Goal: Transaction & Acquisition: Purchase product/service

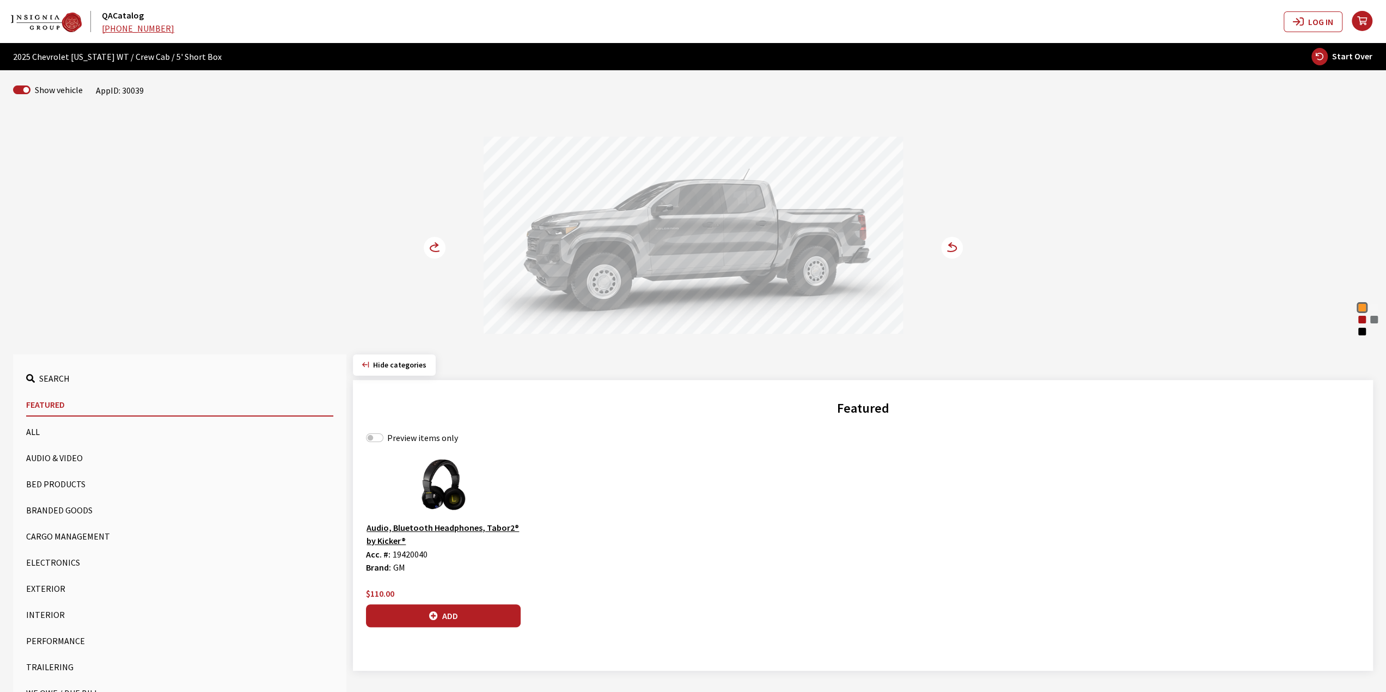
drag, startPoint x: 720, startPoint y: 332, endPoint x: 750, endPoint y: 298, distance: 45.5
click at [743, 331] on div at bounding box center [693, 237] width 419 height 200
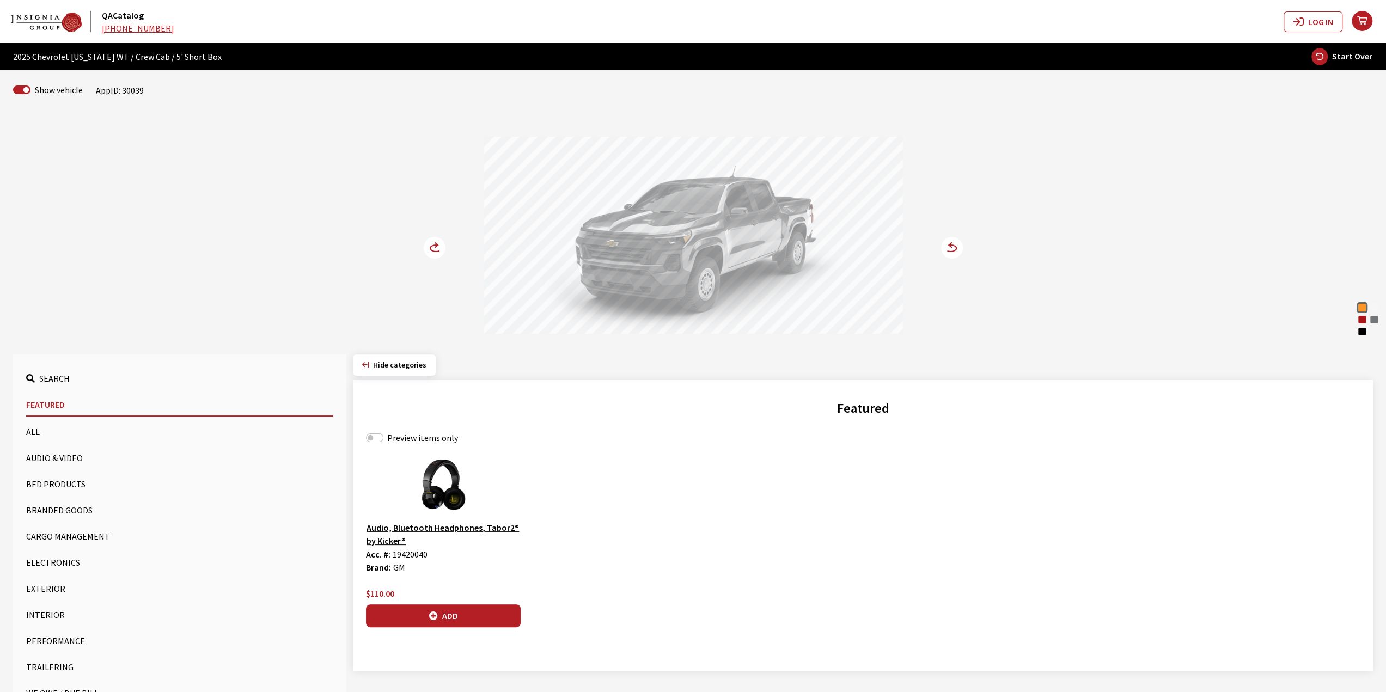
drag, startPoint x: 696, startPoint y: 248, endPoint x: 585, endPoint y: 248, distance: 111.1
click at [585, 248] on div at bounding box center [693, 237] width 419 height 200
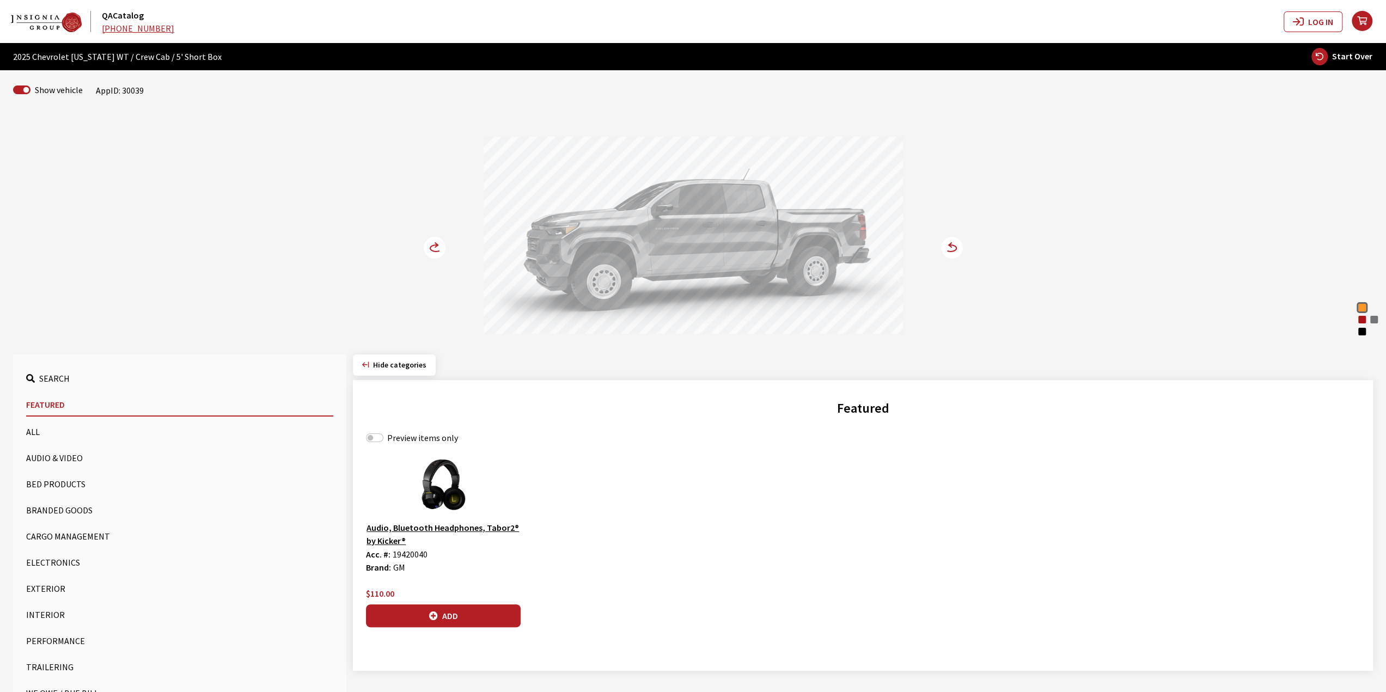
drag, startPoint x: 706, startPoint y: 250, endPoint x: 611, endPoint y: 234, distance: 96.7
click at [618, 234] on div at bounding box center [693, 237] width 419 height 200
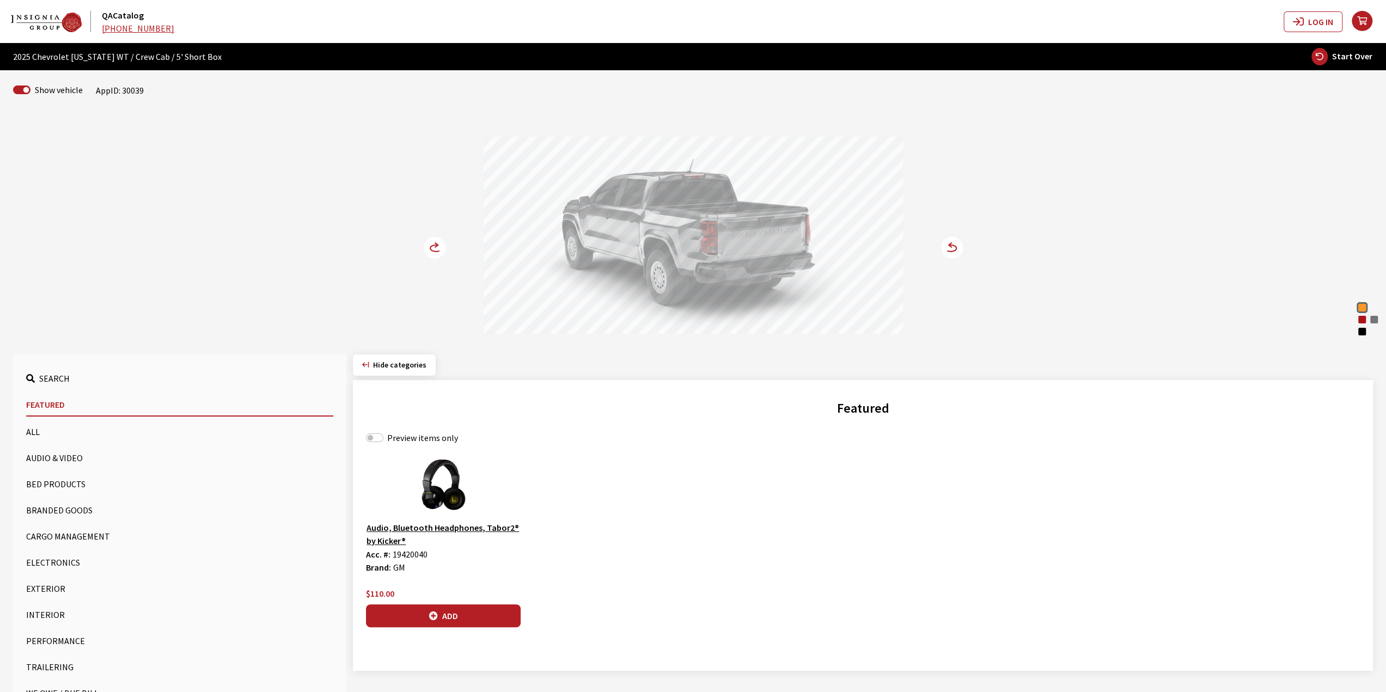
drag, startPoint x: 633, startPoint y: 207, endPoint x: 652, endPoint y: 207, distance: 19.6
click at [652, 207] on div at bounding box center [693, 237] width 419 height 200
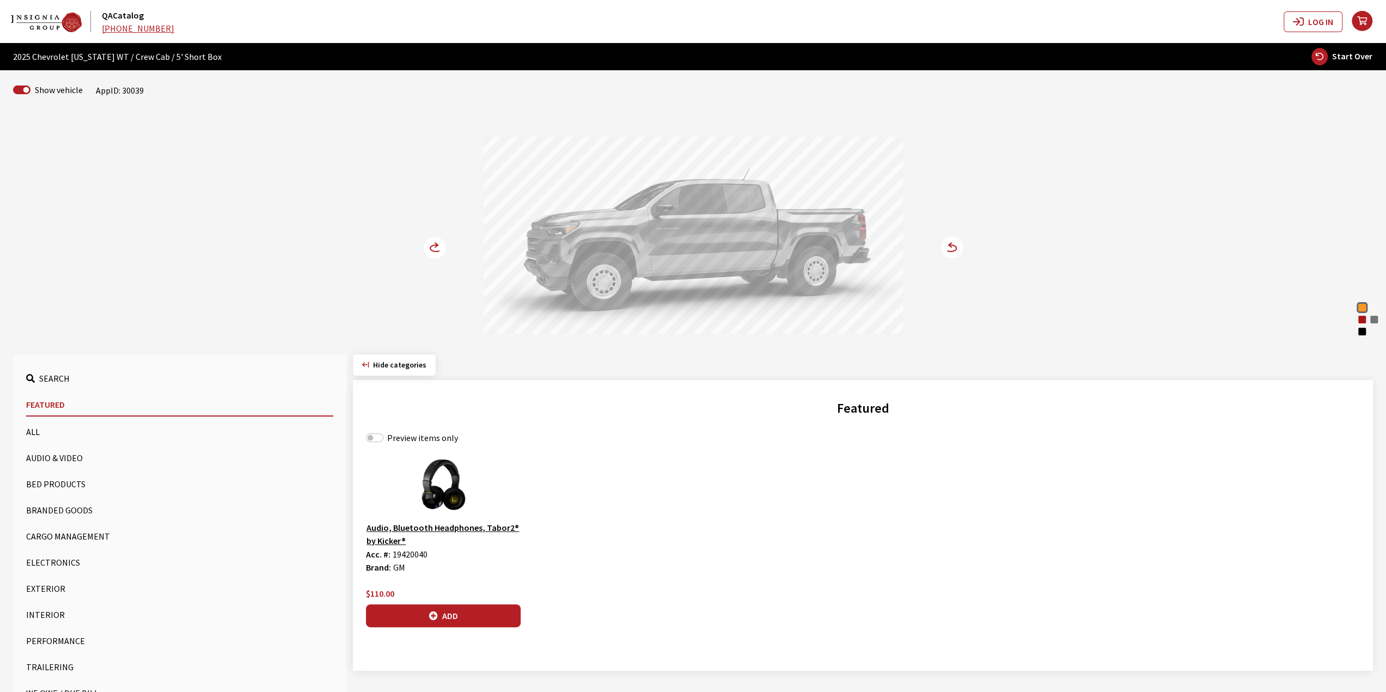
drag, startPoint x: 646, startPoint y: 203, endPoint x: 621, endPoint y: 198, distance: 25.6
click at [623, 198] on div at bounding box center [693, 237] width 419 height 200
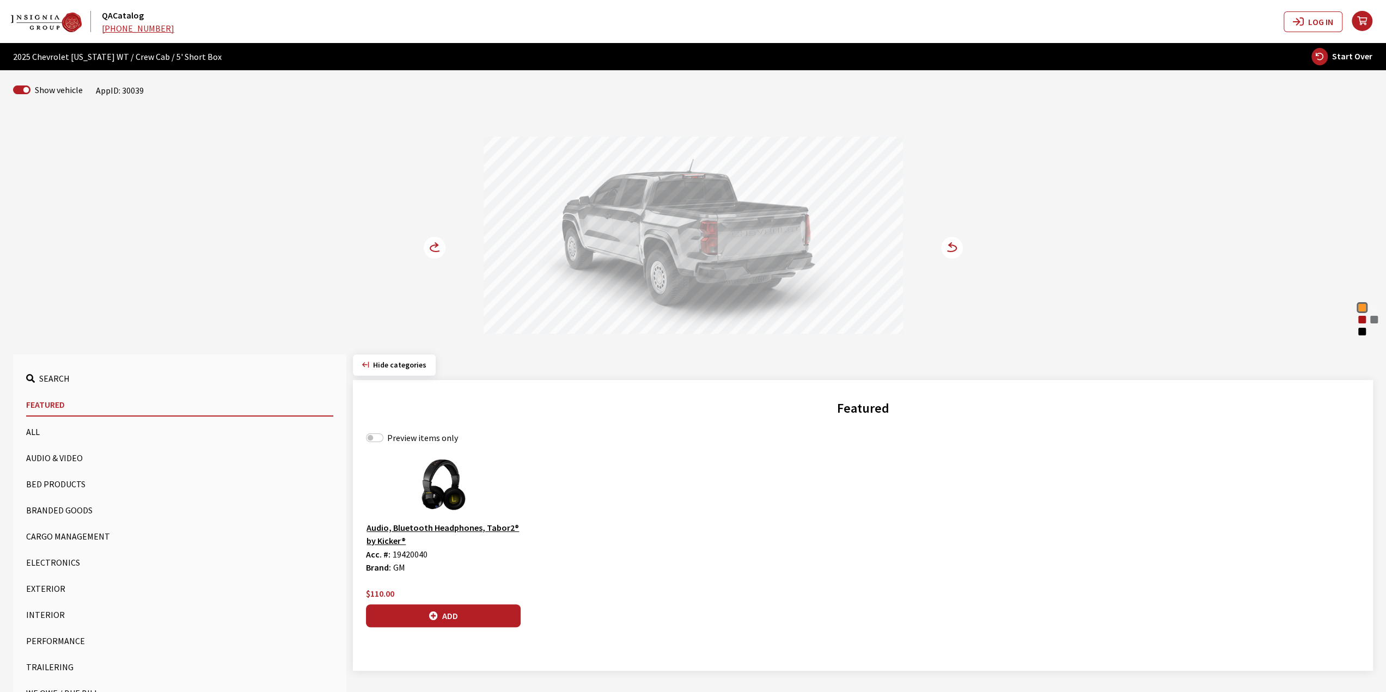
drag, startPoint x: 674, startPoint y: 200, endPoint x: 697, endPoint y: 204, distance: 23.8
click at [701, 204] on div at bounding box center [693, 237] width 419 height 200
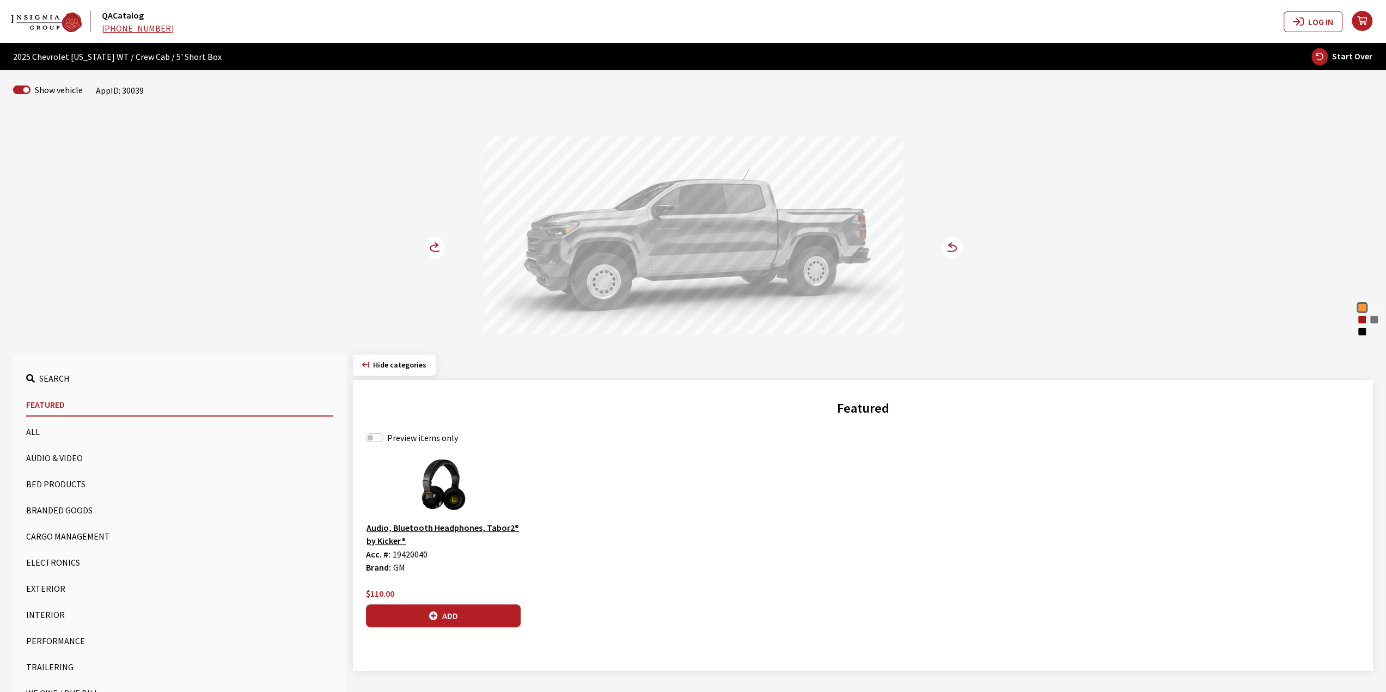
drag, startPoint x: 697, startPoint y: 204, endPoint x: 756, endPoint y: 209, distance: 58.4
click at [755, 209] on div at bounding box center [693, 237] width 419 height 200
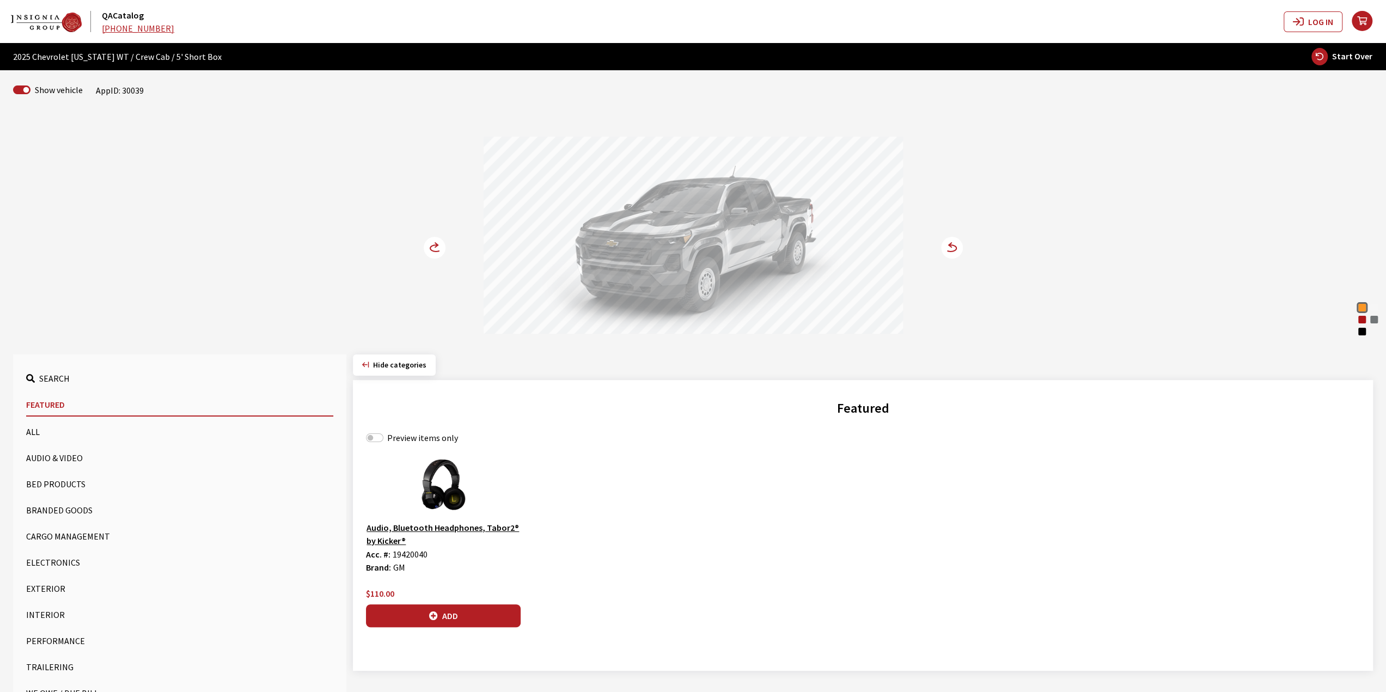
drag, startPoint x: 718, startPoint y: 210, endPoint x: 672, endPoint y: 210, distance: 45.7
click at [675, 210] on div at bounding box center [693, 237] width 419 height 200
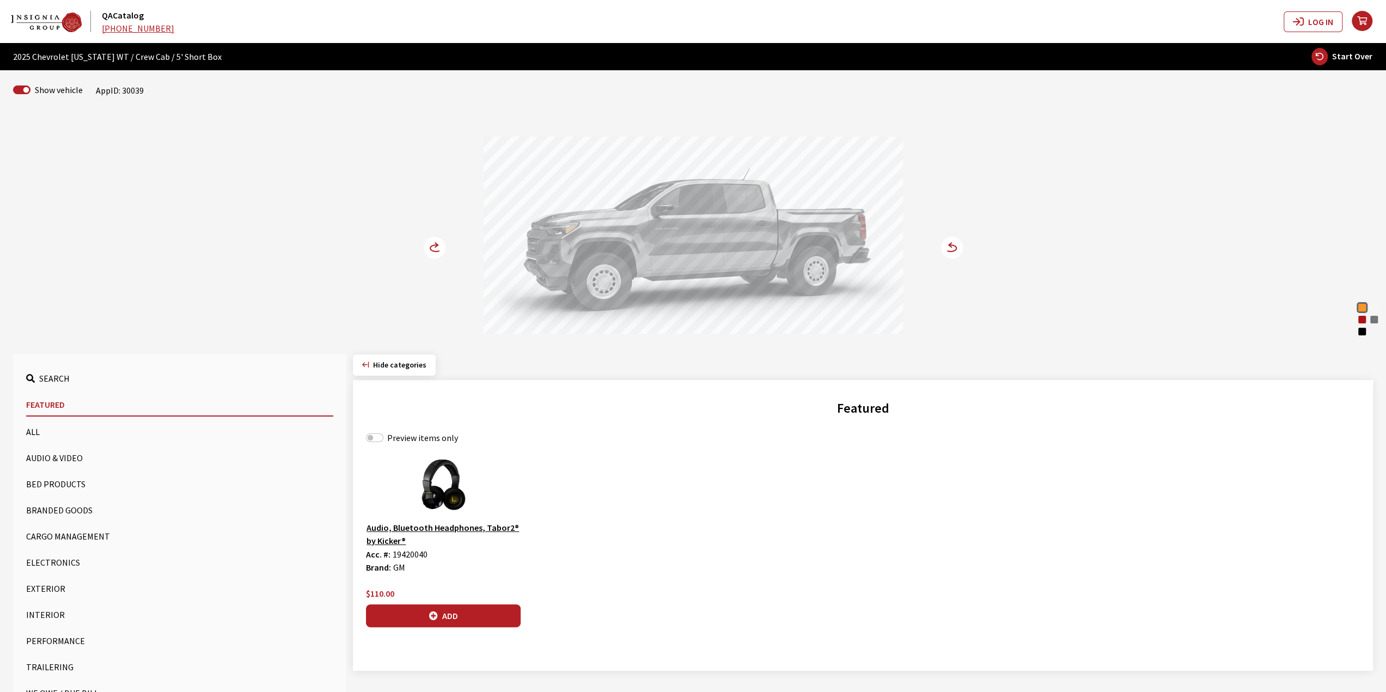
click at [1358, 322] on div "Radiant Red Tintcoat" at bounding box center [1361, 319] width 11 height 11
click at [1375, 319] on div "[PERSON_NAME] Metallic" at bounding box center [1373, 319] width 11 height 11
click at [708, 214] on div at bounding box center [693, 237] width 419 height 200
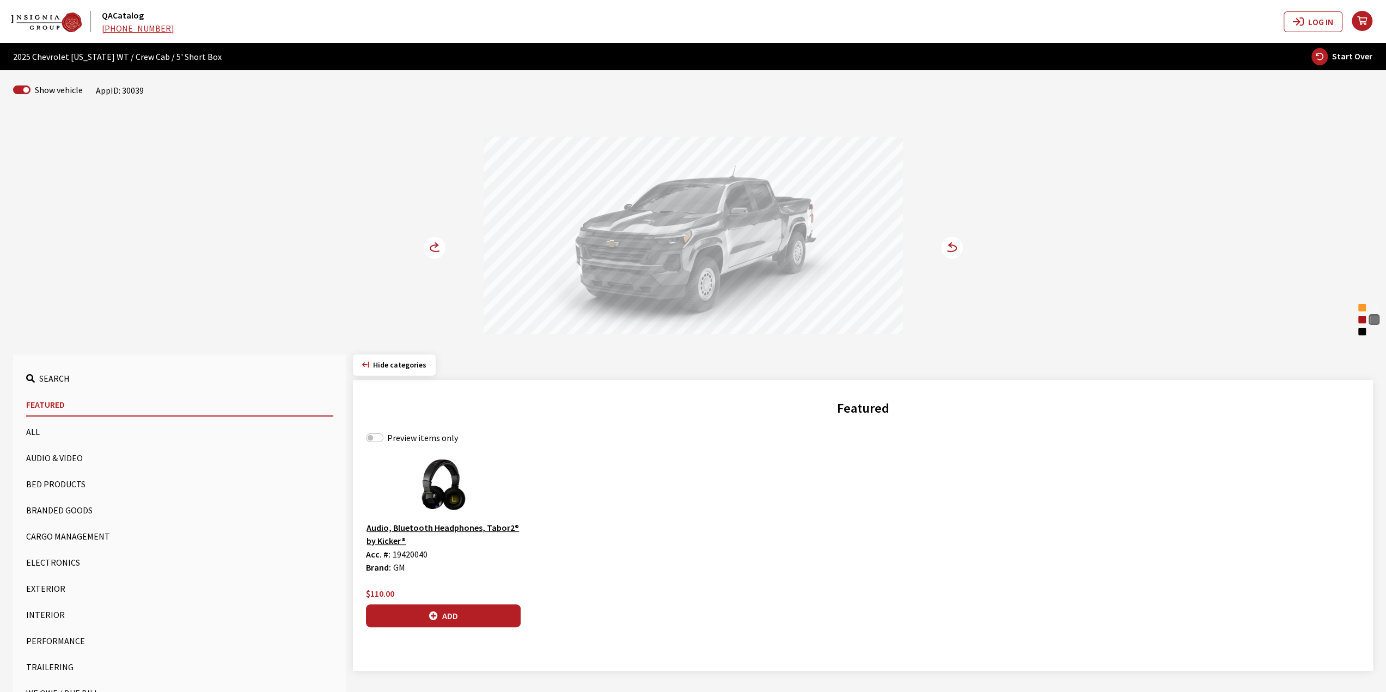
drag, startPoint x: 748, startPoint y: 226, endPoint x: 598, endPoint y: 212, distance: 150.4
click at [603, 213] on div at bounding box center [693, 237] width 419 height 200
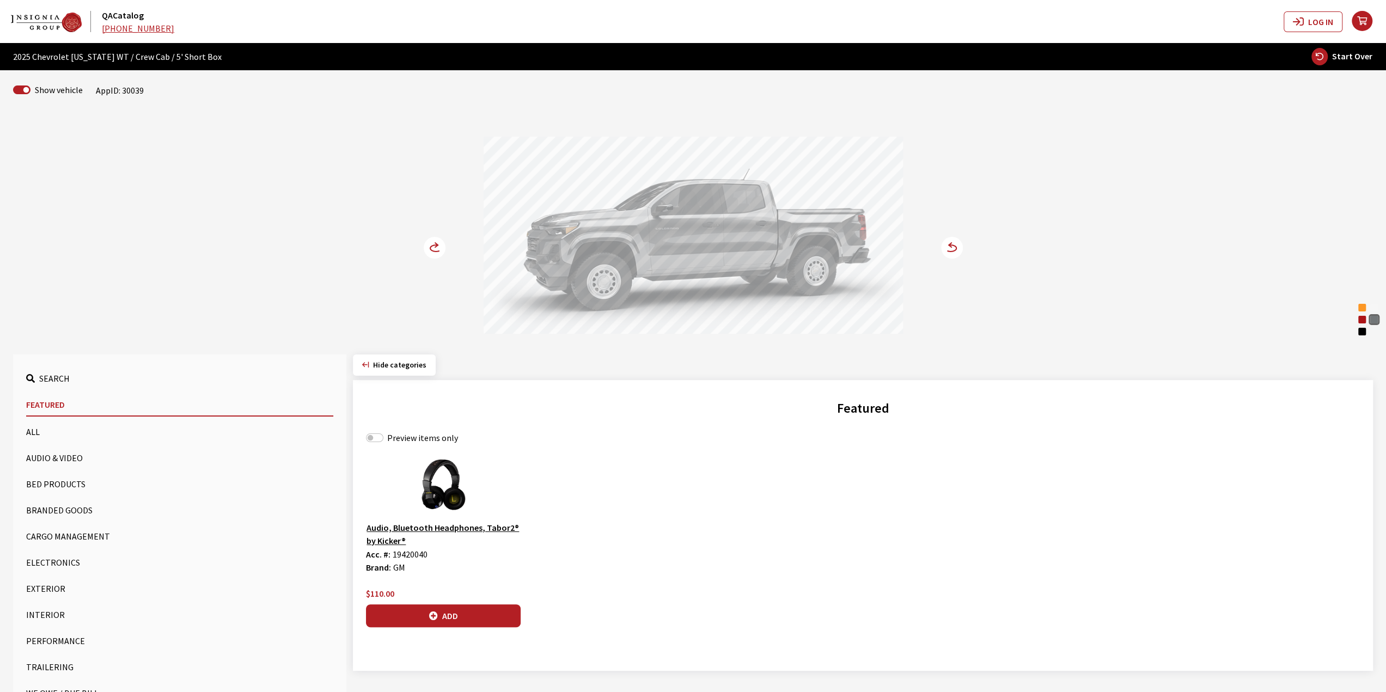
drag, startPoint x: 595, startPoint y: 213, endPoint x: 521, endPoint y: 209, distance: 74.2
click at [549, 213] on div at bounding box center [693, 237] width 419 height 200
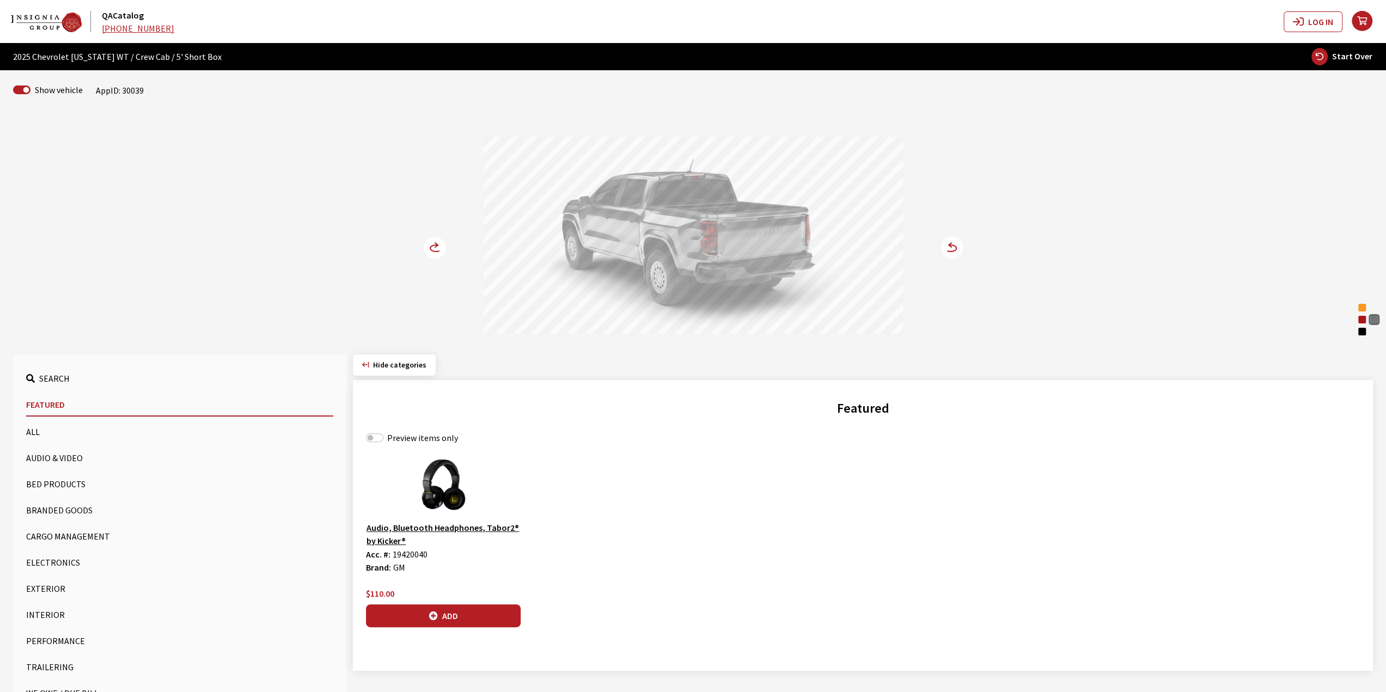
drag, startPoint x: 631, startPoint y: 215, endPoint x: 669, endPoint y: 217, distance: 37.6
click at [666, 217] on div at bounding box center [693, 237] width 419 height 200
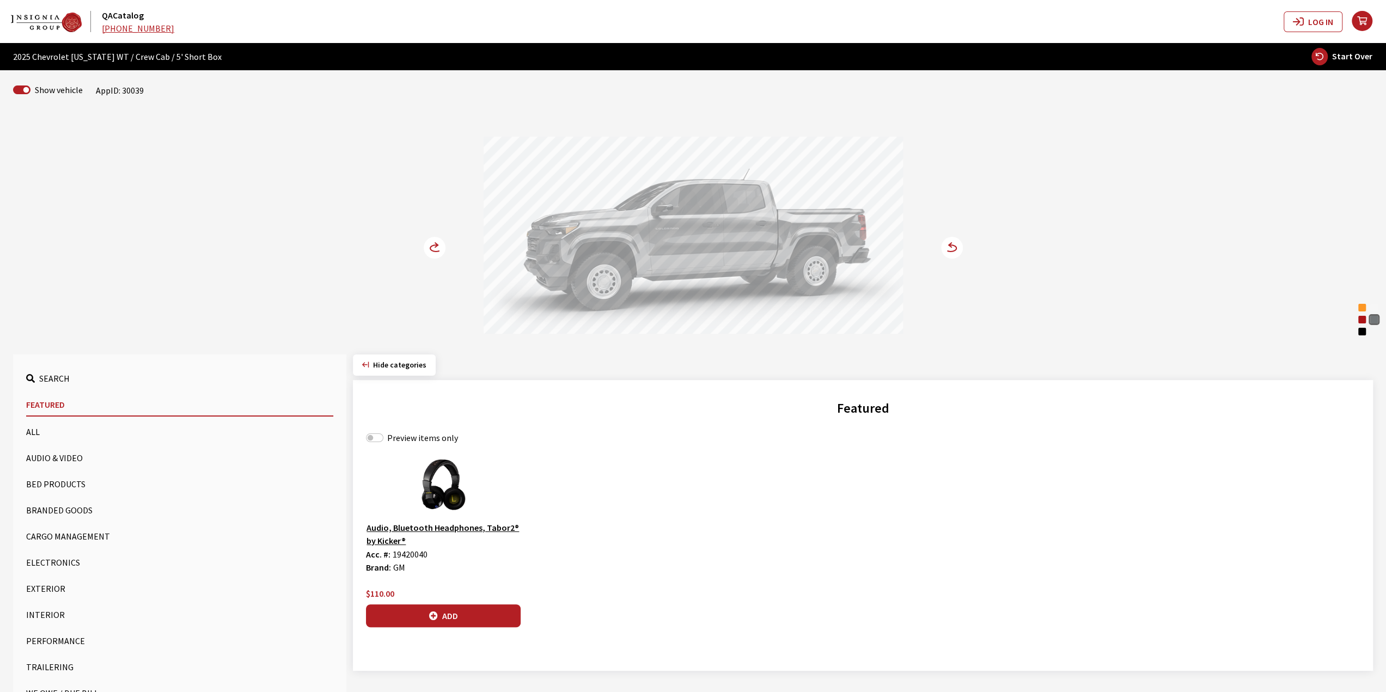
click at [787, 241] on div at bounding box center [693, 237] width 419 height 200
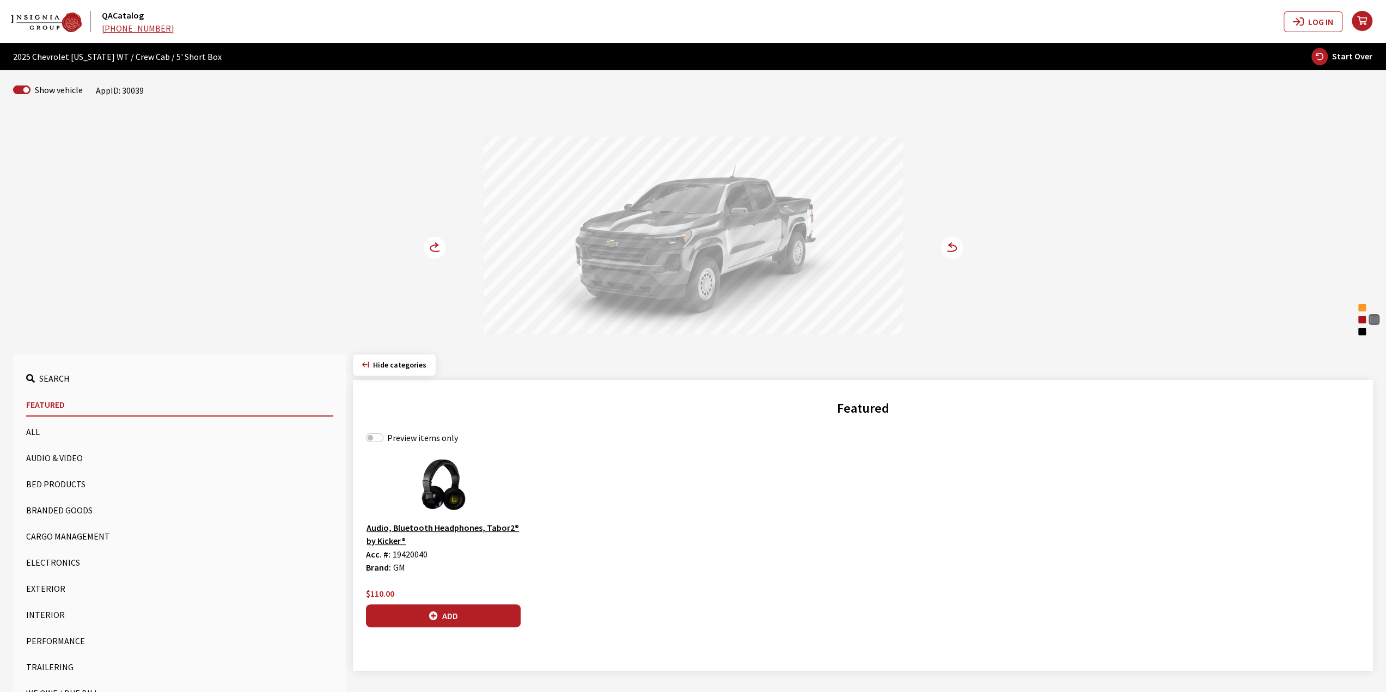
click at [693, 231] on div at bounding box center [693, 237] width 419 height 200
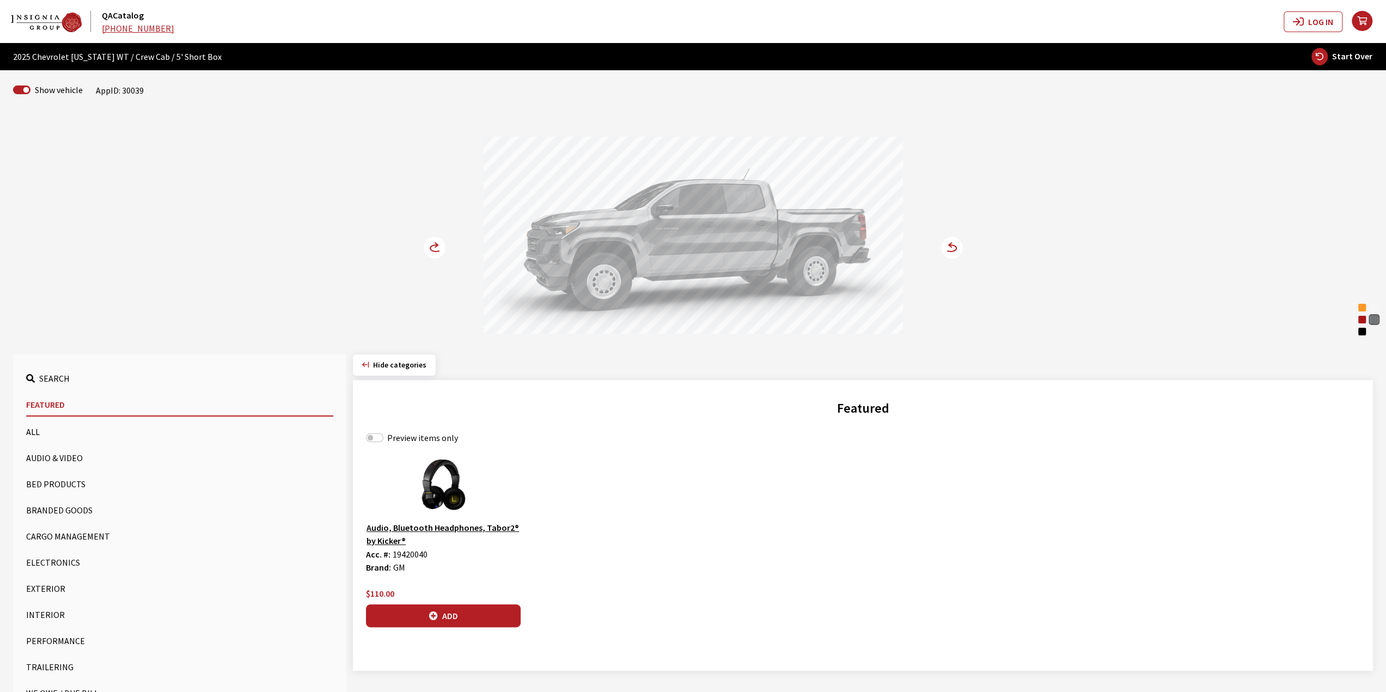
click at [1364, 333] on div "Black" at bounding box center [1361, 331] width 11 height 11
click at [667, 169] on div at bounding box center [693, 237] width 419 height 200
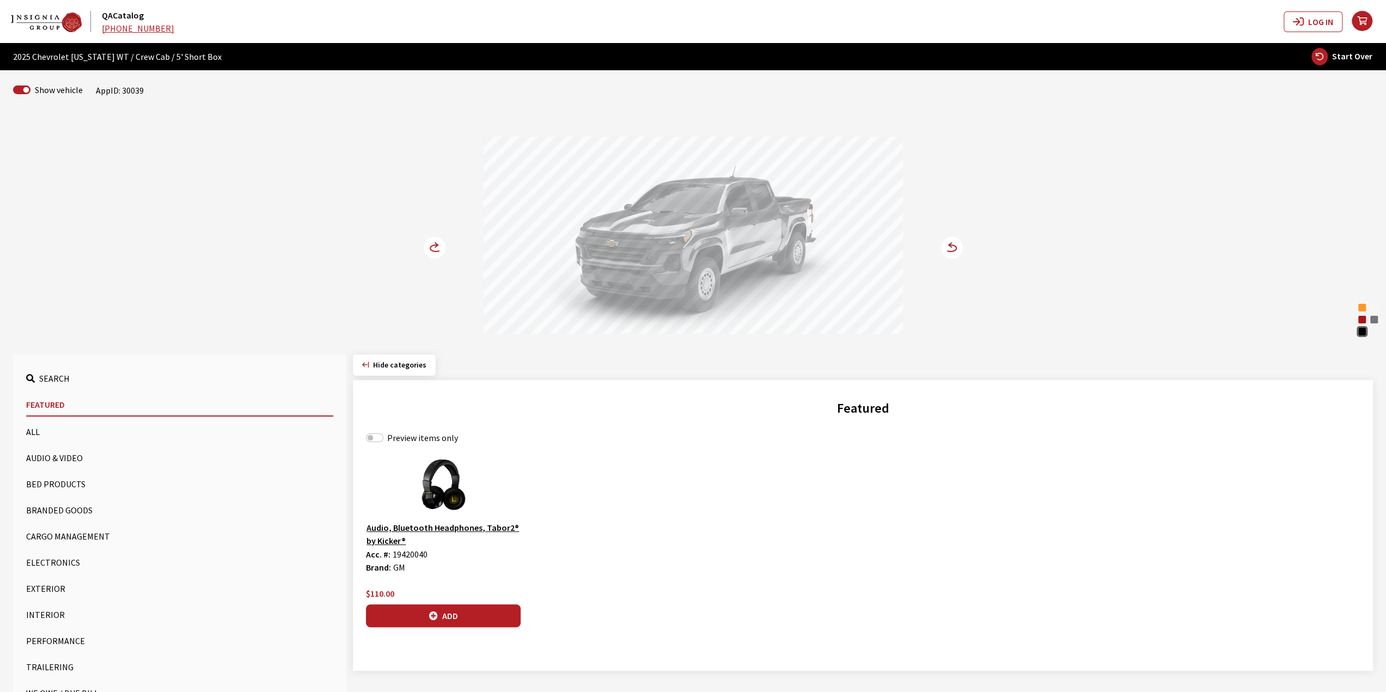
click at [689, 194] on div at bounding box center [693, 237] width 419 height 200
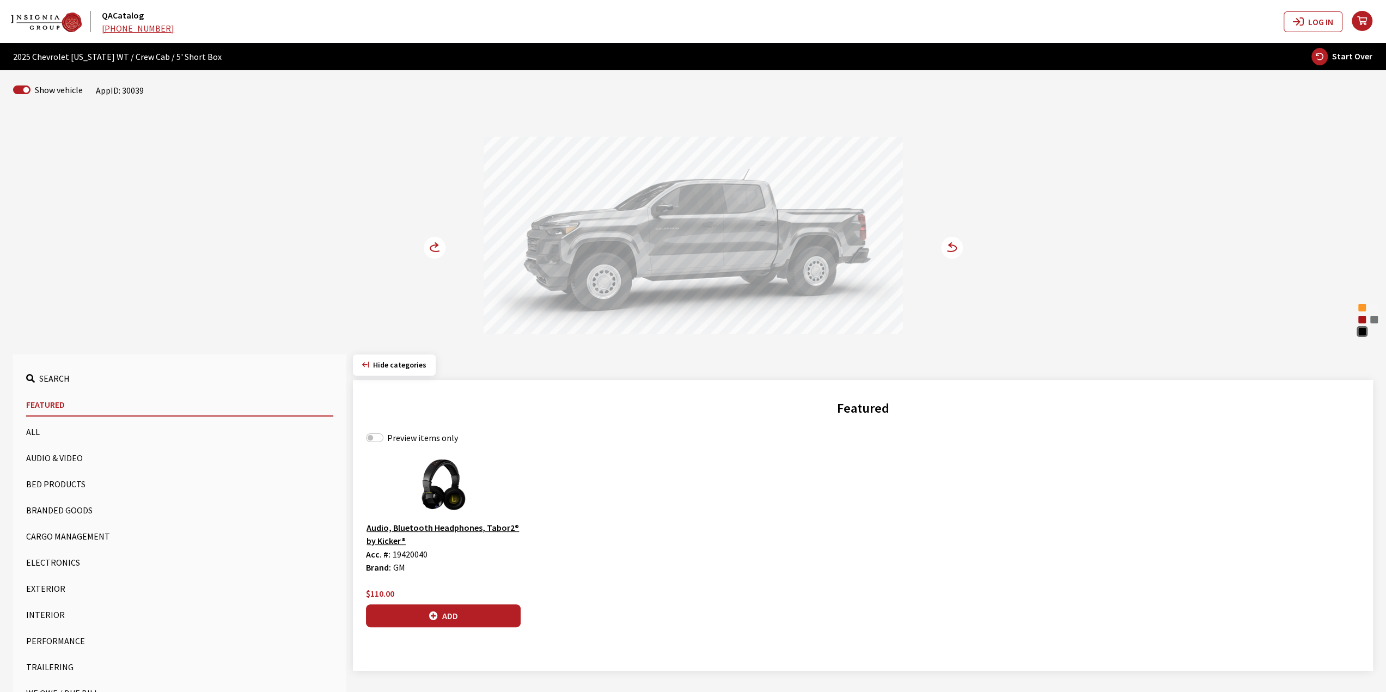
drag, startPoint x: 691, startPoint y: 193, endPoint x: 633, endPoint y: 189, distance: 58.4
click at [648, 191] on div at bounding box center [693, 237] width 419 height 200
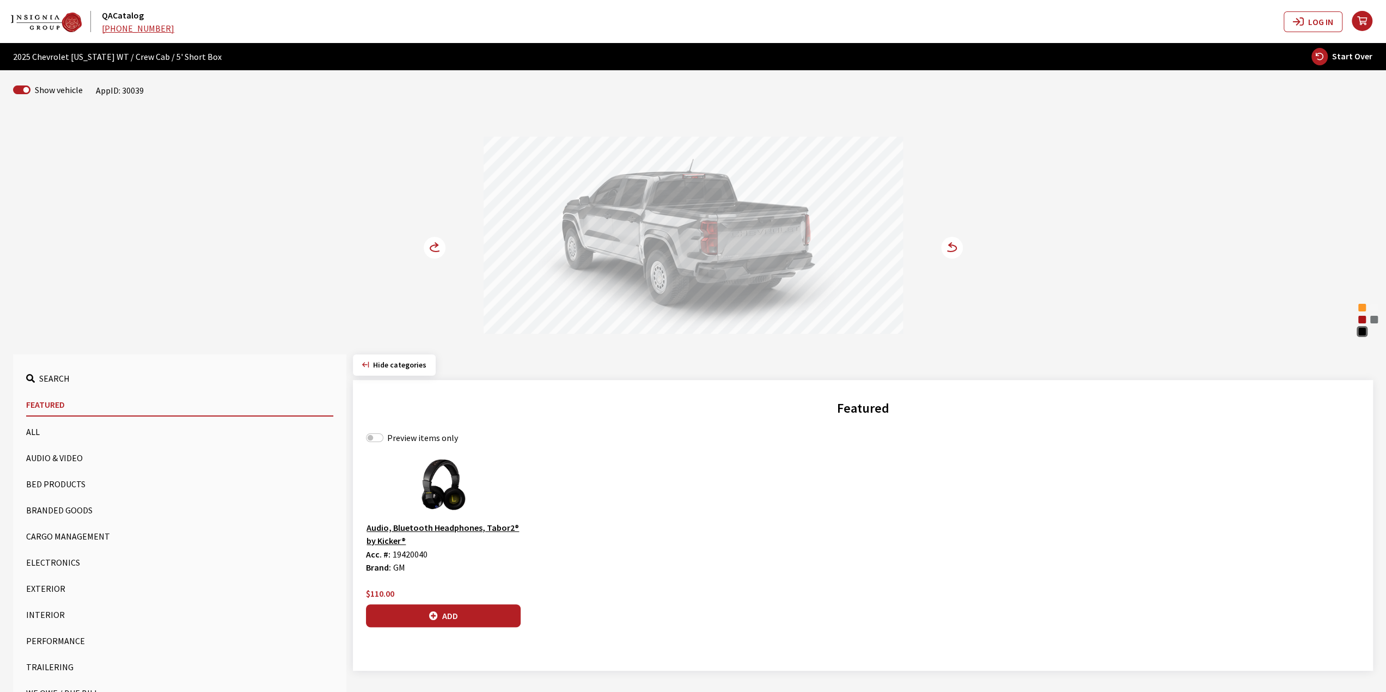
drag, startPoint x: 752, startPoint y: 213, endPoint x: 762, endPoint y: 217, distance: 10.0
click at [770, 217] on div at bounding box center [693, 237] width 419 height 200
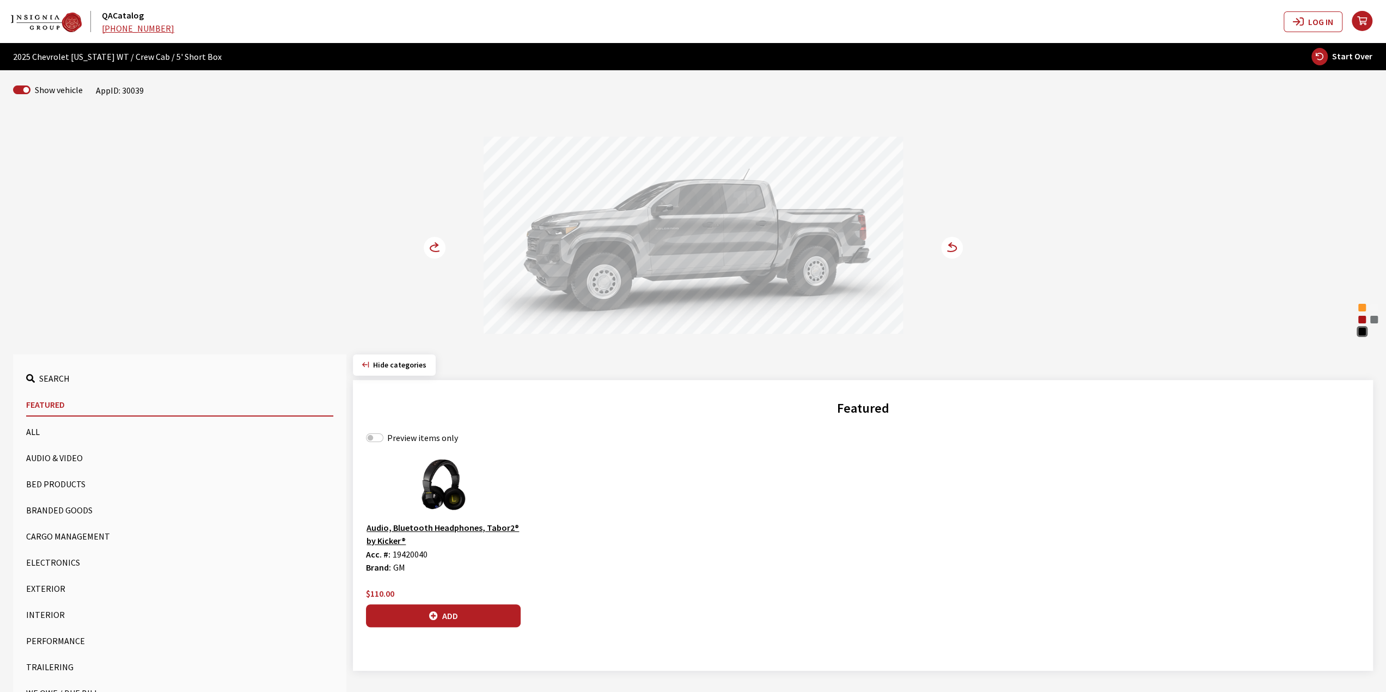
drag, startPoint x: 757, startPoint y: 217, endPoint x: 877, endPoint y: 237, distance: 120.8
click at [840, 233] on div at bounding box center [693, 237] width 419 height 200
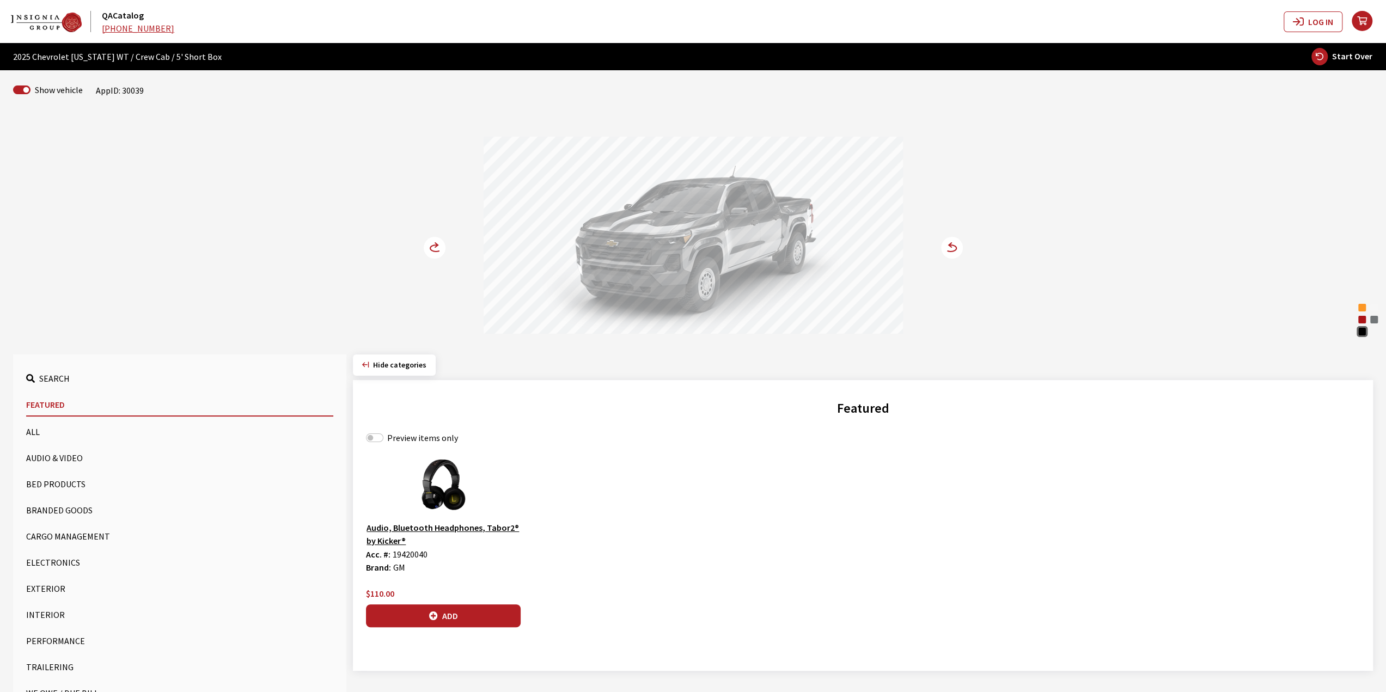
click at [1372, 309] on div "Summit White" at bounding box center [1373, 307] width 11 height 11
drag, startPoint x: 669, startPoint y: 252, endPoint x: 648, endPoint y: 247, distance: 21.1
click at [647, 247] on div at bounding box center [693, 237] width 419 height 200
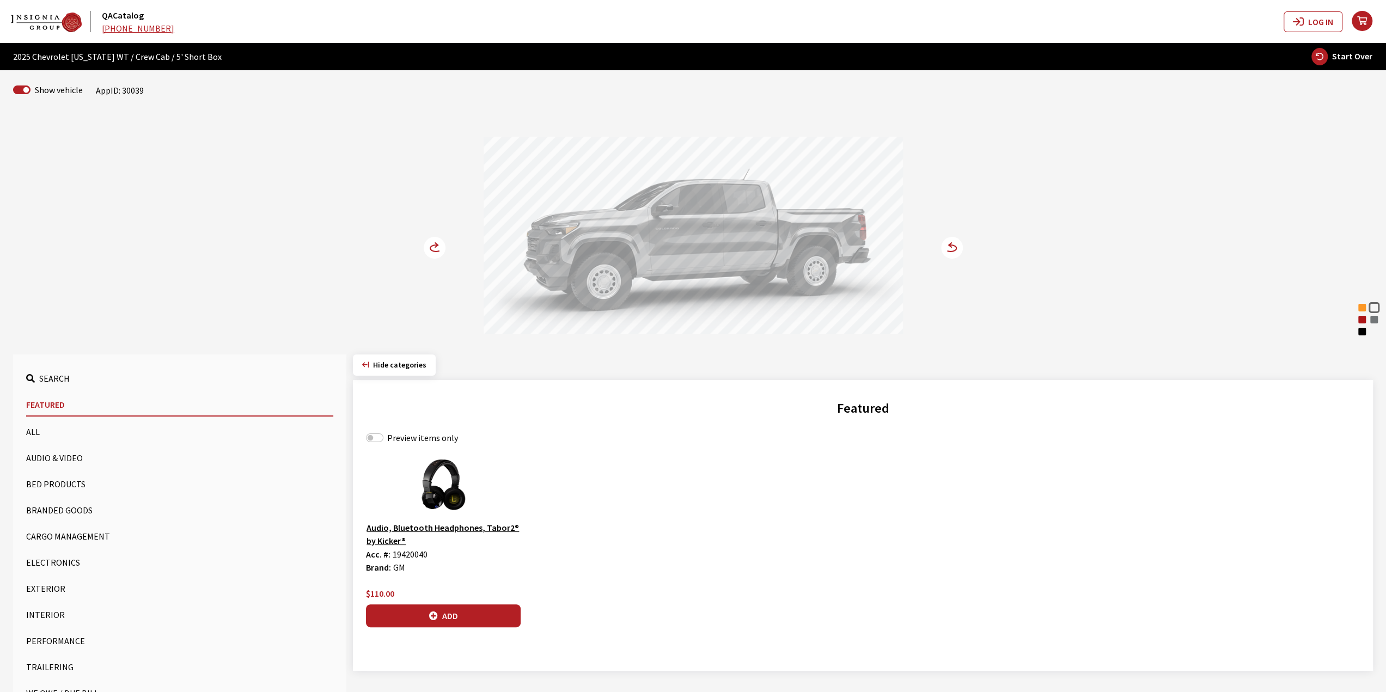
click at [1371, 317] on div "[PERSON_NAME] Metallic" at bounding box center [1373, 319] width 11 height 11
drag, startPoint x: 660, startPoint y: 238, endPoint x: 617, endPoint y: 232, distance: 42.9
click at [619, 232] on div at bounding box center [693, 237] width 419 height 200
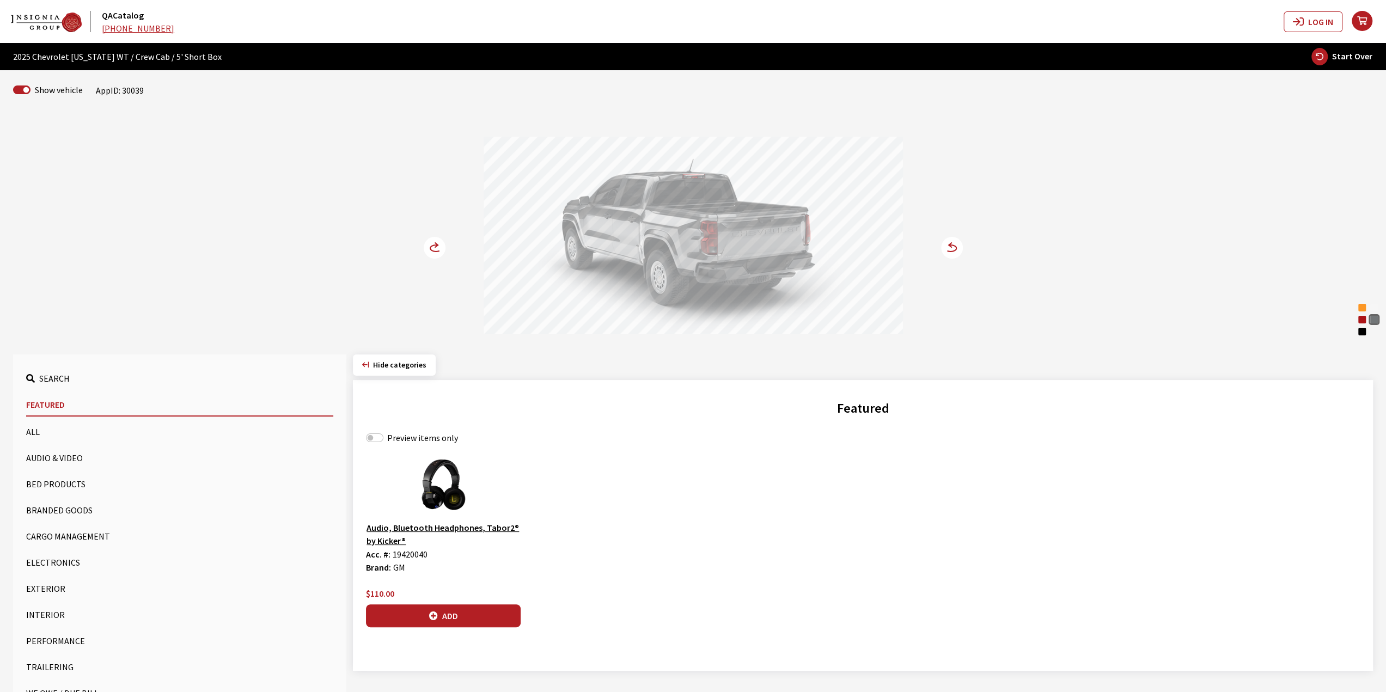
click at [664, 233] on div at bounding box center [693, 237] width 419 height 200
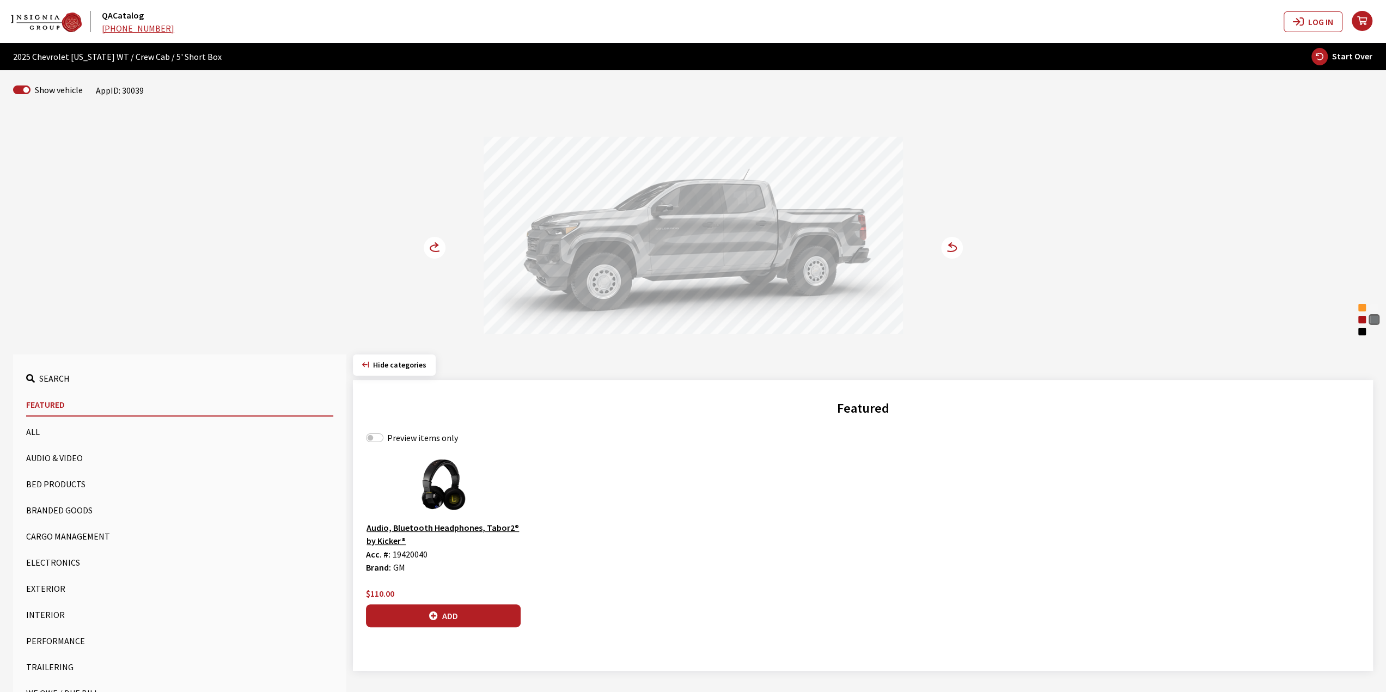
drag, startPoint x: 715, startPoint y: 233, endPoint x: 756, endPoint y: 233, distance: 40.3
click at [746, 233] on div at bounding box center [693, 237] width 419 height 200
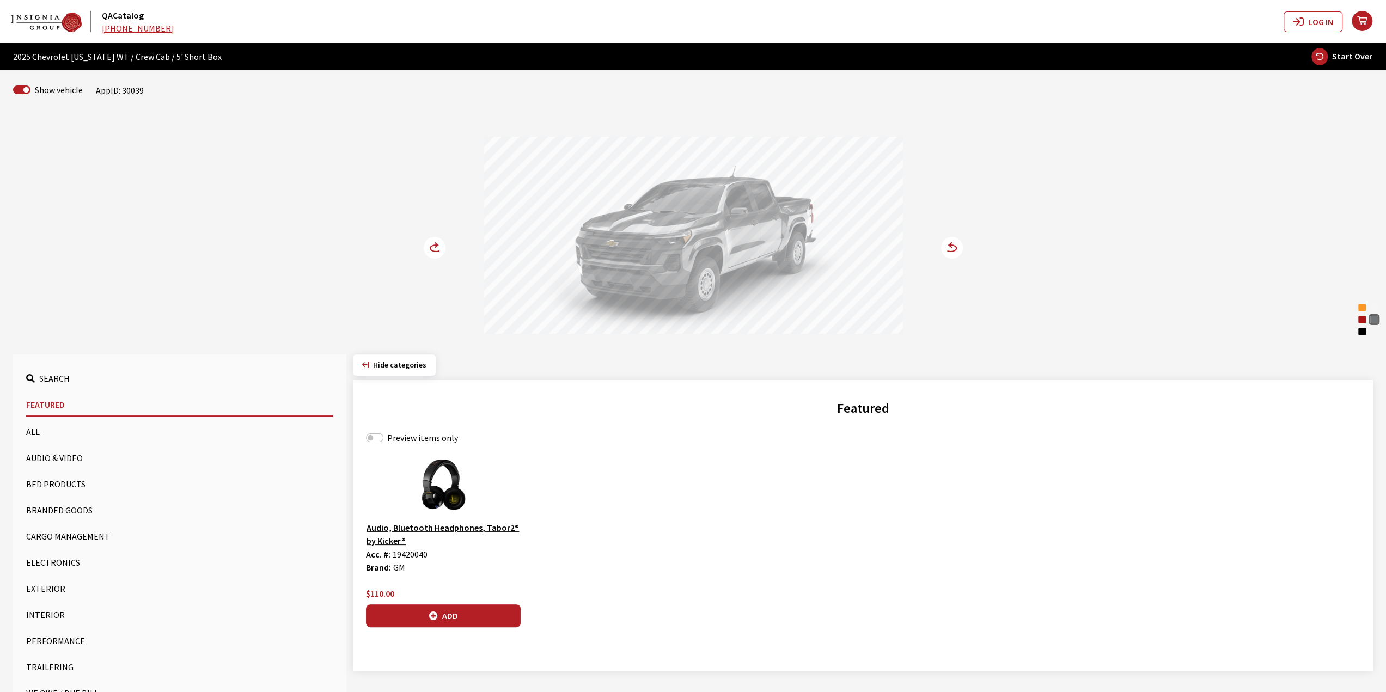
drag, startPoint x: 761, startPoint y: 234, endPoint x: 731, endPoint y: 234, distance: 30.5
click at [736, 234] on div at bounding box center [693, 237] width 419 height 200
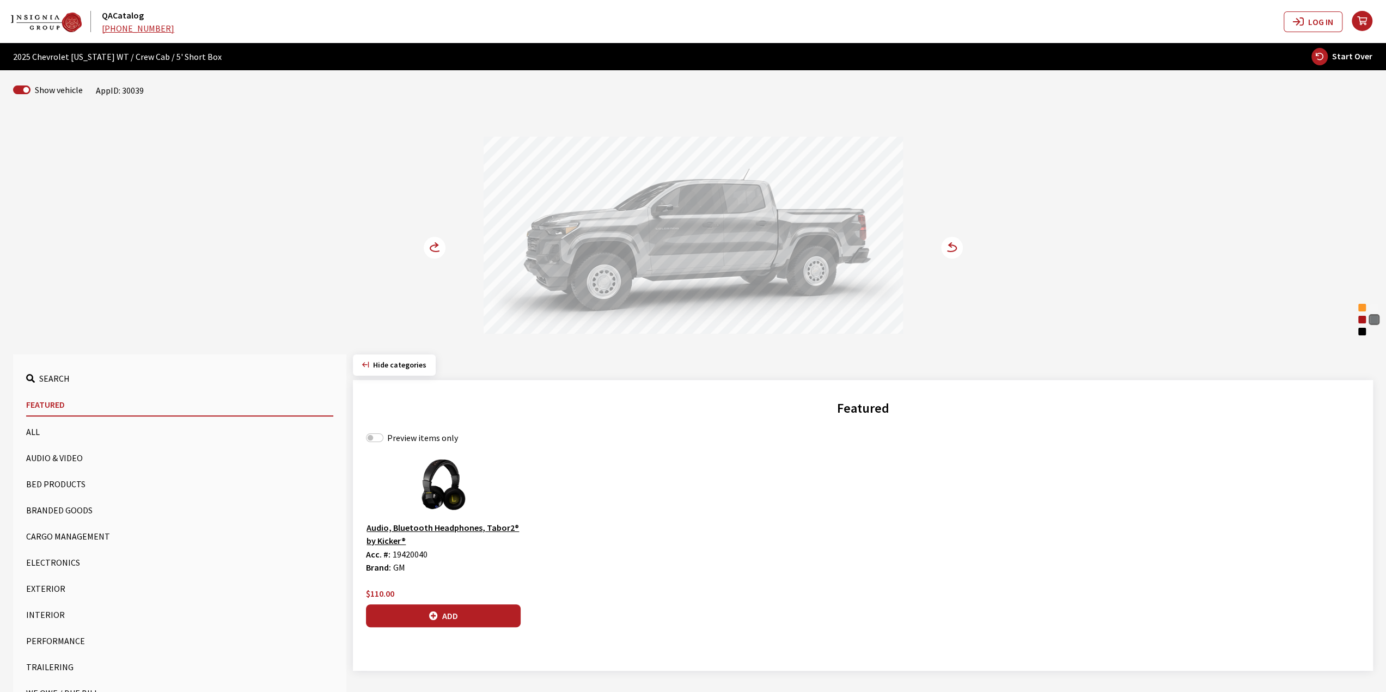
click at [697, 235] on div at bounding box center [693, 237] width 419 height 200
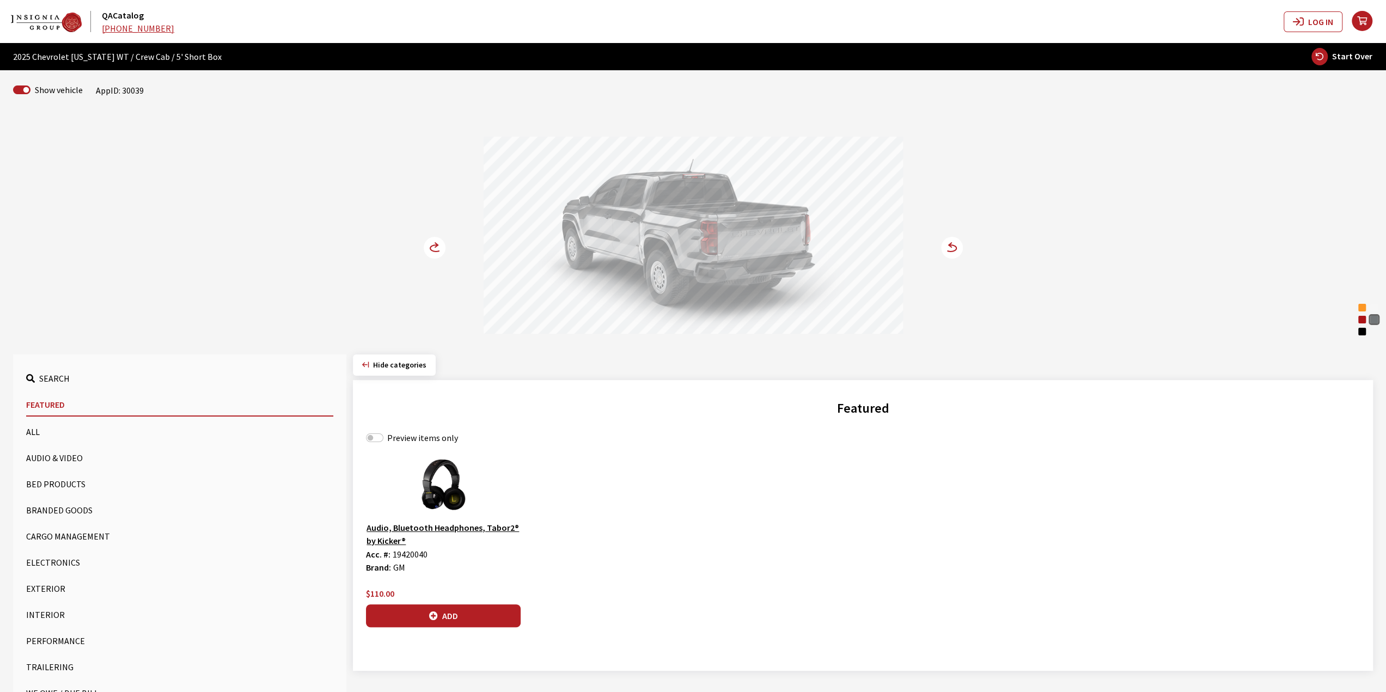
drag, startPoint x: 726, startPoint y: 235, endPoint x: 744, endPoint y: 238, distance: 18.3
click at [743, 238] on div at bounding box center [693, 237] width 419 height 200
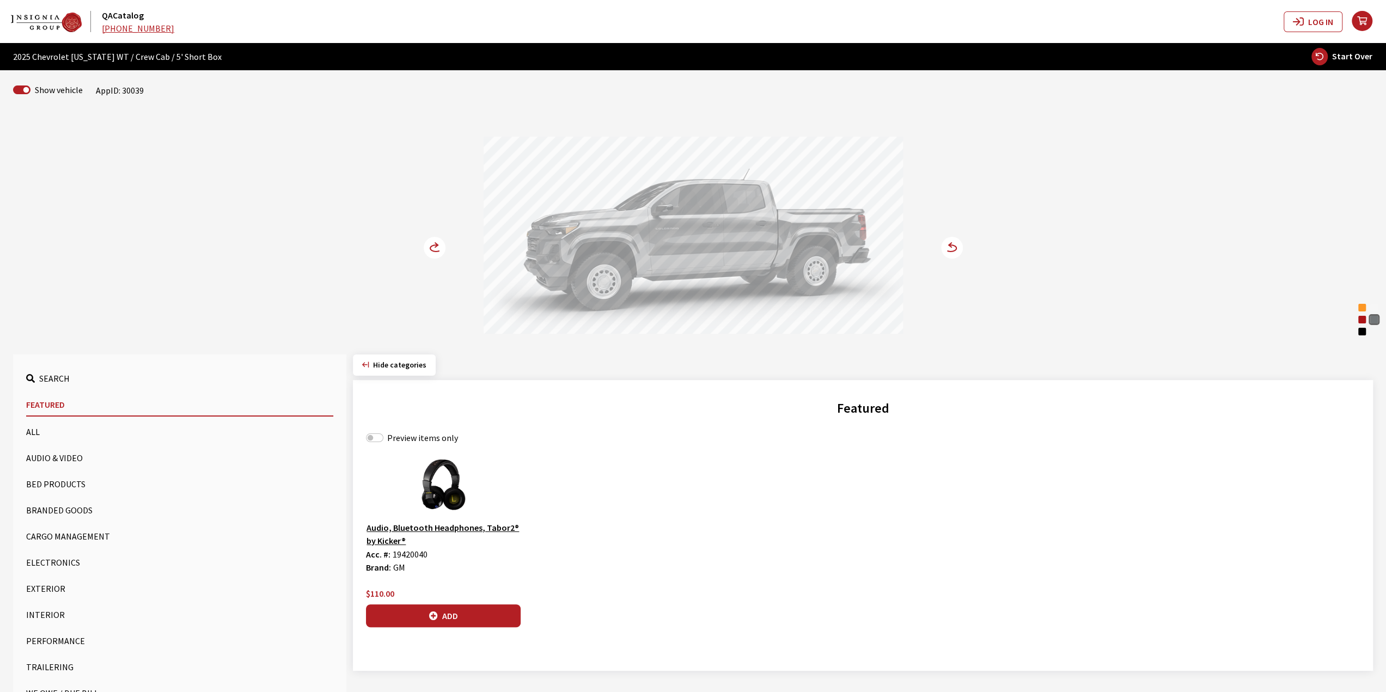
click at [745, 235] on div at bounding box center [693, 237] width 419 height 200
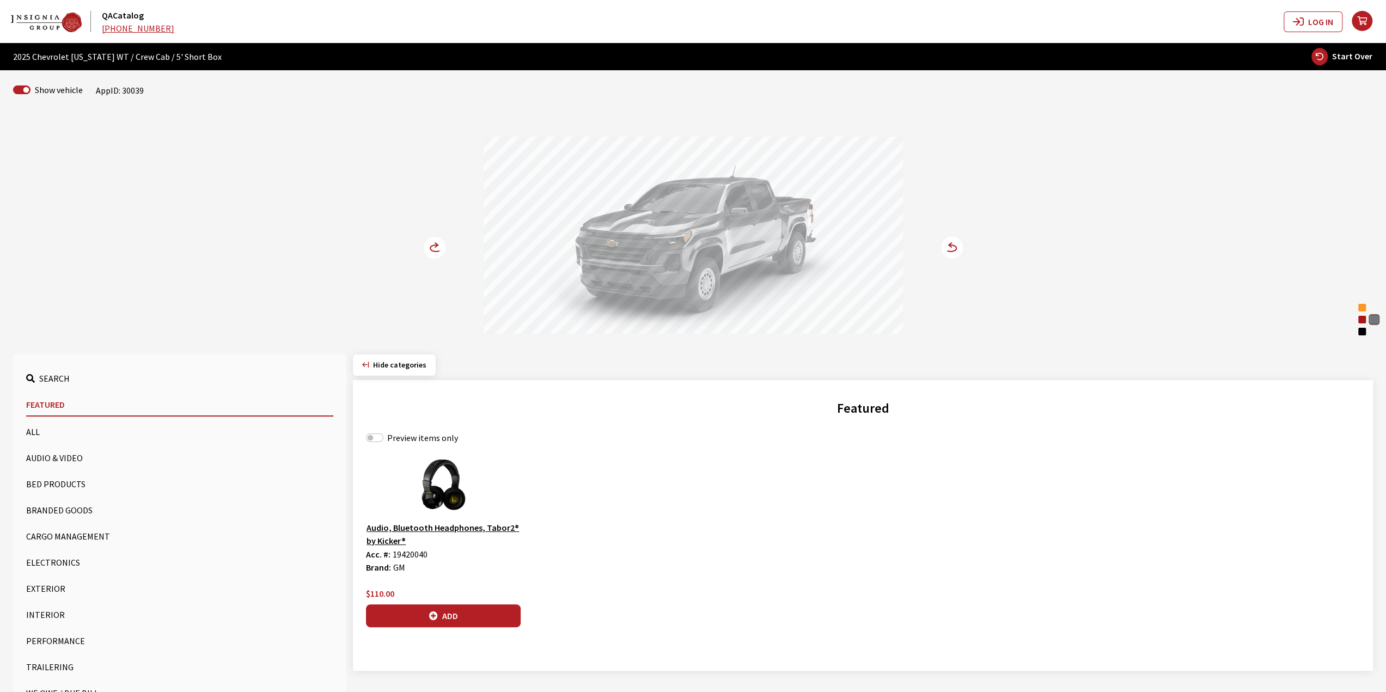
drag, startPoint x: 730, startPoint y: 234, endPoint x: 720, endPoint y: 231, distance: 10.0
click at [720, 232] on div at bounding box center [693, 237] width 419 height 200
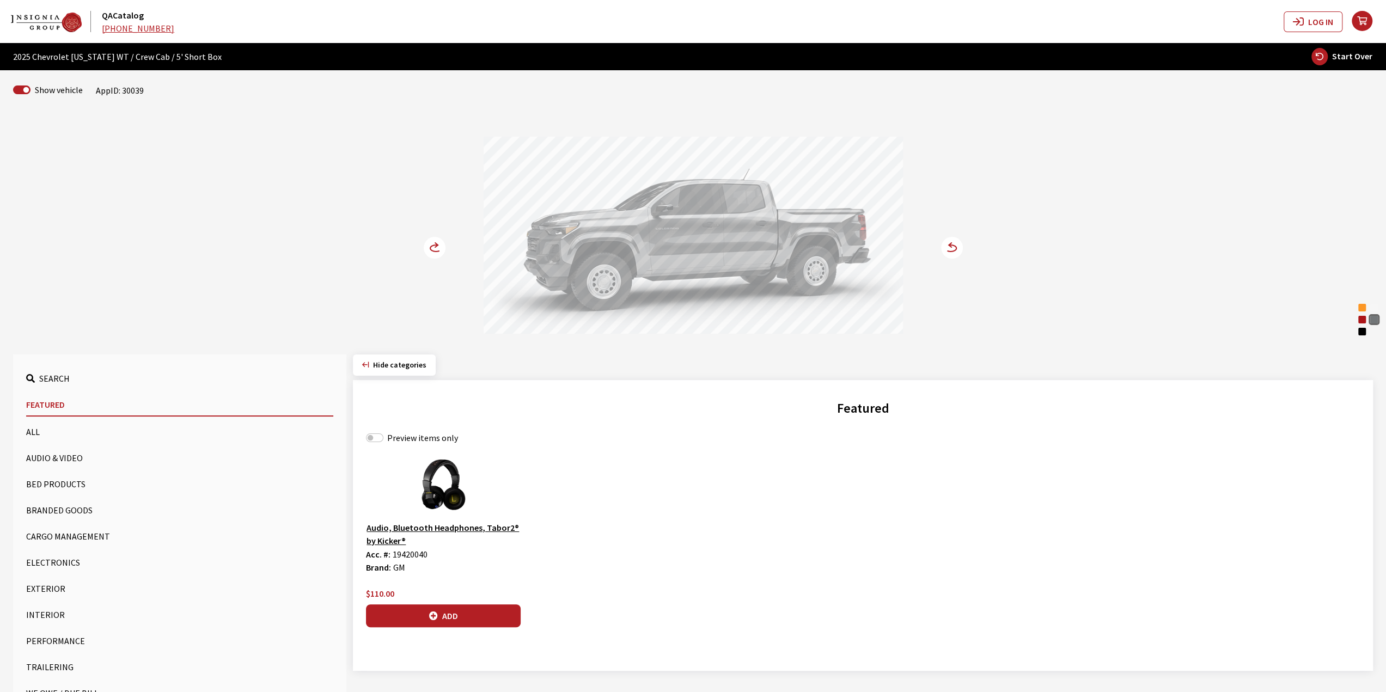
drag, startPoint x: 713, startPoint y: 231, endPoint x: 616, endPoint y: 224, distance: 97.2
click at [621, 225] on div at bounding box center [693, 237] width 419 height 200
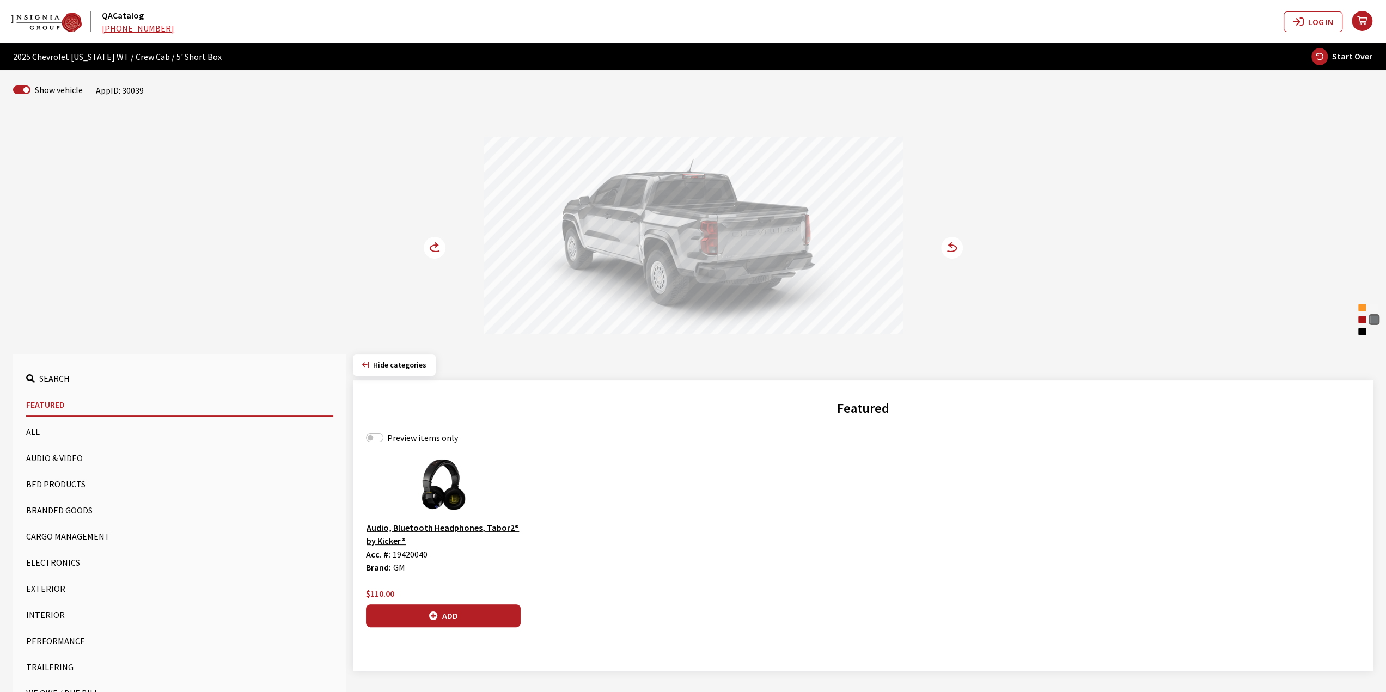
drag, startPoint x: 682, startPoint y: 227, endPoint x: 694, endPoint y: 229, distance: 12.3
click at [694, 229] on div at bounding box center [693, 237] width 419 height 200
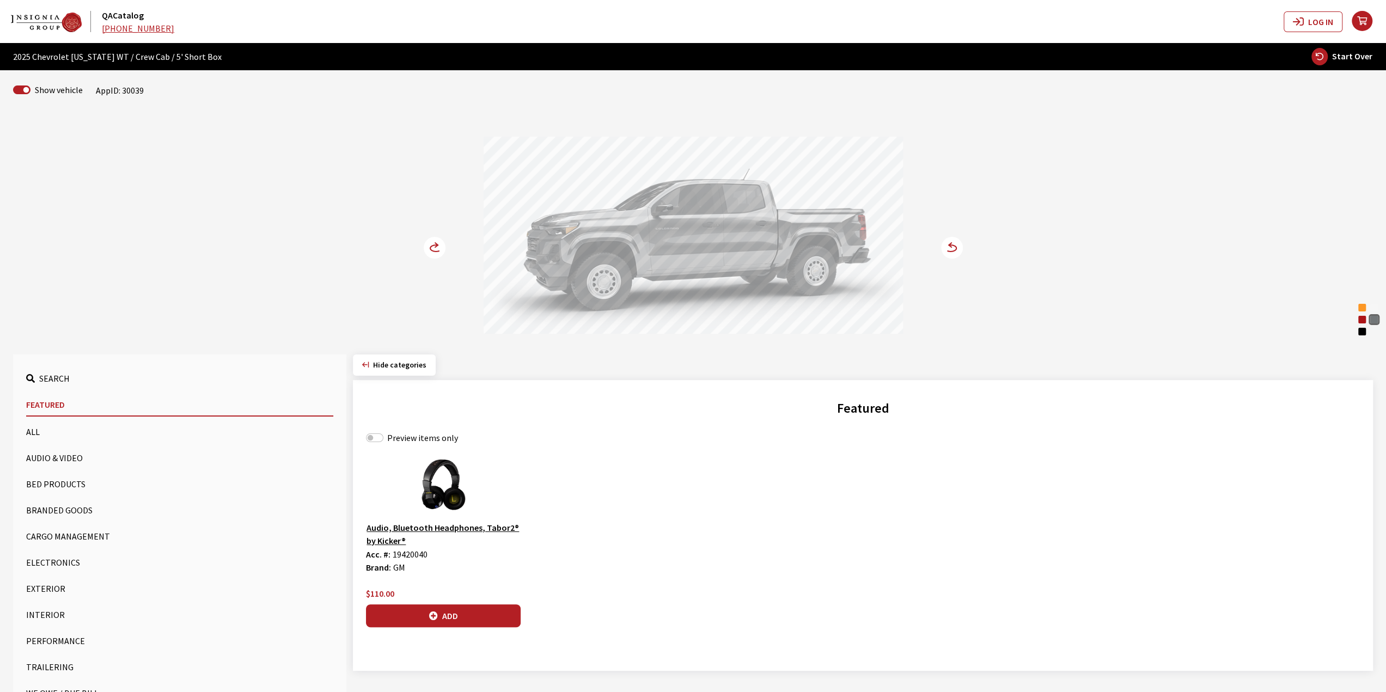
drag, startPoint x: 666, startPoint y: 229, endPoint x: 735, endPoint y: 234, distance: 68.7
click at [735, 234] on div at bounding box center [693, 237] width 419 height 200
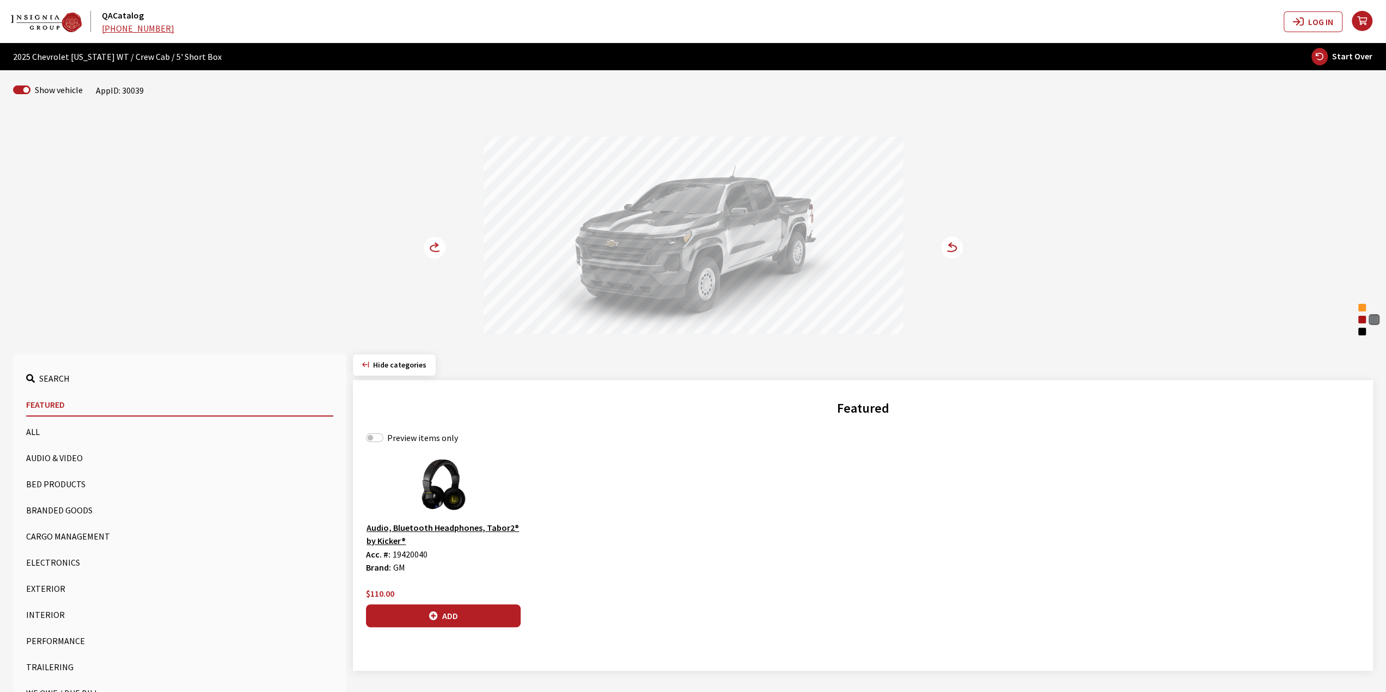
drag, startPoint x: 718, startPoint y: 234, endPoint x: 665, endPoint y: 231, distance: 52.9
click at [665, 231] on div at bounding box center [693, 237] width 419 height 200
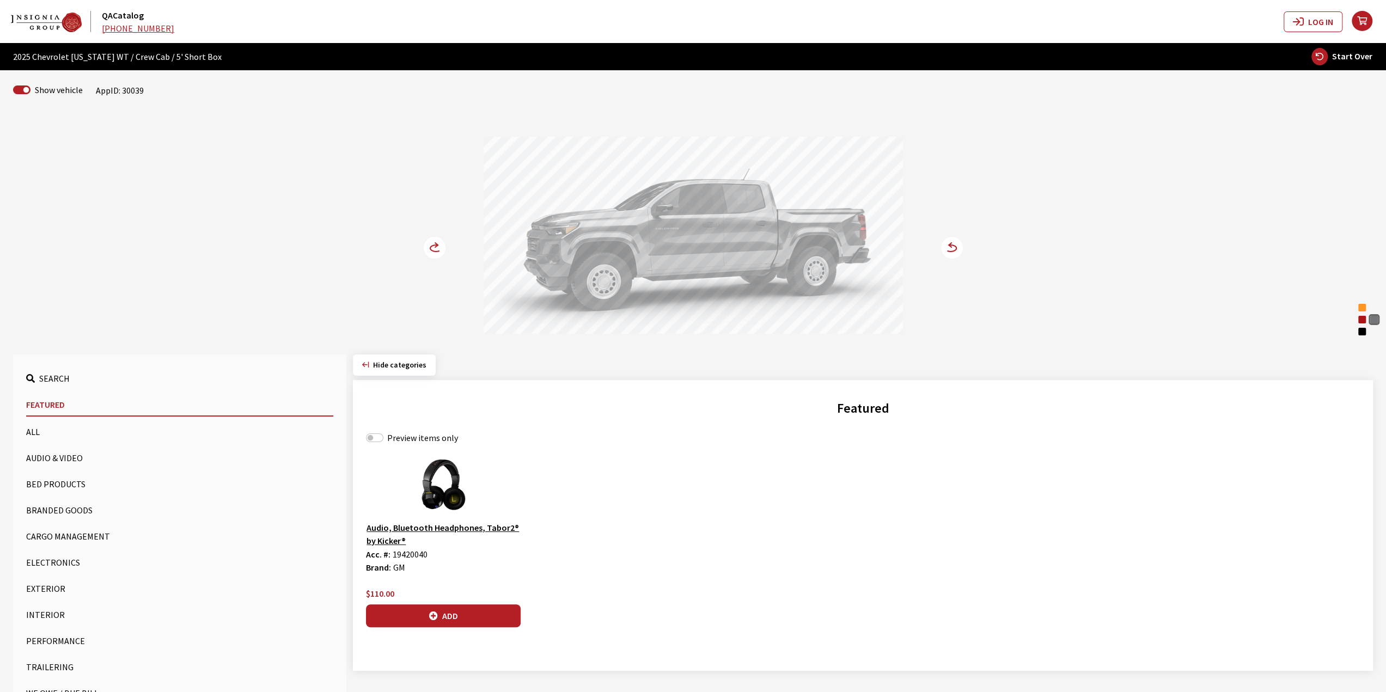
drag, startPoint x: 659, startPoint y: 224, endPoint x: 627, endPoint y: 224, distance: 31.6
click at [628, 224] on div at bounding box center [693, 237] width 419 height 200
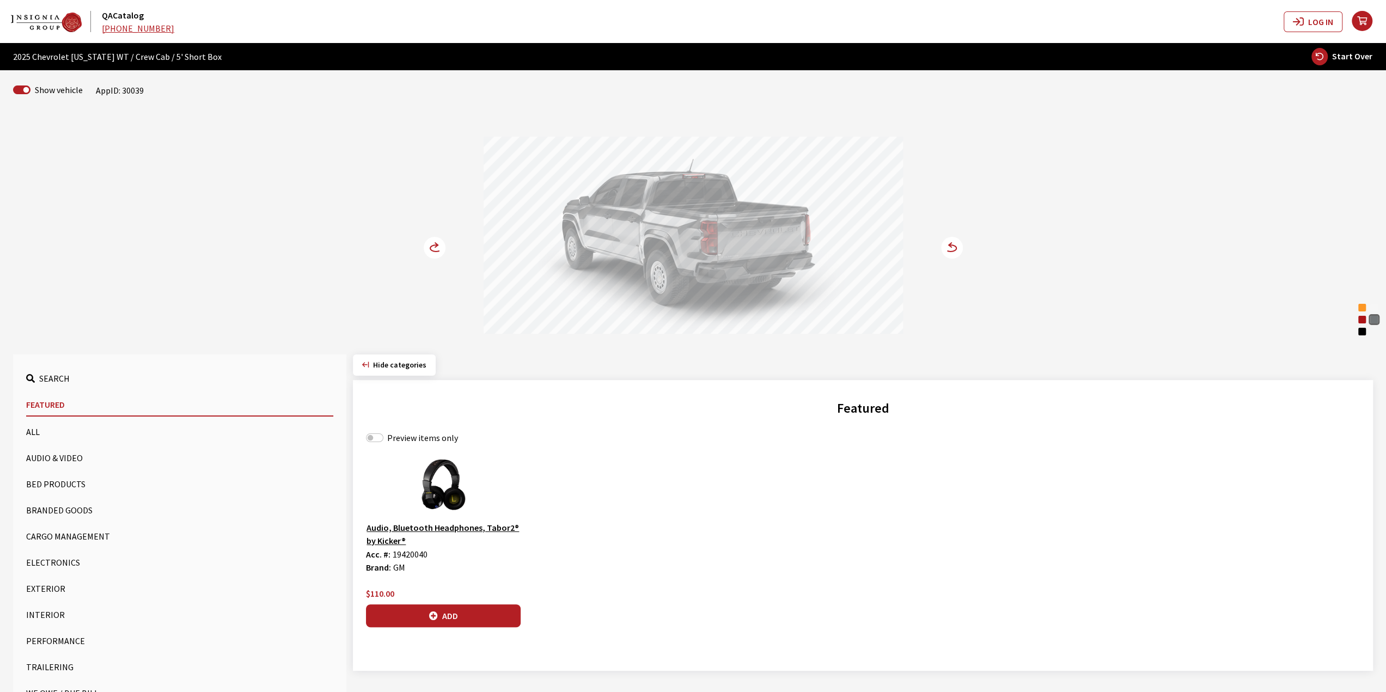
click at [711, 231] on div at bounding box center [693, 237] width 419 height 200
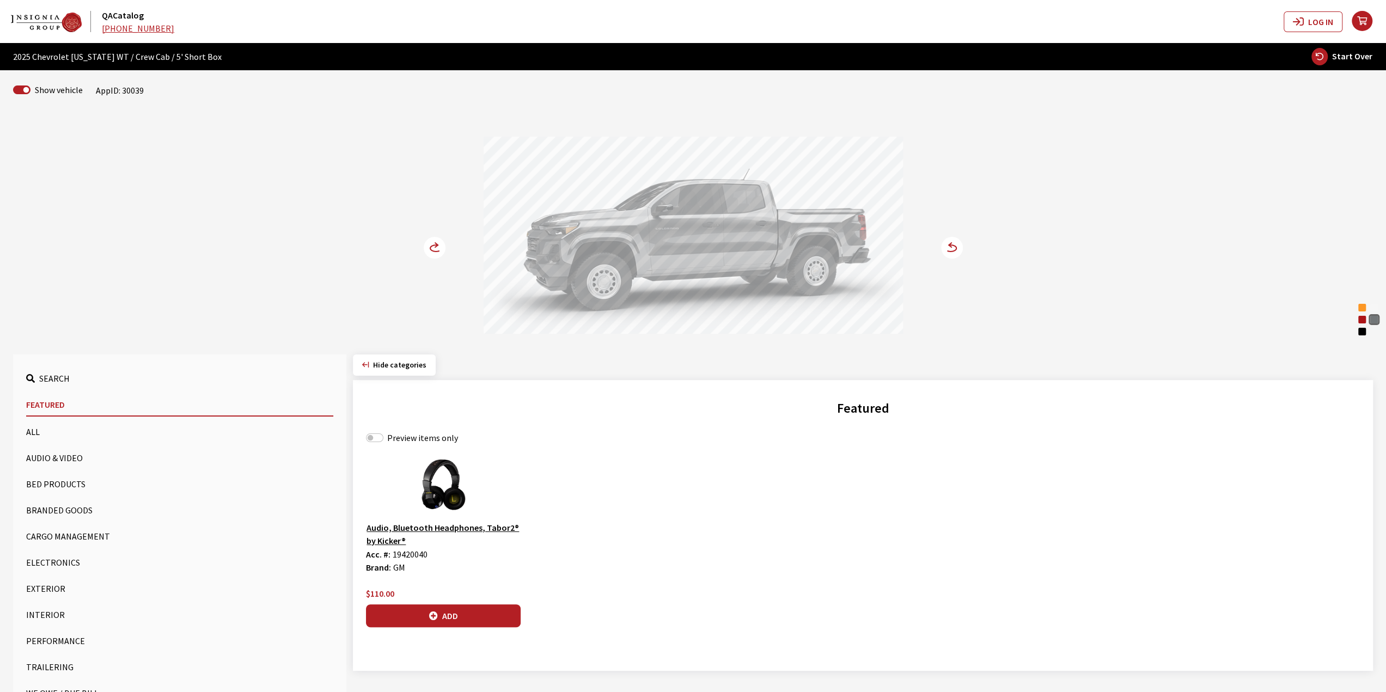
drag, startPoint x: 738, startPoint y: 233, endPoint x: 777, endPoint y: 240, distance: 39.8
click at [776, 240] on div at bounding box center [693, 237] width 419 height 200
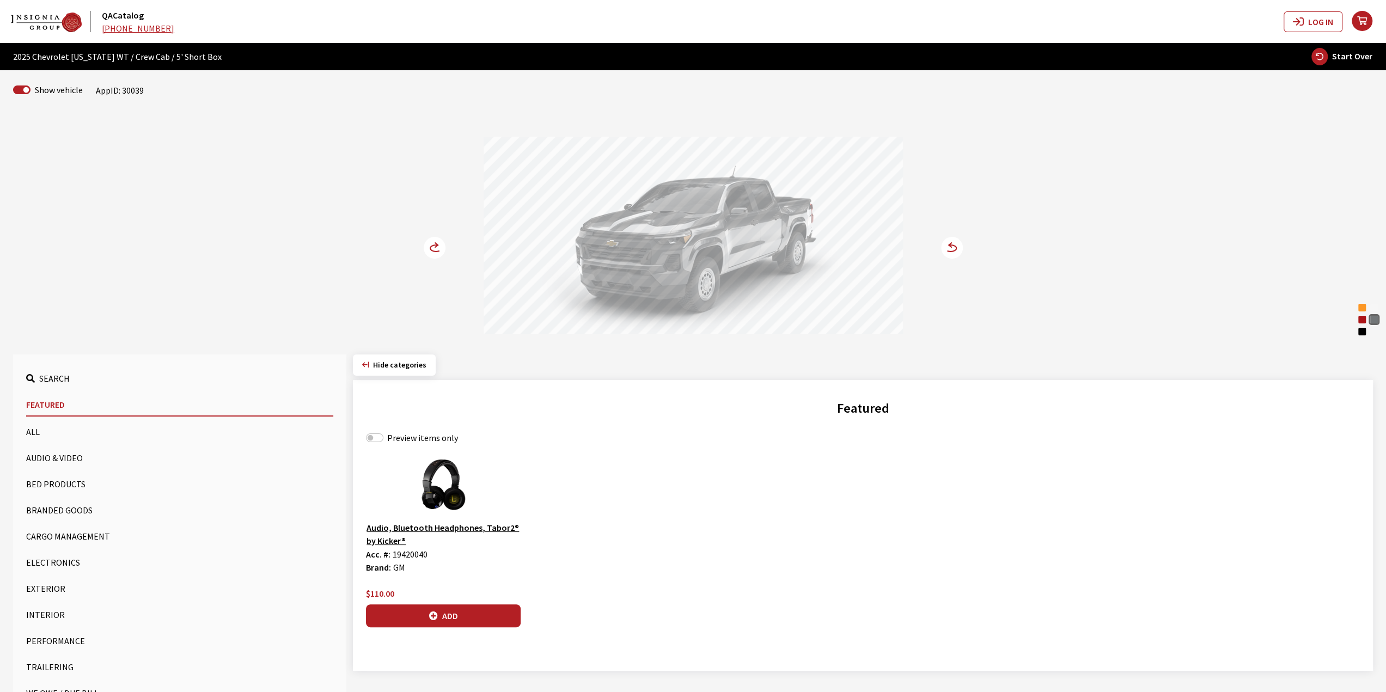
drag, startPoint x: 737, startPoint y: 240, endPoint x: 697, endPoint y: 236, distance: 40.5
click at [696, 237] on div at bounding box center [693, 237] width 419 height 200
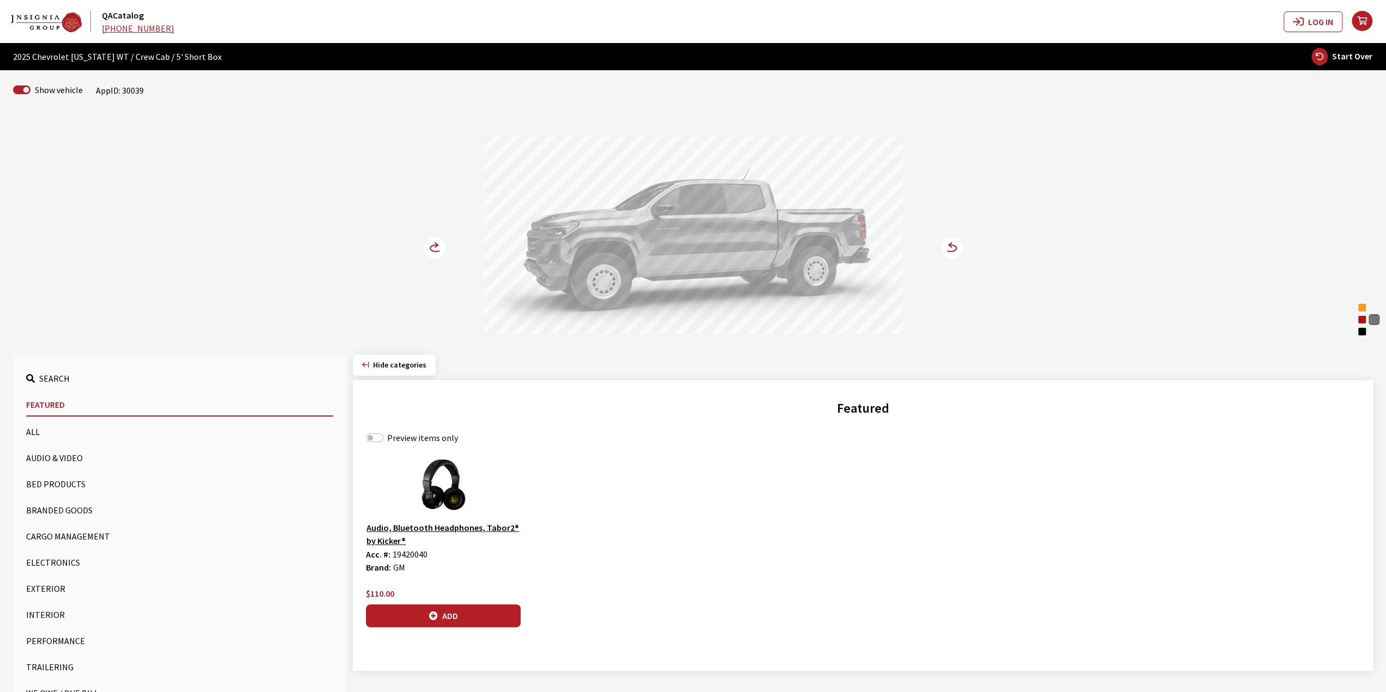
drag, startPoint x: 653, startPoint y: 236, endPoint x: 642, endPoint y: 235, distance: 10.4
click at [645, 235] on div at bounding box center [693, 237] width 419 height 200
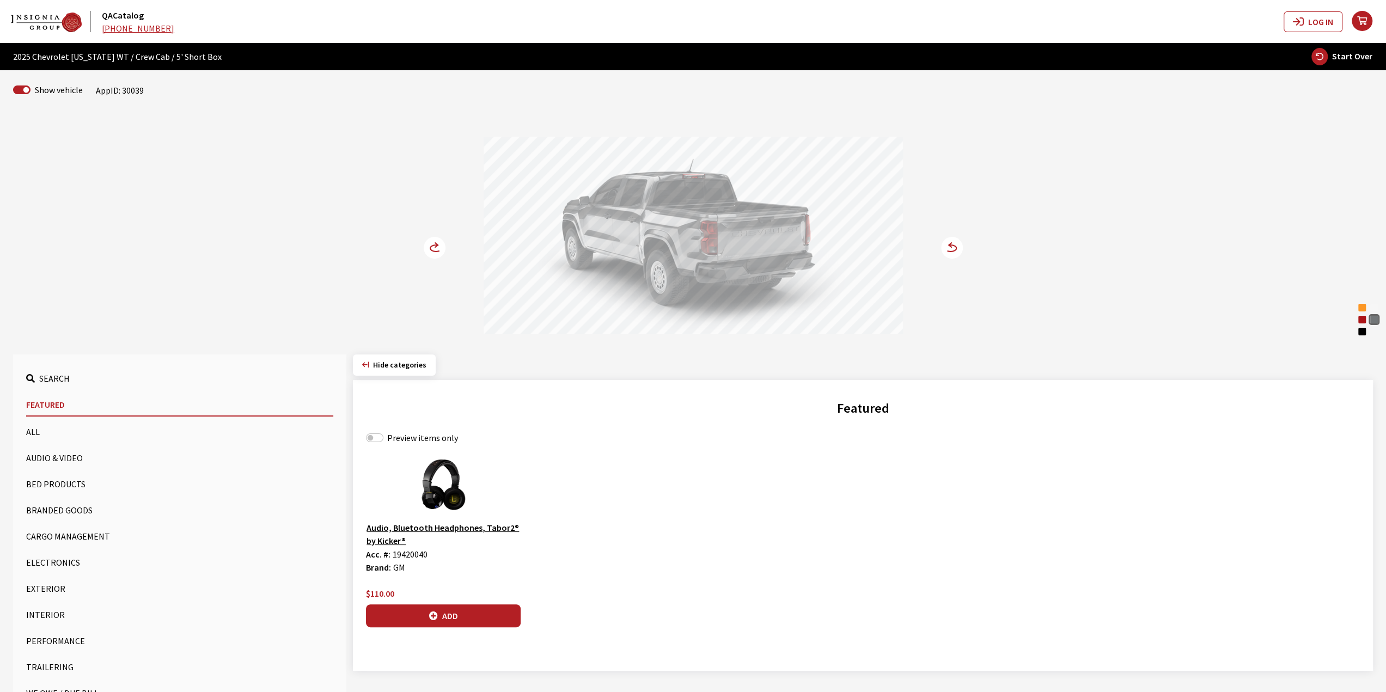
drag, startPoint x: 633, startPoint y: 229, endPoint x: 691, endPoint y: 233, distance: 58.9
click at [690, 233] on div at bounding box center [693, 237] width 419 height 200
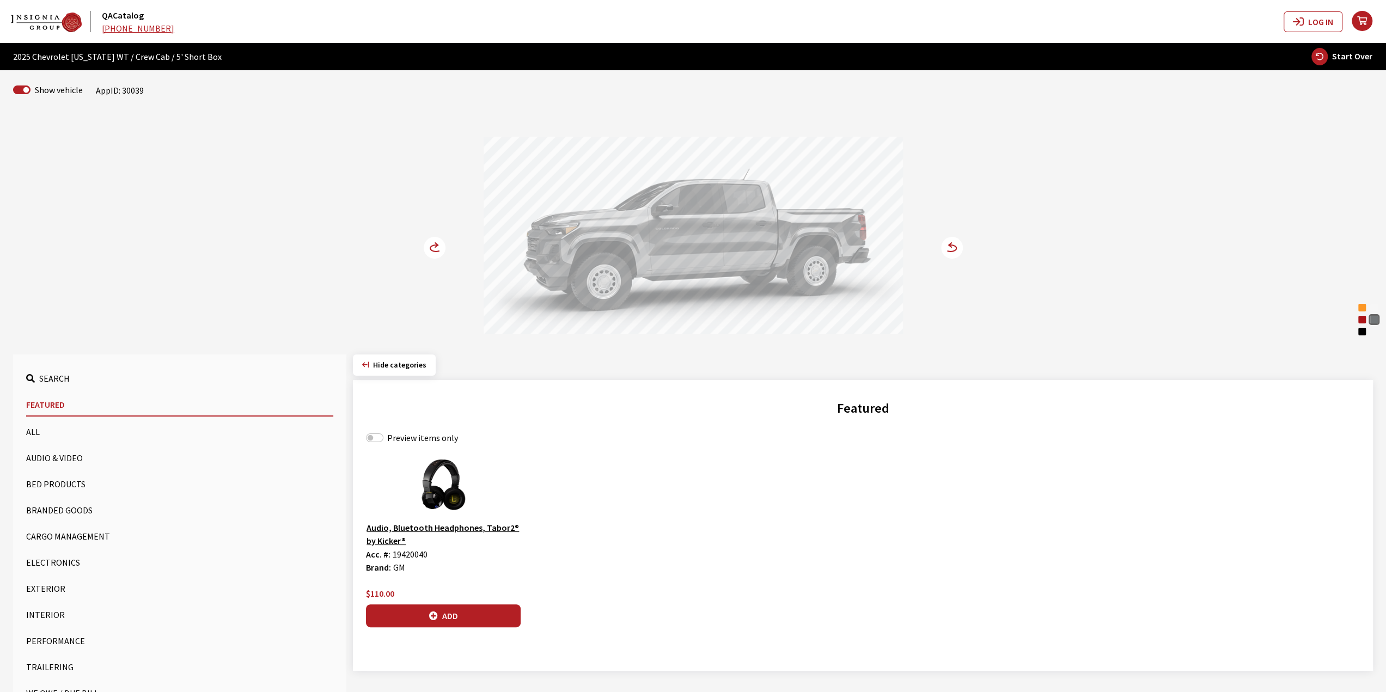
drag, startPoint x: 754, startPoint y: 242, endPoint x: 767, endPoint y: 245, distance: 13.5
click at [767, 245] on div at bounding box center [693, 237] width 419 height 200
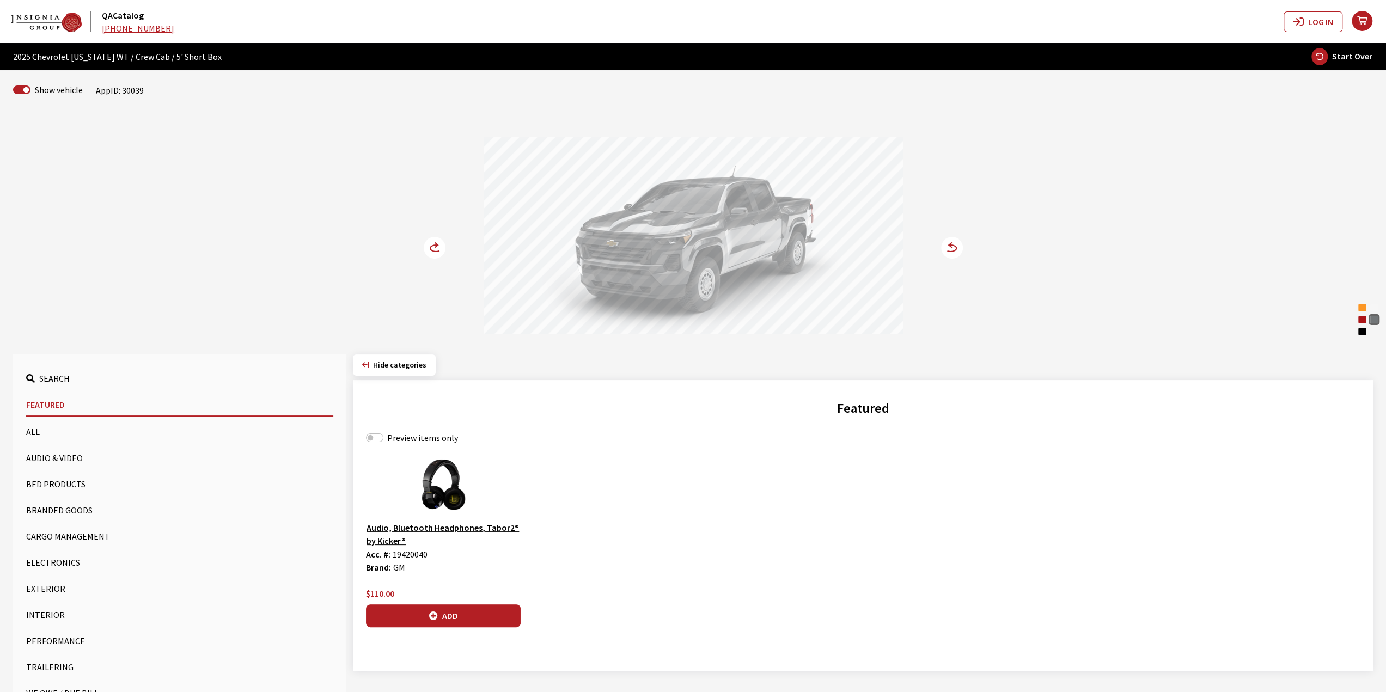
drag
click at [676, 240] on div at bounding box center [693, 237] width 419 height 200
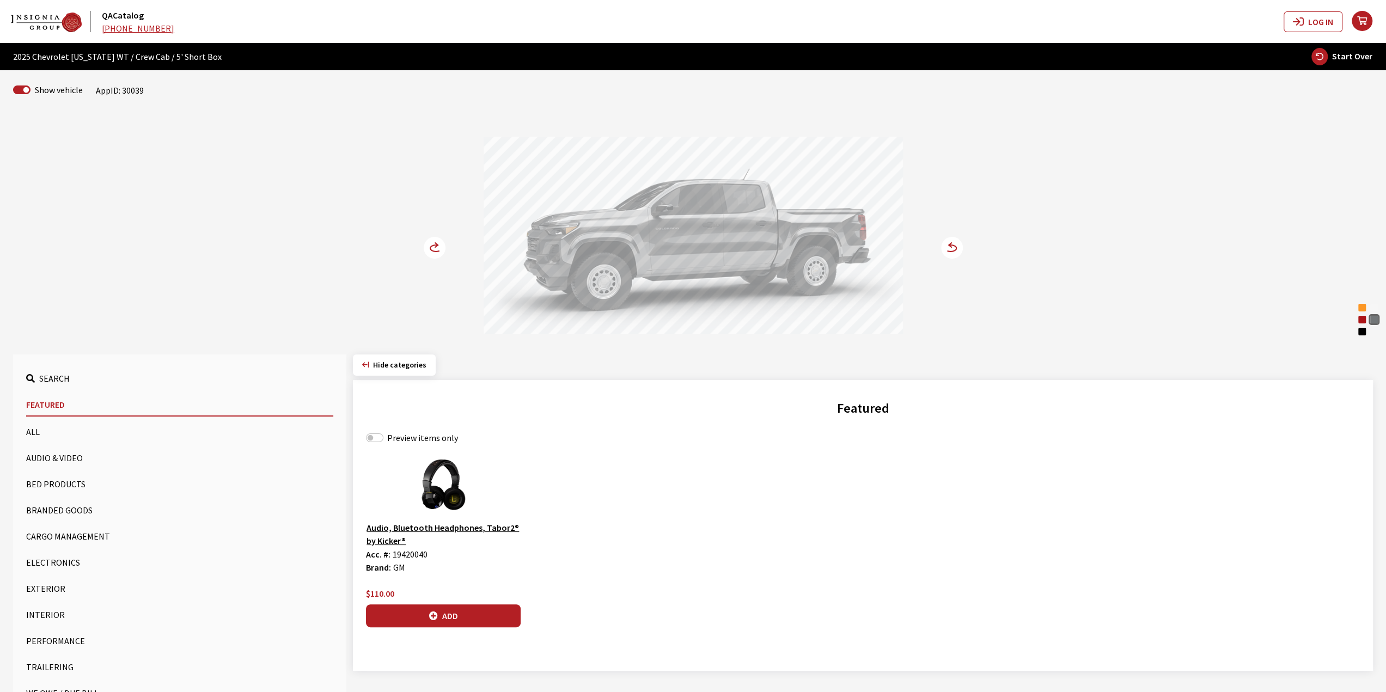
click at [612, 234] on div at bounding box center [693, 237] width 419 height 200
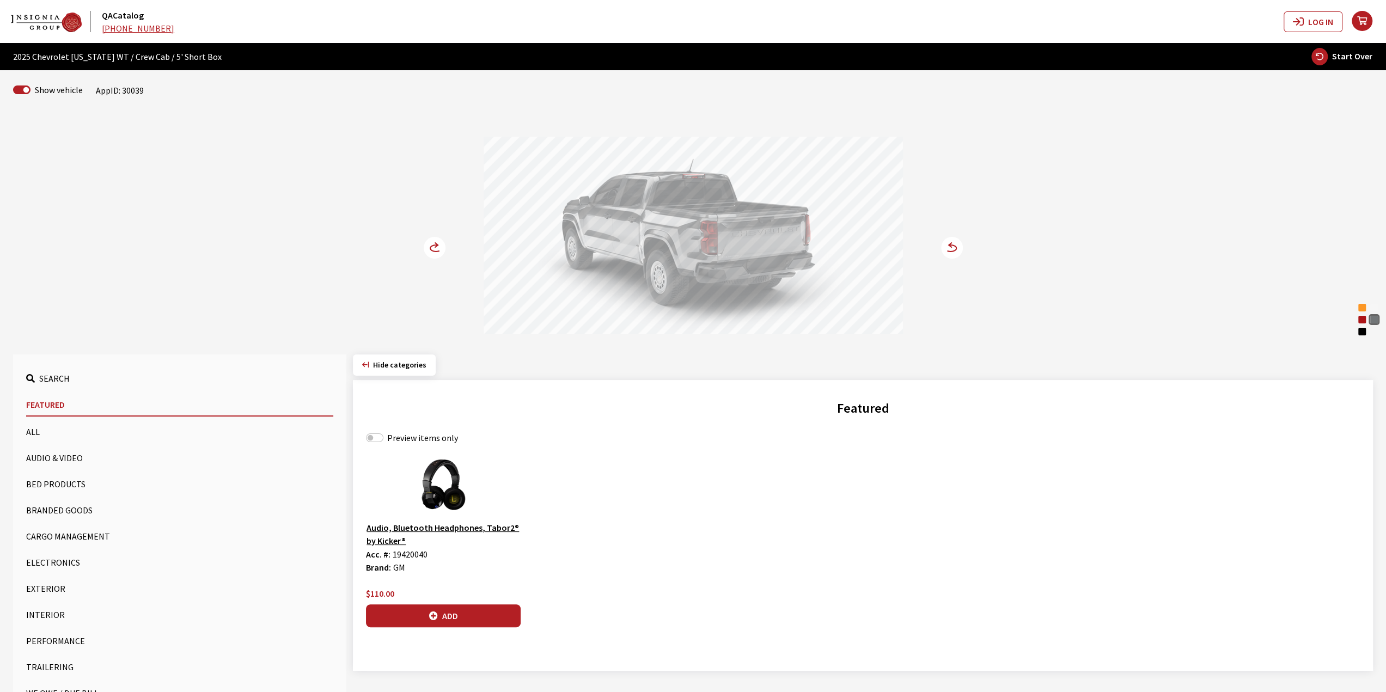
click at [736, 232] on div at bounding box center [693, 237] width 419 height 200
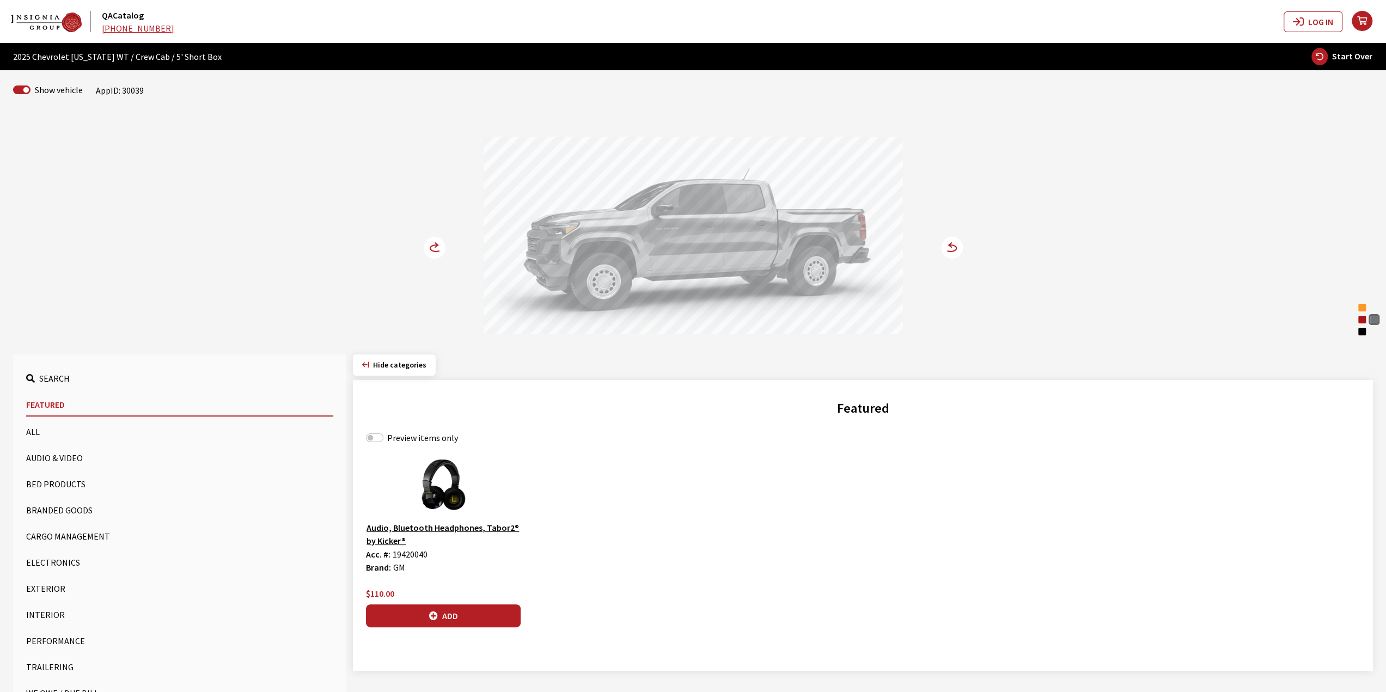
click at [873, 255] on div at bounding box center [693, 237] width 419 height 200
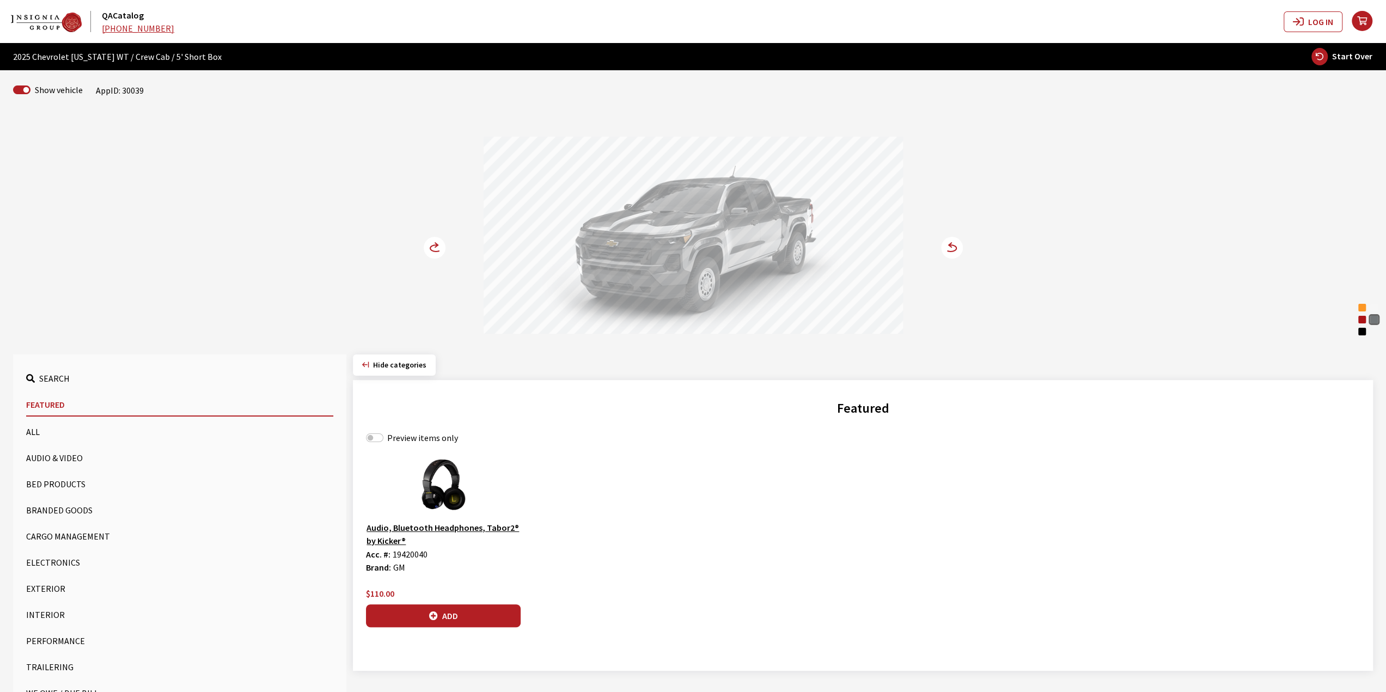
click at [616, 221] on div at bounding box center [693, 237] width 419 height 200
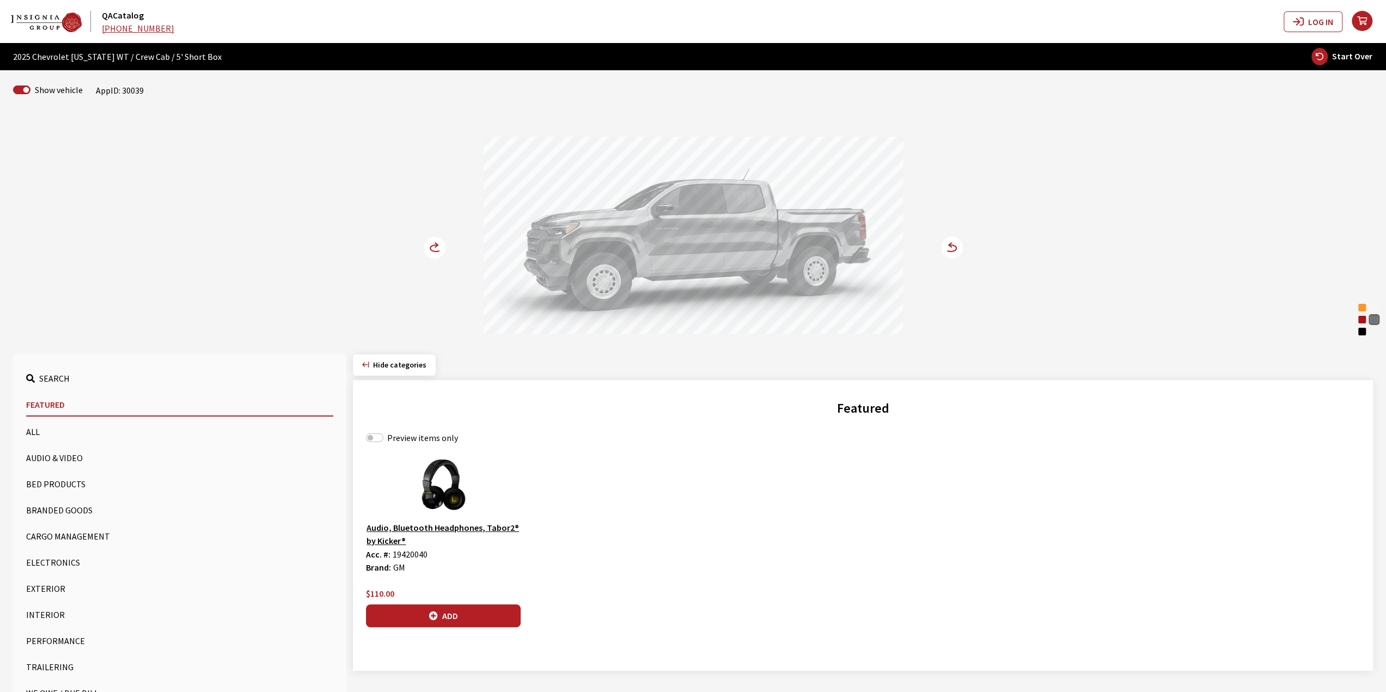
click at [580, 215] on div at bounding box center [693, 237] width 419 height 200
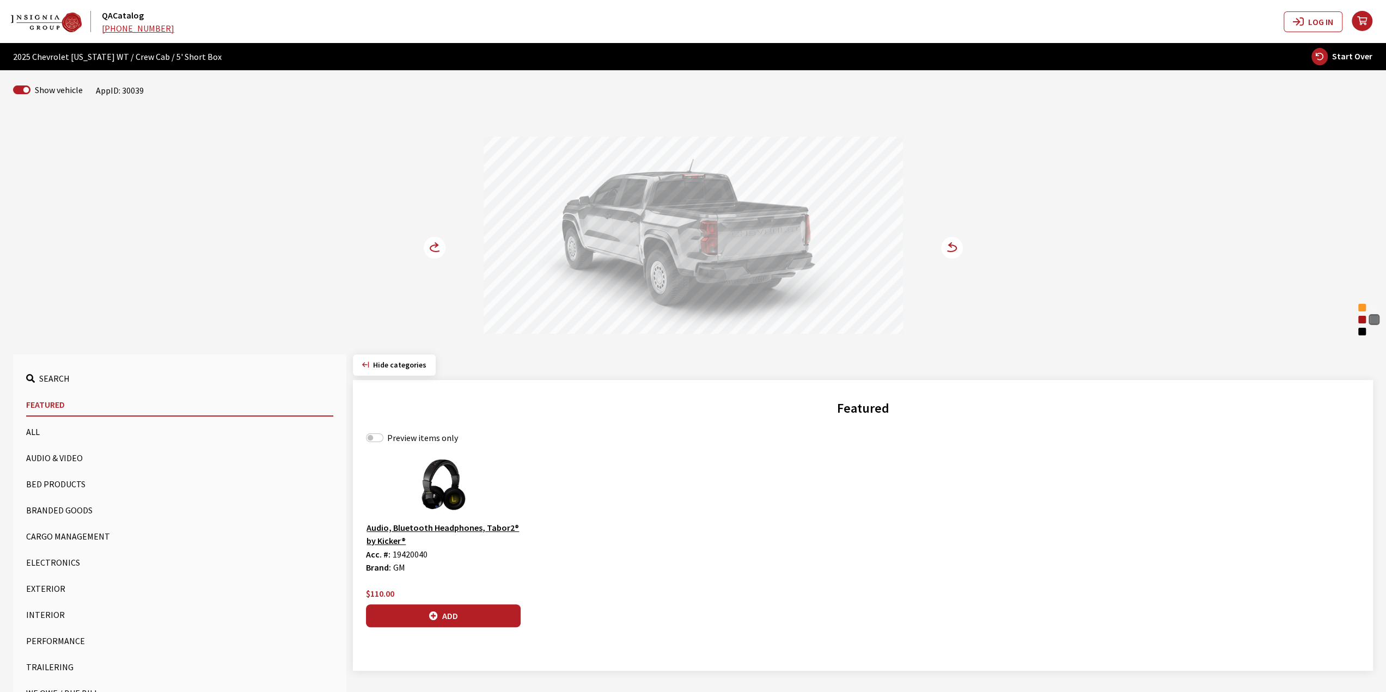
click at [626, 214] on div at bounding box center [693, 237] width 419 height 200
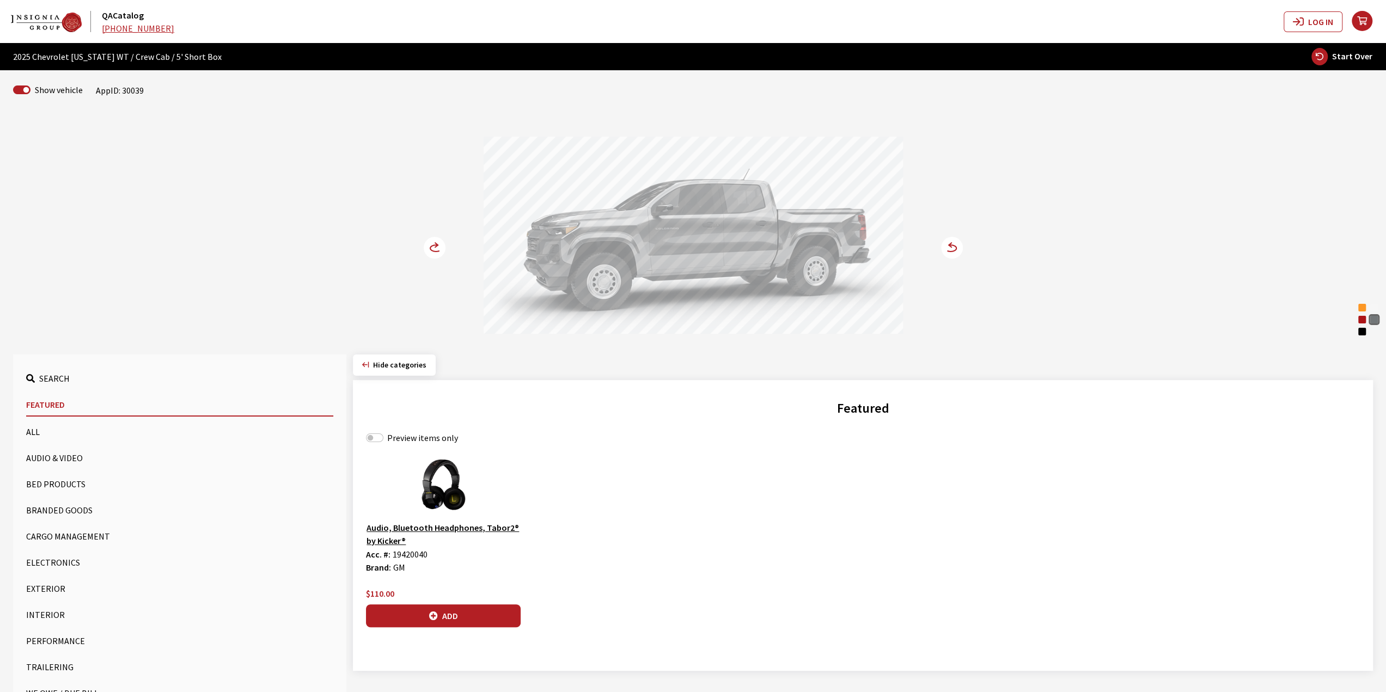
click at [707, 230] on div at bounding box center [693, 237] width 419 height 200
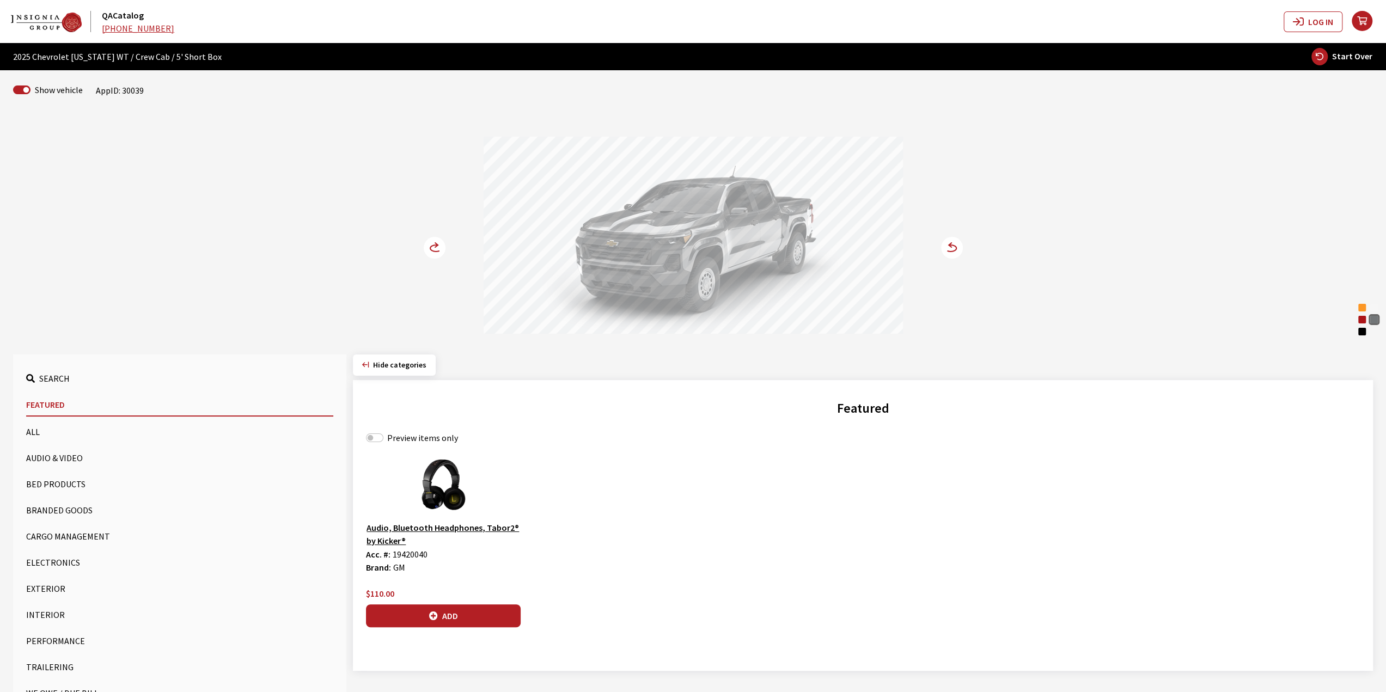
click at [633, 225] on div at bounding box center [693, 237] width 419 height 200
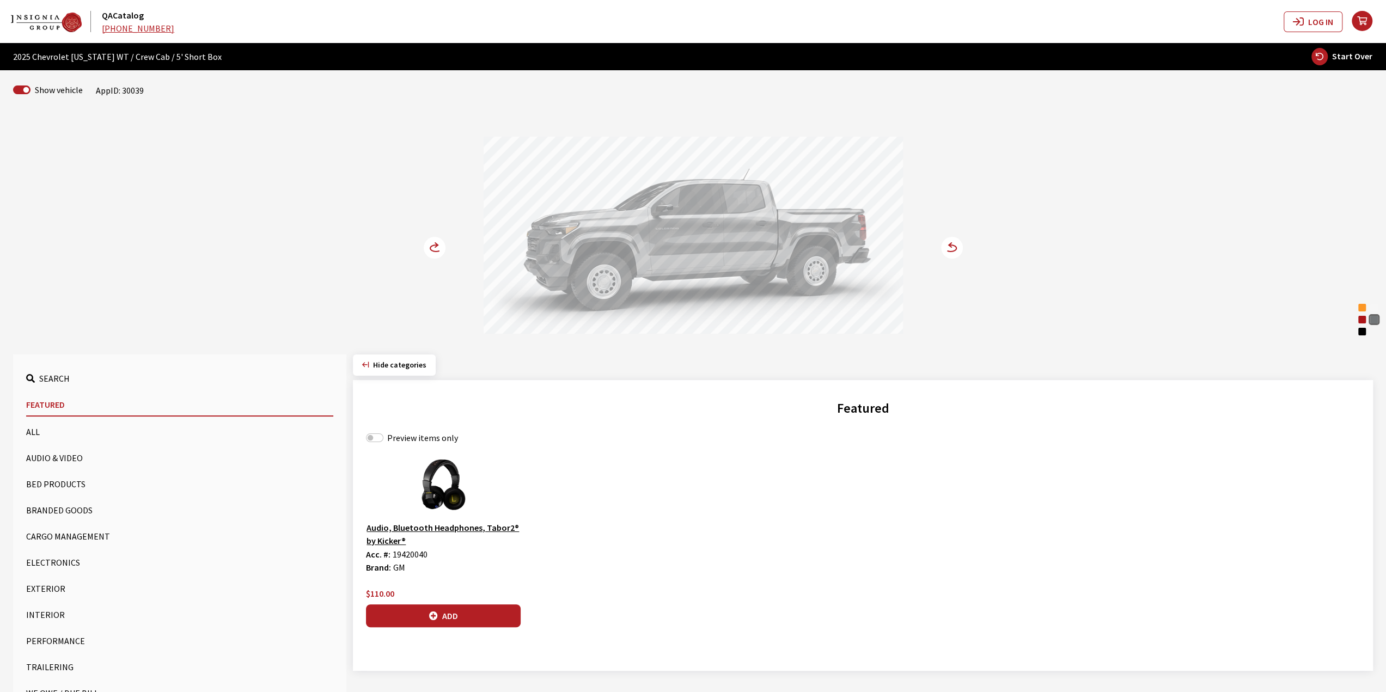
click at [578, 222] on div at bounding box center [693, 237] width 419 height 200
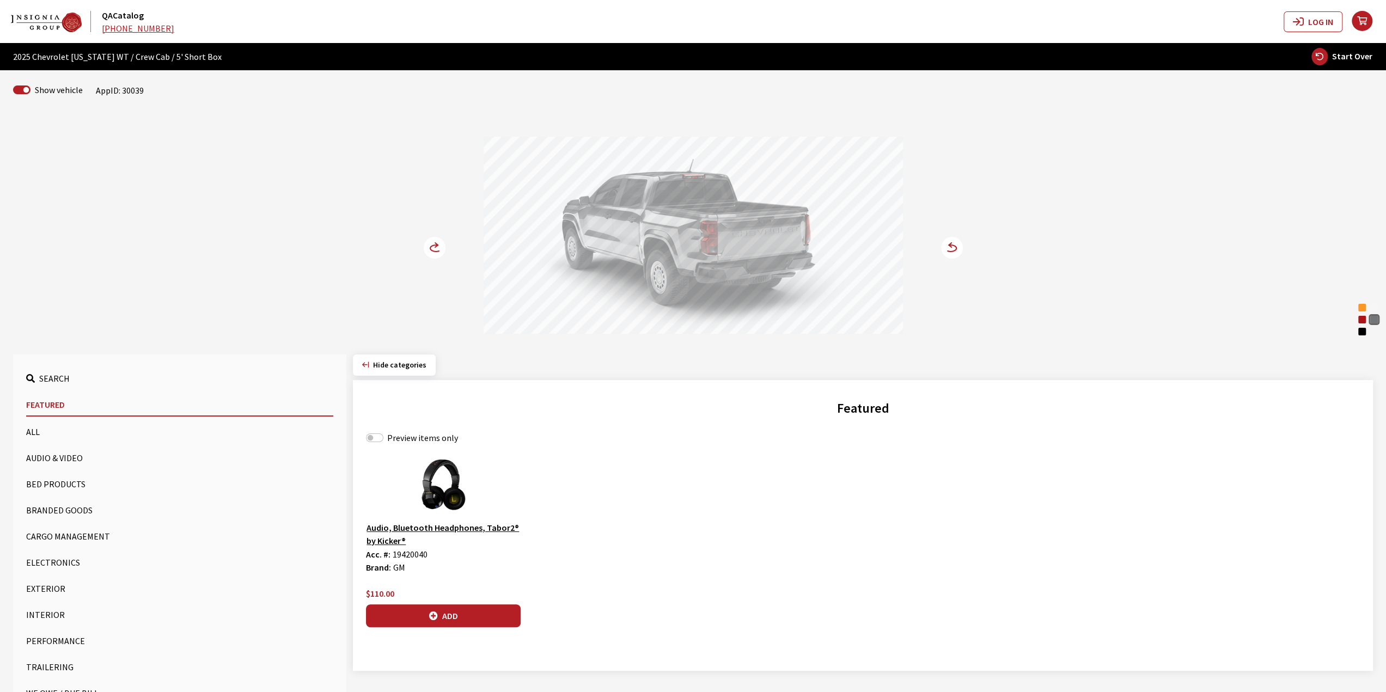
click at [771, 246] on div at bounding box center [693, 237] width 419 height 200
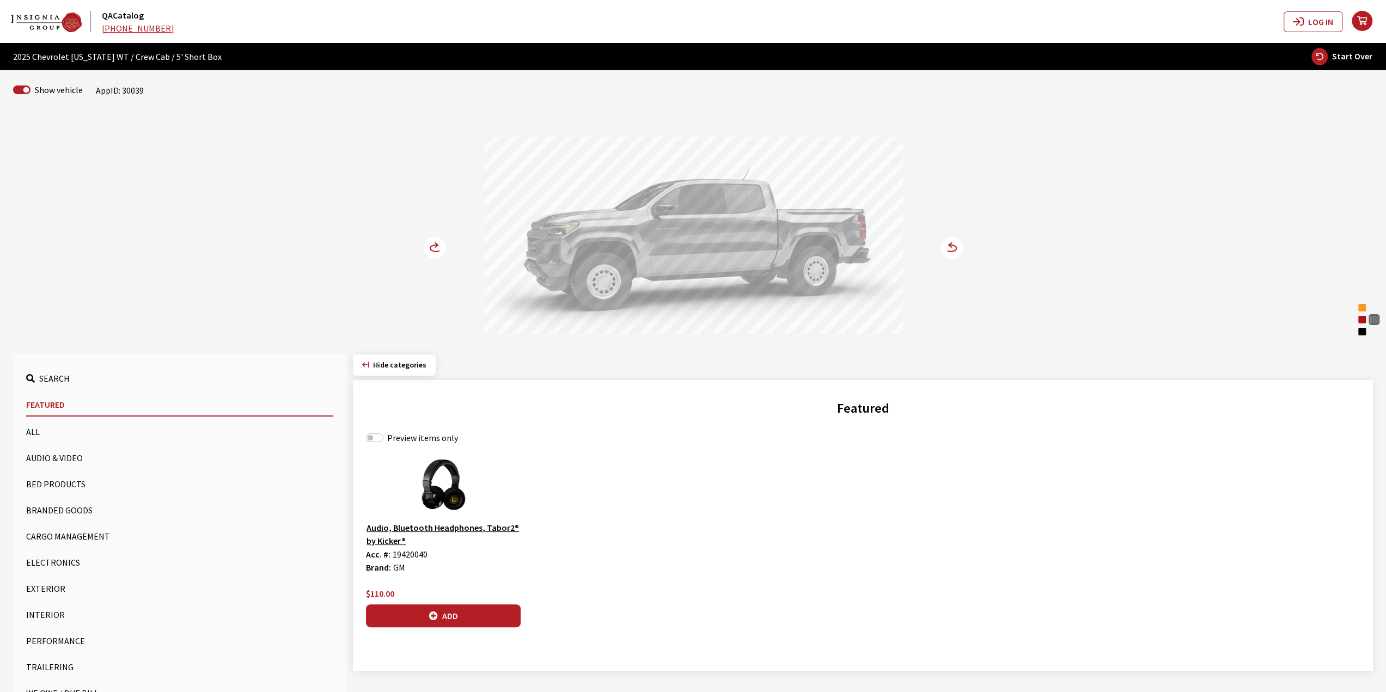
click at [786, 246] on div at bounding box center [693, 237] width 419 height 200
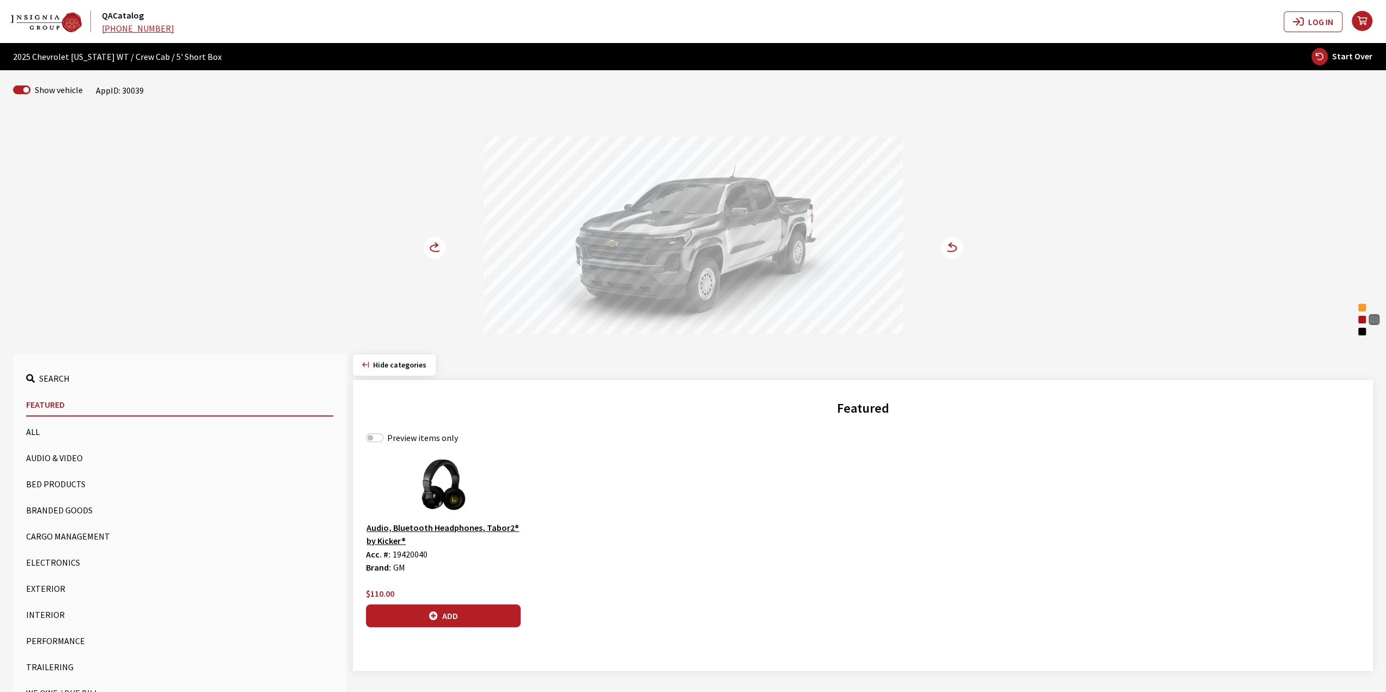
click at [708, 235] on div at bounding box center [693, 237] width 419 height 200
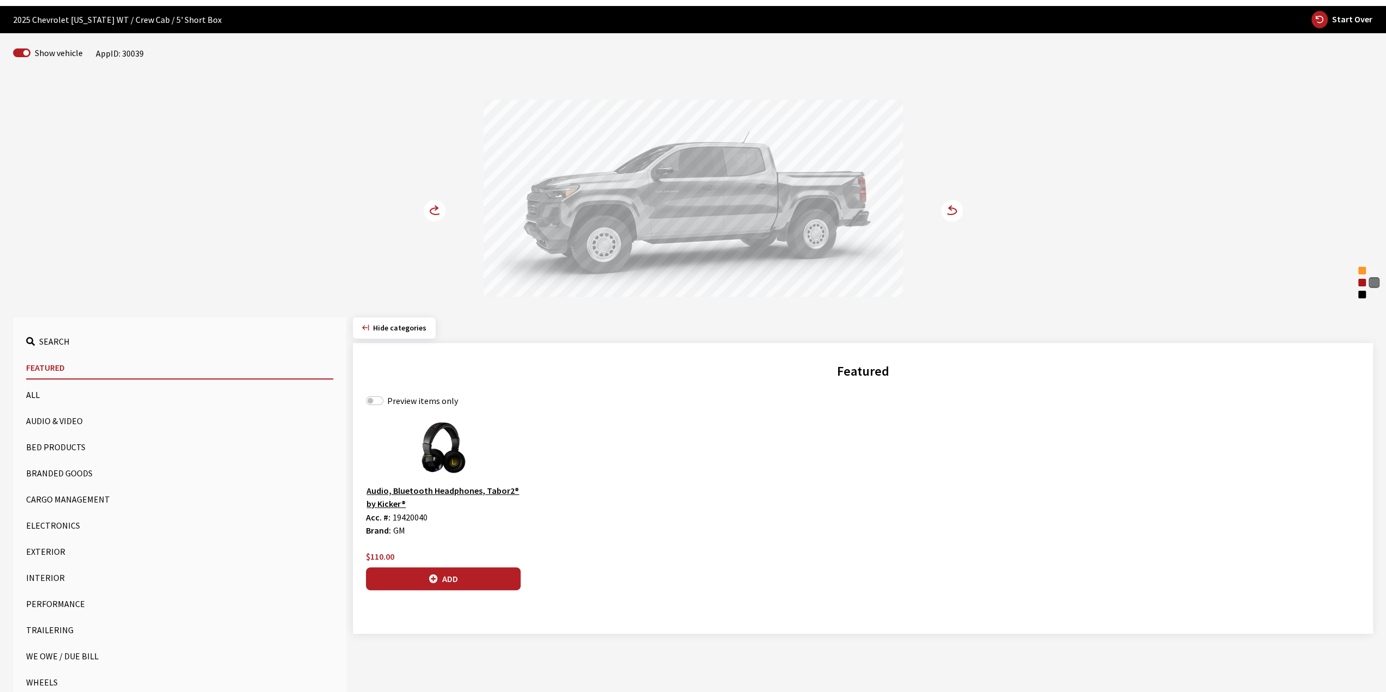
scroll to position [54, 0]
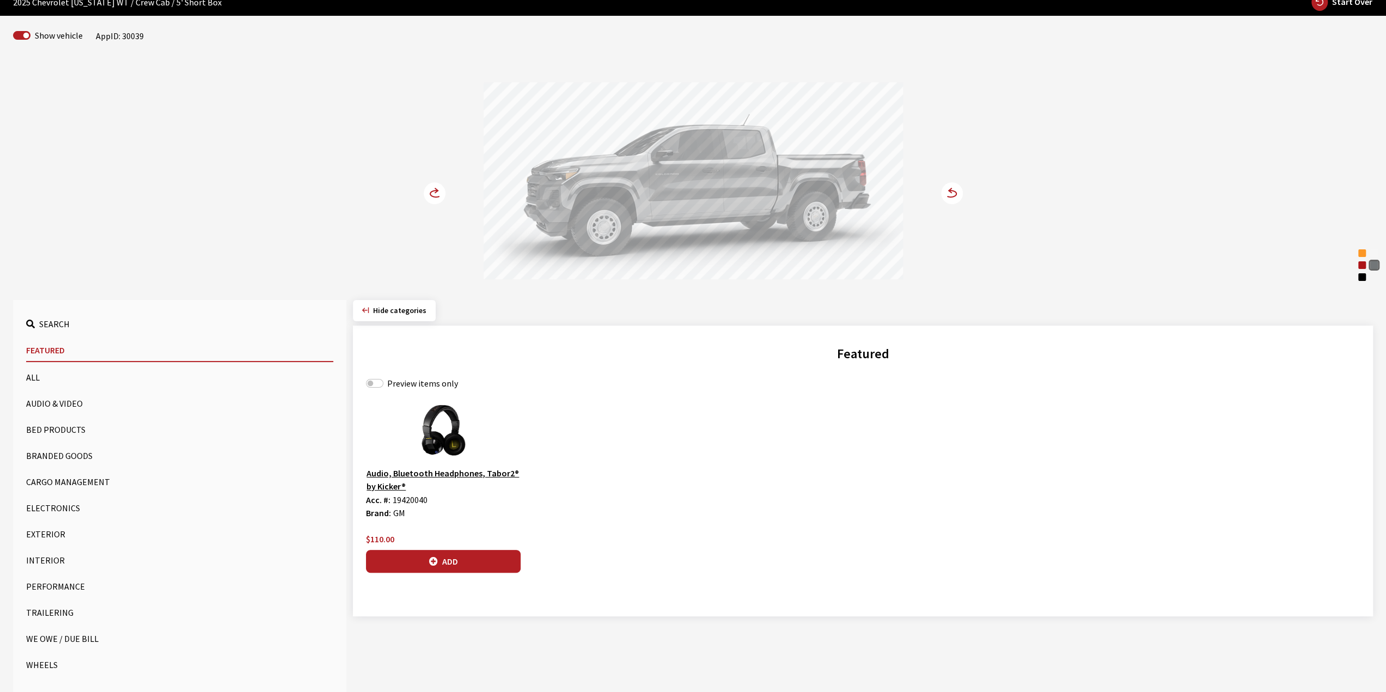
click at [658, 243] on div at bounding box center [693, 182] width 419 height 200
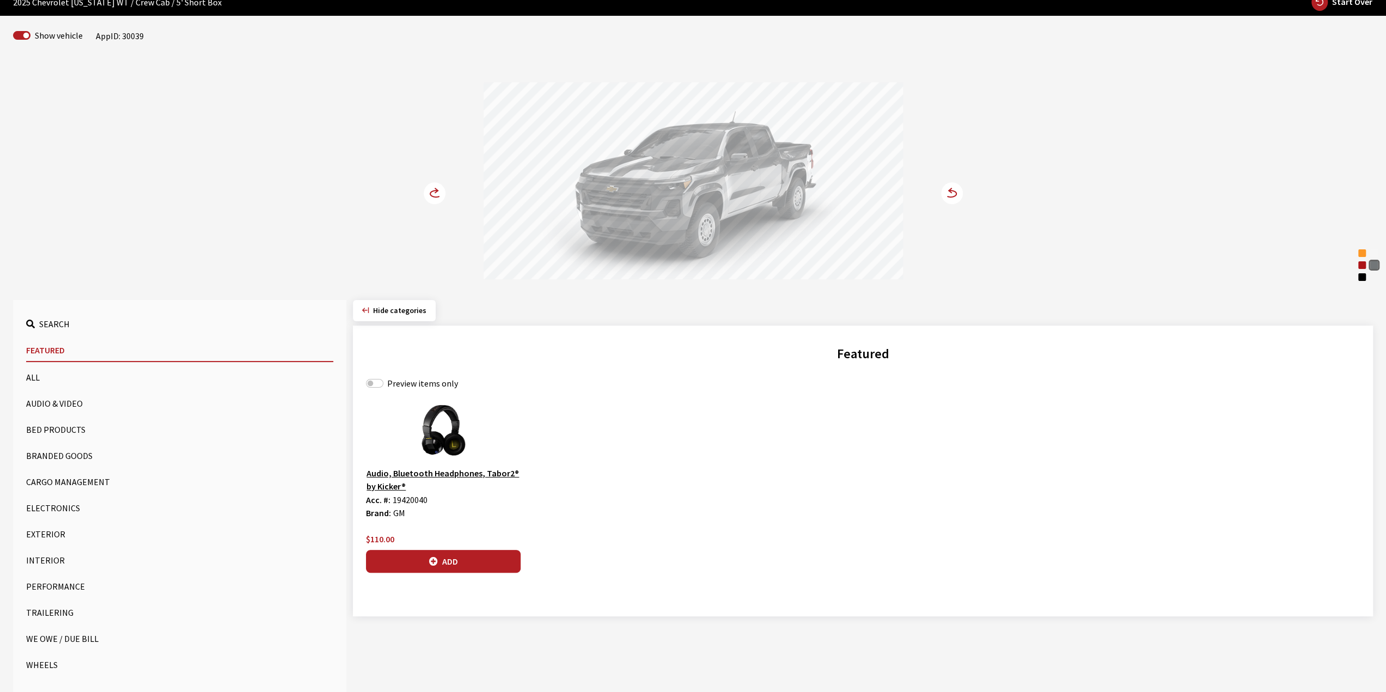
click at [690, 203] on div at bounding box center [693, 182] width 419 height 200
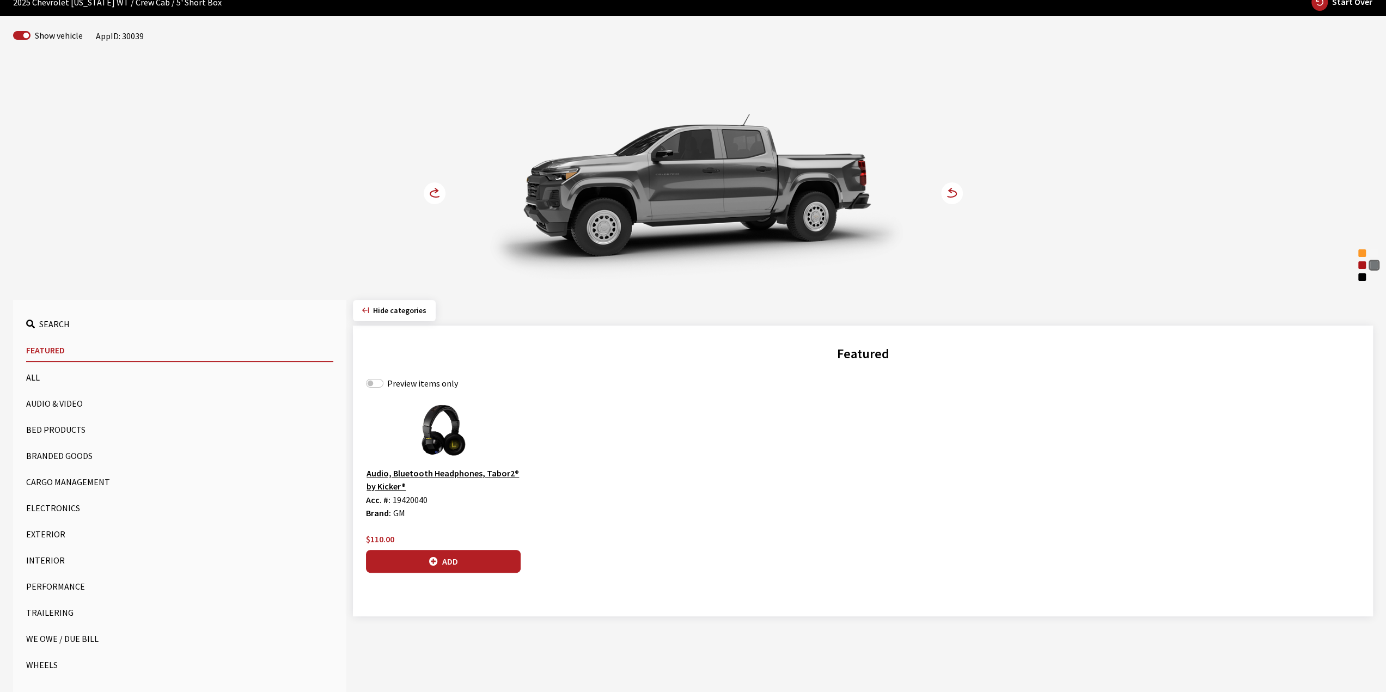
click at [651, 201] on div at bounding box center [693, 182] width 419 height 200
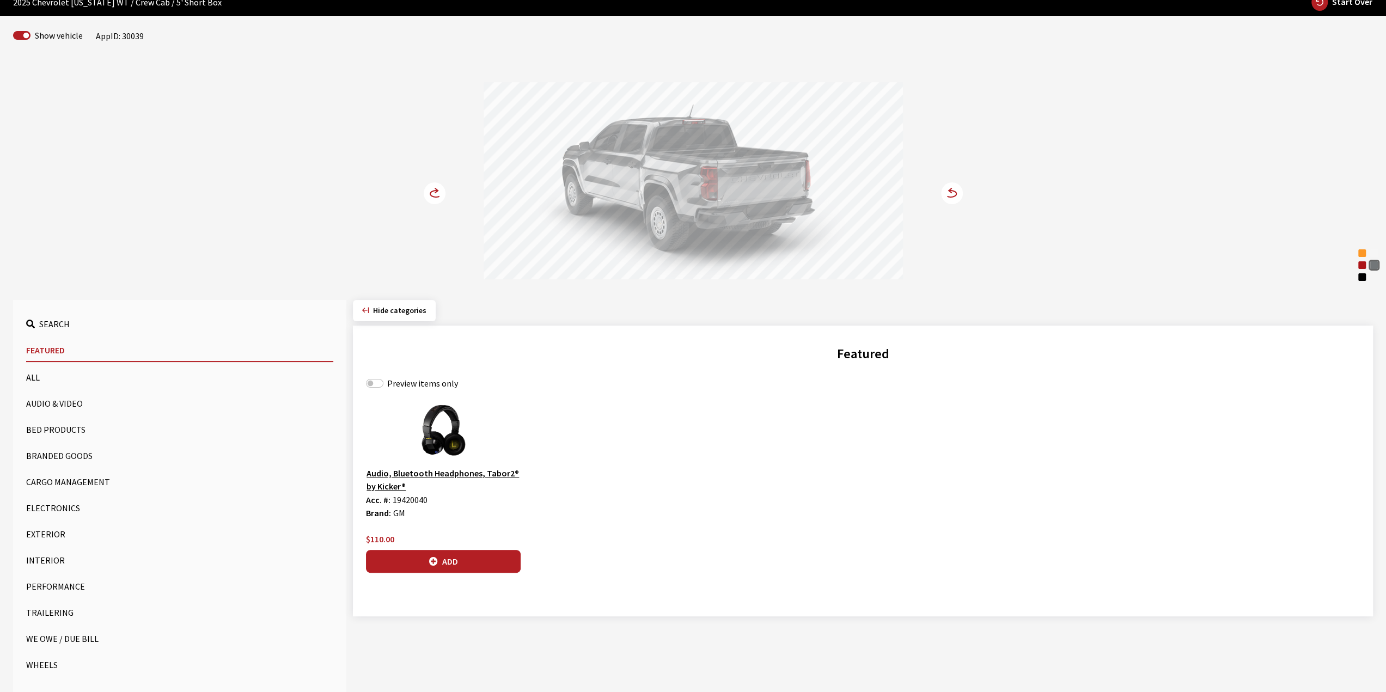
click at [721, 205] on div at bounding box center [693, 182] width 419 height 200
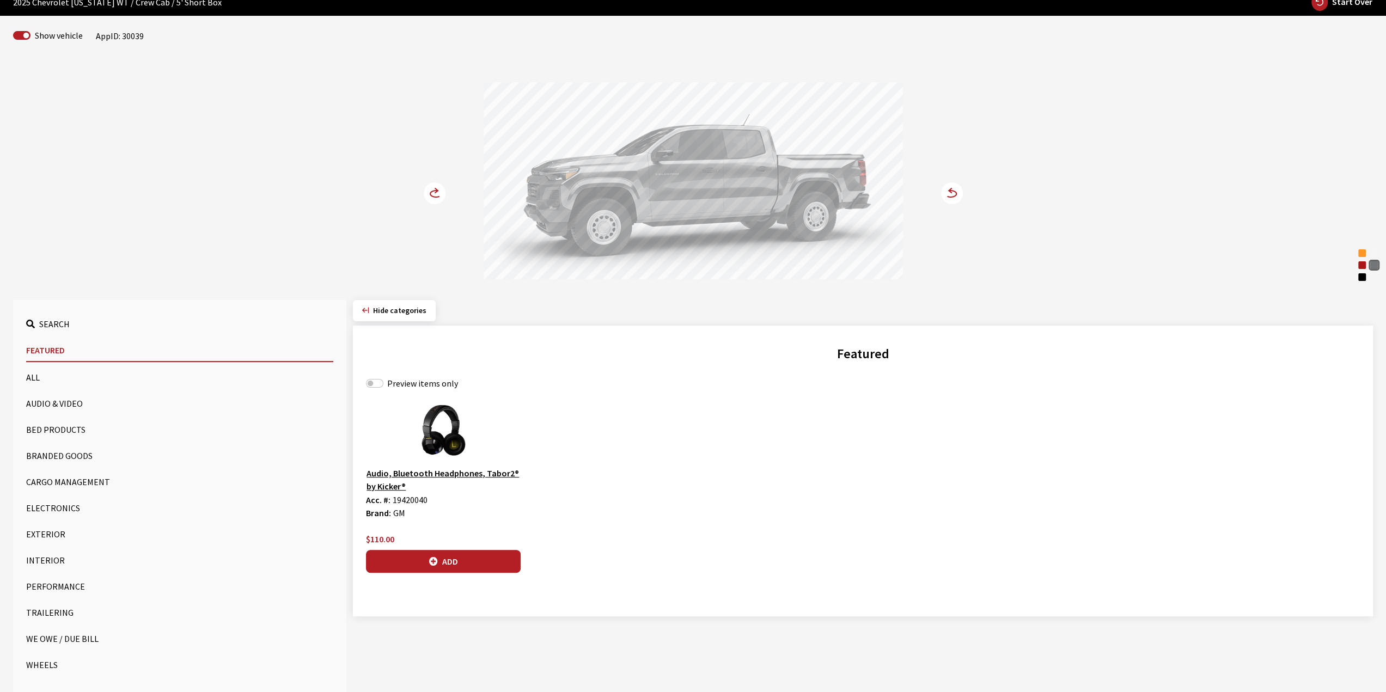
click at [779, 211] on div at bounding box center [693, 182] width 419 height 200
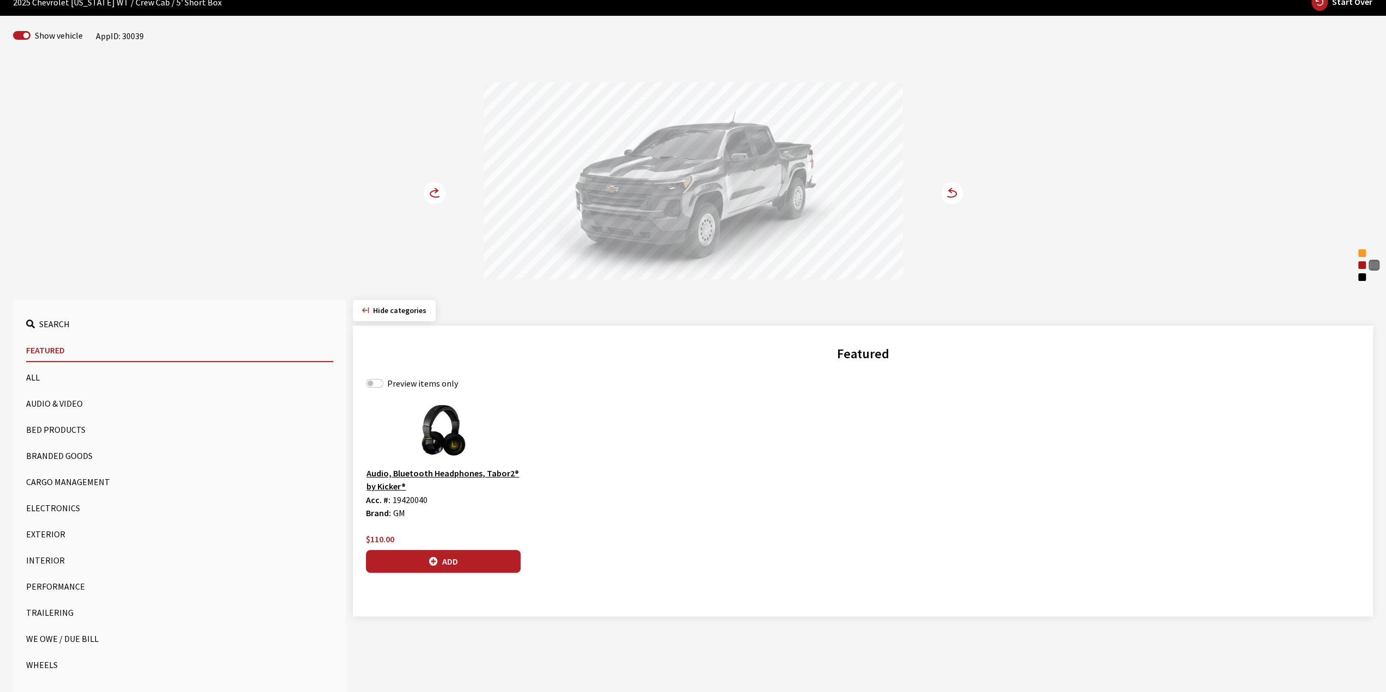
click at [701, 211] on div at bounding box center [693, 182] width 419 height 200
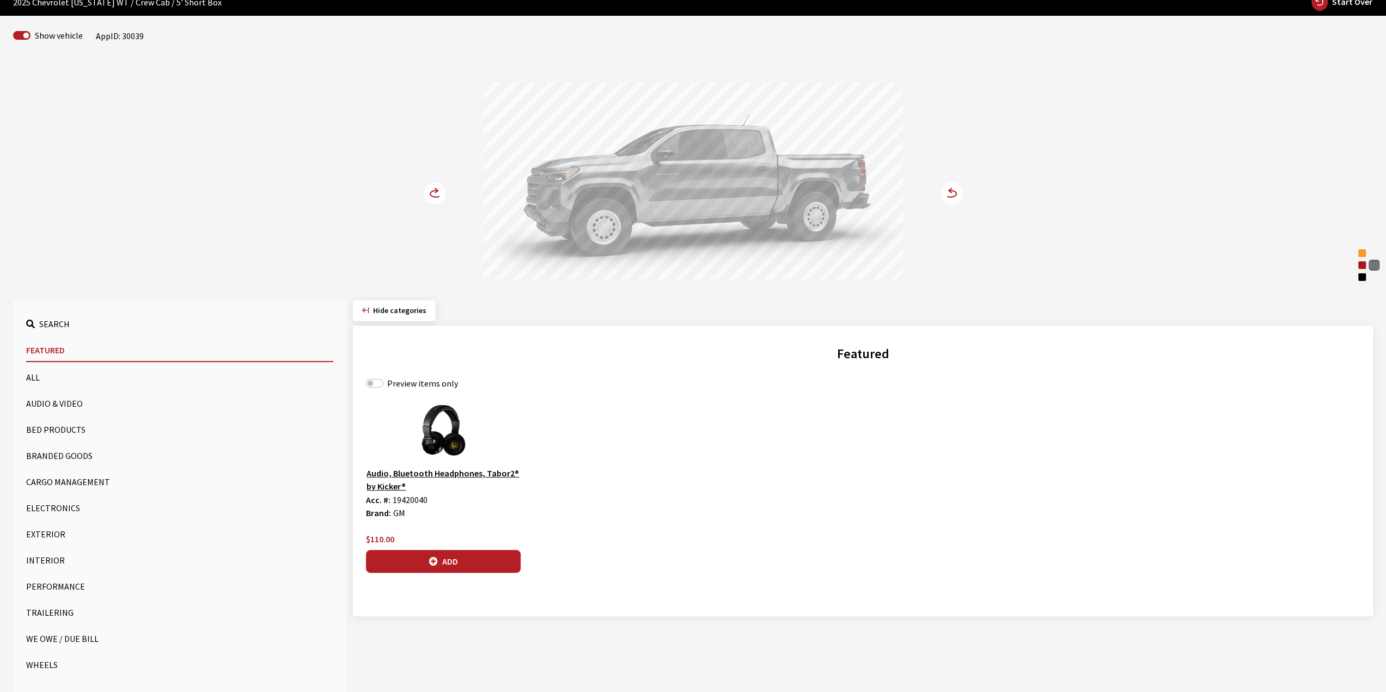
click at [644, 210] on div at bounding box center [693, 182] width 419 height 200
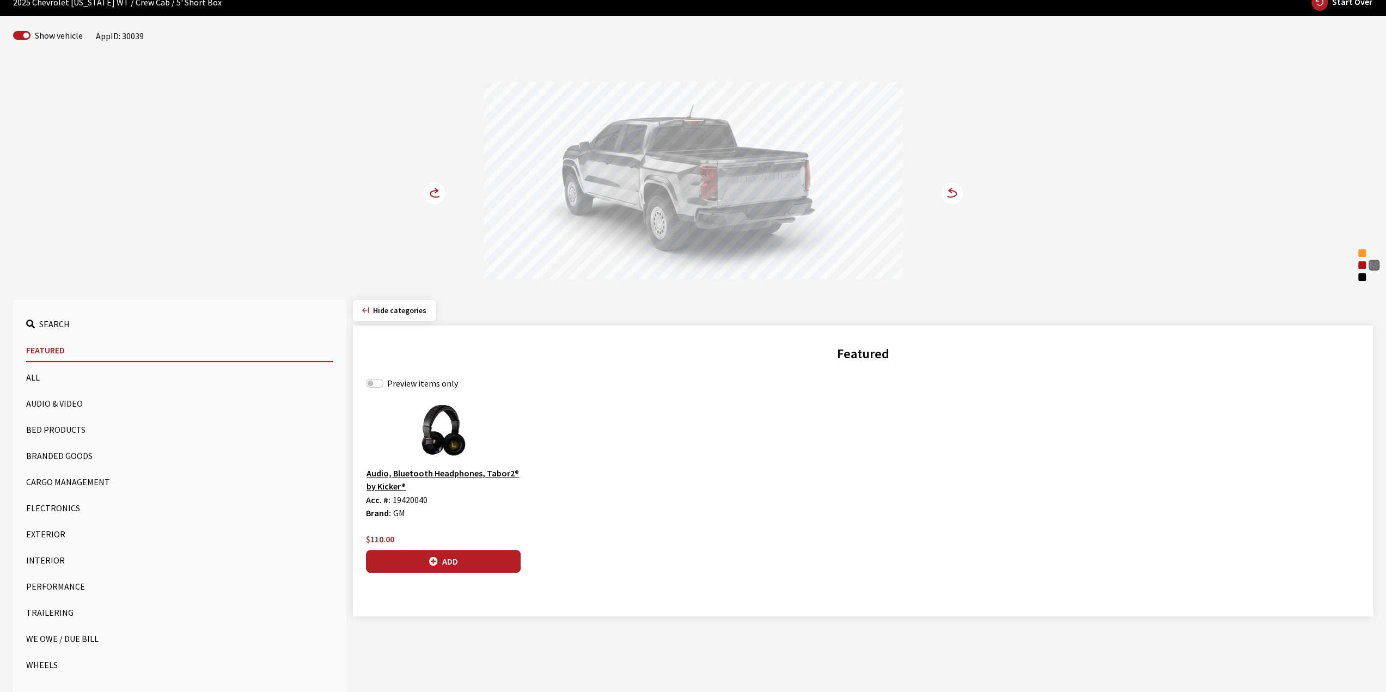
click at [738, 213] on div at bounding box center [693, 182] width 419 height 200
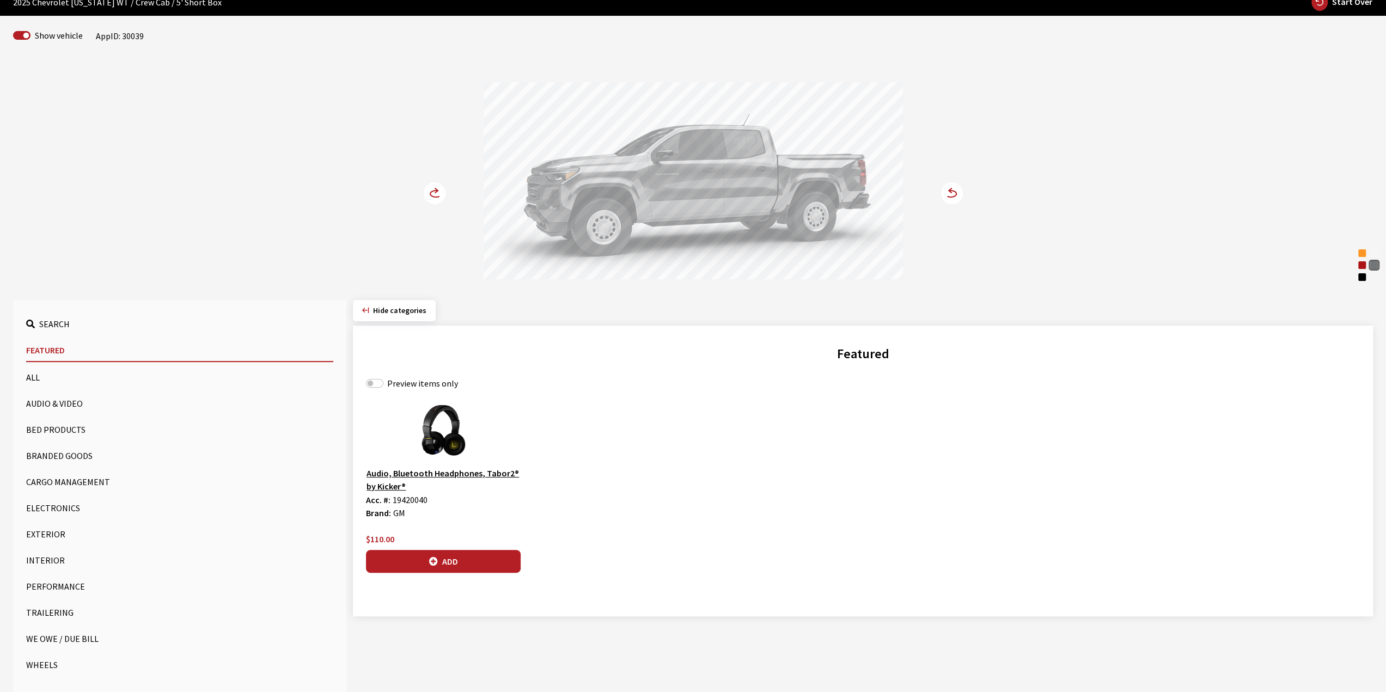
drag, startPoint x: 759, startPoint y: 188, endPoint x: 817, endPoint y: 176, distance: 58.9
click at [816, 176] on div at bounding box center [693, 182] width 419 height 200
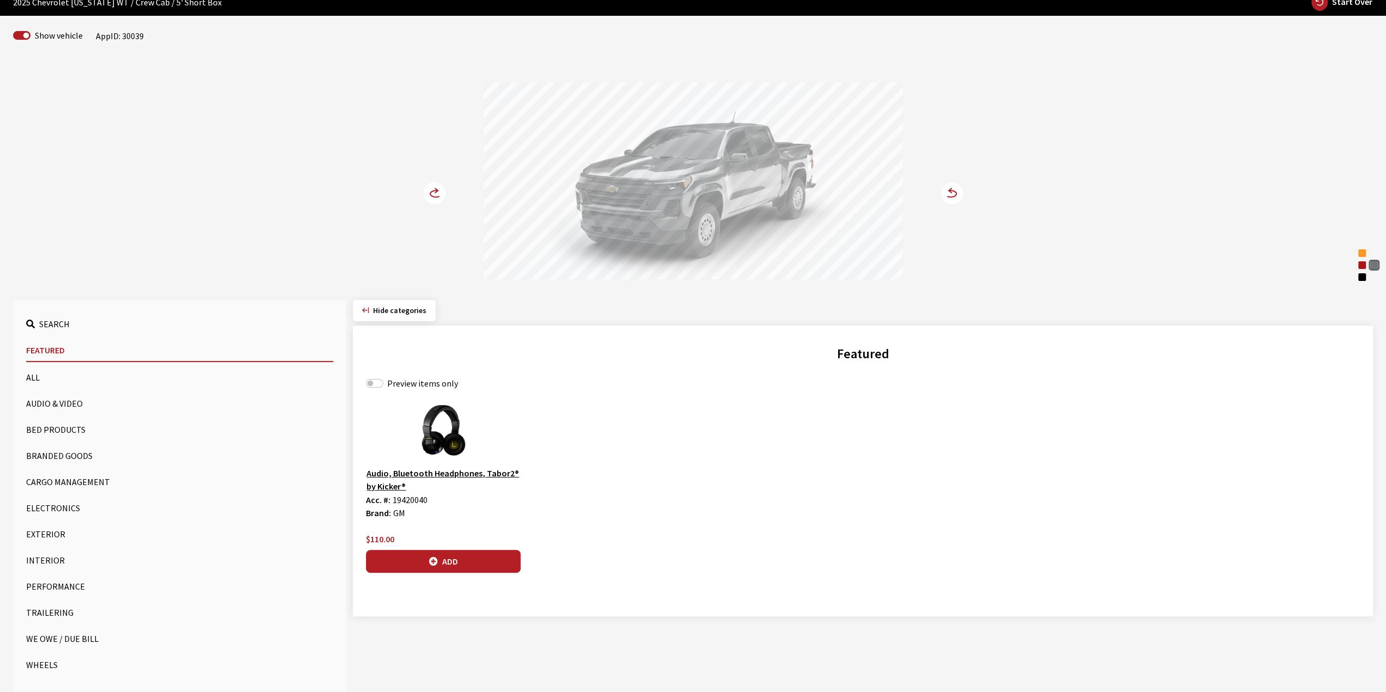
drag, startPoint x: 763, startPoint y: 180, endPoint x: 735, endPoint y: 182, distance: 28.4
click at [752, 181] on div at bounding box center [693, 182] width 419 height 200
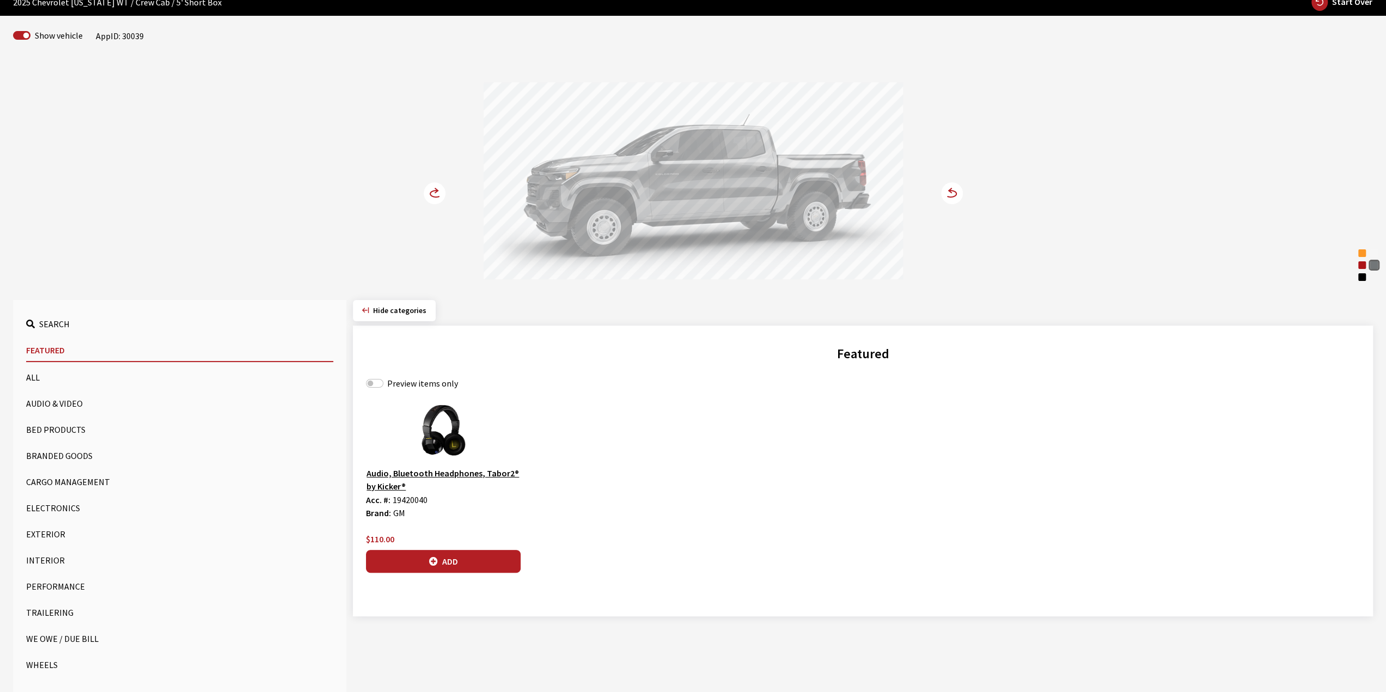
click at [1359, 255] on div "Sunrise Orange" at bounding box center [1361, 253] width 11 height 11
drag, startPoint x: 808, startPoint y: 199, endPoint x: 895, endPoint y: 192, distance: 87.5
click at [895, 192] on div at bounding box center [693, 182] width 419 height 200
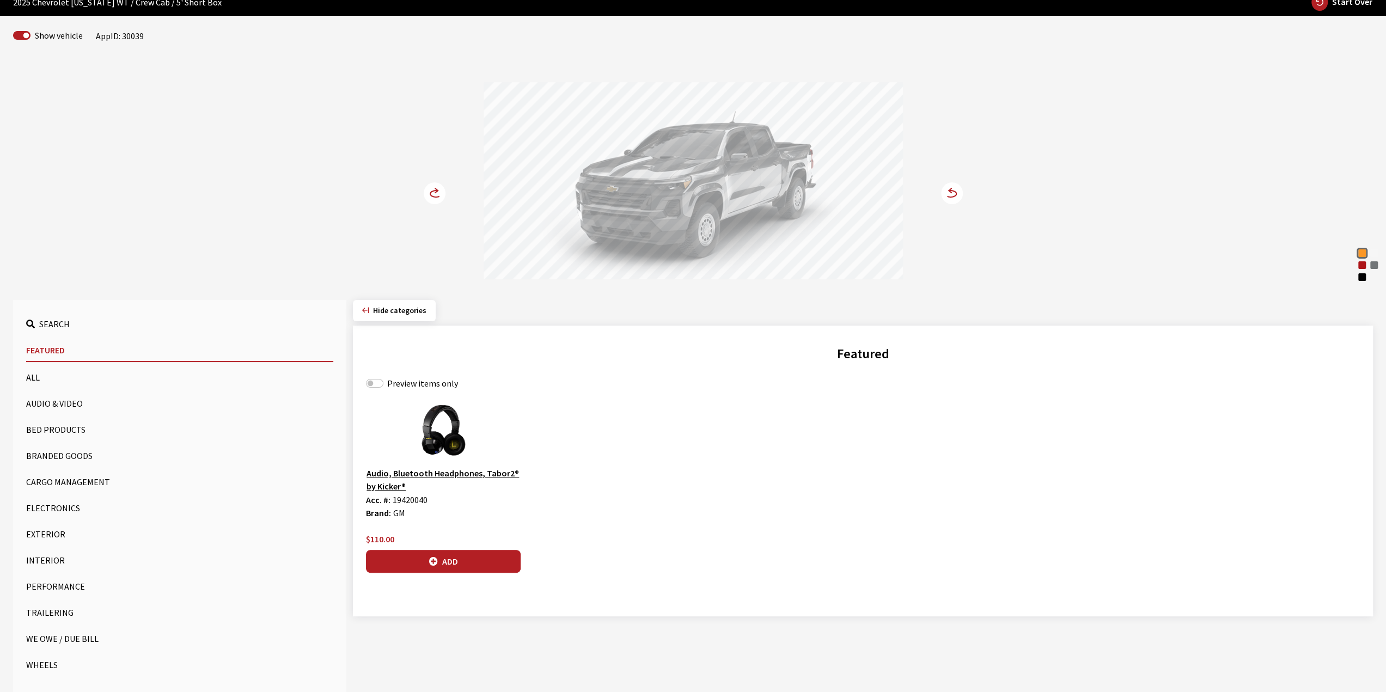
drag, startPoint x: 702, startPoint y: 193, endPoint x: 643, endPoint y: 192, distance: 59.4
click at [644, 192] on div at bounding box center [693, 182] width 419 height 200
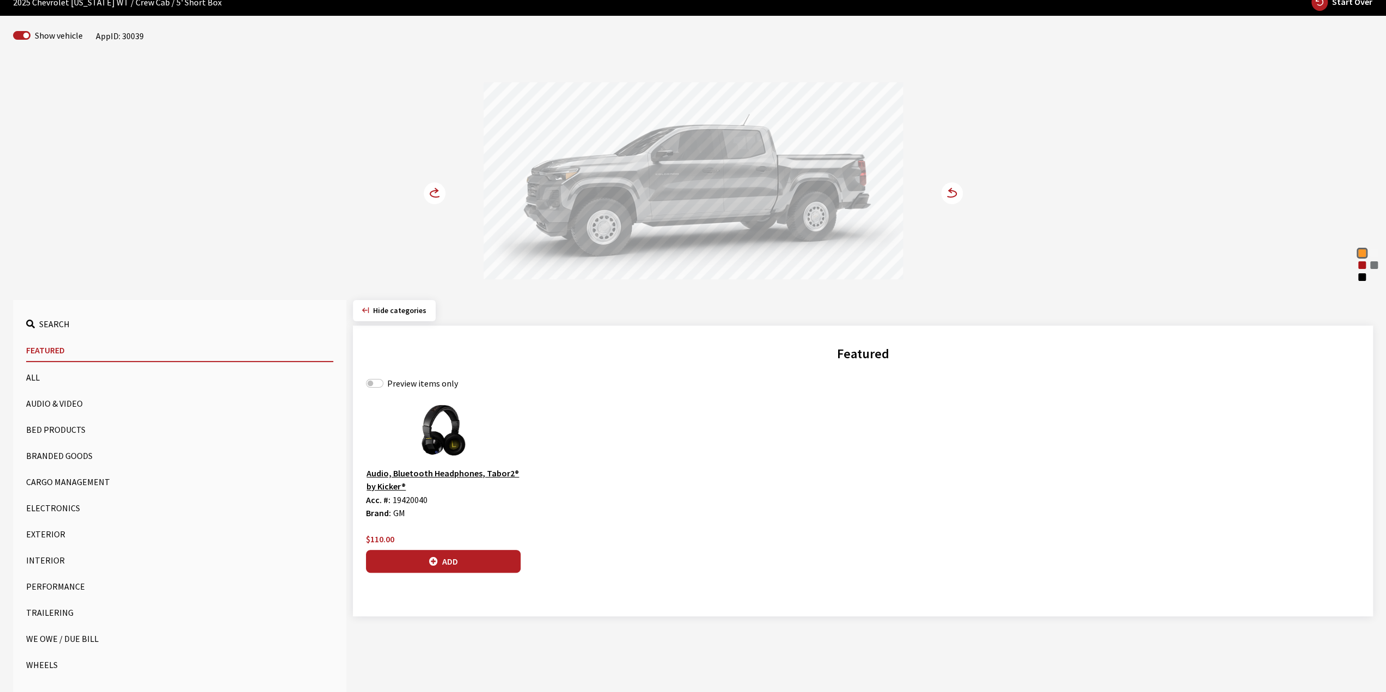
drag, startPoint x: 717, startPoint y: 173, endPoint x: 760, endPoint y: 182, distance: 44.6
click at [759, 182] on div at bounding box center [693, 182] width 419 height 200
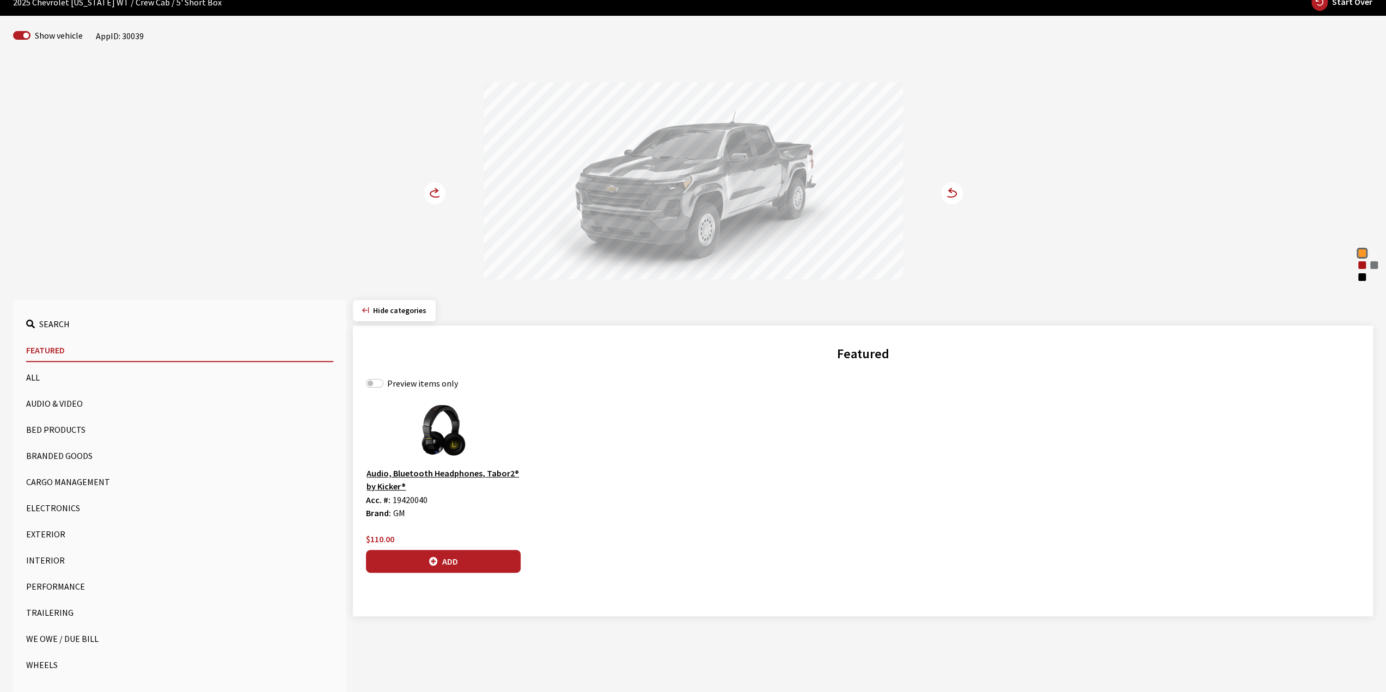
drag, startPoint x: 663, startPoint y: 169, endPoint x: 625, endPoint y: 169, distance: 38.1
click at [637, 170] on div at bounding box center [693, 182] width 419 height 200
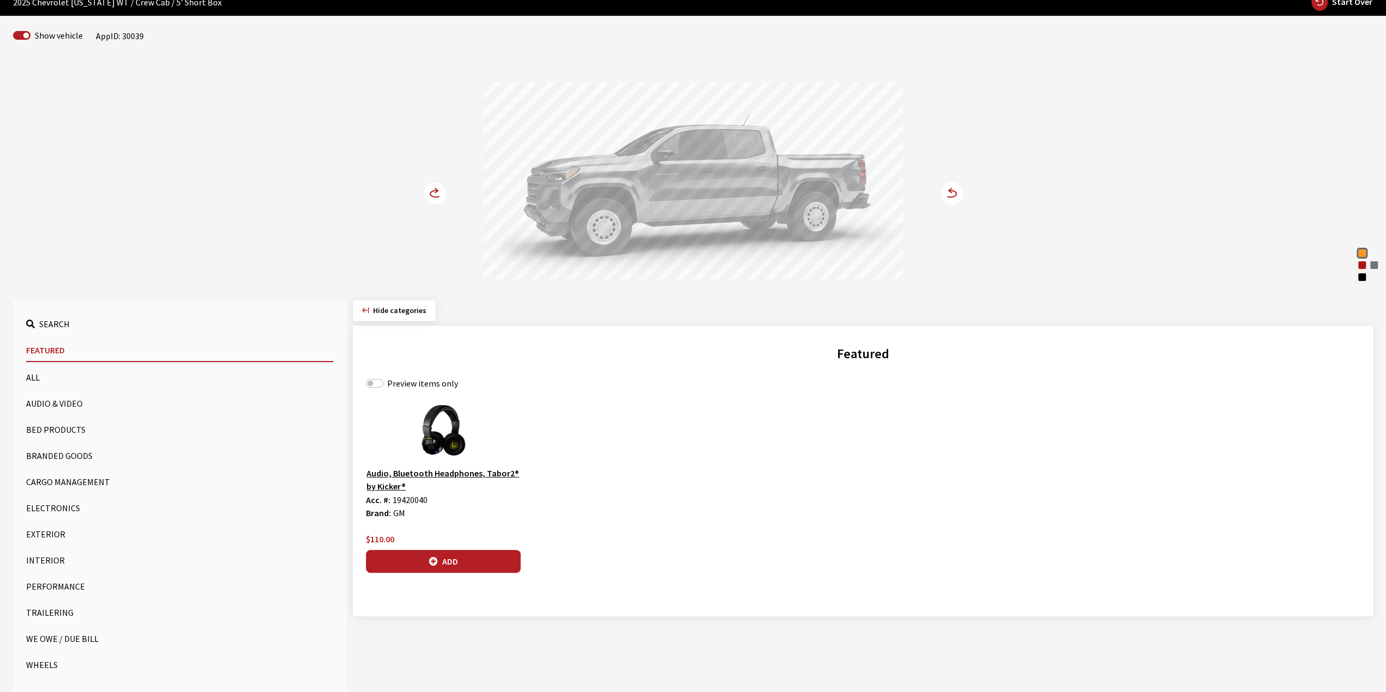
click at [729, 169] on div at bounding box center [693, 182] width 419 height 200
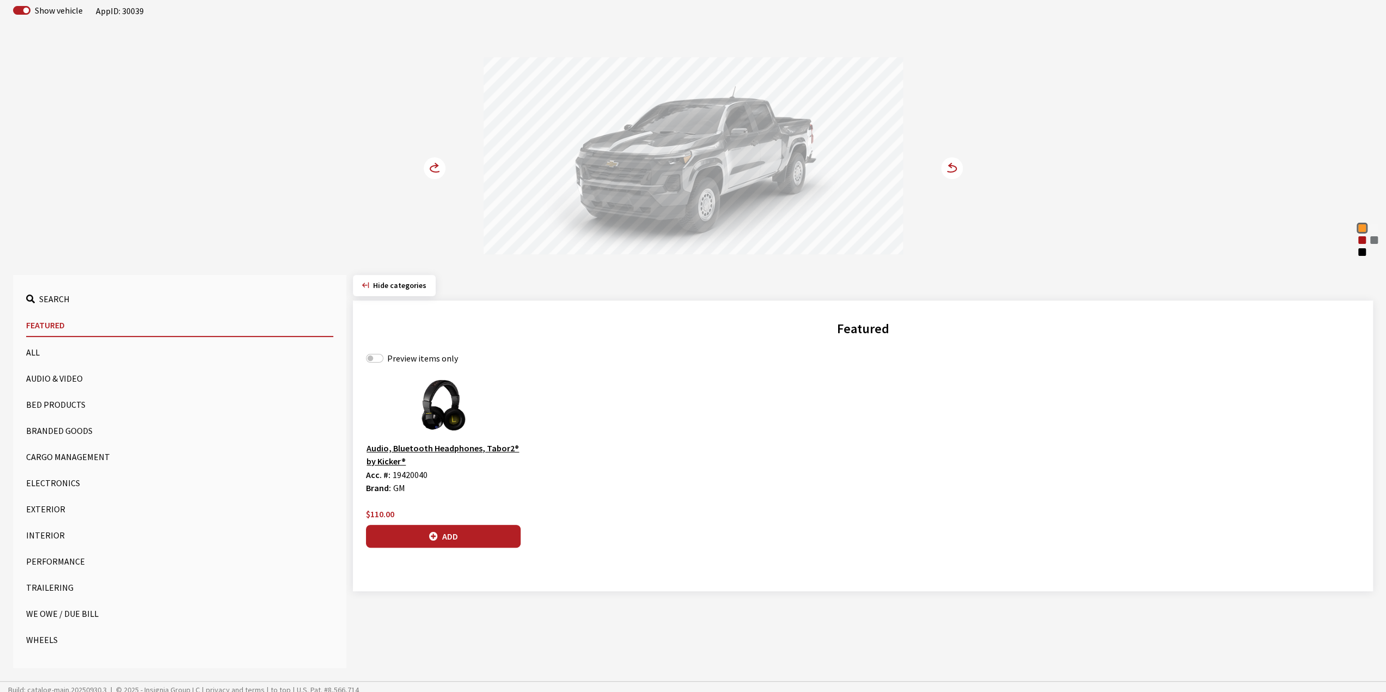
scroll to position [85, 0]
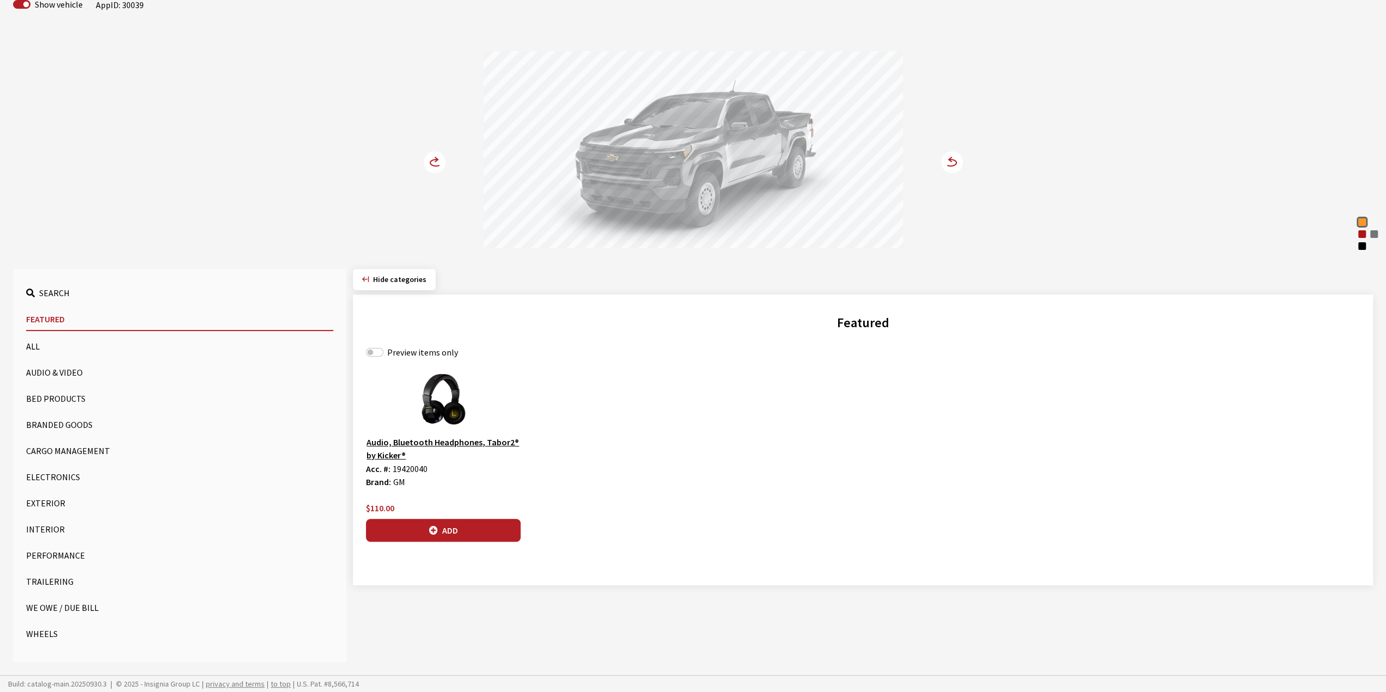
click at [69, 498] on button "Exterior" at bounding box center [179, 503] width 307 height 22
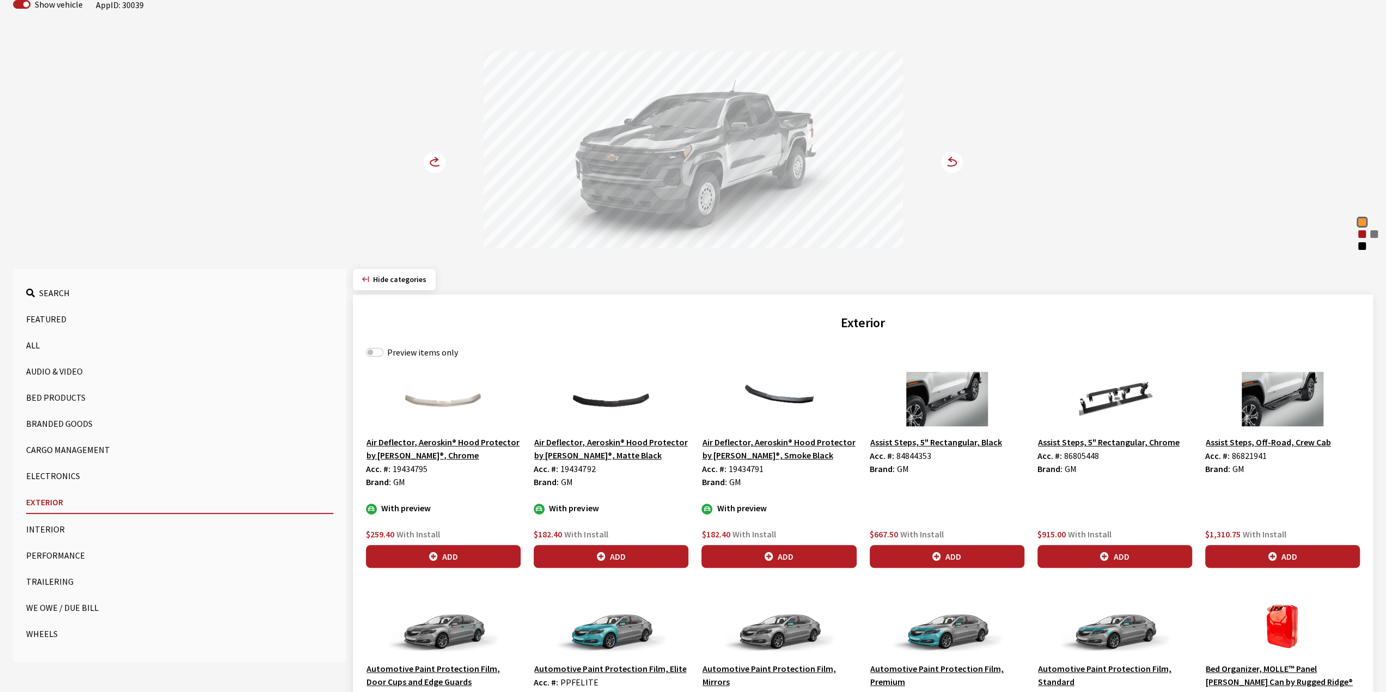
click at [54, 528] on button "Interior" at bounding box center [179, 529] width 307 height 22
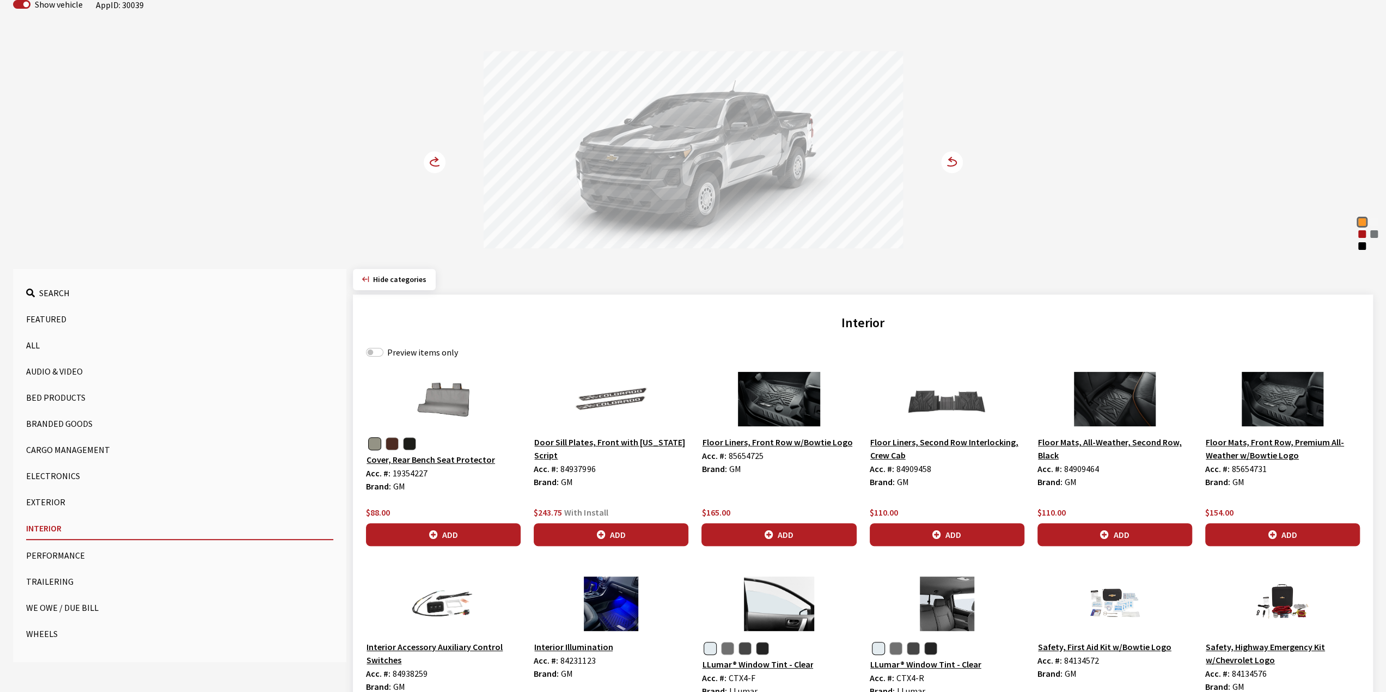
click at [70, 549] on button "Performance" at bounding box center [179, 555] width 307 height 22
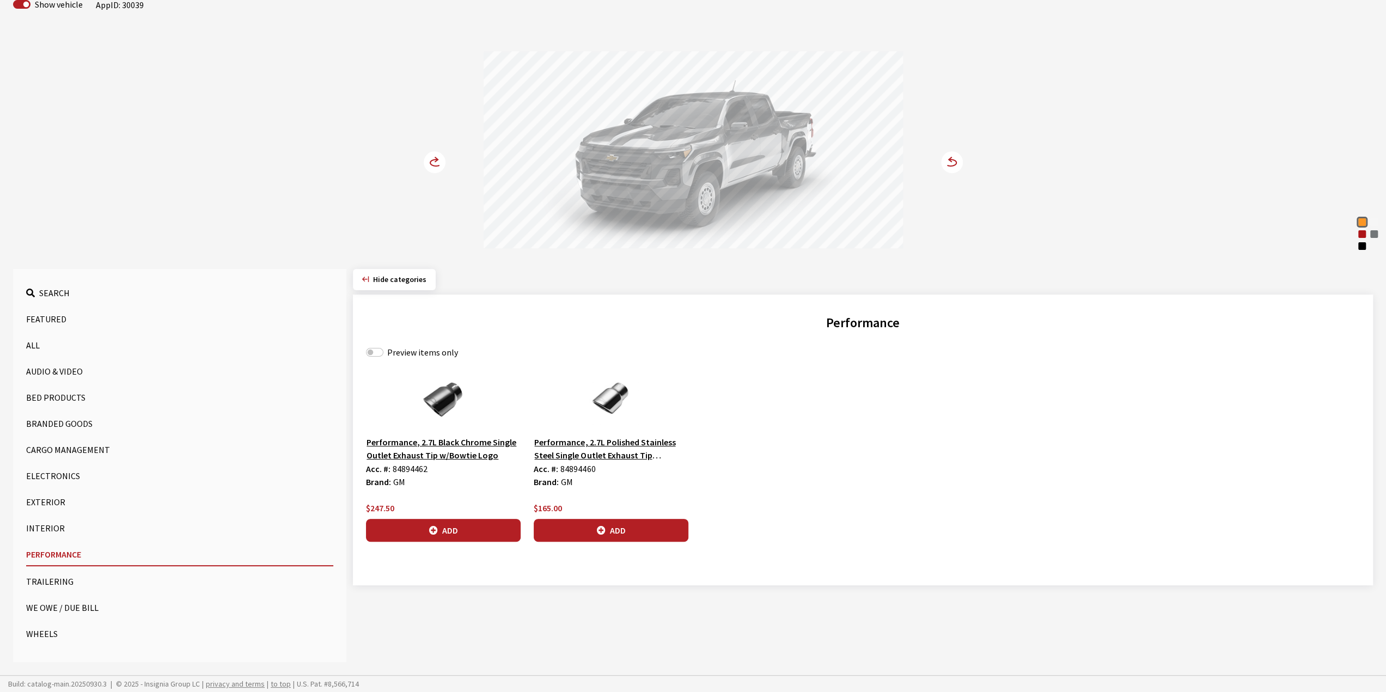
click at [71, 582] on button "Trailering" at bounding box center [179, 582] width 307 height 22
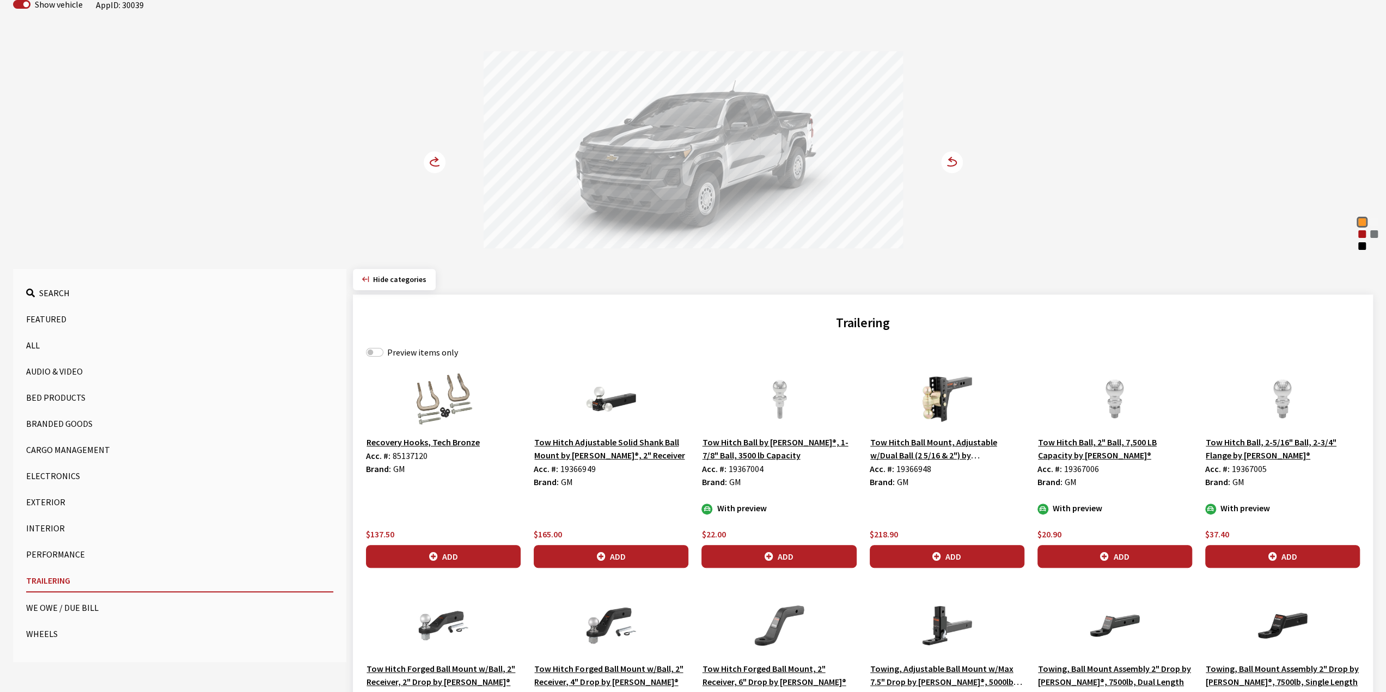
click at [66, 610] on button "We Owe / Due Bill" at bounding box center [179, 608] width 307 height 22
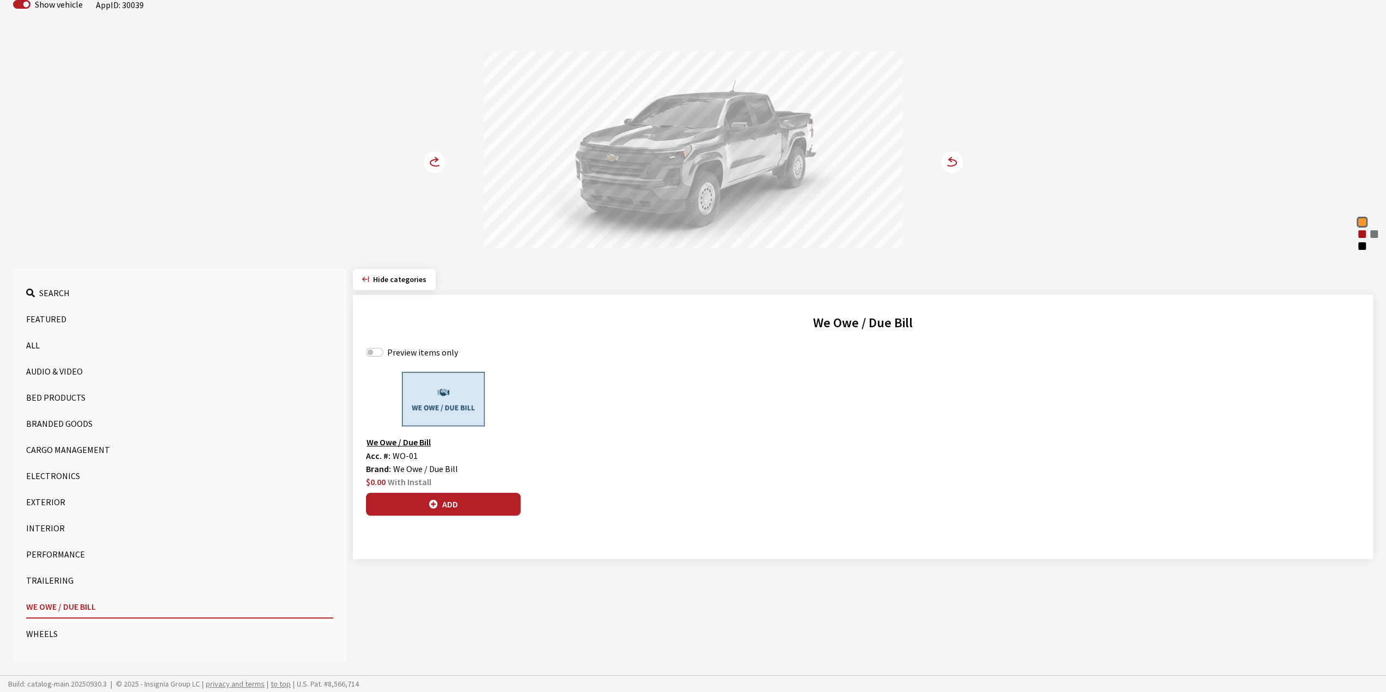
click at [56, 634] on button "Wheels" at bounding box center [179, 634] width 307 height 22
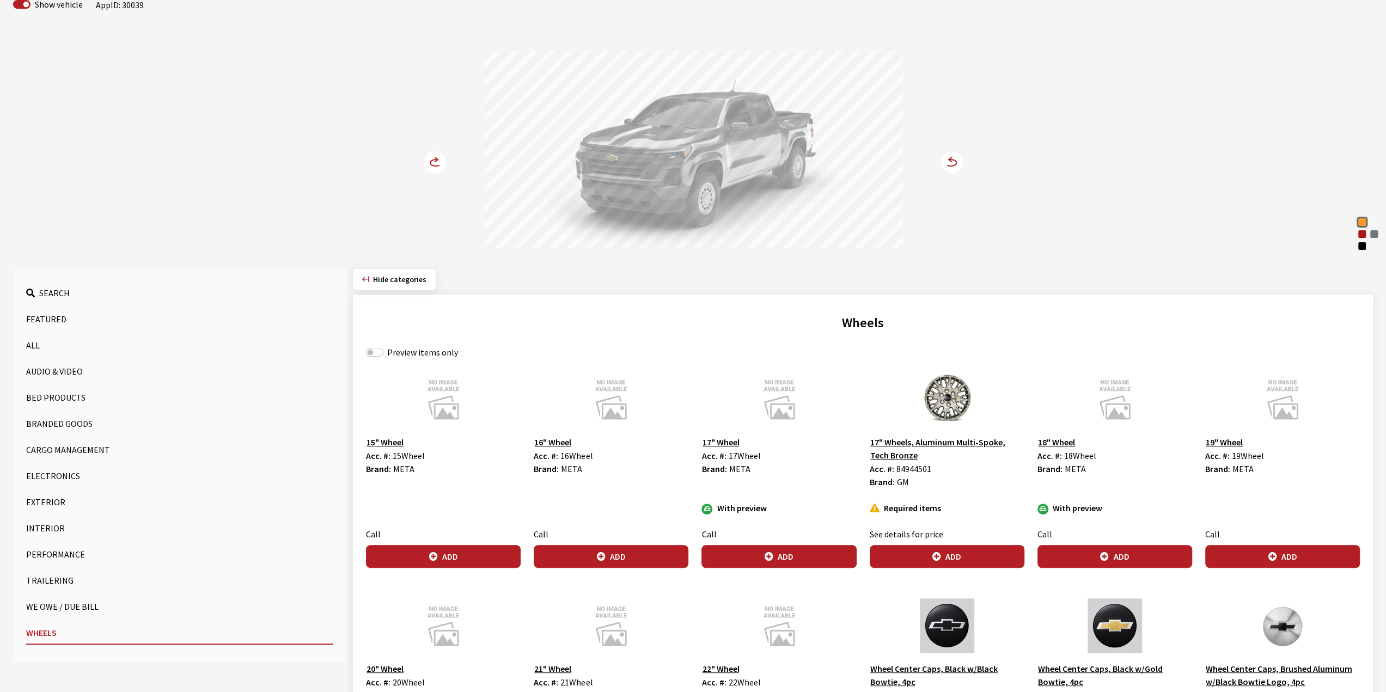
click at [59, 472] on button "Electronics" at bounding box center [179, 476] width 307 height 22
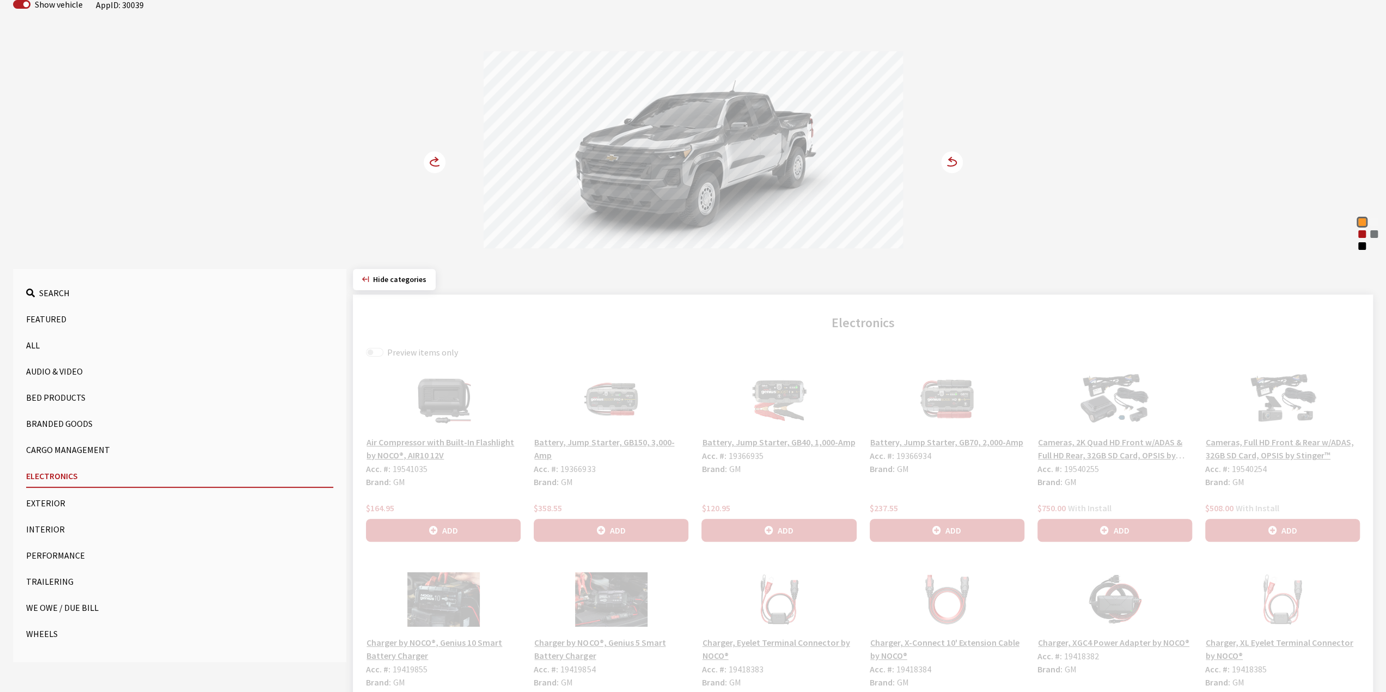
click at [60, 440] on button "Cargo Management" at bounding box center [179, 450] width 307 height 22
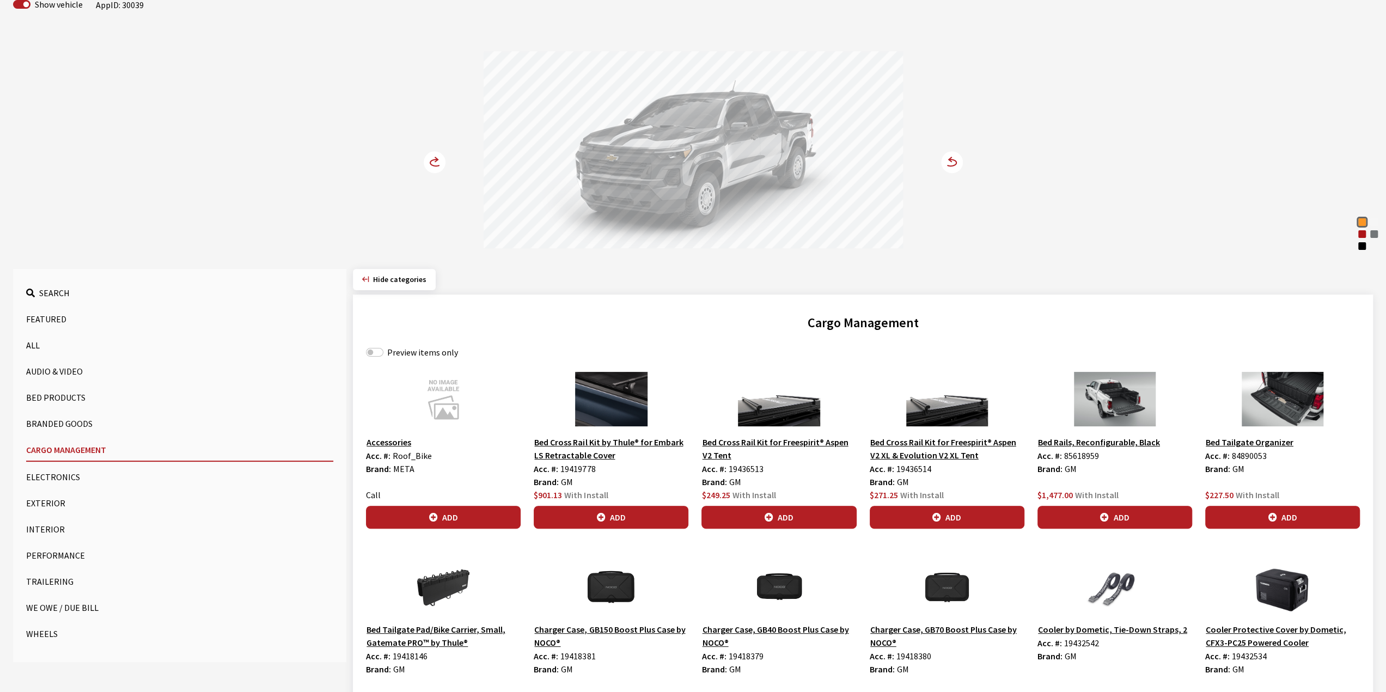
click at [53, 414] on button "Branded Goods" at bounding box center [179, 424] width 307 height 22
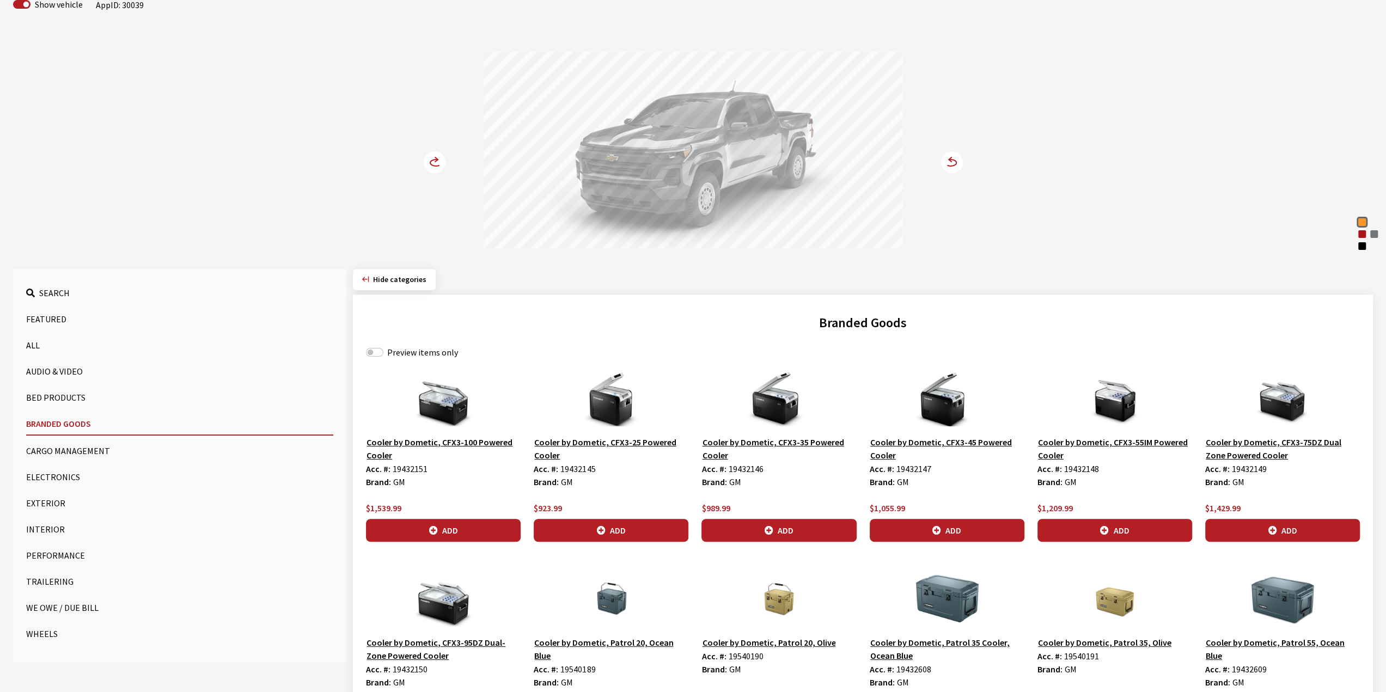
click at [52, 396] on button "Bed Products" at bounding box center [179, 398] width 307 height 22
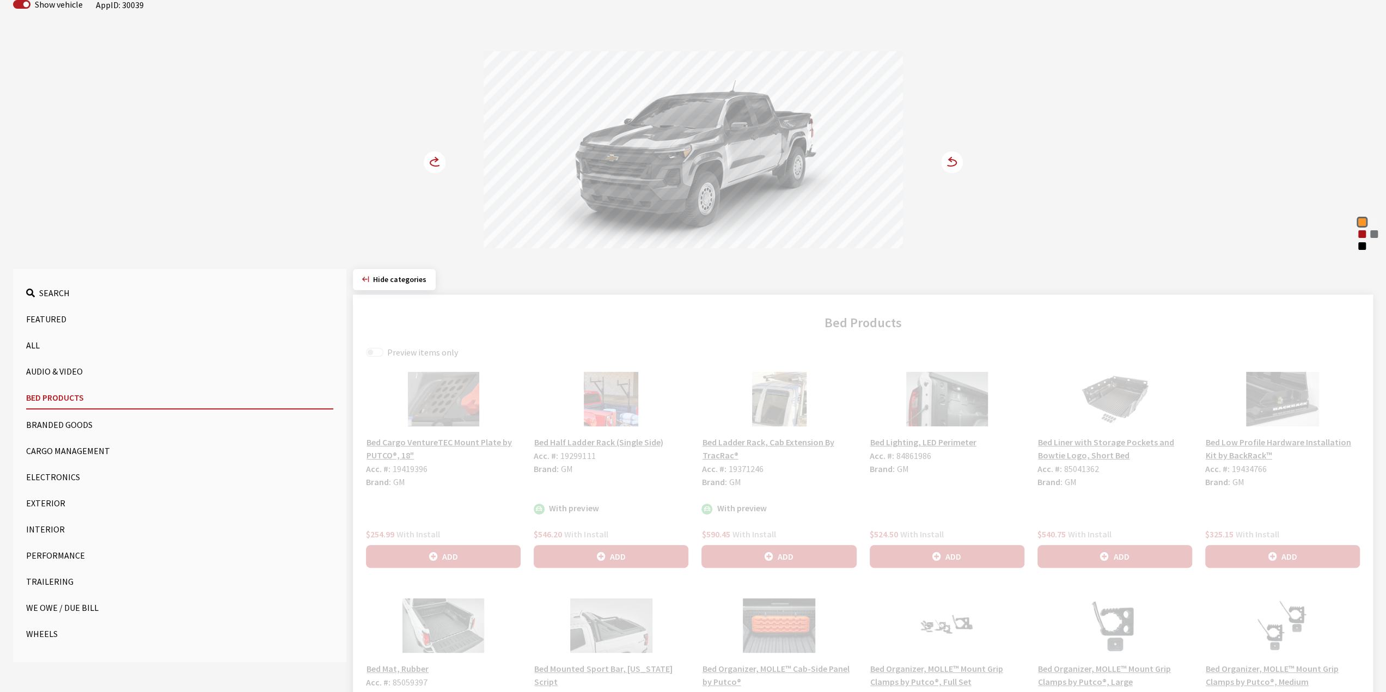
click at [47, 372] on button "Audio & Video" at bounding box center [179, 371] width 307 height 22
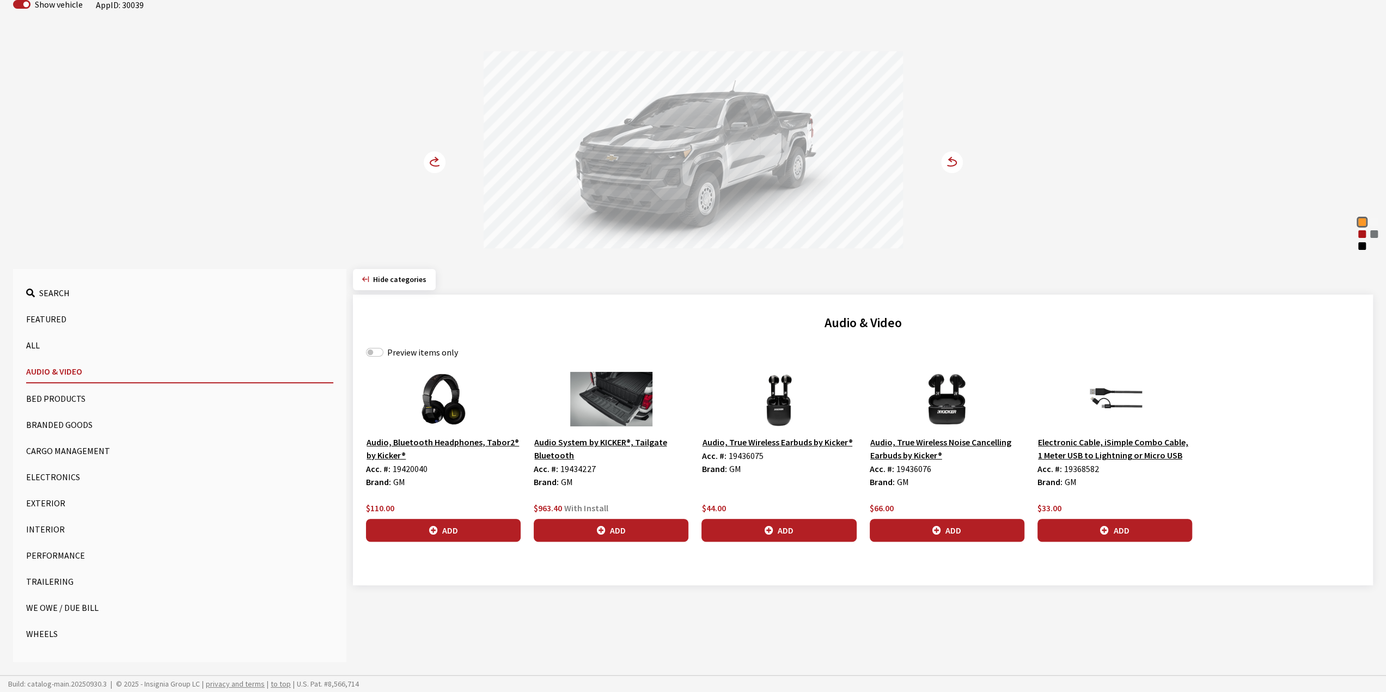
click at [44, 348] on button "All" at bounding box center [179, 345] width 307 height 22
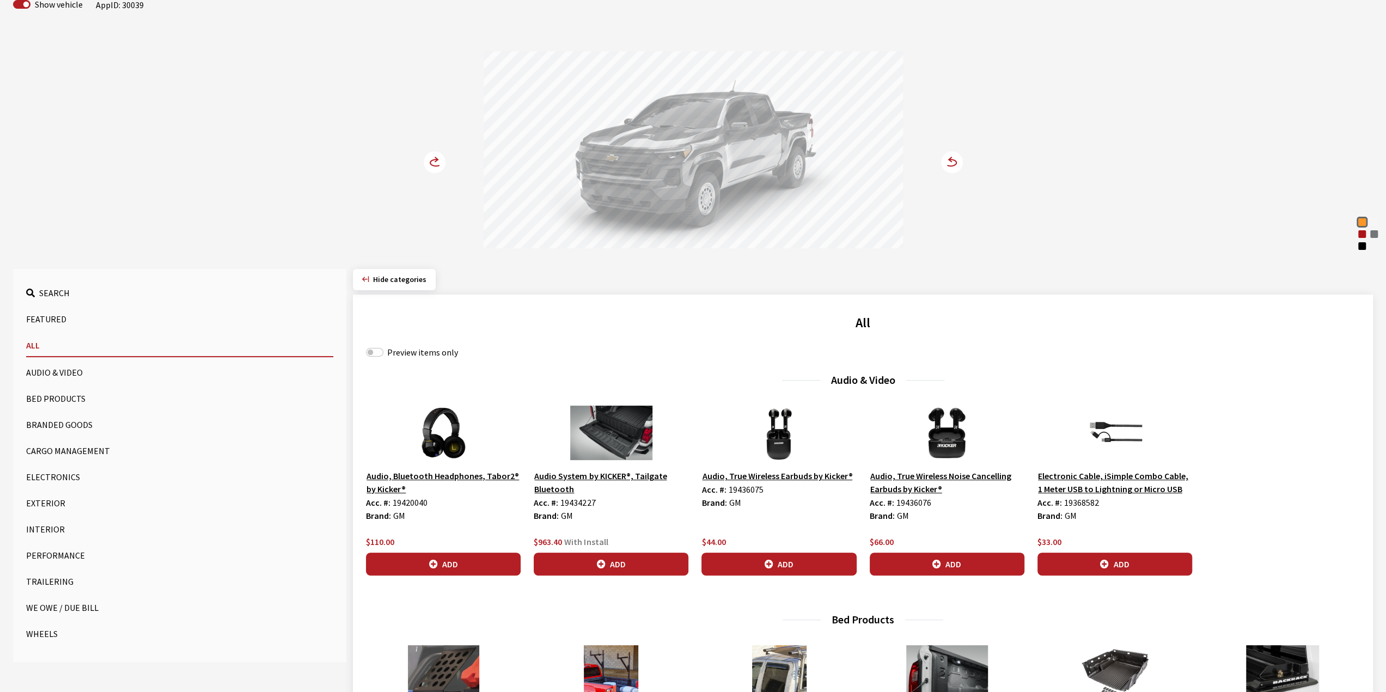
click at [64, 528] on button "Interior" at bounding box center [179, 529] width 307 height 22
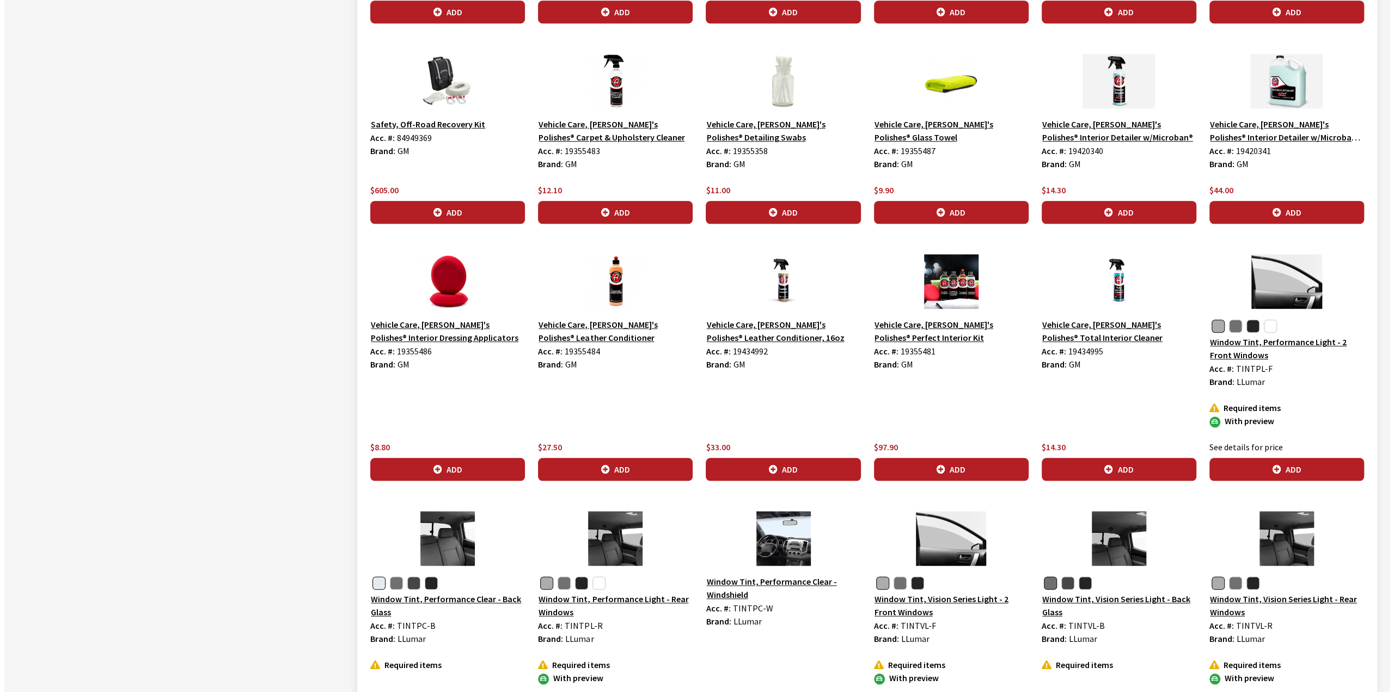
scroll to position [954, 0]
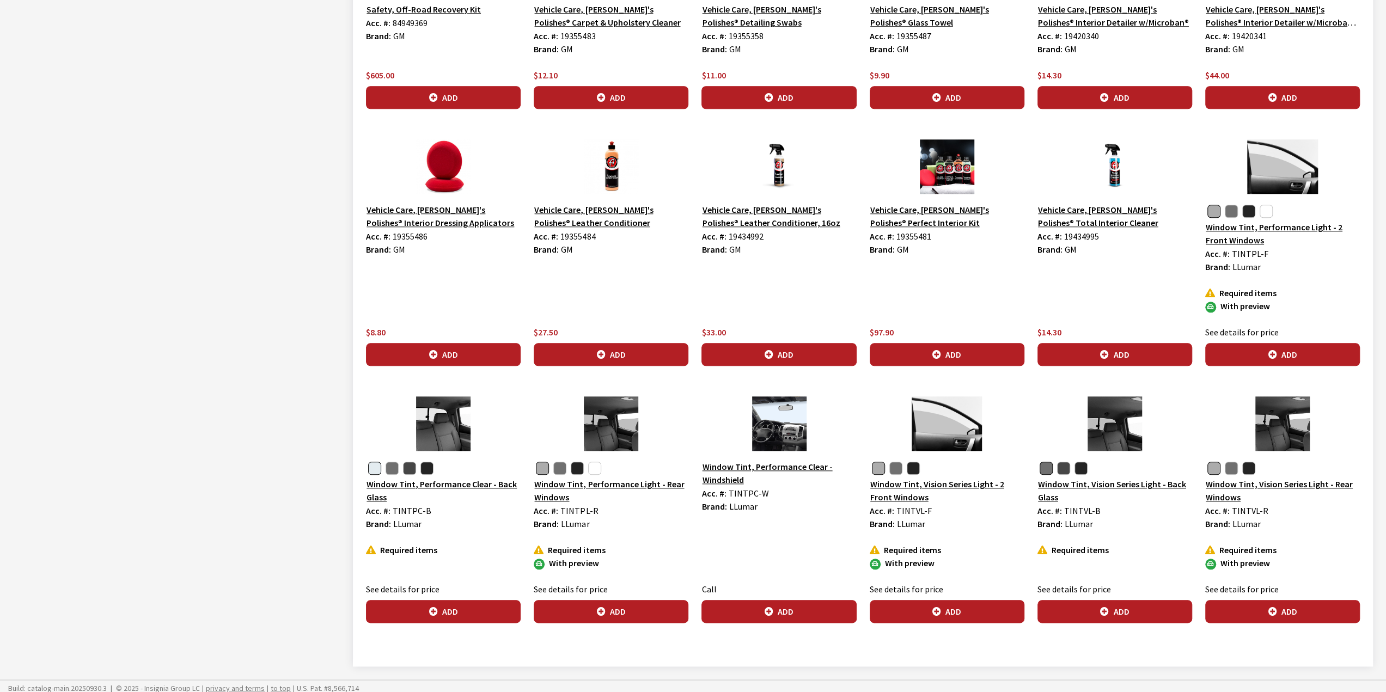
click at [1270, 182] on img at bounding box center [1282, 166] width 155 height 54
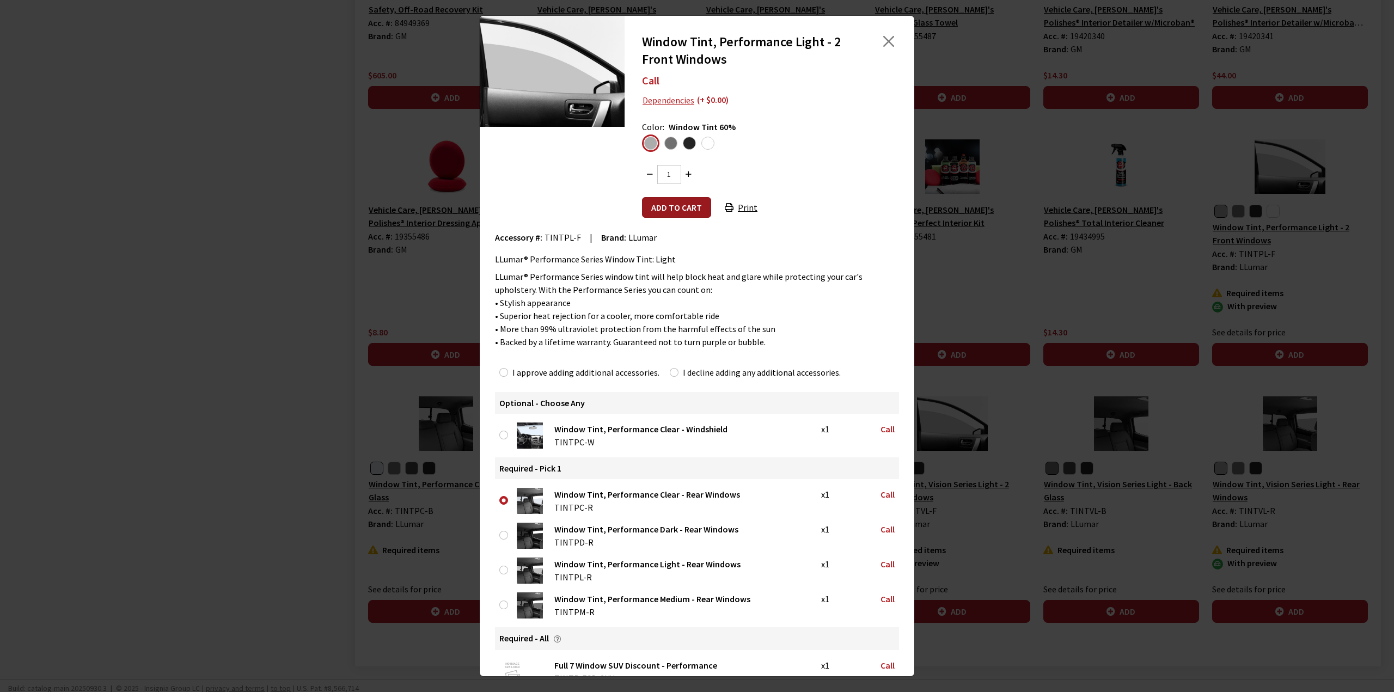
click at [672, 203] on button "Add to cart" at bounding box center [676, 207] width 69 height 21
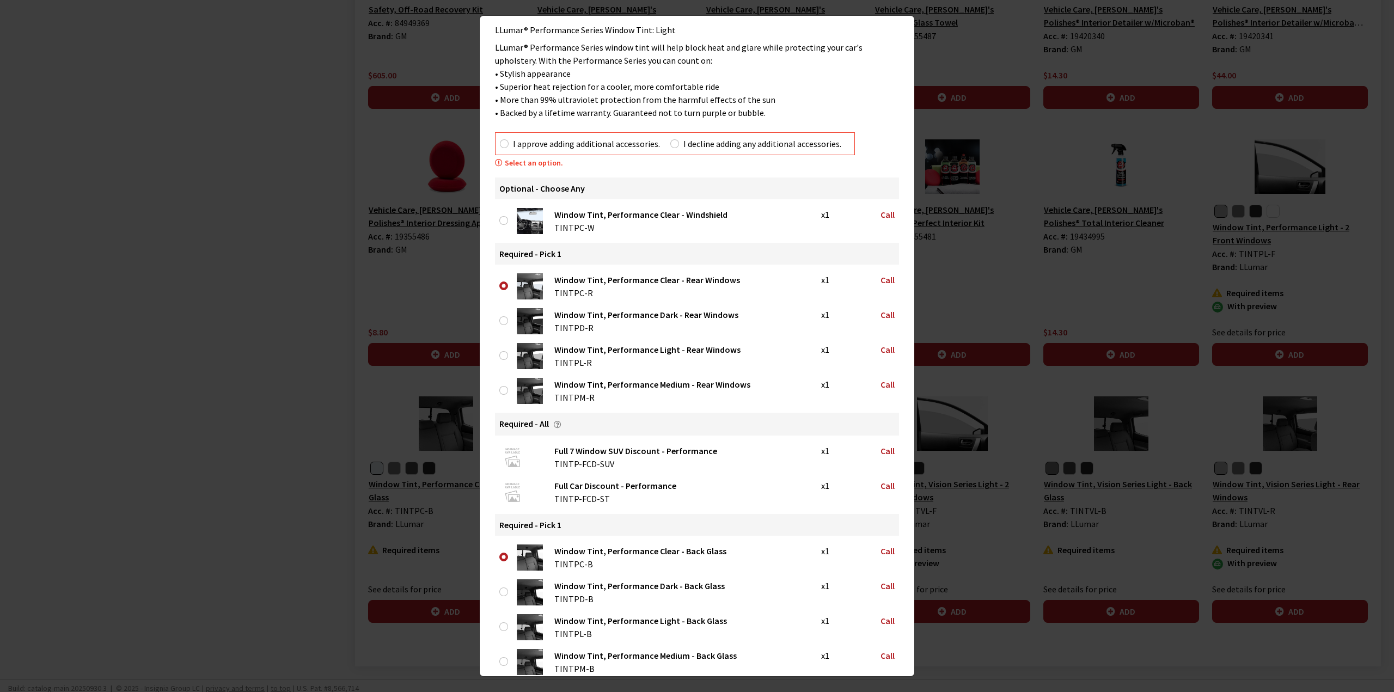
scroll to position [238, 0]
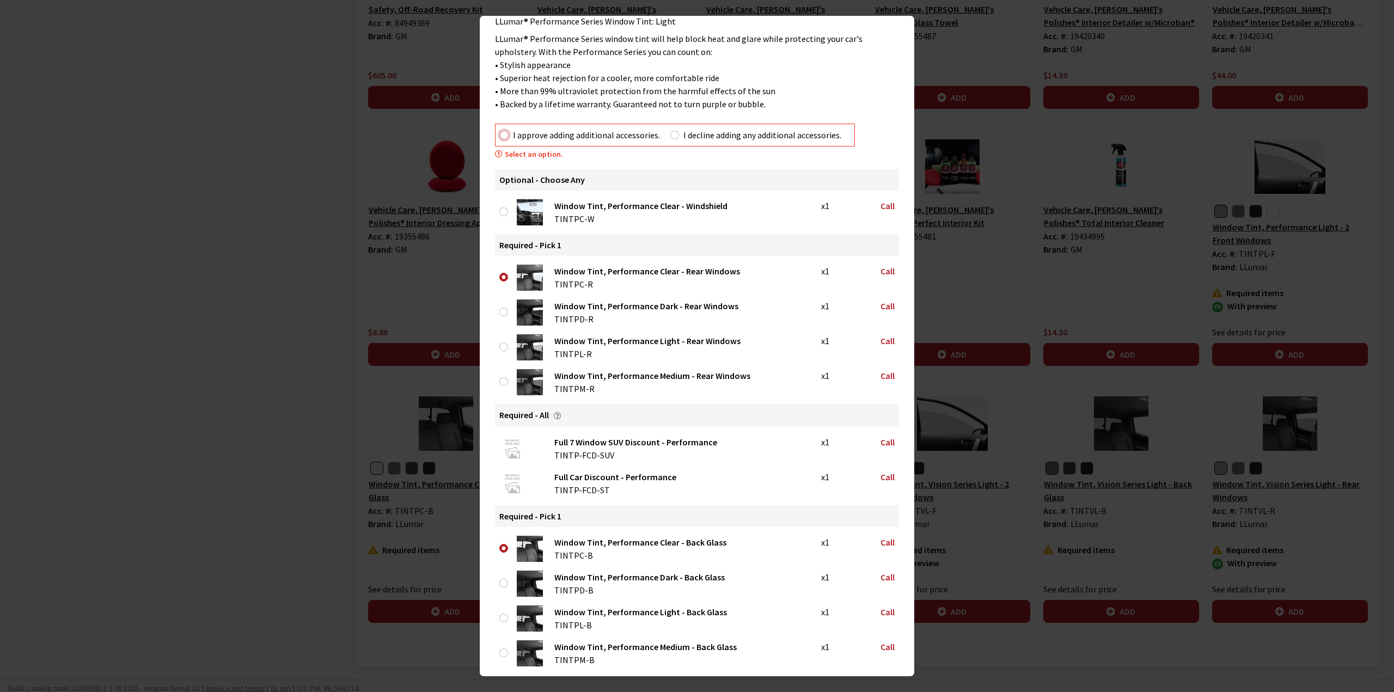
click at [503, 131] on input "I approve adding additional accessories." at bounding box center [504, 135] width 9 height 9
radio input "true"
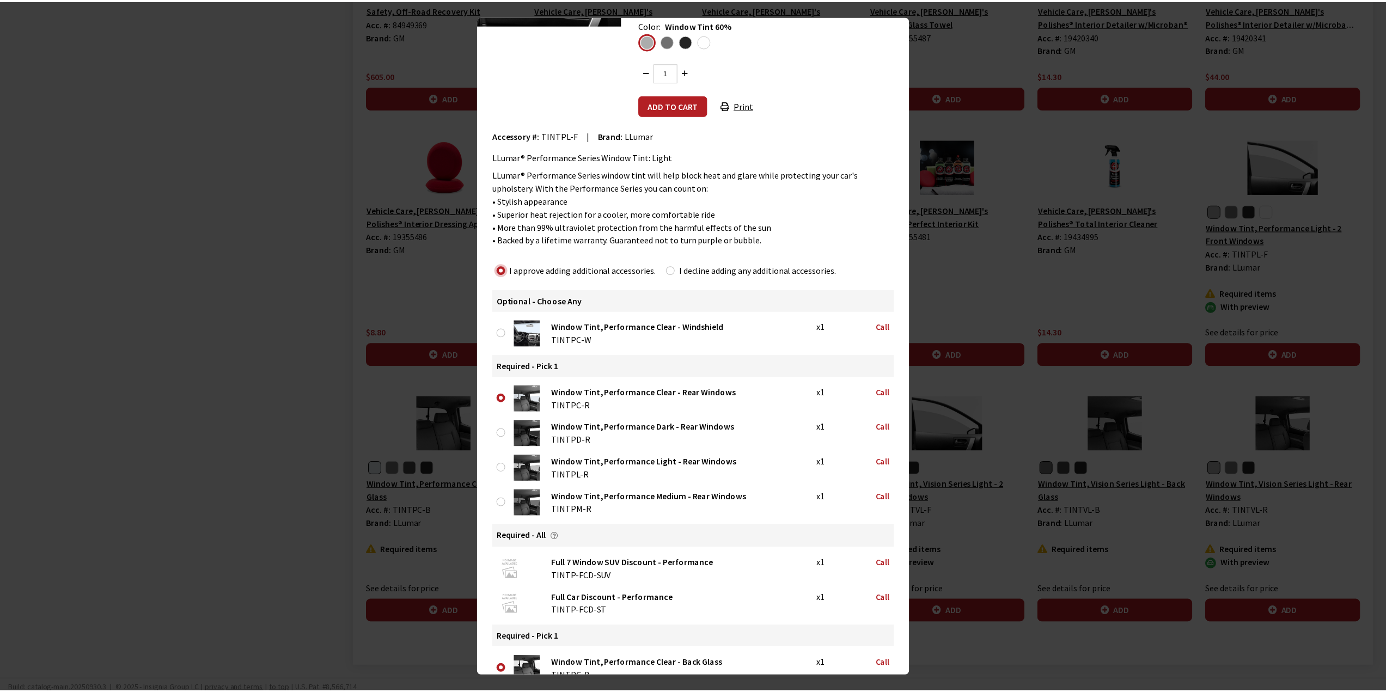
scroll to position [109, 0]
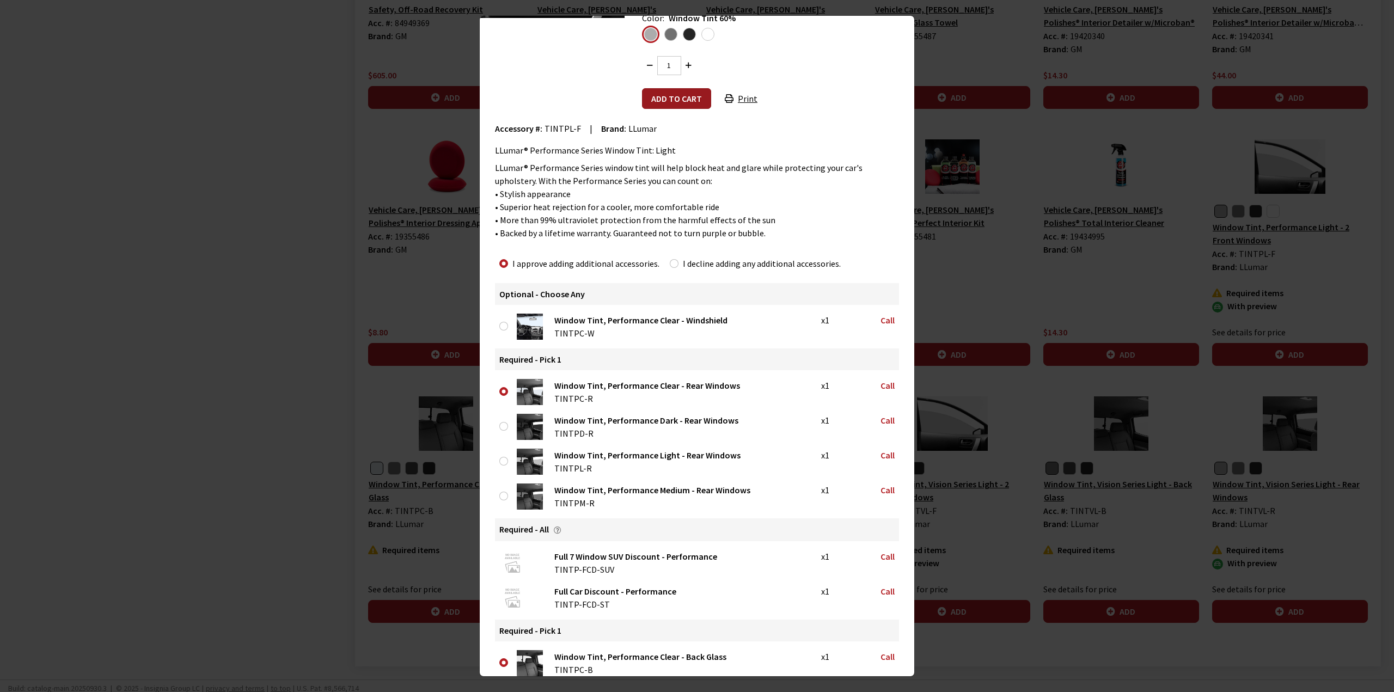
click at [672, 101] on button "Add to cart" at bounding box center [676, 98] width 69 height 21
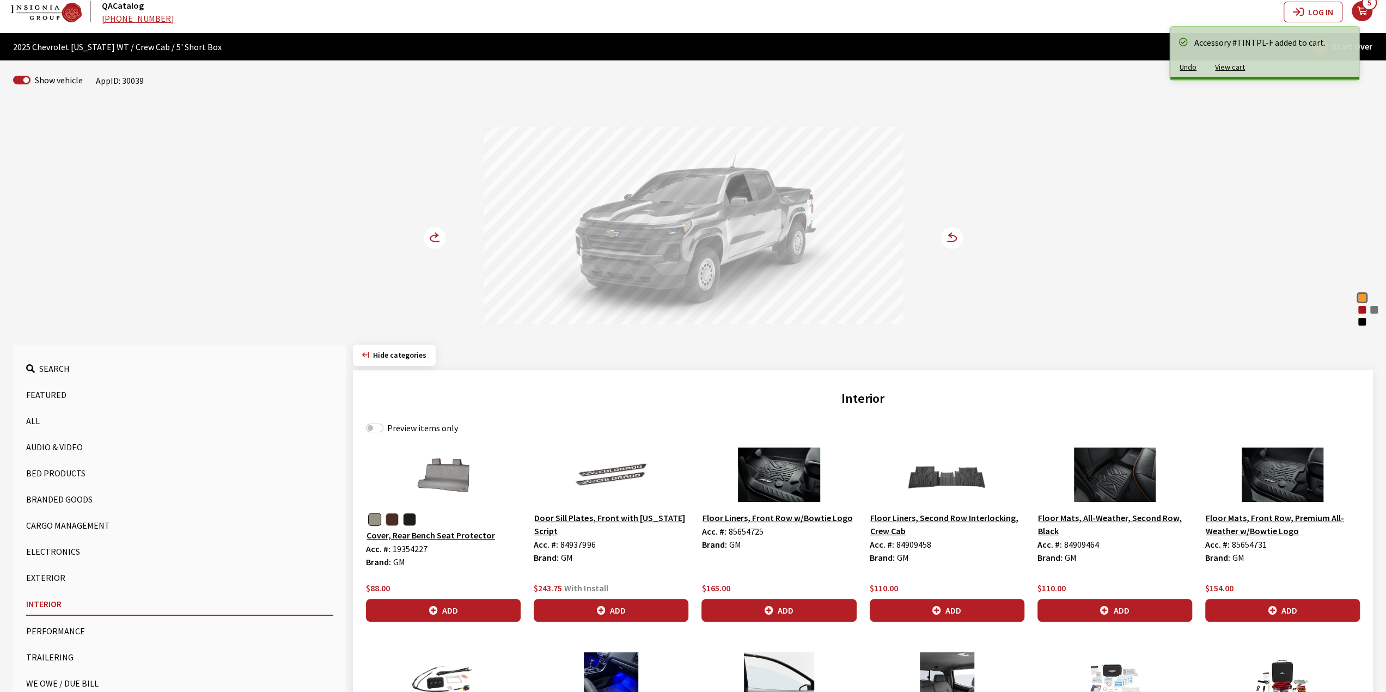
scroll to position [12, 0]
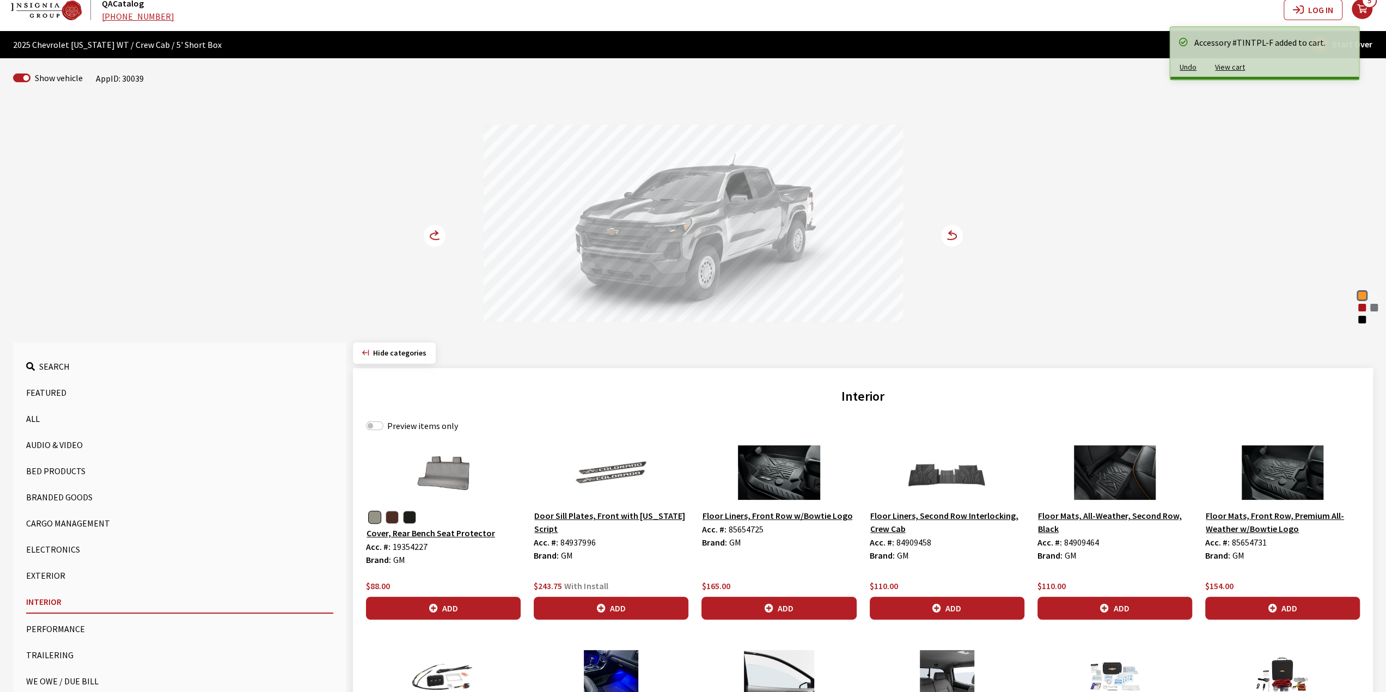
drag, startPoint x: 421, startPoint y: 234, endPoint x: 428, endPoint y: 234, distance: 6.5
click at [423, 234] on div "Sunrise Orange Summit White Radiant Red Tintcoat [PERSON_NAME] Metallic Black S…" at bounding box center [693, 214] width 719 height 222
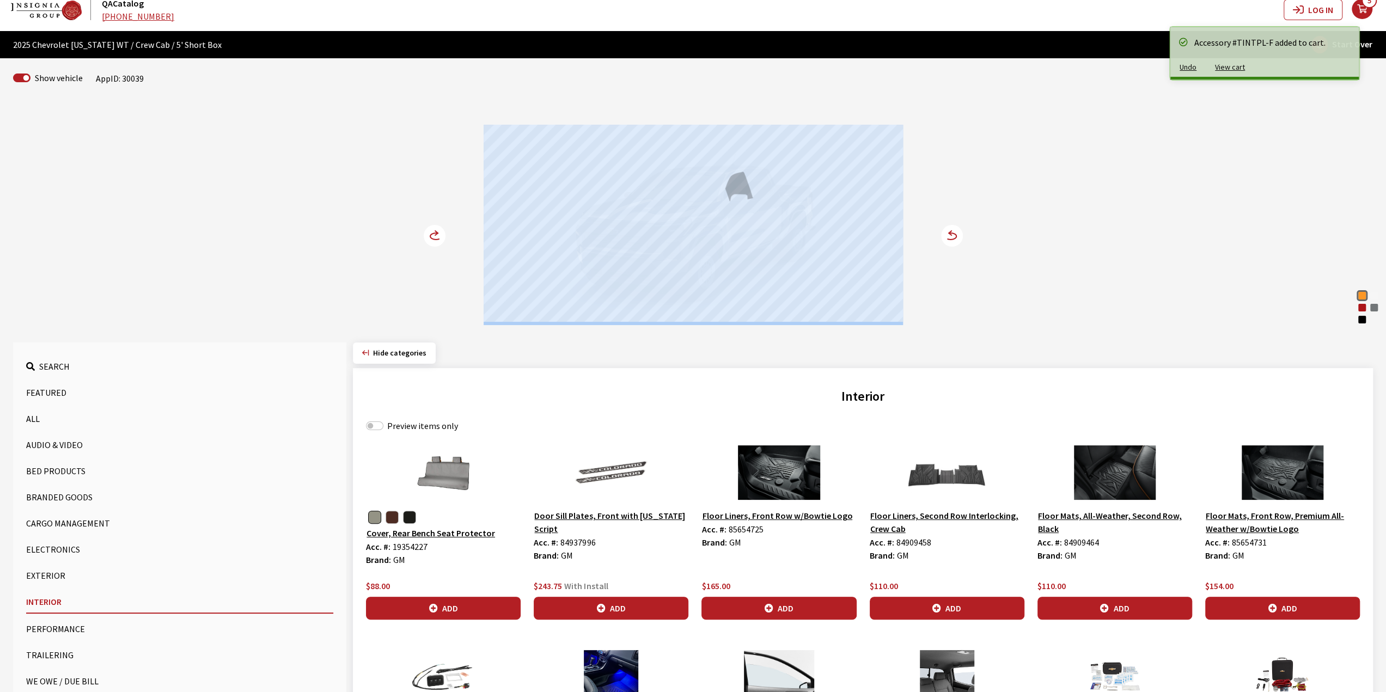
click at [433, 233] on icon at bounding box center [435, 236] width 11 height 7
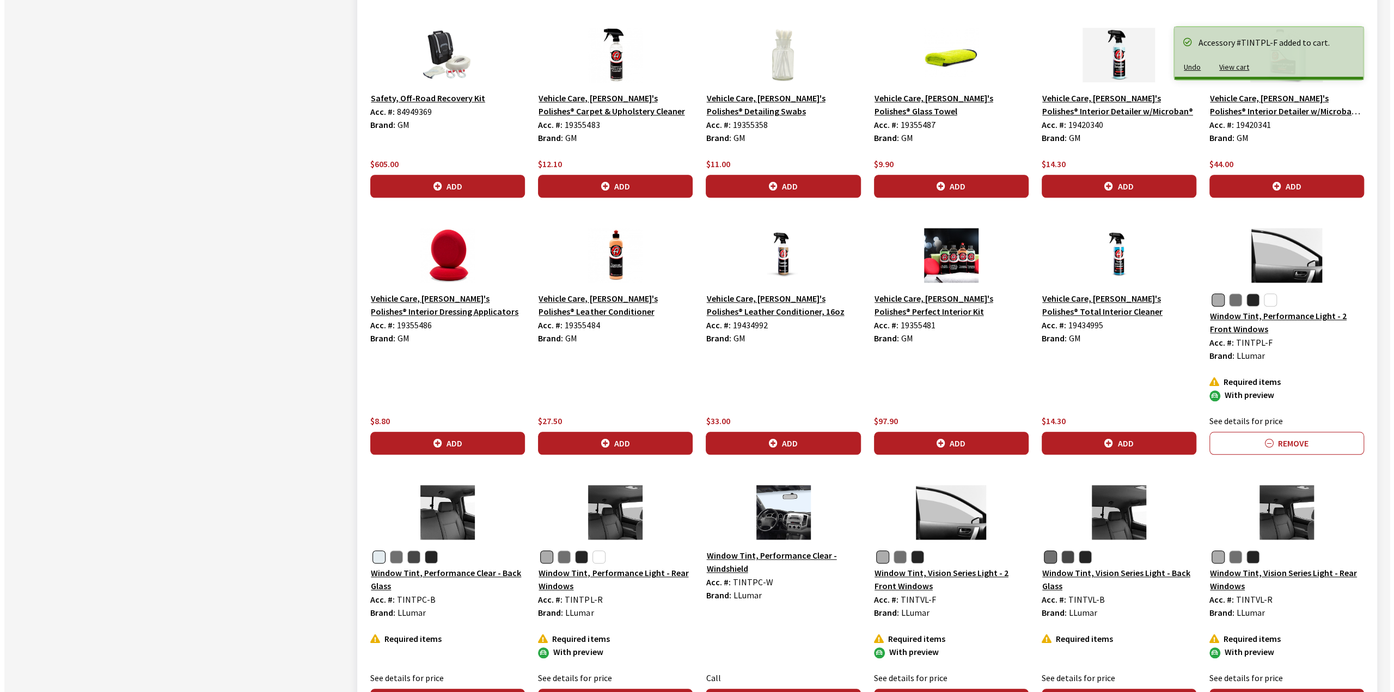
scroll to position [869, 0]
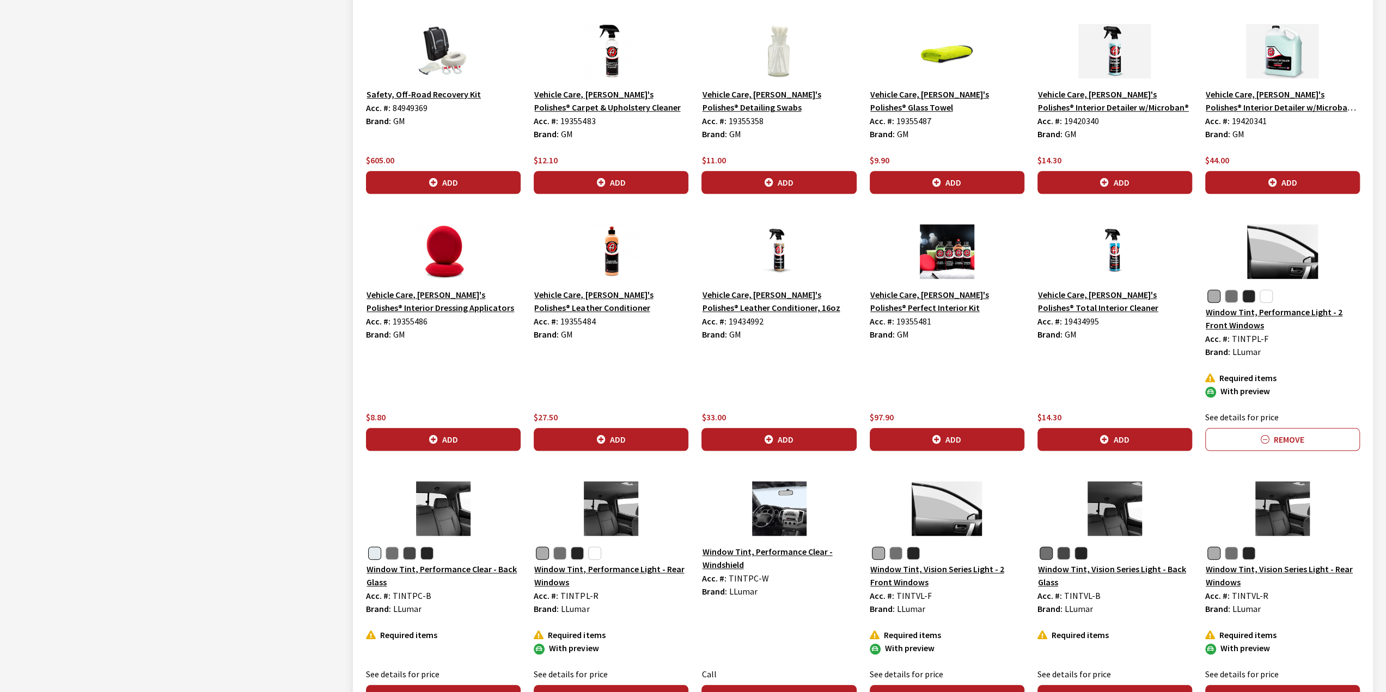
click at [438, 523] on img at bounding box center [443, 508] width 155 height 54
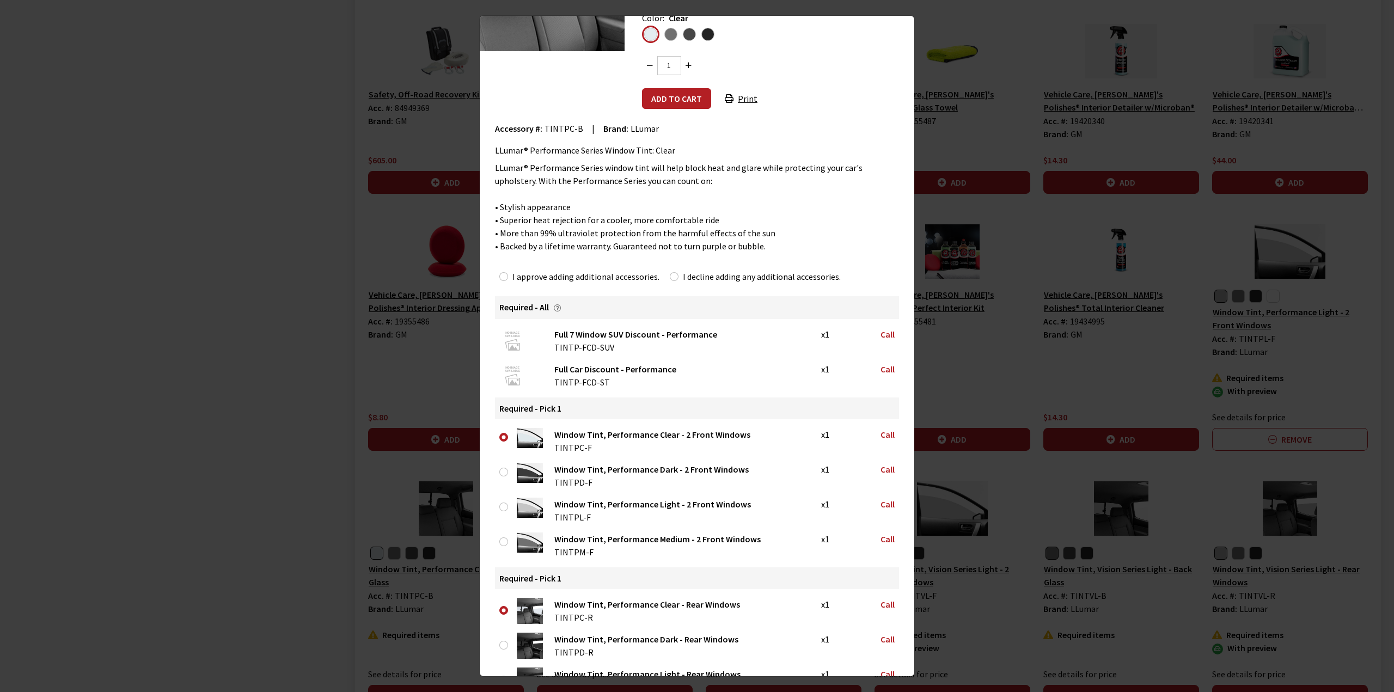
scroll to position [0, 0]
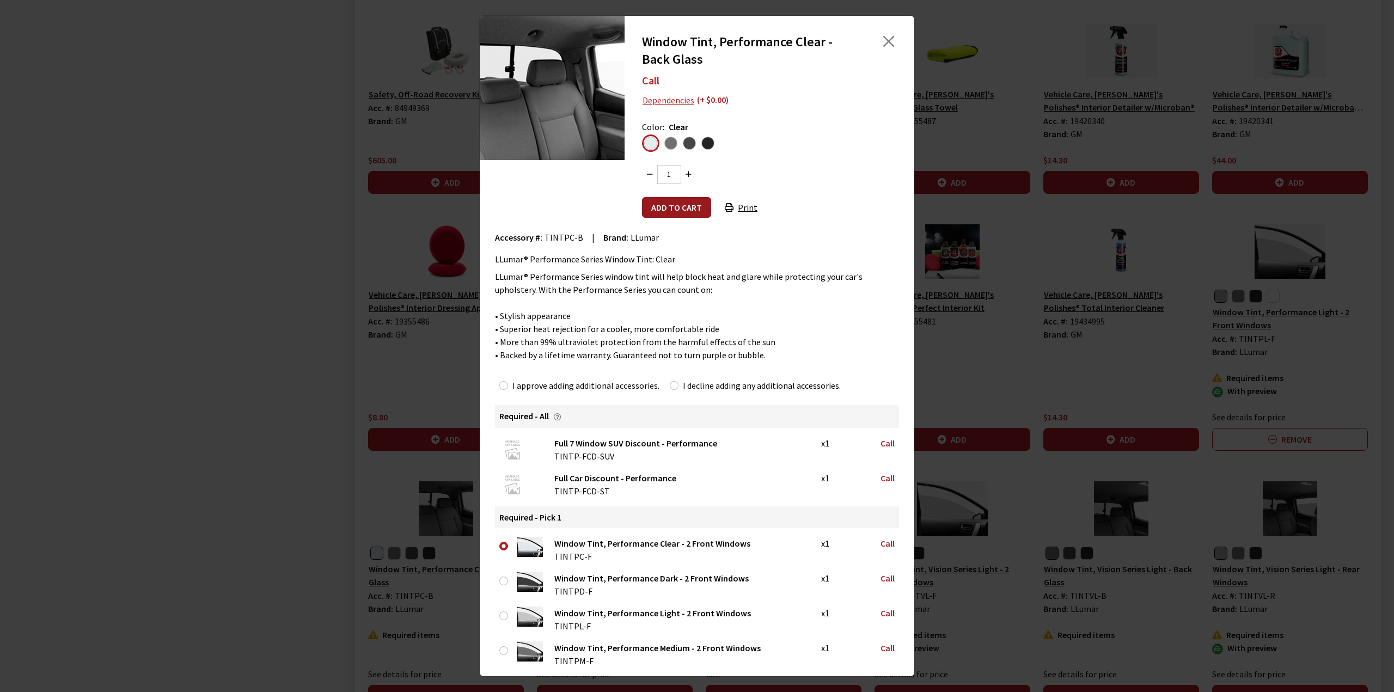
click at [652, 207] on button "Add to cart" at bounding box center [676, 207] width 69 height 21
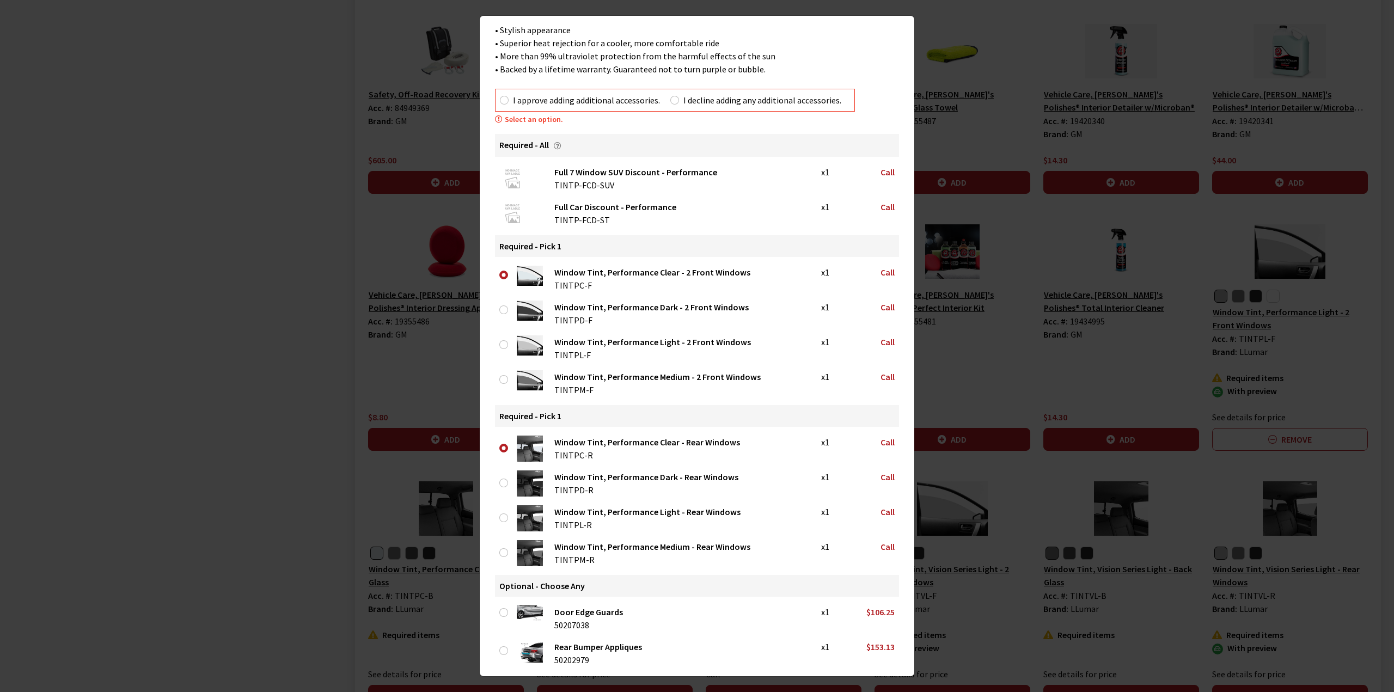
scroll to position [286, 0]
click at [507, 99] on input "I approve adding additional accessories." at bounding box center [504, 100] width 9 height 9
radio input "true"
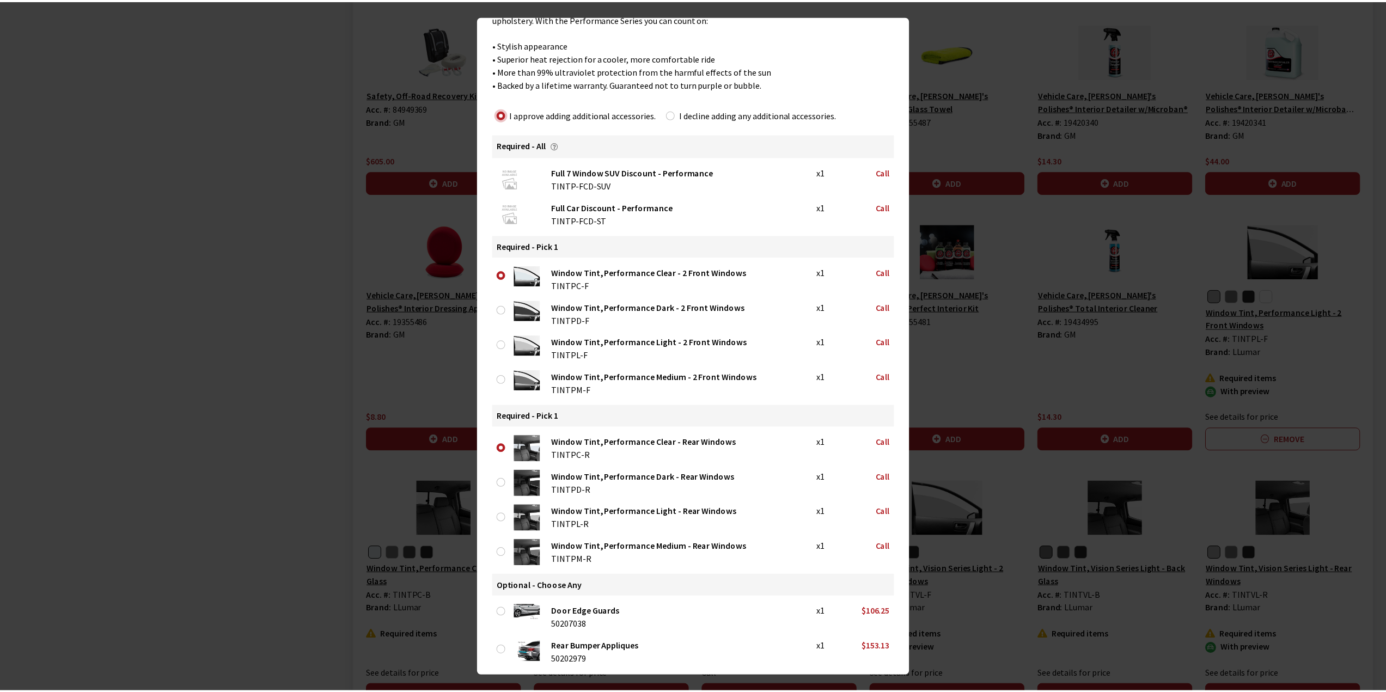
scroll to position [0, 0]
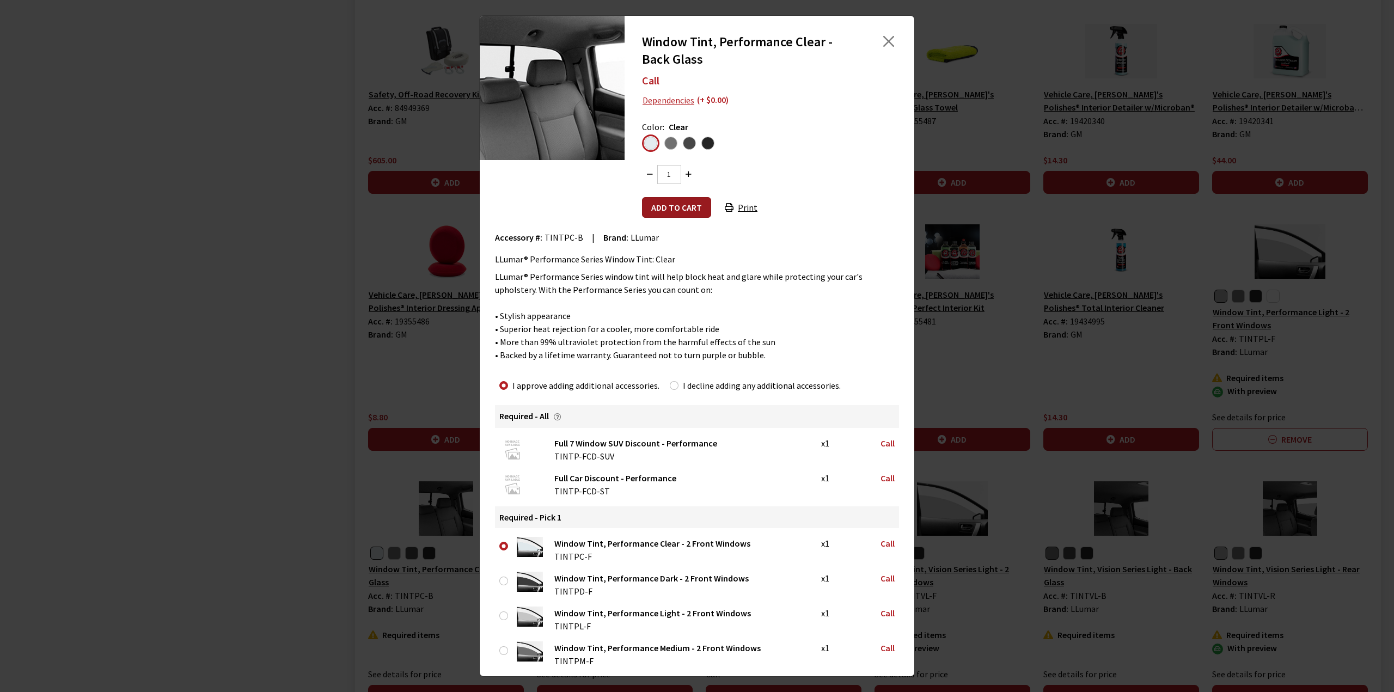
click at [659, 197] on button "Add to cart" at bounding box center [676, 207] width 69 height 21
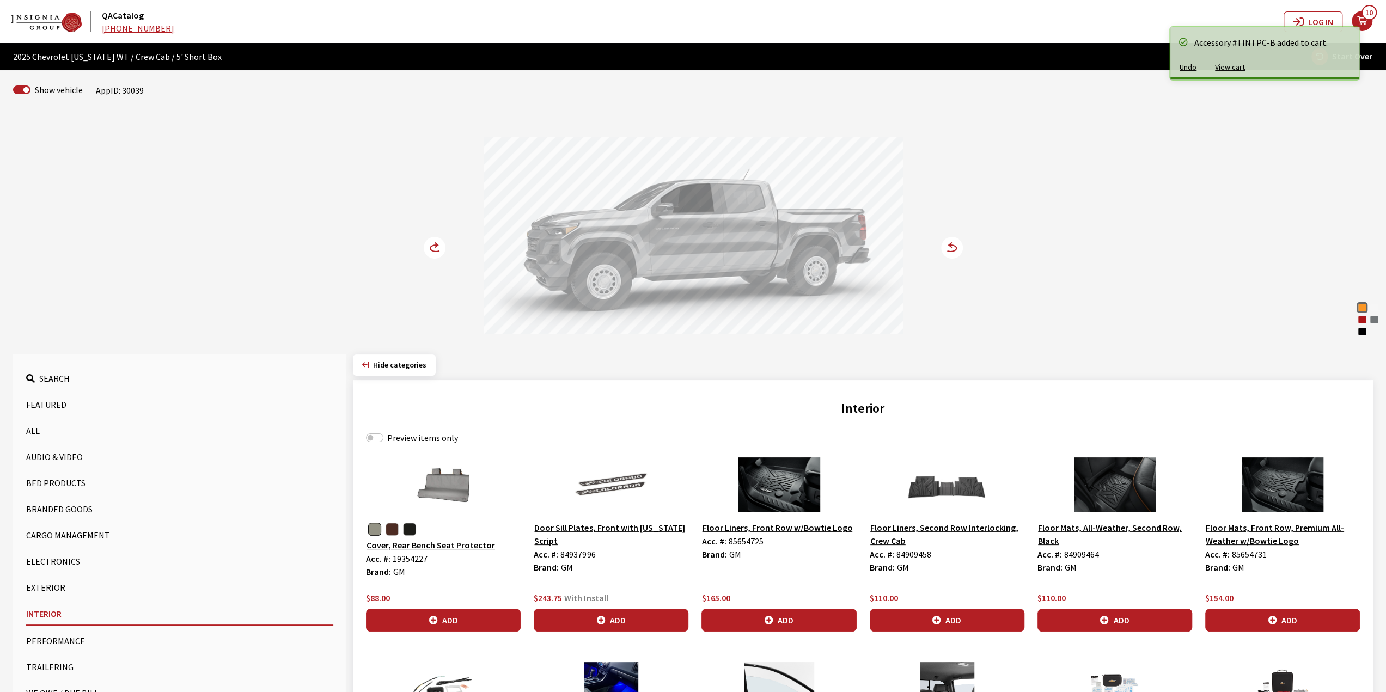
click at [428, 238] on circle at bounding box center [435, 248] width 22 height 22
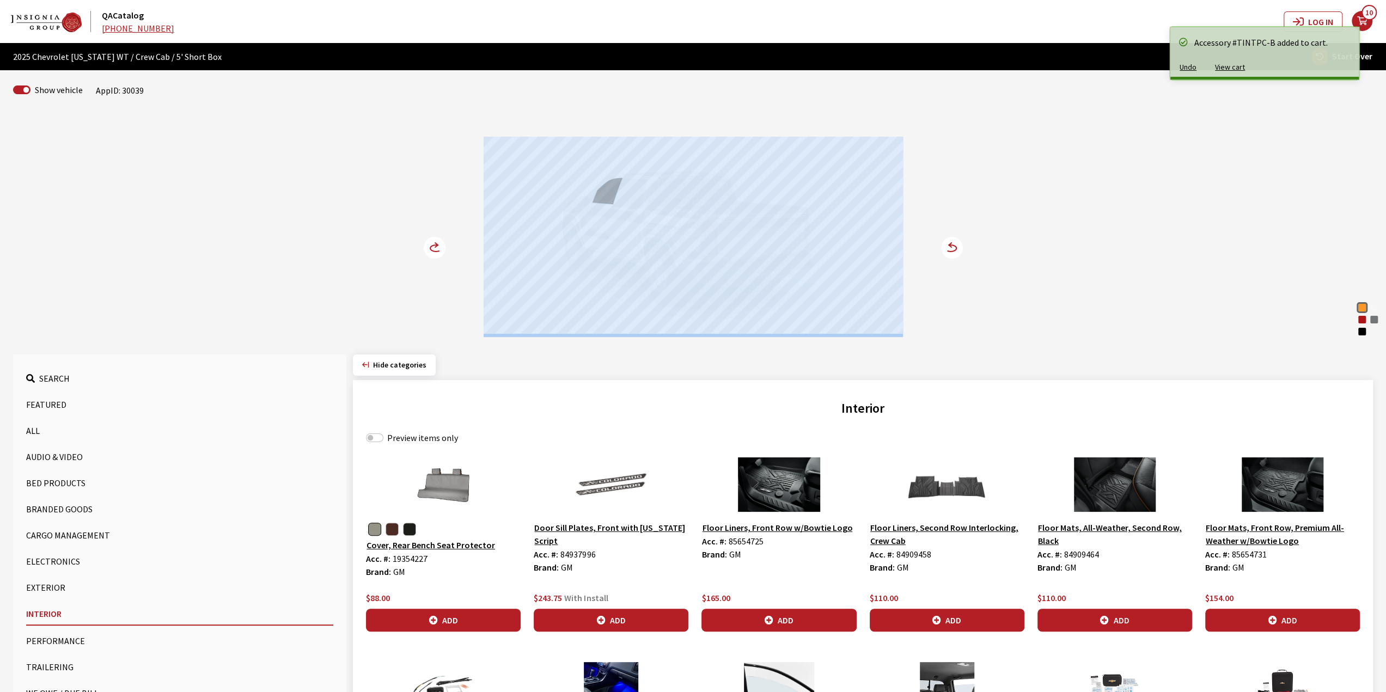
click at [428, 238] on circle at bounding box center [435, 248] width 22 height 22
click at [420, 267] on div "Sunrise Orange Summit White Radiant Red Tintcoat [PERSON_NAME] Metallic Black S…" at bounding box center [693, 226] width 719 height 222
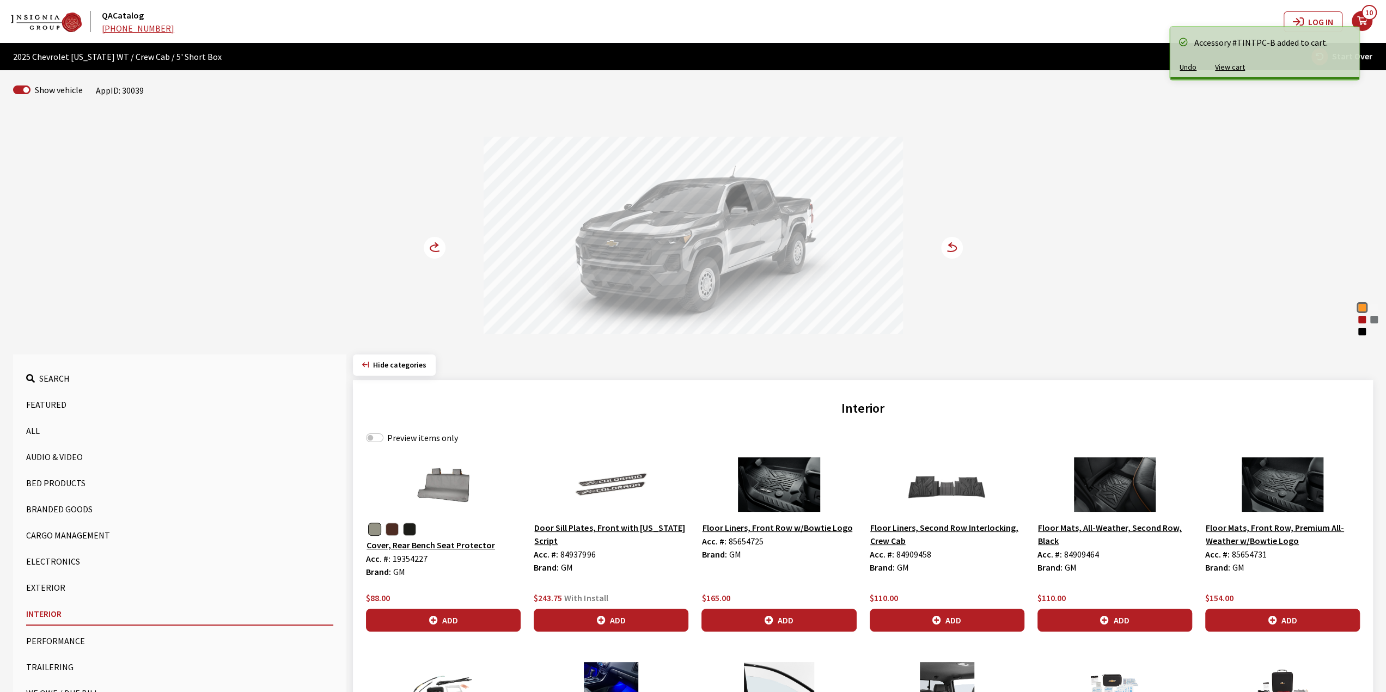
click at [445, 253] on div "Sunrise Orange Summit White Radiant Red Tintcoat [PERSON_NAME] Metallic Black S…" at bounding box center [693, 226] width 719 height 222
click at [440, 250] on icon at bounding box center [441, 248] width 8 height 9
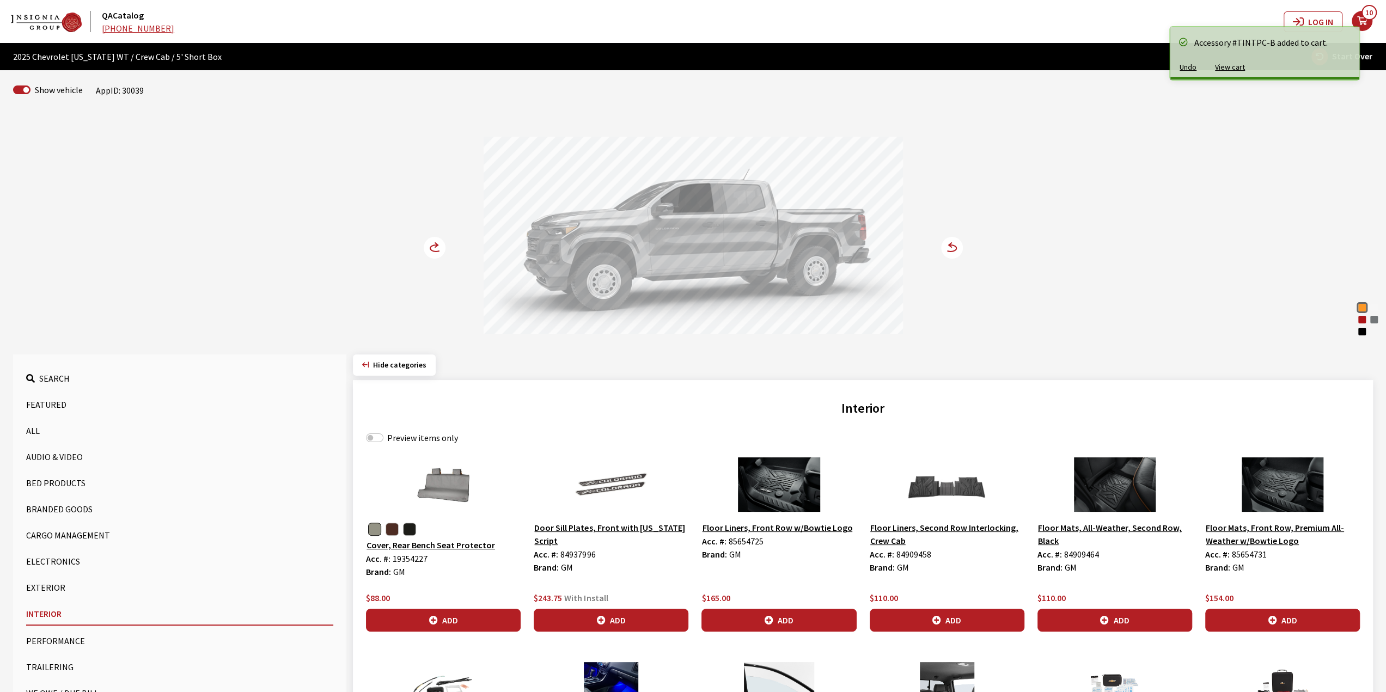
click at [439, 250] on icon at bounding box center [441, 248] width 8 height 9
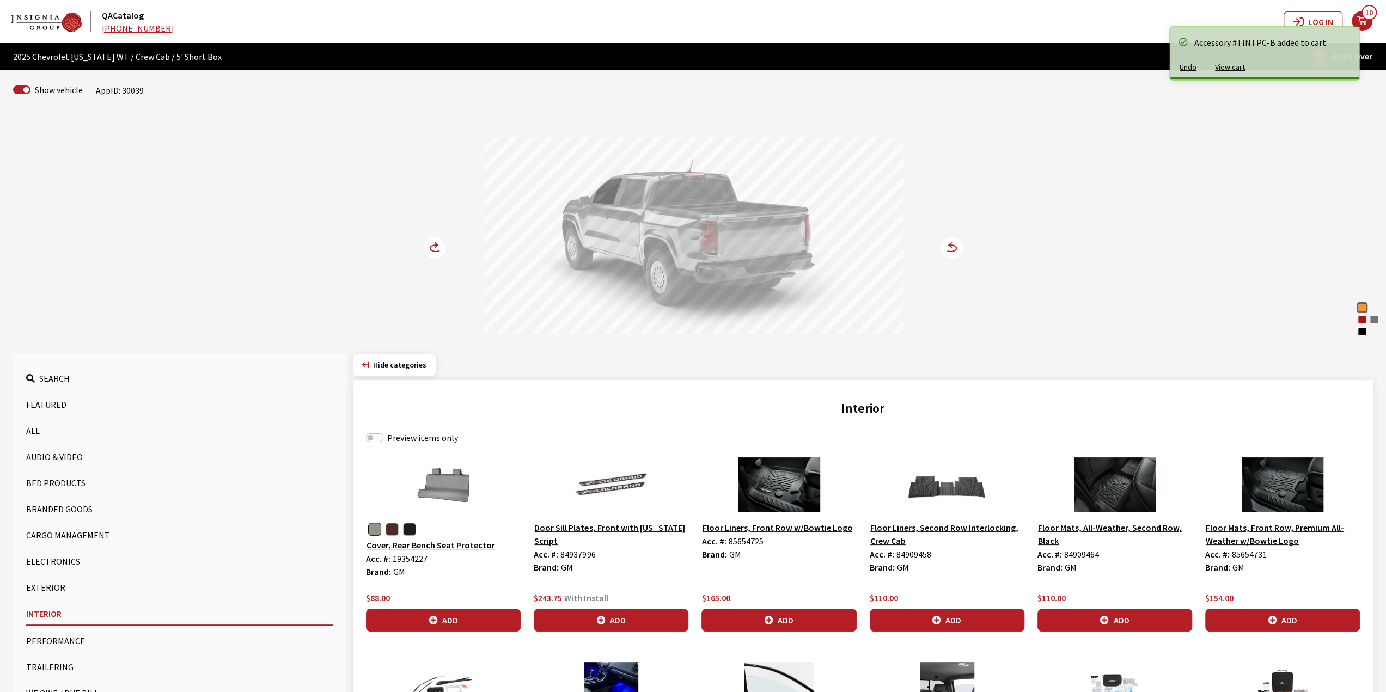
click at [439, 250] on icon at bounding box center [441, 248] width 8 height 9
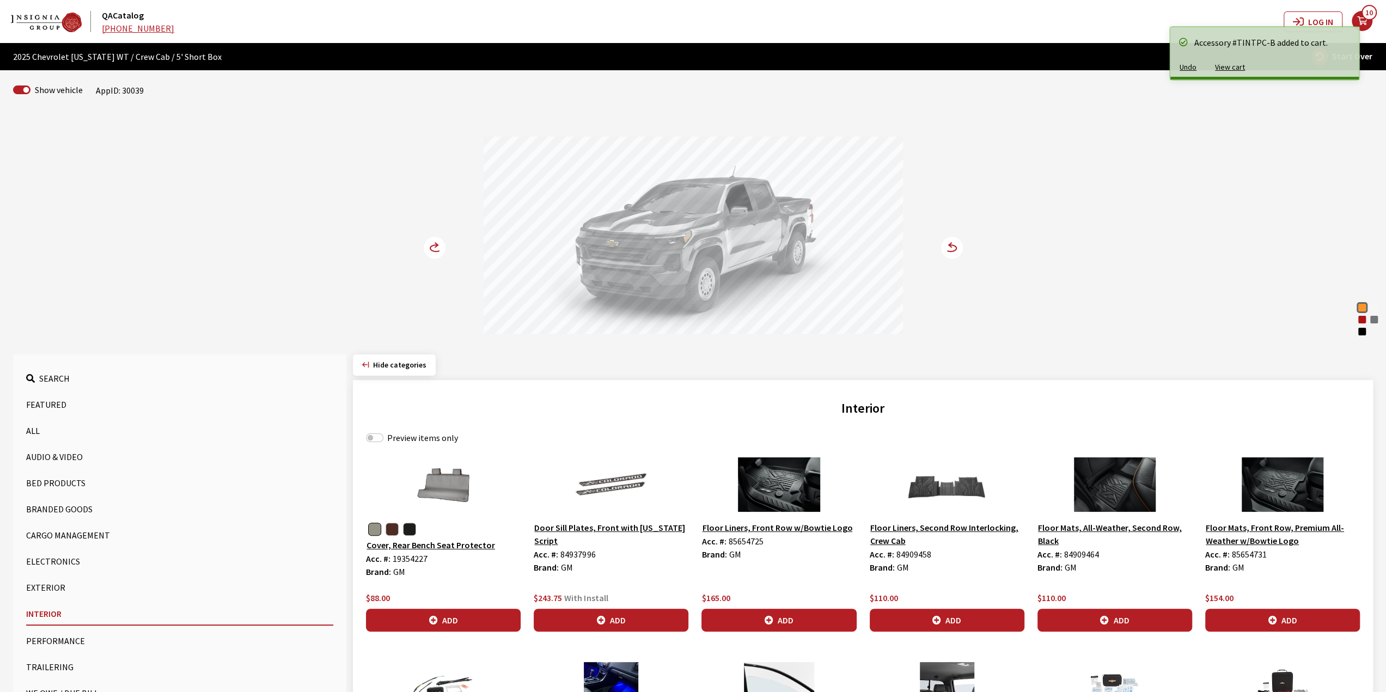
click at [439, 250] on icon at bounding box center [441, 248] width 8 height 9
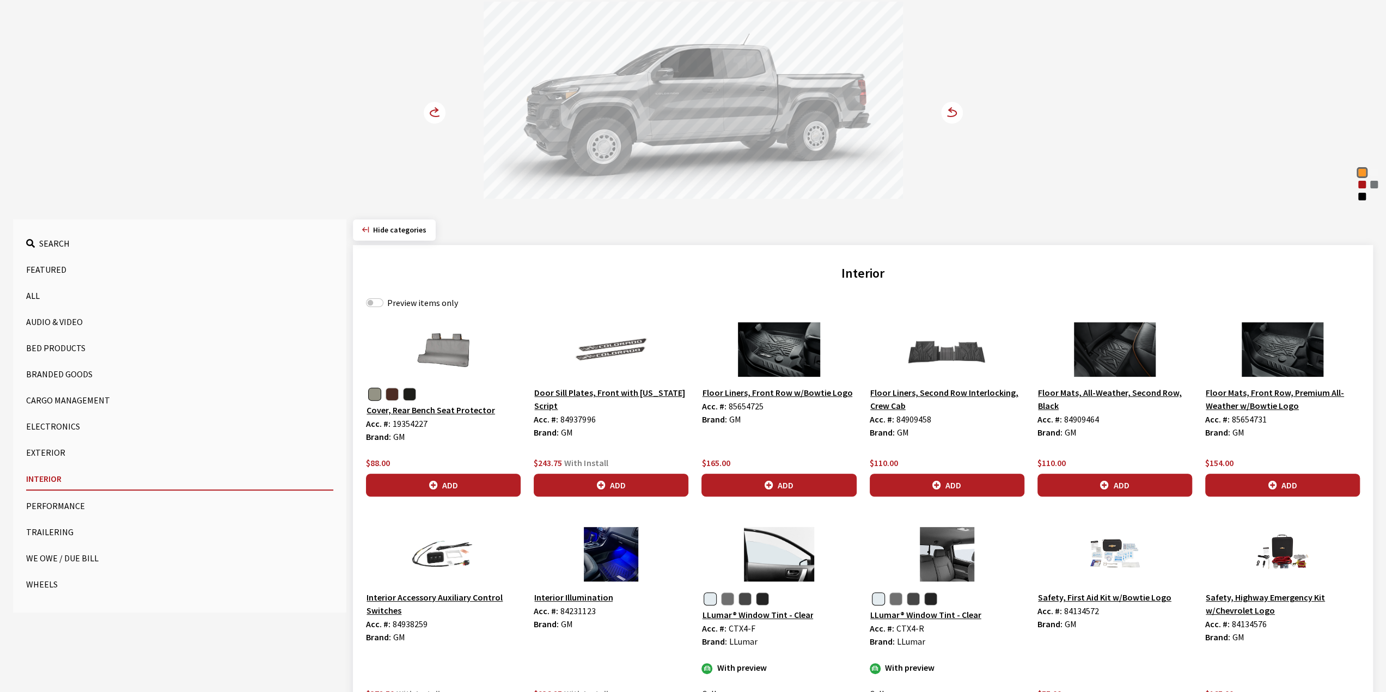
scroll to position [163, 0]
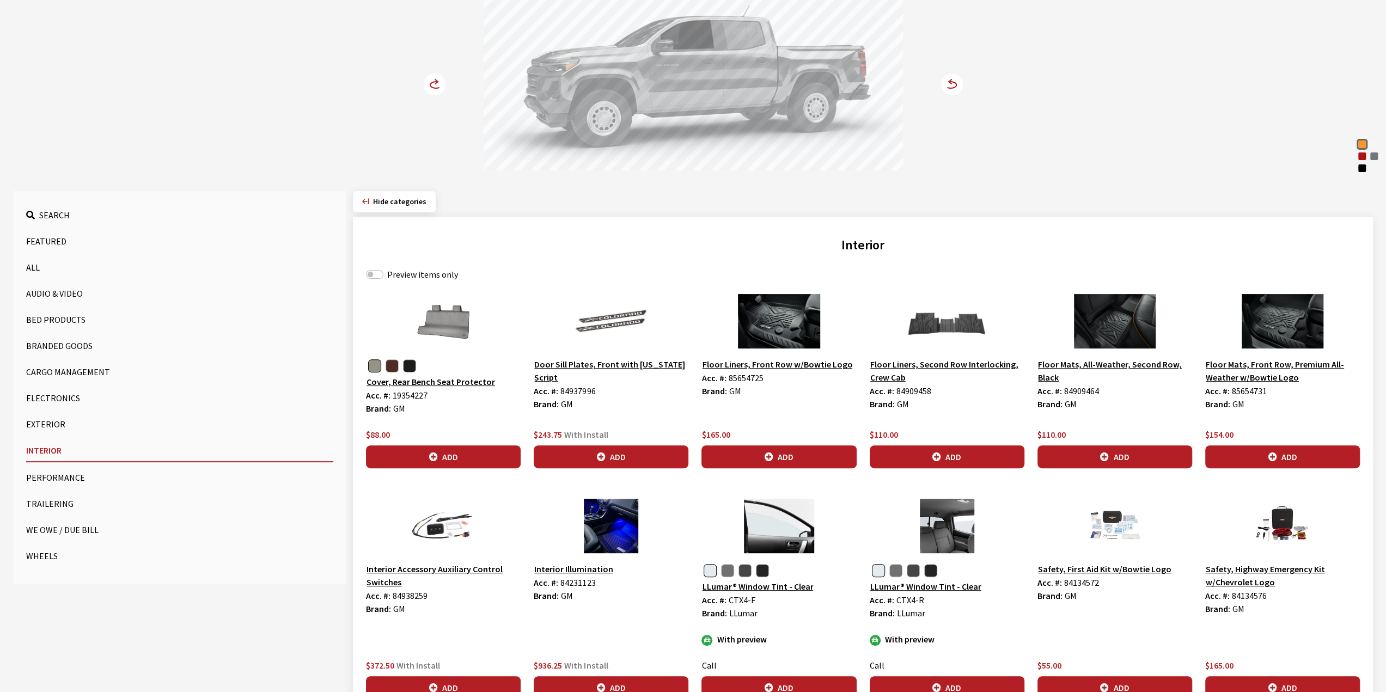
click at [59, 426] on button "Exterior" at bounding box center [179, 424] width 307 height 22
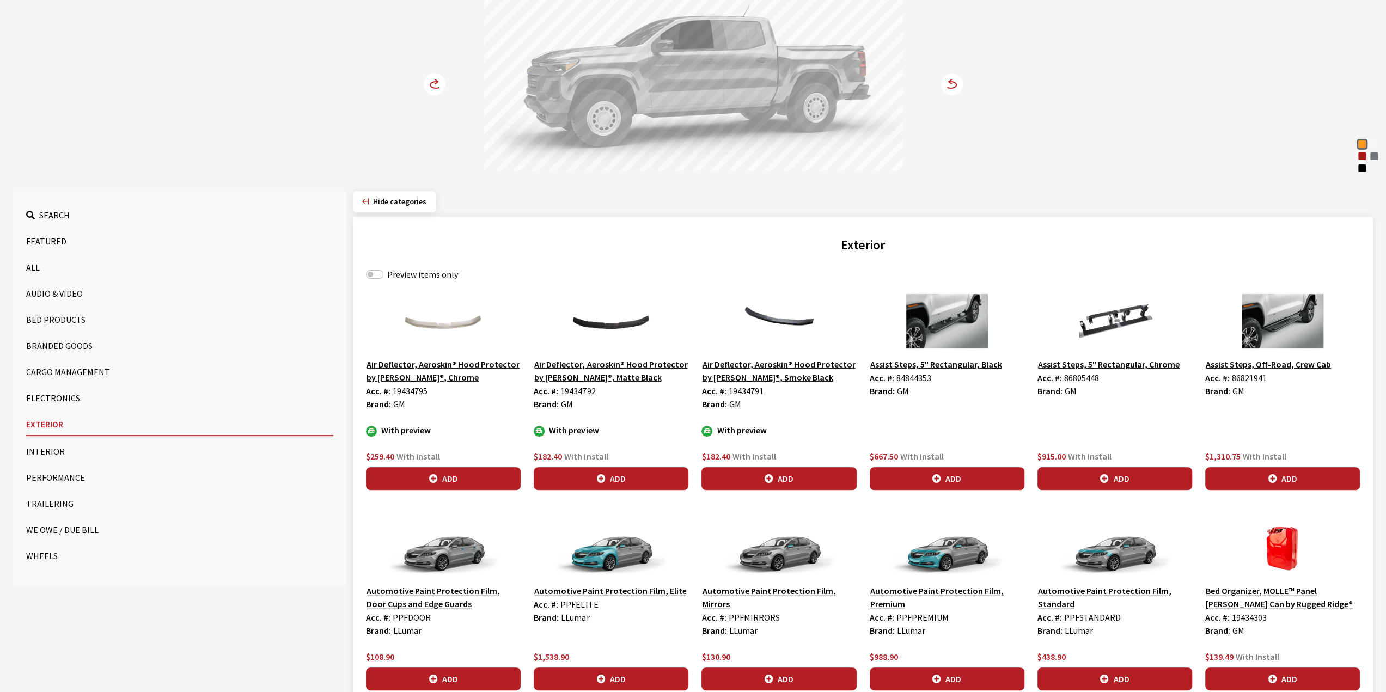
click at [599, 367] on button "Air Deflector, Aeroskin® Hood Protector by [PERSON_NAME]®, Matte Black" at bounding box center [611, 370] width 155 height 27
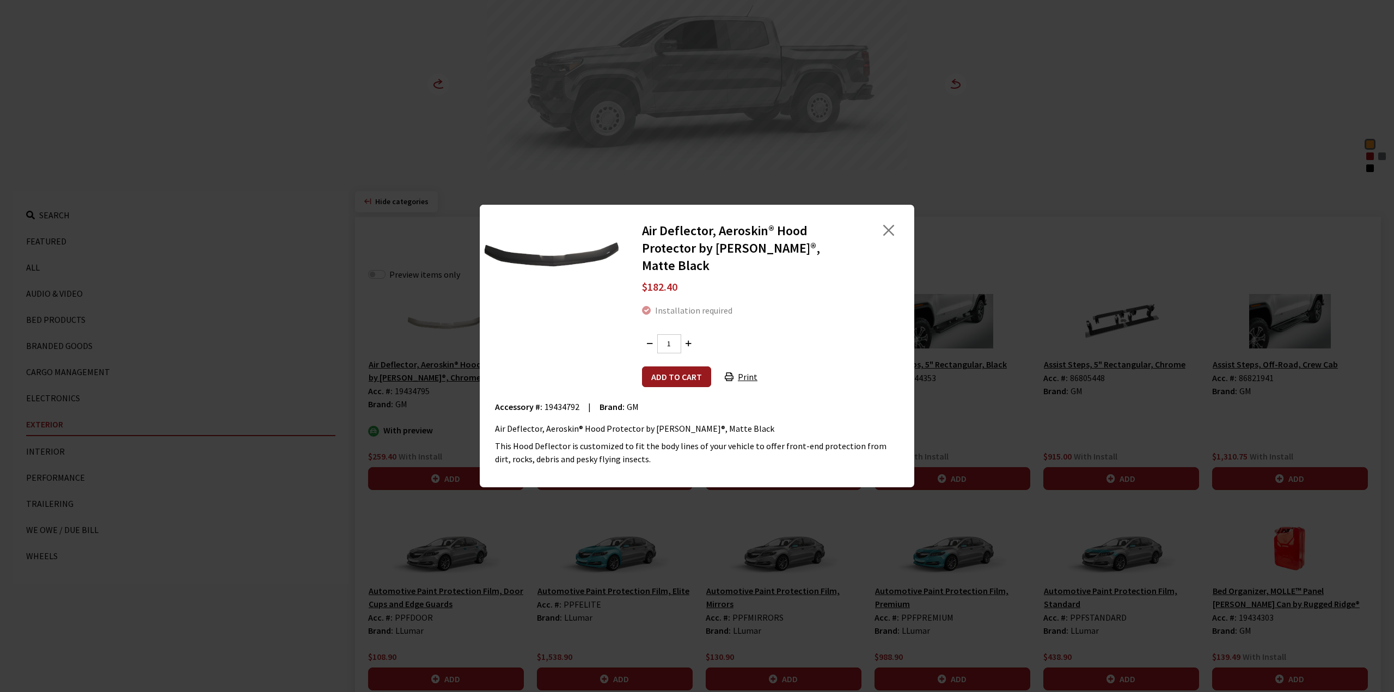
click at [696, 372] on button "Add to cart" at bounding box center [676, 376] width 69 height 21
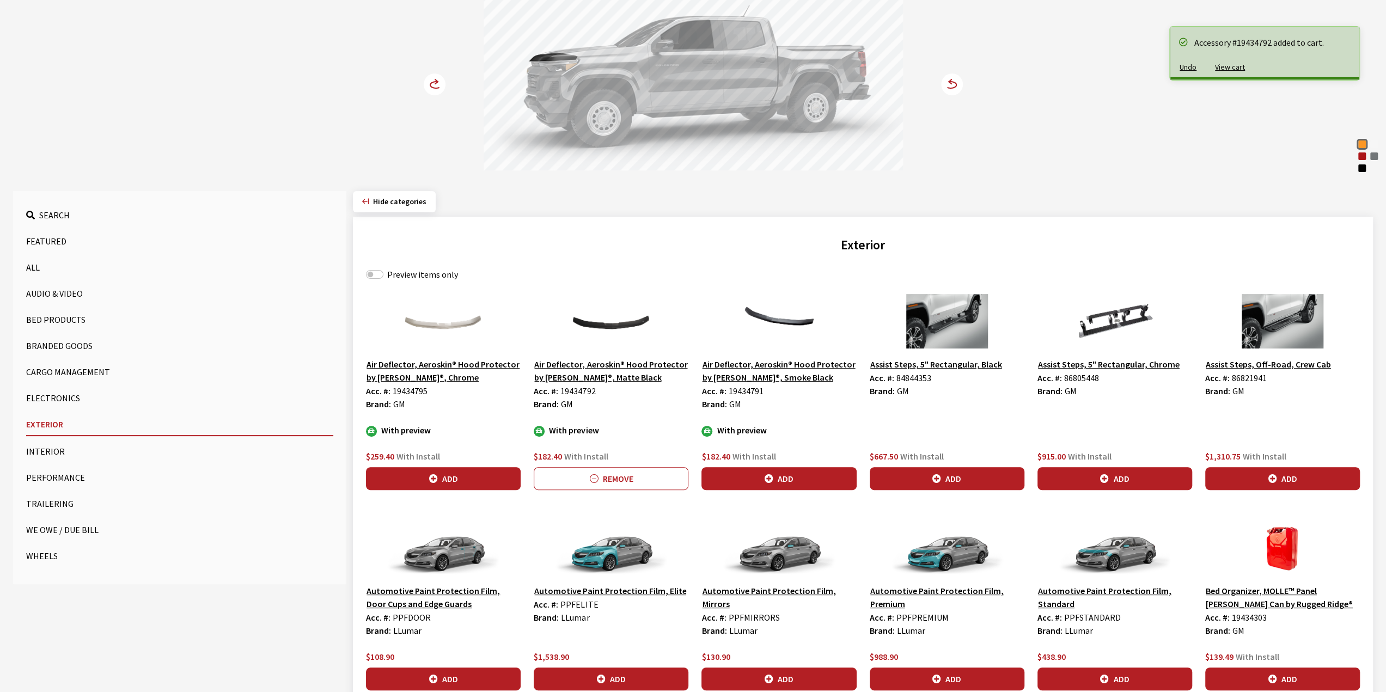
click at [433, 88] on circle at bounding box center [435, 85] width 22 height 22
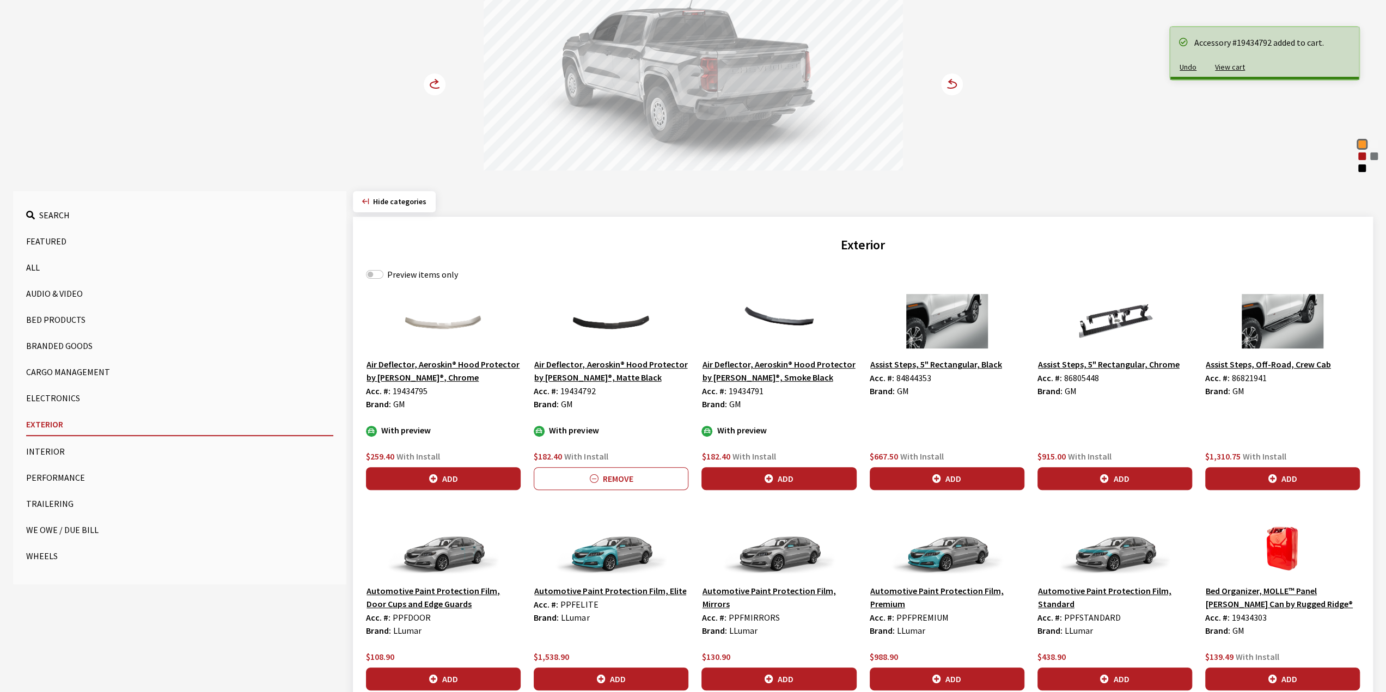
click at [433, 88] on circle at bounding box center [435, 85] width 22 height 22
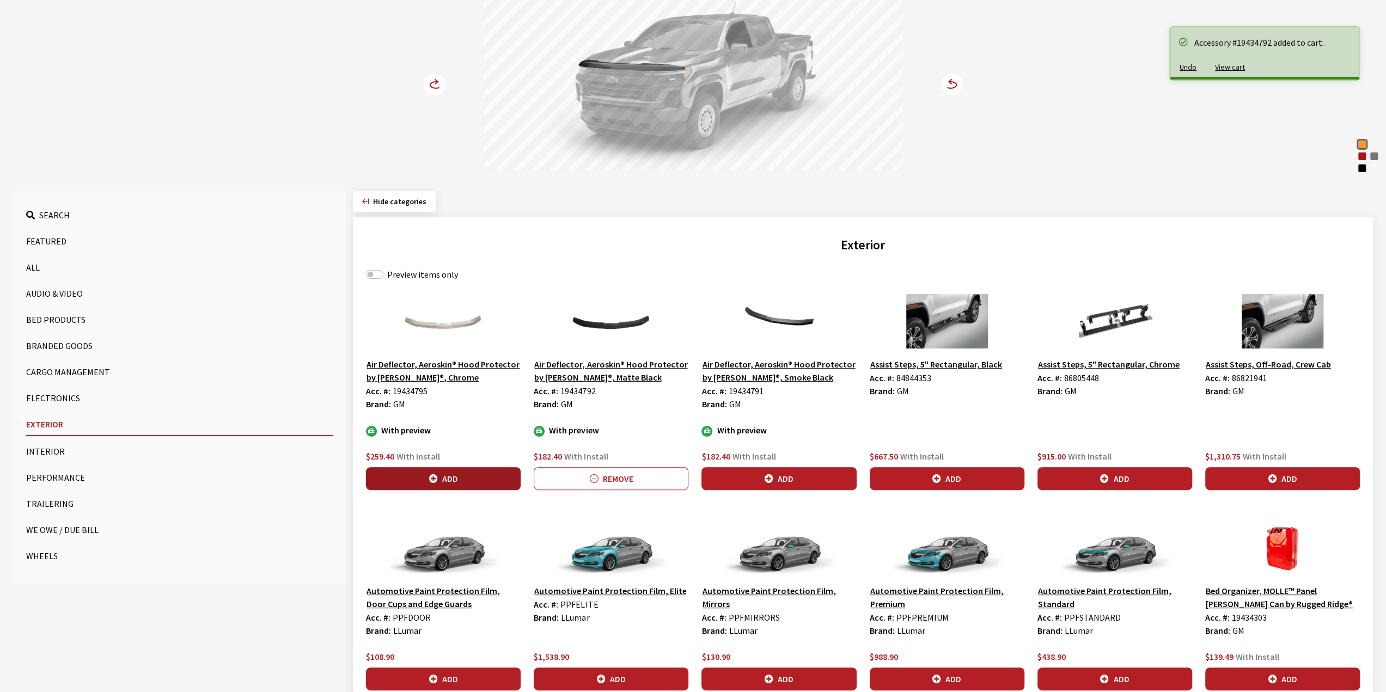
click at [438, 468] on button "Add" at bounding box center [443, 478] width 155 height 23
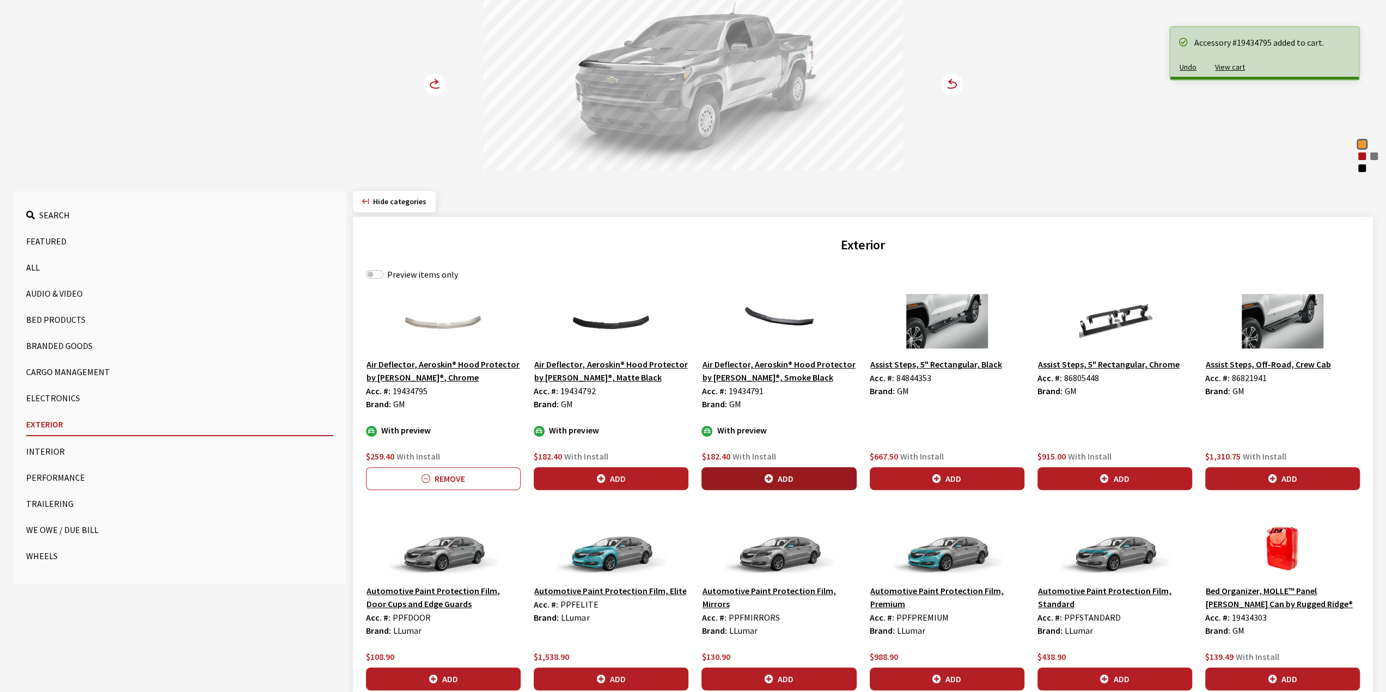
click at [804, 483] on button "Add" at bounding box center [778, 478] width 155 height 23
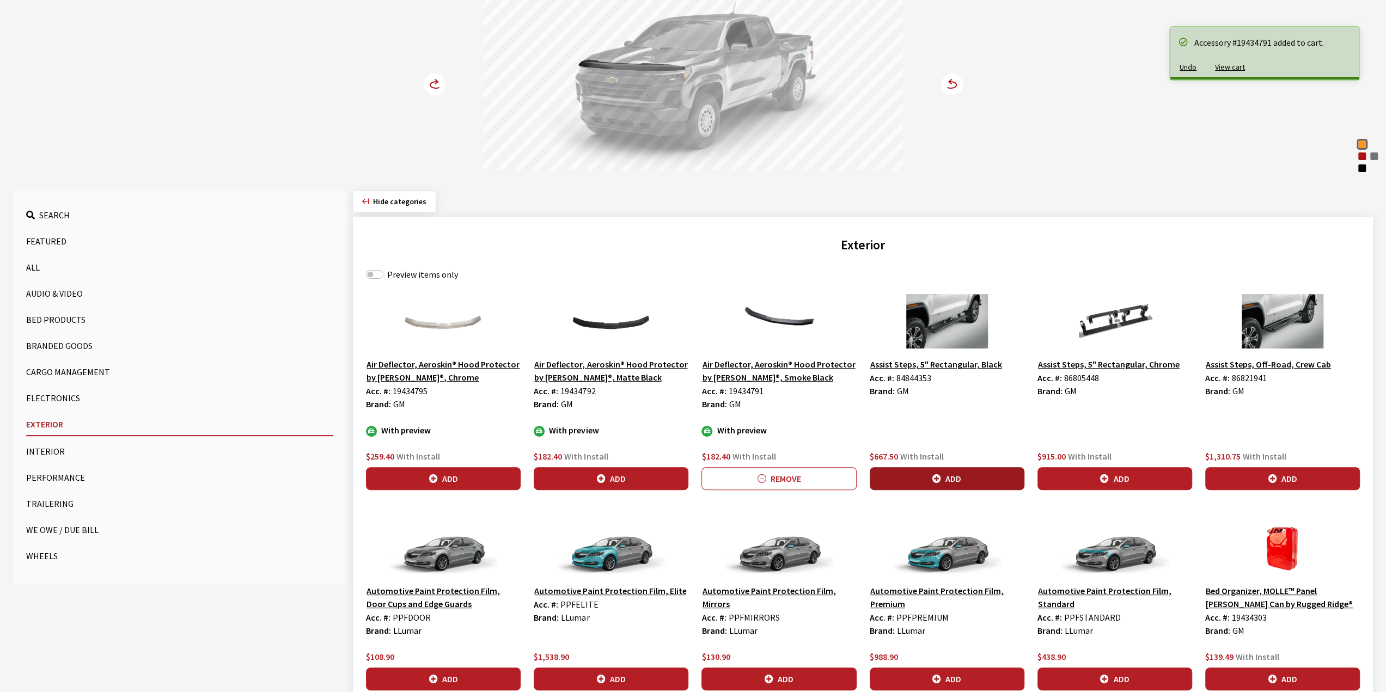
click at [942, 476] on button "Add" at bounding box center [947, 478] width 155 height 23
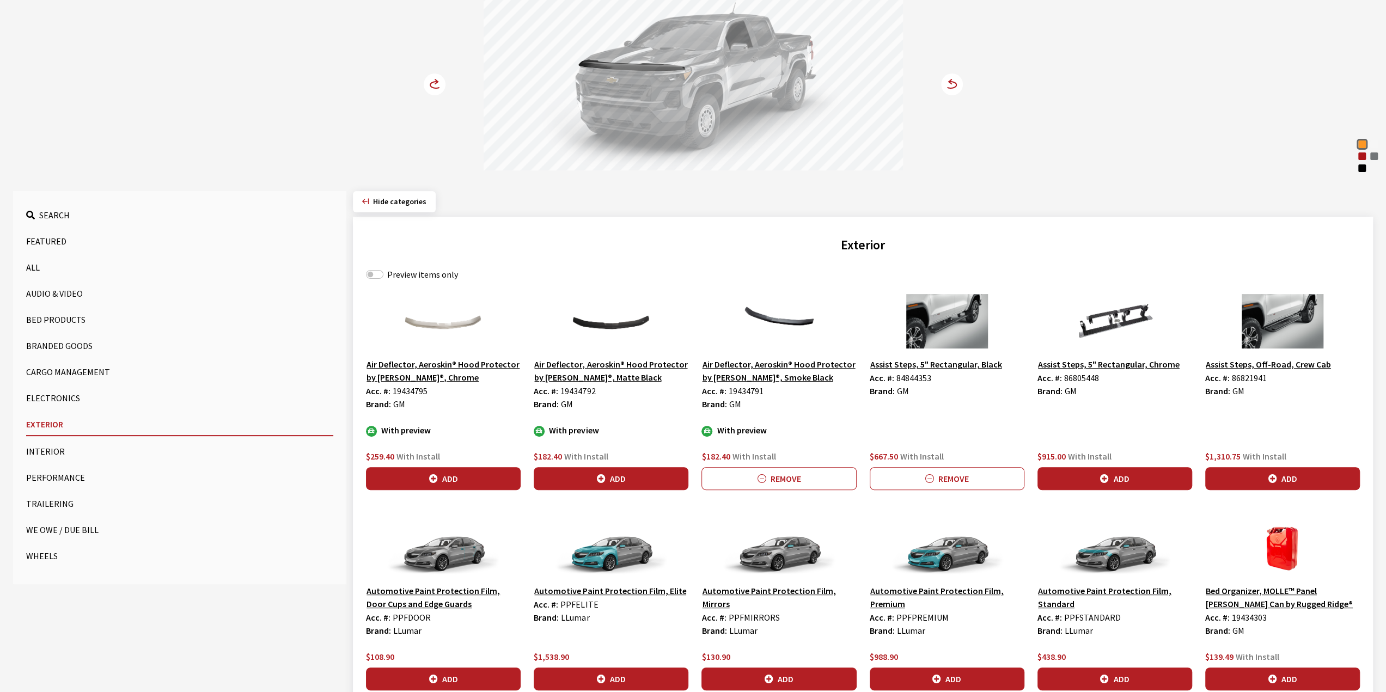
click at [436, 82] on icon at bounding box center [436, 81] width 3 height 4
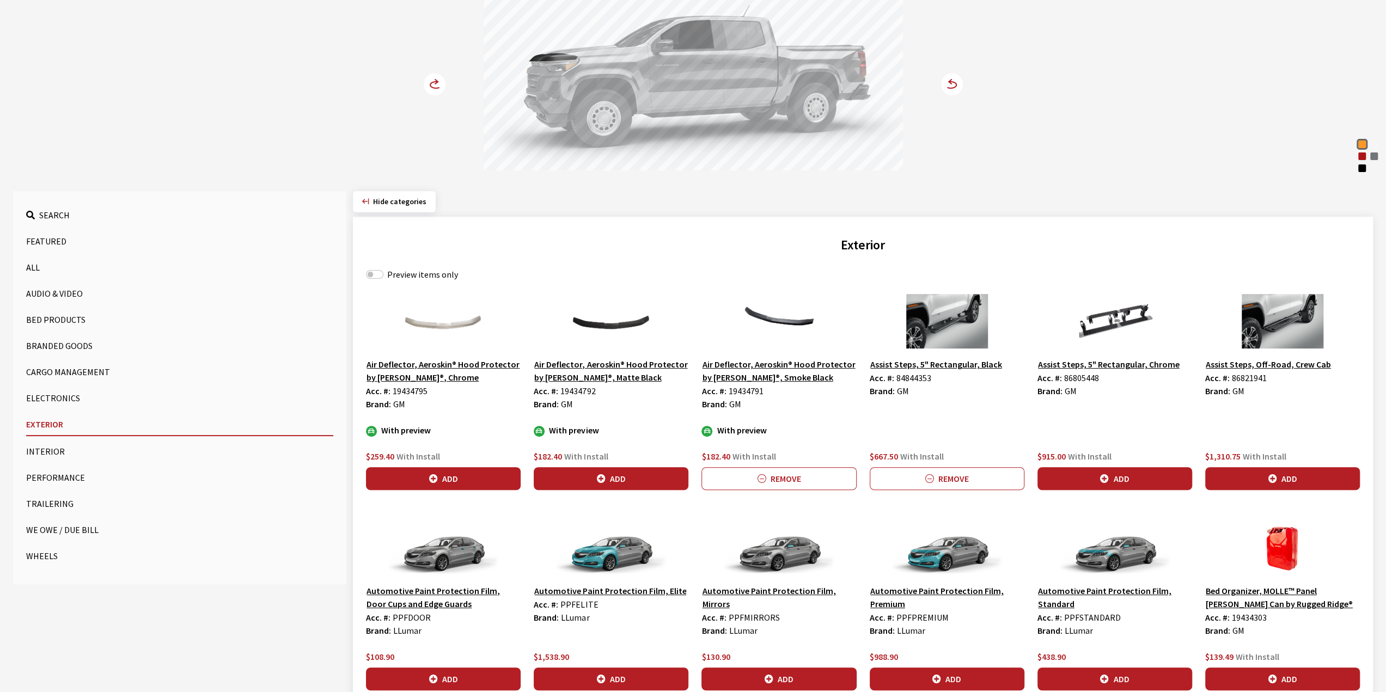
click at [436, 82] on icon at bounding box center [436, 81] width 3 height 4
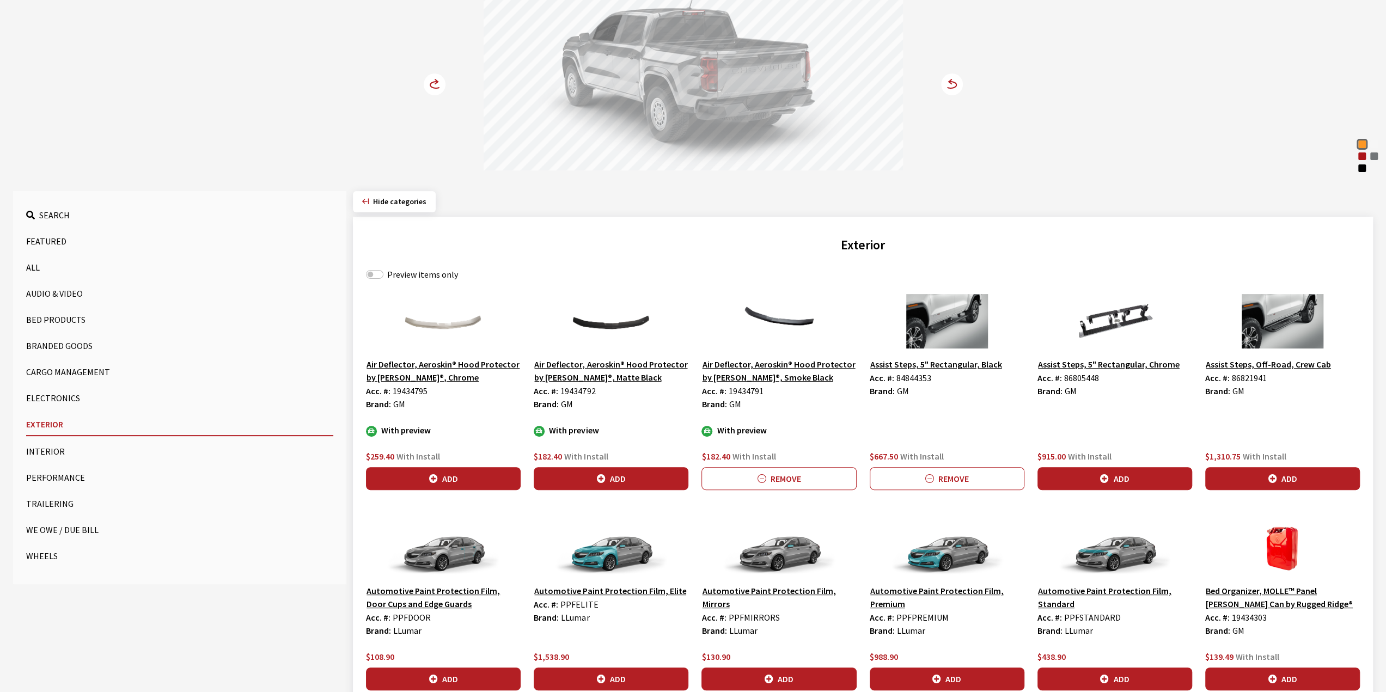
click at [436, 82] on icon at bounding box center [436, 81] width 3 height 4
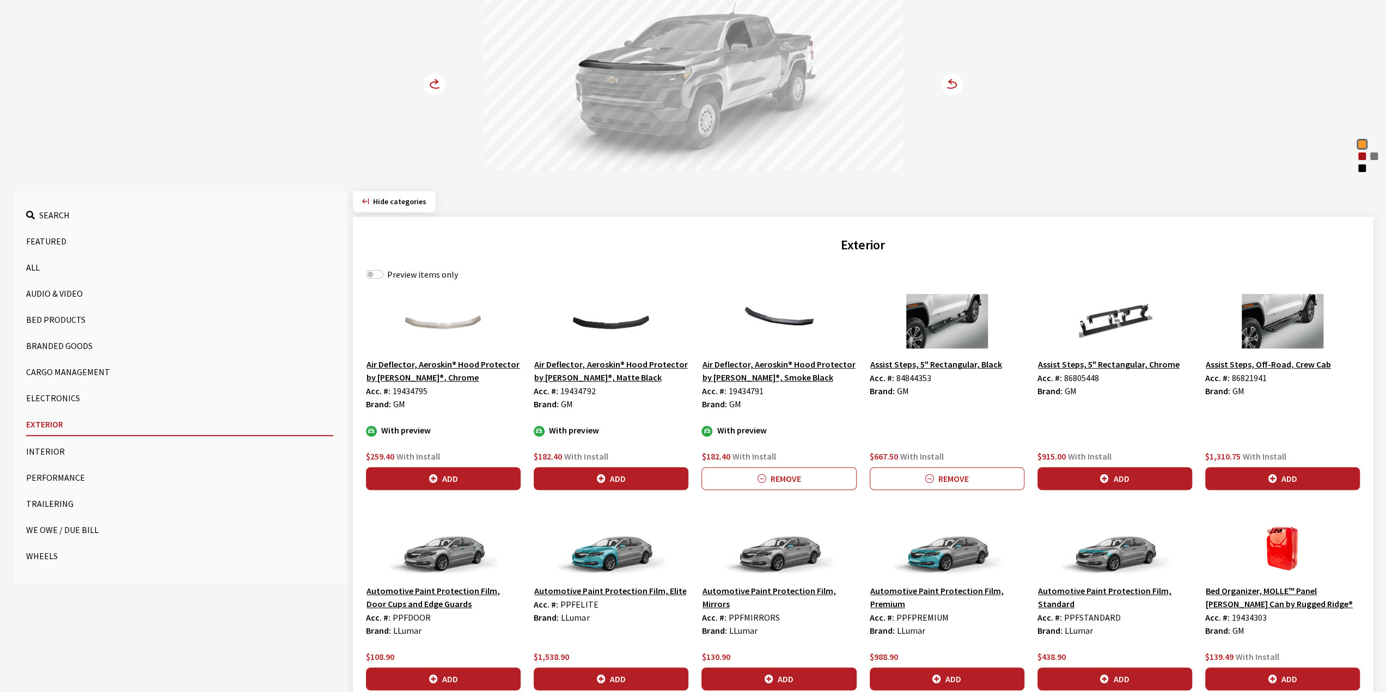
click at [436, 82] on icon at bounding box center [436, 81] width 3 height 4
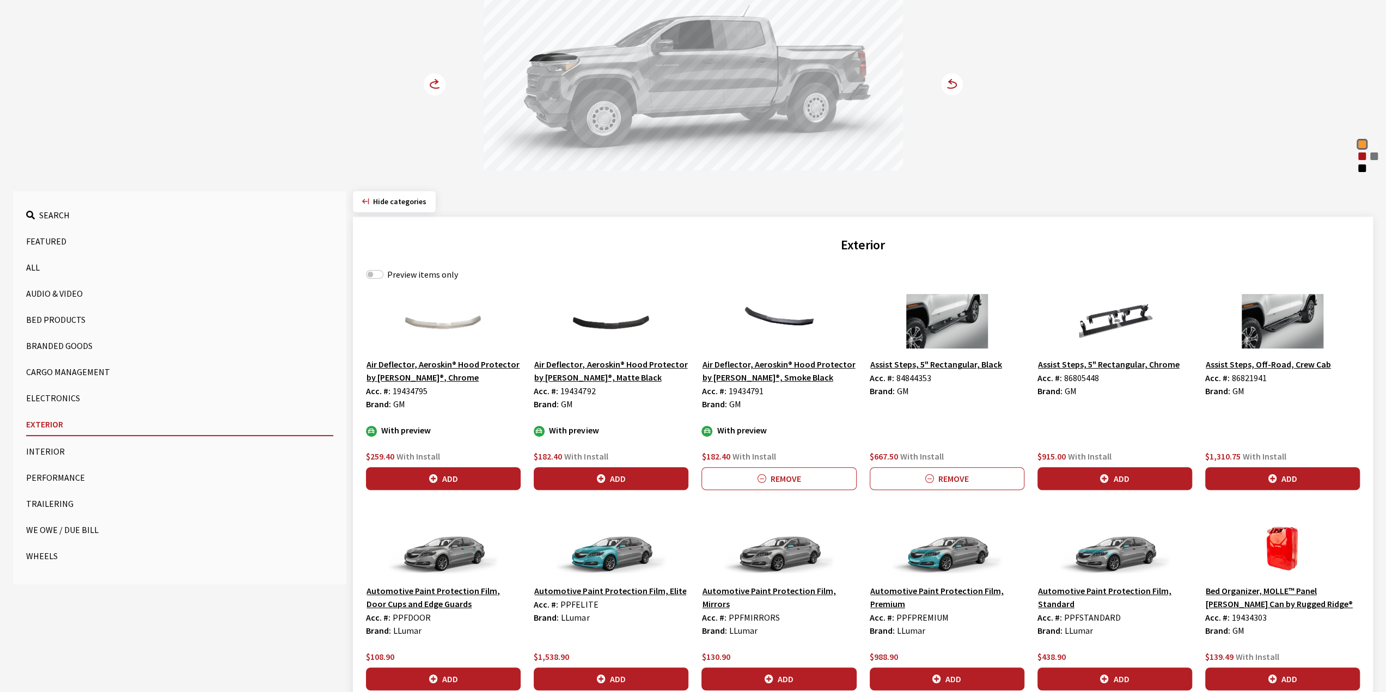
click at [951, 359] on button "Assist Steps, 5" Rectangular, Black" at bounding box center [936, 364] width 133 height 14
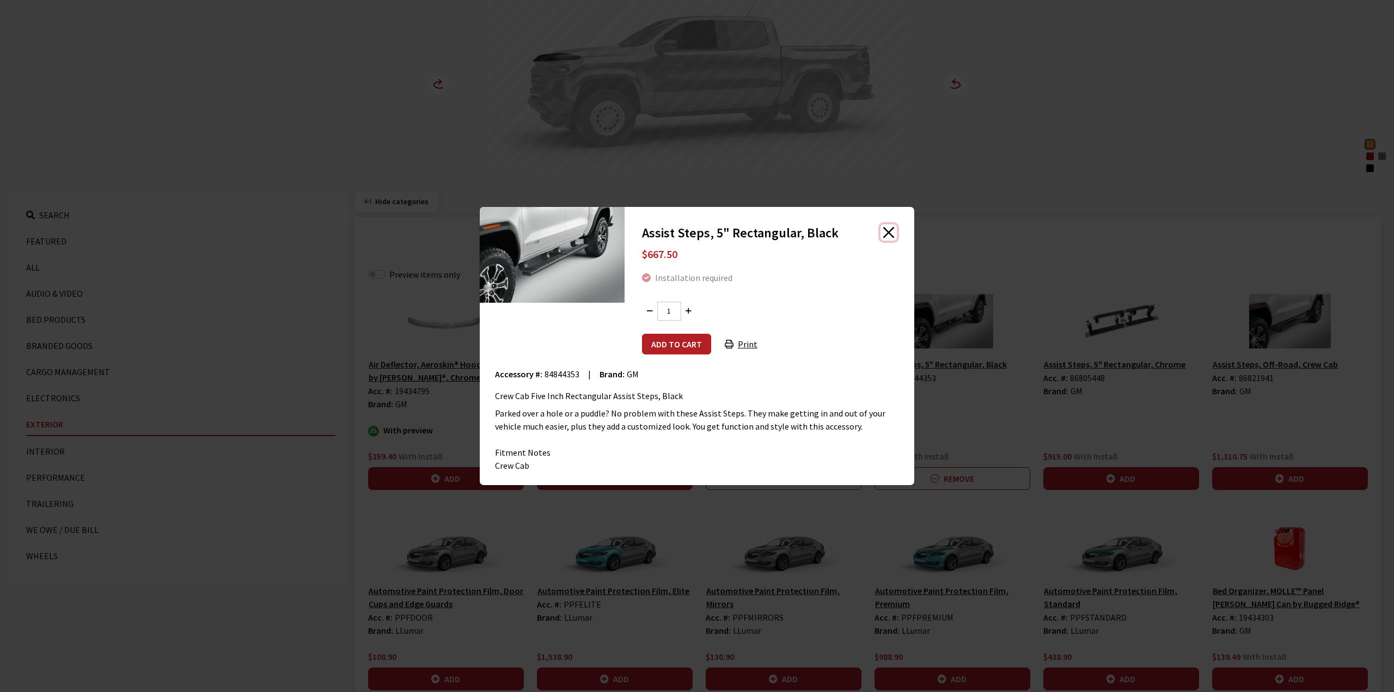
click at [891, 228] on button "Close" at bounding box center [888, 232] width 16 height 16
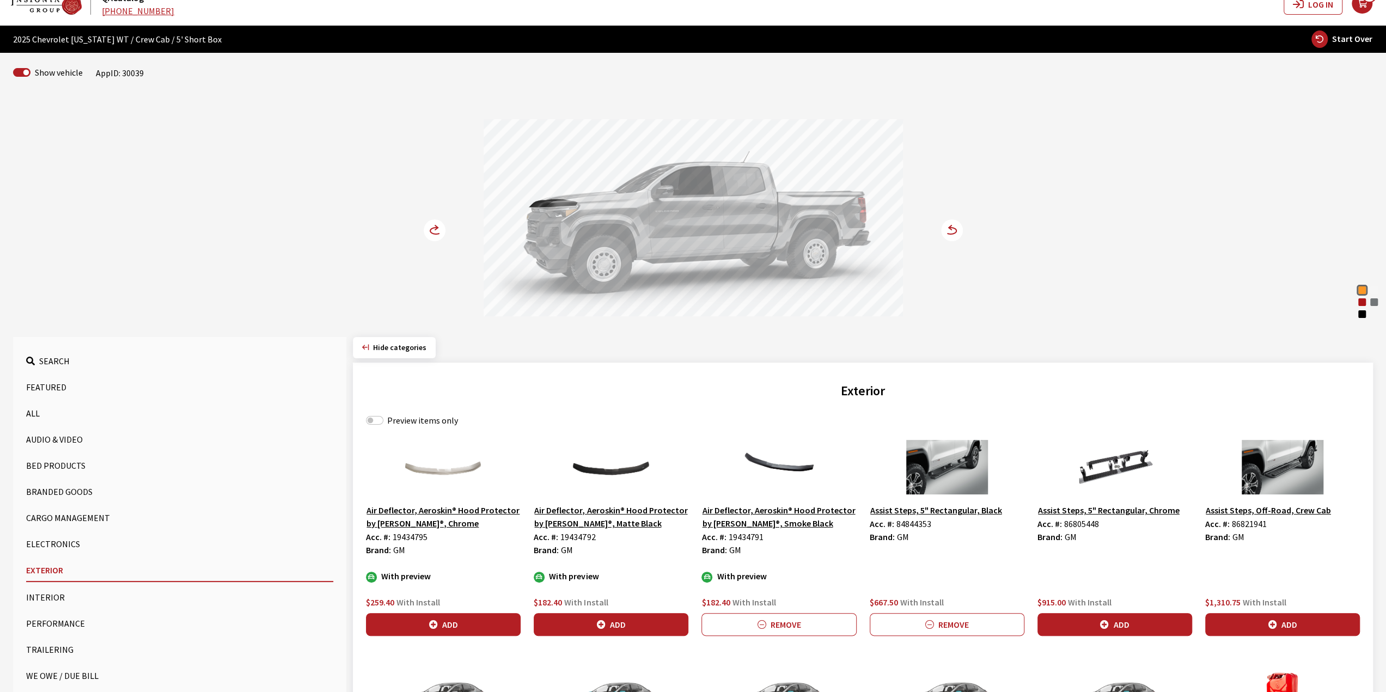
scroll to position [0, 0]
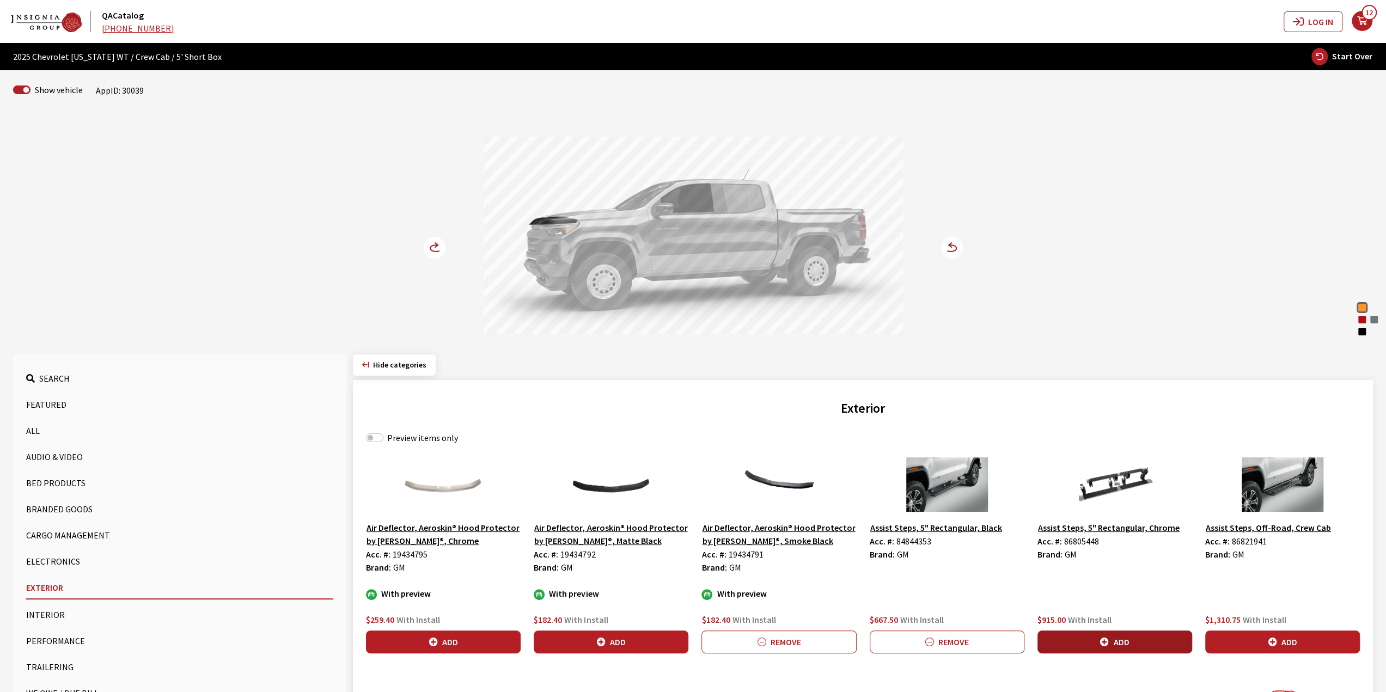
click at [1106, 638] on icon "button" at bounding box center [1104, 642] width 9 height 9
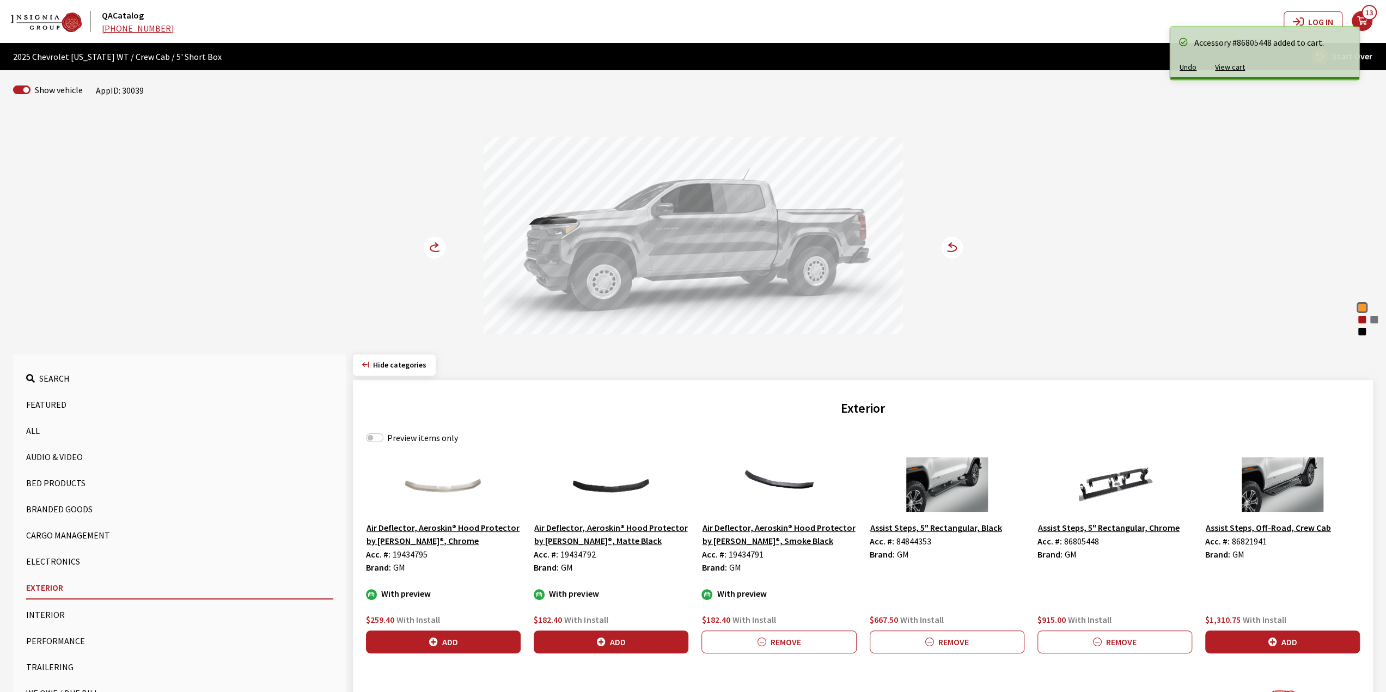
click at [426, 250] on circle at bounding box center [435, 248] width 22 height 22
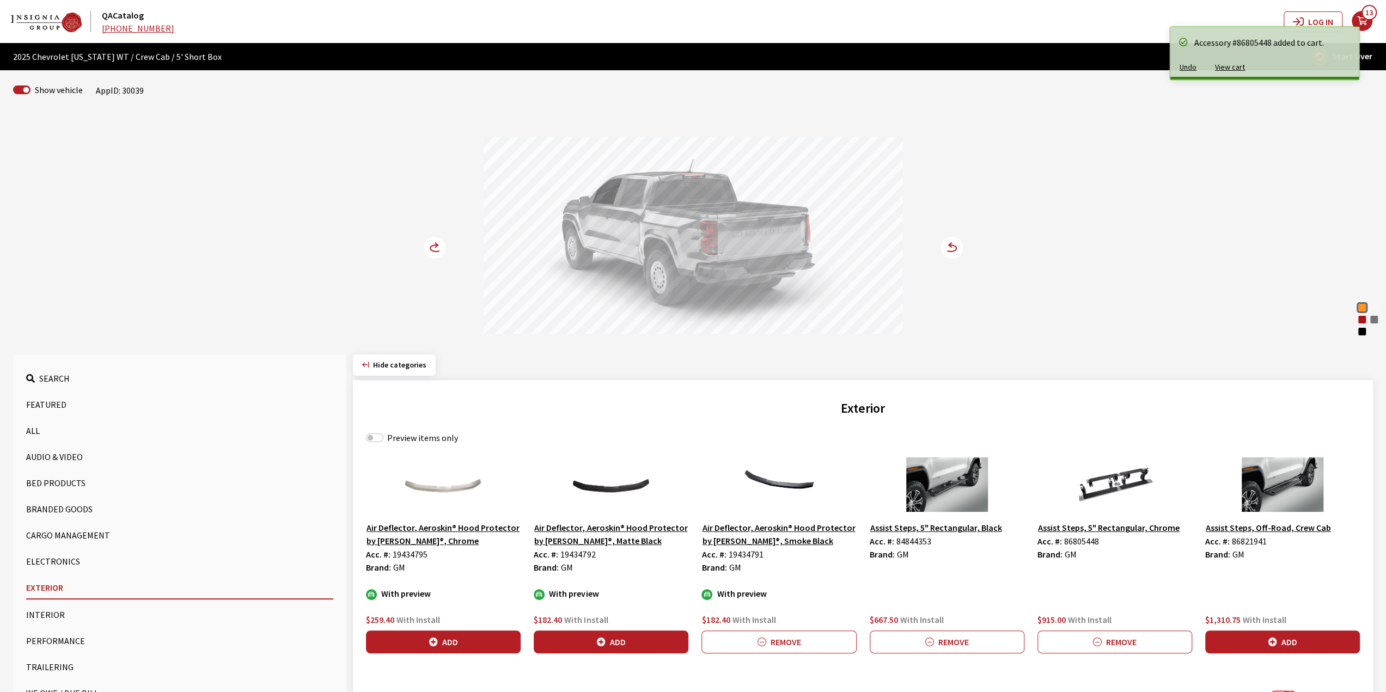
click at [426, 250] on circle at bounding box center [435, 248] width 22 height 22
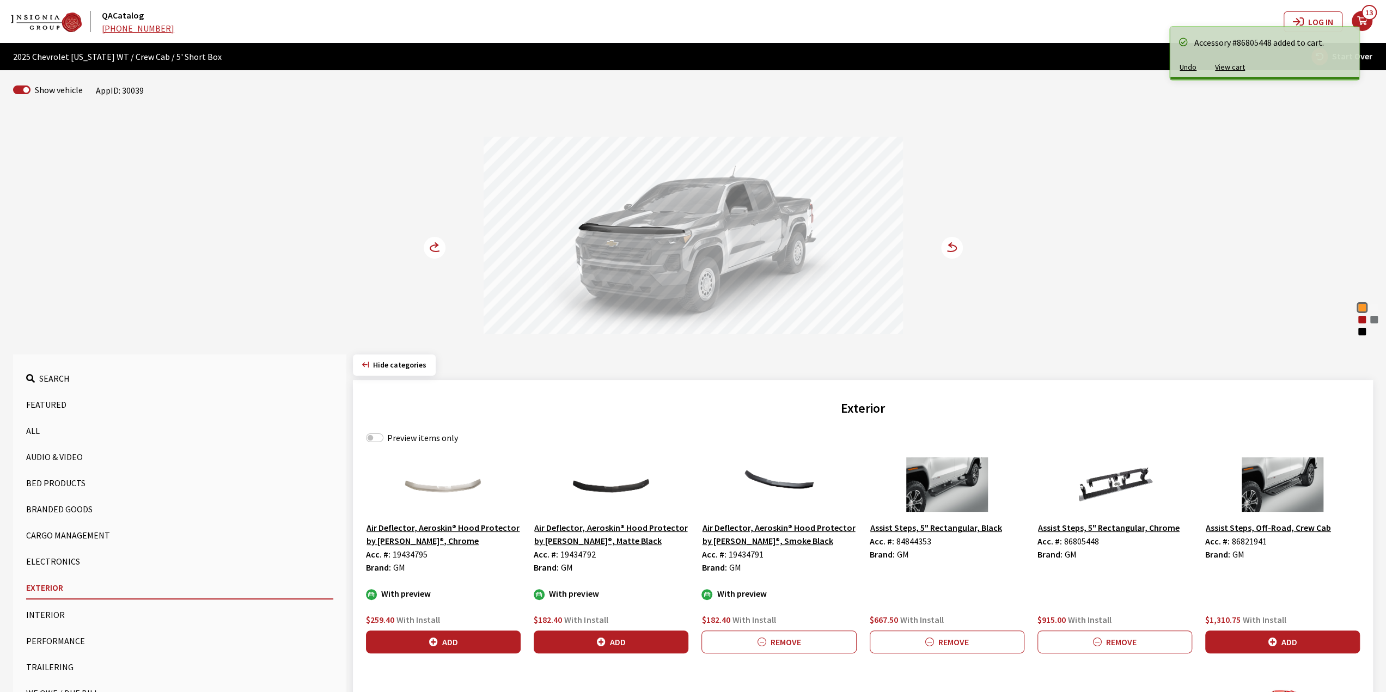
click at [426, 250] on circle at bounding box center [435, 248] width 22 height 22
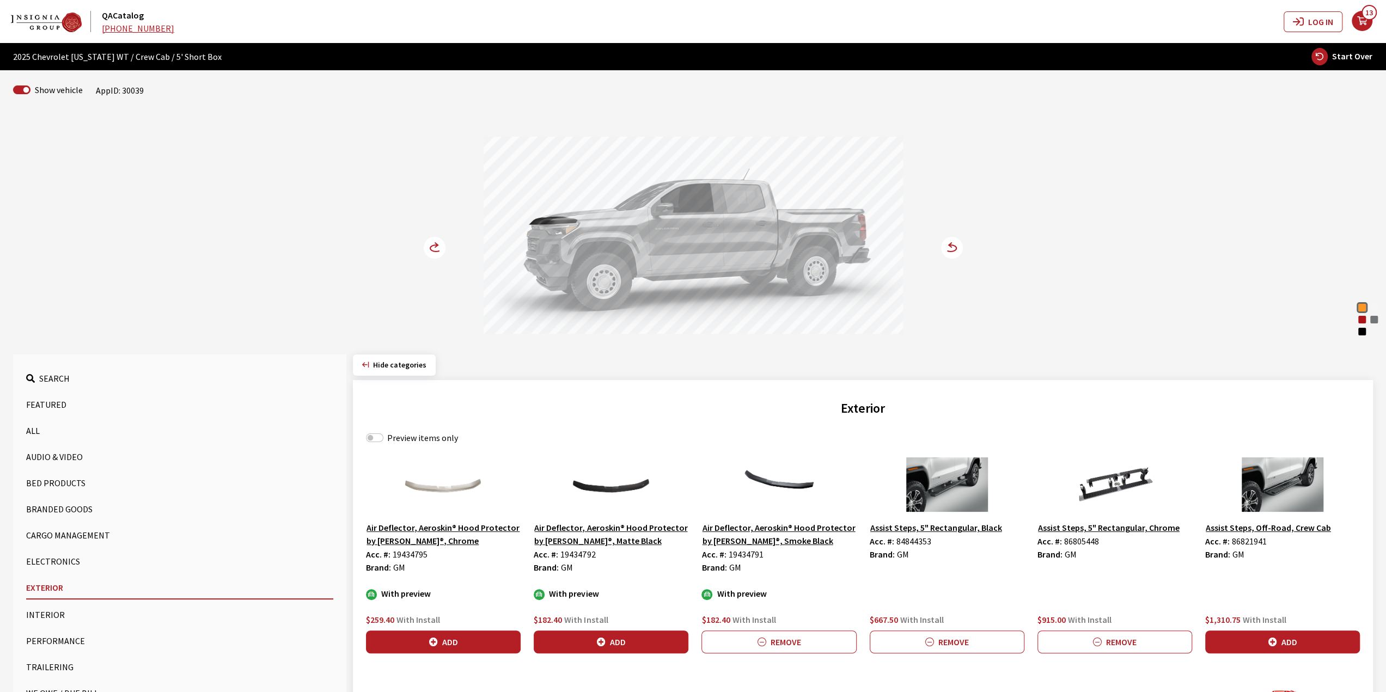
click at [1368, 30] on button "13" at bounding box center [1368, 21] width 35 height 39
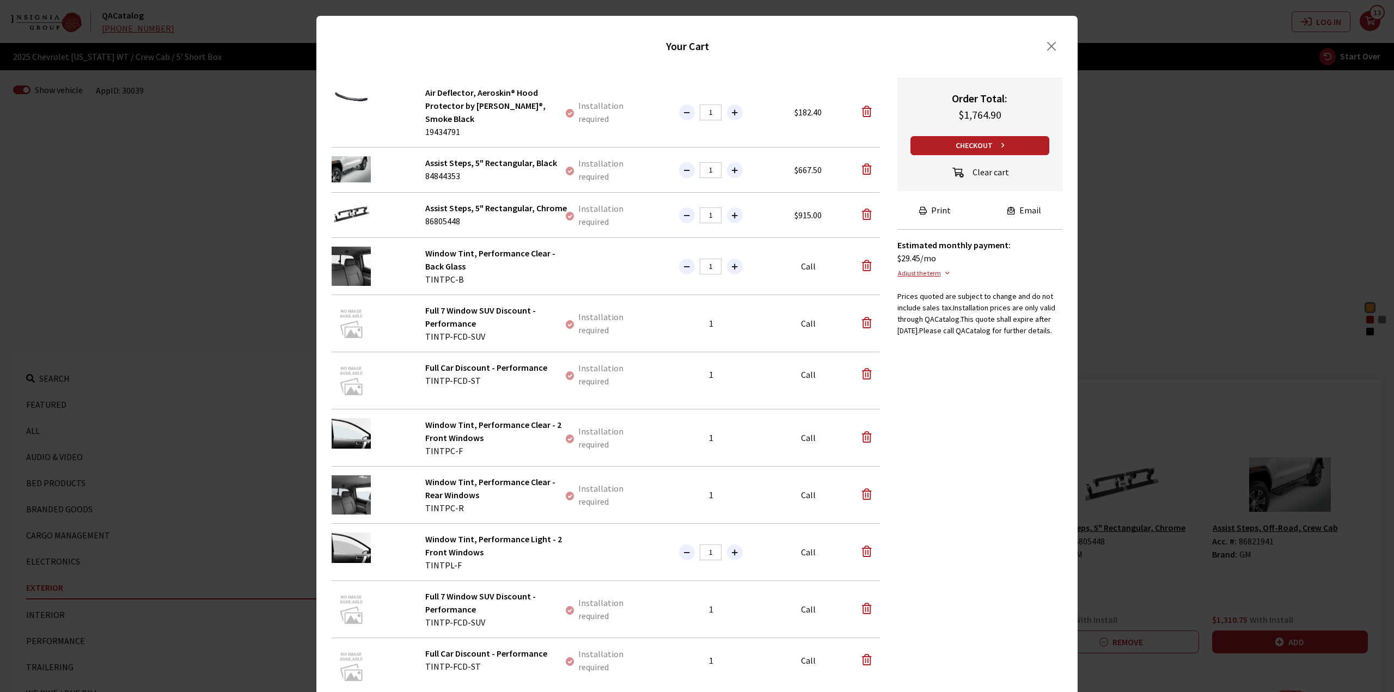
click at [980, 168] on button "Clear cart" at bounding box center [979, 173] width 77 height 19
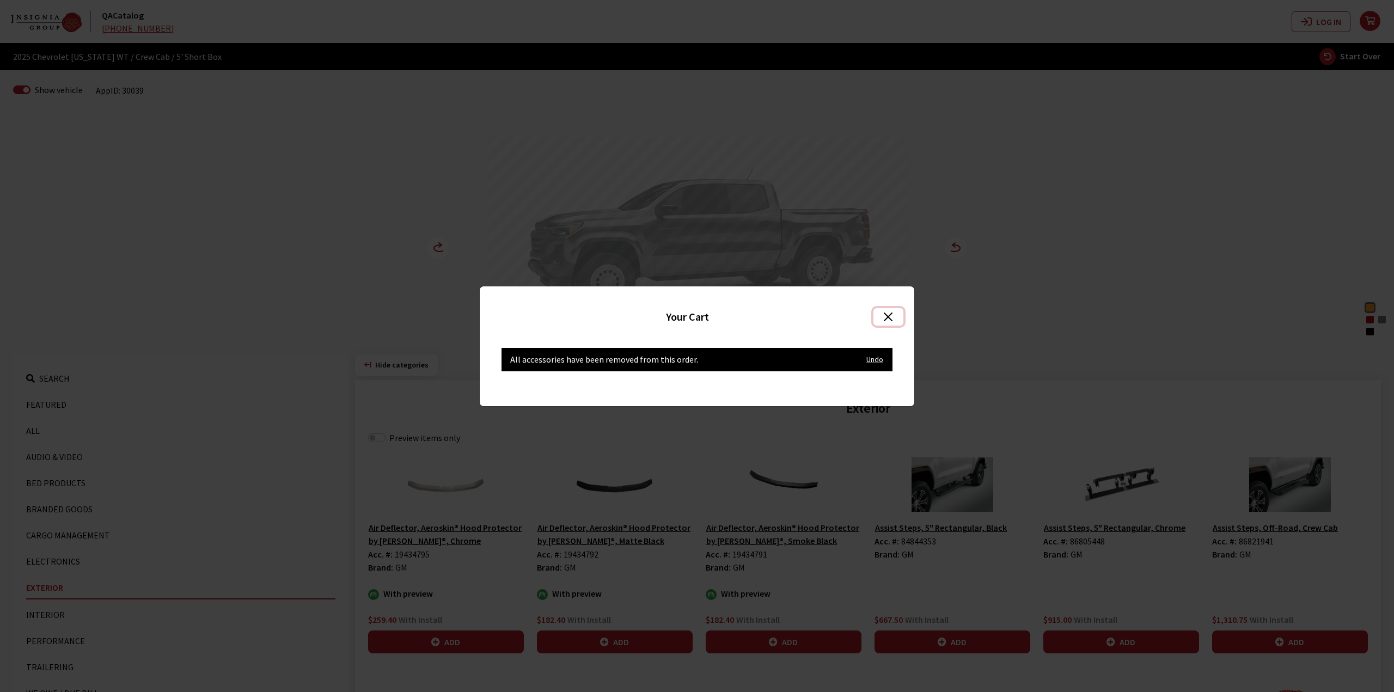
click at [889, 319] on button "Close" at bounding box center [888, 316] width 30 height 17
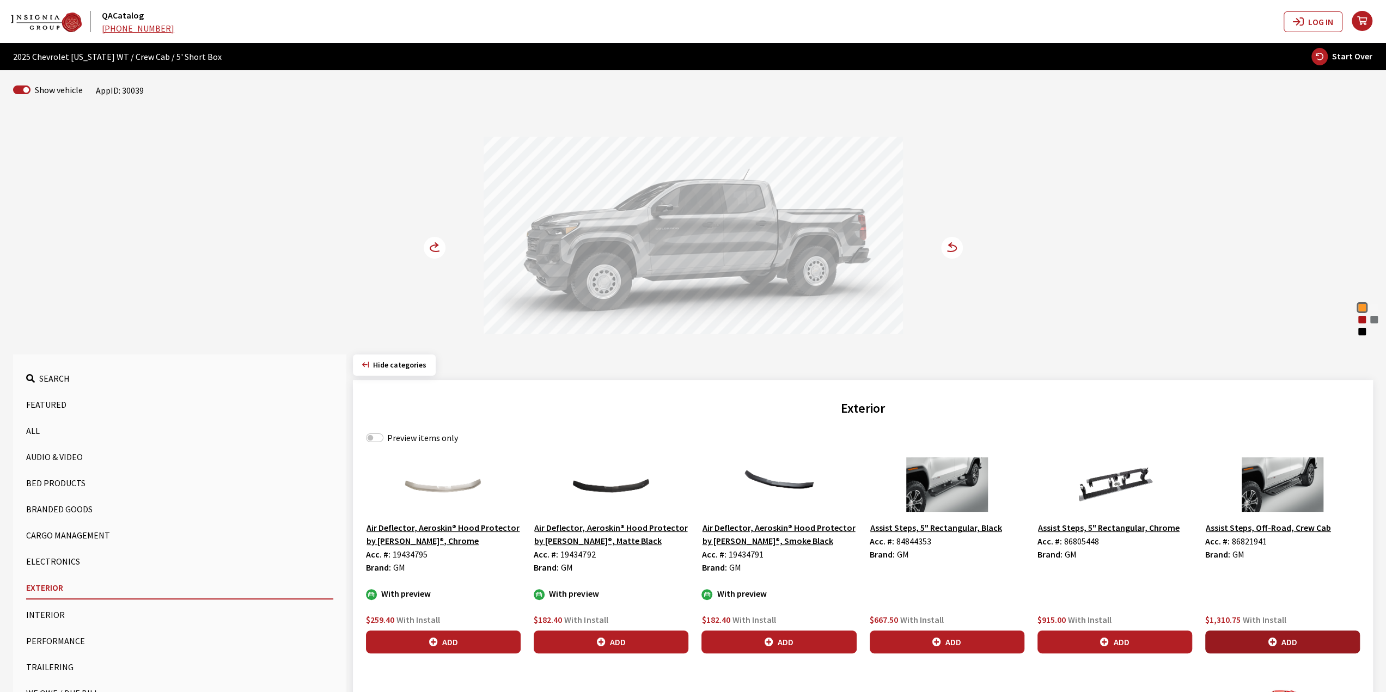
click at [1278, 634] on button "Add" at bounding box center [1282, 642] width 155 height 23
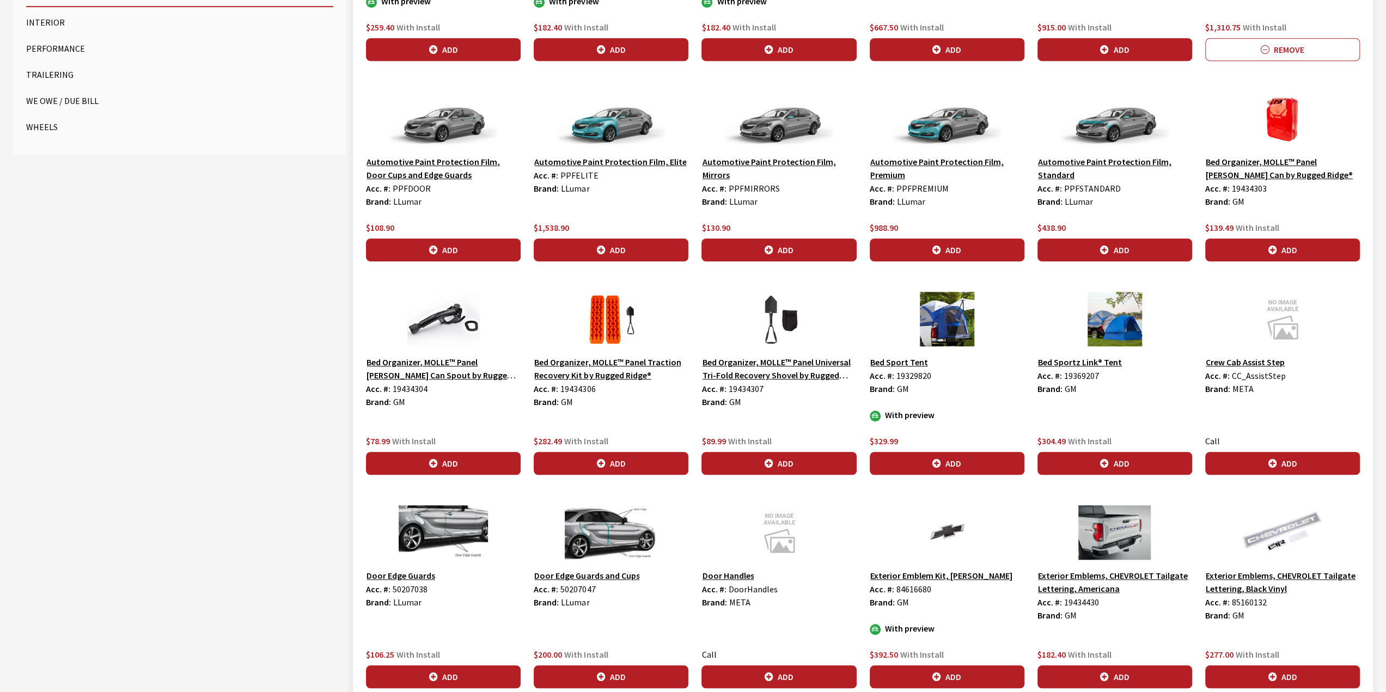
scroll to position [595, 0]
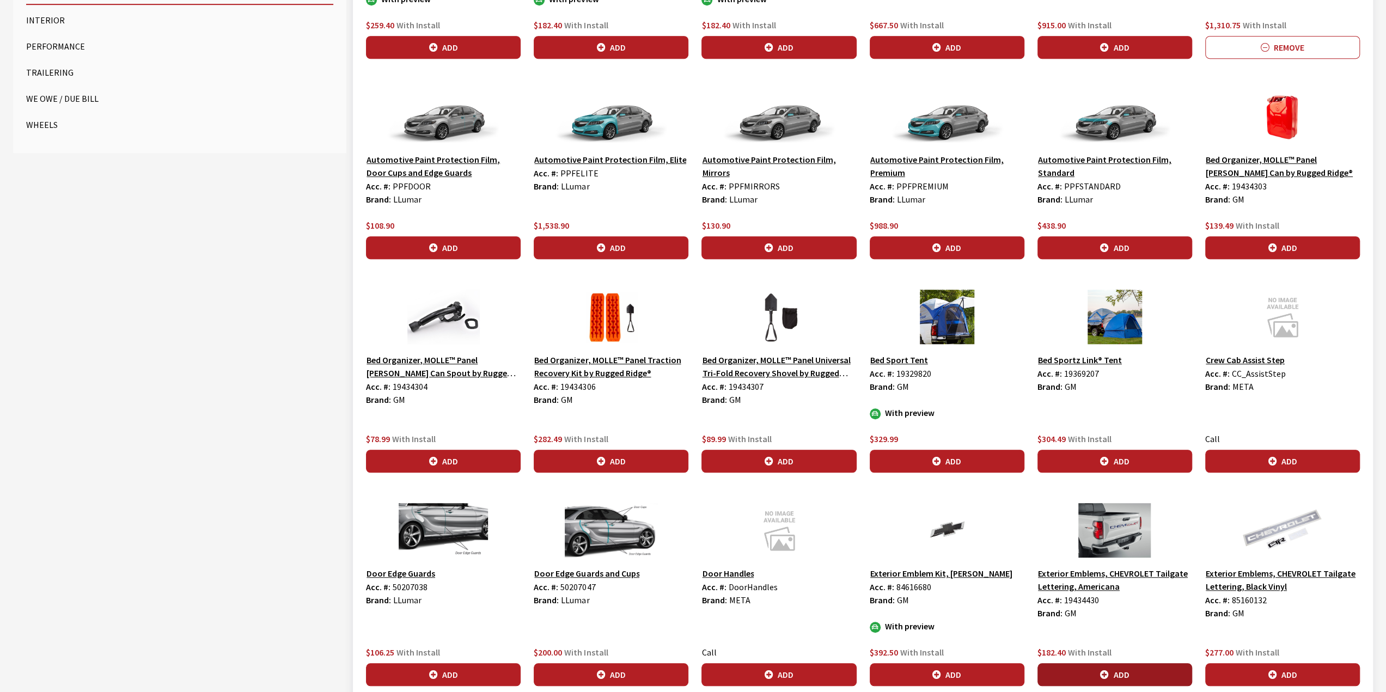
click at [1149, 670] on button "Add" at bounding box center [1114, 674] width 155 height 23
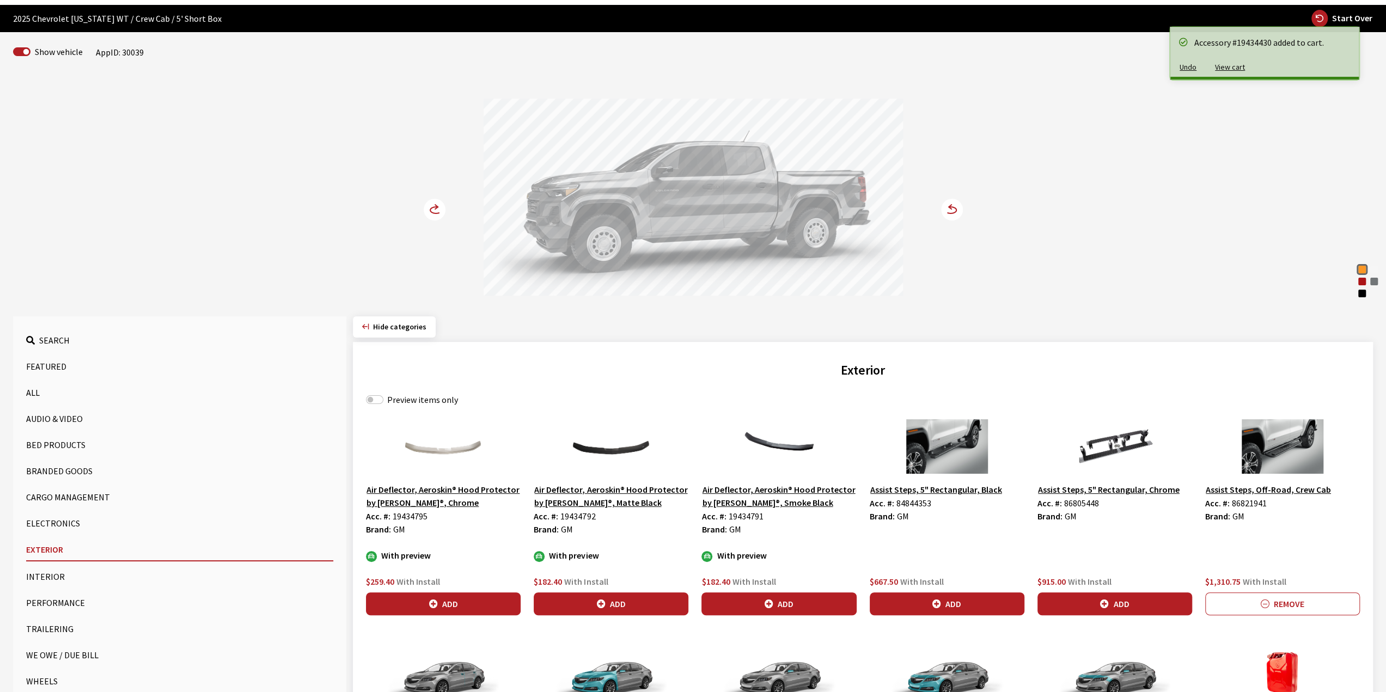
scroll to position [0, 0]
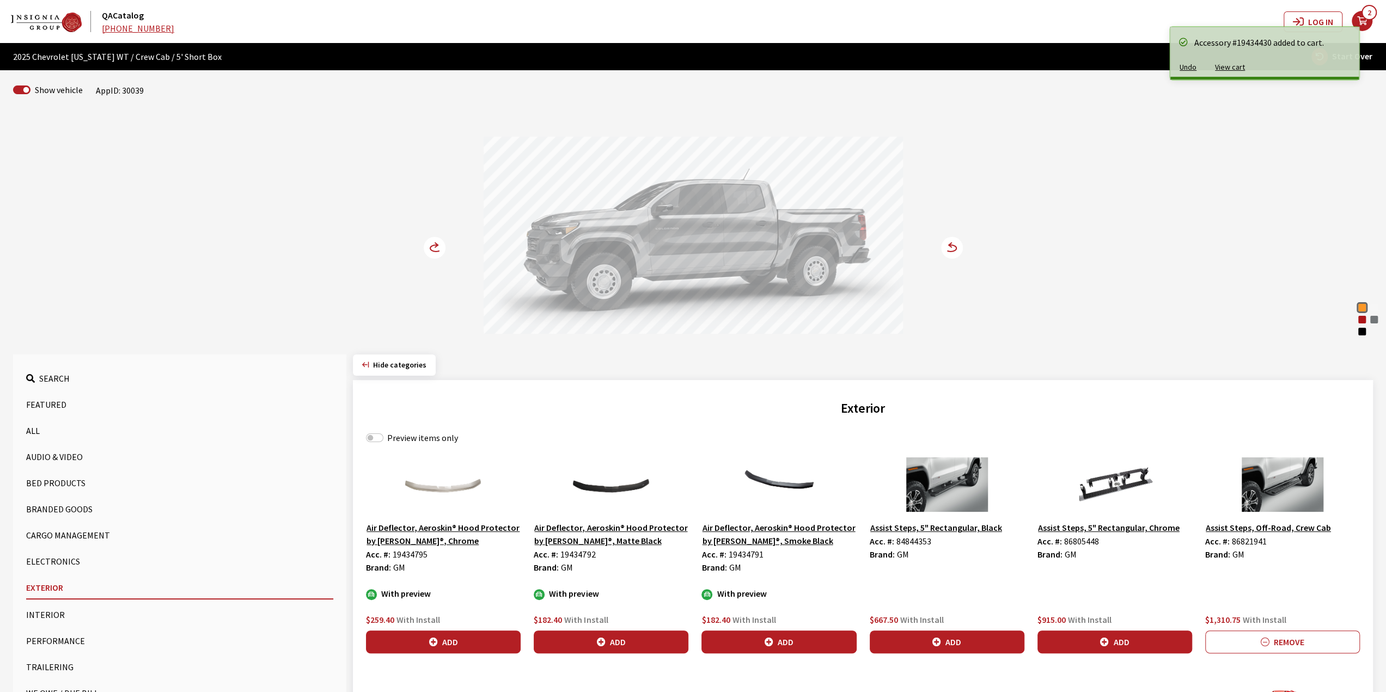
click at [442, 247] on icon at bounding box center [441, 248] width 8 height 9
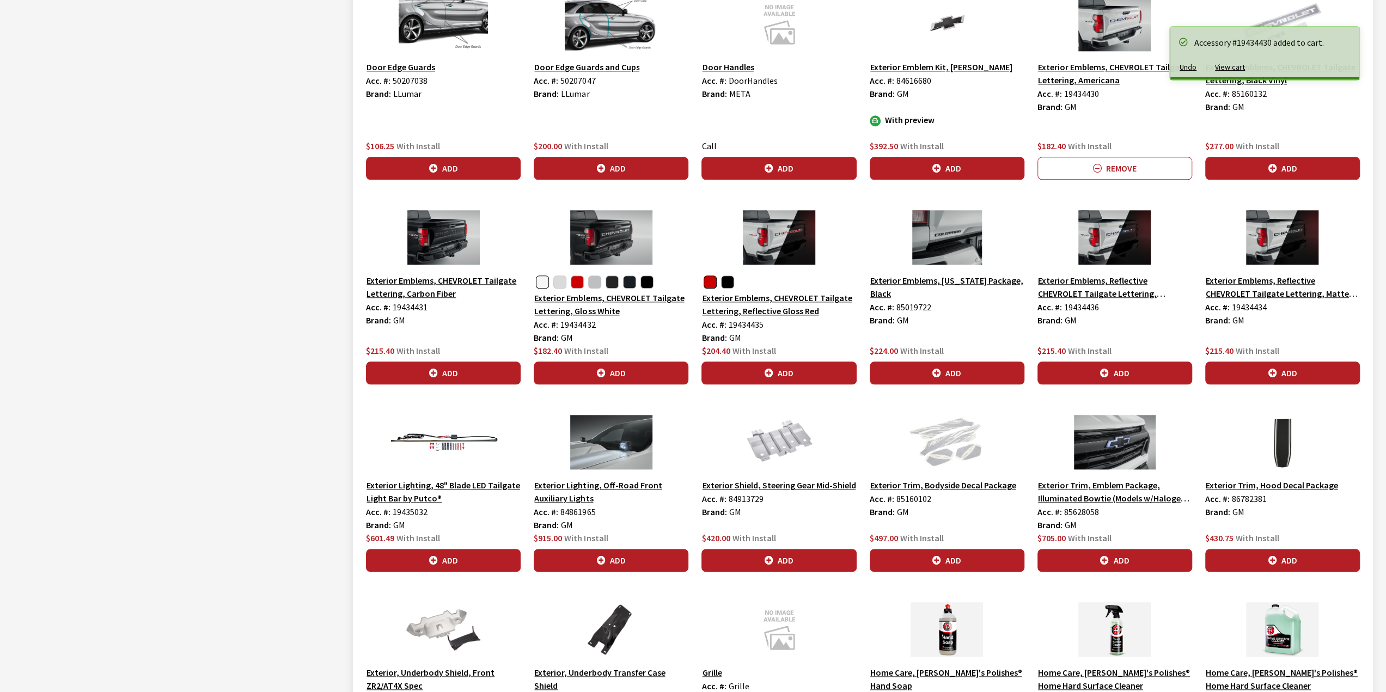
scroll to position [1104, 0]
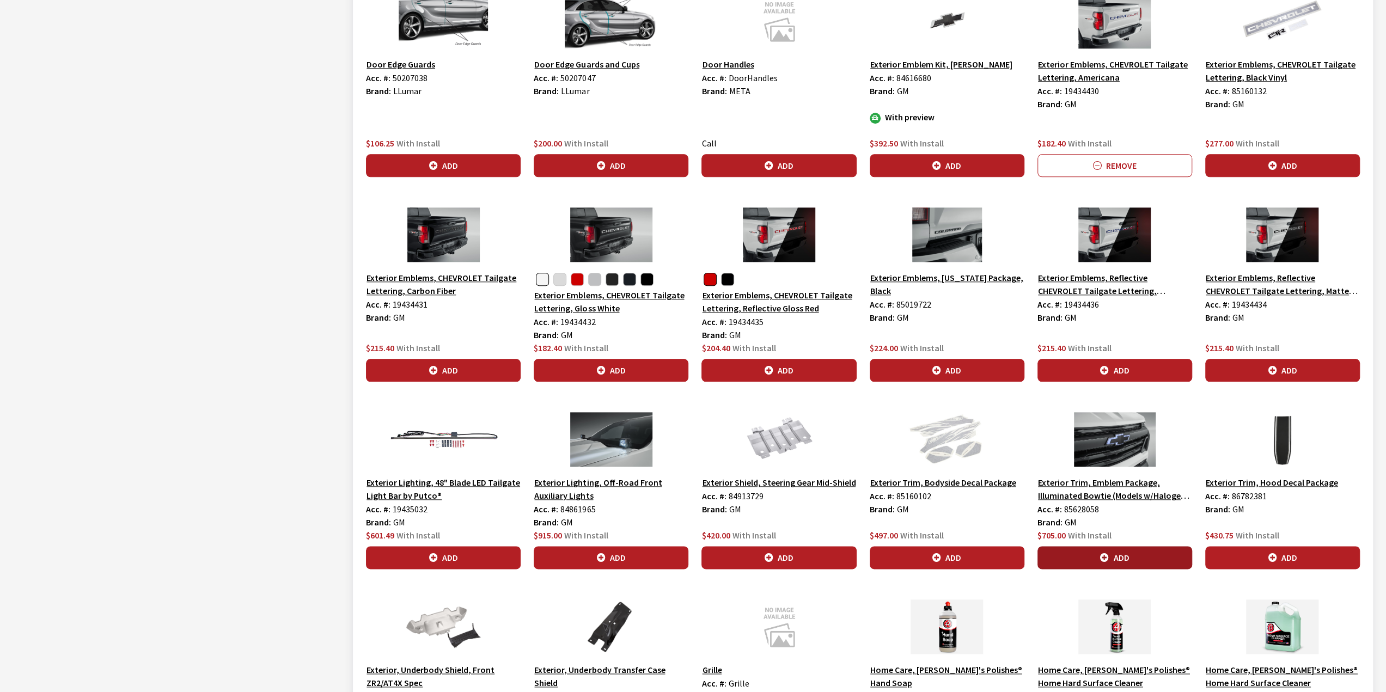
click at [1128, 546] on button "Add" at bounding box center [1114, 557] width 155 height 23
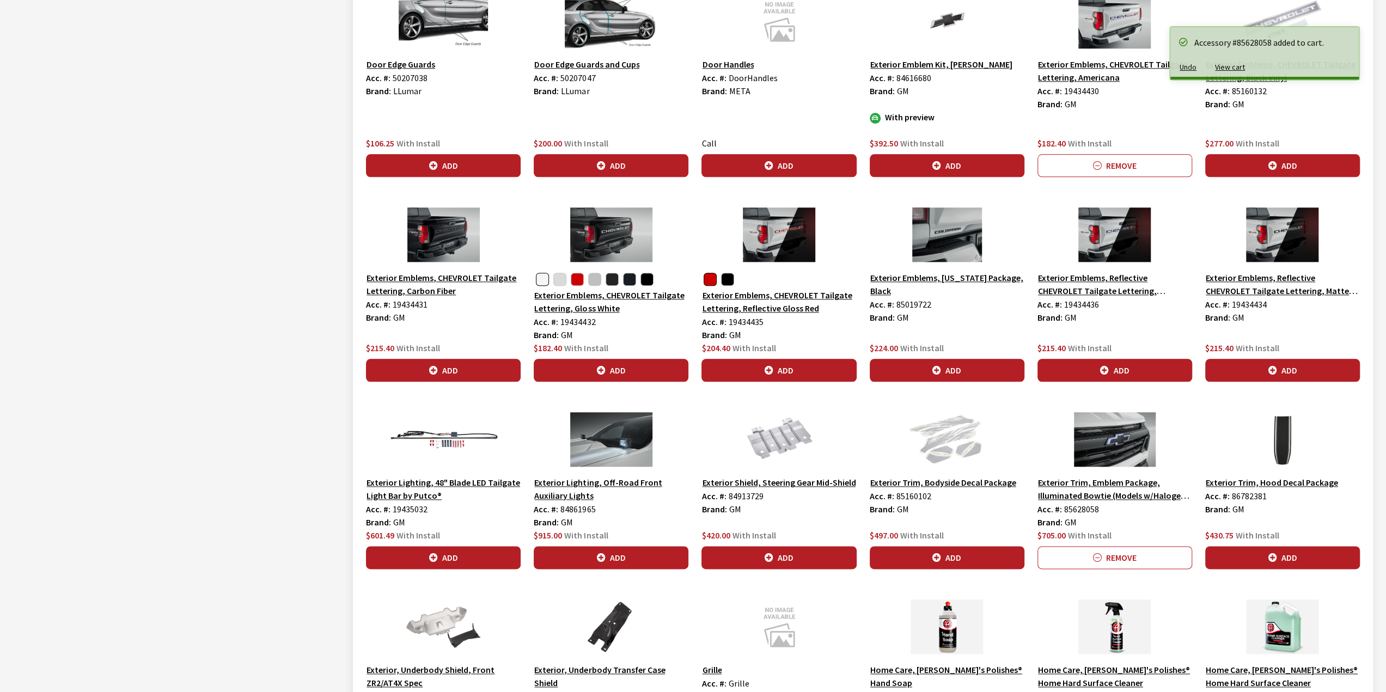
scroll to position [0, 0]
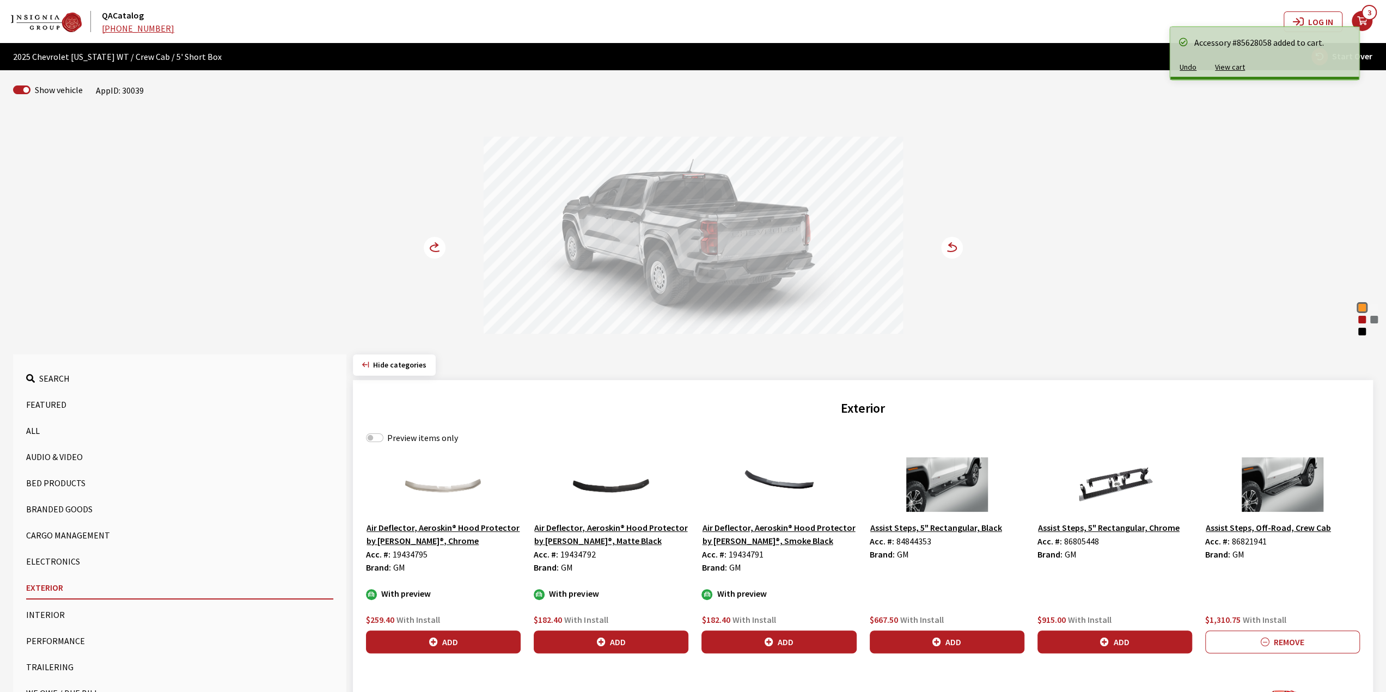
click at [438, 247] on icon at bounding box center [441, 248] width 8 height 9
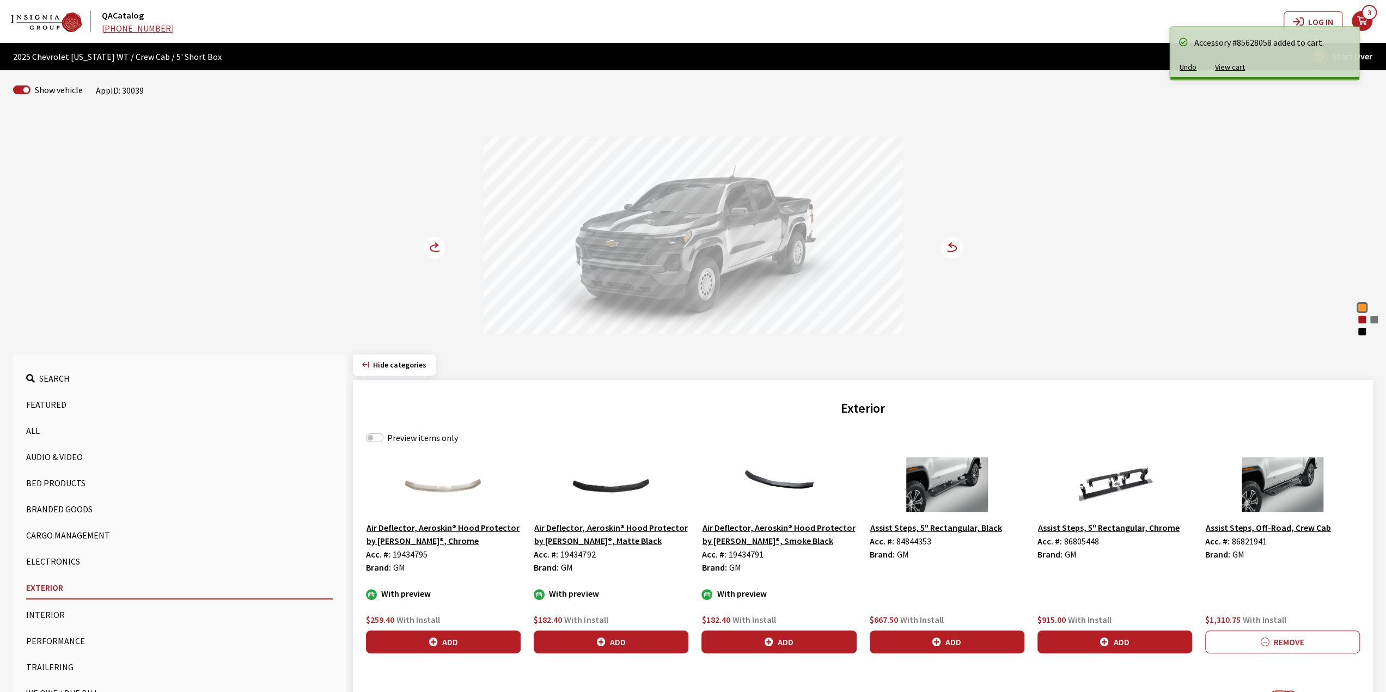
click at [438, 247] on icon at bounding box center [441, 248] width 8 height 9
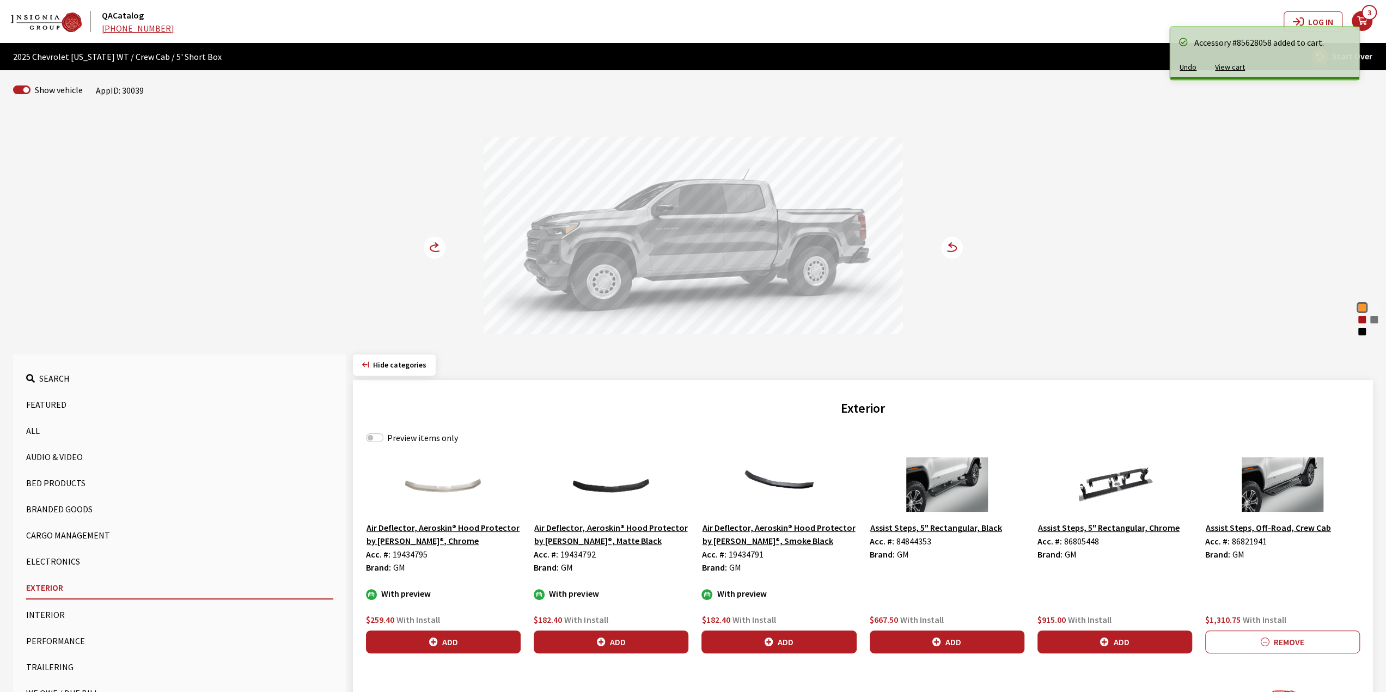
click at [438, 247] on icon at bounding box center [441, 248] width 8 height 9
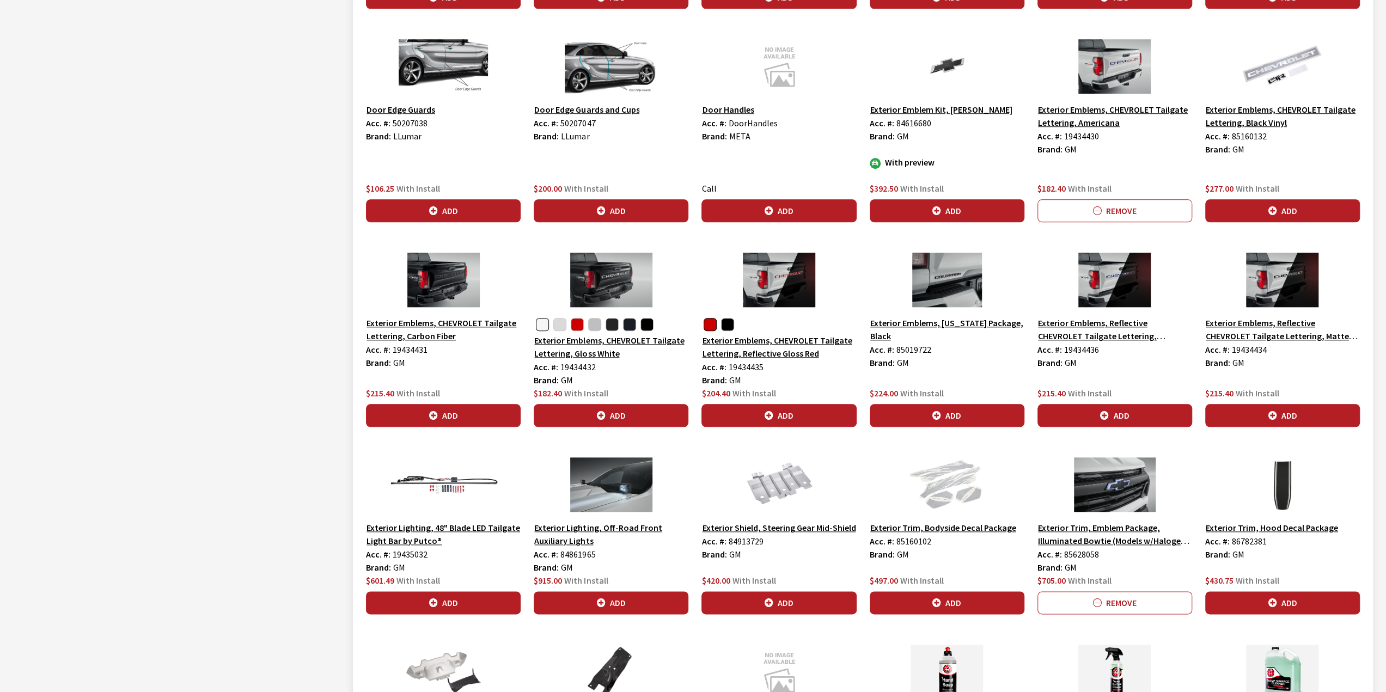
scroll to position [1051, 0]
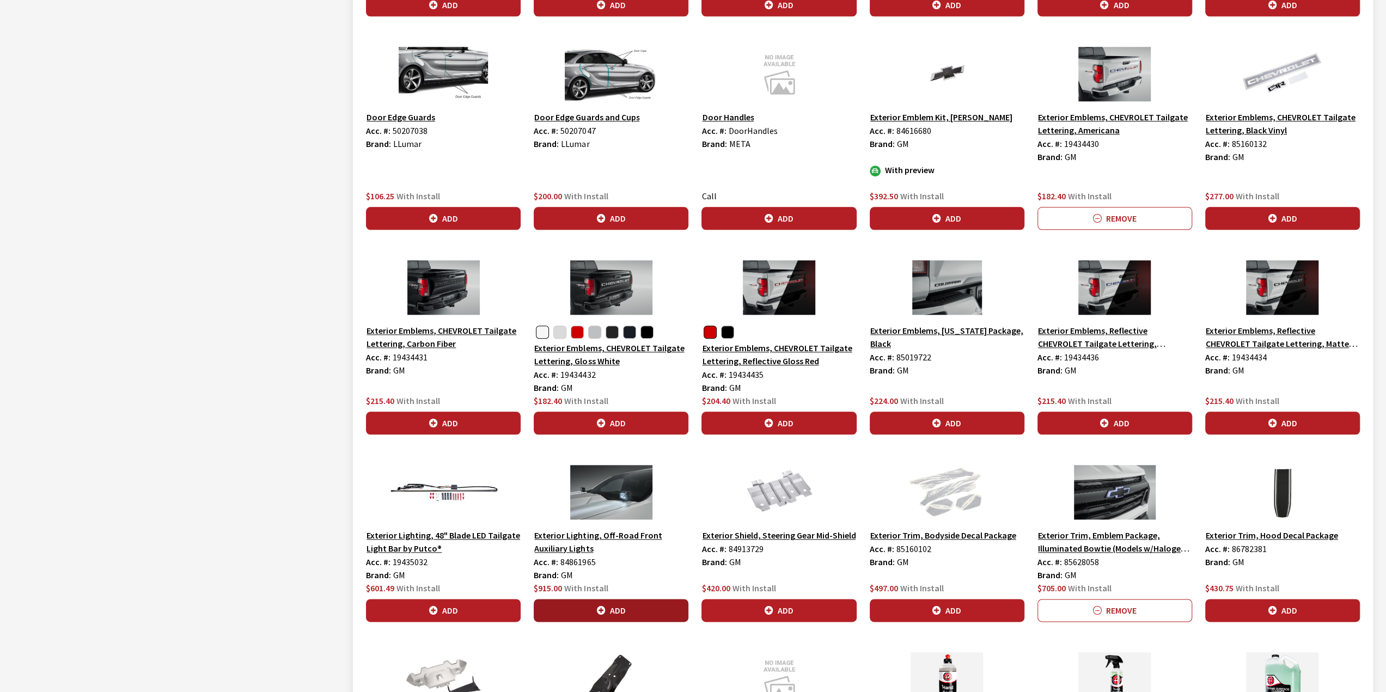
click at [579, 605] on button "Add" at bounding box center [611, 610] width 155 height 23
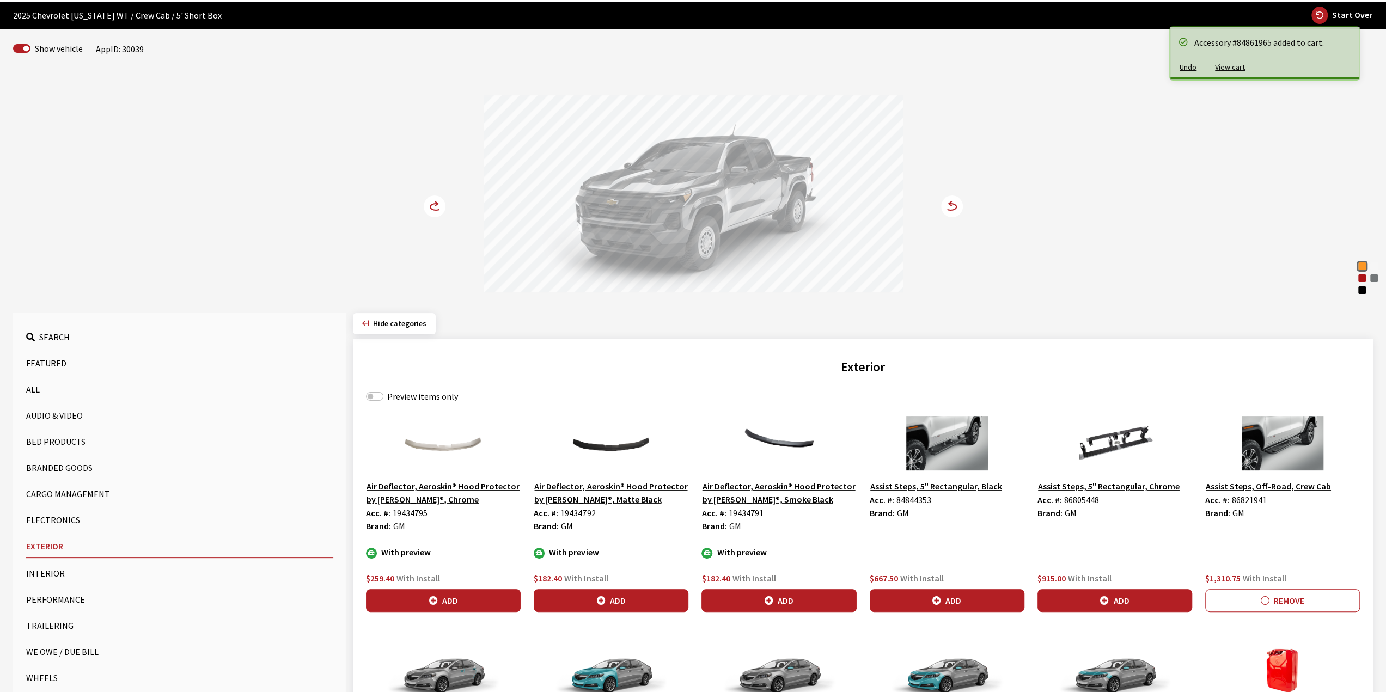
scroll to position [54, 0]
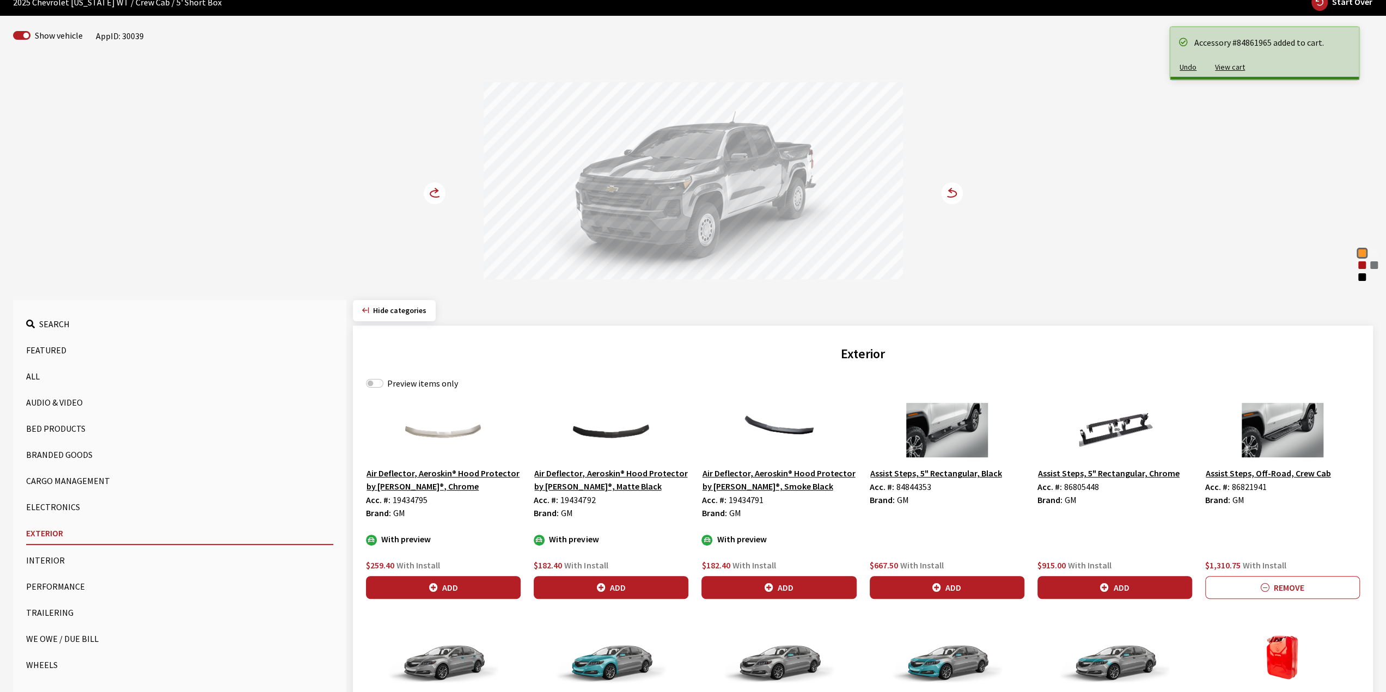
click at [49, 610] on button "Trailering" at bounding box center [179, 613] width 307 height 22
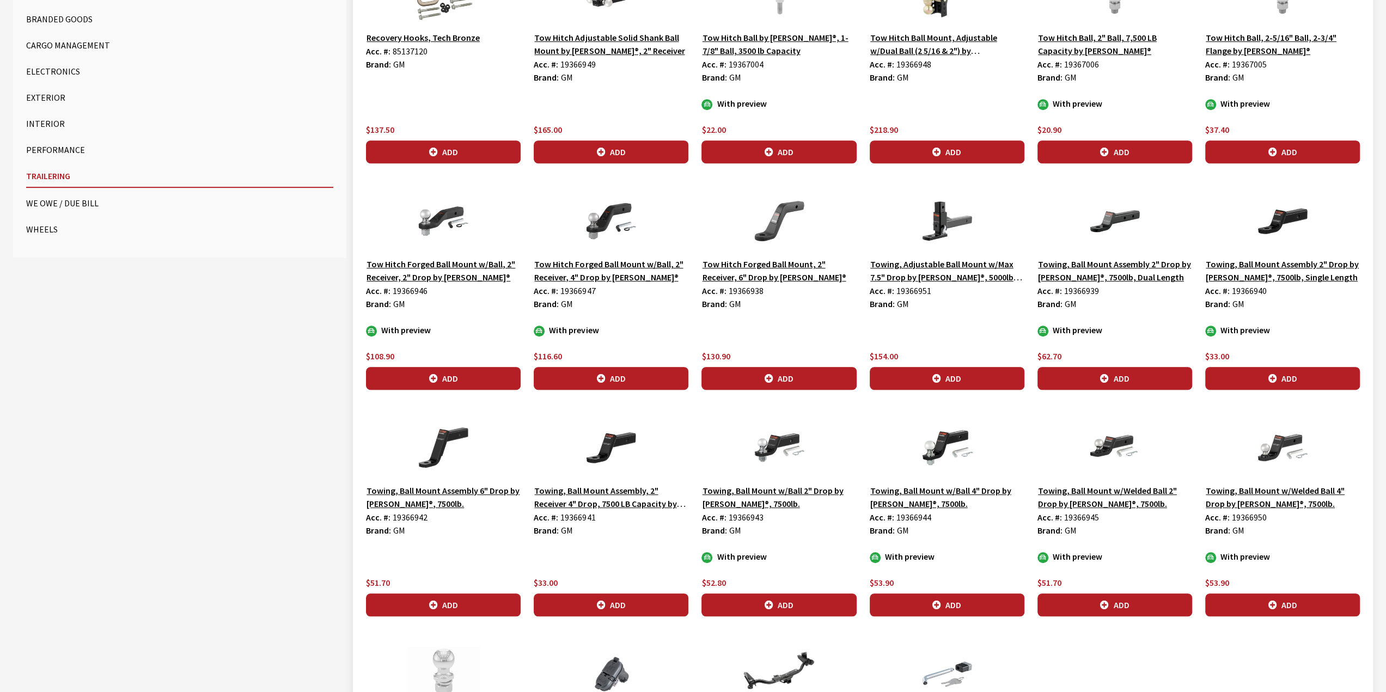
scroll to position [490, 0]
click at [754, 595] on button "Add" at bounding box center [778, 604] width 155 height 23
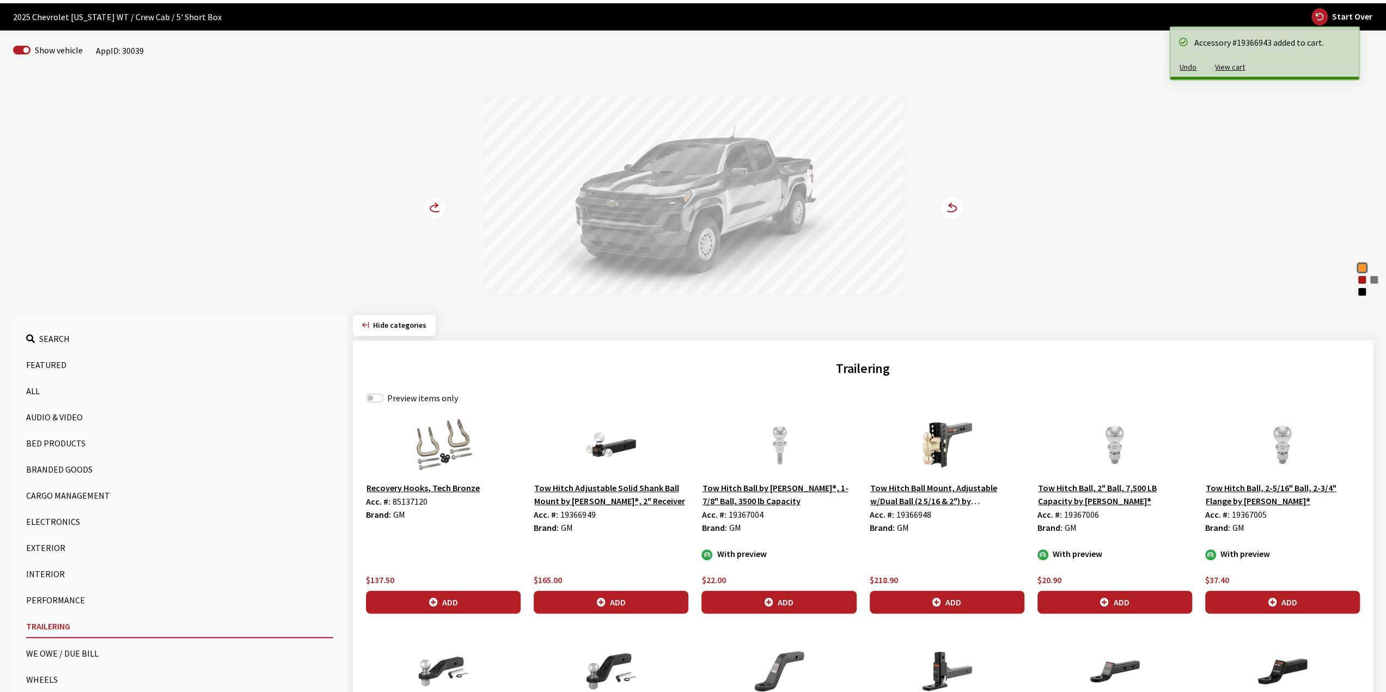
scroll to position [39, 0]
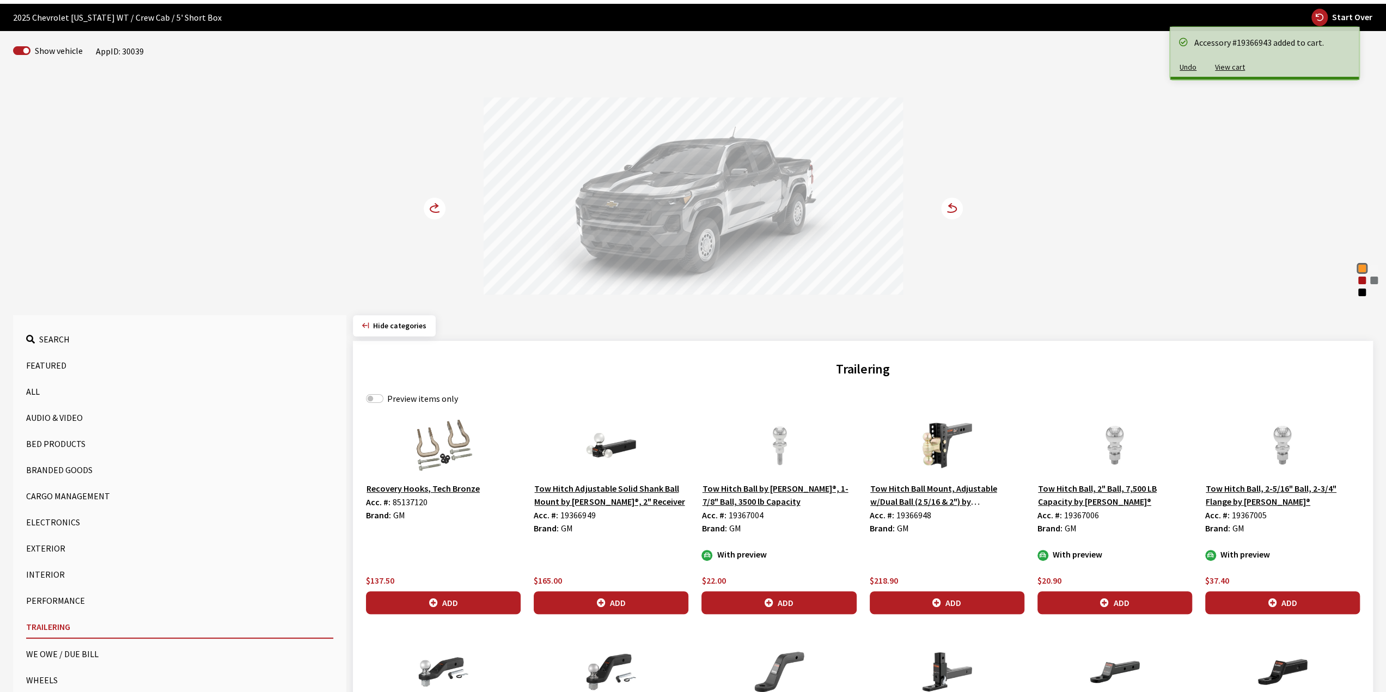
click at [447, 202] on div "Sunrise Orange Summit White Radiant Red Tintcoat [PERSON_NAME] Metallic Black S…" at bounding box center [693, 187] width 719 height 222
click at [443, 202] on icon at bounding box center [435, 209] width 22 height 22
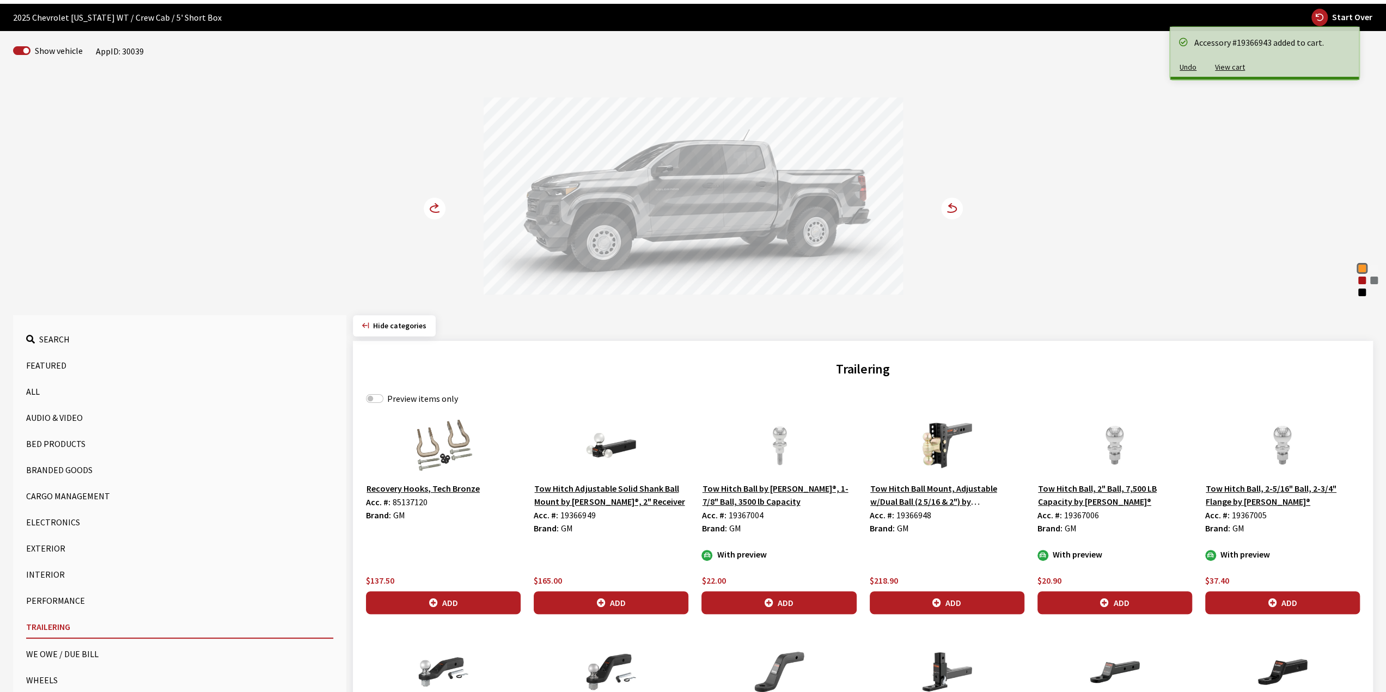
click at [439, 202] on circle at bounding box center [435, 209] width 22 height 22
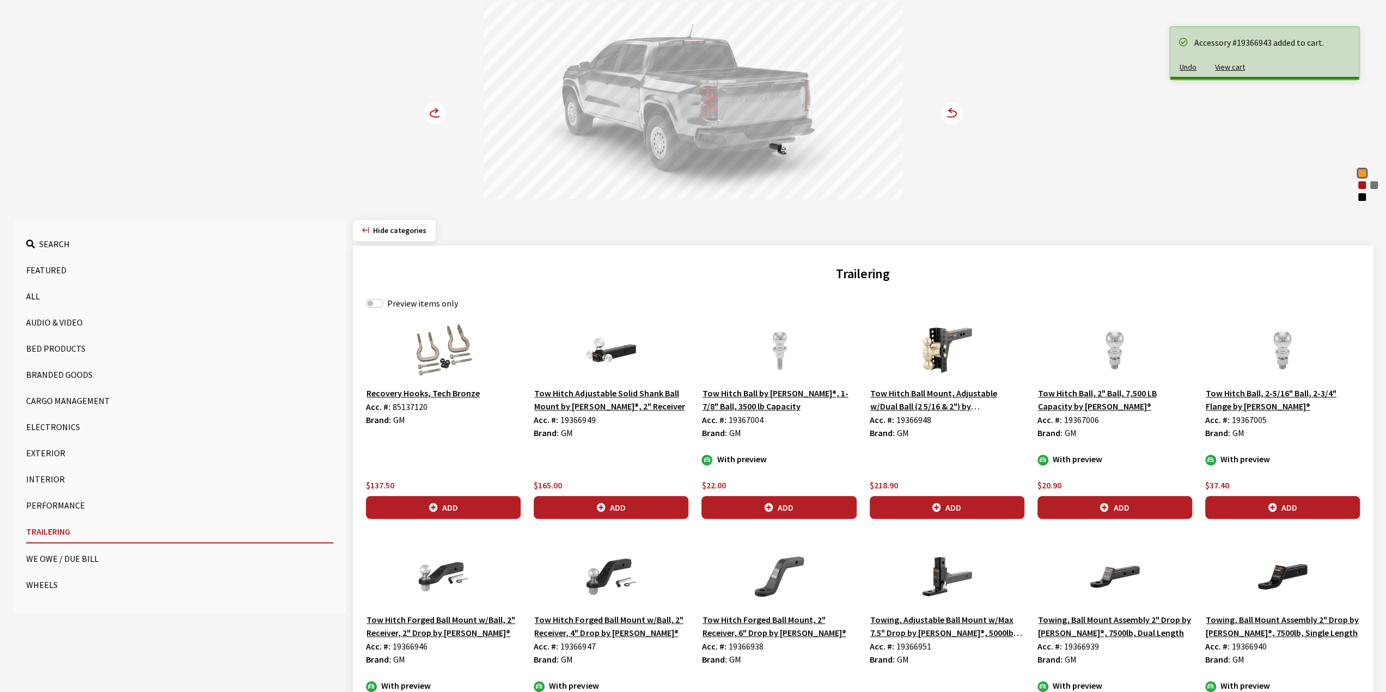
scroll to position [148, 0]
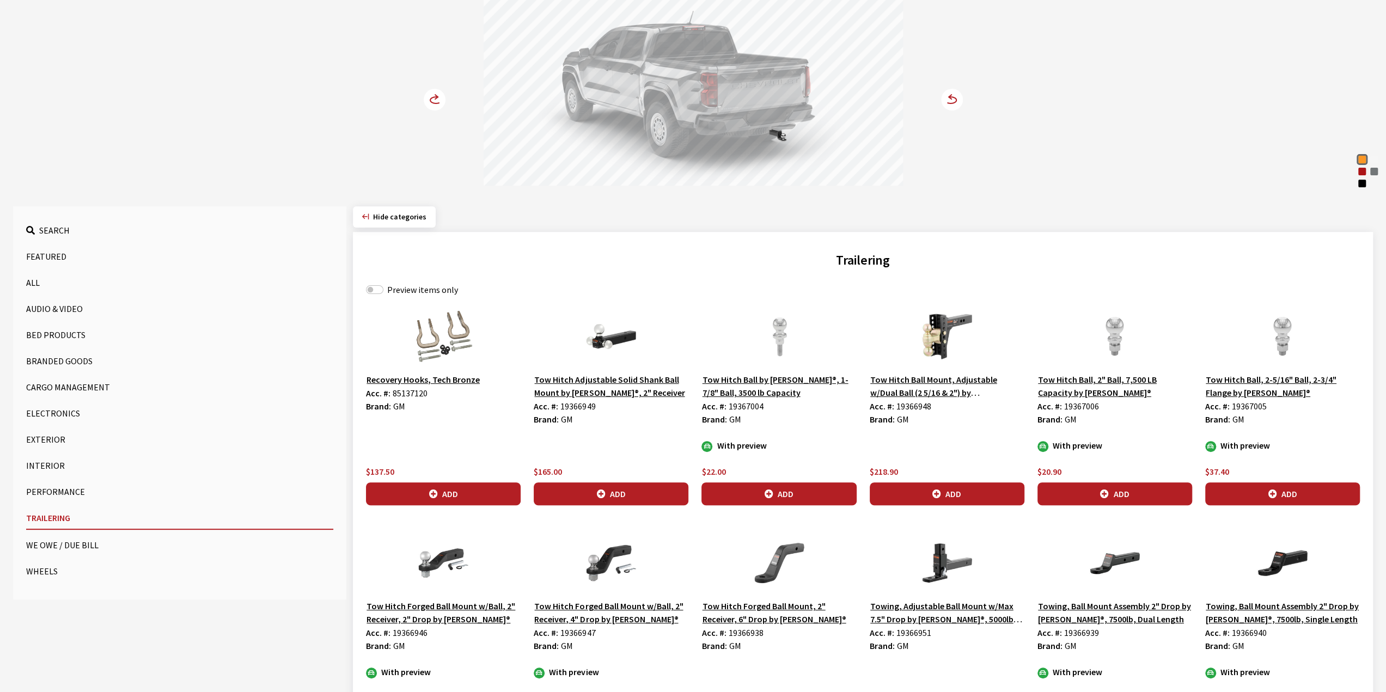
click at [27, 488] on button "Performance" at bounding box center [179, 492] width 307 height 22
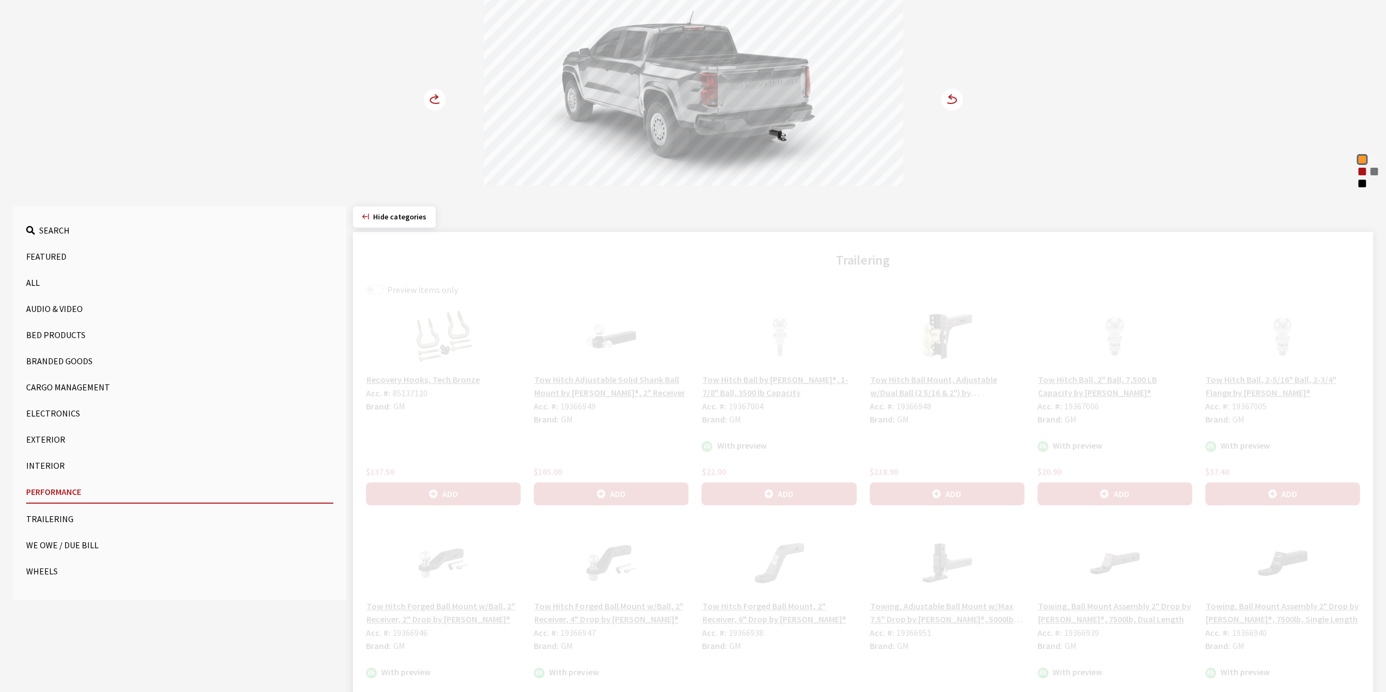
scroll to position [85, 0]
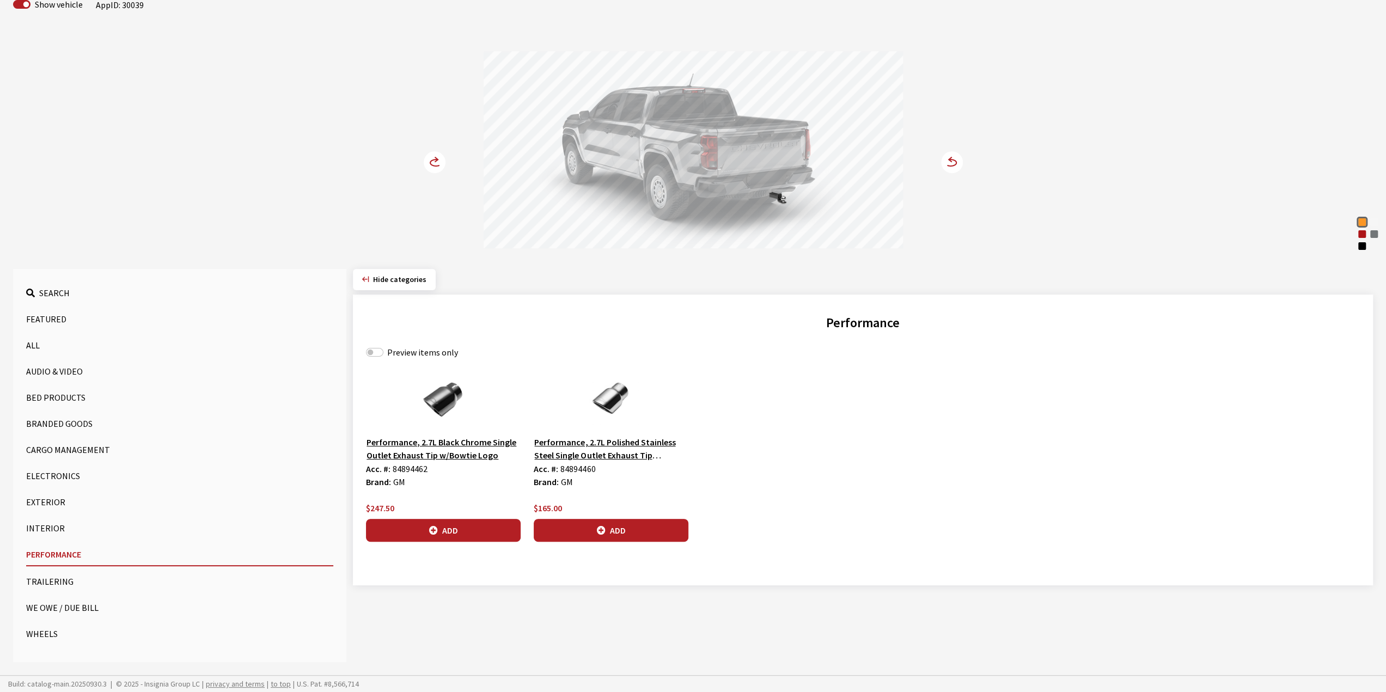
click at [49, 500] on button "Exterior" at bounding box center [179, 502] width 307 height 22
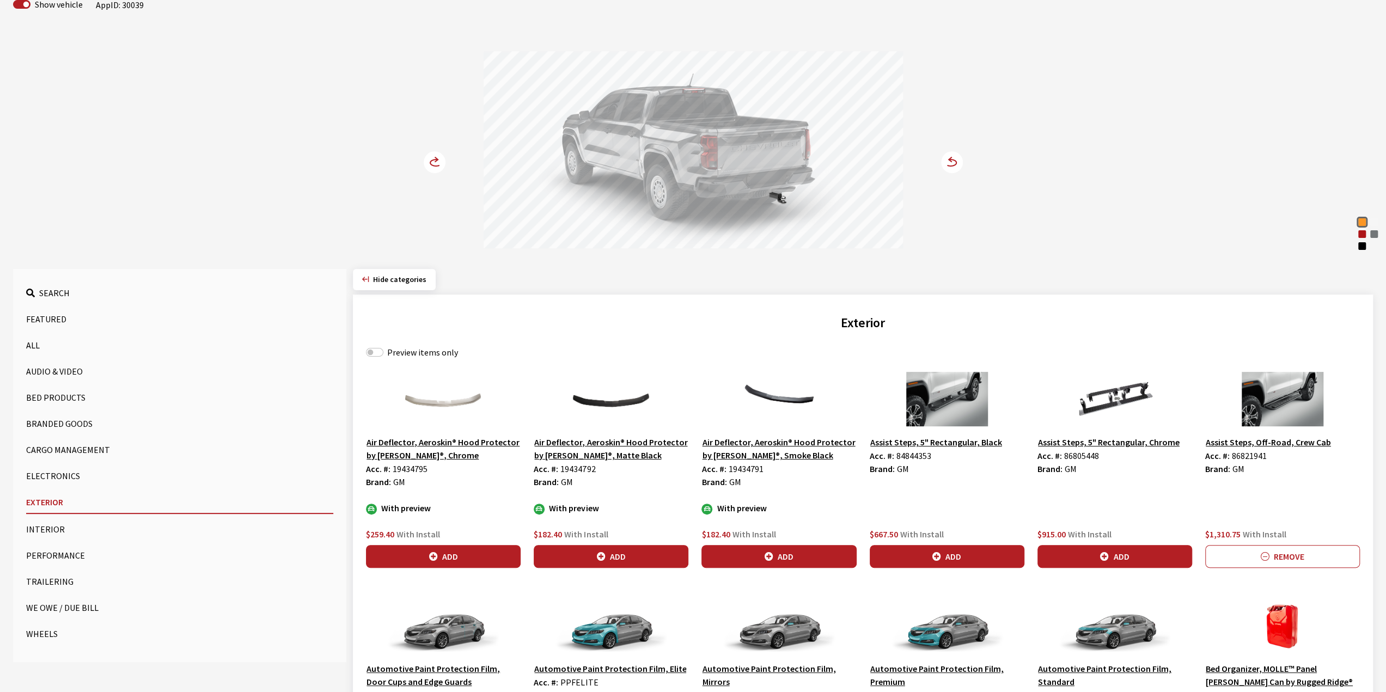
click at [63, 474] on button "Electronics" at bounding box center [179, 476] width 307 height 22
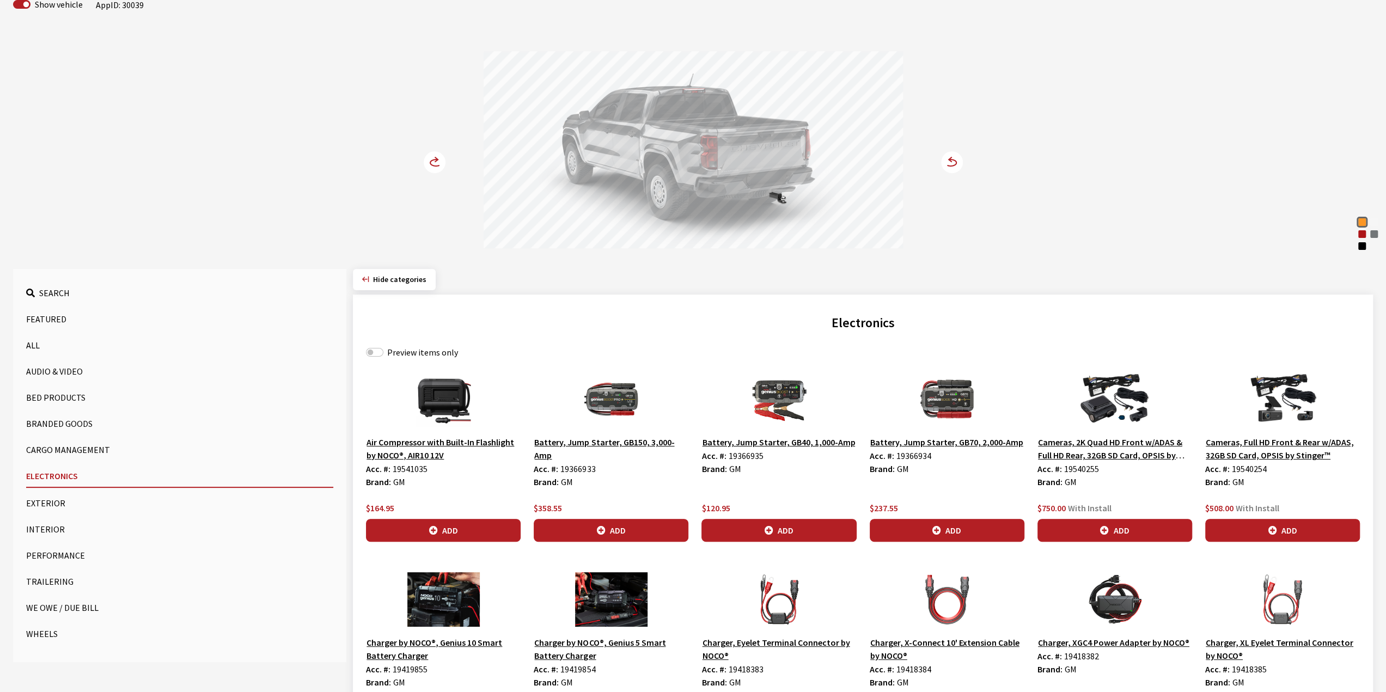
click at [78, 452] on button "Cargo Management" at bounding box center [179, 450] width 307 height 22
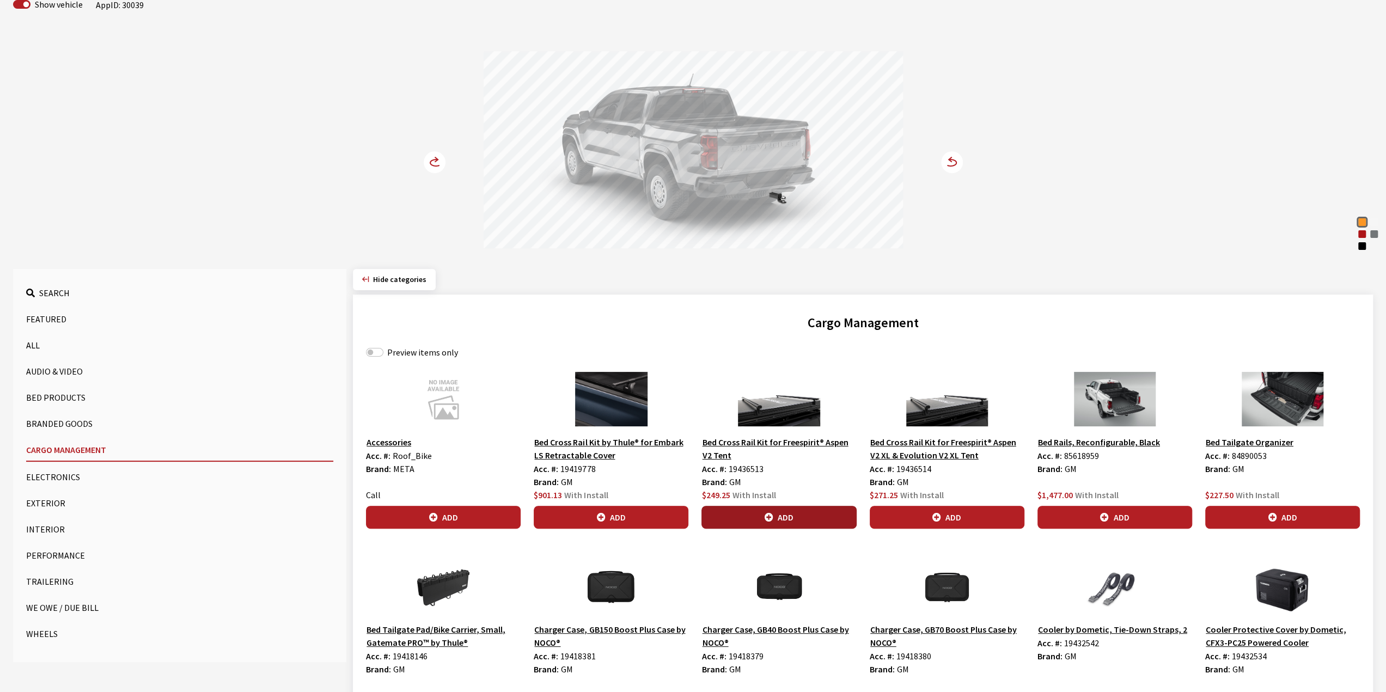
click at [780, 510] on button "Add" at bounding box center [778, 517] width 155 height 23
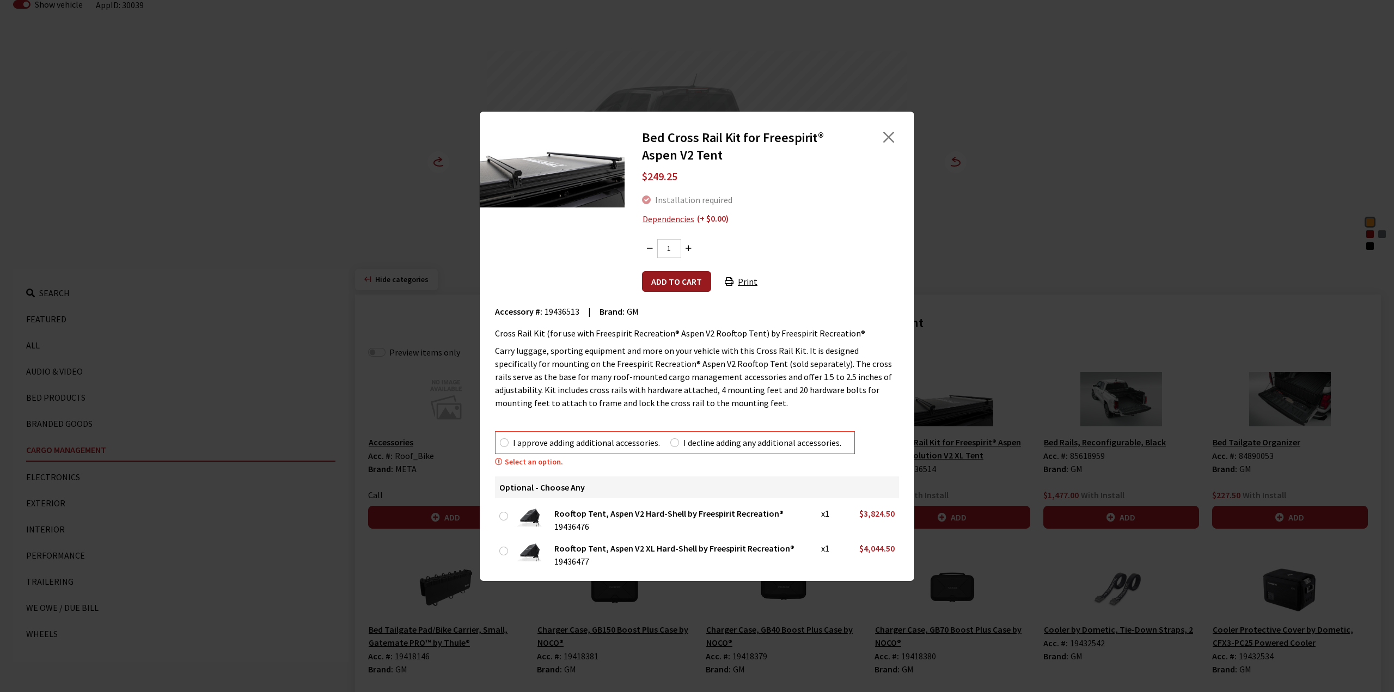
click at [662, 285] on button "Add to cart" at bounding box center [676, 281] width 69 height 21
click at [515, 441] on label "I approve adding additional accessories." at bounding box center [586, 442] width 147 height 13
click at [509, 441] on input "I approve adding additional accessories." at bounding box center [504, 442] width 9 height 9
radio input "true"
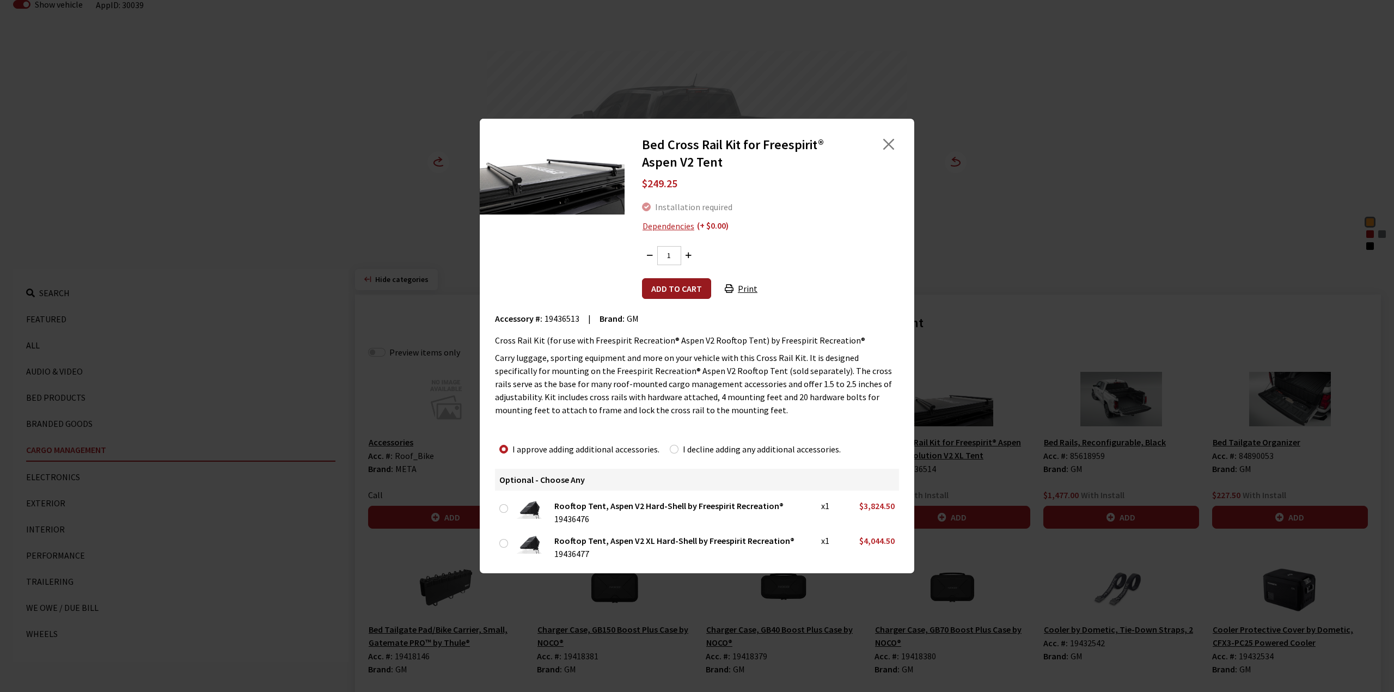
click at [672, 286] on button "Add to cart" at bounding box center [676, 288] width 69 height 21
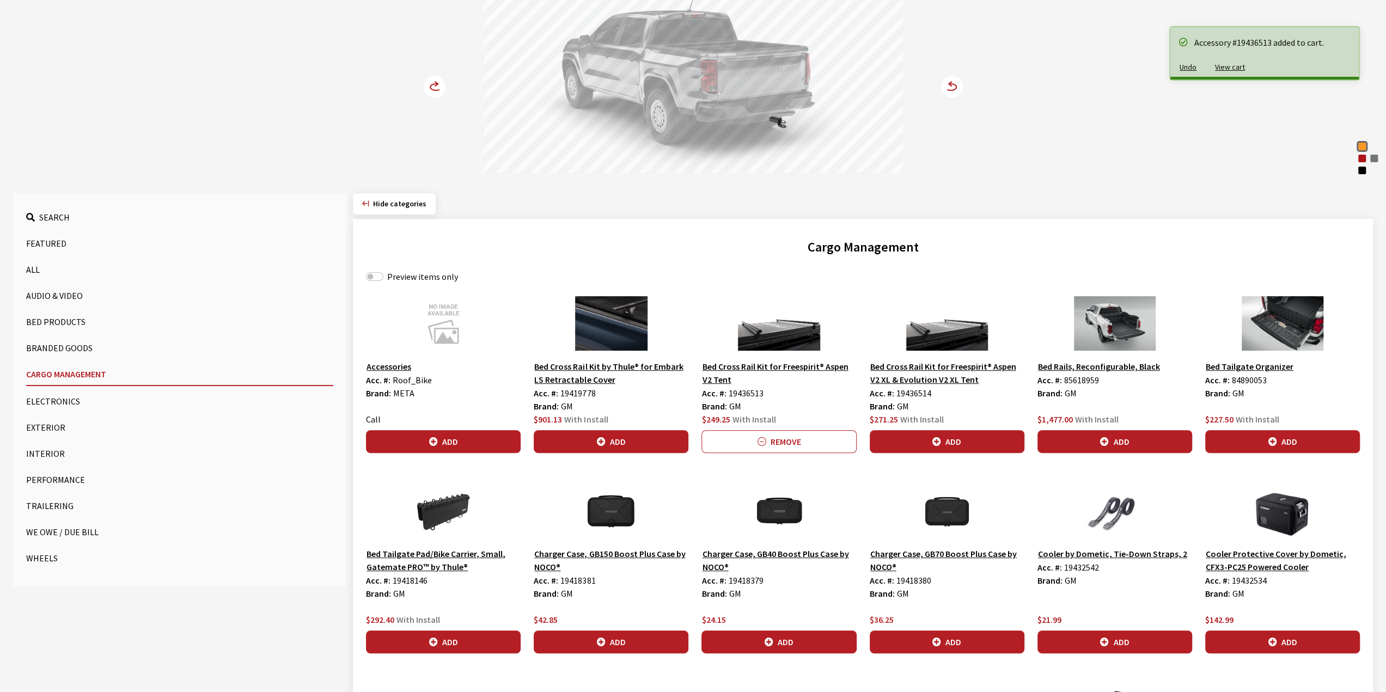
scroll to position [154, 0]
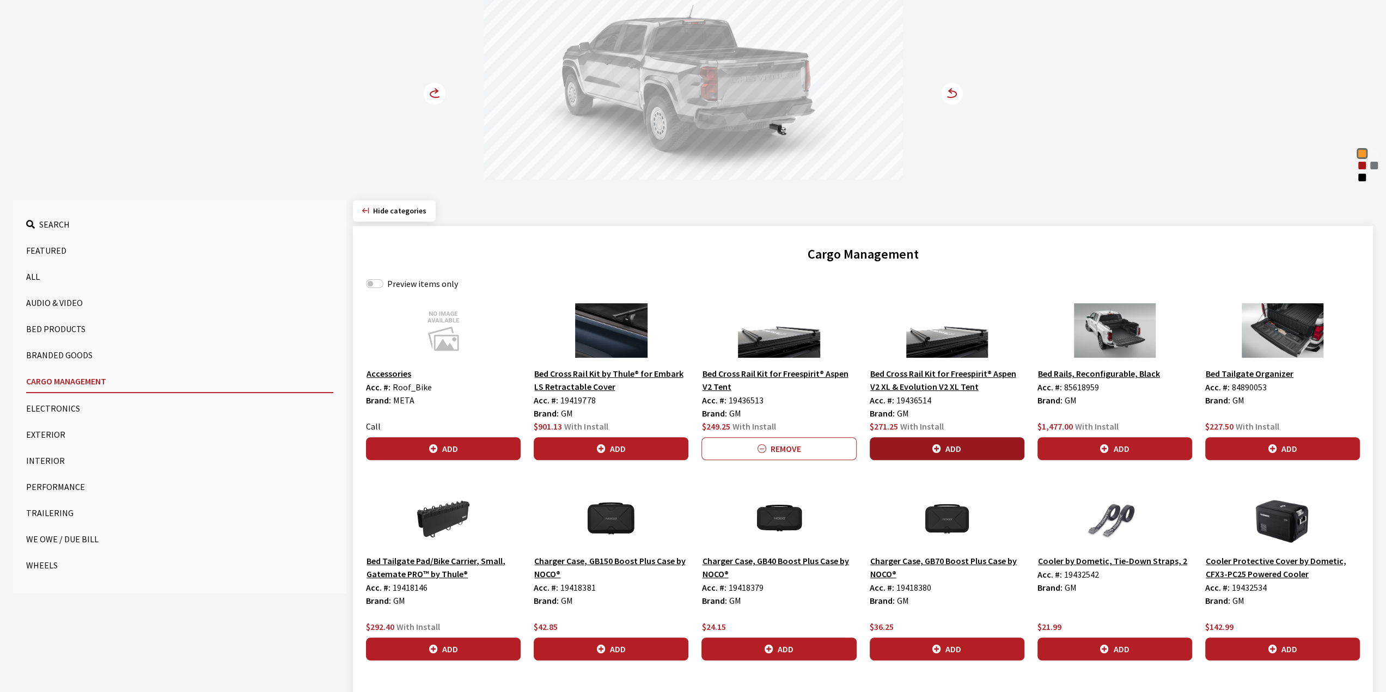
click at [957, 439] on button "Add" at bounding box center [947, 448] width 155 height 23
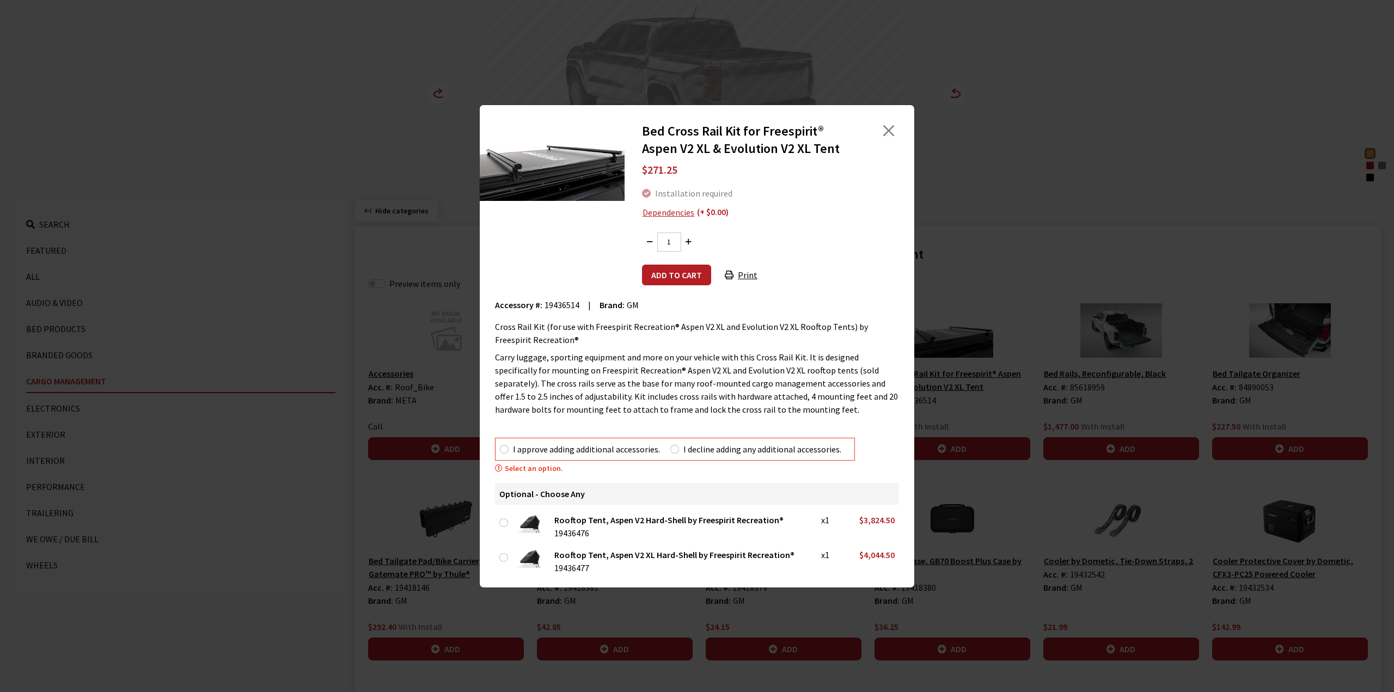
click at [536, 450] on label "I approve adding additional accessories." at bounding box center [586, 449] width 147 height 13
click at [509, 450] on input "I approve adding additional accessories." at bounding box center [504, 449] width 9 height 9
radio input "true"
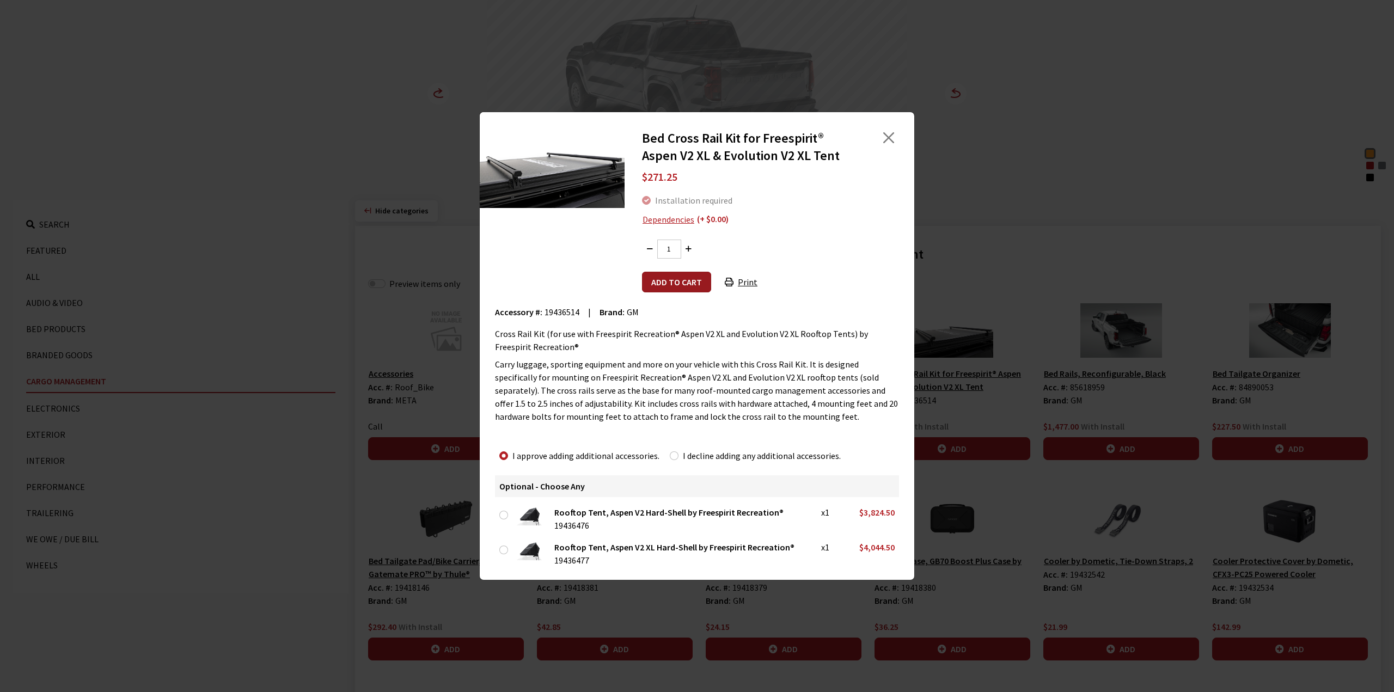
click at [668, 278] on button "Add to cart" at bounding box center [676, 282] width 69 height 21
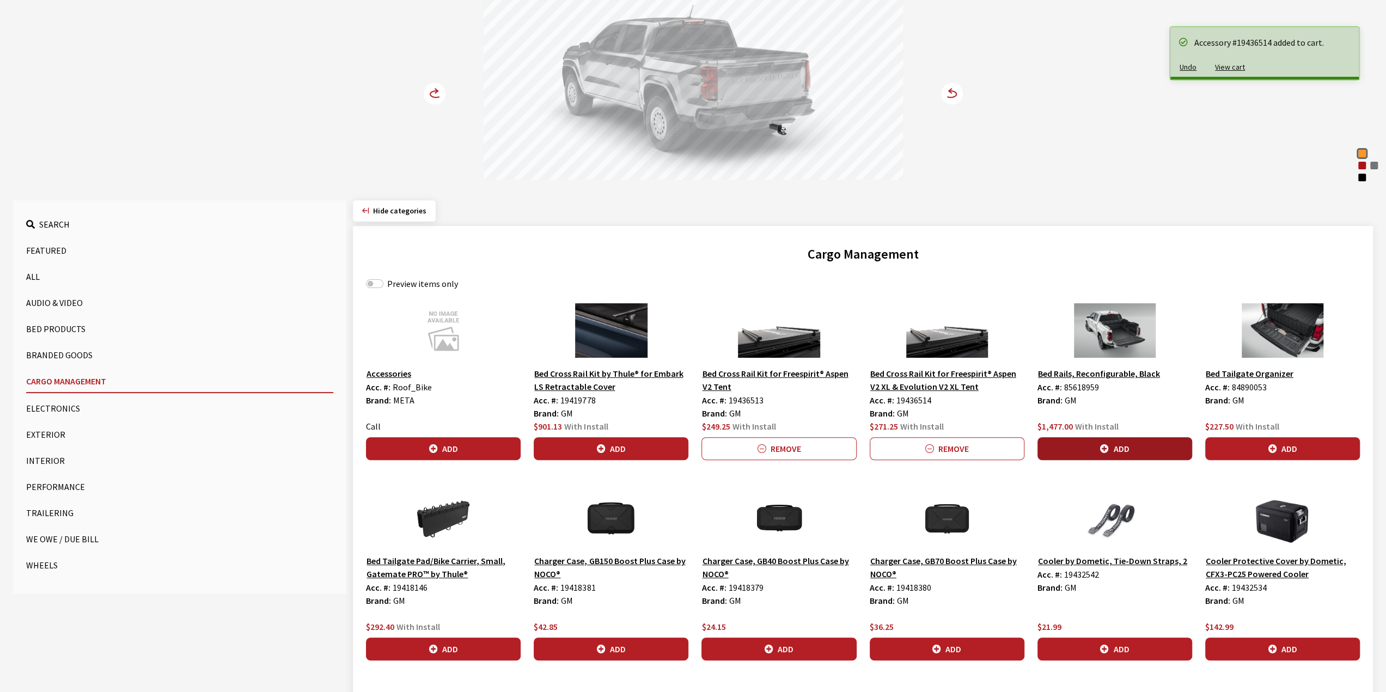
click at [1103, 445] on icon "button" at bounding box center [1104, 449] width 9 height 9
click at [1273, 440] on button "Add" at bounding box center [1282, 448] width 155 height 23
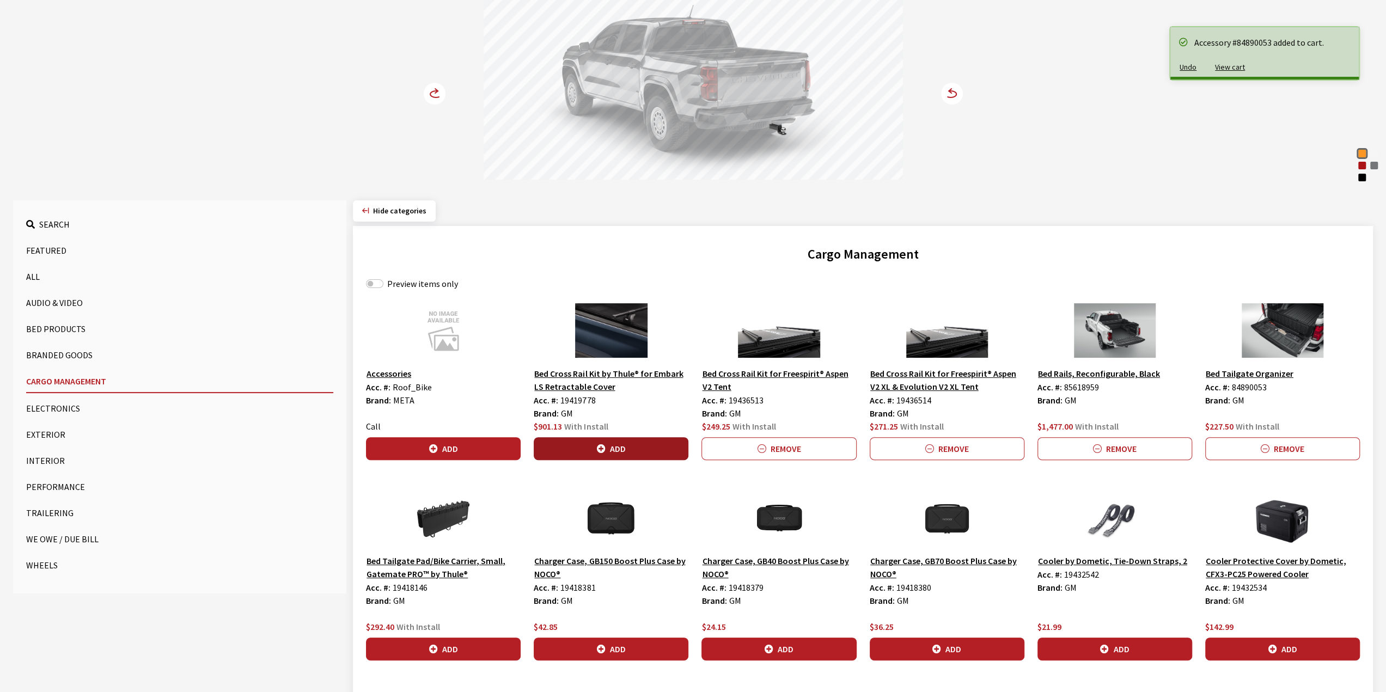
click at [603, 442] on button "Add" at bounding box center [611, 448] width 155 height 23
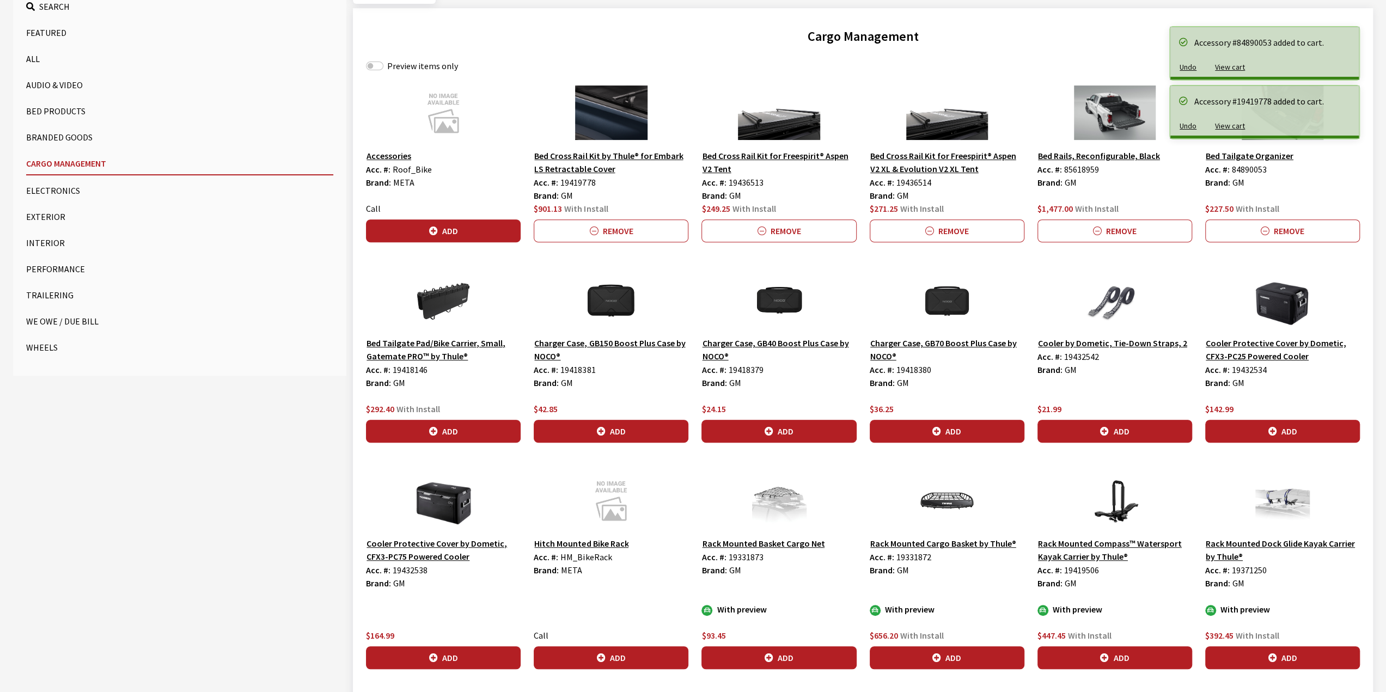
scroll to position [644, 0]
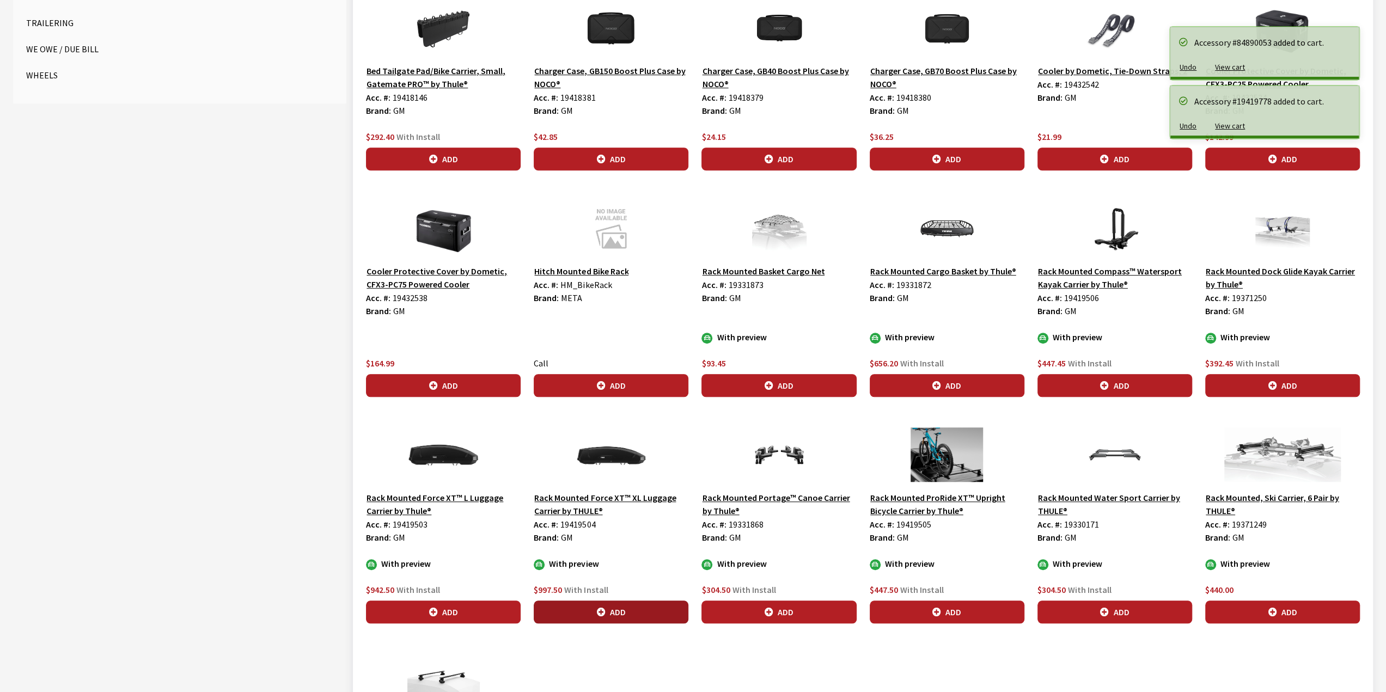
click at [600, 603] on button "Add" at bounding box center [611, 612] width 155 height 23
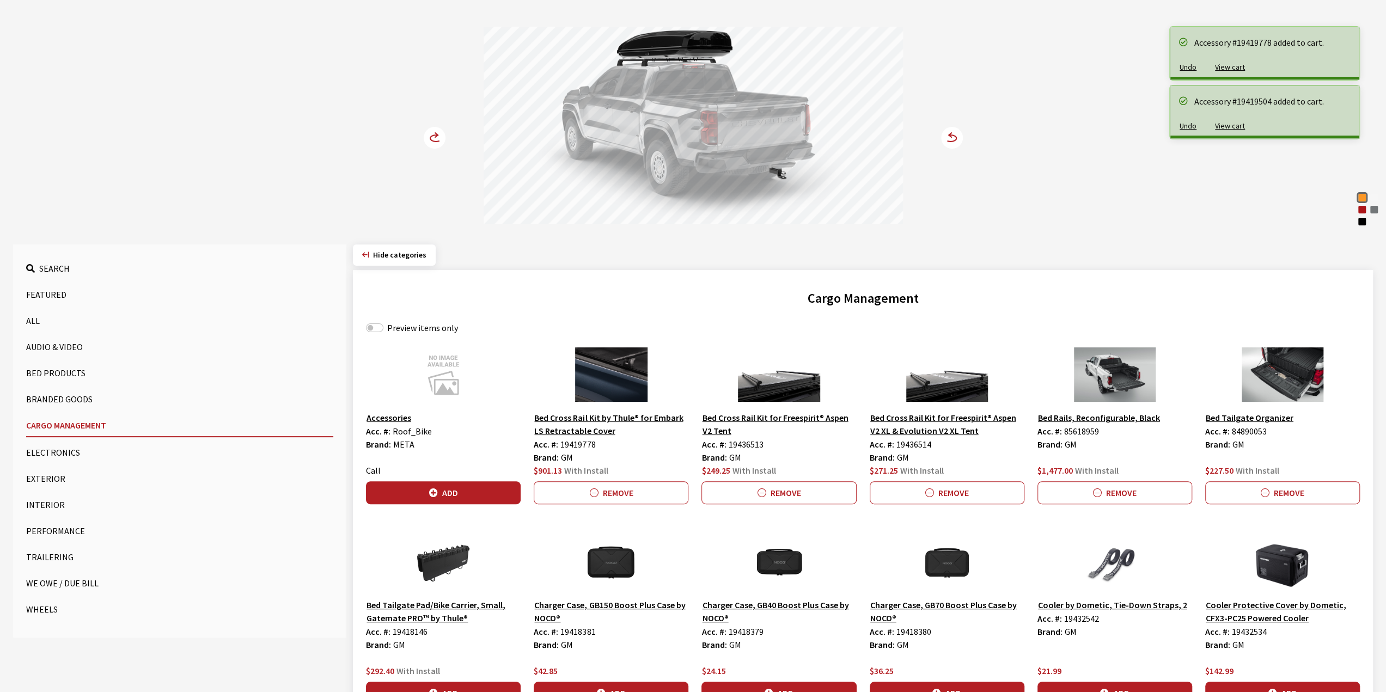
scroll to position [100, 0]
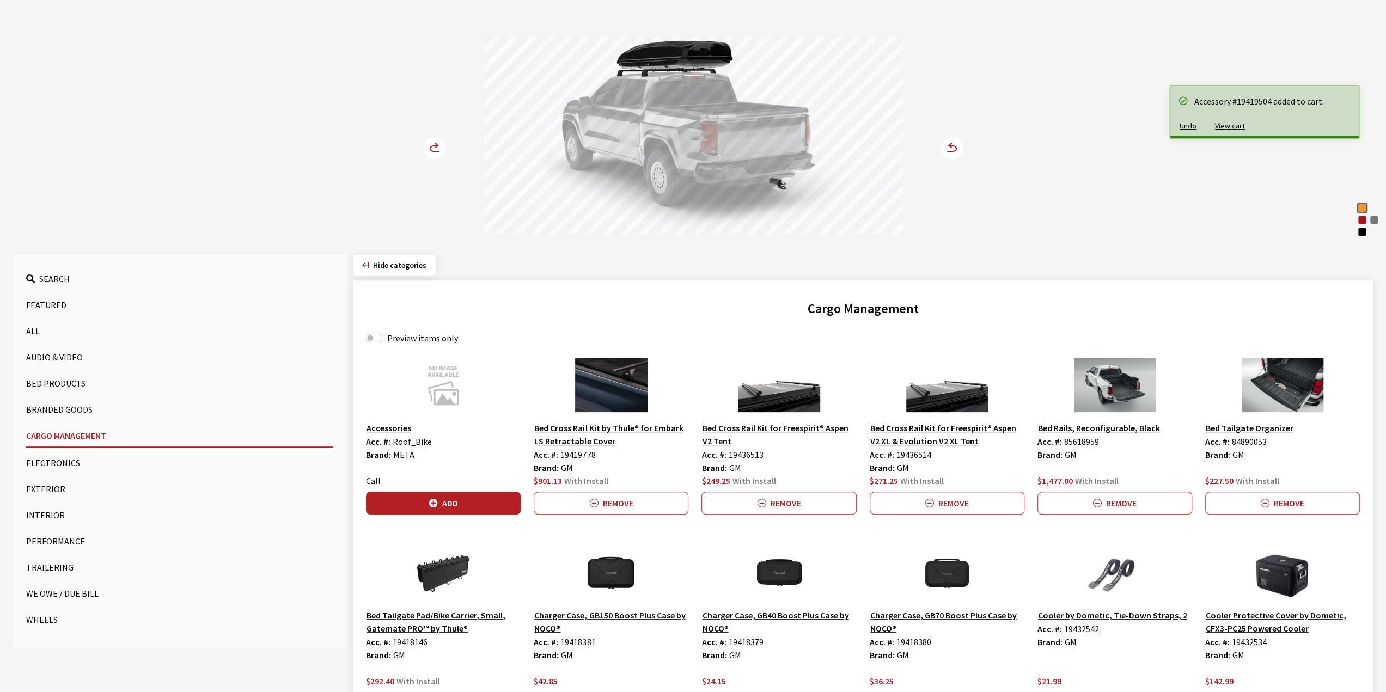
click at [431, 152] on circle at bounding box center [435, 148] width 22 height 22
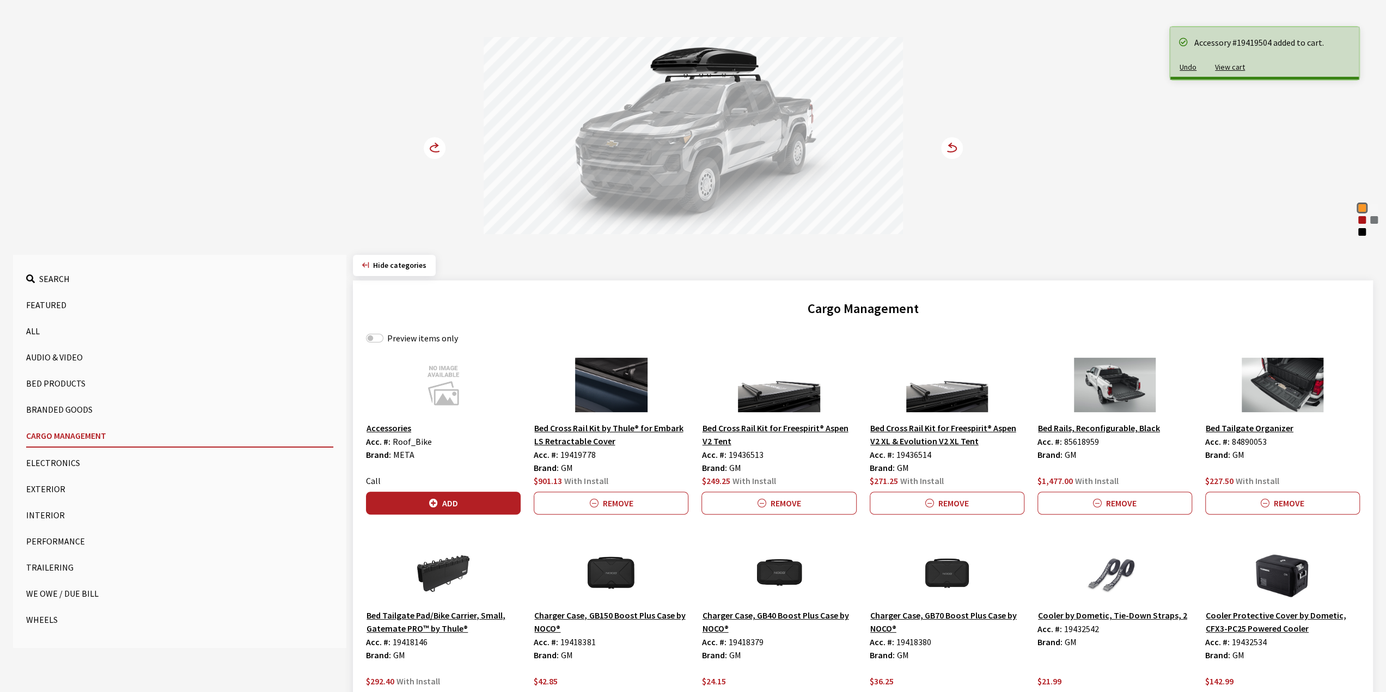
click at [431, 152] on circle at bounding box center [435, 148] width 22 height 22
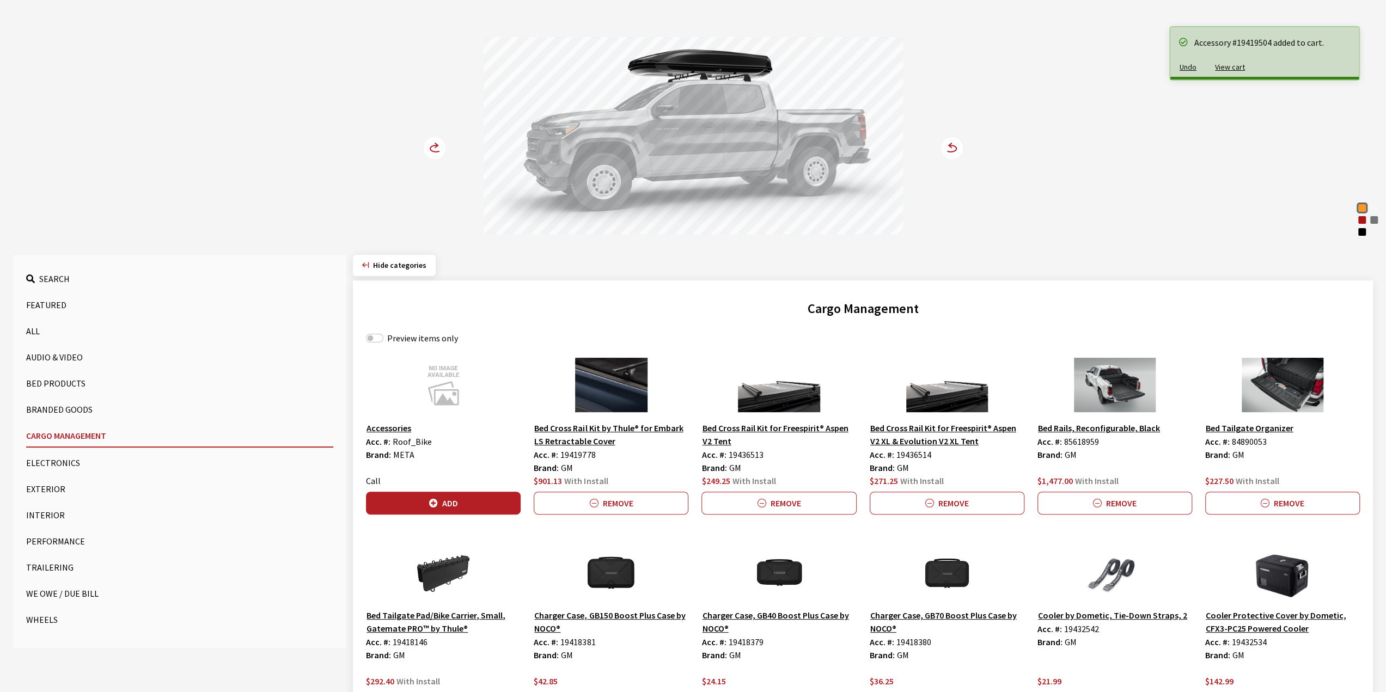
click at [431, 152] on circle at bounding box center [435, 148] width 22 height 22
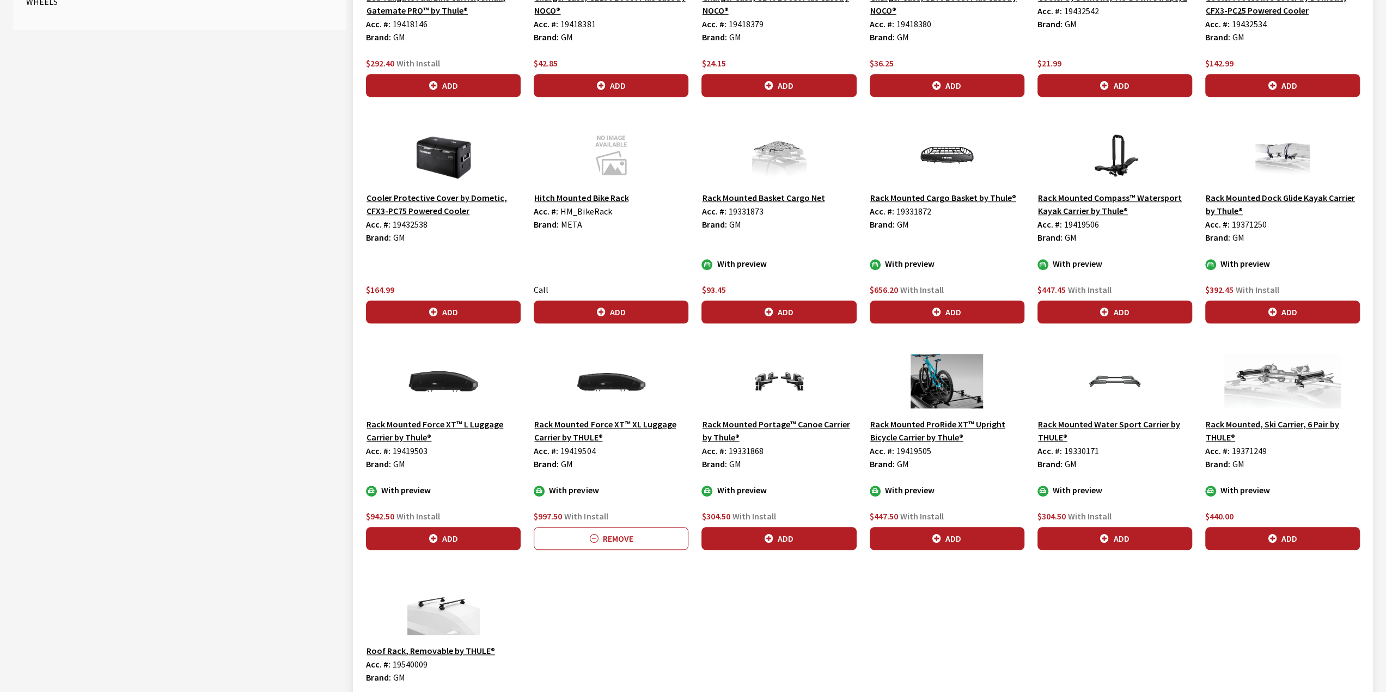
scroll to position [727, 0]
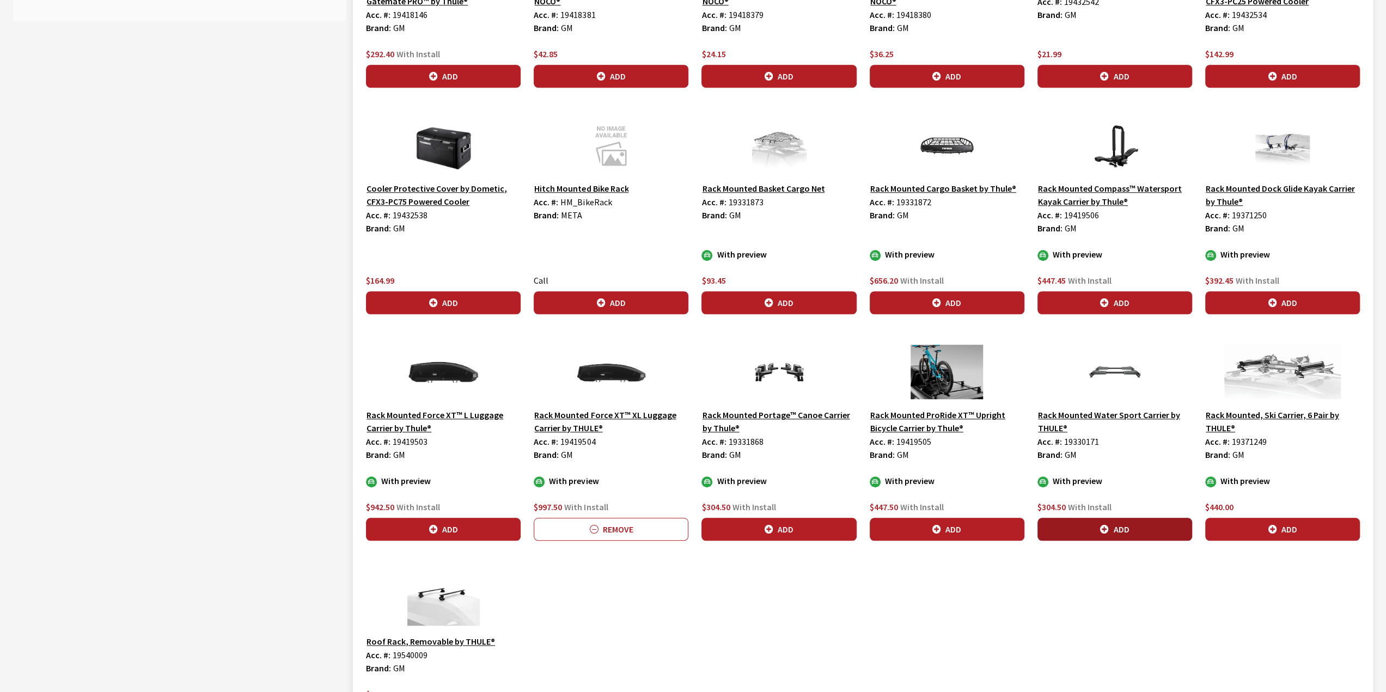
click at [1145, 519] on button "Add" at bounding box center [1114, 529] width 155 height 23
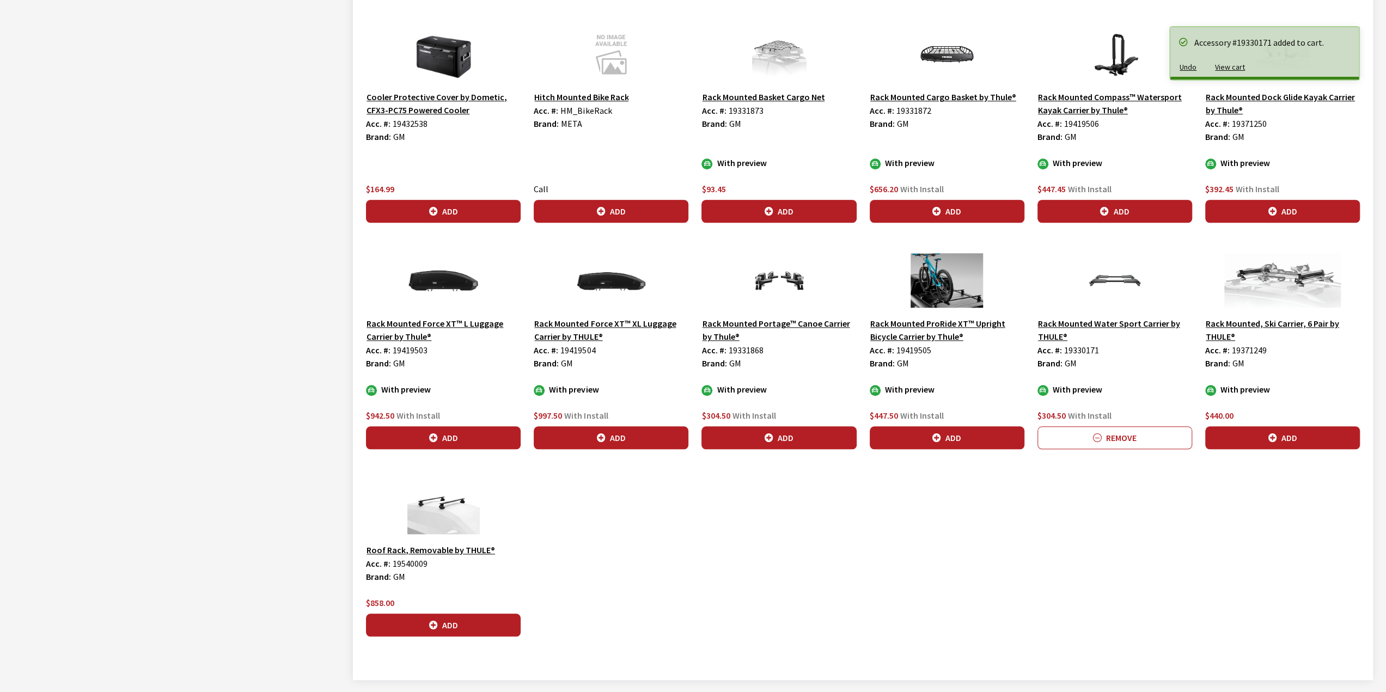
scroll to position [818, 0]
click at [441, 617] on button "Add" at bounding box center [443, 625] width 155 height 23
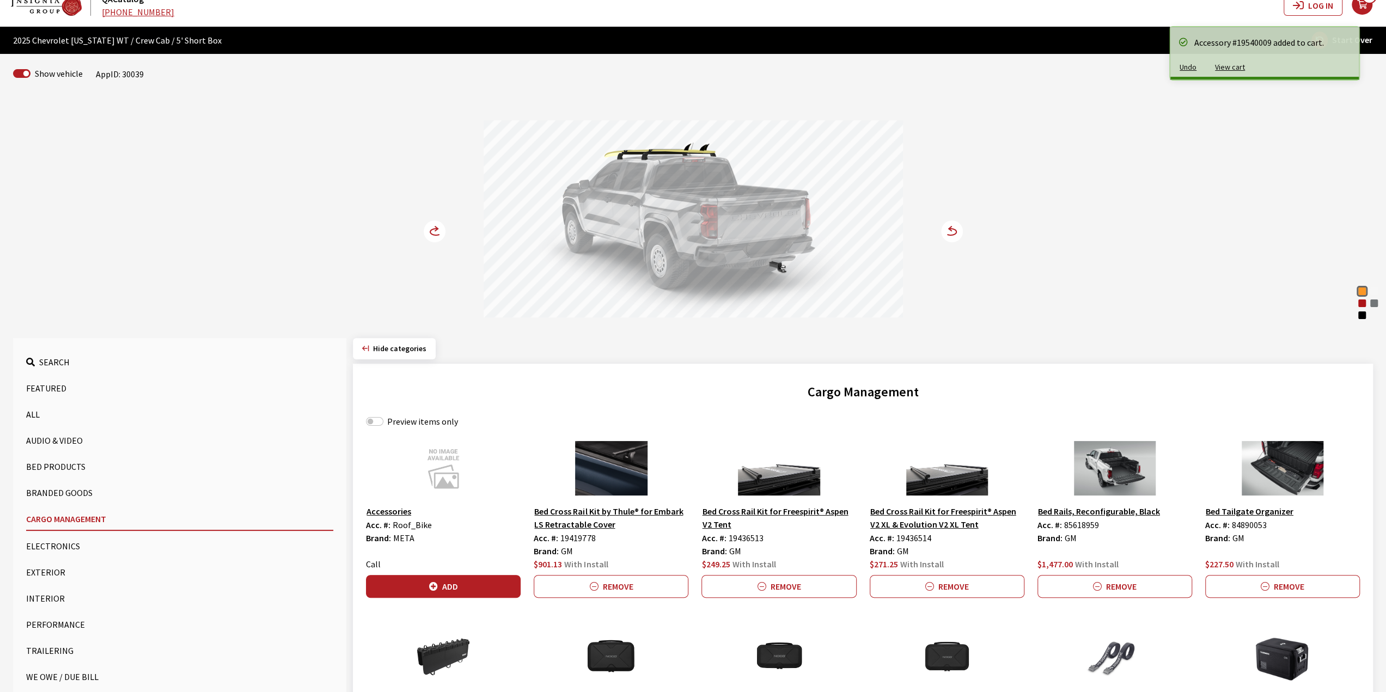
scroll to position [0, 0]
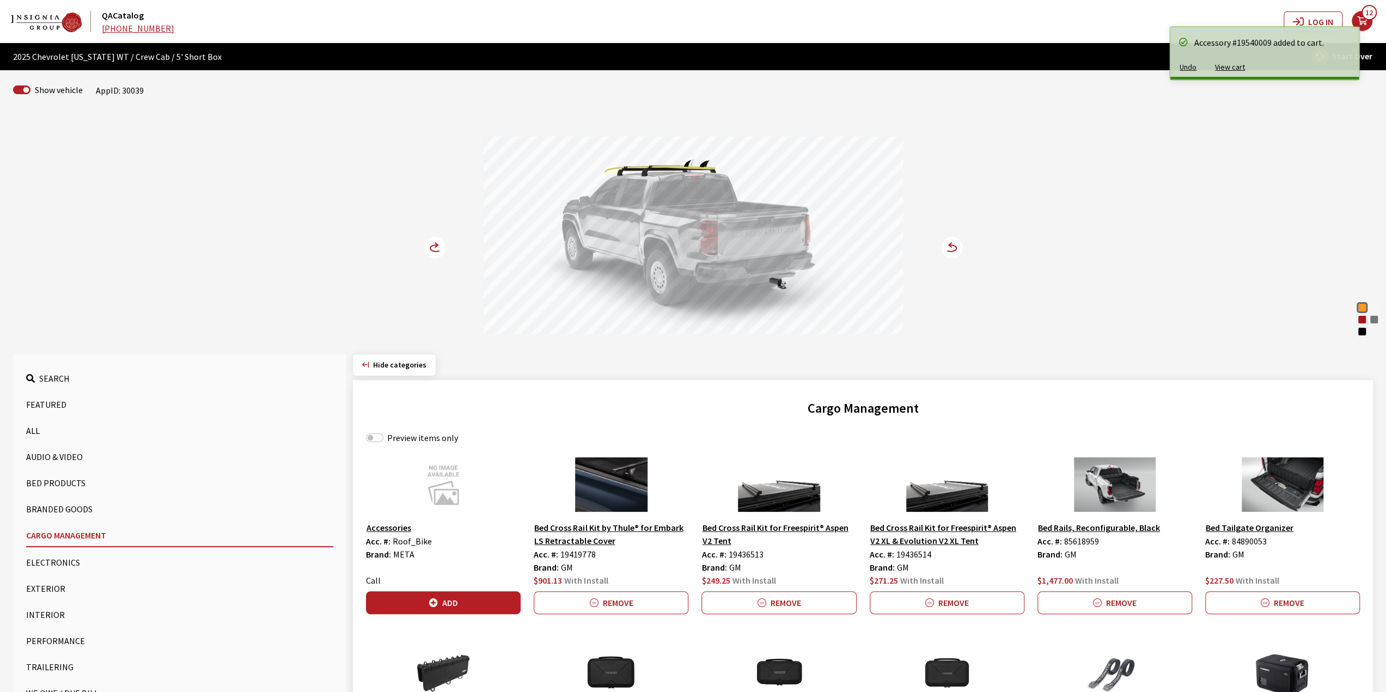
click at [1364, 21] on icon "your cart" at bounding box center [1361, 21] width 21 height 9
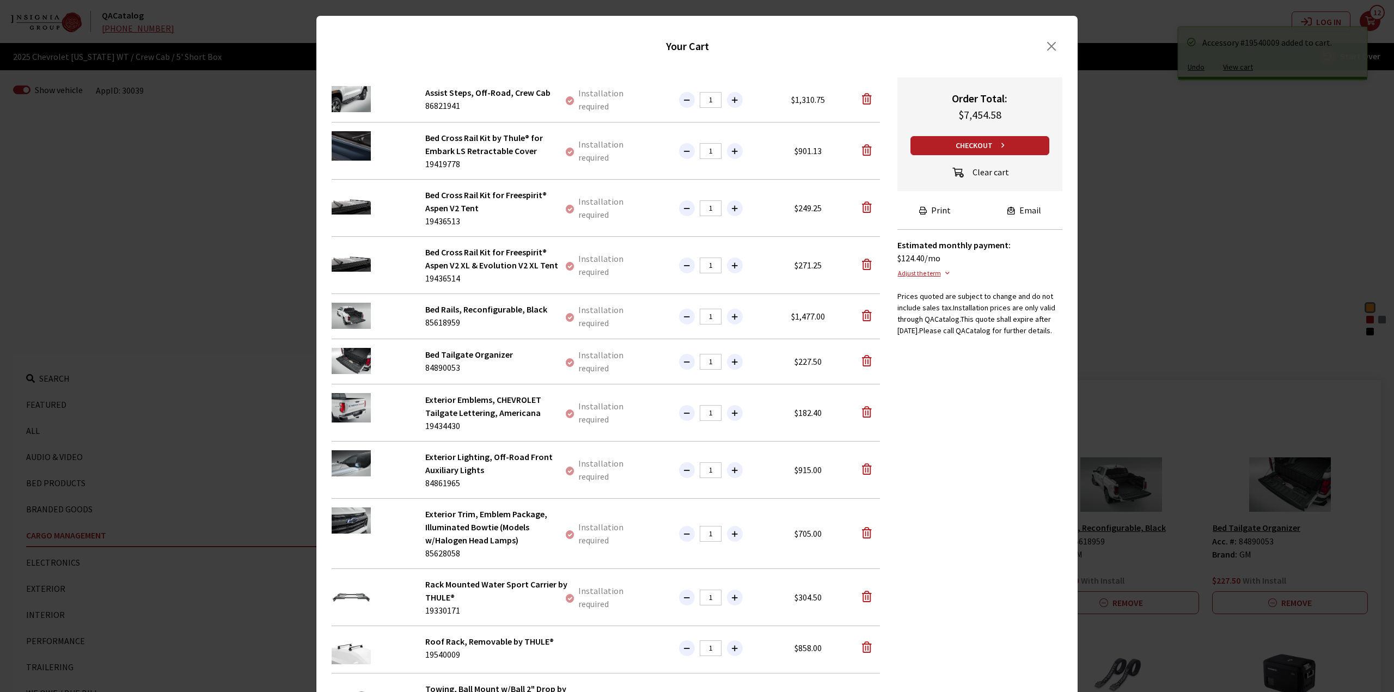
click at [966, 166] on div "submit" at bounding box center [962, 172] width 22 height 17
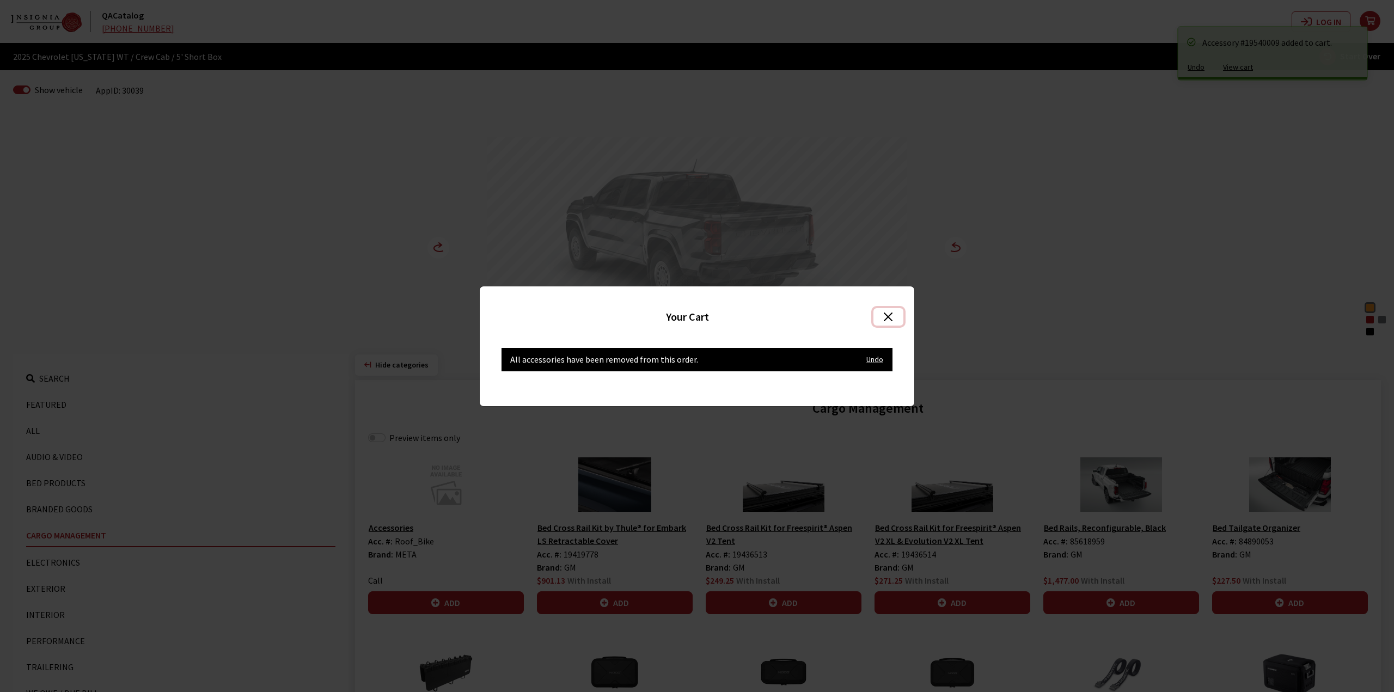
click at [885, 314] on button "Close" at bounding box center [888, 316] width 30 height 17
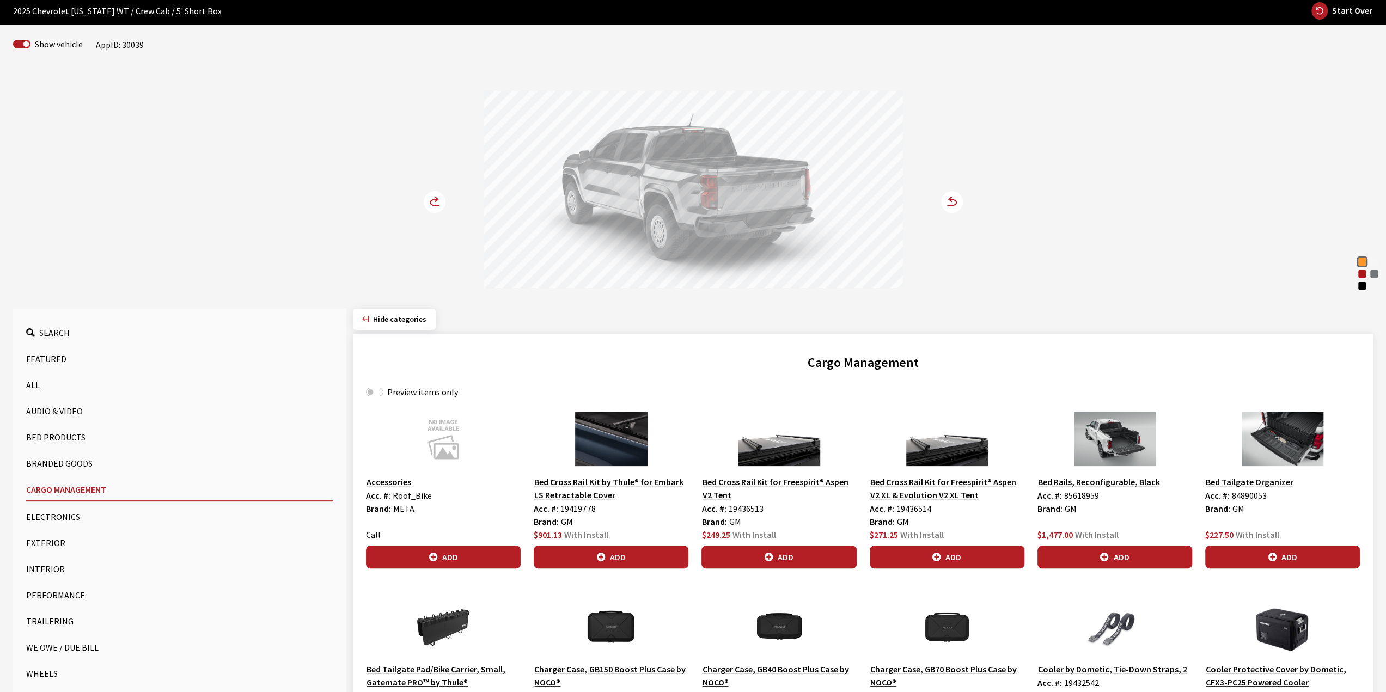
scroll to position [30, 0]
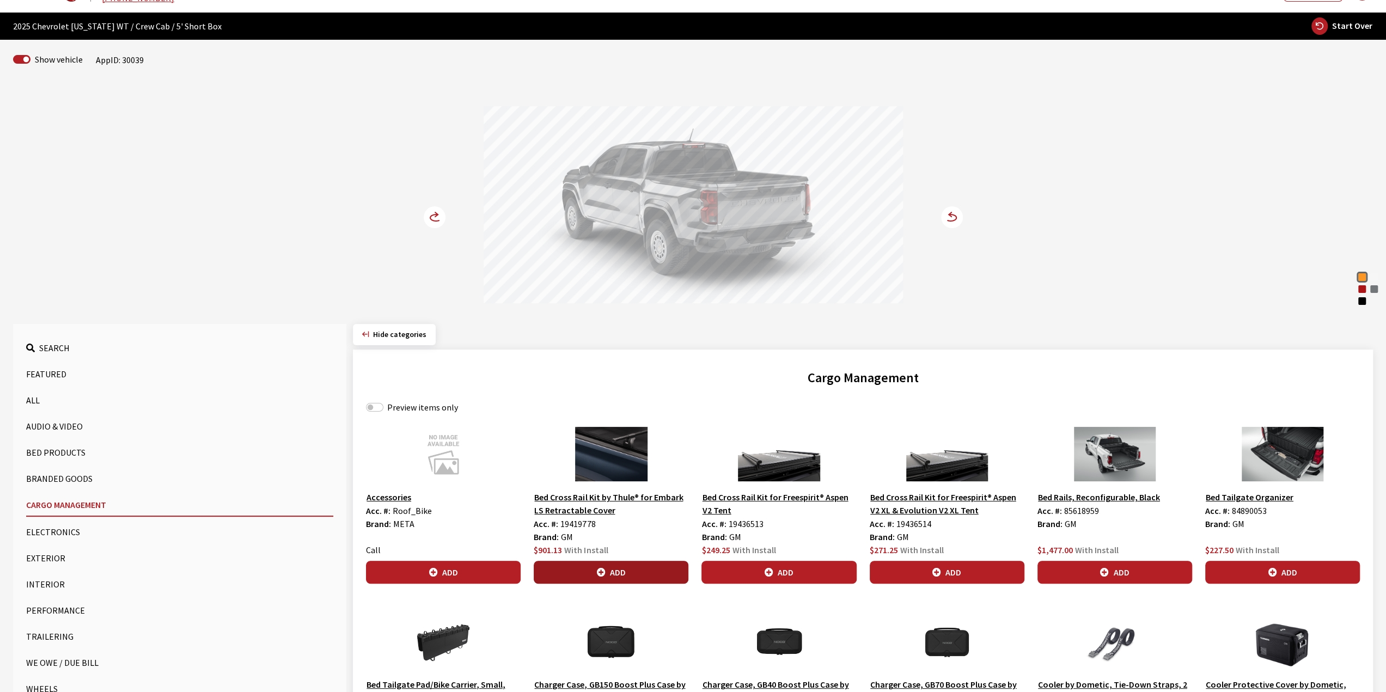
click at [607, 571] on button "Add" at bounding box center [611, 572] width 155 height 23
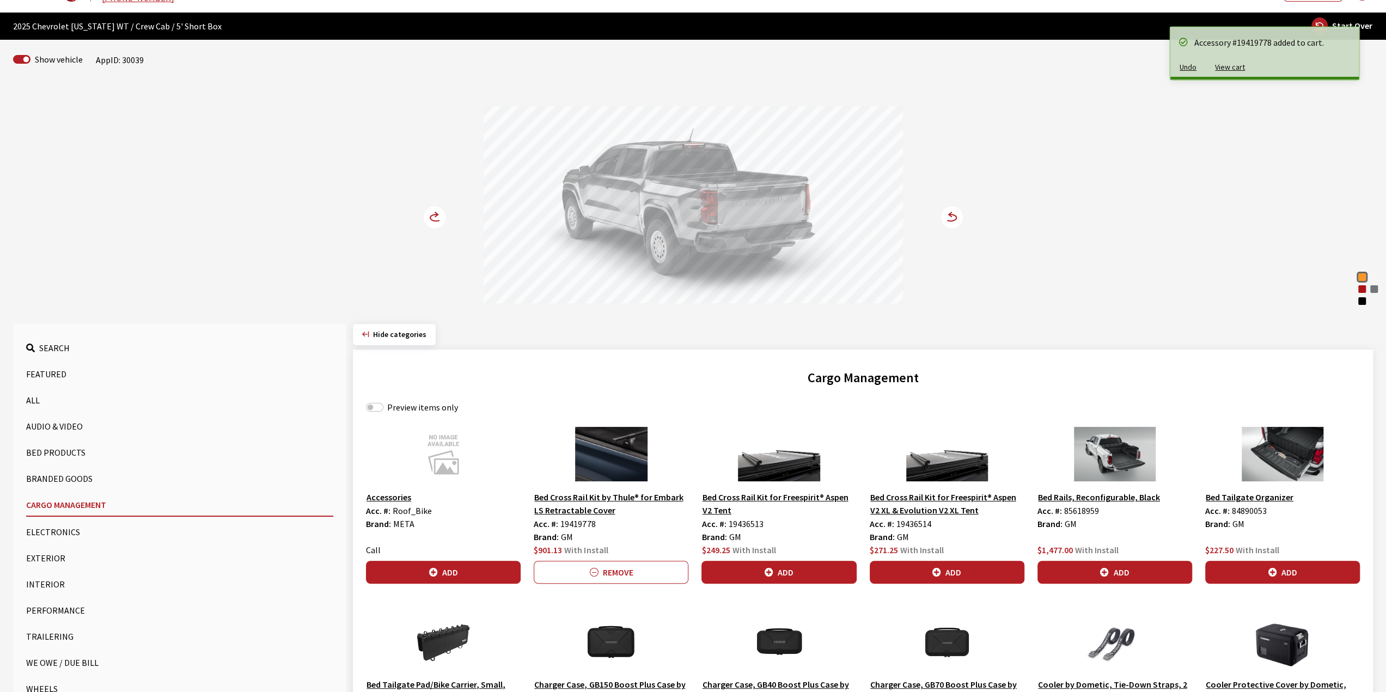
click at [433, 215] on icon at bounding box center [435, 218] width 11 height 7
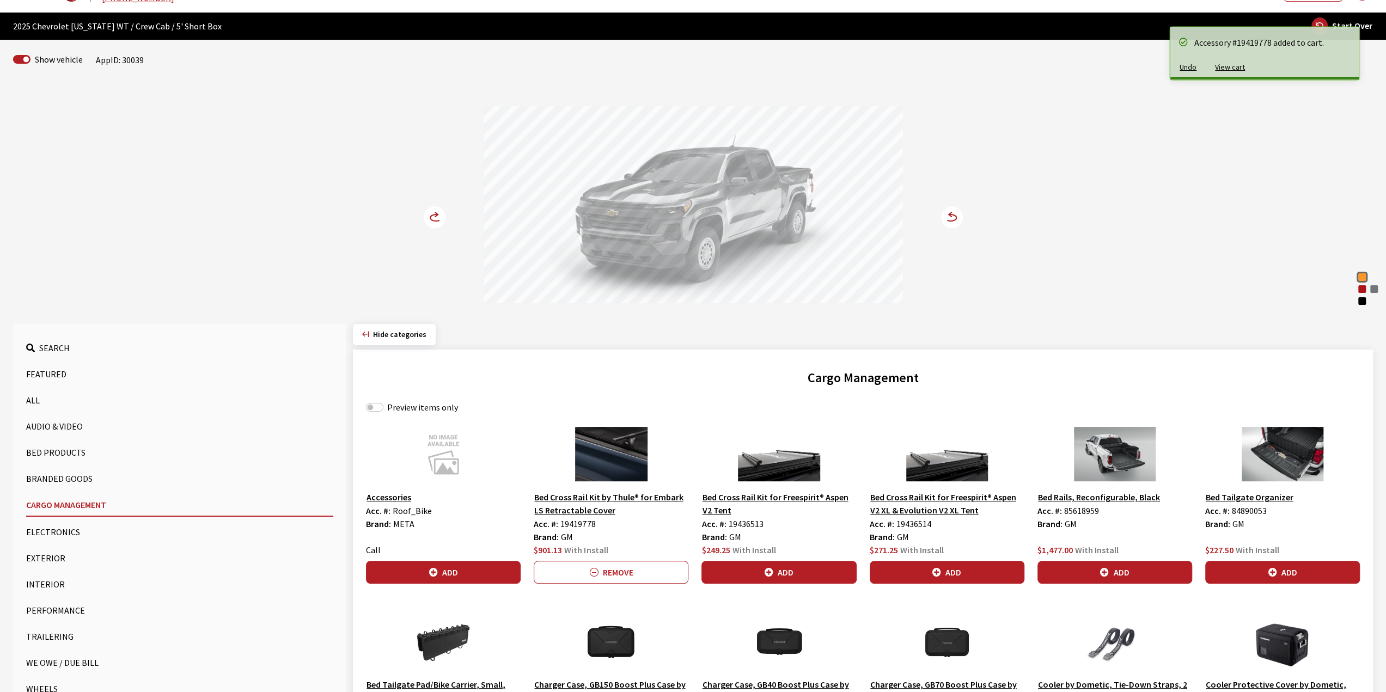
click at [433, 215] on icon at bounding box center [435, 218] width 11 height 7
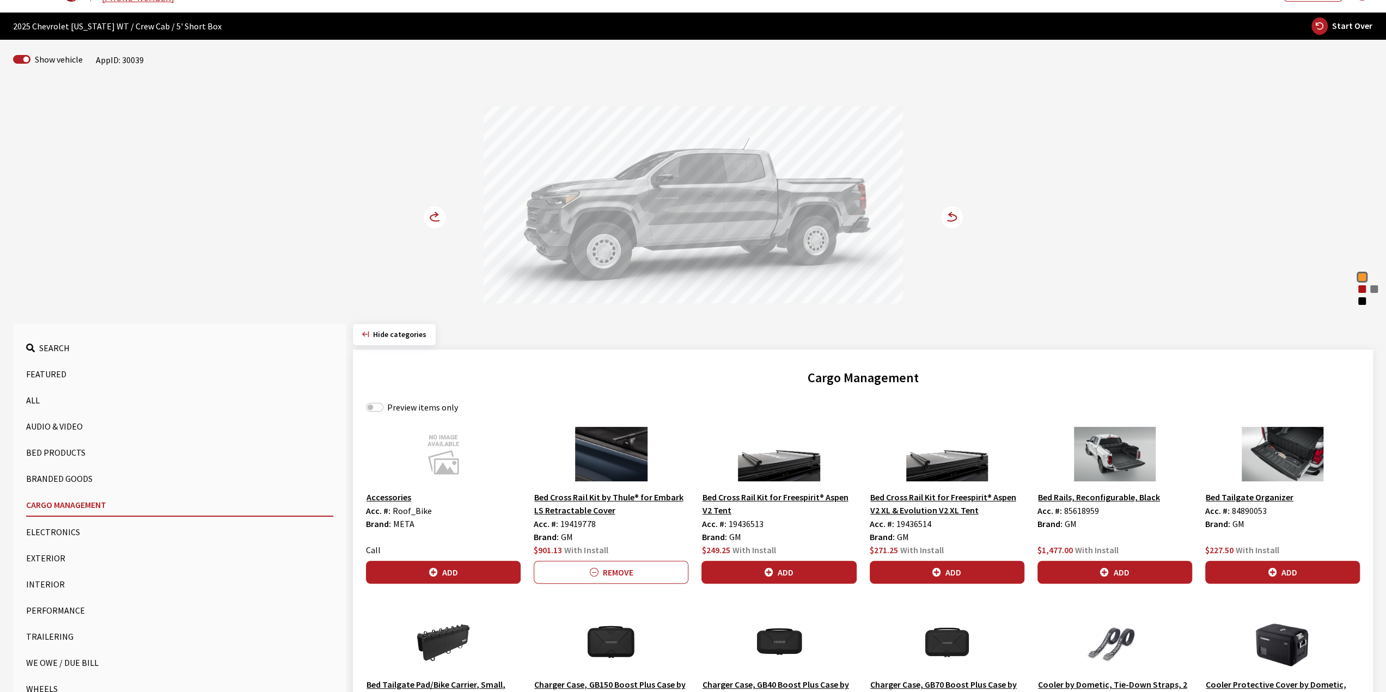
click at [59, 474] on button "Branded Goods" at bounding box center [179, 479] width 307 height 22
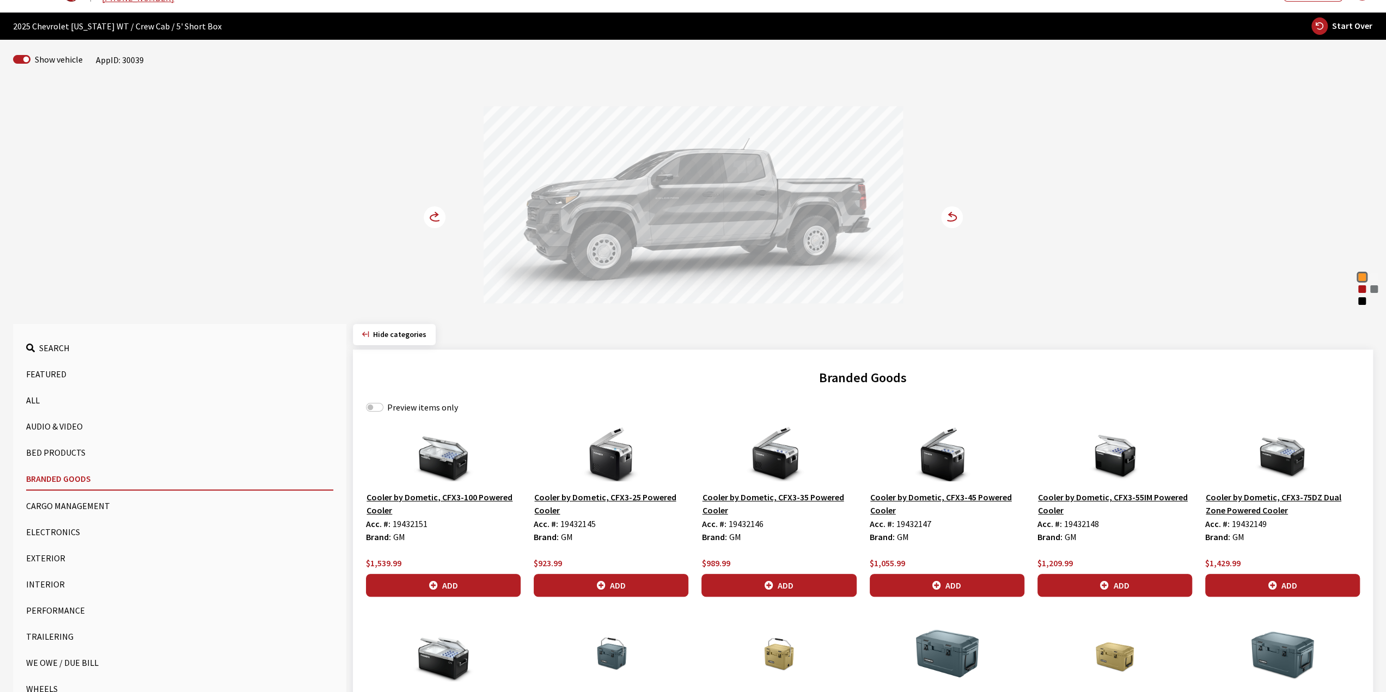
click at [50, 451] on button "Bed Products" at bounding box center [179, 453] width 307 height 22
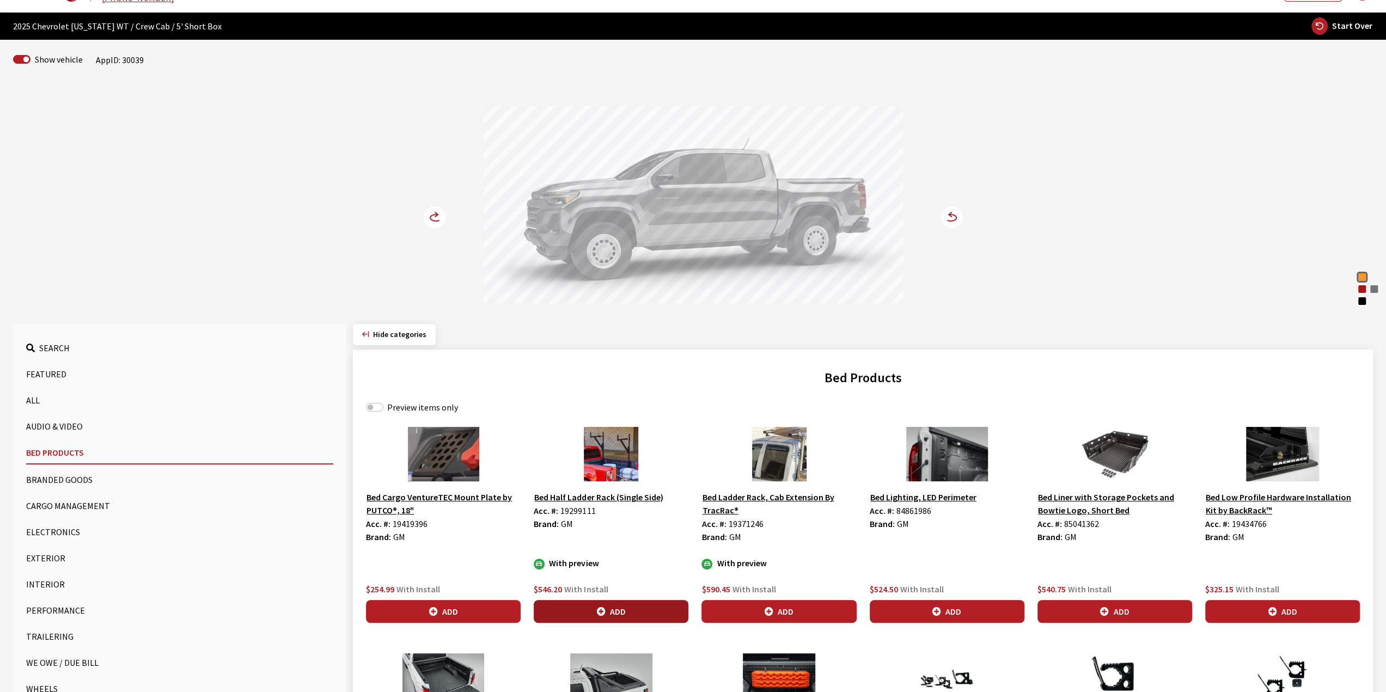
click at [626, 604] on button "Add" at bounding box center [611, 611] width 155 height 23
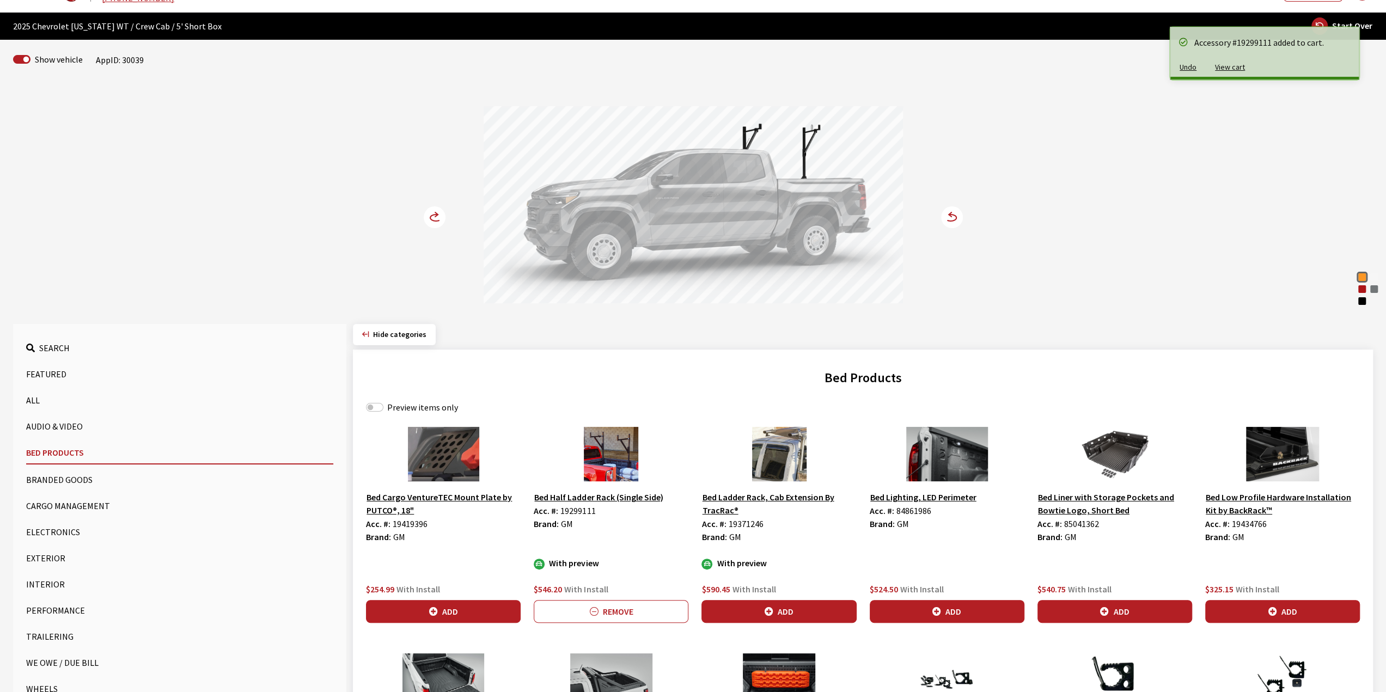
click at [440, 219] on icon at bounding box center [441, 217] width 8 height 9
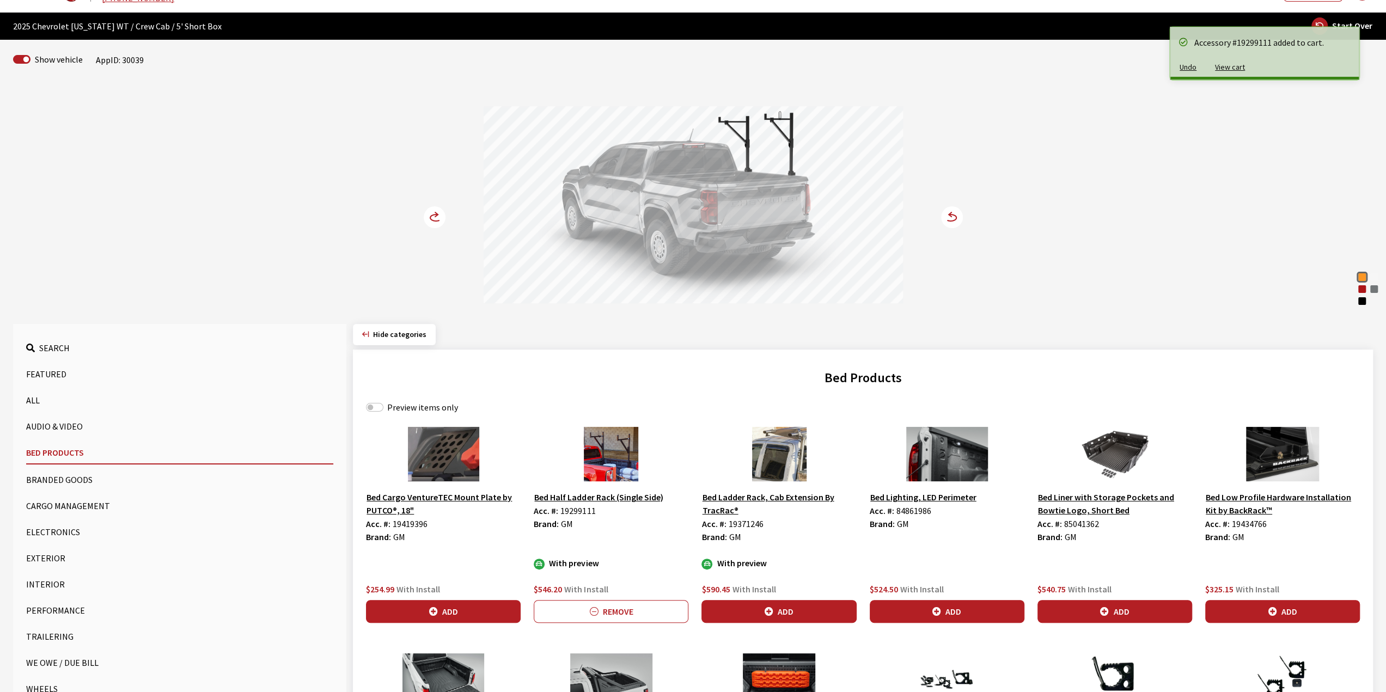
click at [440, 219] on icon at bounding box center [441, 217] width 8 height 9
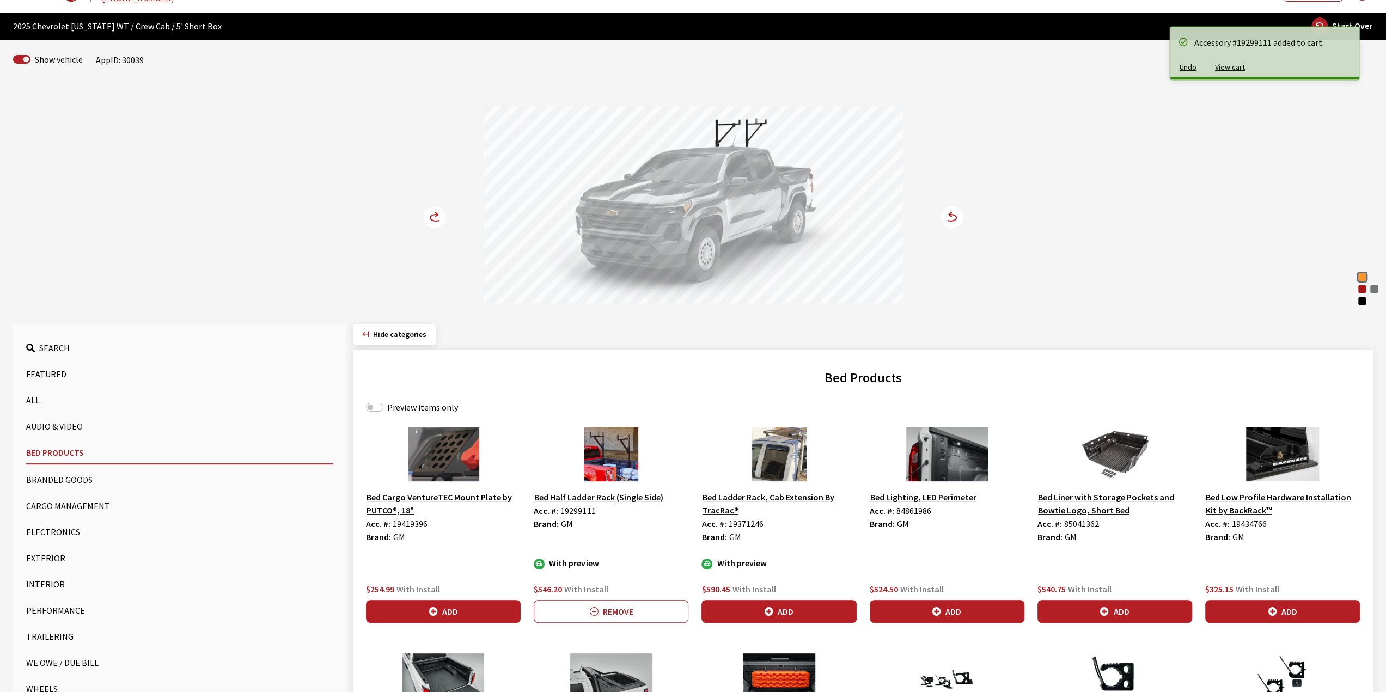
click at [440, 219] on icon at bounding box center [441, 217] width 8 height 9
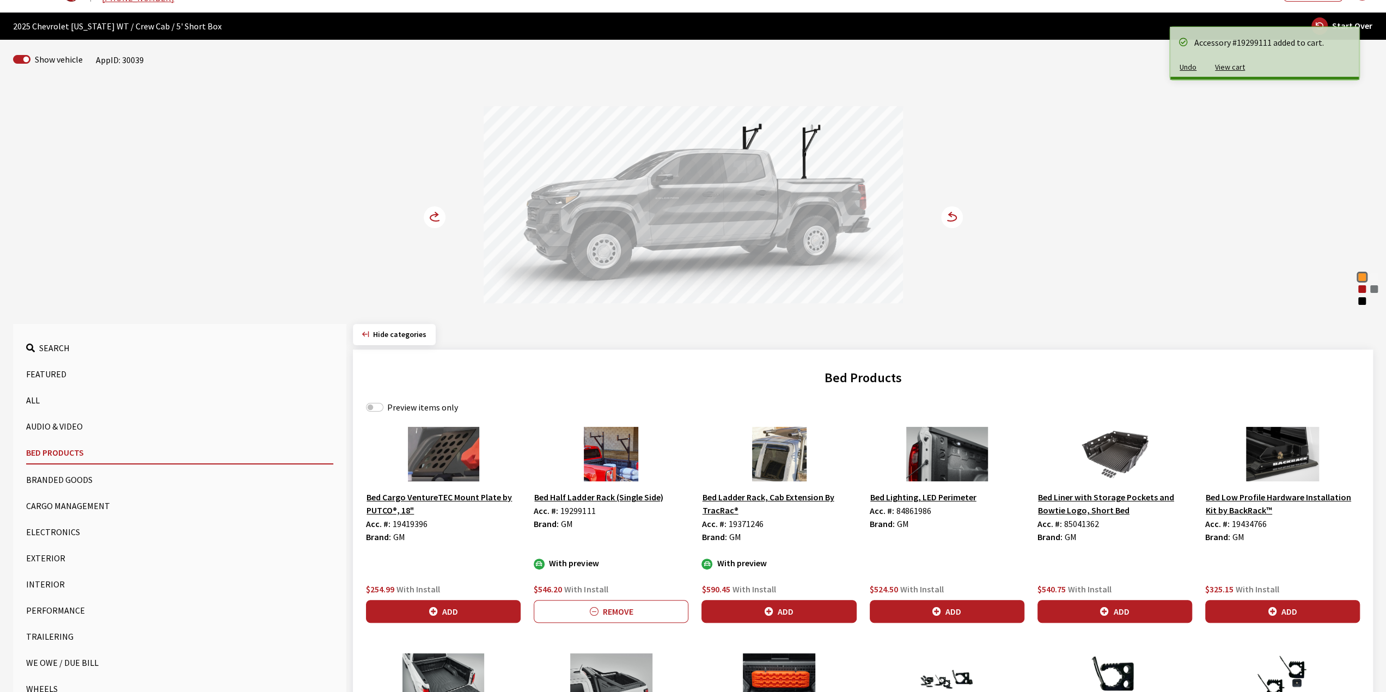
click at [832, 596] on div "Bed Ladder Rack, Cab Extension By TracRac® Acc. #: 19371246 Brand: GM With prev…" at bounding box center [779, 525] width 168 height 196
click at [790, 606] on button "Add" at bounding box center [778, 611] width 155 height 23
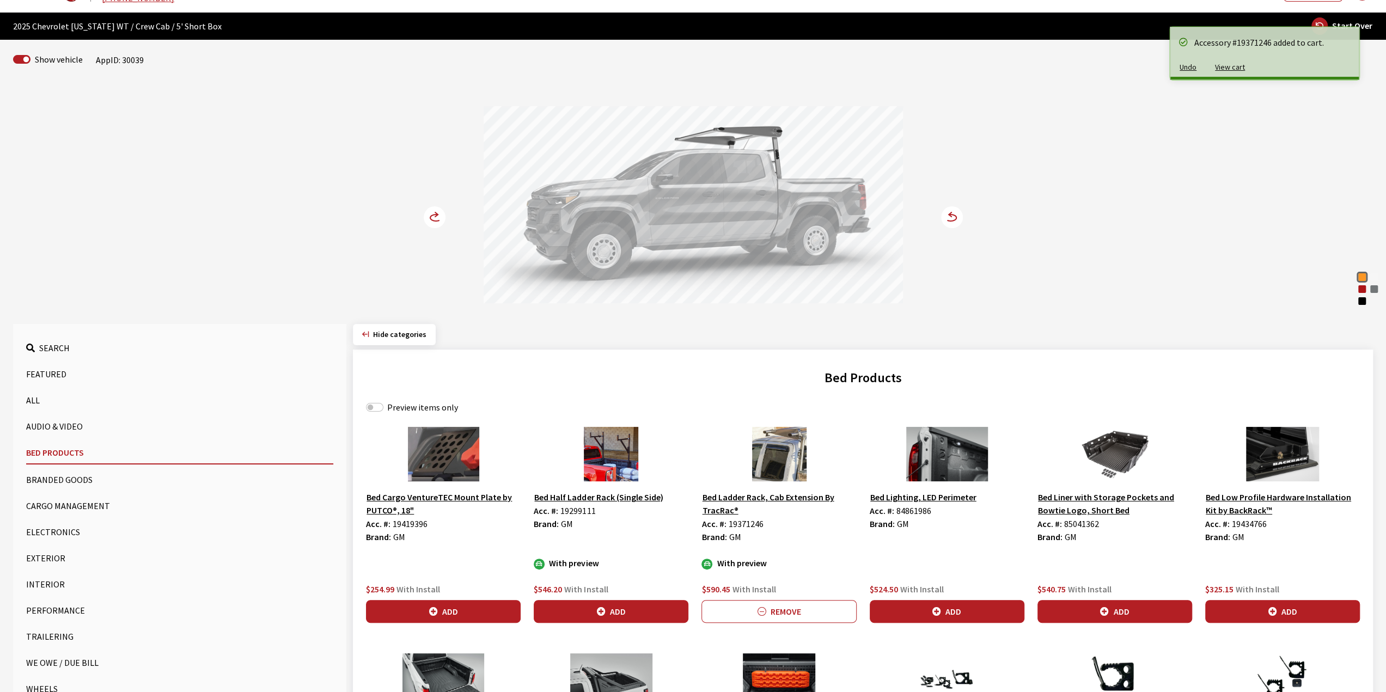
click at [440, 206] on icon at bounding box center [435, 217] width 22 height 22
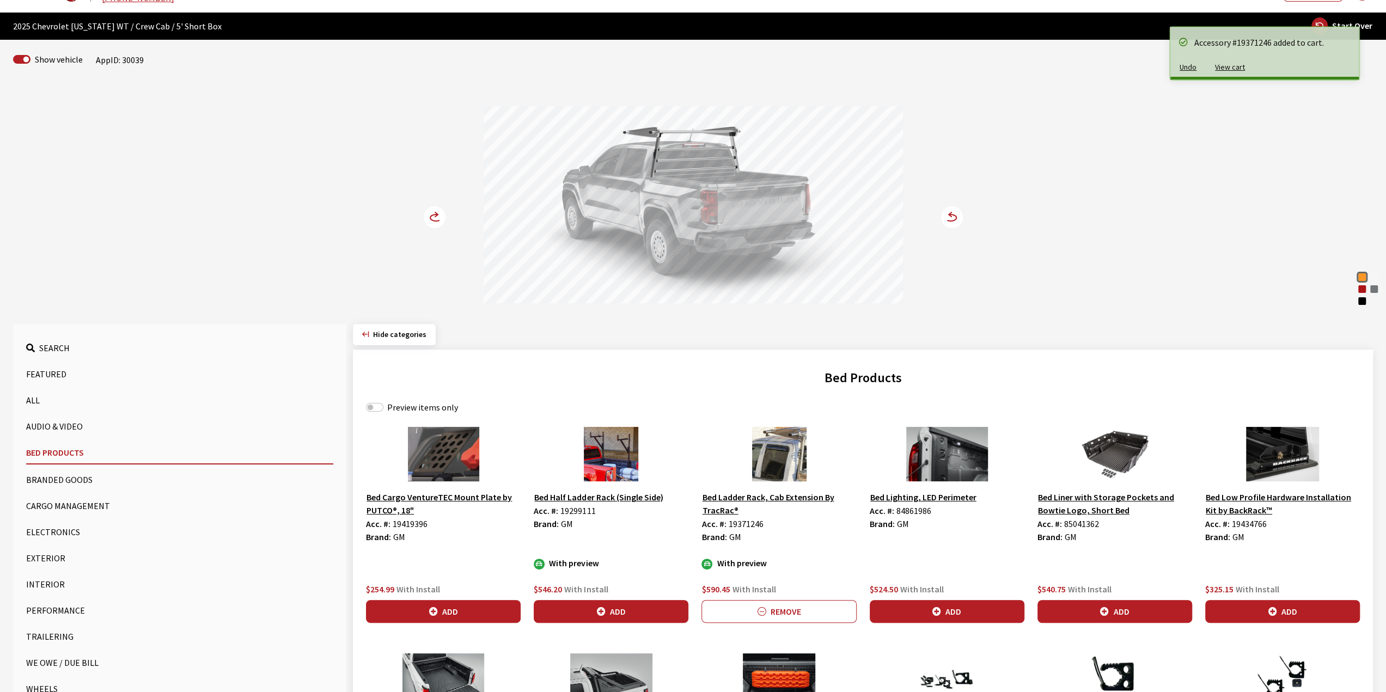
click at [440, 206] on icon at bounding box center [435, 217] width 22 height 22
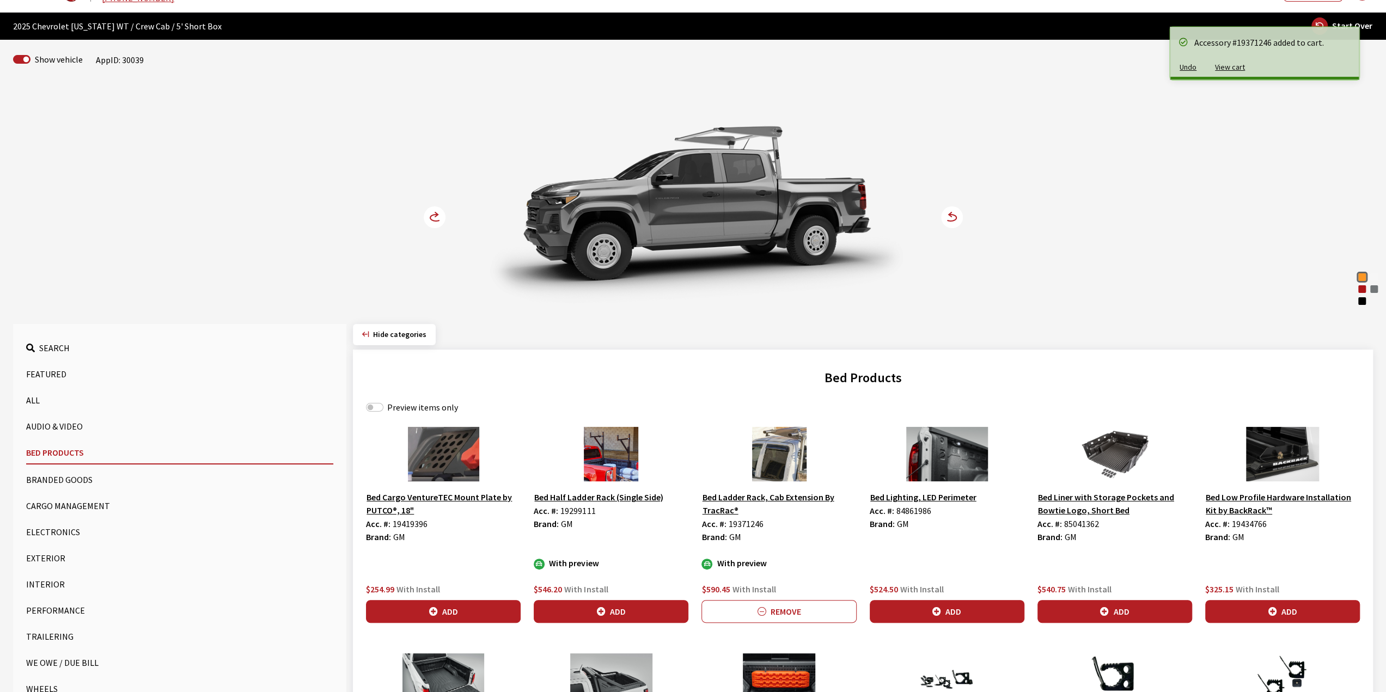
click at [440, 206] on icon at bounding box center [435, 217] width 22 height 22
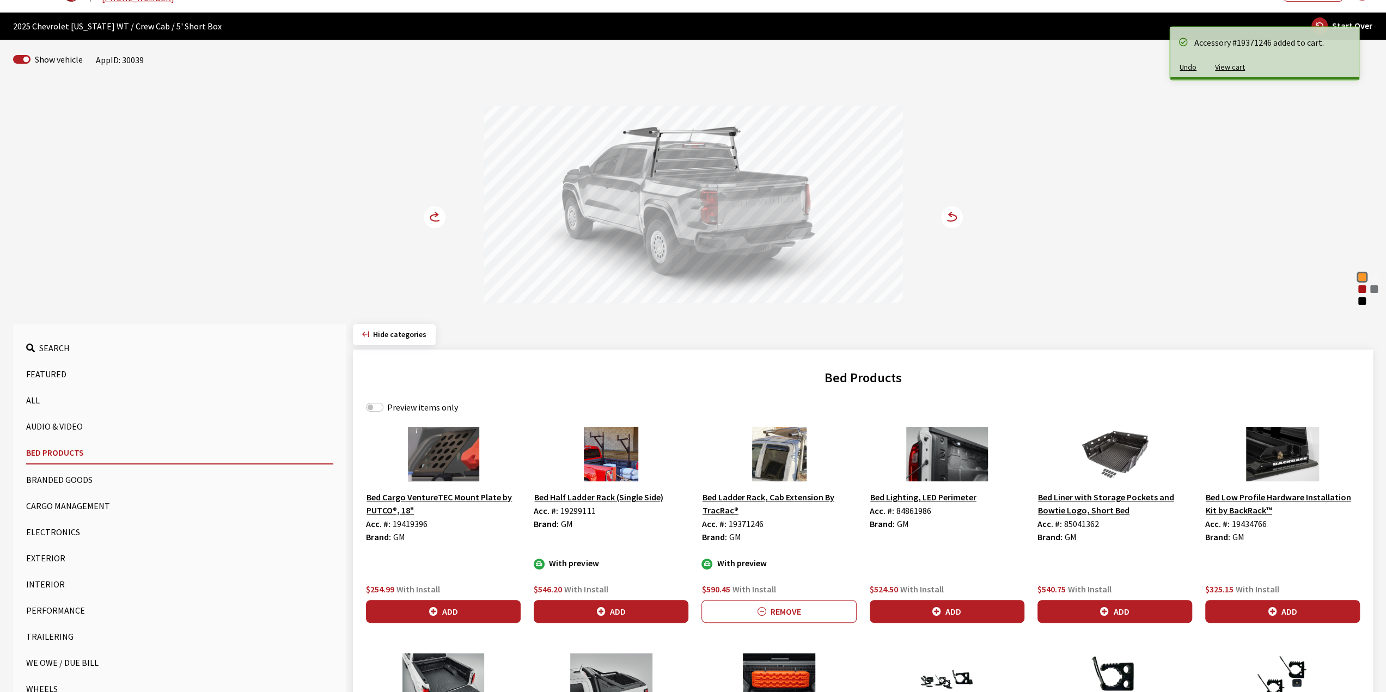
click at [987, 606] on button "Add" at bounding box center [947, 611] width 155 height 23
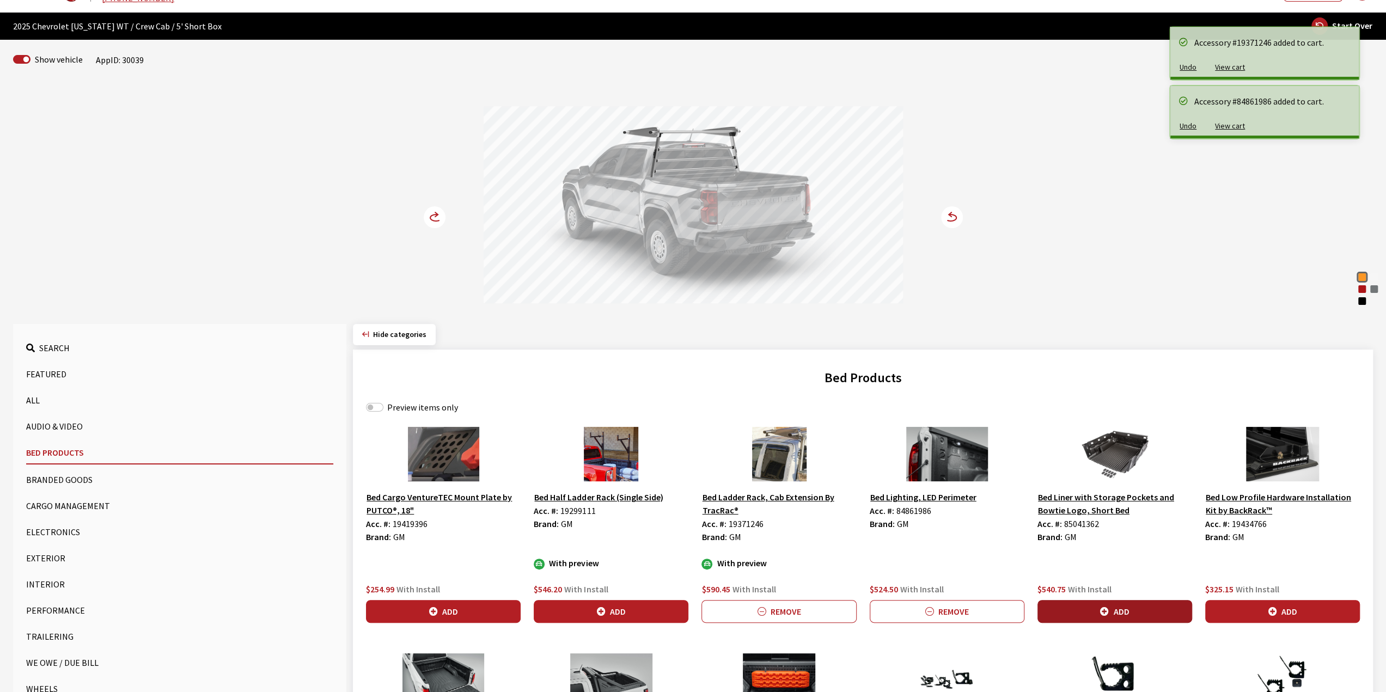
click at [1138, 600] on button "Add" at bounding box center [1114, 611] width 155 height 23
click at [1269, 610] on icon "button" at bounding box center [1272, 612] width 9 height 9
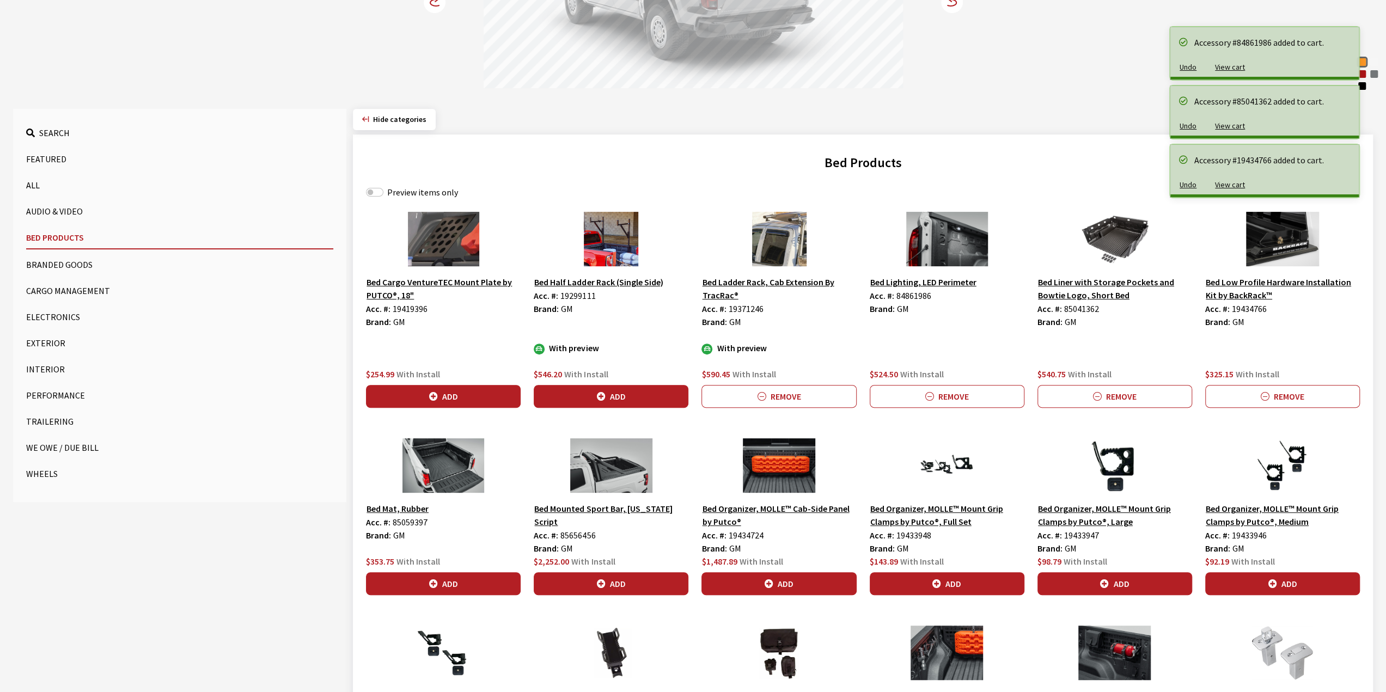
scroll to position [327, 0]
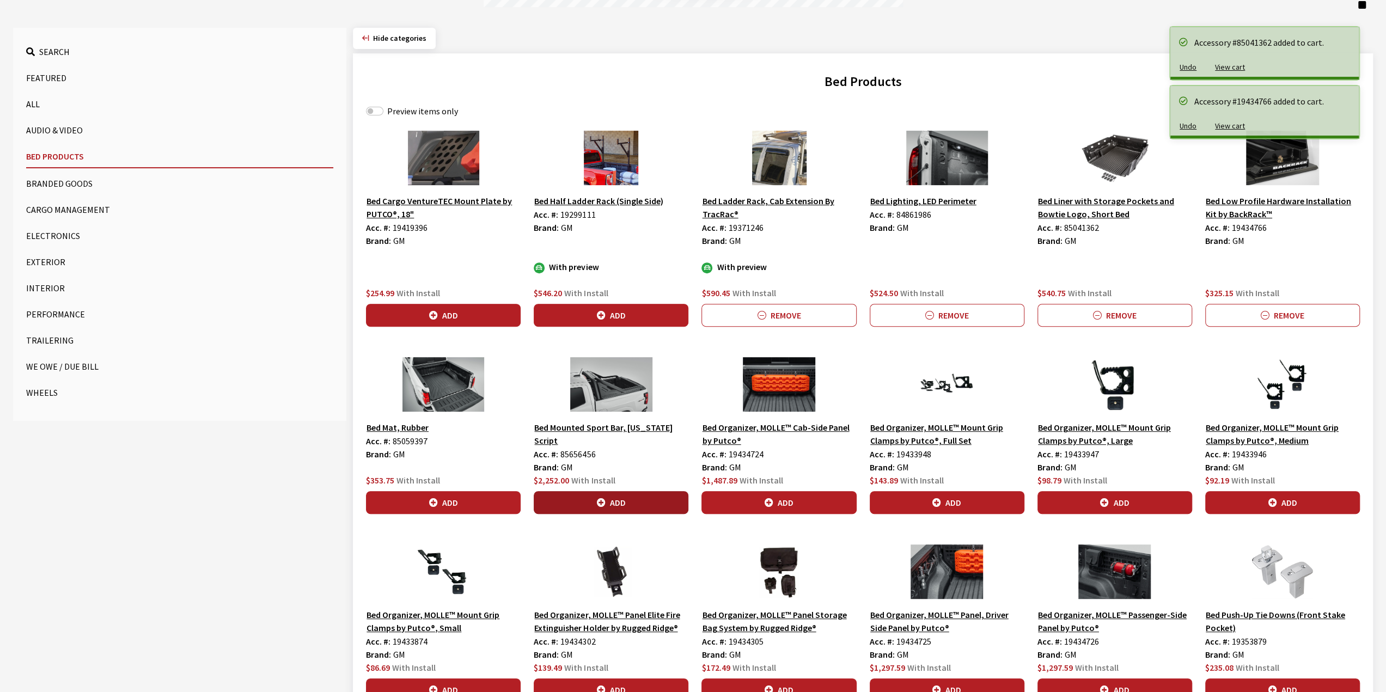
click at [626, 496] on button "Add" at bounding box center [611, 502] width 155 height 23
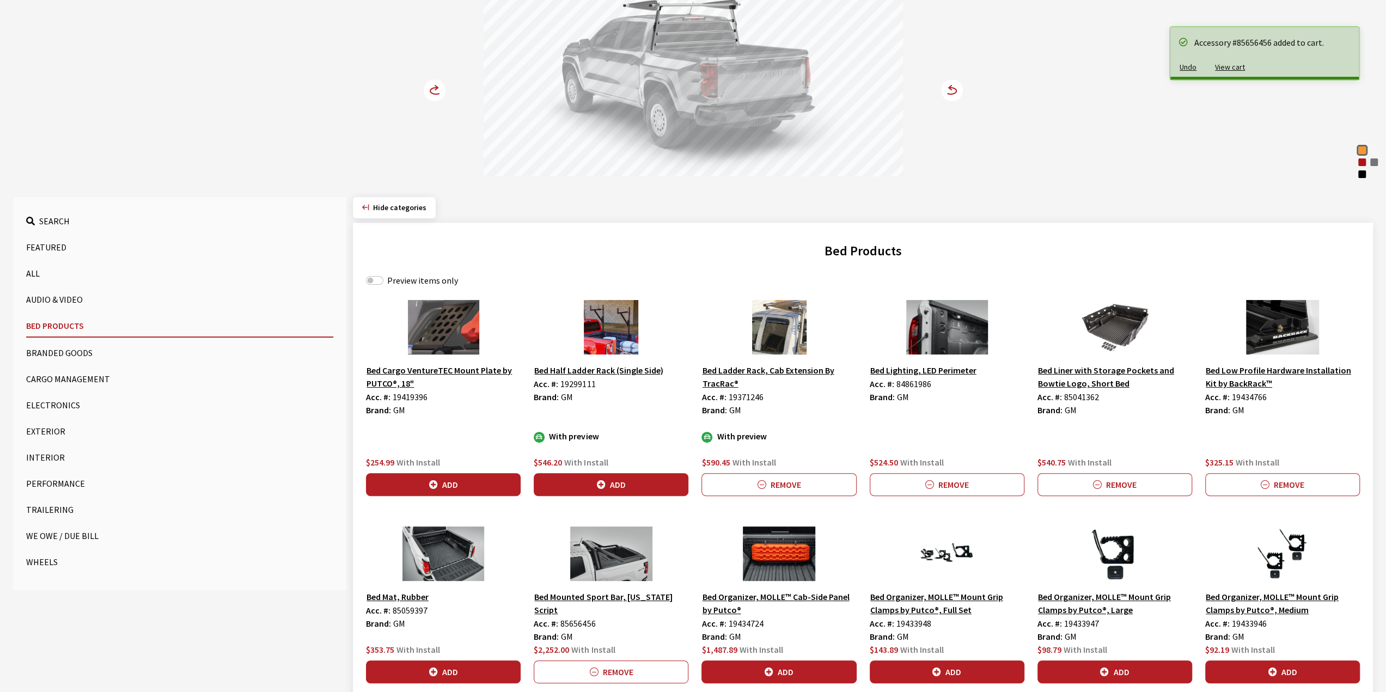
scroll to position [163, 0]
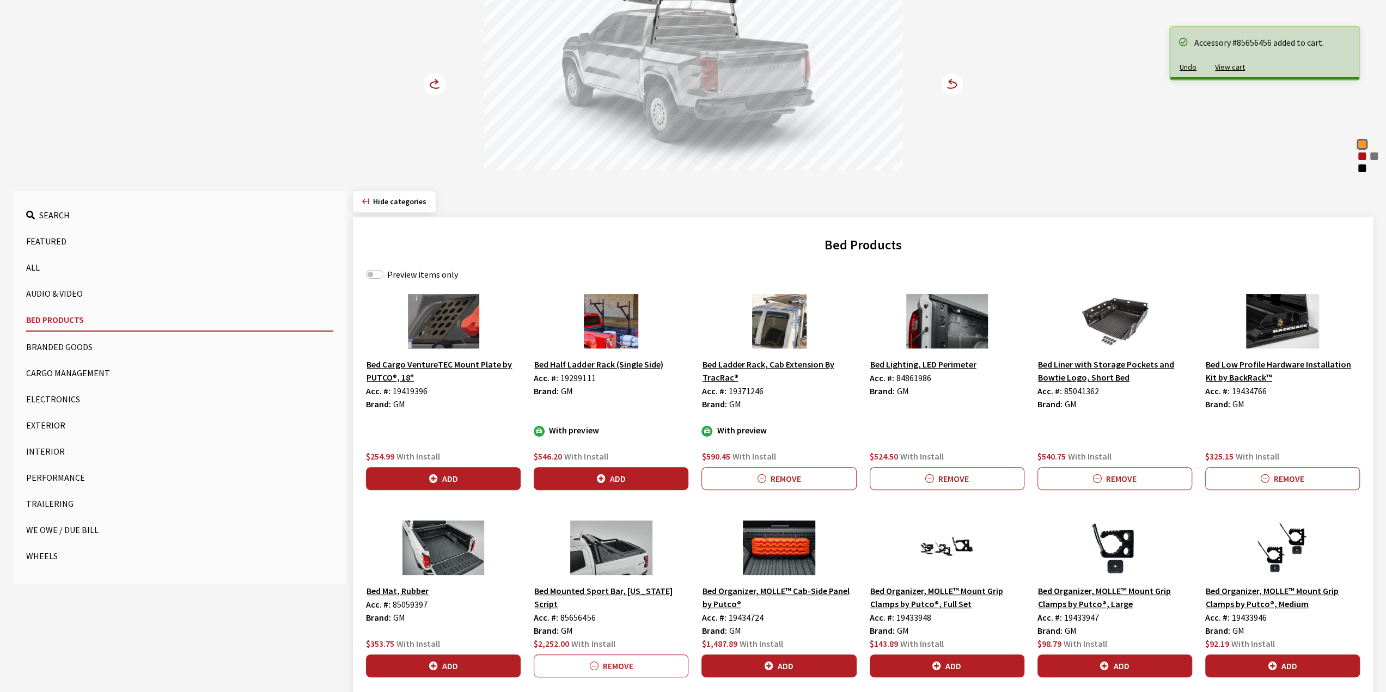
click at [432, 76] on circle at bounding box center [435, 85] width 22 height 22
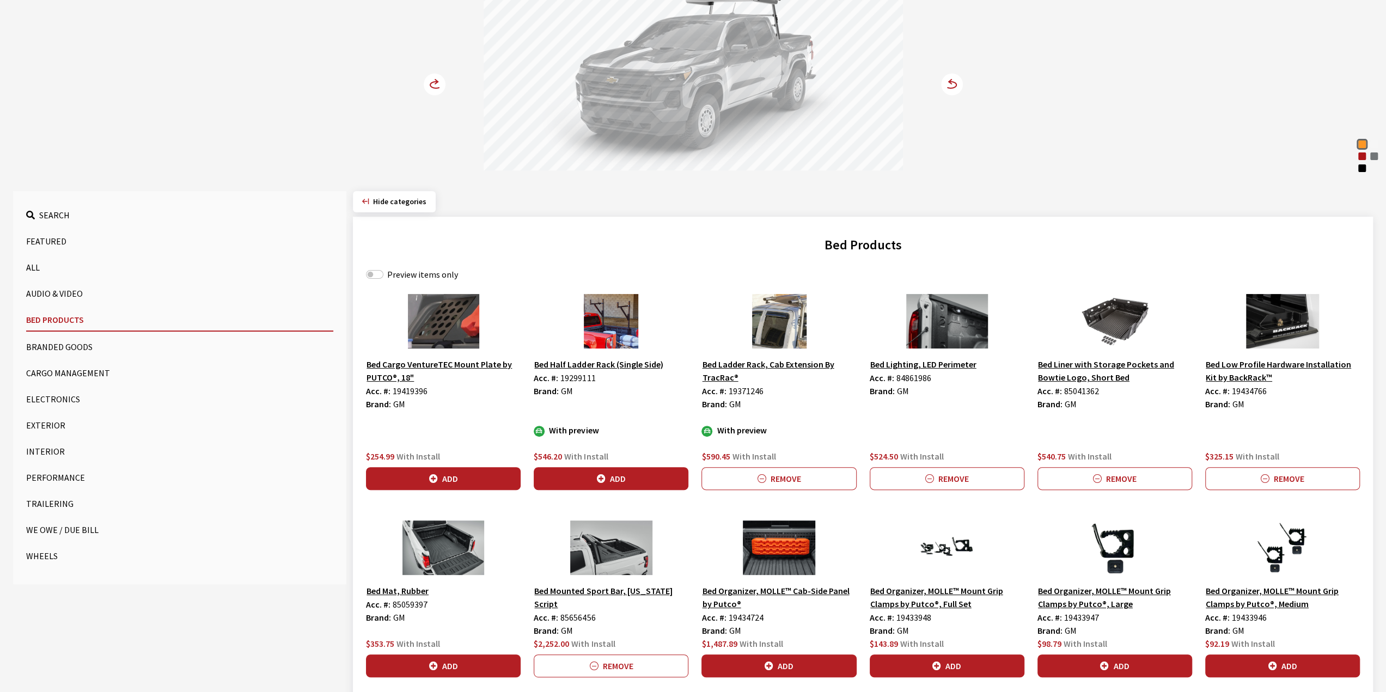
click at [432, 76] on circle at bounding box center [435, 85] width 22 height 22
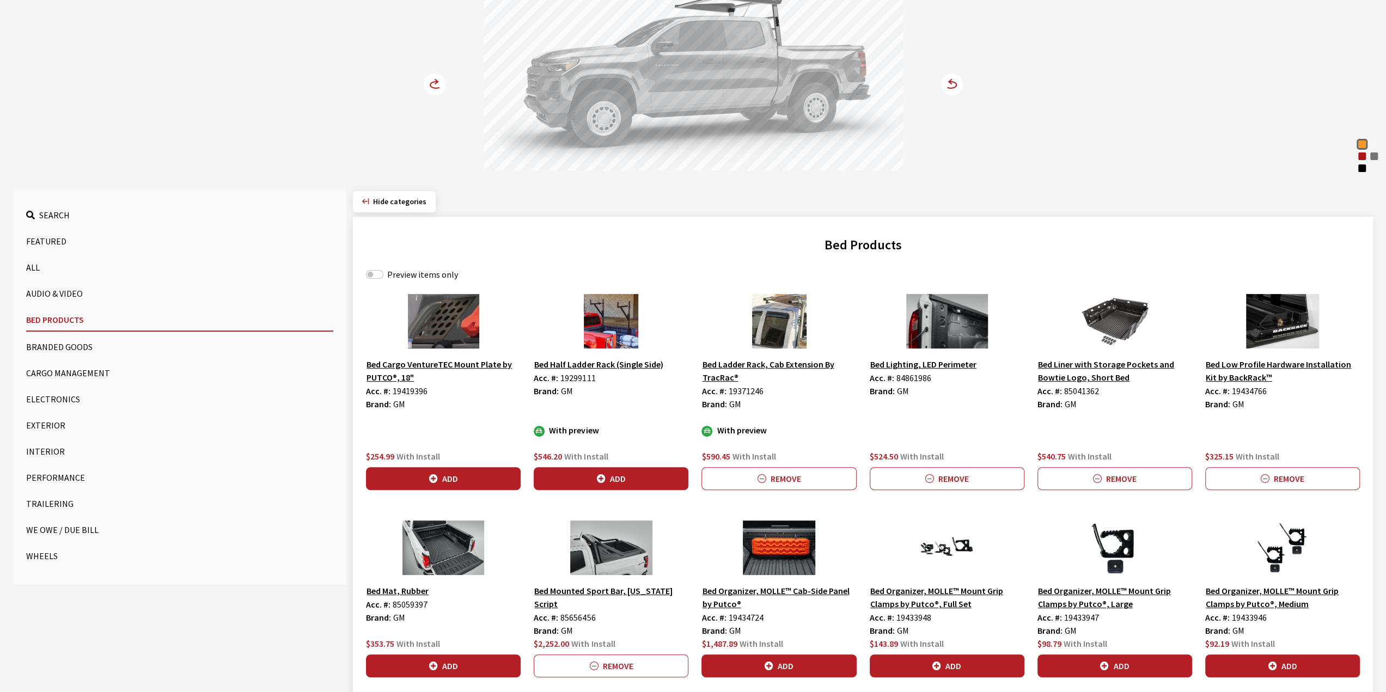
click at [432, 76] on circle at bounding box center [435, 85] width 22 height 22
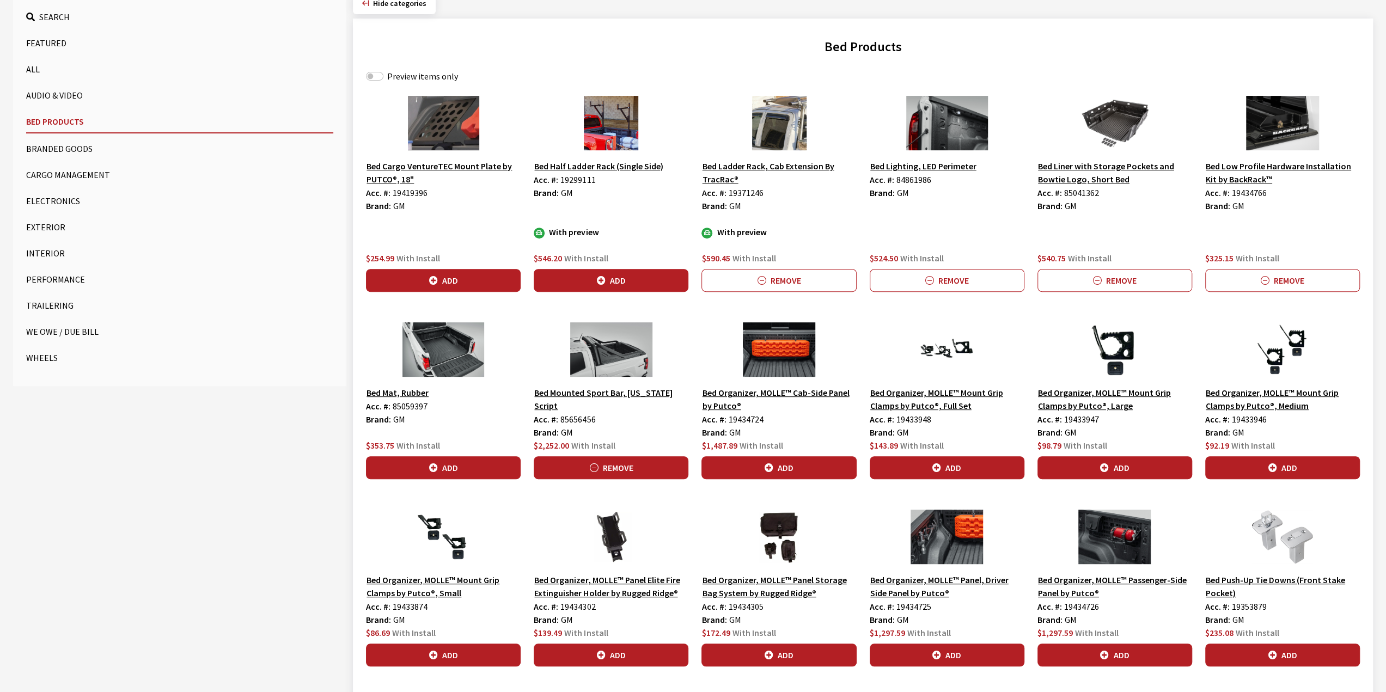
scroll to position [381, 0]
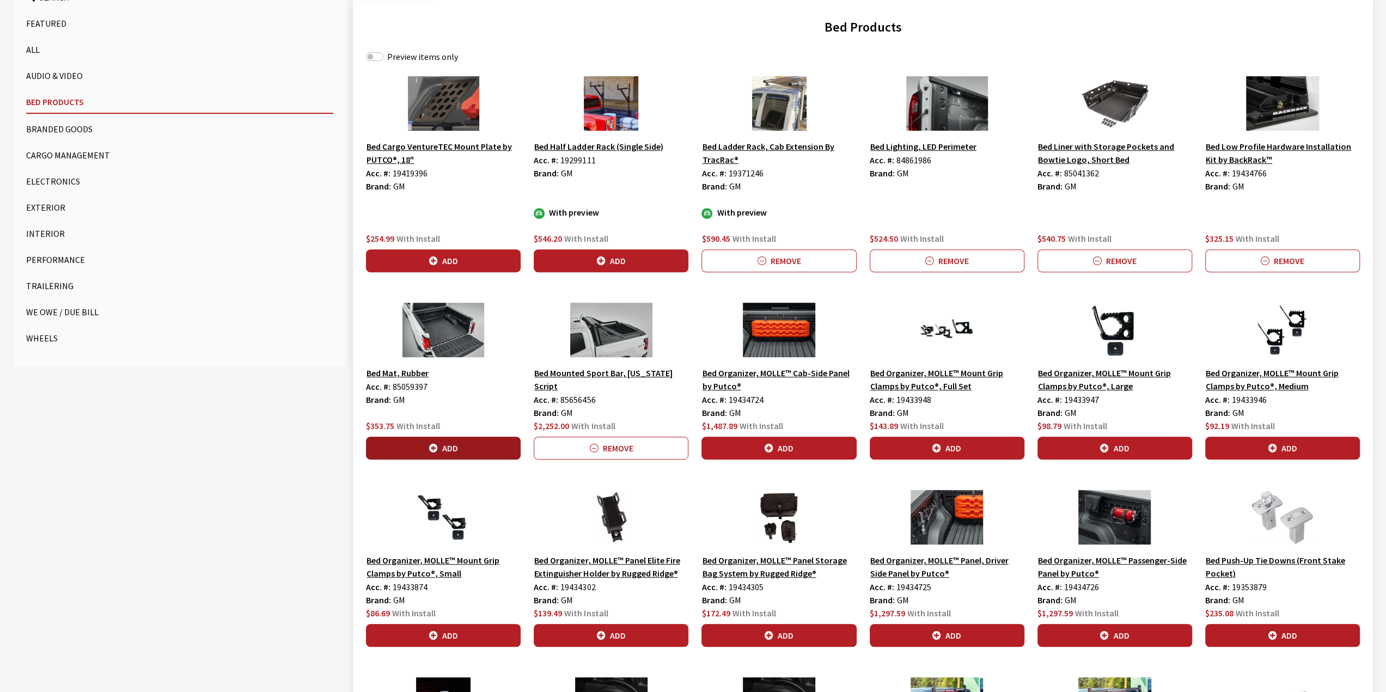
click at [461, 437] on button "Add" at bounding box center [443, 448] width 155 height 23
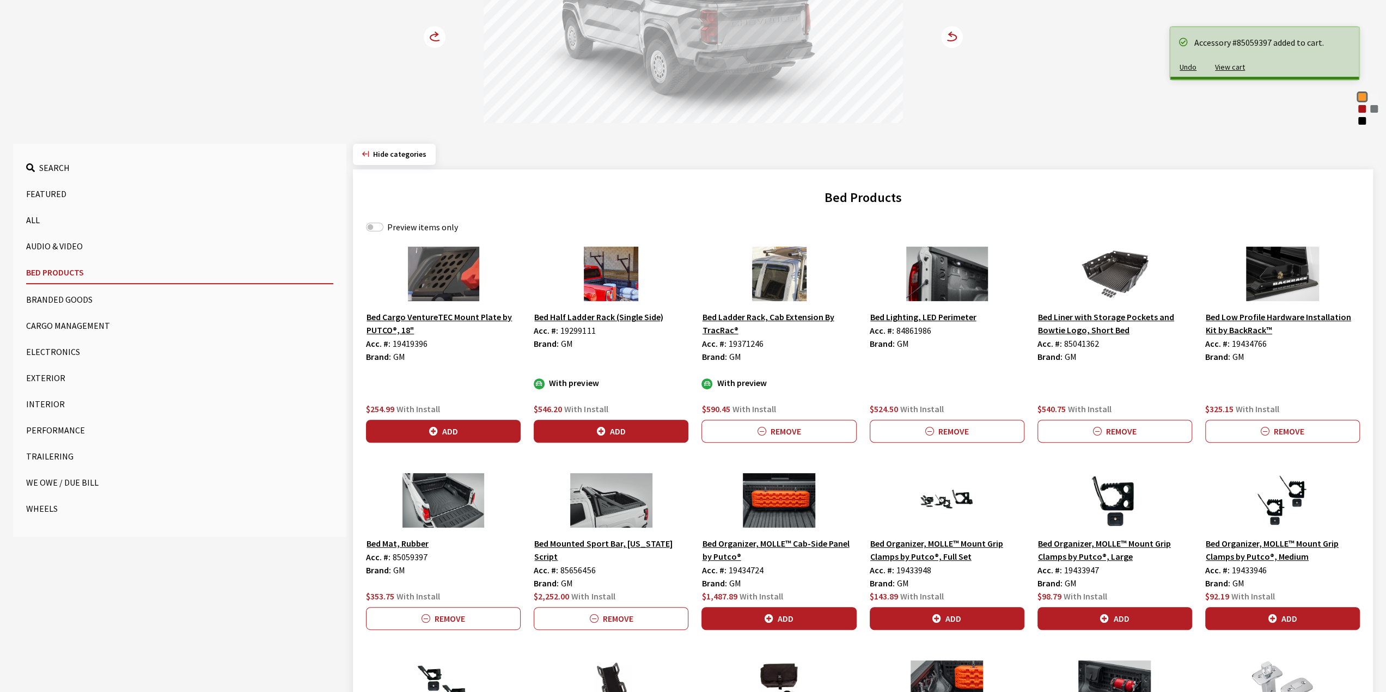
scroll to position [109, 0]
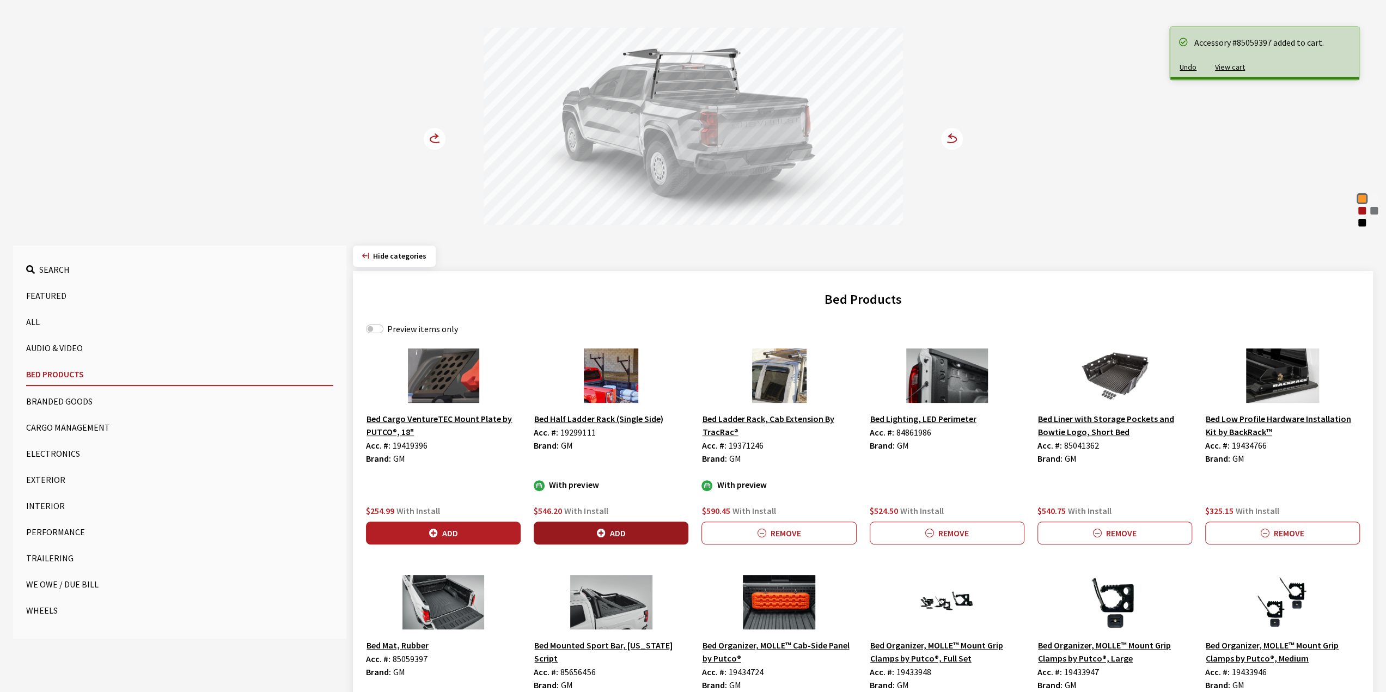
click at [628, 524] on button "Add" at bounding box center [611, 533] width 155 height 23
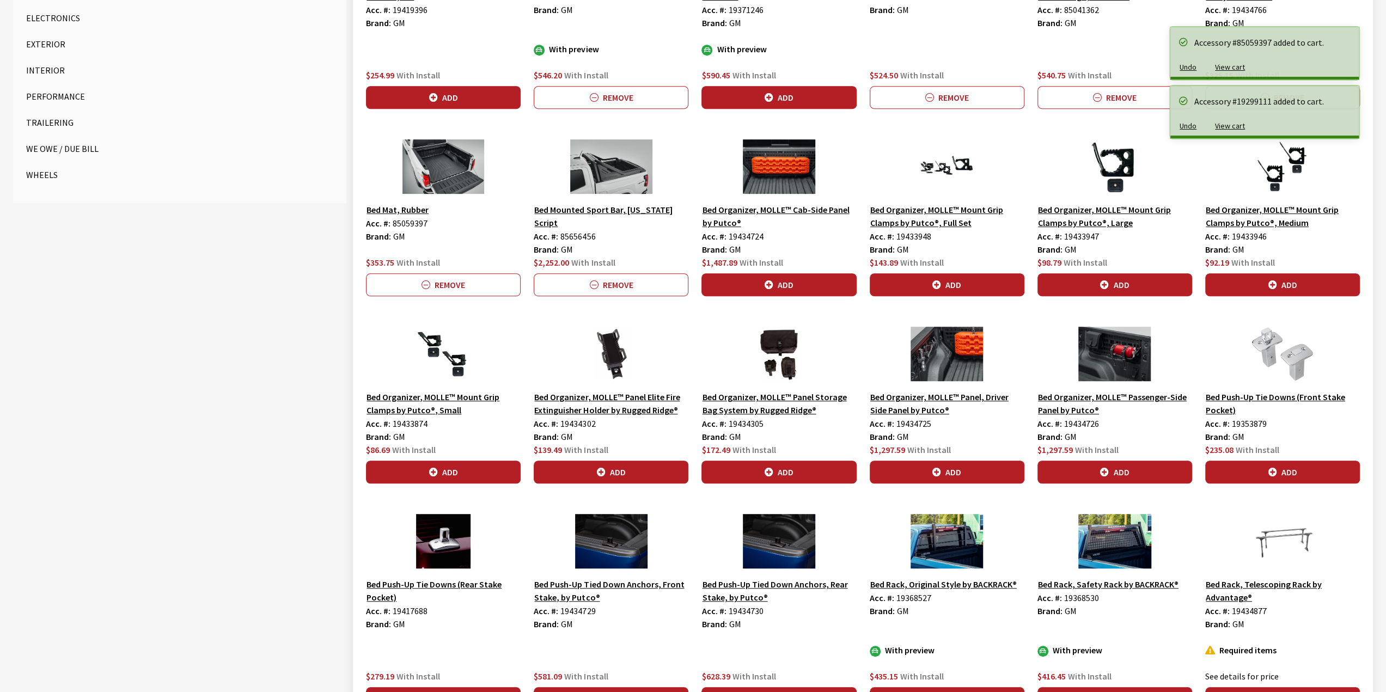
scroll to position [599, 0]
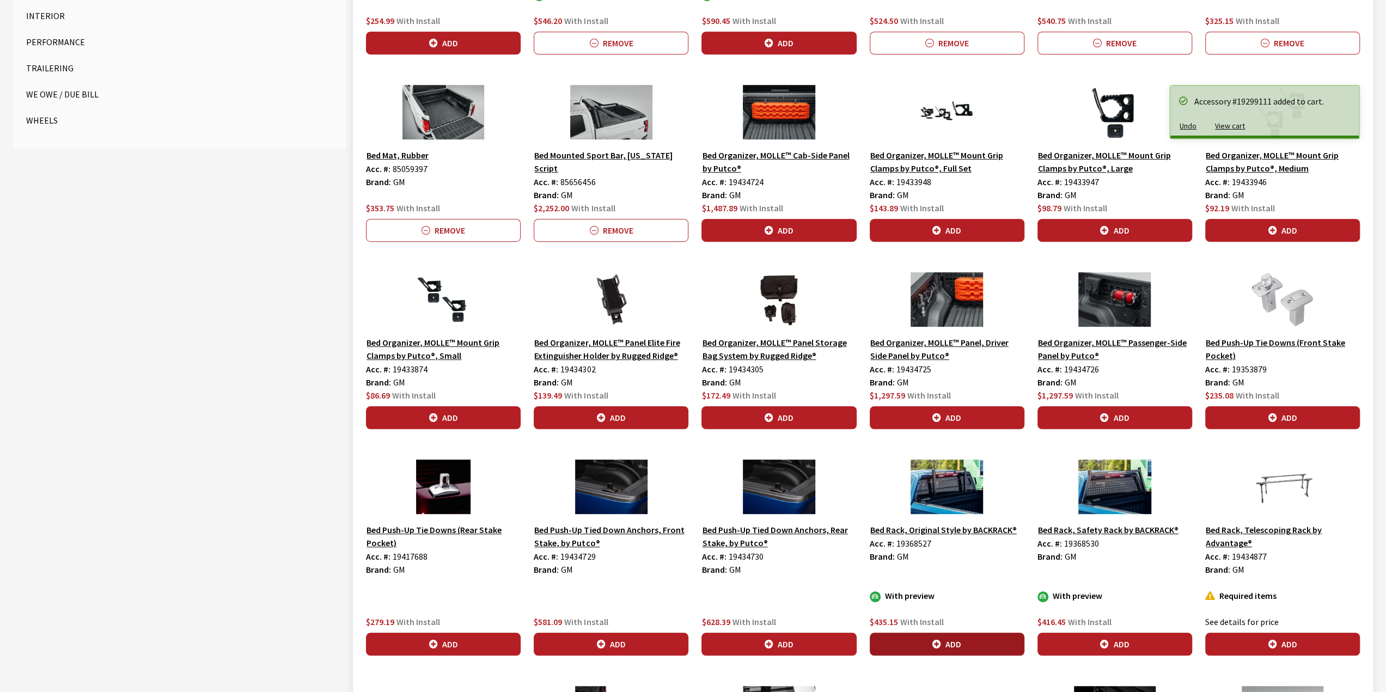
click at [980, 643] on button "Add" at bounding box center [947, 644] width 155 height 23
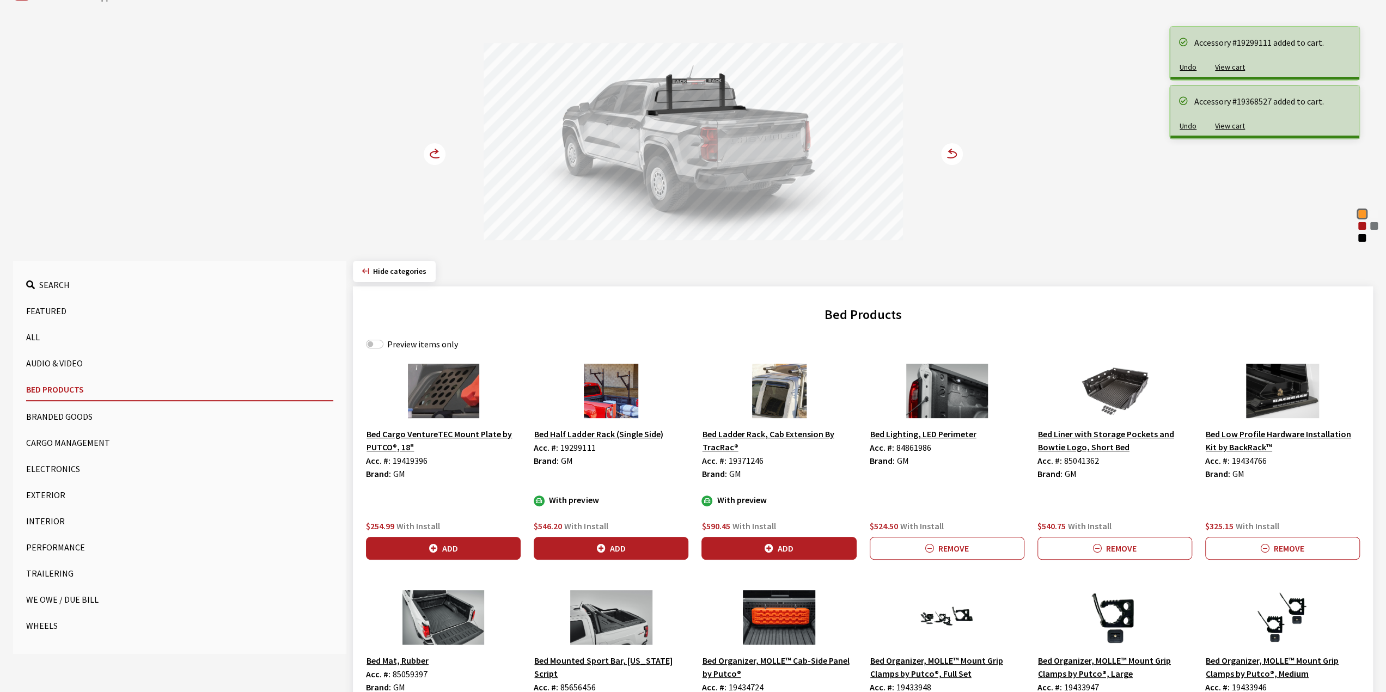
scroll to position [0, 0]
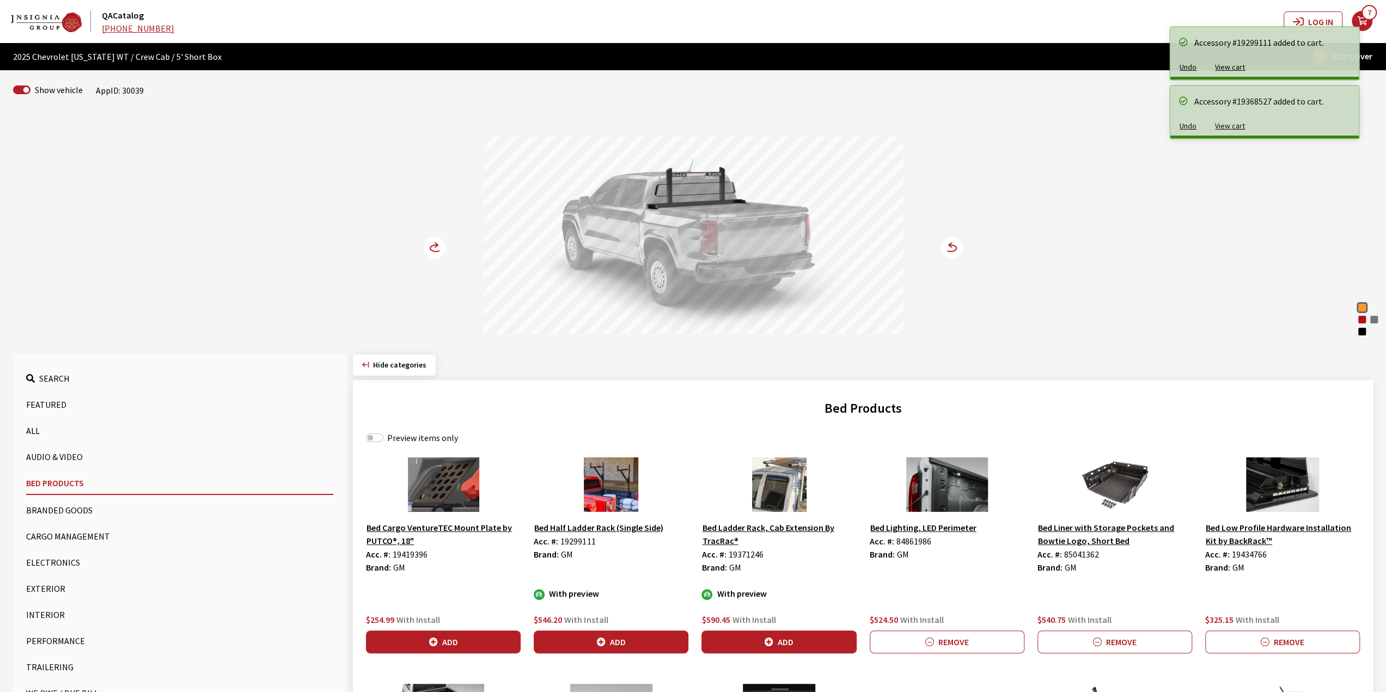
click at [442, 247] on icon at bounding box center [441, 248] width 8 height 9
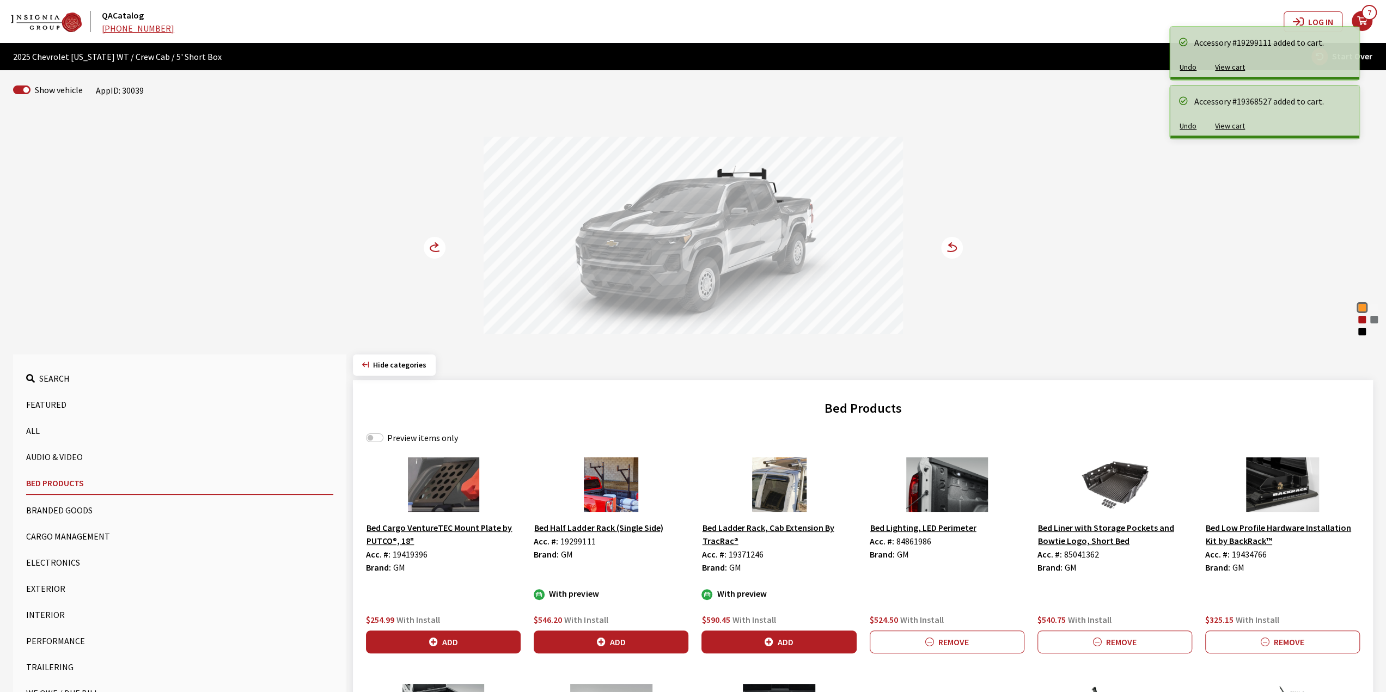
click at [442, 247] on icon at bounding box center [441, 248] width 8 height 9
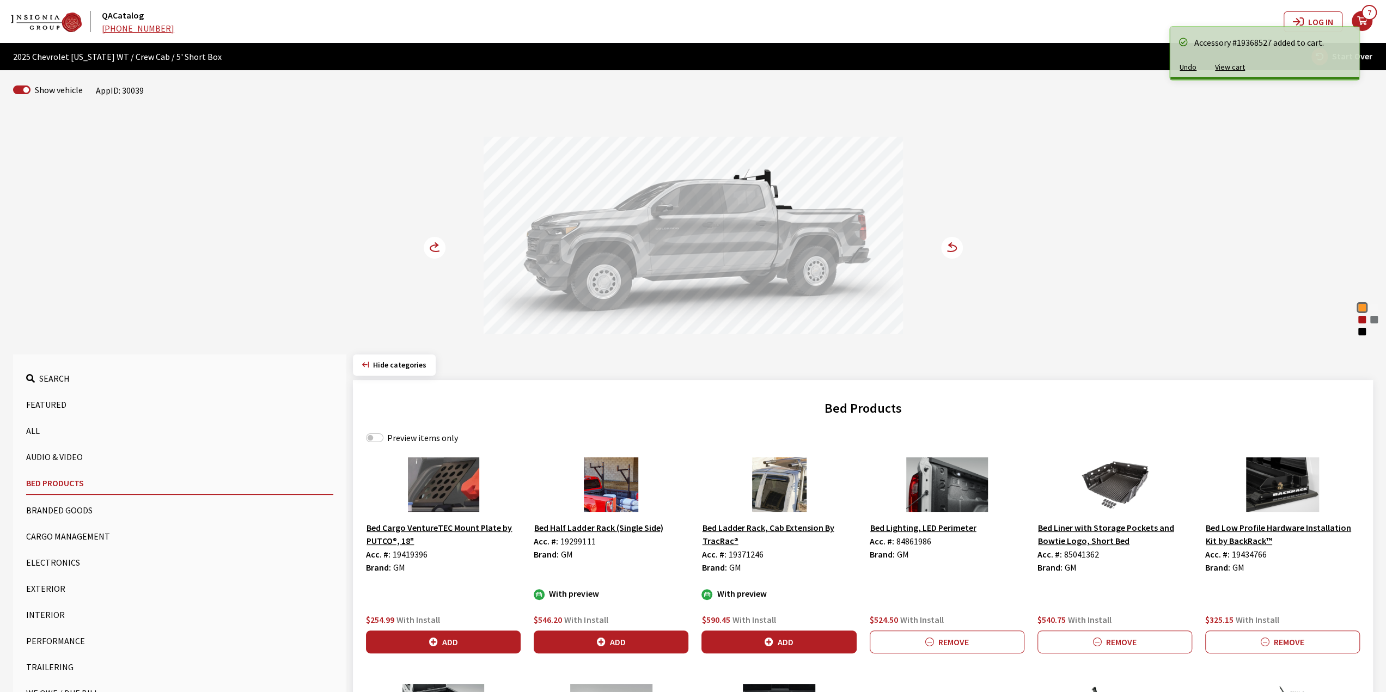
drag, startPoint x: 442, startPoint y: 247, endPoint x: 662, endPoint y: 292, distance: 225.1
click at [442, 248] on icon at bounding box center [441, 248] width 8 height 9
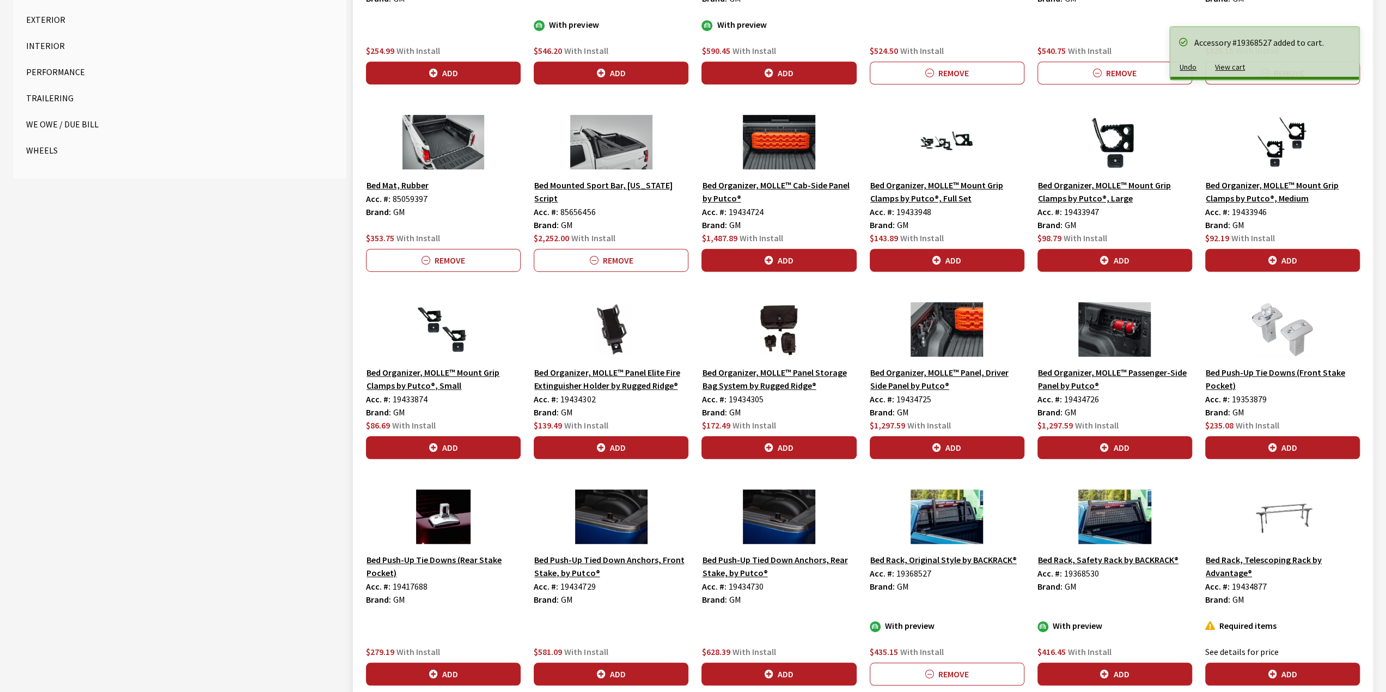
scroll to position [599, 0]
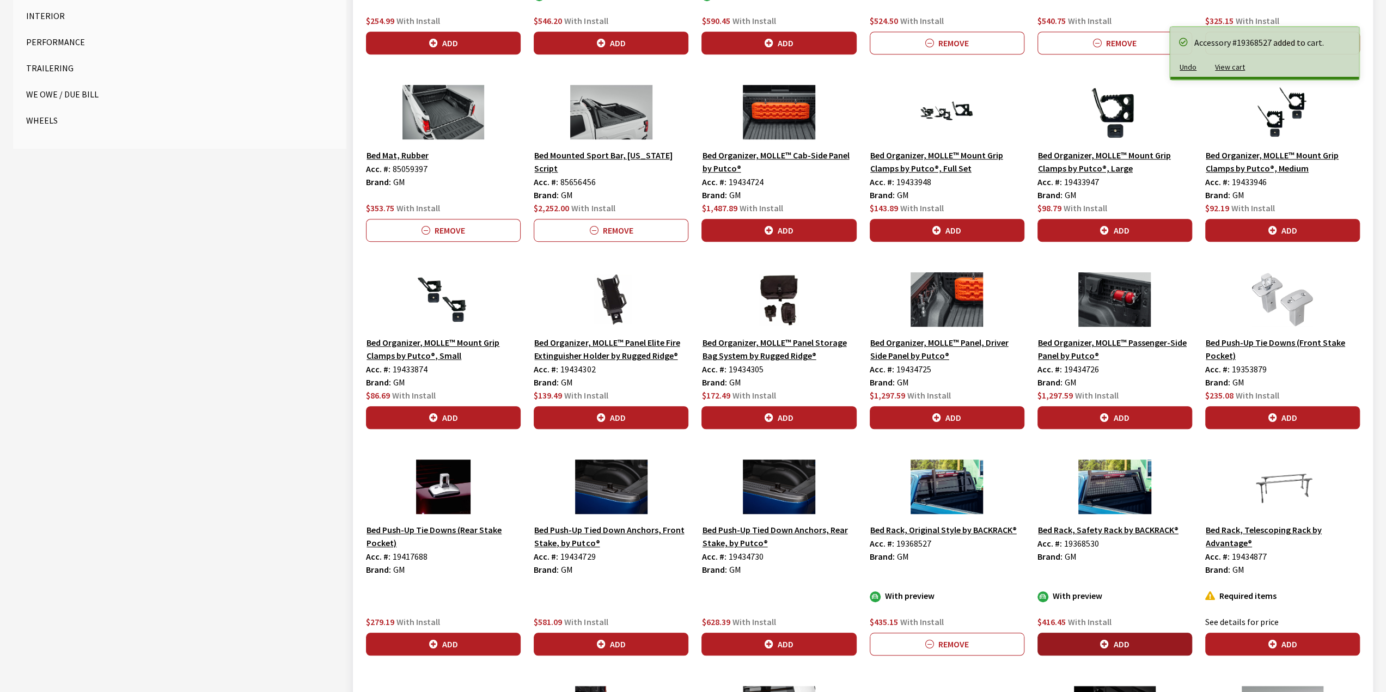
click at [1110, 633] on button "Add" at bounding box center [1114, 644] width 155 height 23
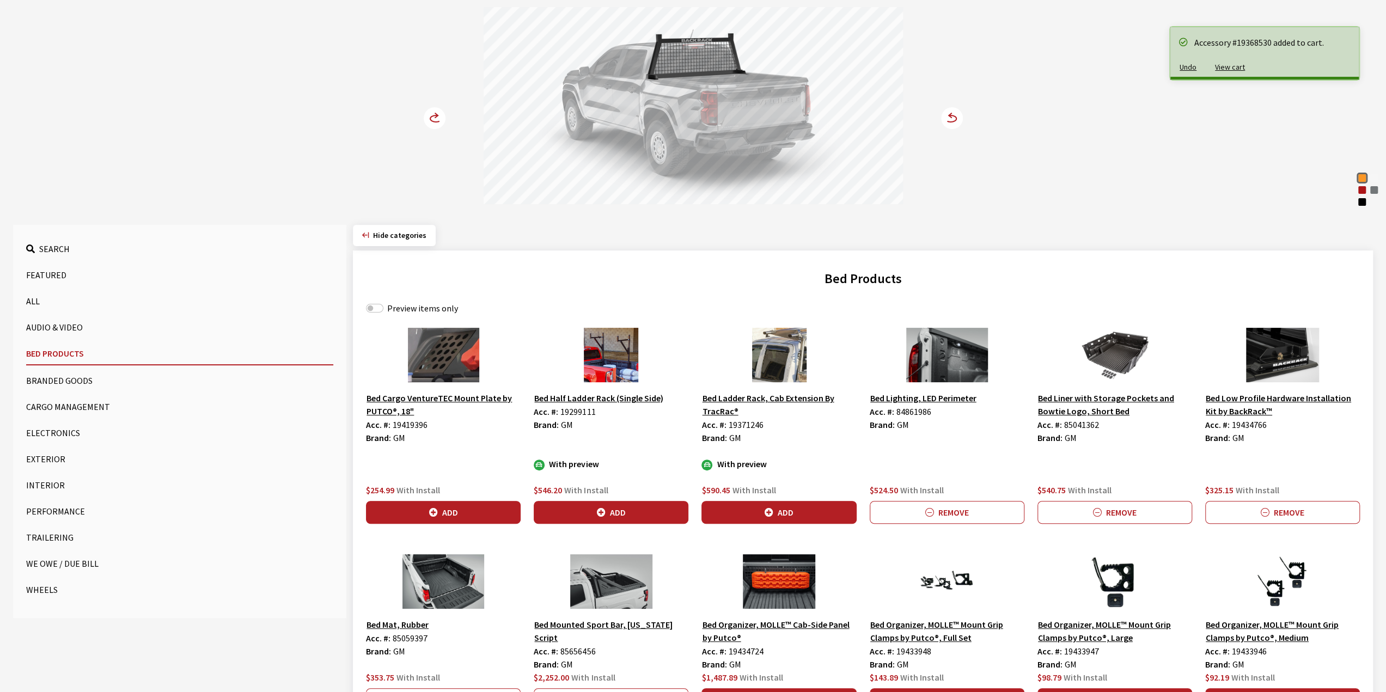
scroll to position [54, 0]
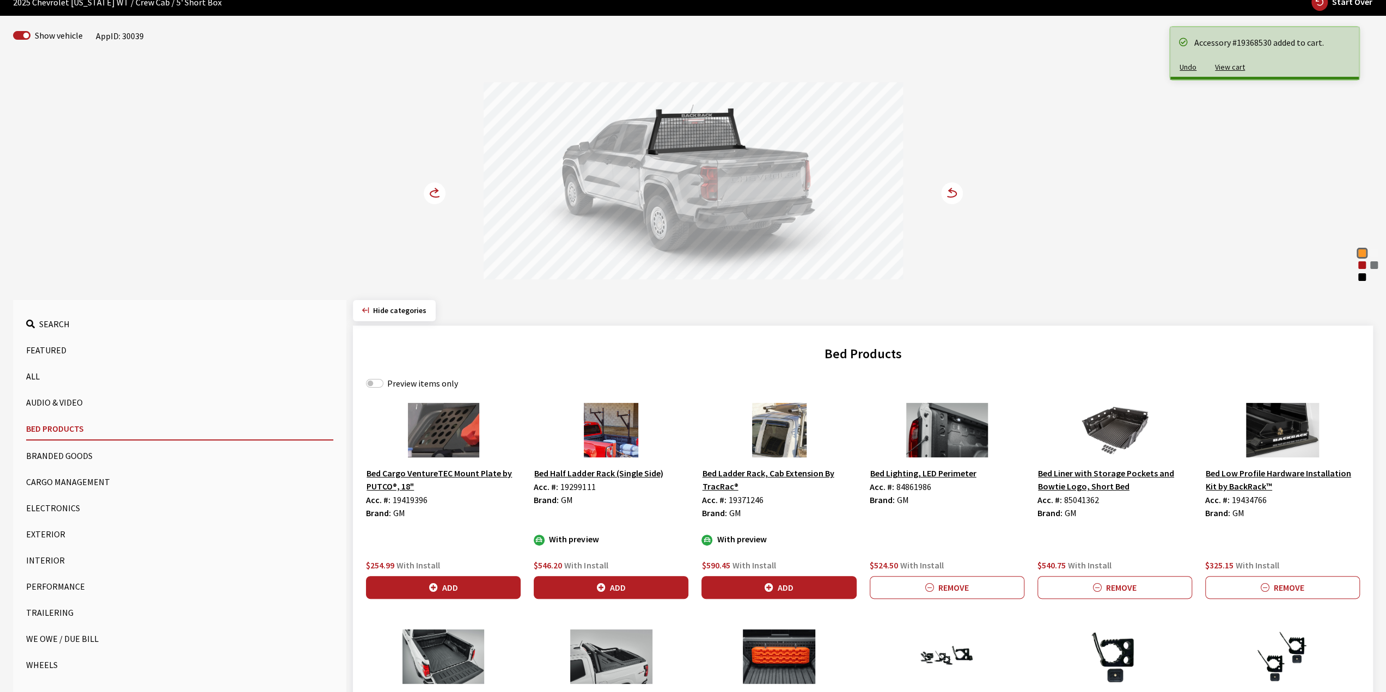
click at [439, 192] on icon at bounding box center [441, 193] width 8 height 9
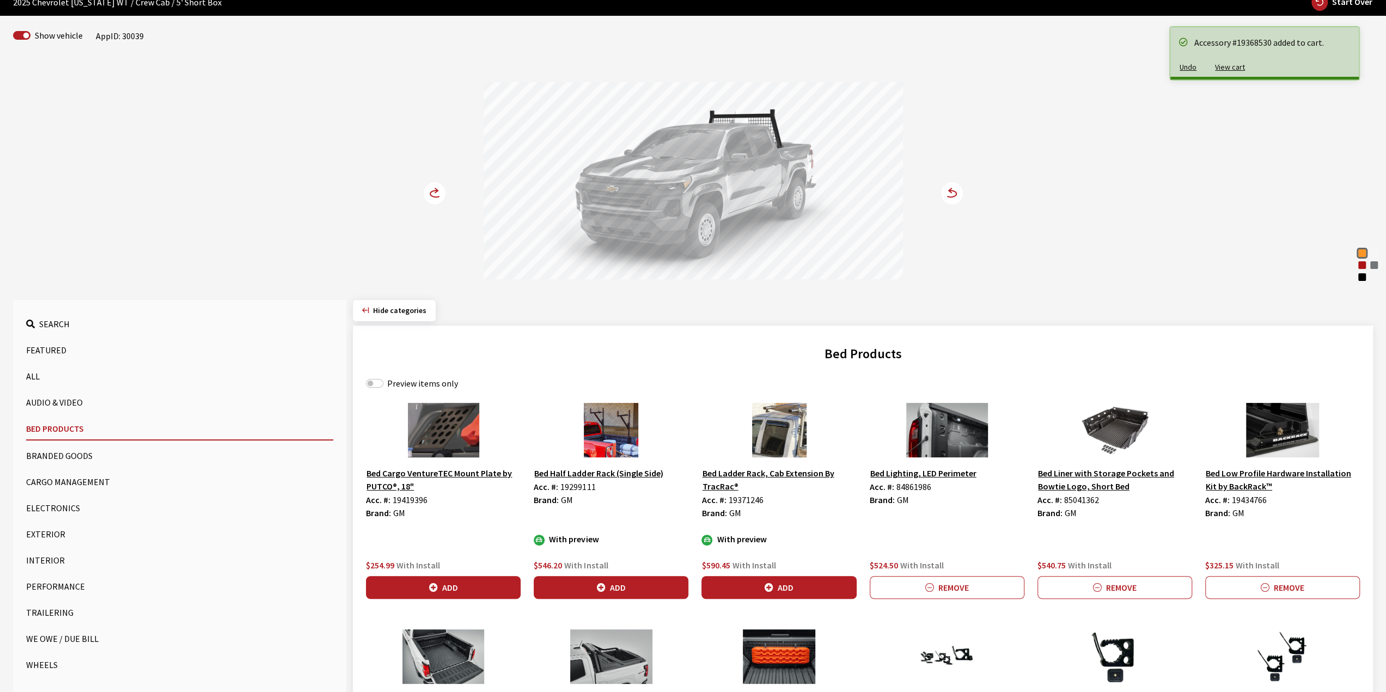
click at [439, 192] on icon at bounding box center [441, 193] width 8 height 9
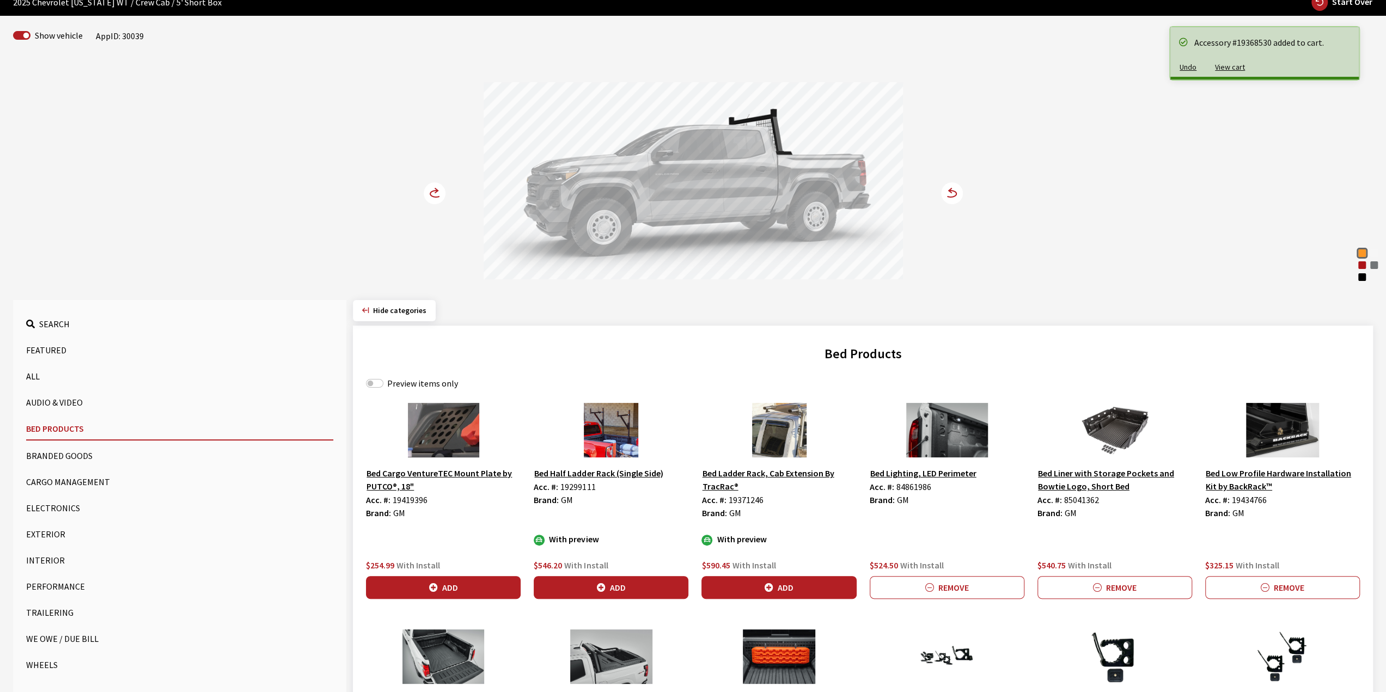
click at [439, 192] on icon at bounding box center [441, 193] width 8 height 9
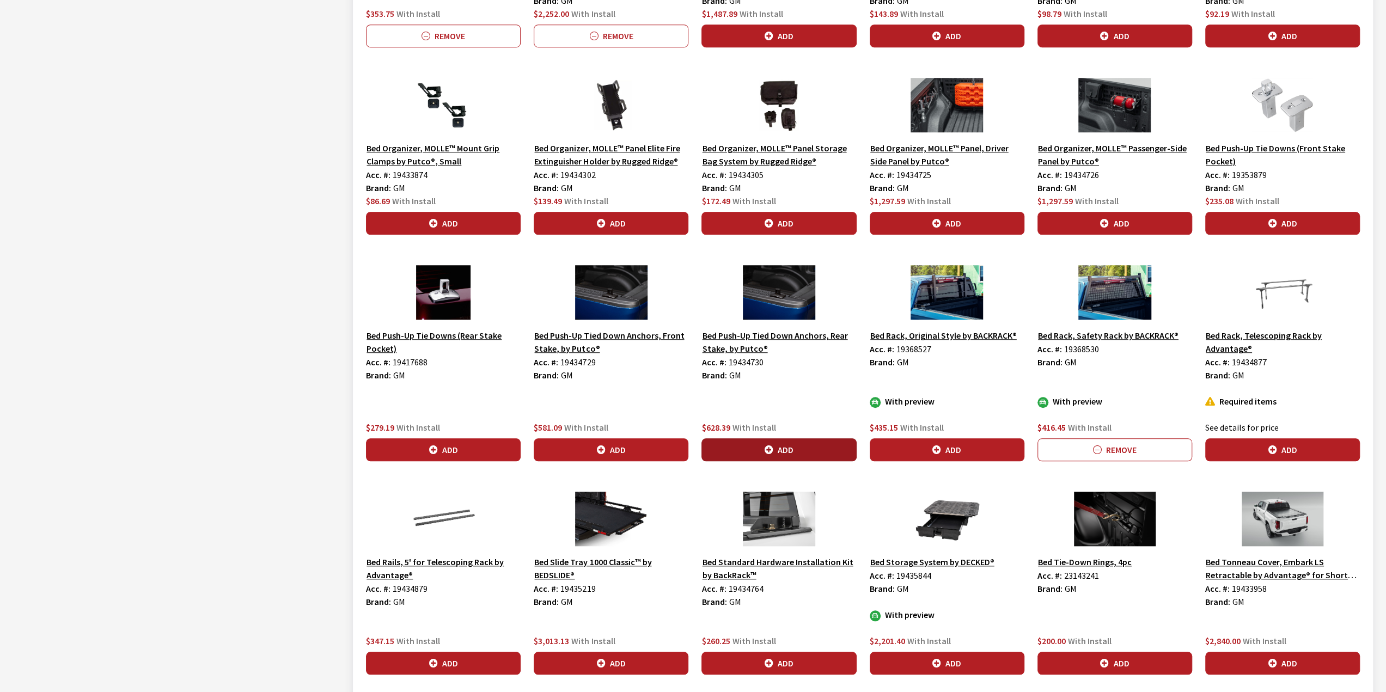
scroll to position [762, 0]
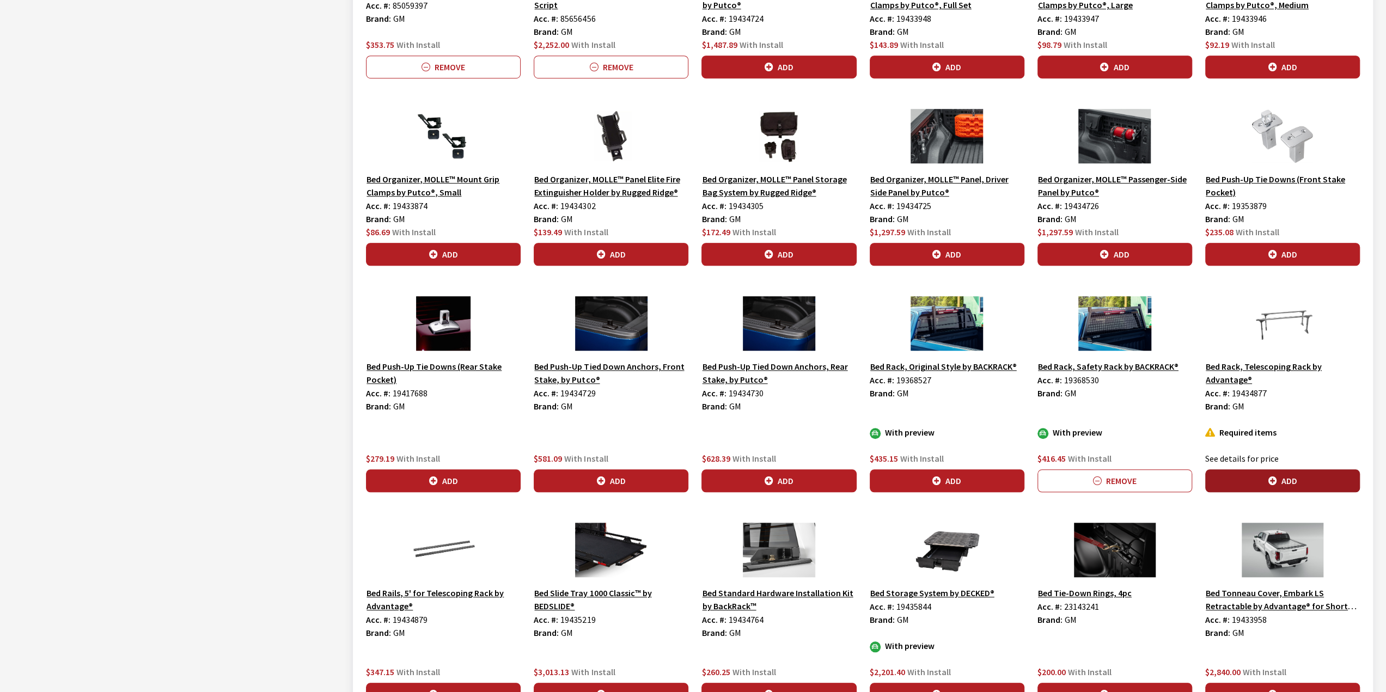
click at [1284, 481] on button "Add" at bounding box center [1282, 480] width 155 height 23
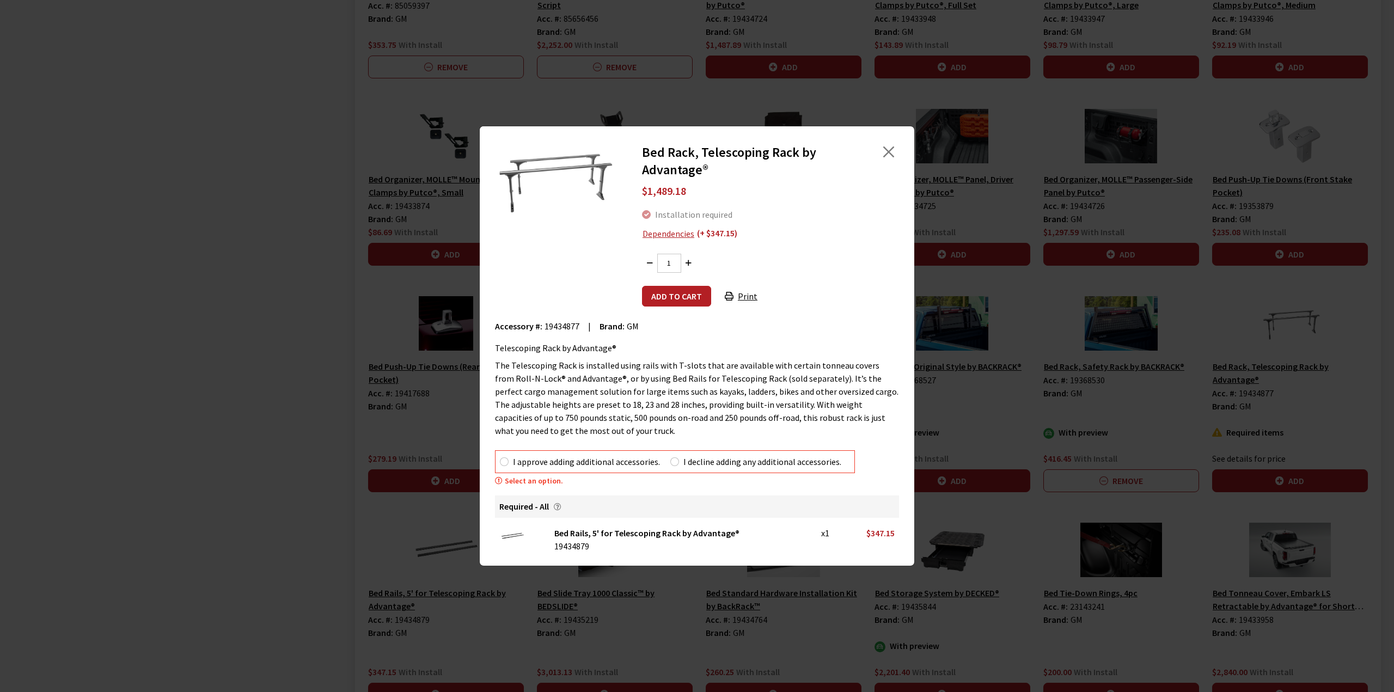
click at [549, 455] on label "I approve adding additional accessories." at bounding box center [586, 461] width 147 height 13
click at [509, 457] on input "I approve adding additional accessories." at bounding box center [504, 461] width 9 height 9
radio input "true"
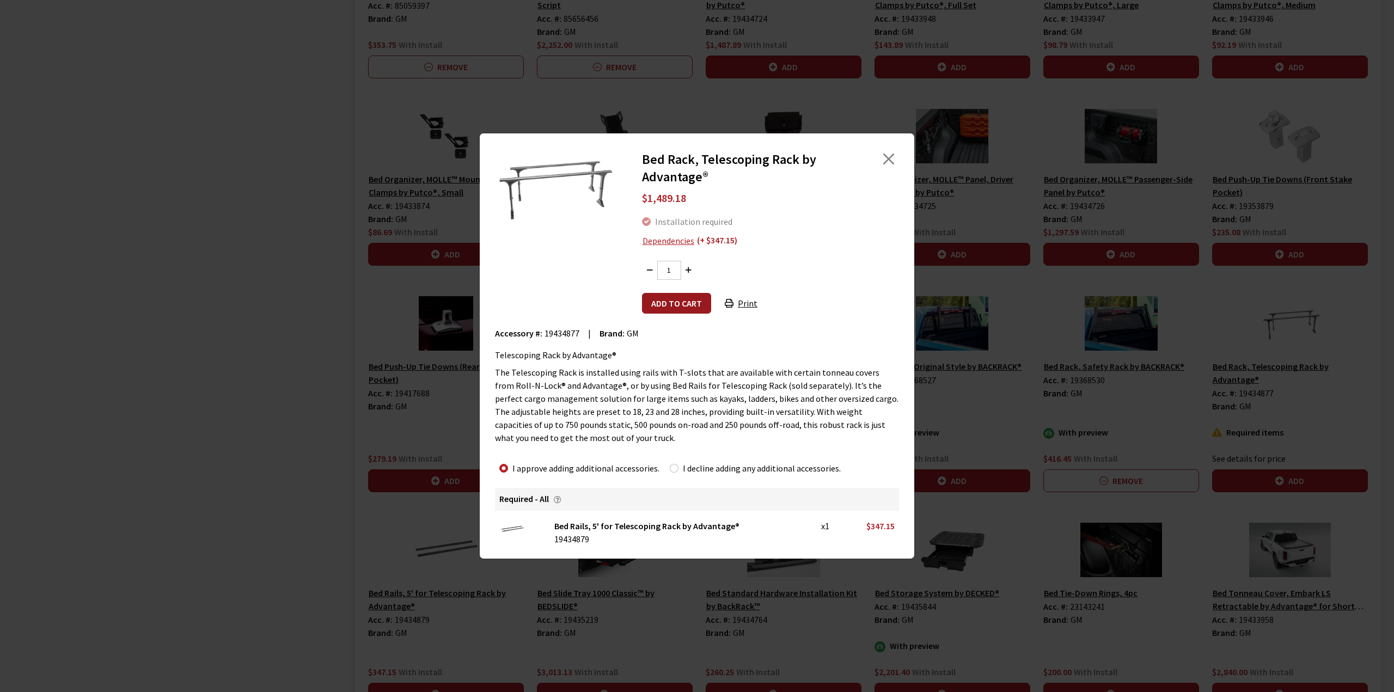
click at [665, 310] on button "Add to cart" at bounding box center [676, 303] width 69 height 21
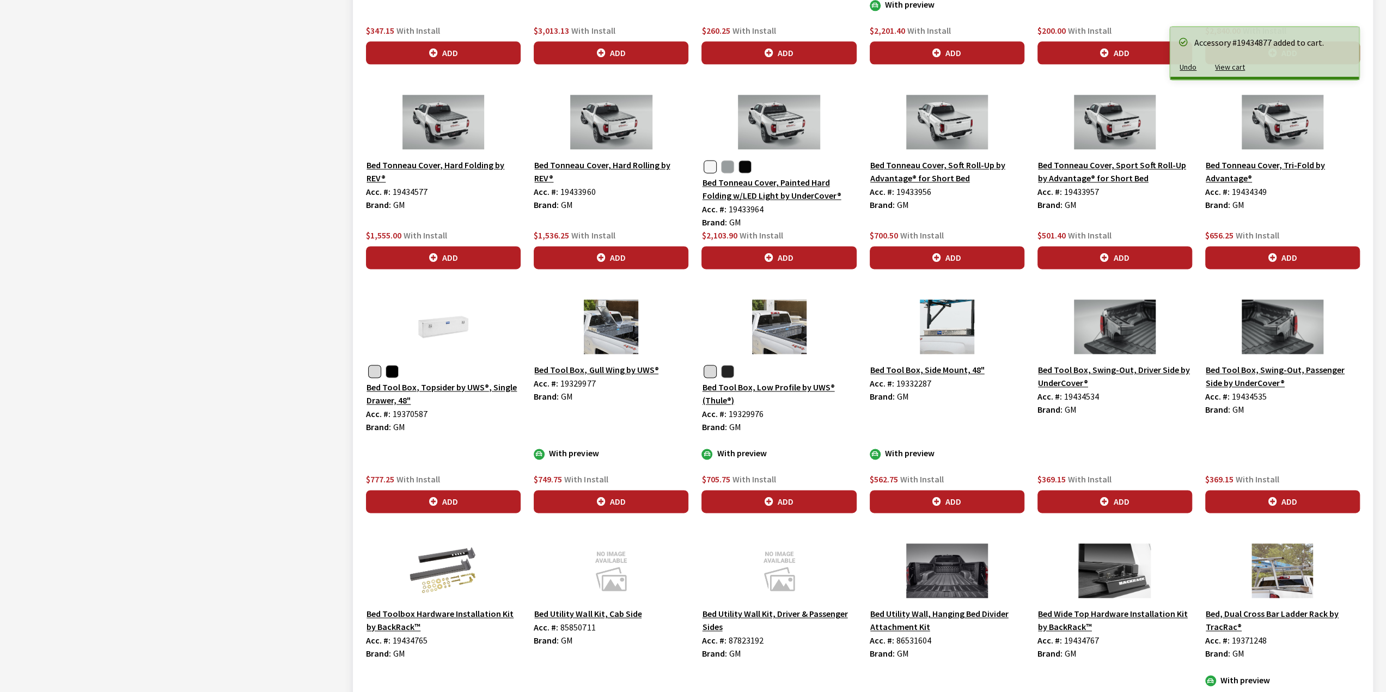
scroll to position [1403, 0]
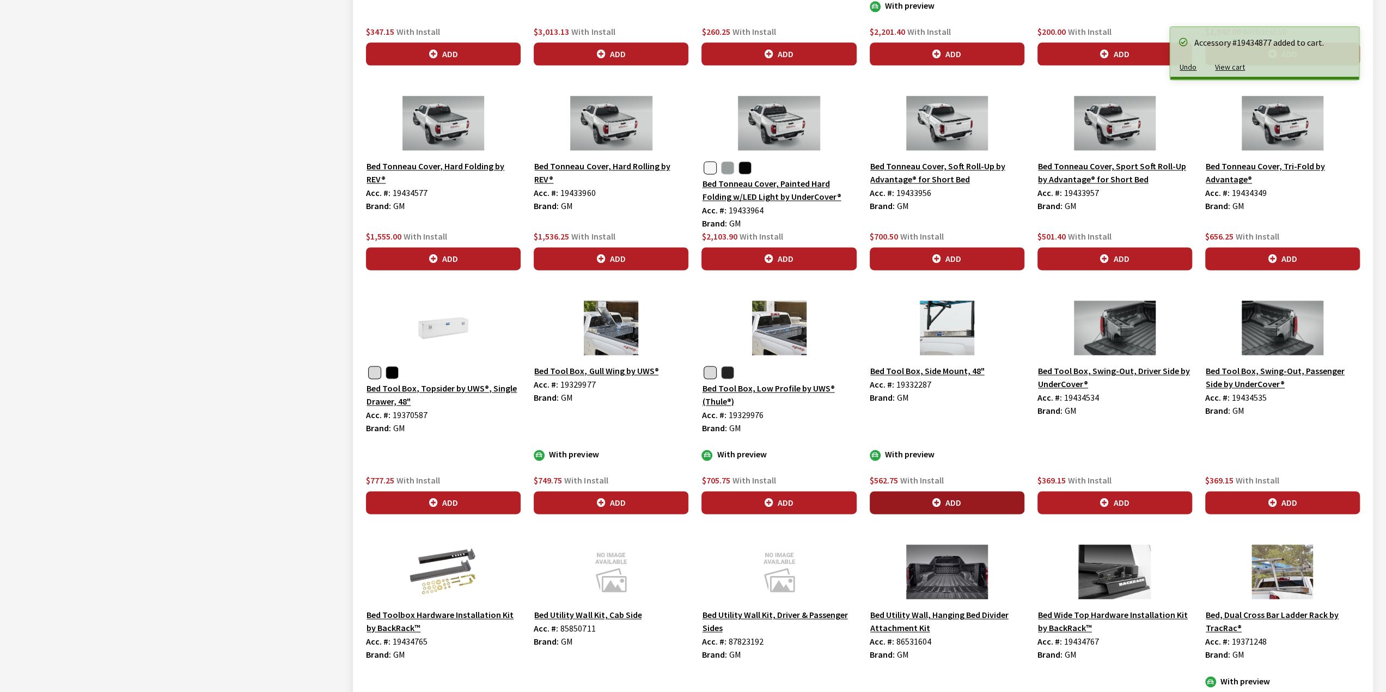
click at [973, 495] on button "Add" at bounding box center [947, 502] width 155 height 23
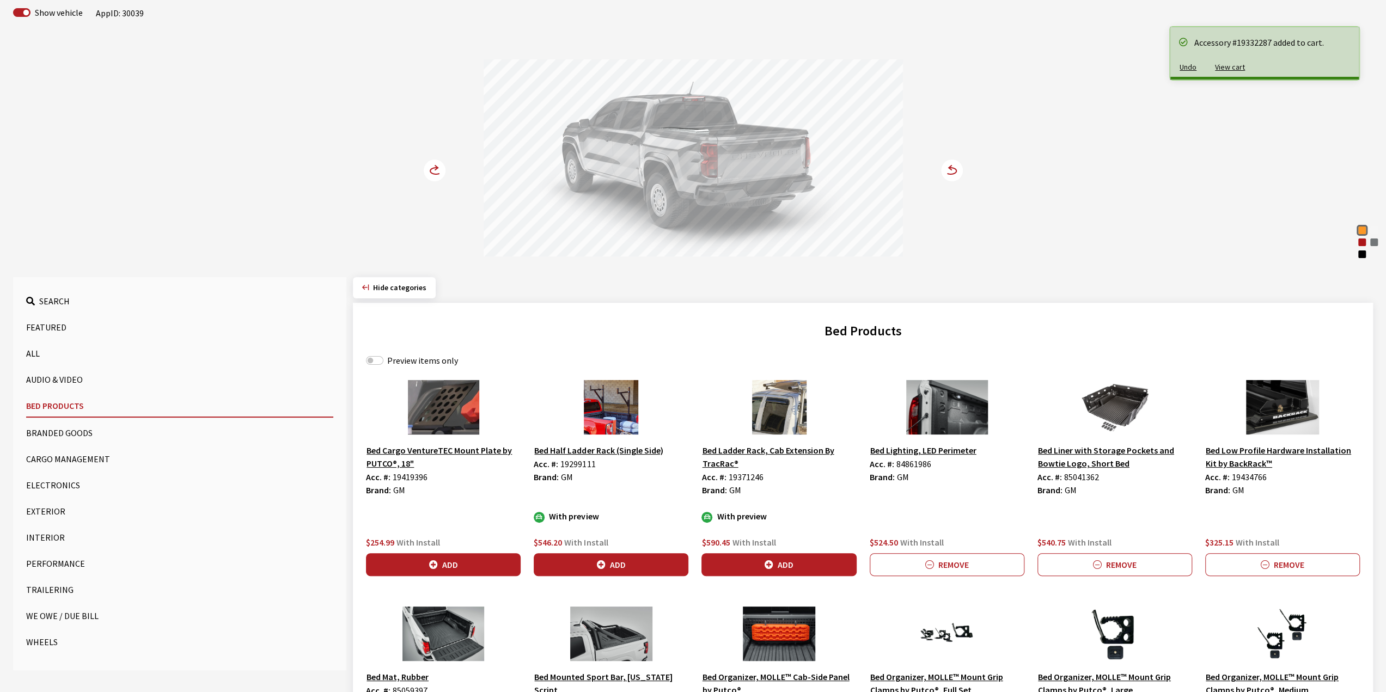
scroll to position [47, 0]
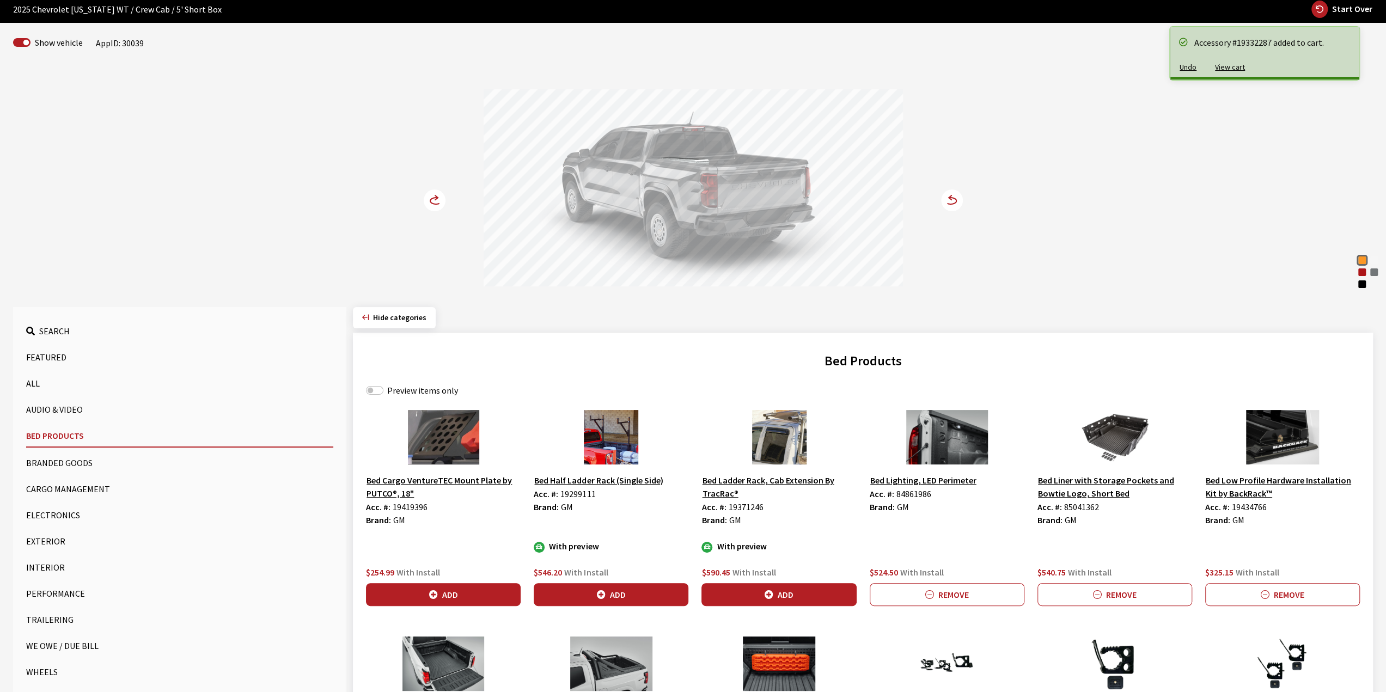
click at [436, 201] on circle at bounding box center [435, 200] width 22 height 22
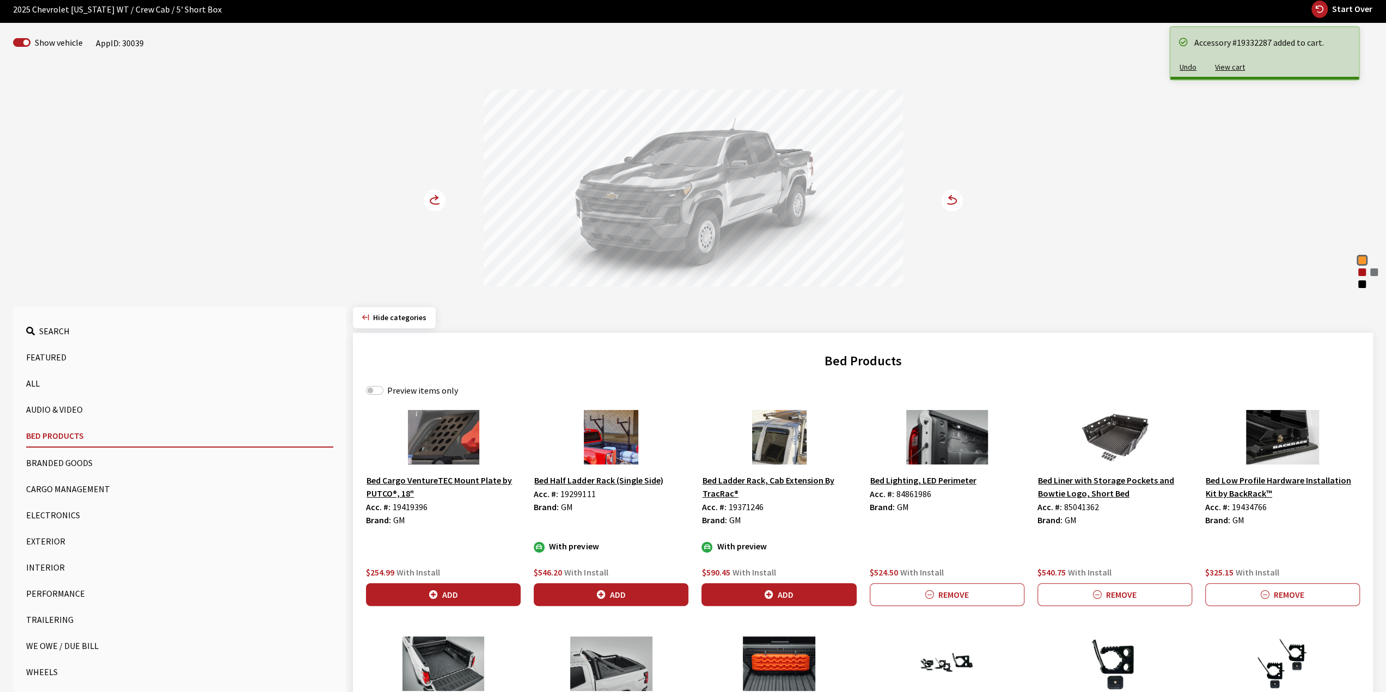
click at [436, 201] on circle at bounding box center [435, 200] width 22 height 22
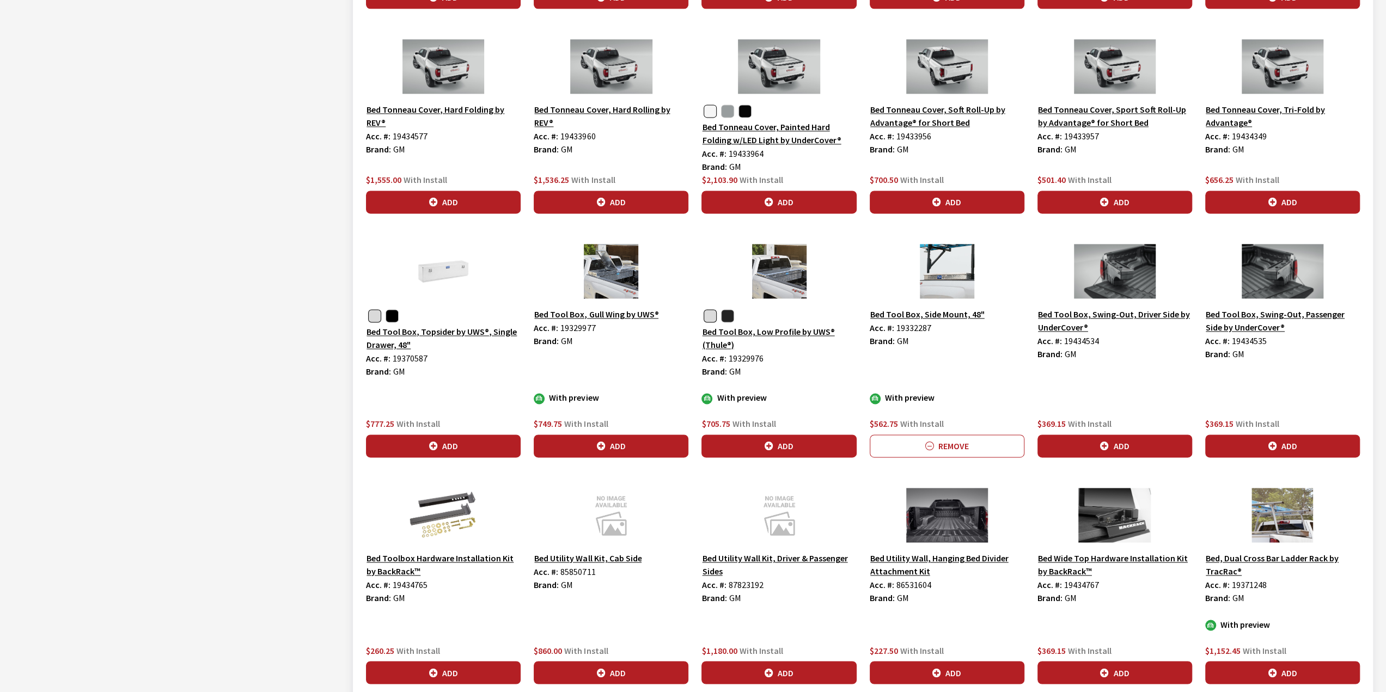
scroll to position [1458, 0]
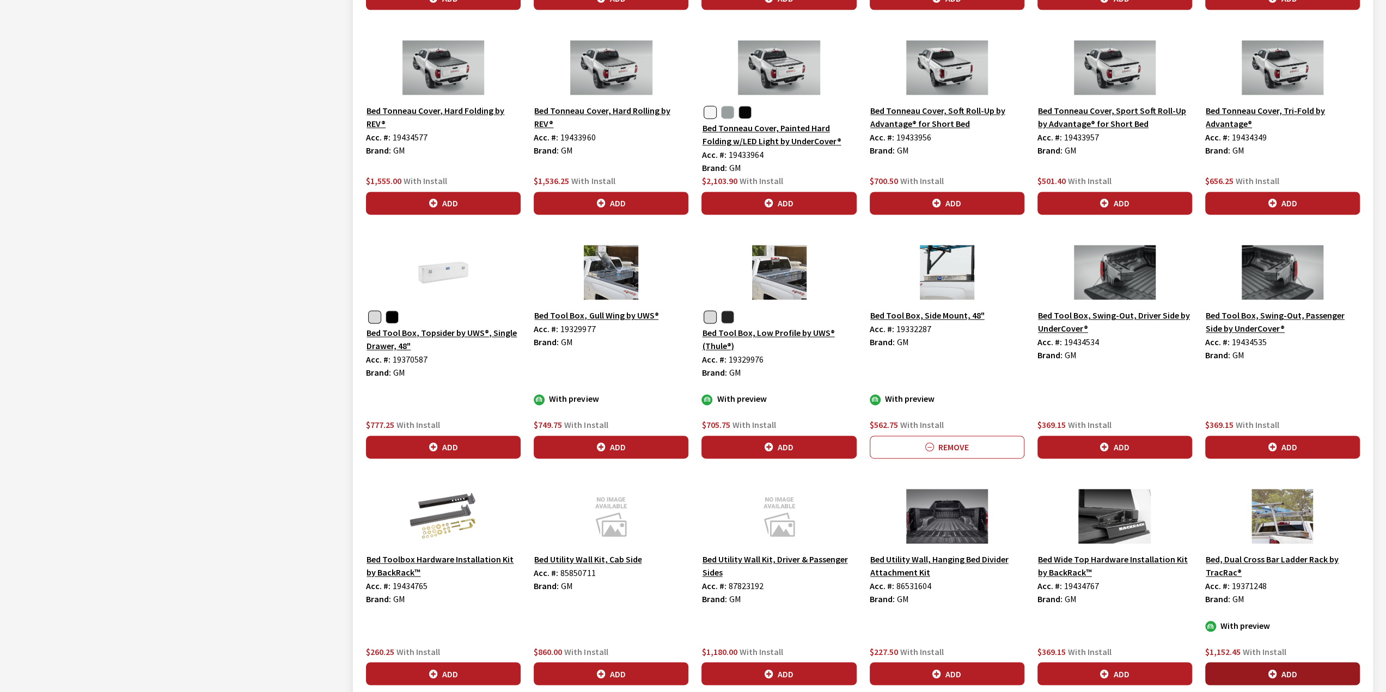
click at [1282, 675] on button "Add" at bounding box center [1282, 673] width 155 height 23
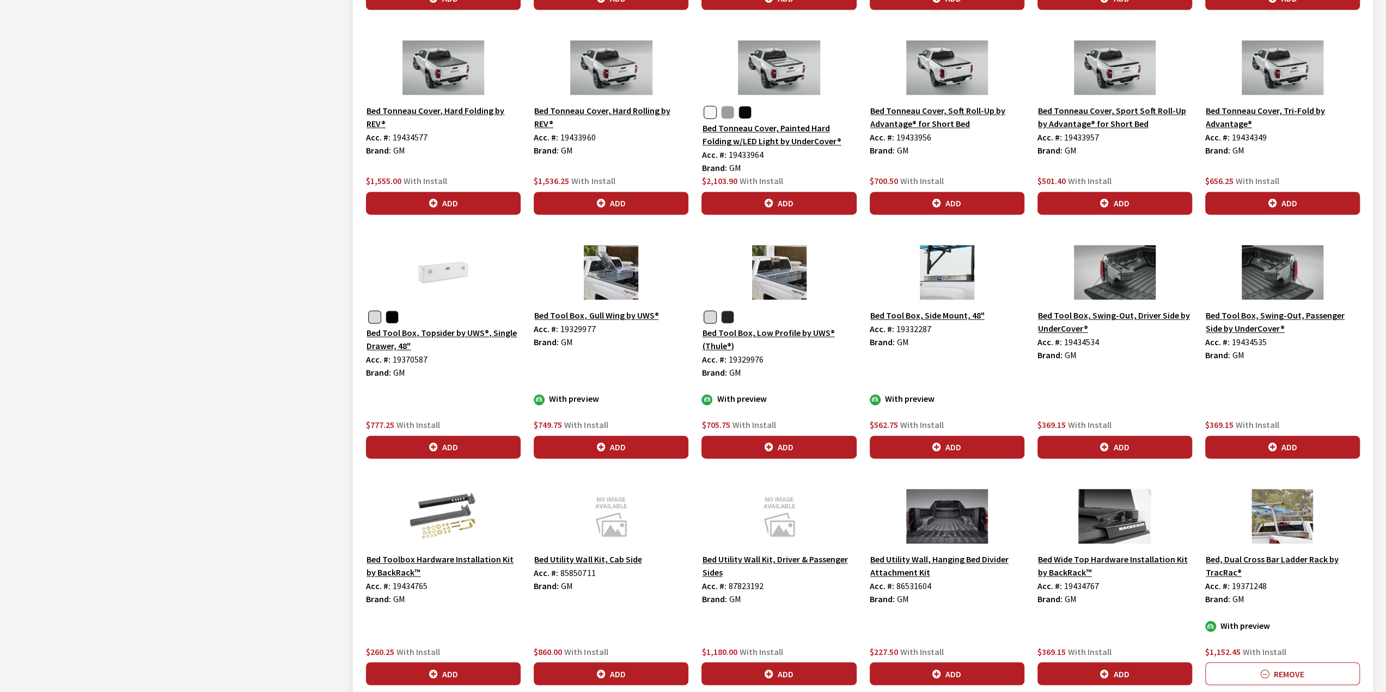
scroll to position [1931, 0]
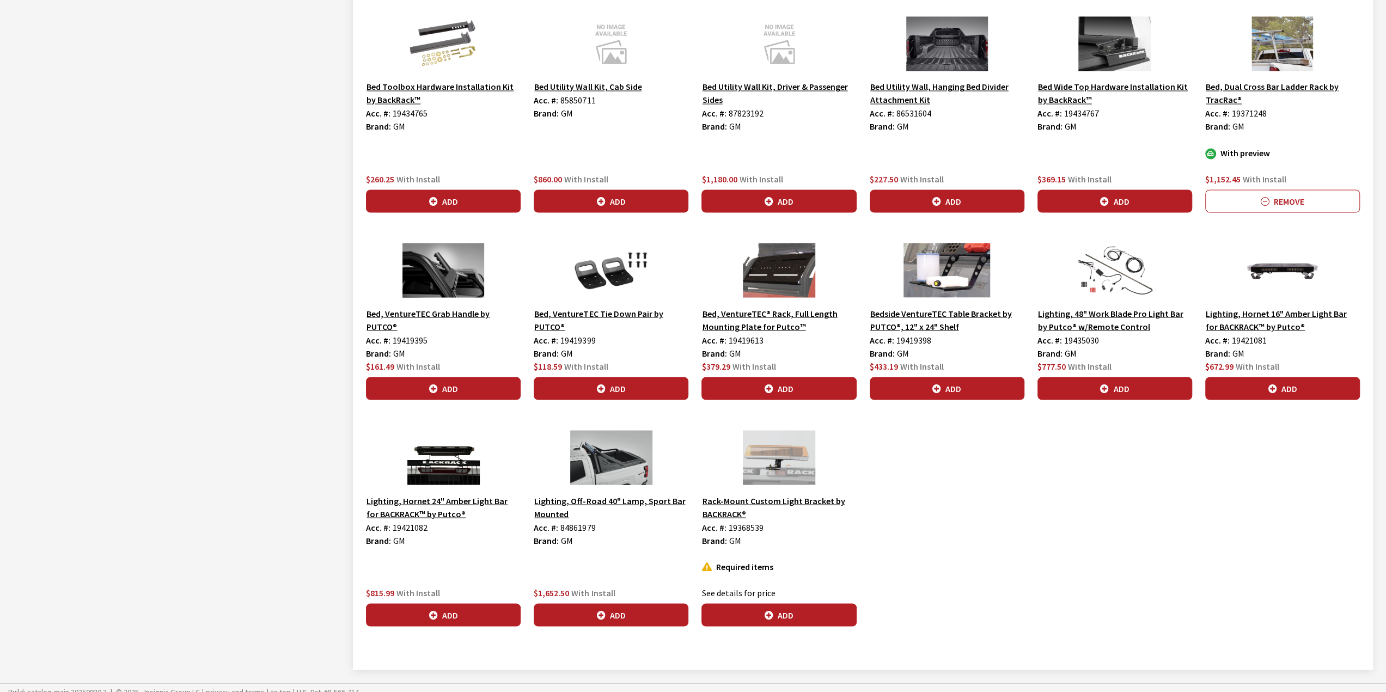
click at [604, 603] on button "Add" at bounding box center [611, 614] width 155 height 23
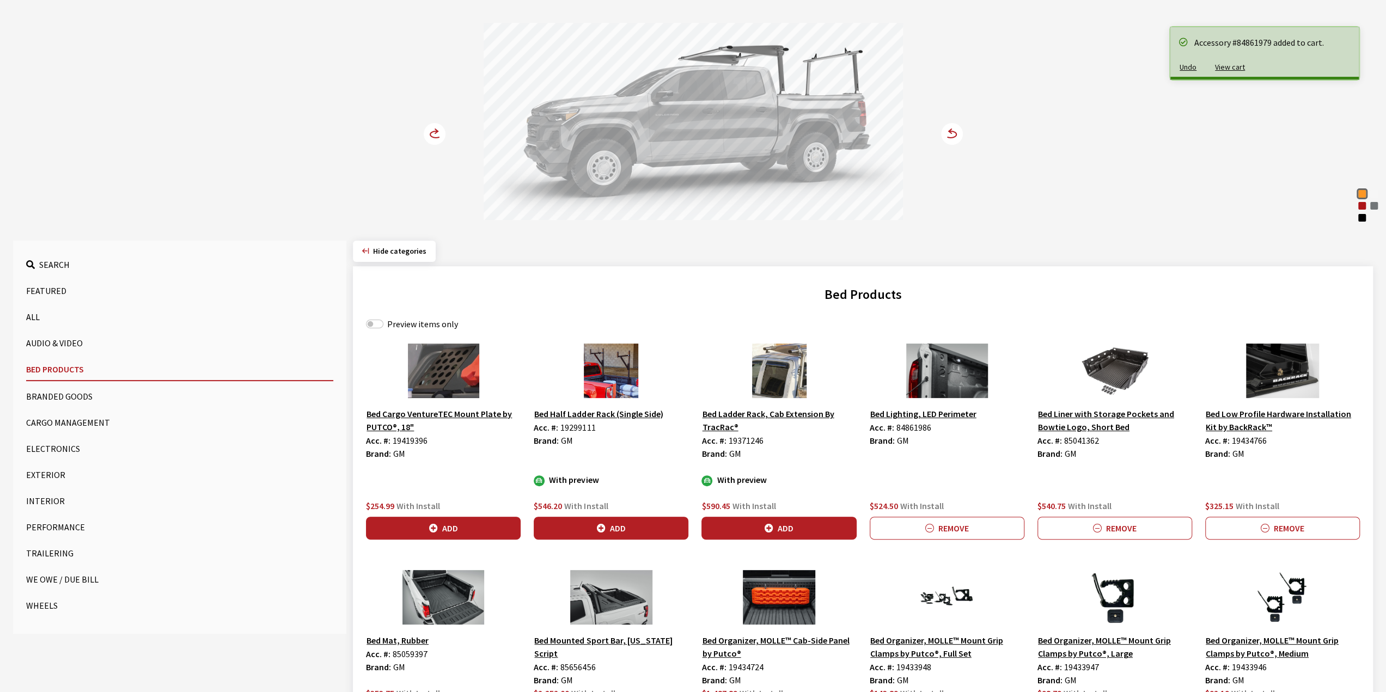
scroll to position [0, 0]
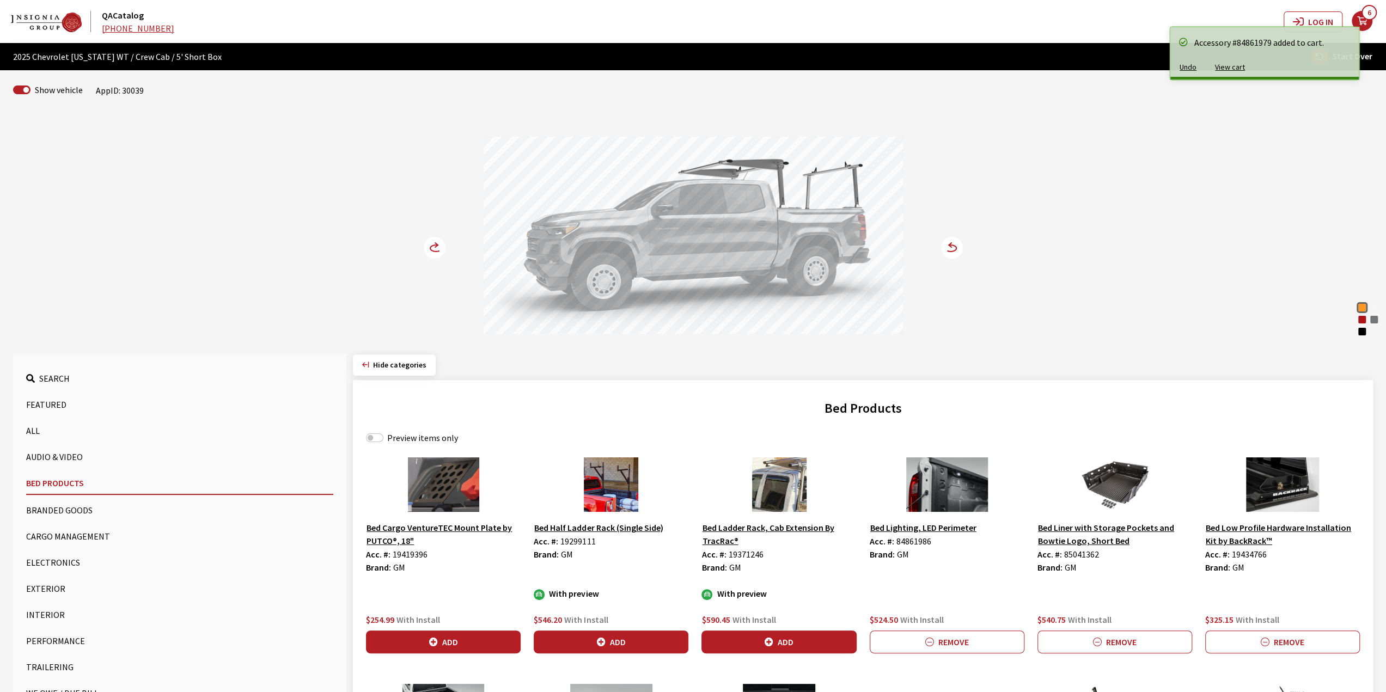
click at [439, 232] on div "Sunrise Orange Summit White Radiant Red Tintcoat [PERSON_NAME] Metallic Black S…" at bounding box center [693, 226] width 719 height 222
click at [432, 243] on circle at bounding box center [435, 248] width 22 height 22
click at [431, 243] on circle at bounding box center [435, 248] width 22 height 22
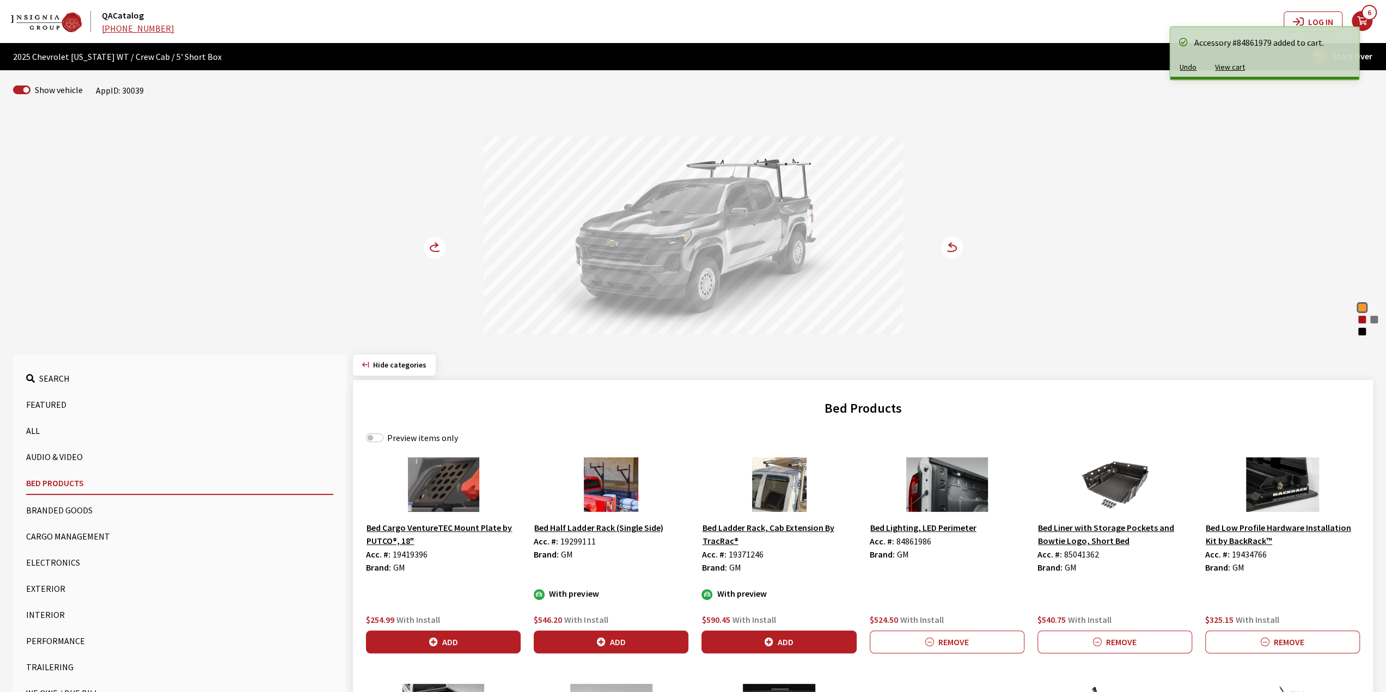
click at [431, 244] on circle at bounding box center [435, 248] width 22 height 22
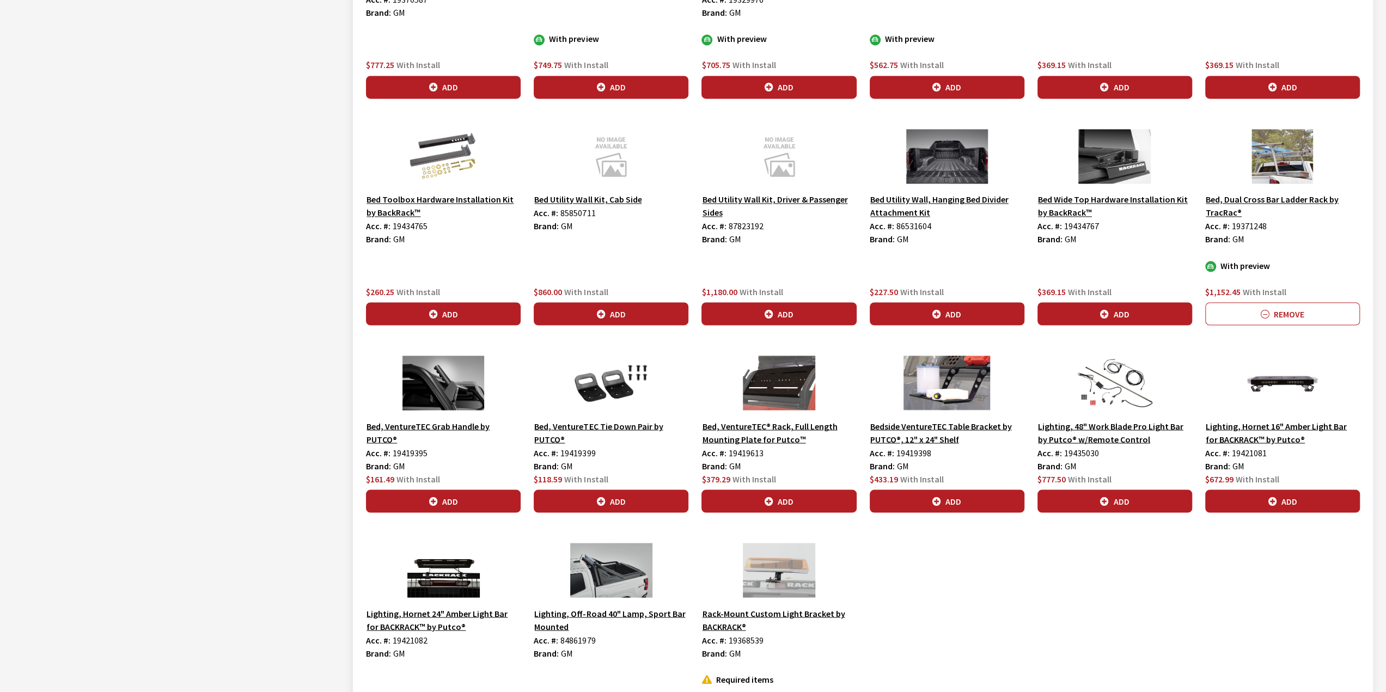
scroll to position [1780, 0]
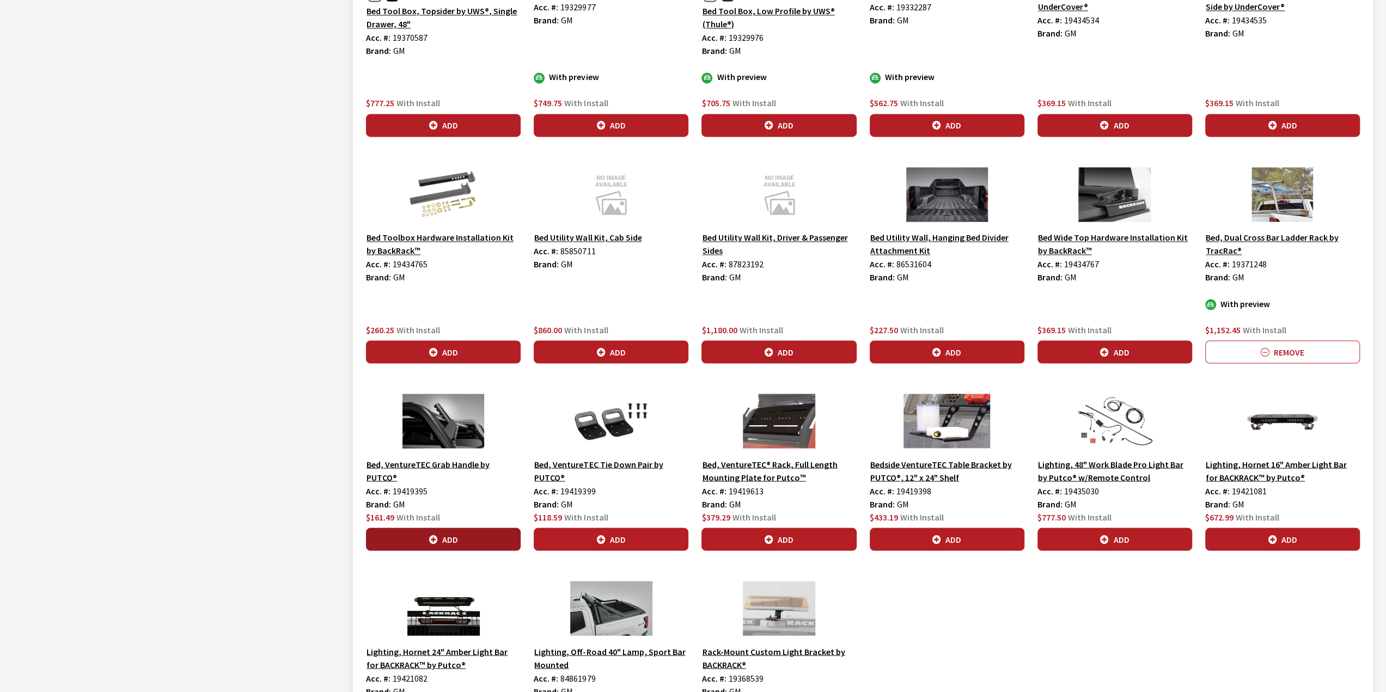
click at [468, 529] on button "Add" at bounding box center [443, 539] width 155 height 23
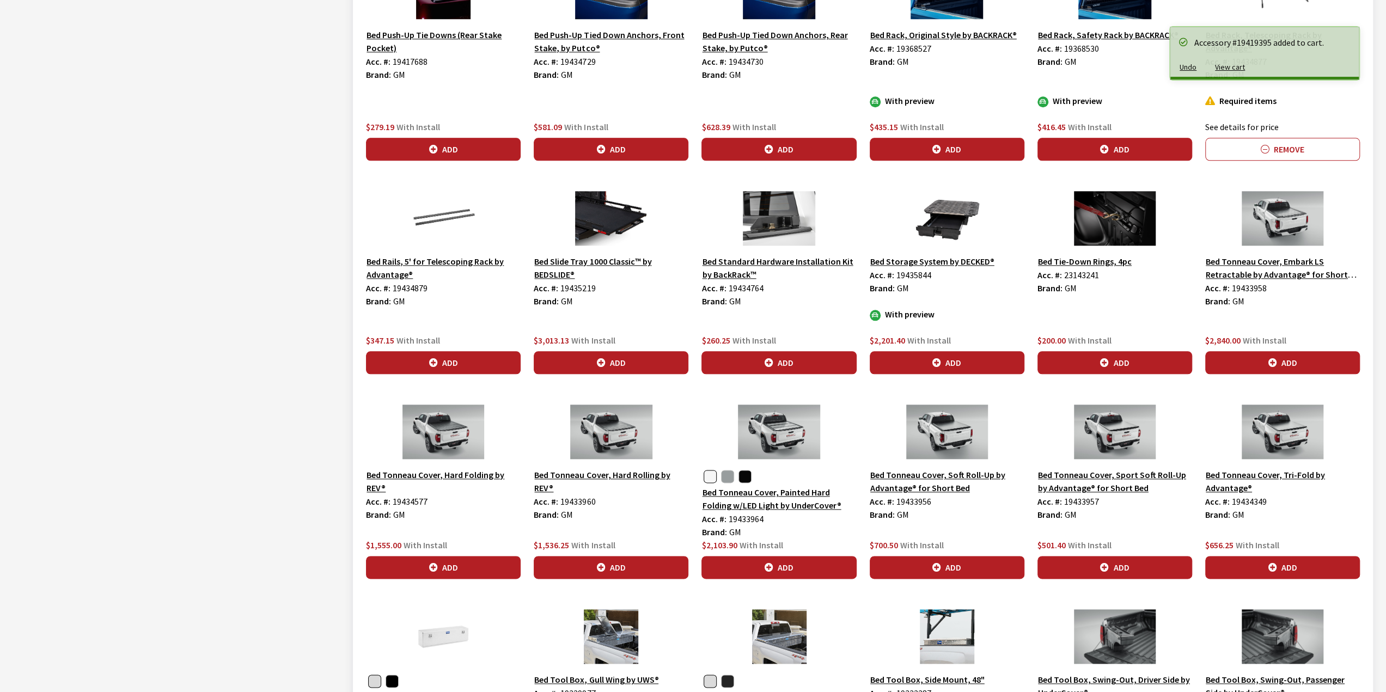
scroll to position [1037, 0]
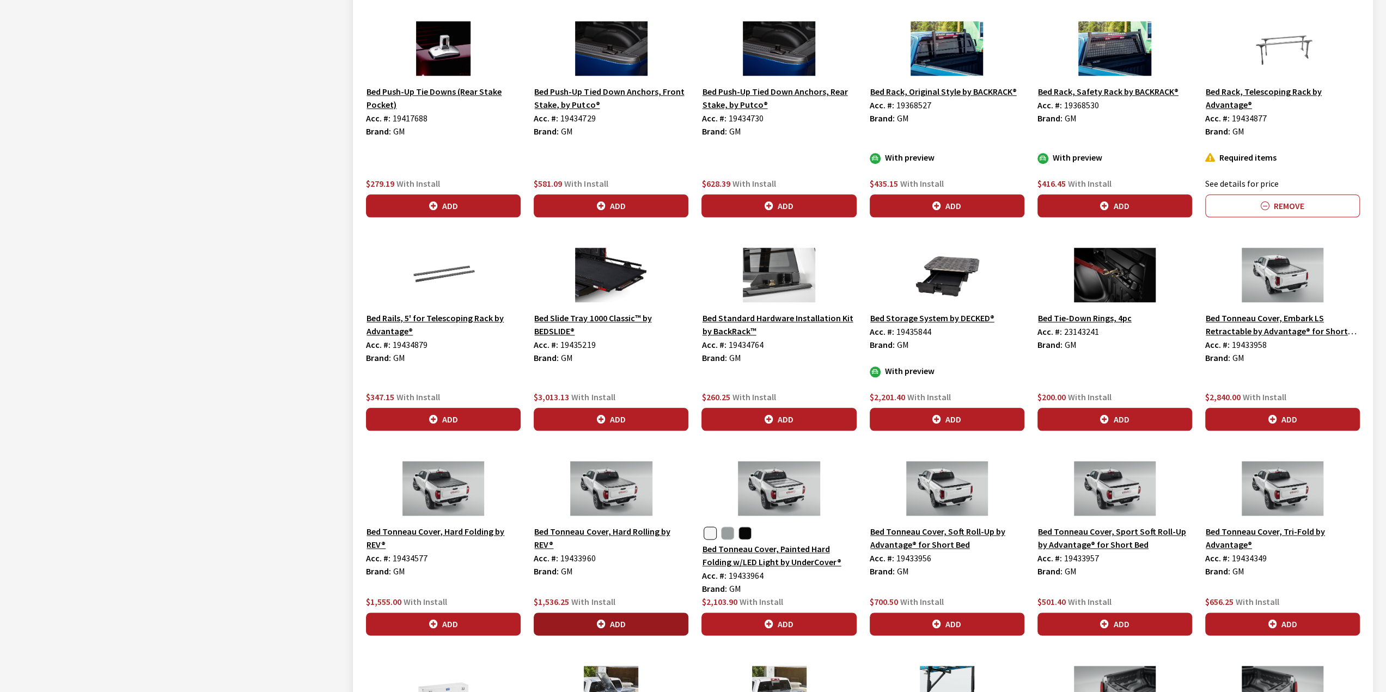
click at [607, 615] on button "Add" at bounding box center [611, 624] width 155 height 23
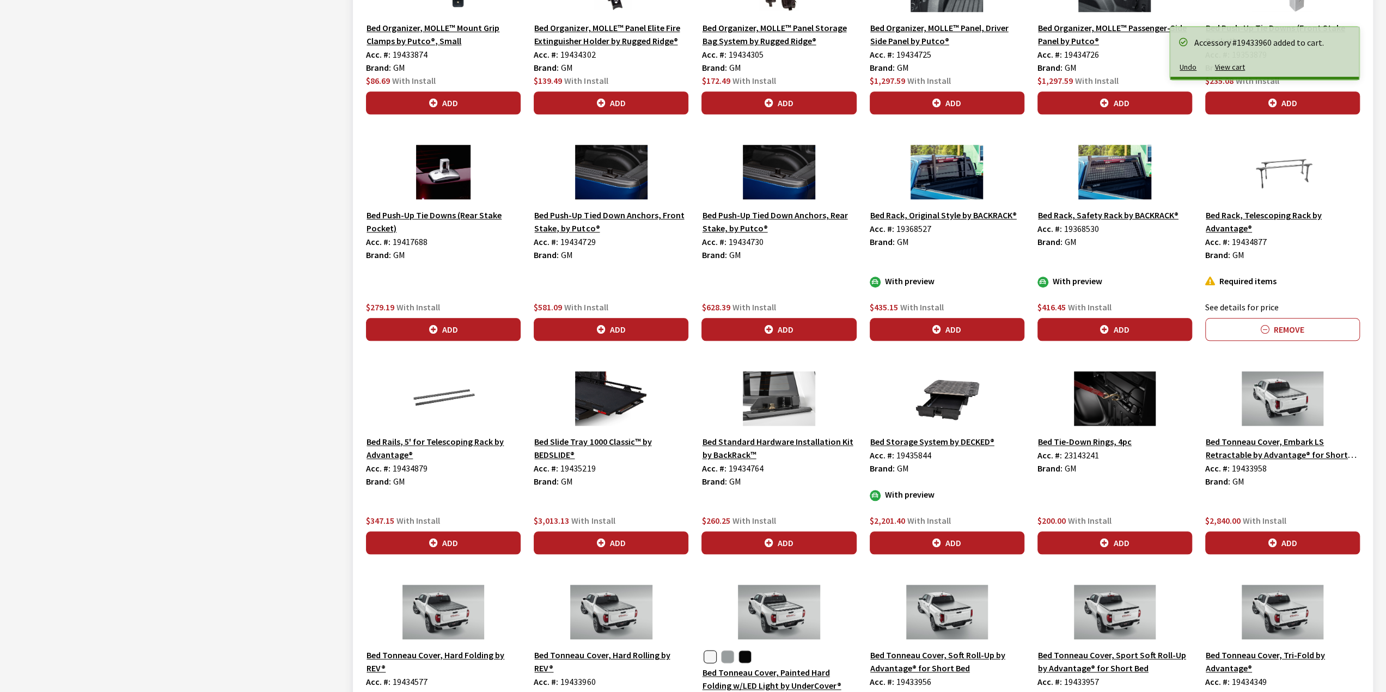
scroll to position [931, 0]
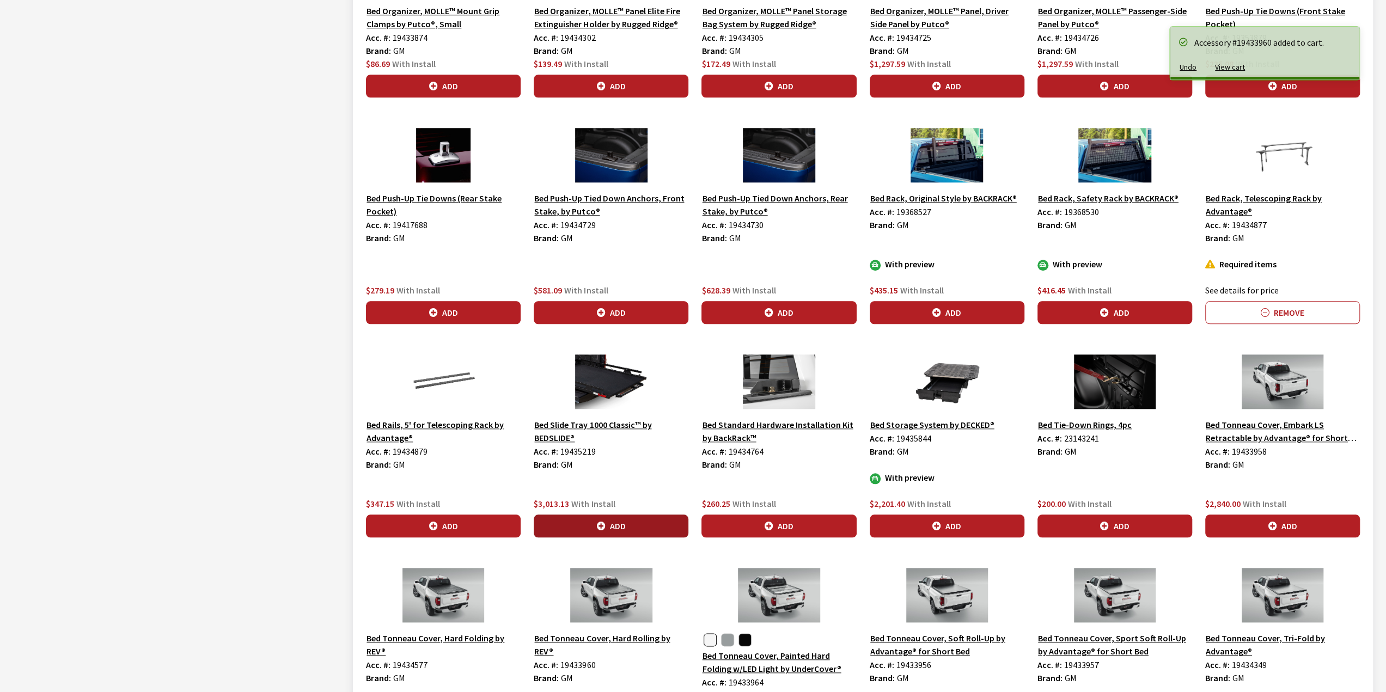
click at [628, 523] on button "Add" at bounding box center [611, 526] width 155 height 23
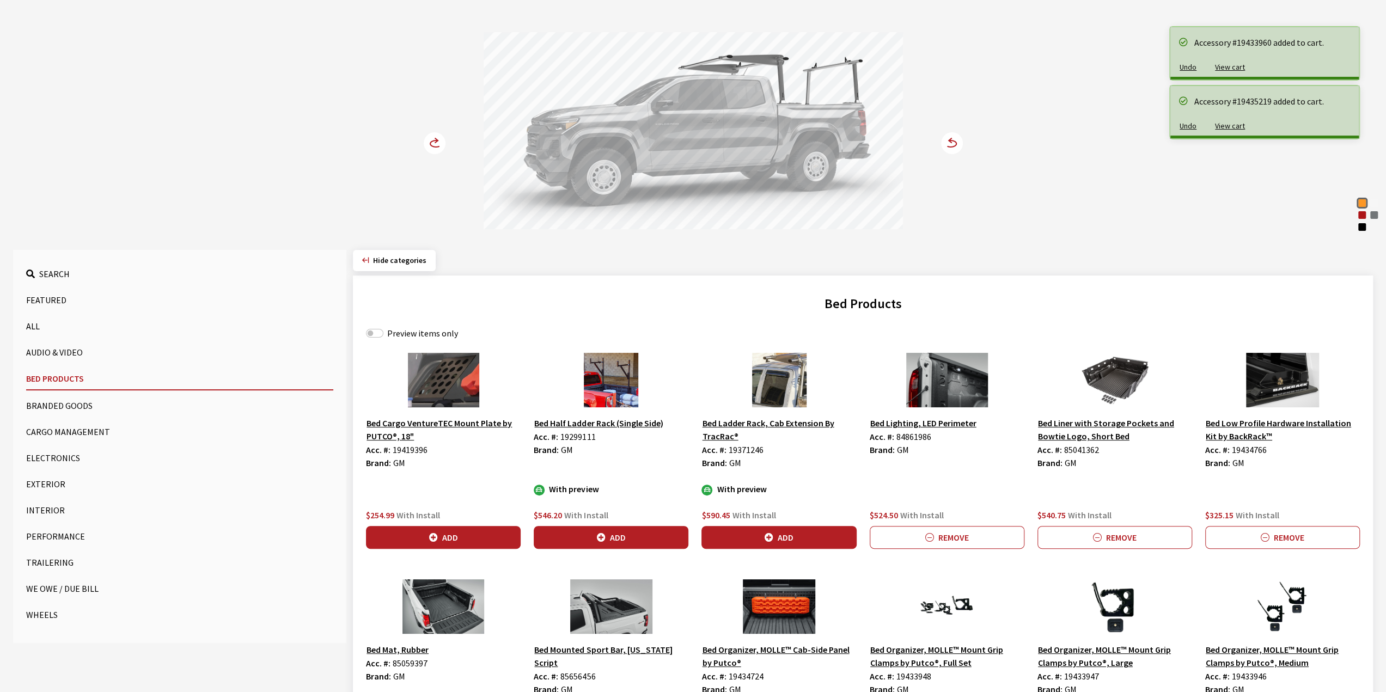
scroll to position [0, 0]
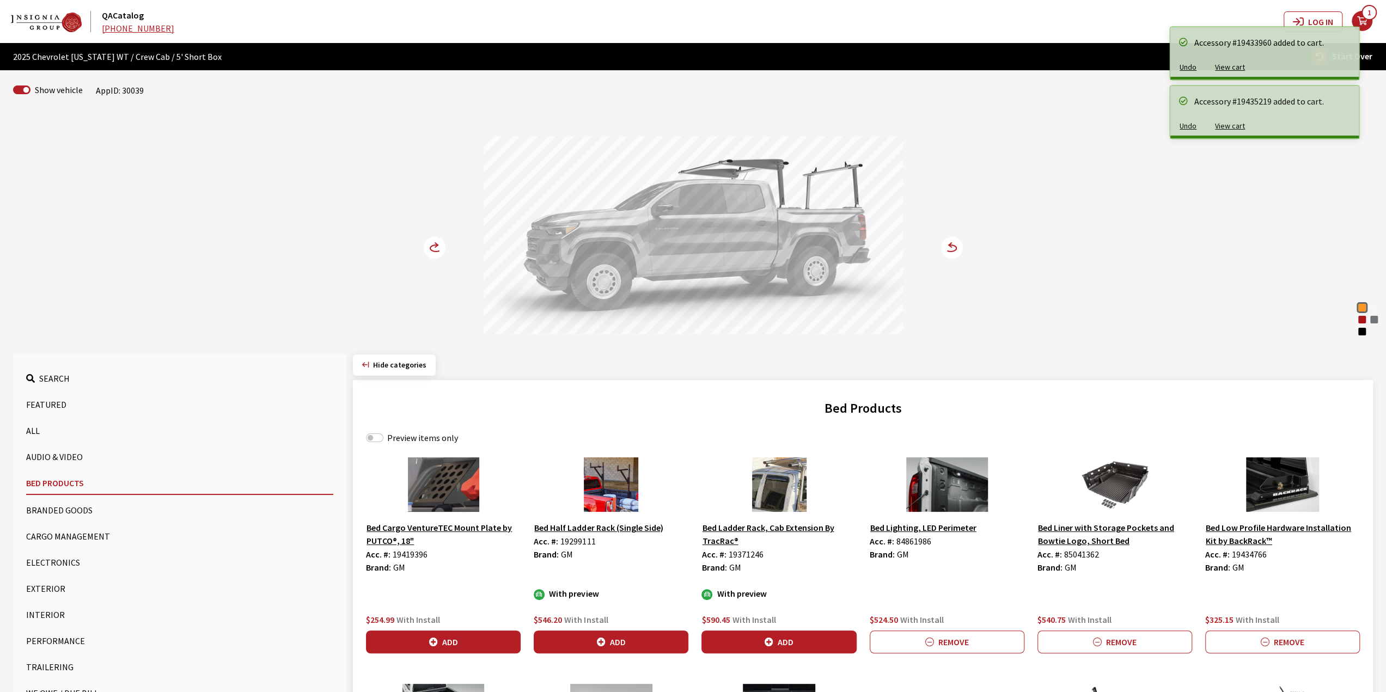
click at [427, 250] on circle at bounding box center [435, 248] width 22 height 22
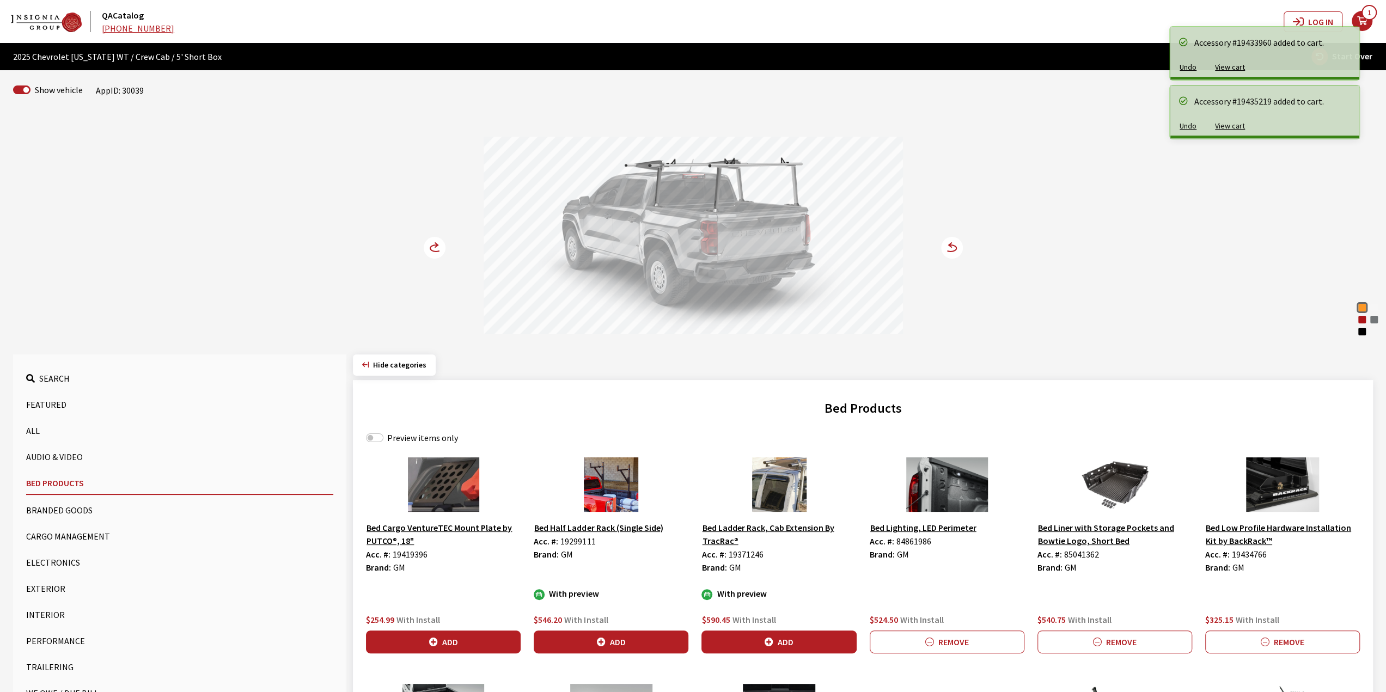
click at [425, 250] on circle at bounding box center [435, 248] width 22 height 22
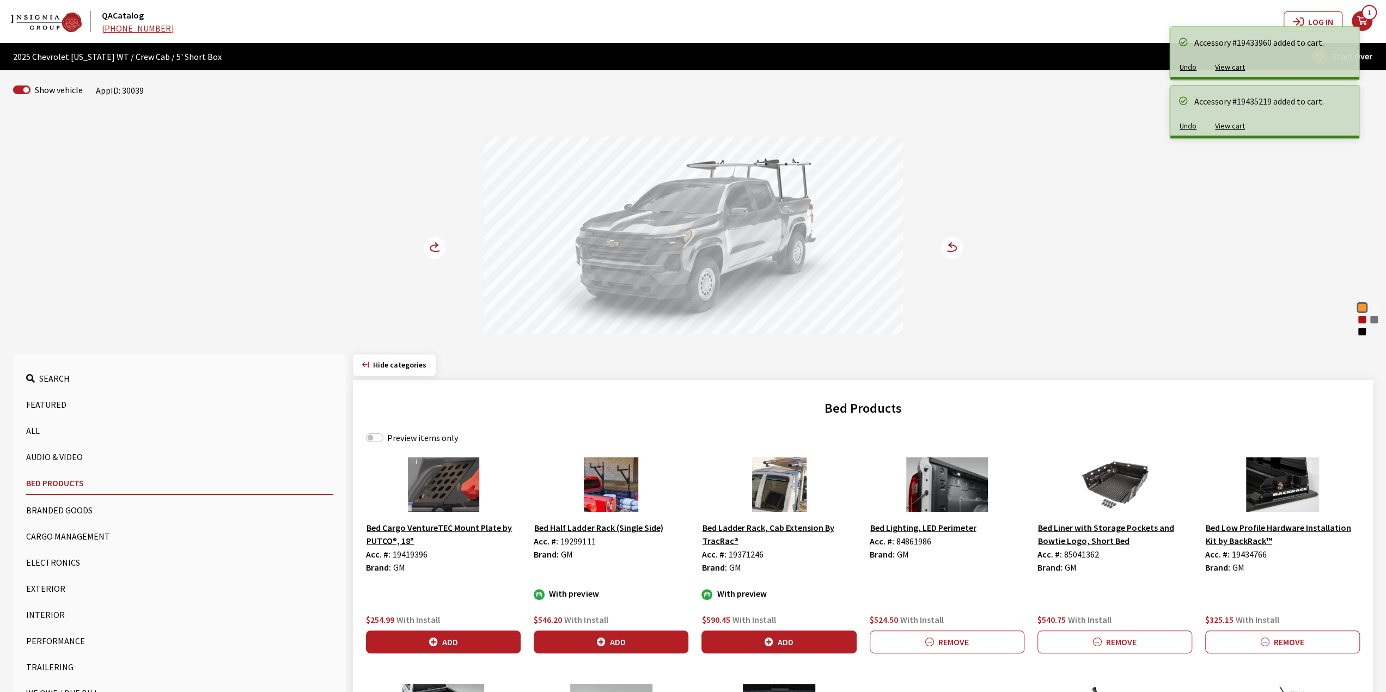
click at [425, 250] on circle at bounding box center [435, 248] width 22 height 22
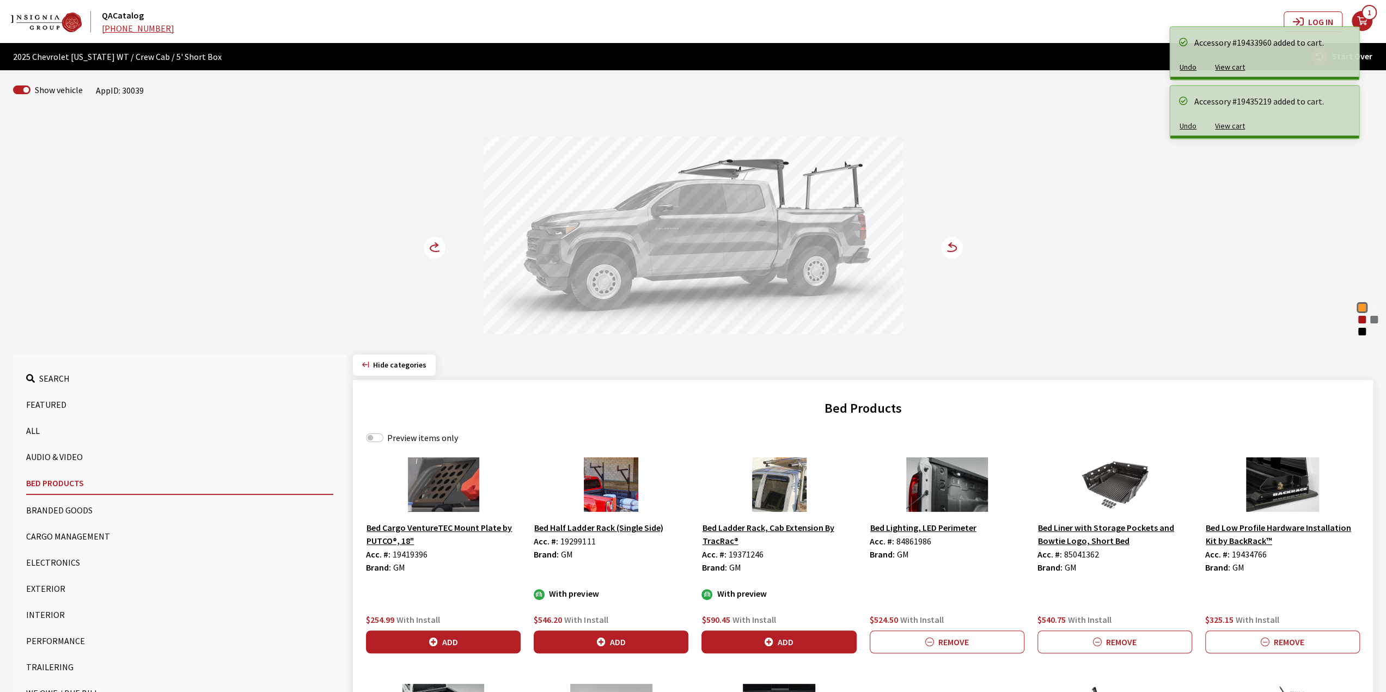
click at [425, 250] on circle at bounding box center [435, 248] width 22 height 22
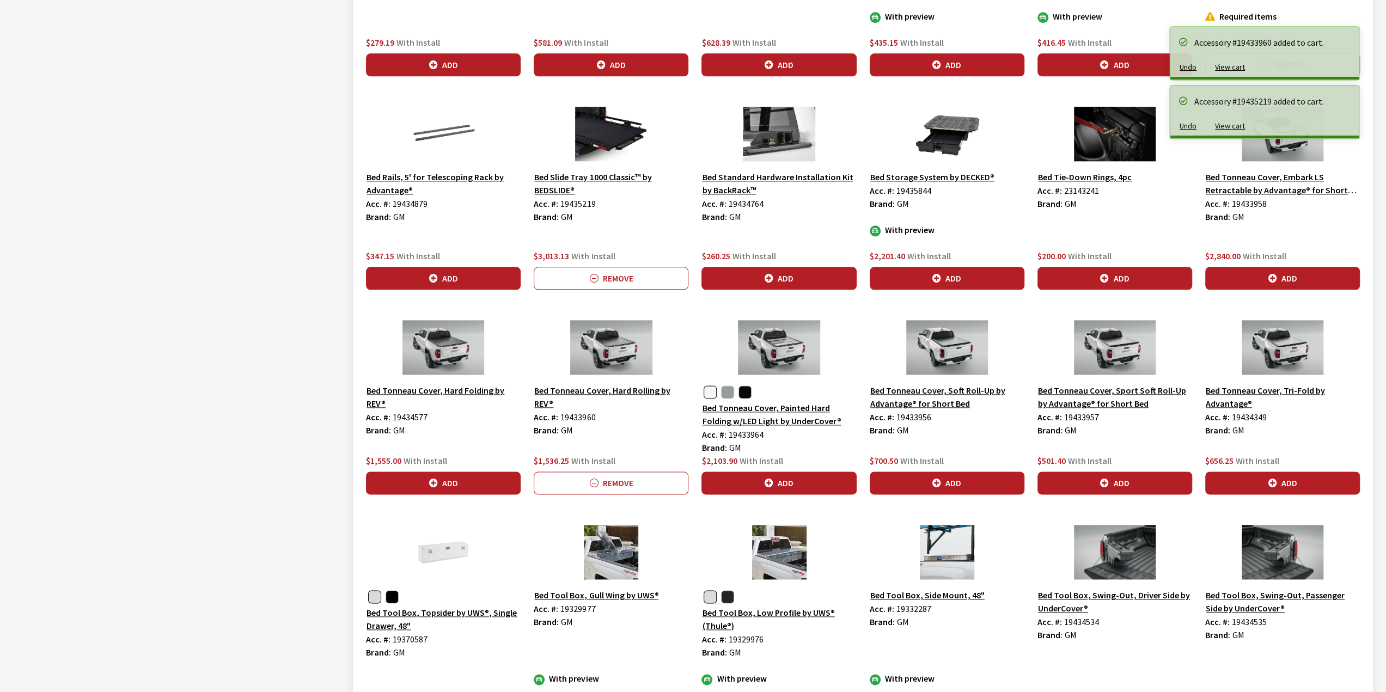
scroll to position [1179, 0]
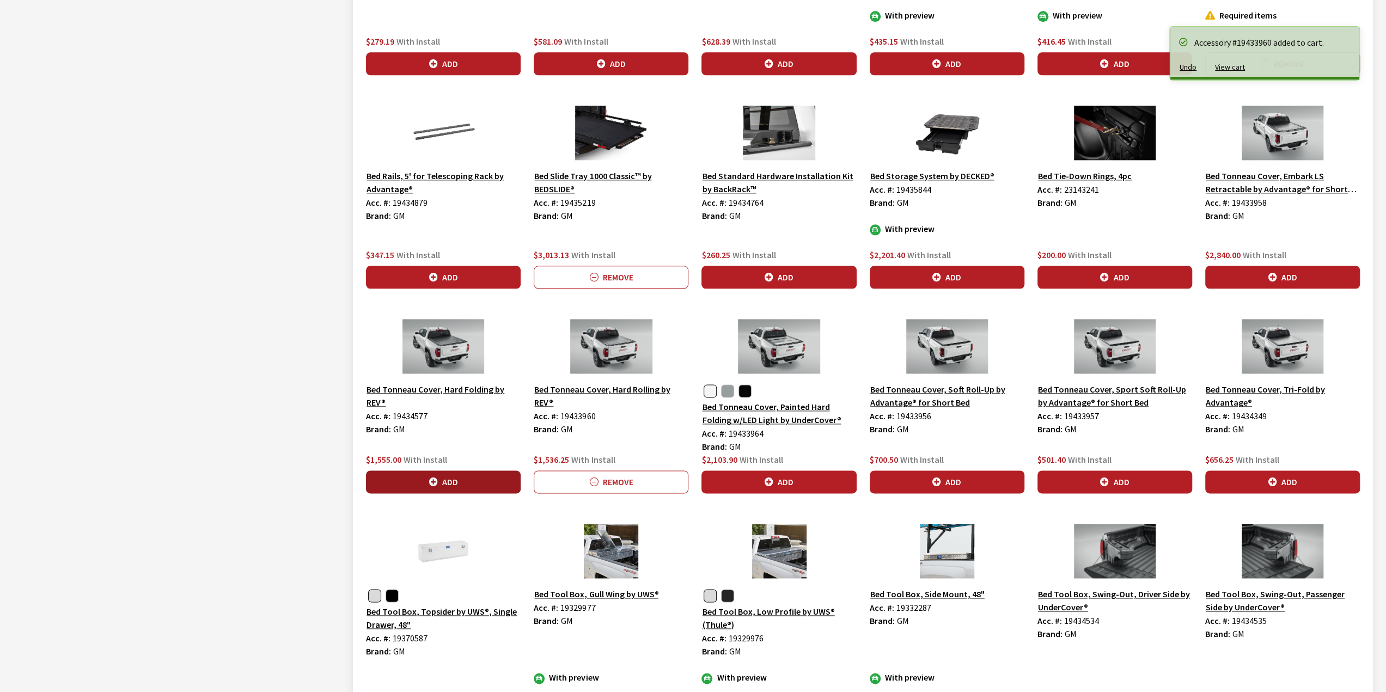
click at [456, 481] on button "Add" at bounding box center [443, 481] width 155 height 23
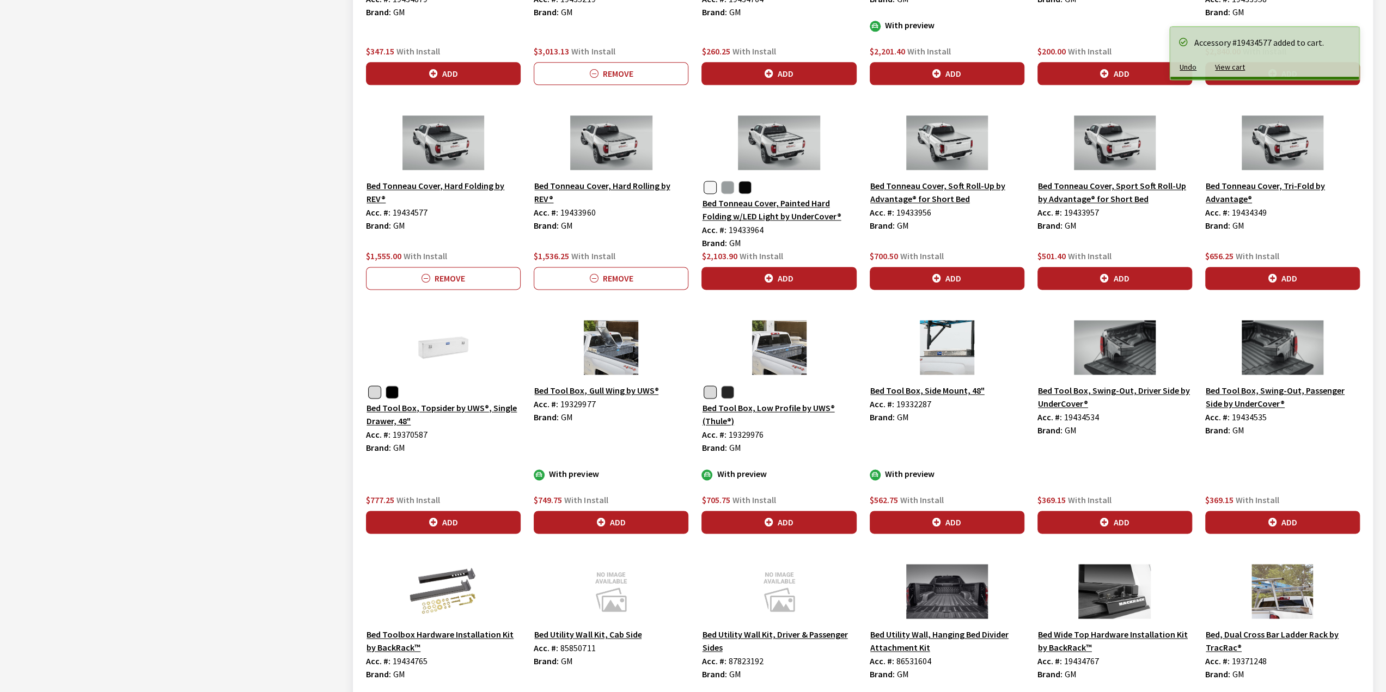
scroll to position [1384, 0]
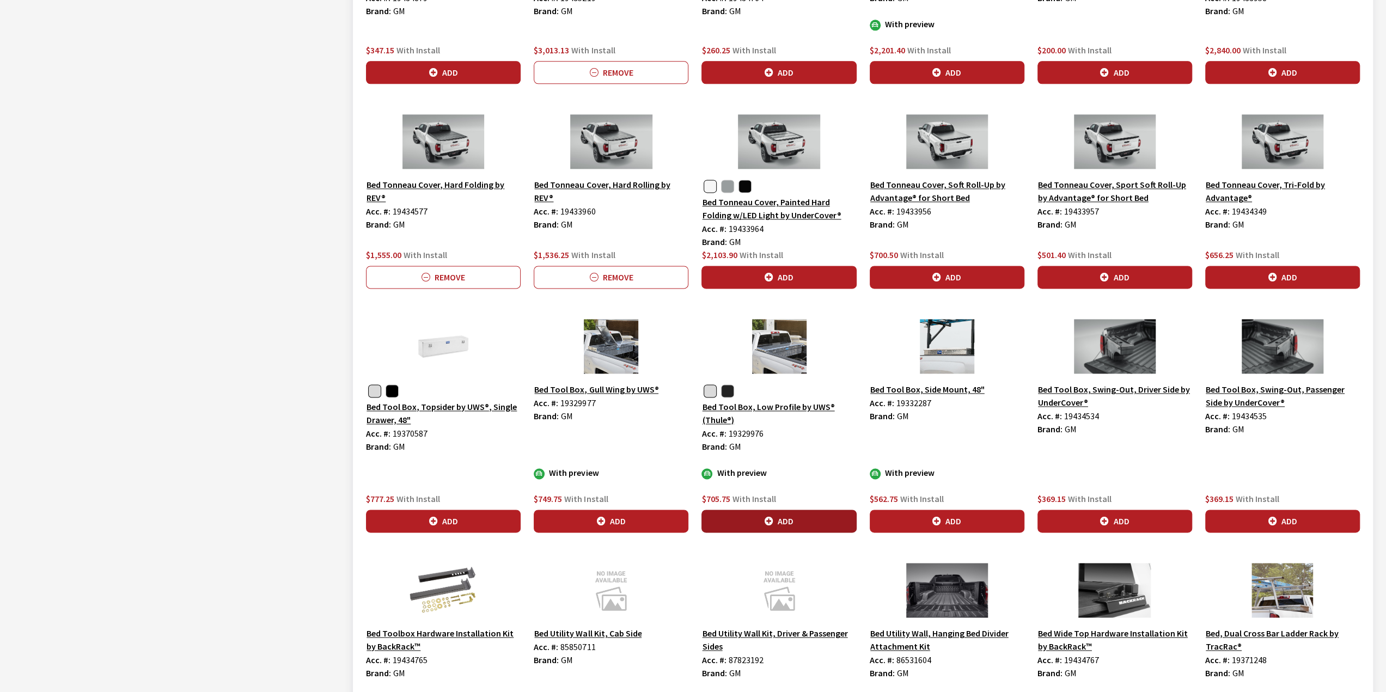
click at [767, 517] on icon "button" at bounding box center [768, 521] width 9 height 9
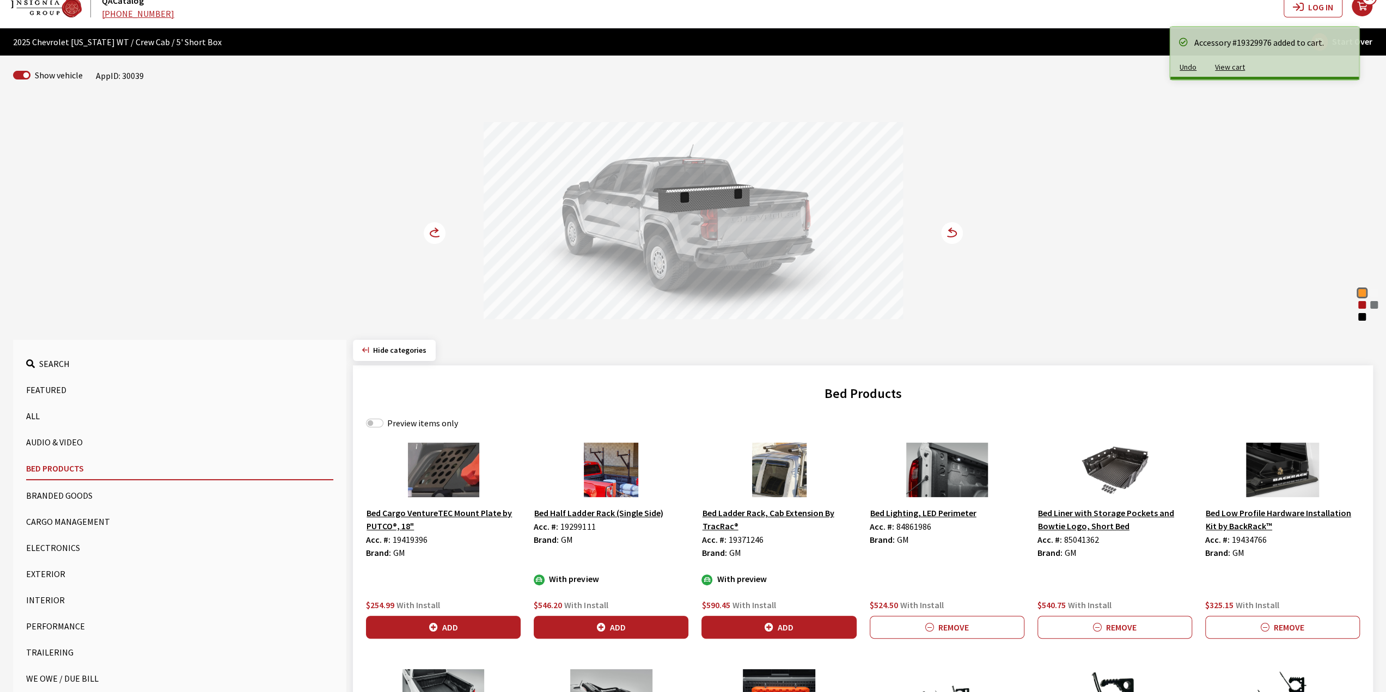
scroll to position [0, 0]
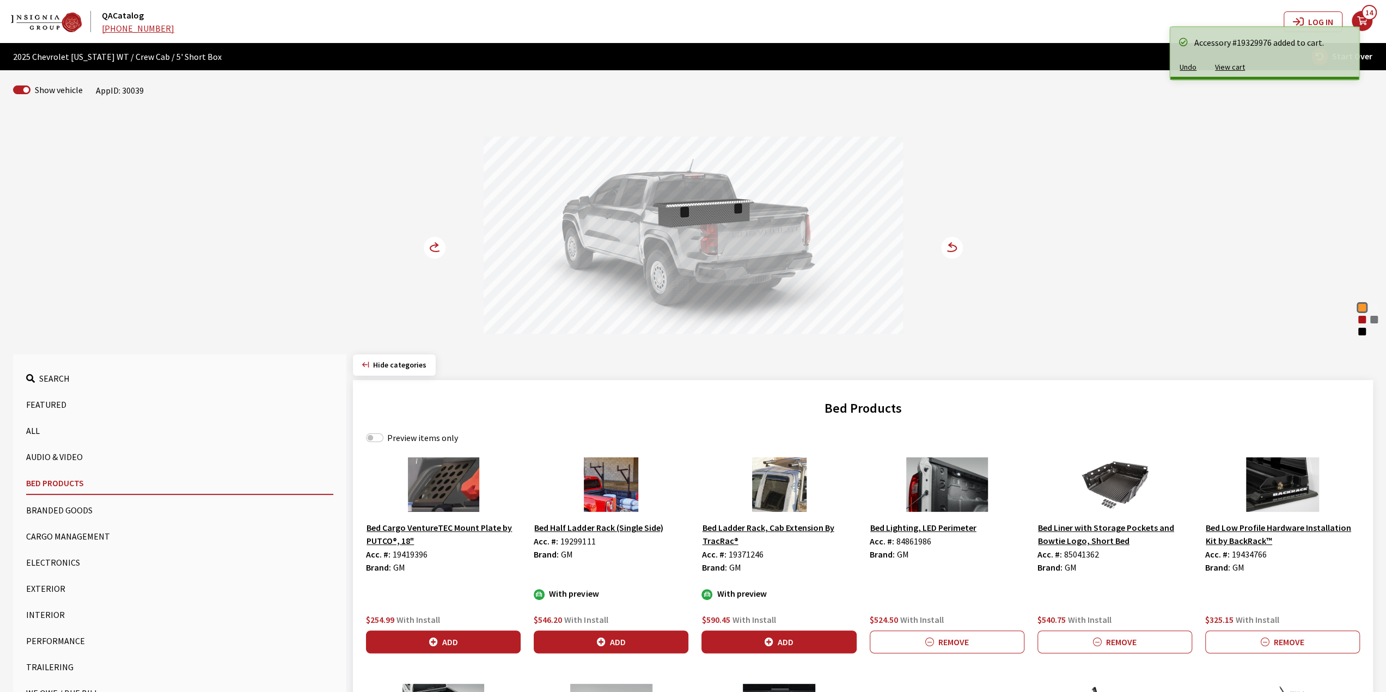
click at [432, 250] on icon at bounding box center [435, 248] width 11 height 7
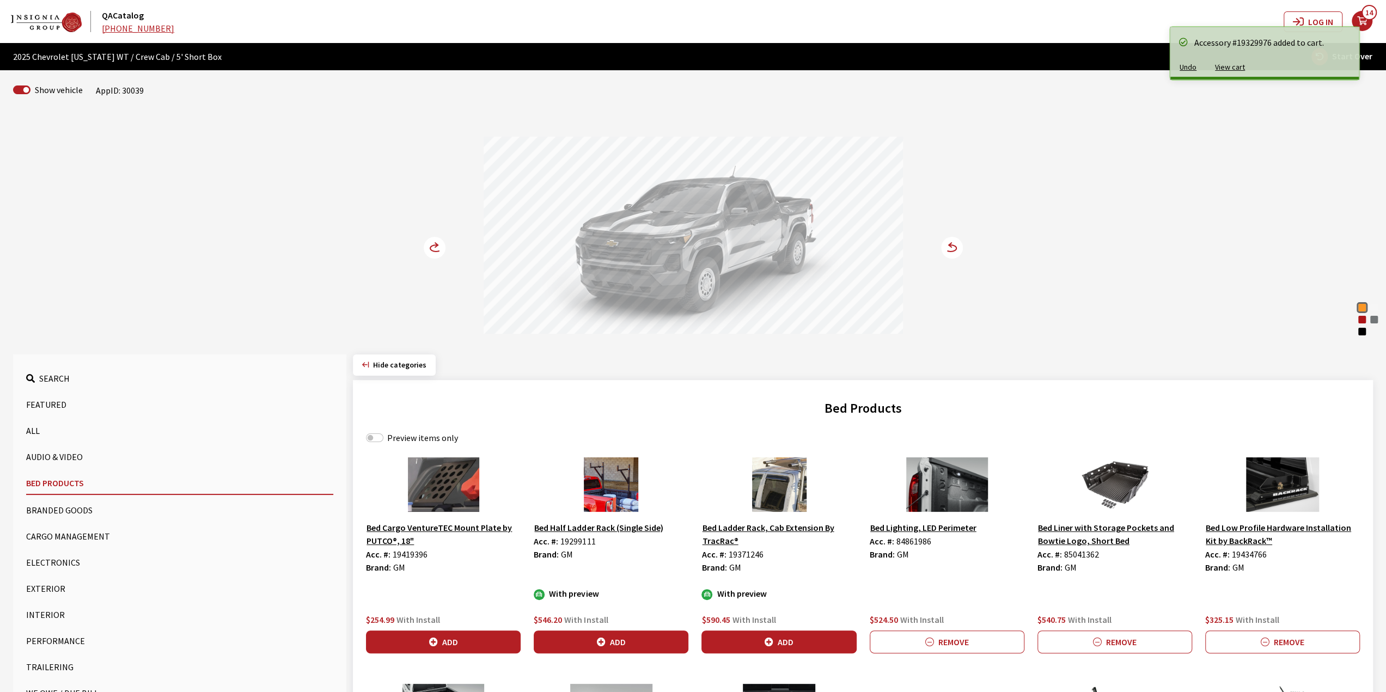
click at [432, 250] on icon at bounding box center [435, 248] width 11 height 7
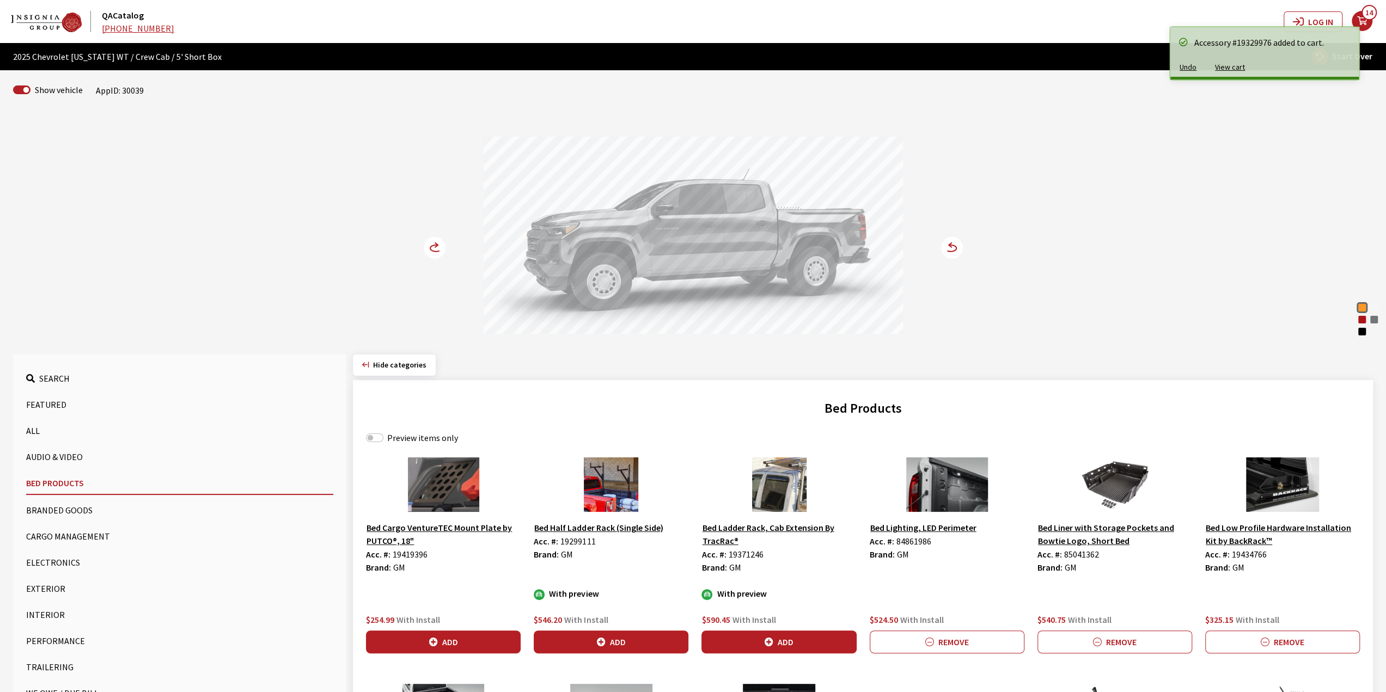
click at [432, 250] on icon at bounding box center [435, 248] width 11 height 7
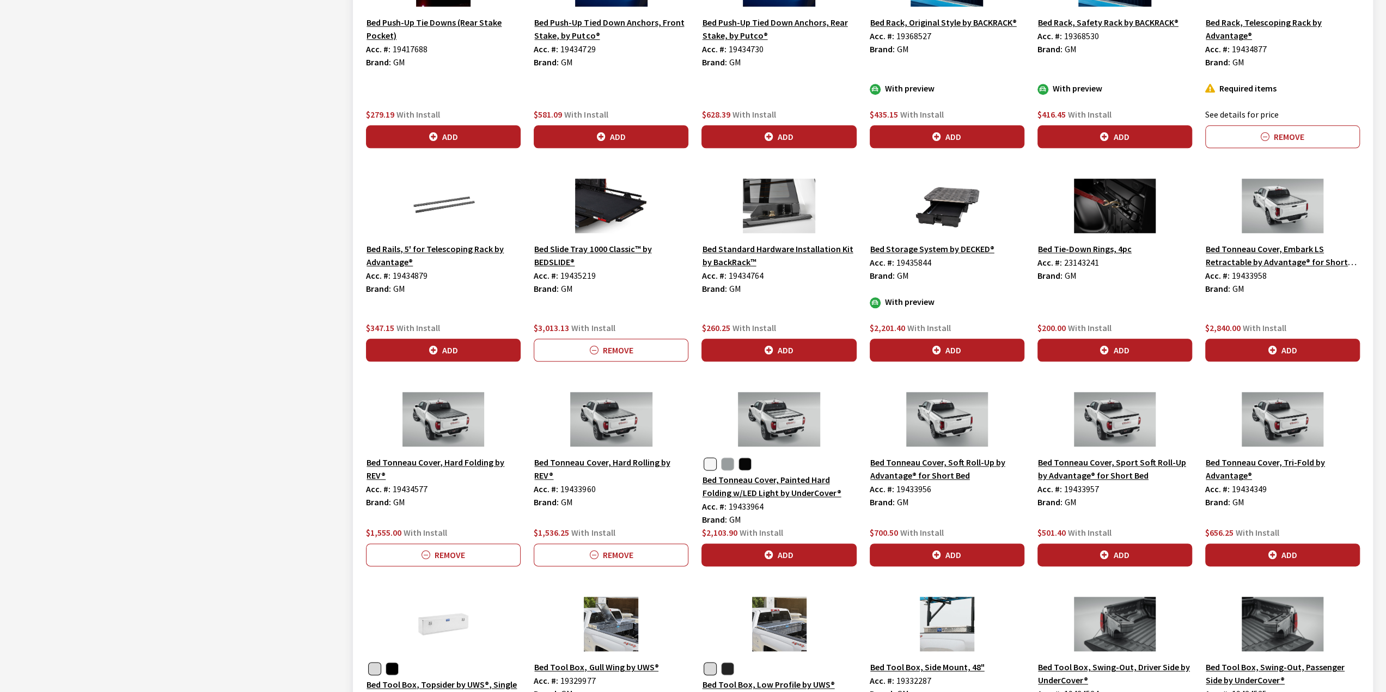
scroll to position [1110, 0]
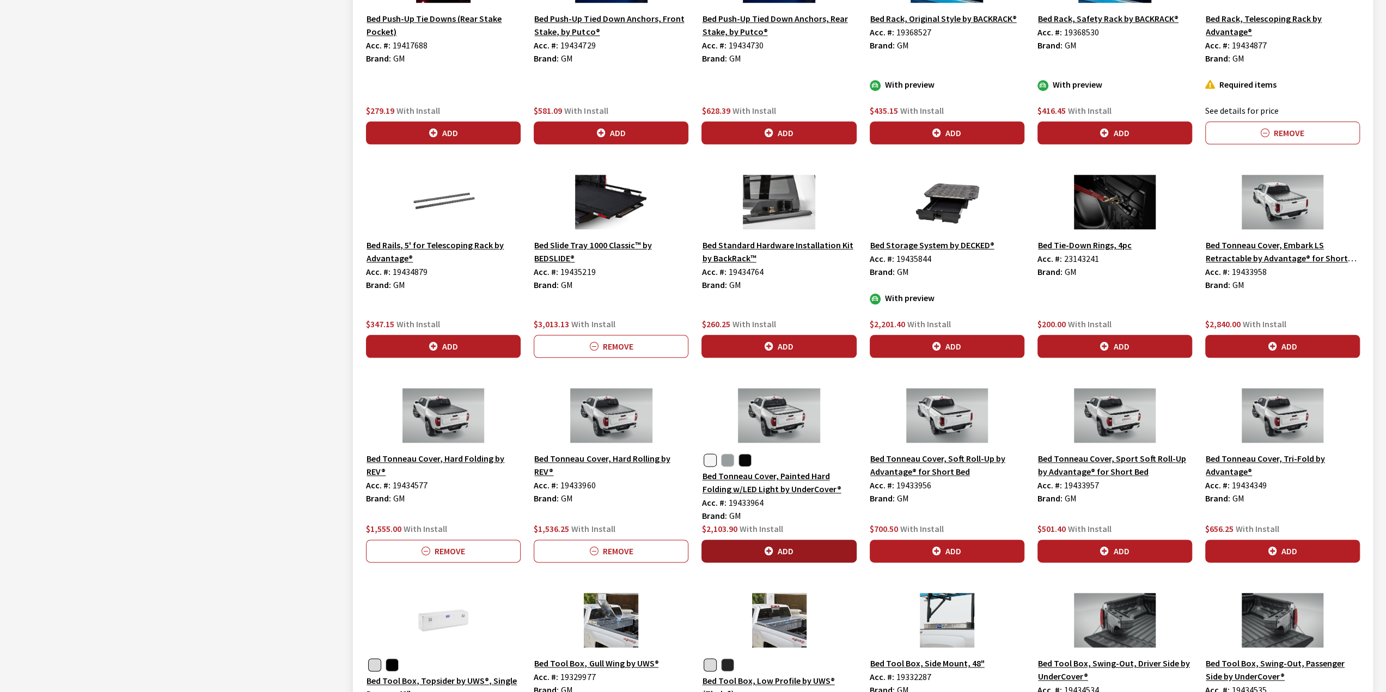
click at [820, 540] on button "Add" at bounding box center [778, 551] width 155 height 23
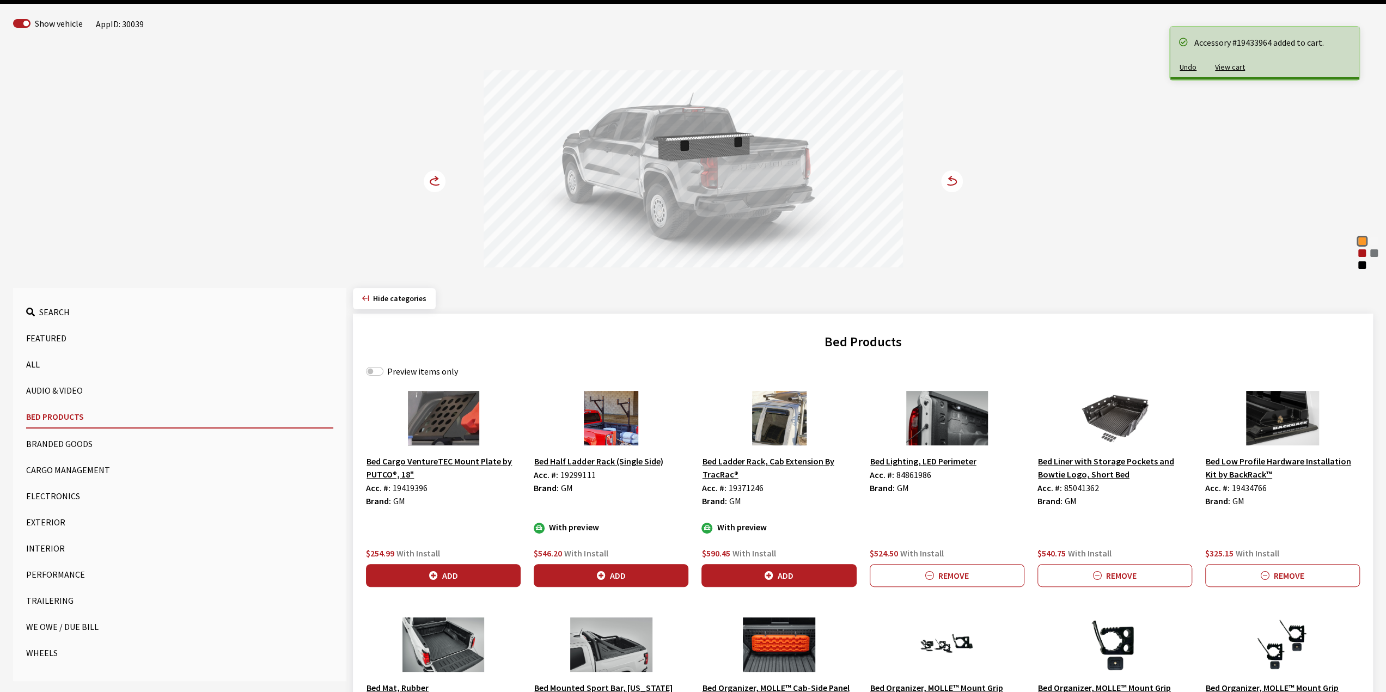
scroll to position [0, 0]
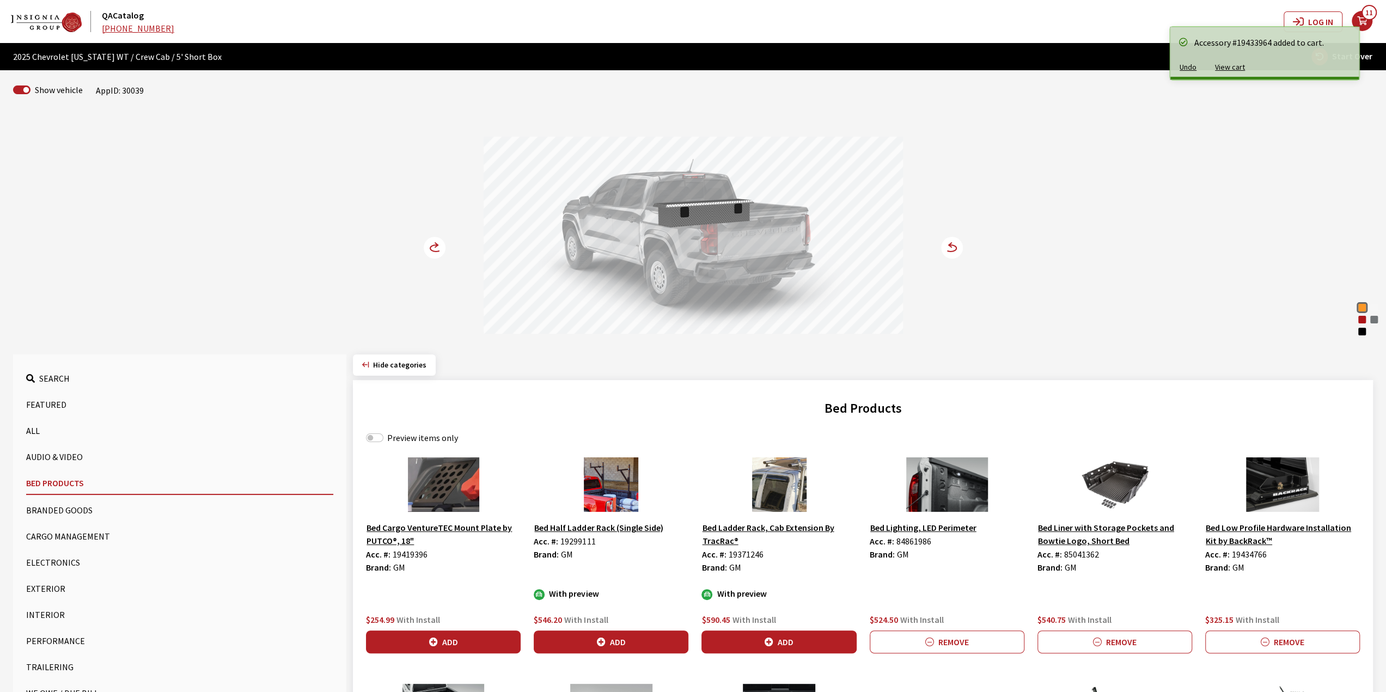
click at [442, 238] on icon at bounding box center [435, 248] width 22 height 22
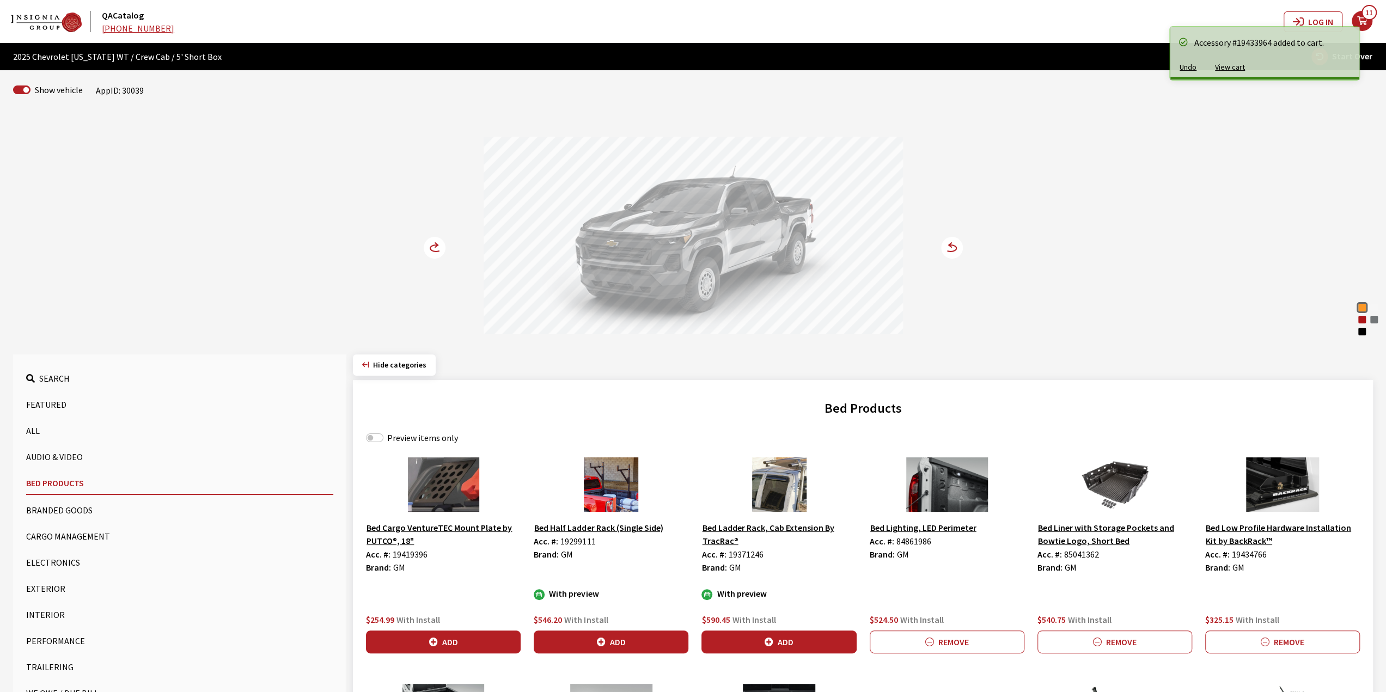
click at [442, 238] on icon at bounding box center [435, 248] width 22 height 22
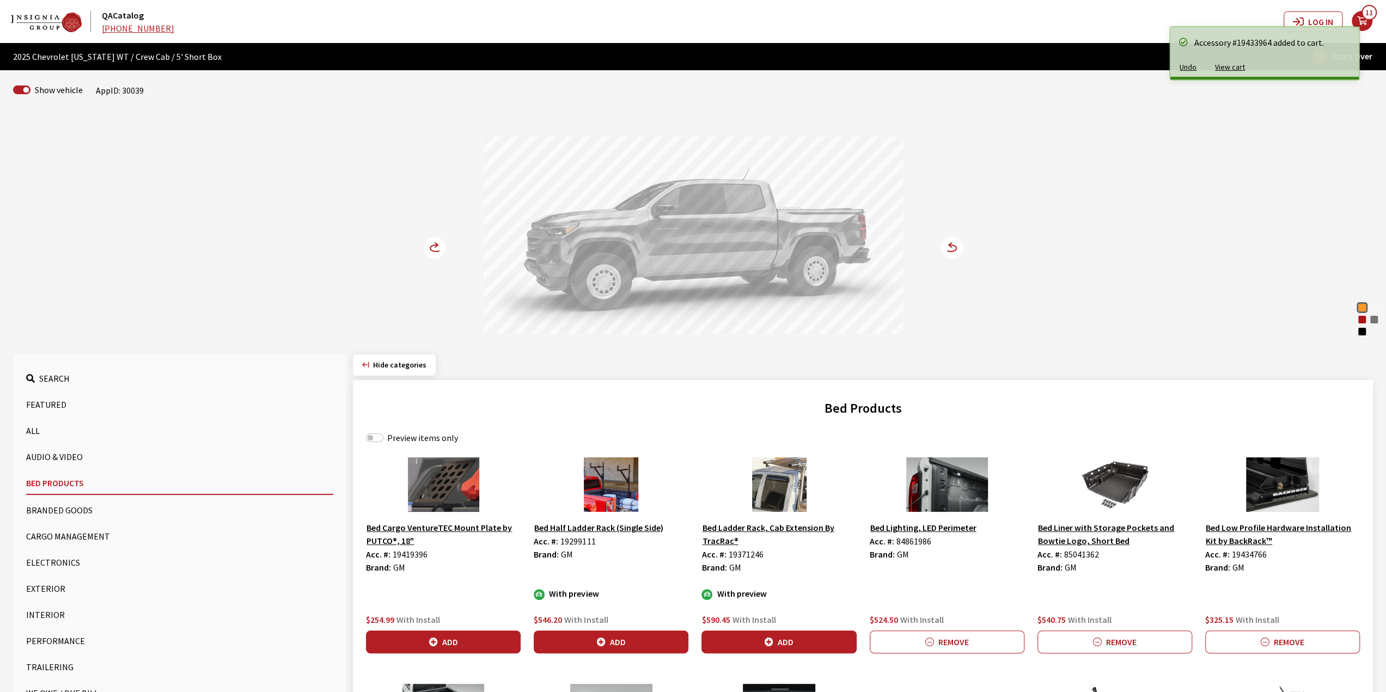
click at [442, 238] on icon at bounding box center [435, 248] width 22 height 22
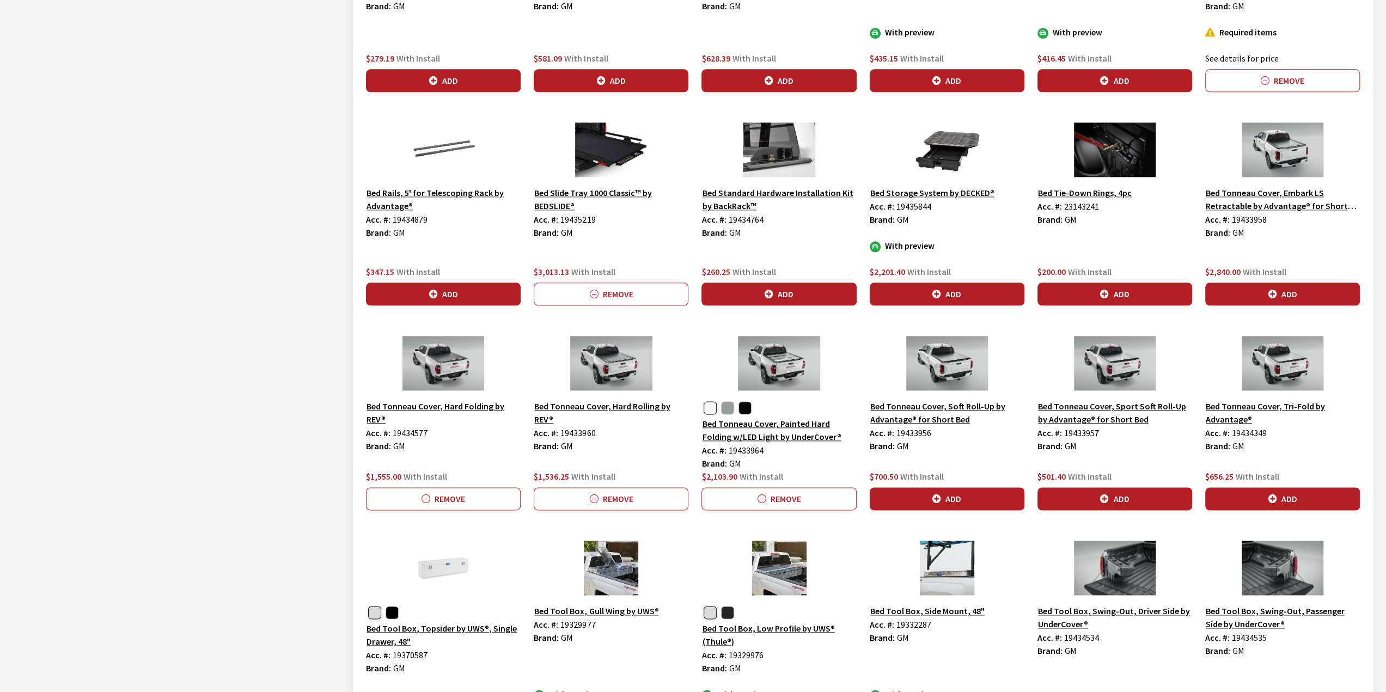
scroll to position [1166, 0]
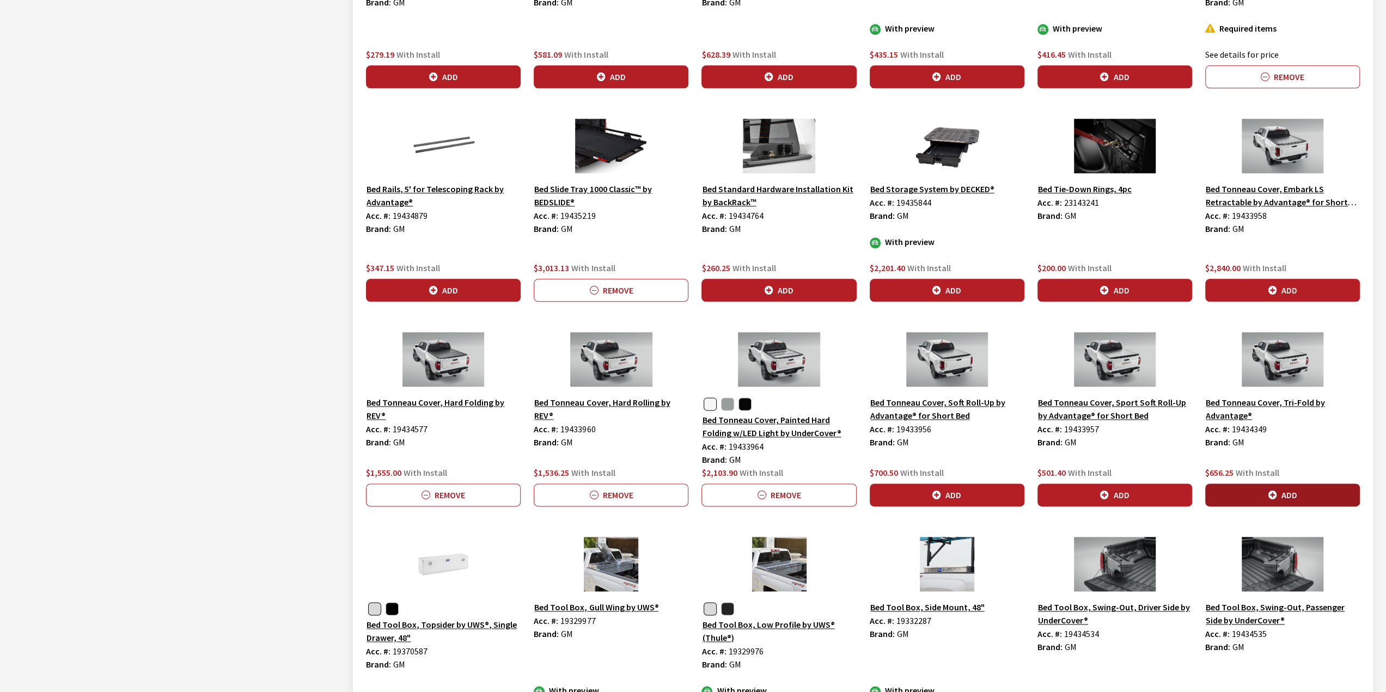
click at [1262, 488] on button "Add" at bounding box center [1282, 495] width 155 height 23
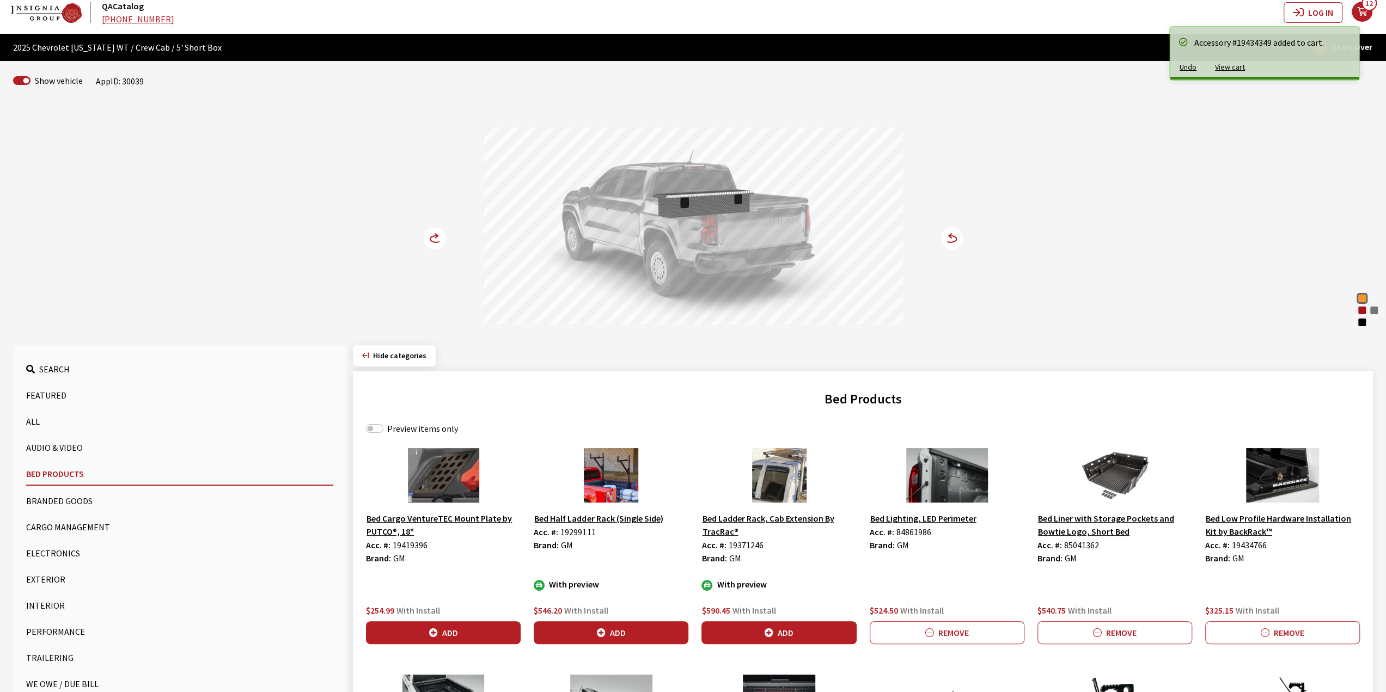
scroll to position [0, 0]
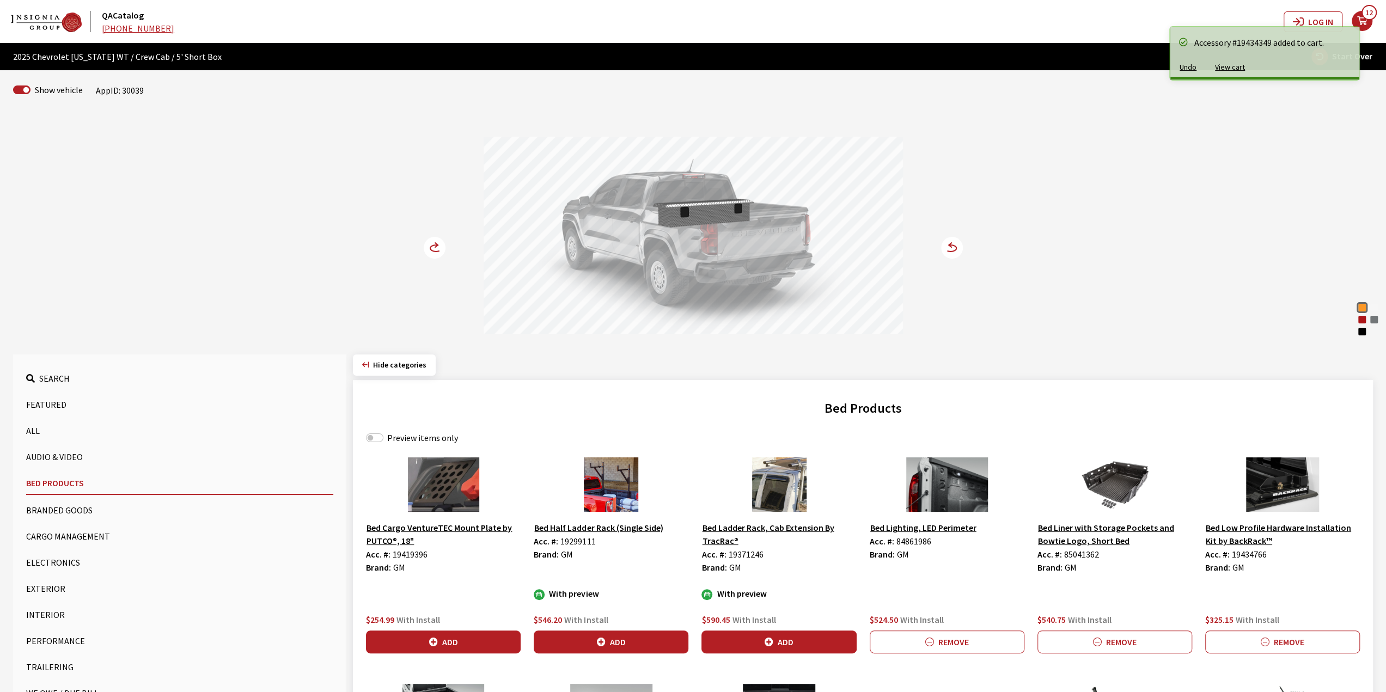
click at [71, 505] on button "Branded Goods" at bounding box center [179, 510] width 307 height 22
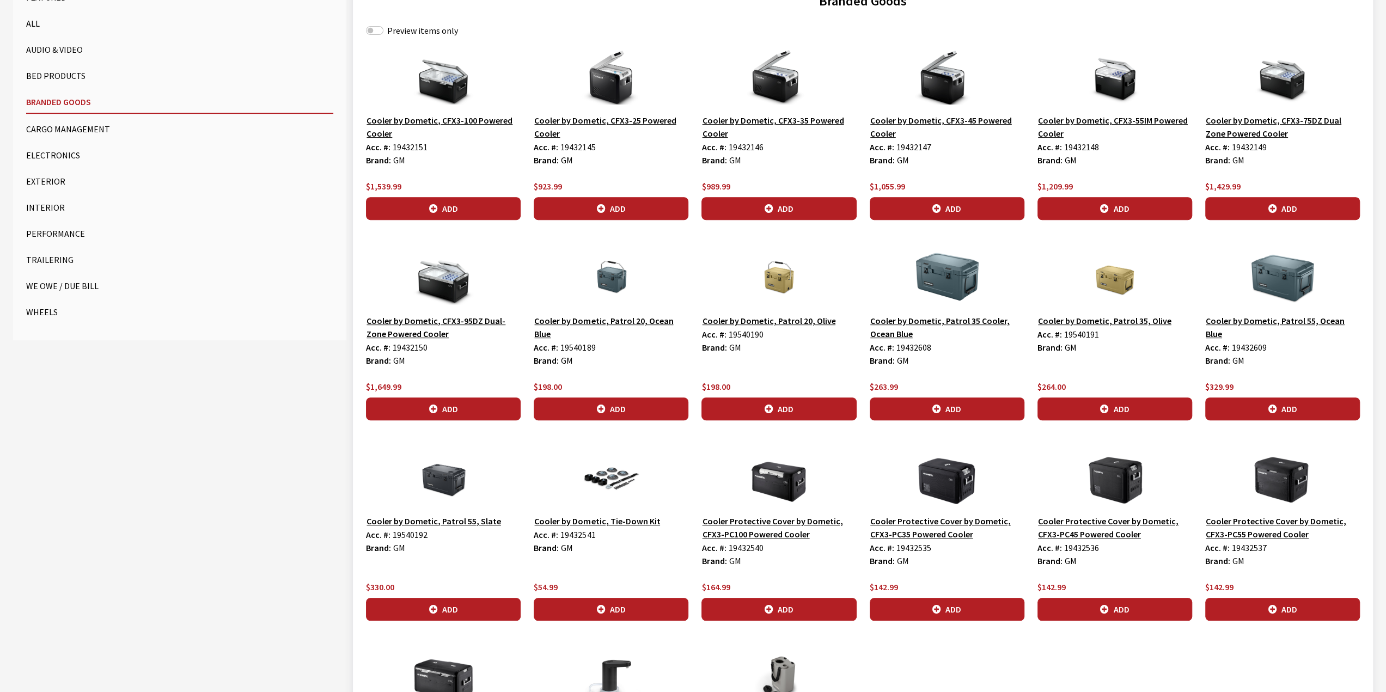
scroll to position [327, 0]
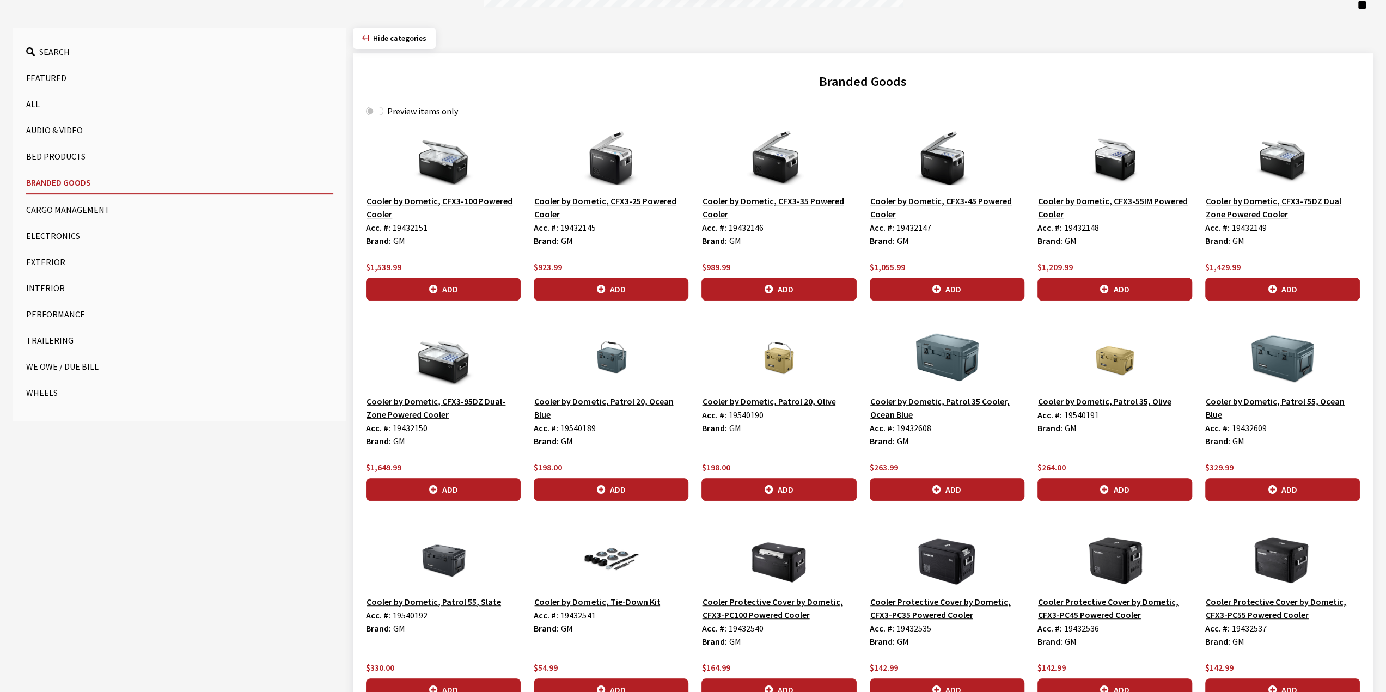
click at [95, 211] on button "Cargo Management" at bounding box center [179, 210] width 307 height 22
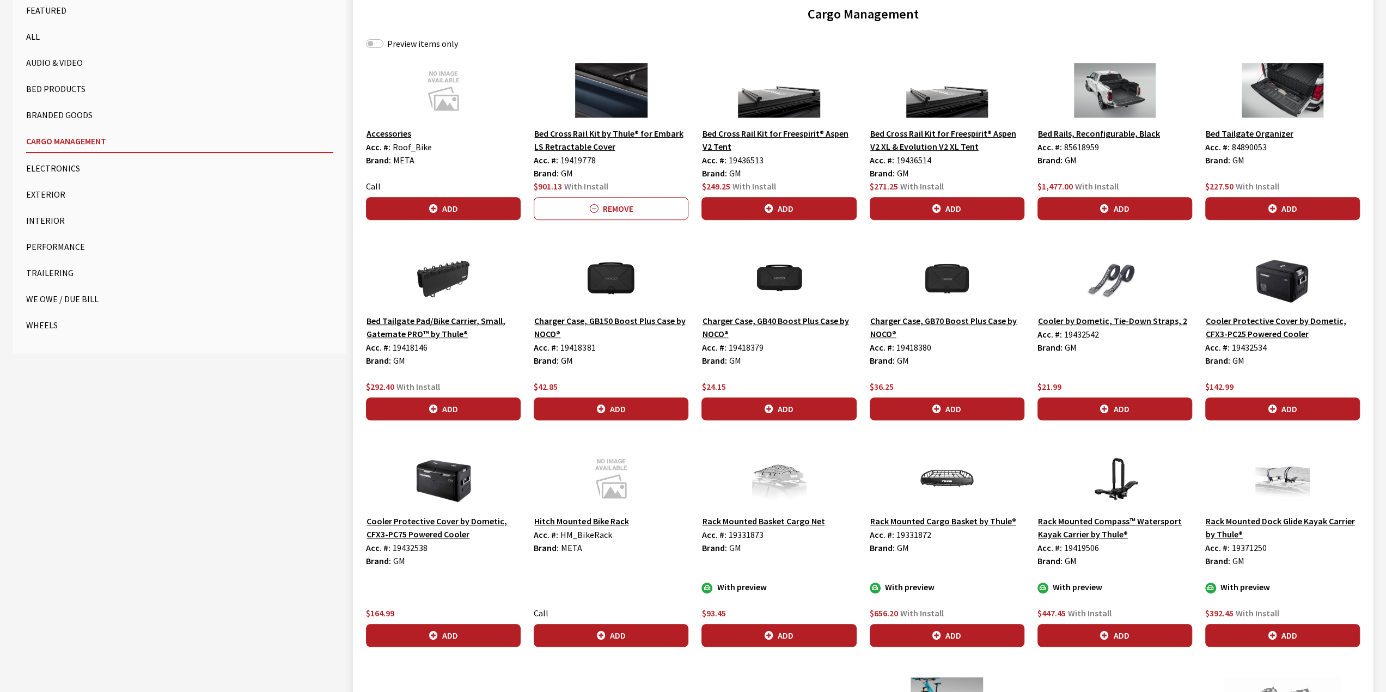
scroll to position [444, 0]
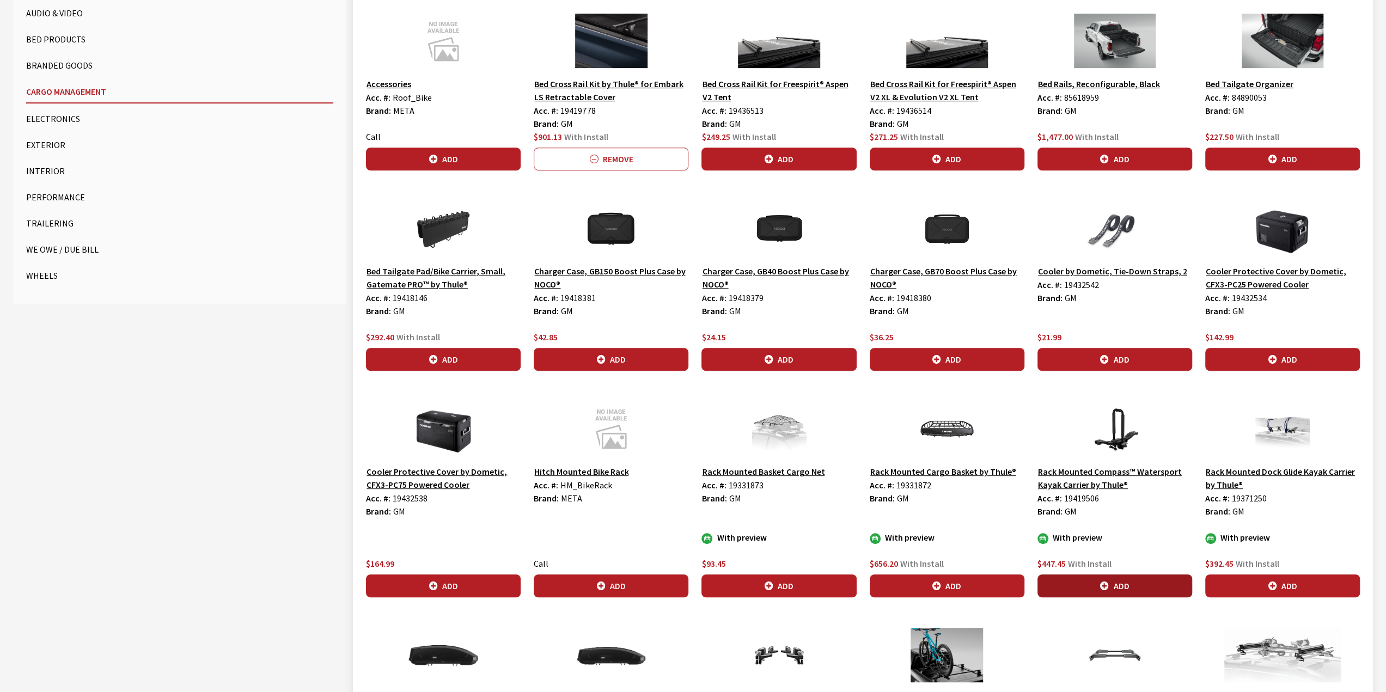
click at [1159, 576] on button "Add" at bounding box center [1114, 585] width 155 height 23
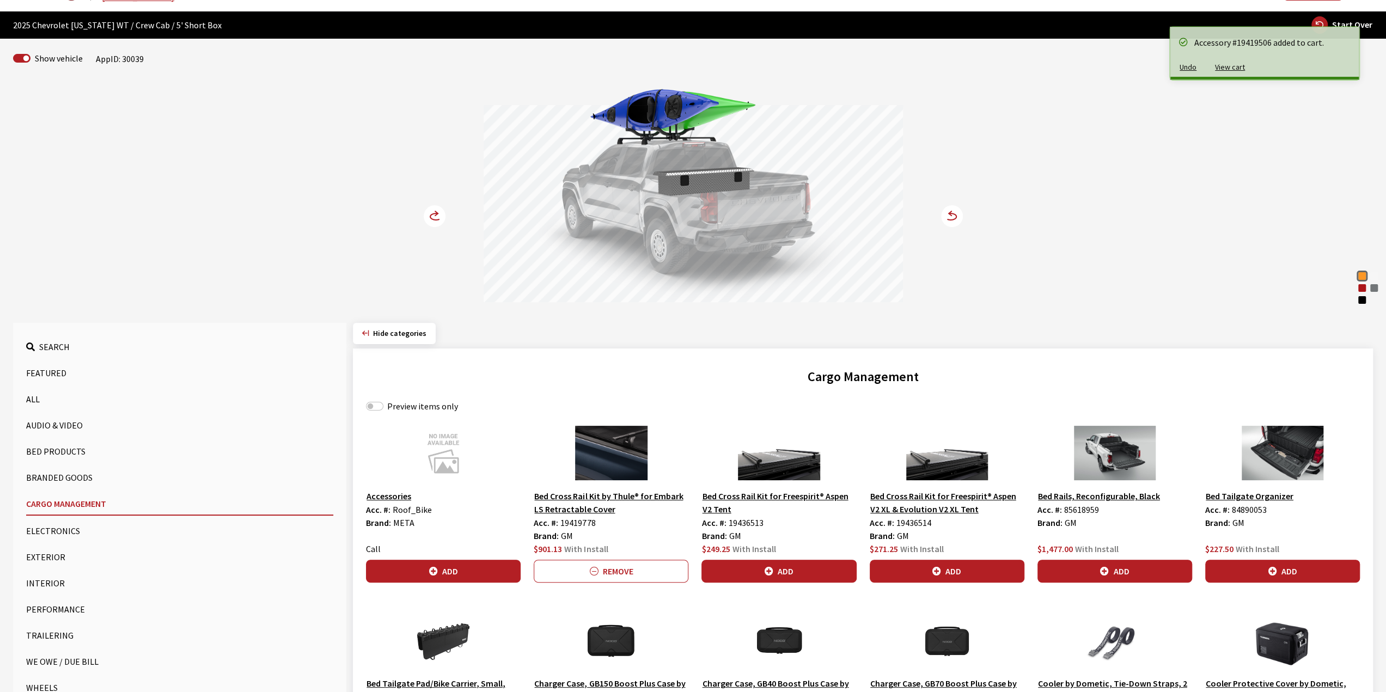
scroll to position [54, 0]
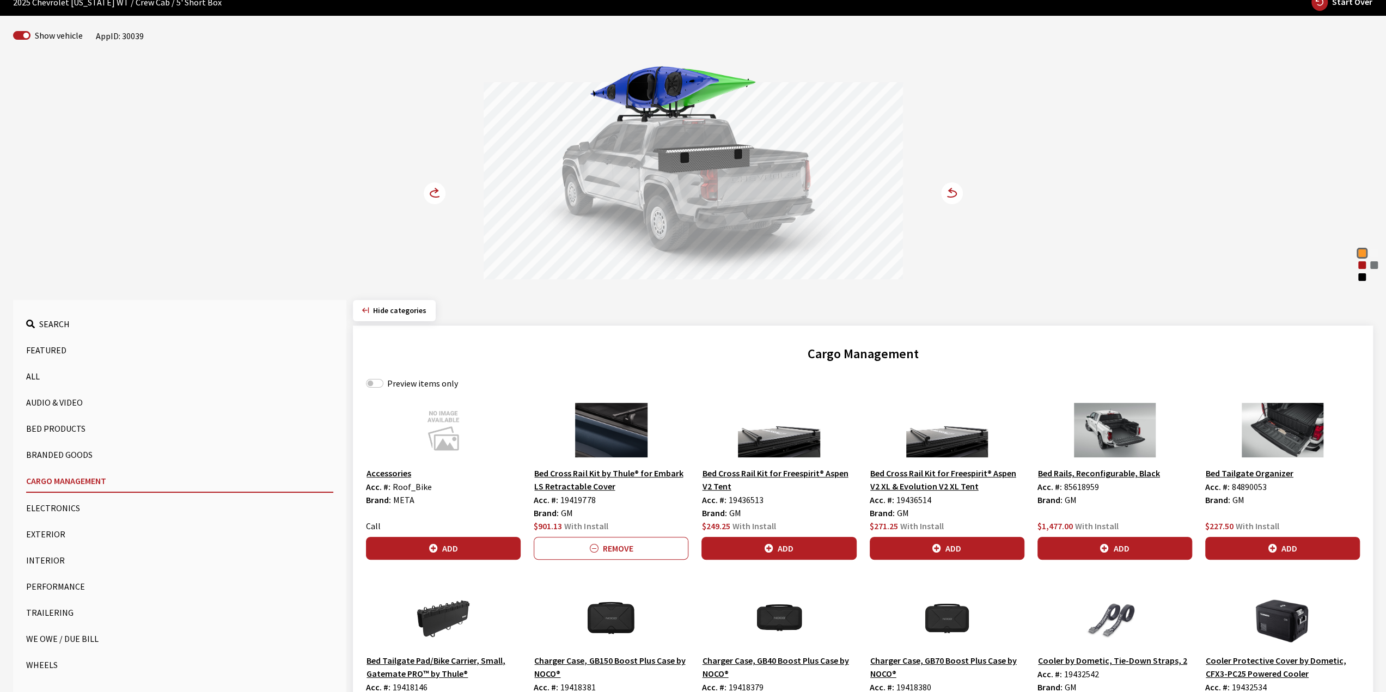
click at [52, 535] on button "Exterior" at bounding box center [179, 534] width 307 height 22
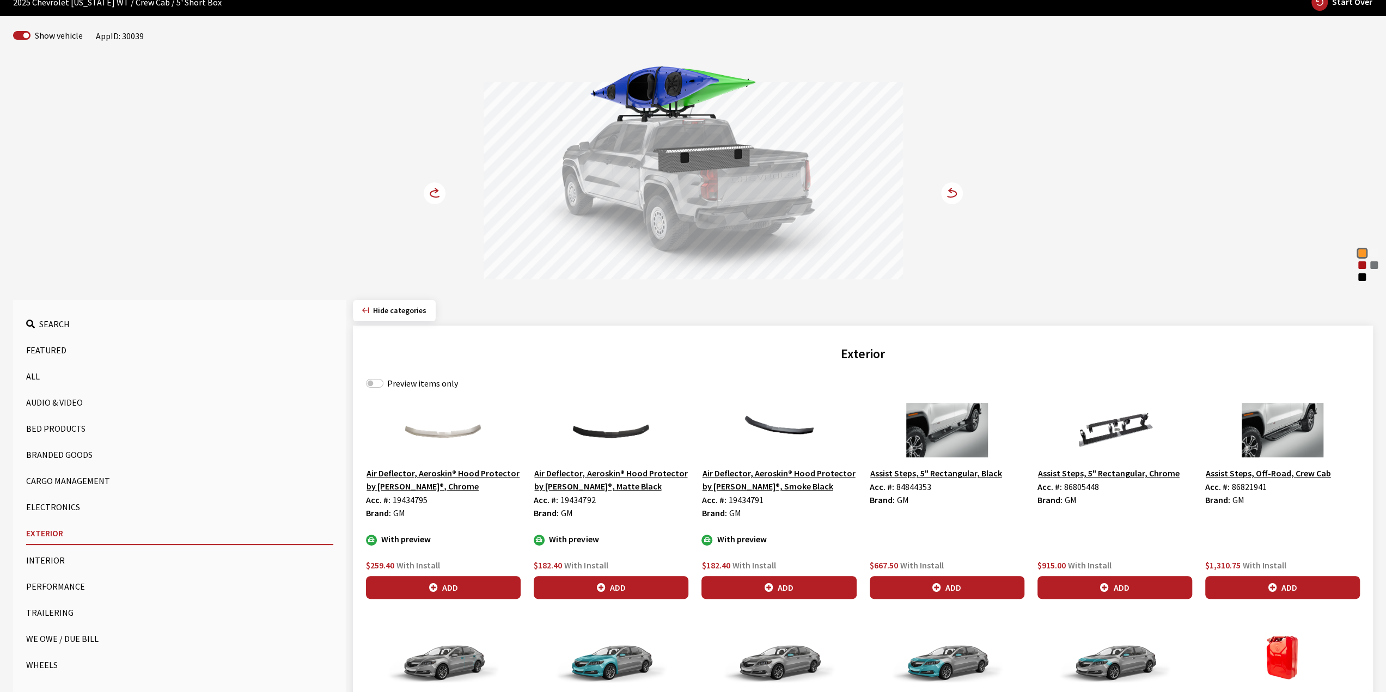
click at [57, 608] on button "Trailering" at bounding box center [179, 613] width 307 height 22
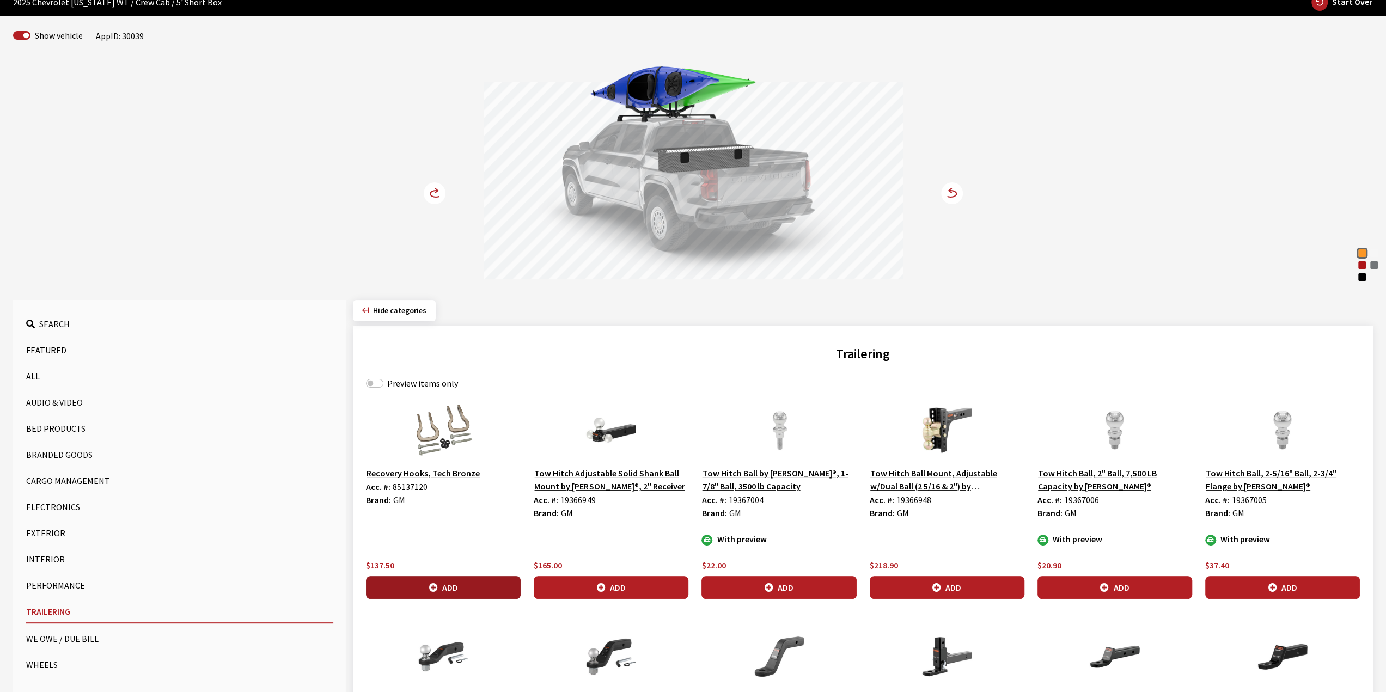
click at [415, 580] on button "Add" at bounding box center [443, 587] width 155 height 23
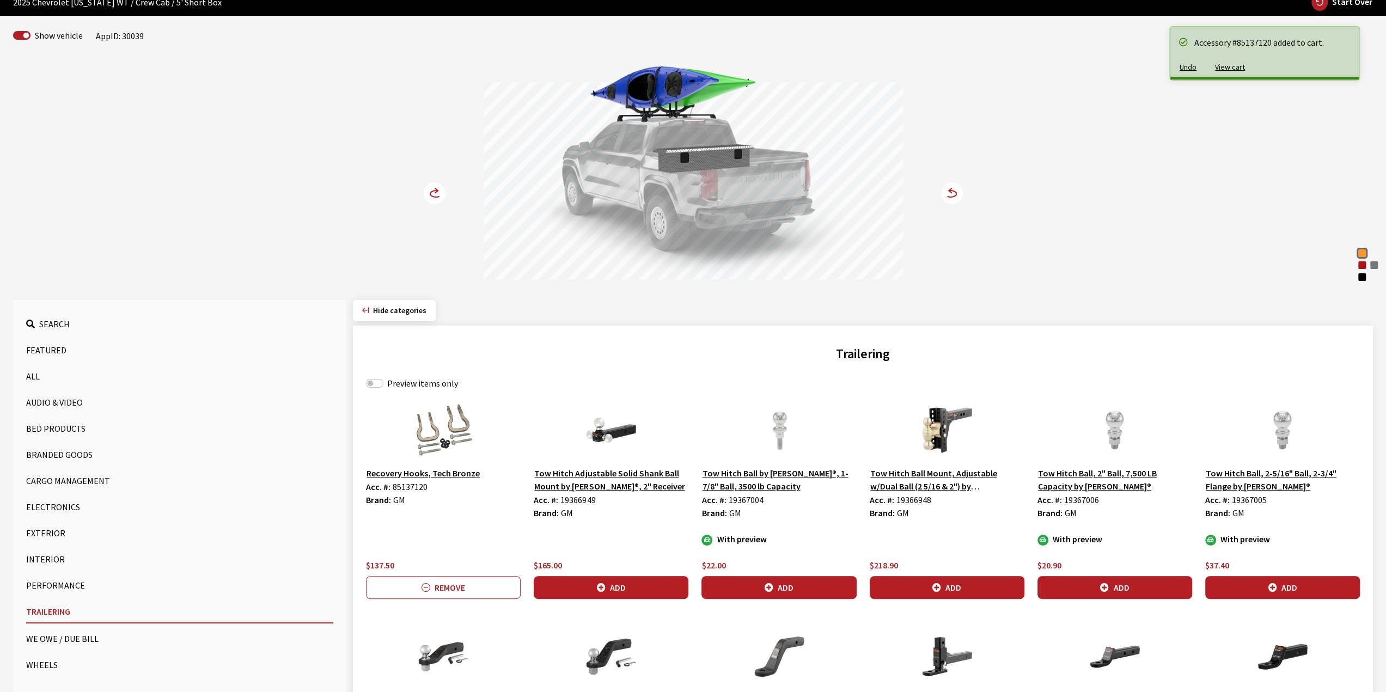
click at [429, 193] on circle at bounding box center [435, 193] width 22 height 22
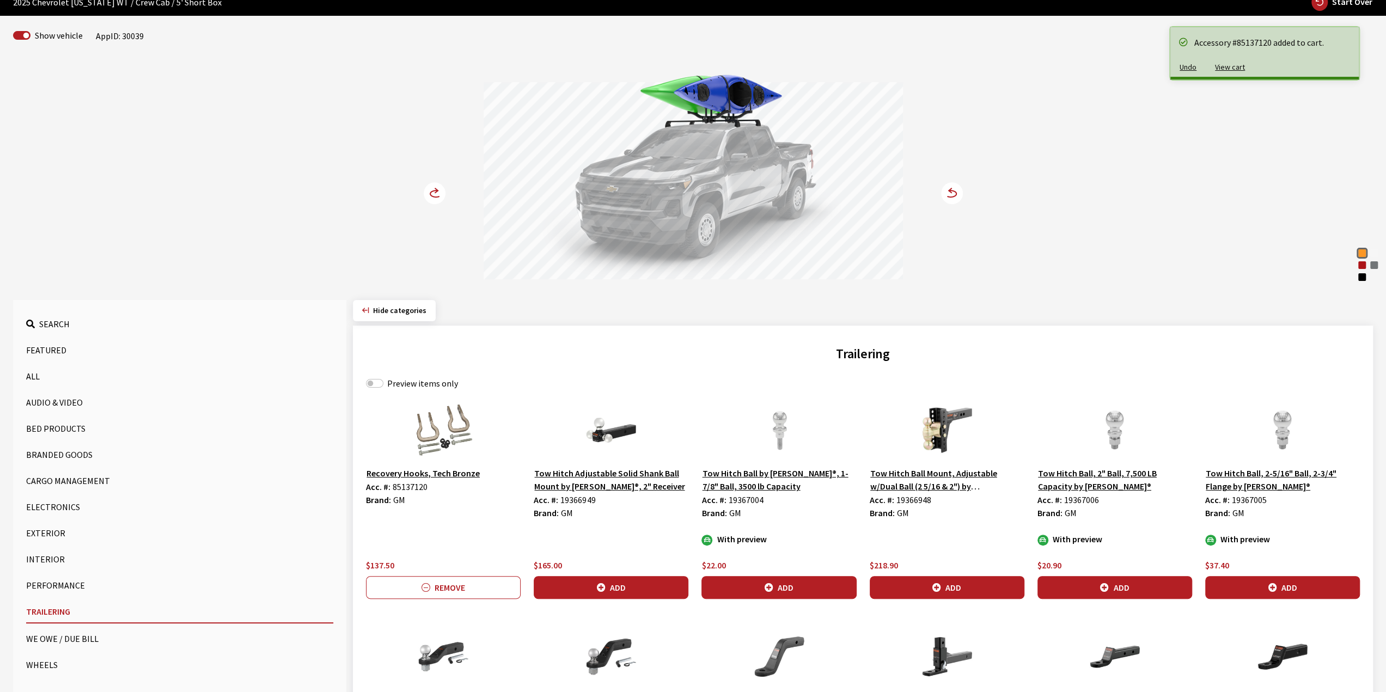
click at [436, 194] on circle at bounding box center [435, 193] width 22 height 22
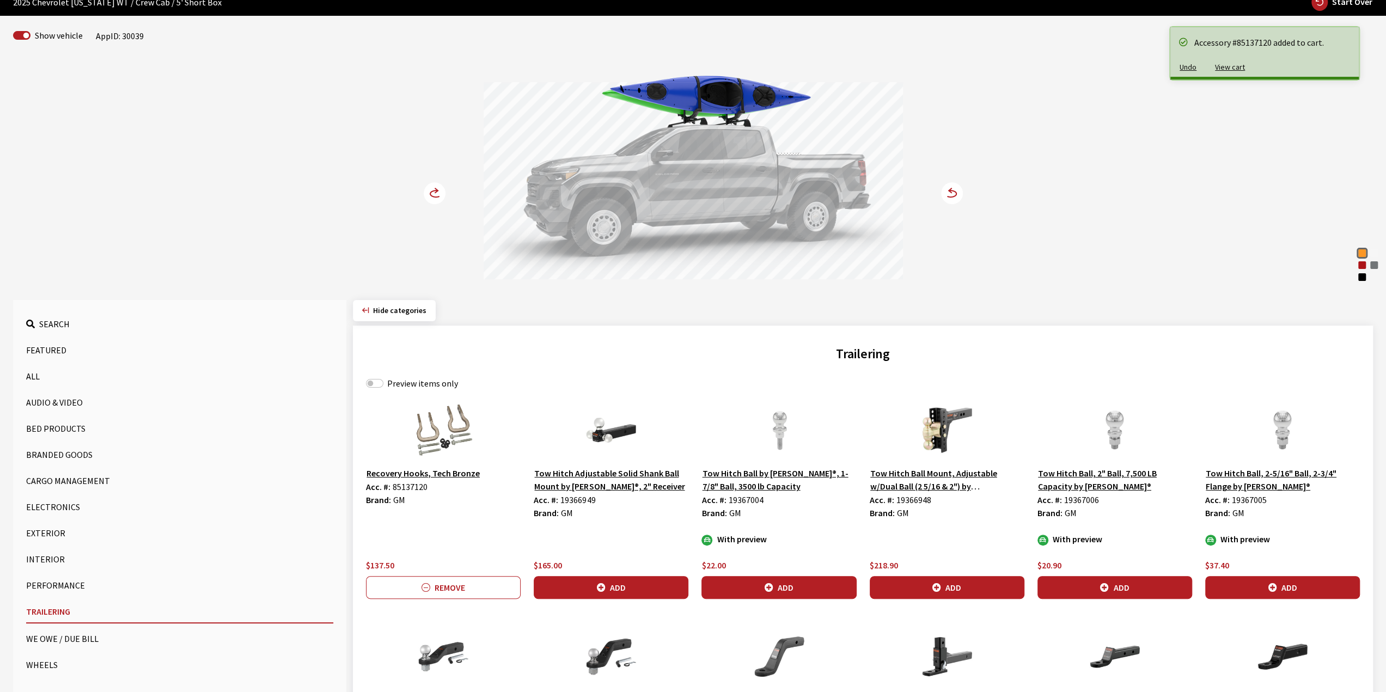
click at [436, 194] on circle at bounding box center [435, 193] width 22 height 22
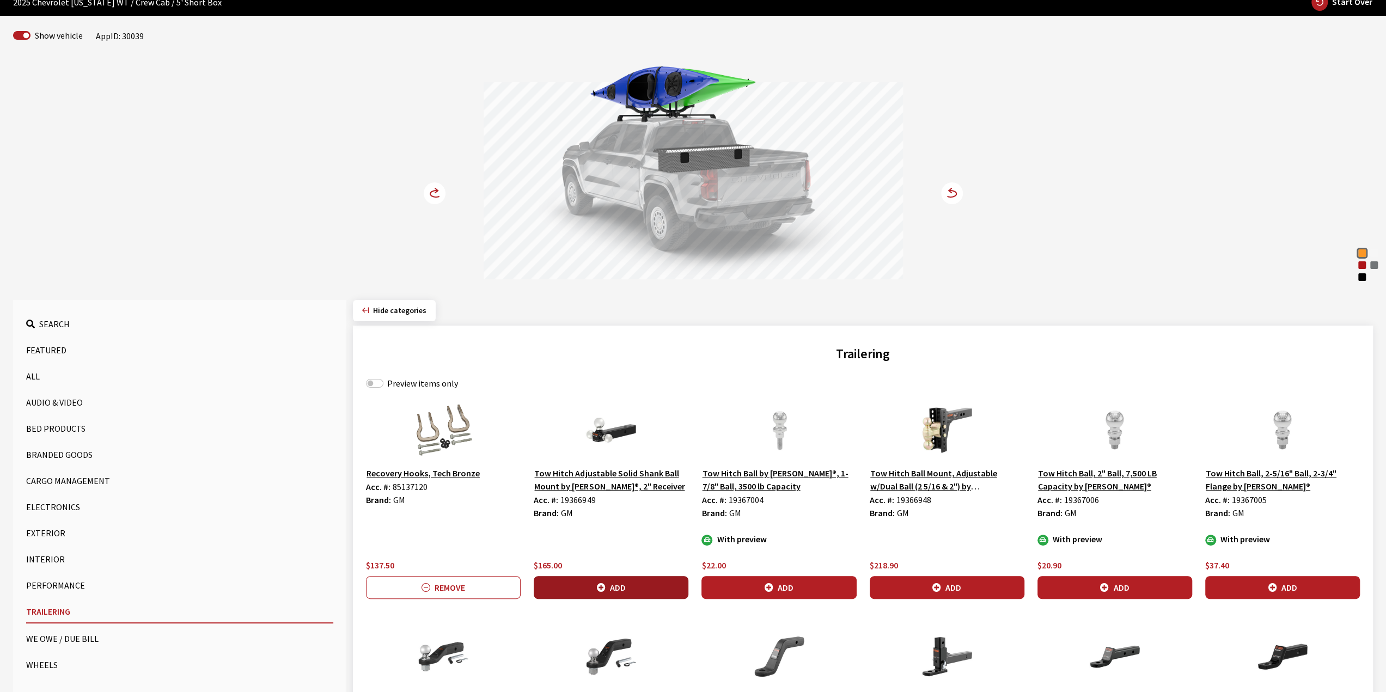
click at [634, 583] on button "Add" at bounding box center [611, 587] width 155 height 23
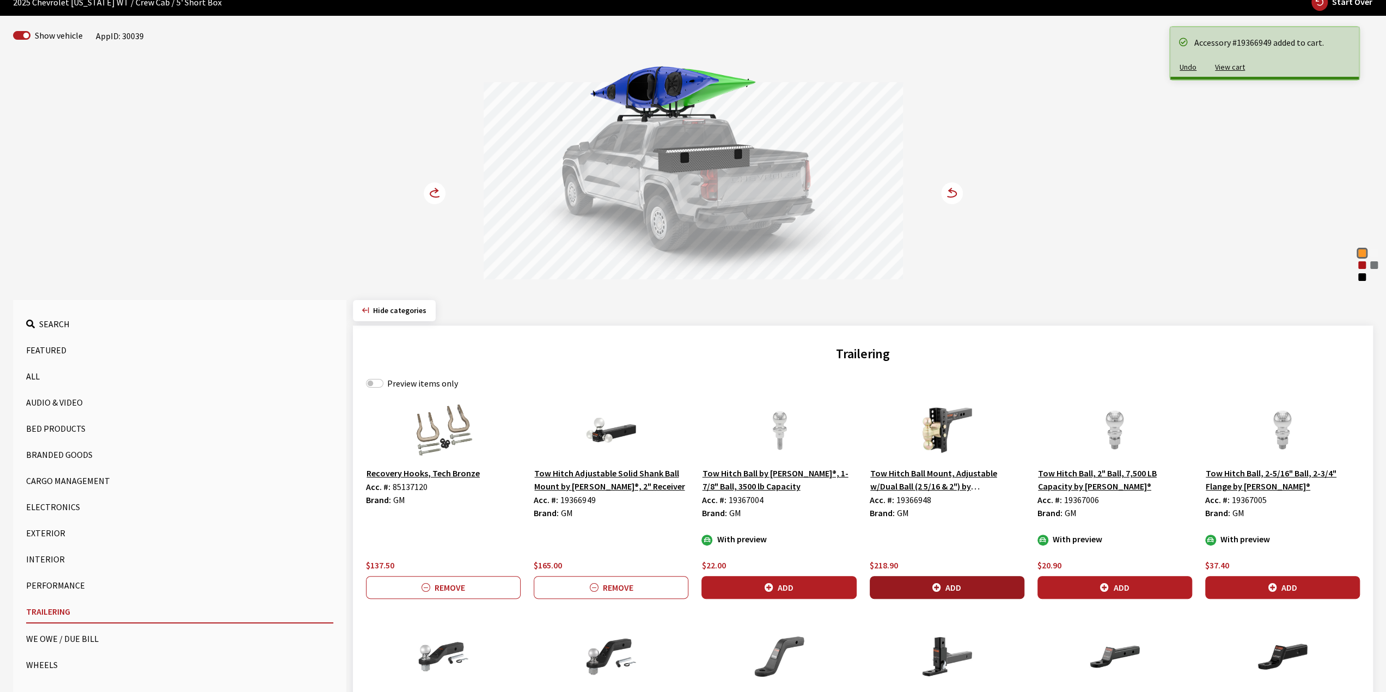
click at [997, 583] on button "Add" at bounding box center [947, 587] width 155 height 23
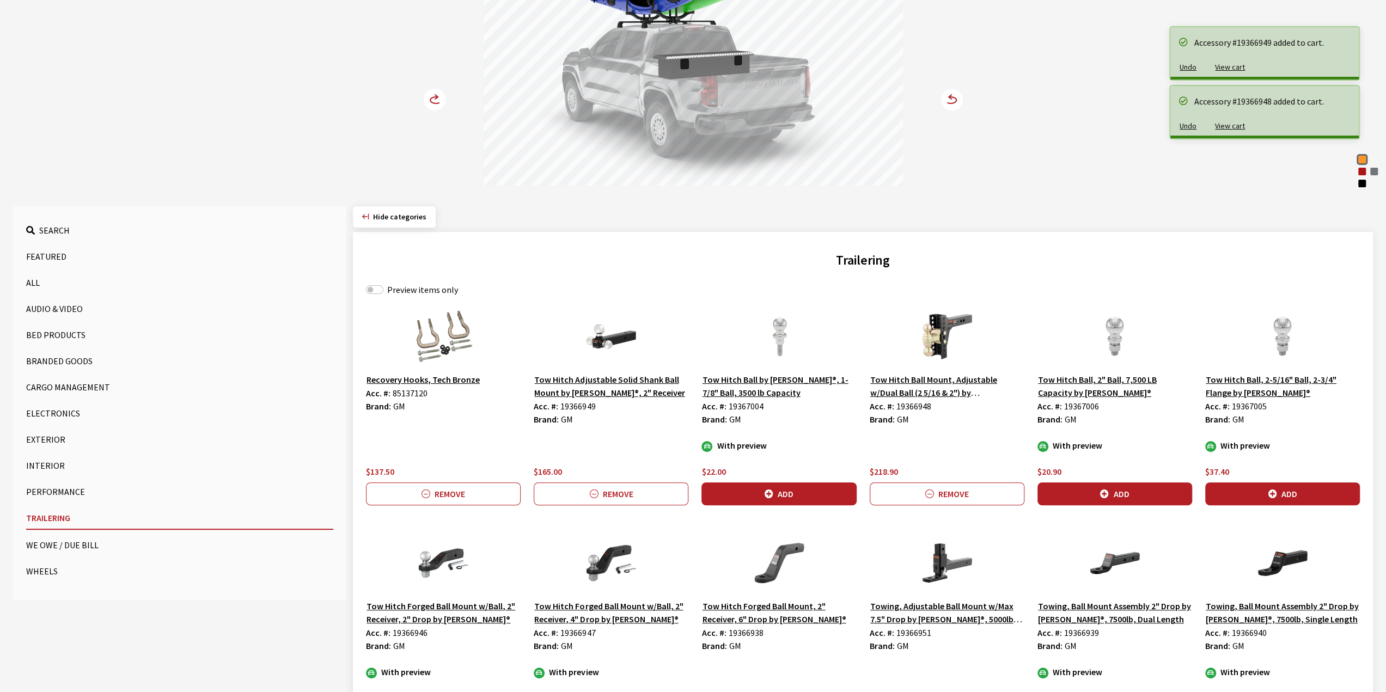
scroll to position [163, 0]
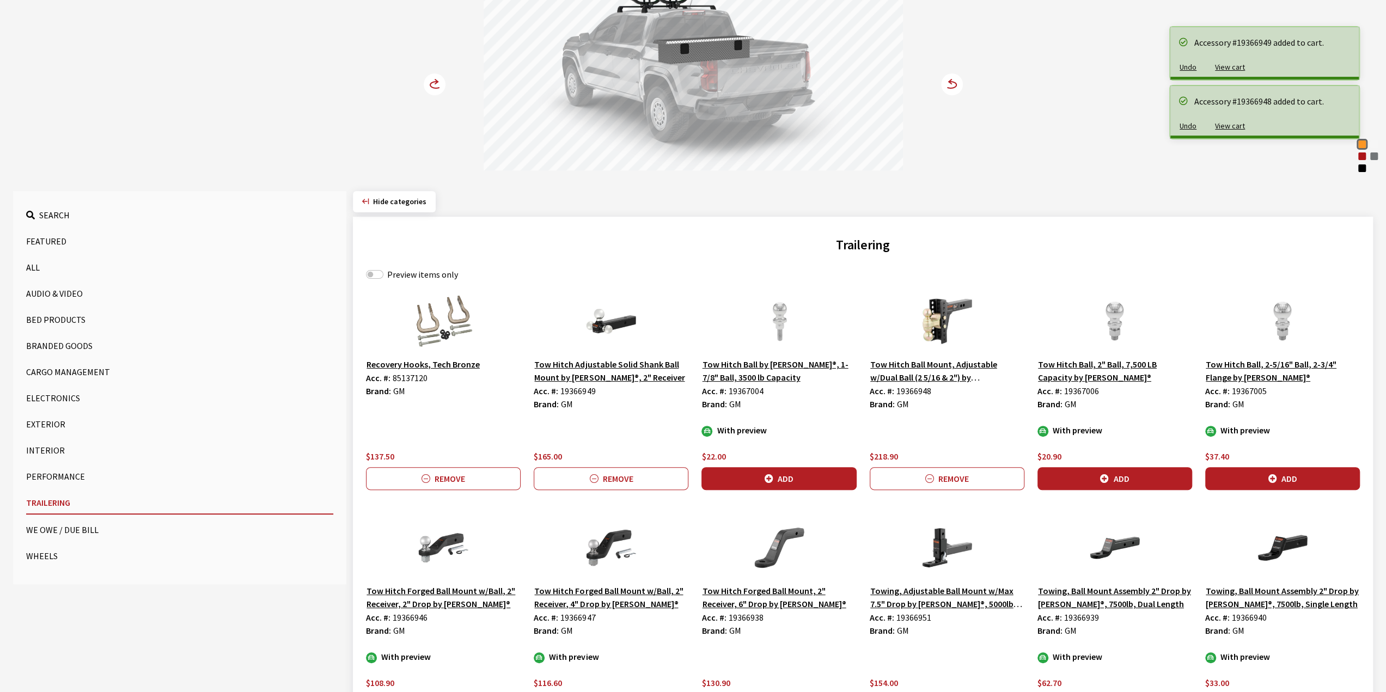
click at [37, 561] on button "Wheels" at bounding box center [179, 556] width 307 height 22
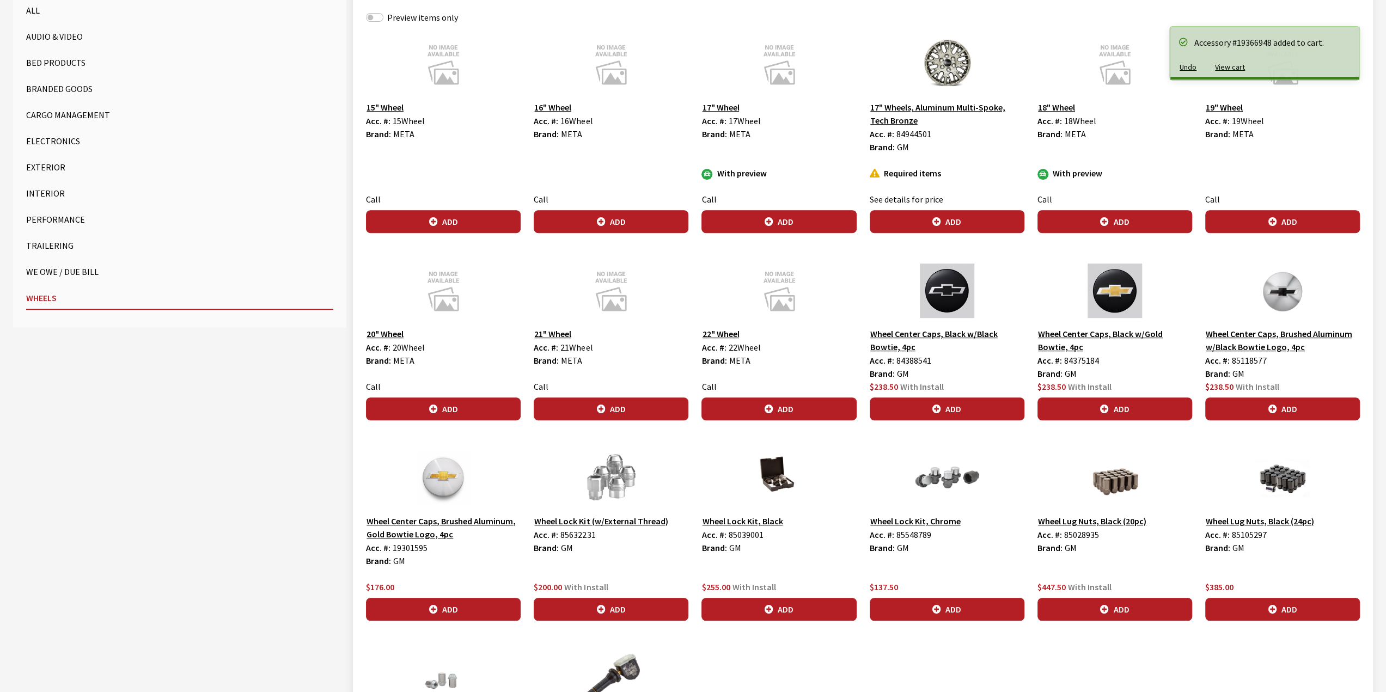
scroll to position [436, 0]
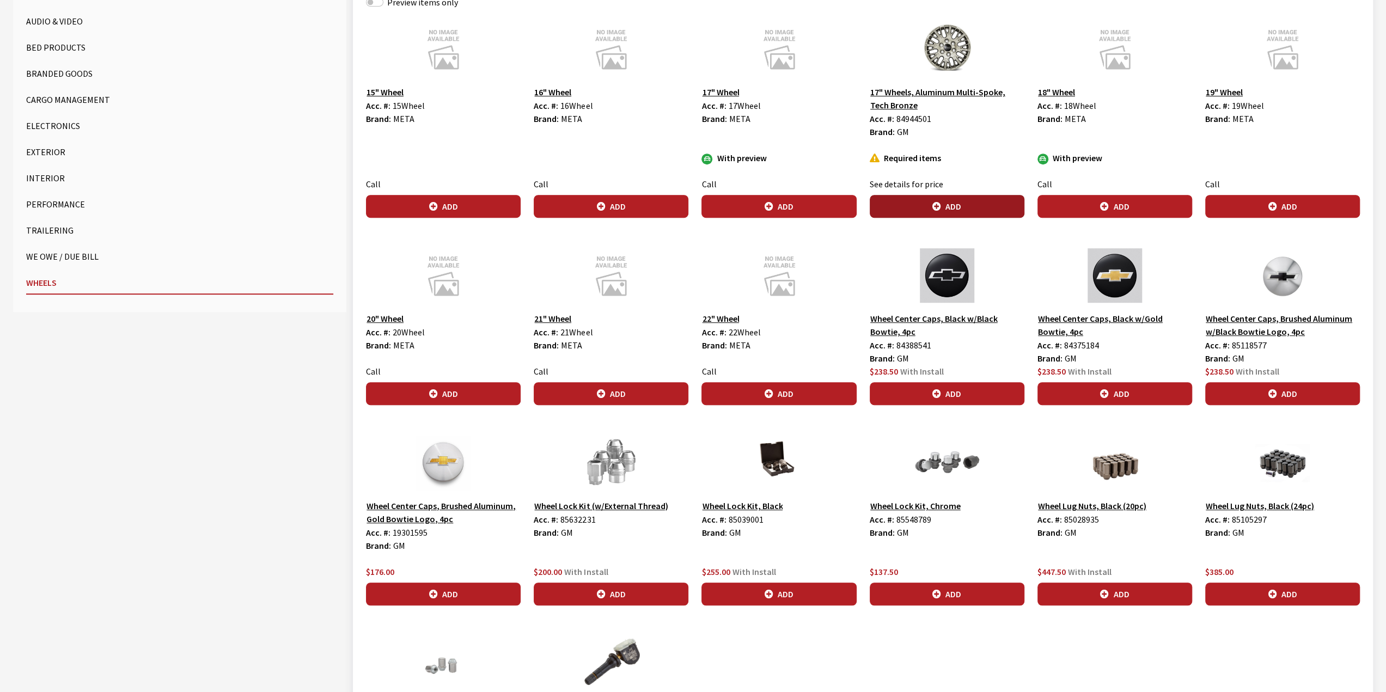
click at [956, 200] on button "Add" at bounding box center [947, 206] width 155 height 23
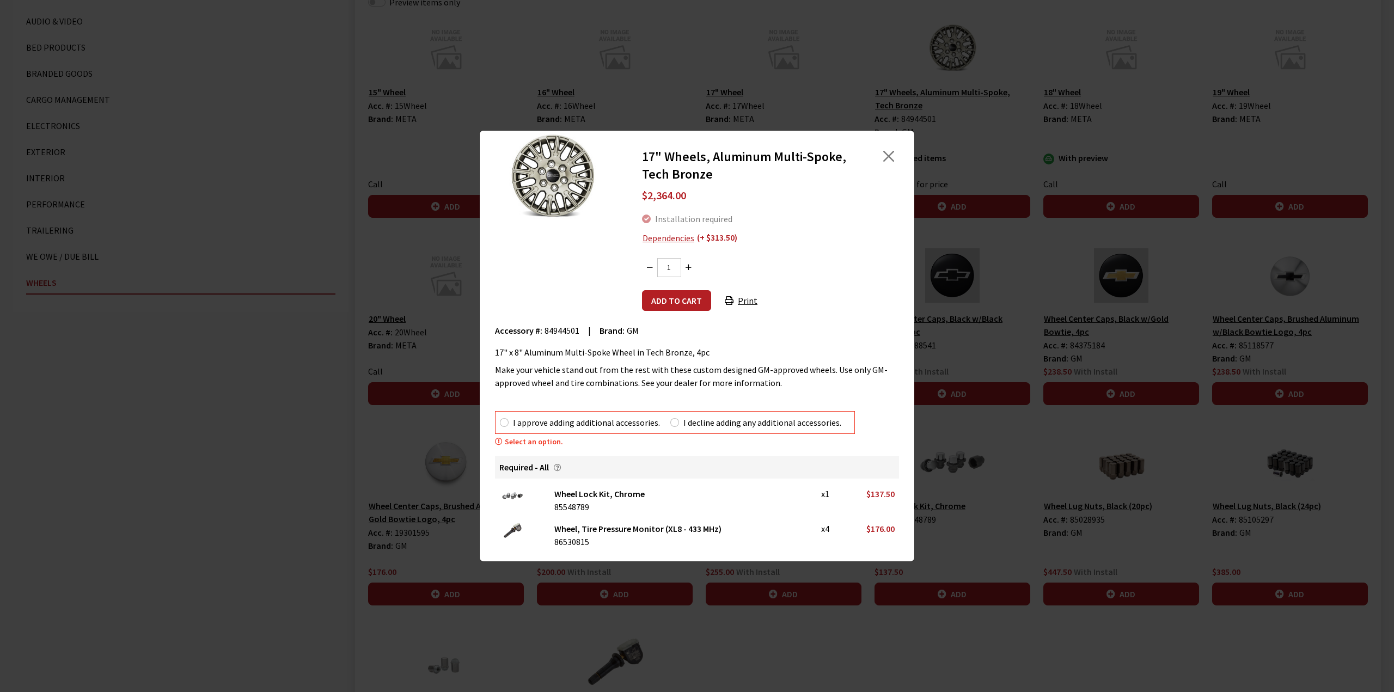
click at [540, 418] on label "I approve adding additional accessories." at bounding box center [586, 422] width 147 height 13
click at [509, 418] on input "I approve adding additional accessories." at bounding box center [504, 422] width 9 height 9
radio input "true"
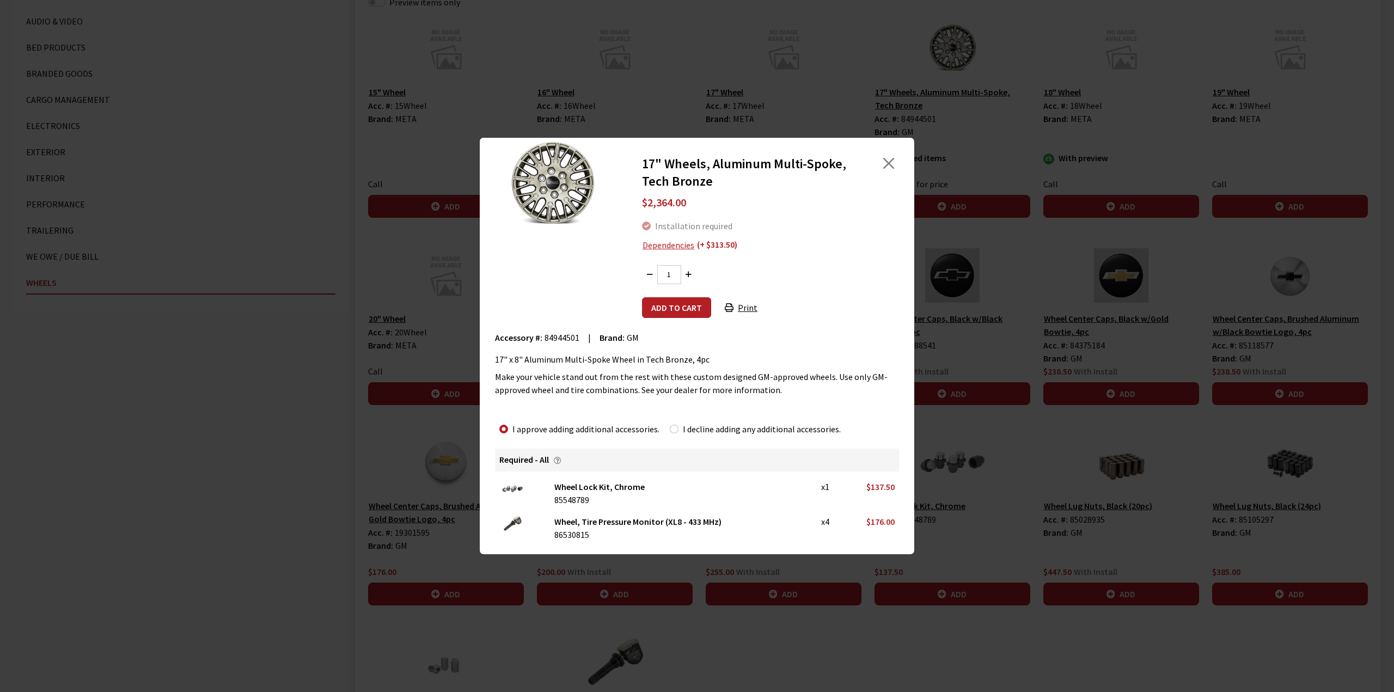
drag, startPoint x: 662, startPoint y: 307, endPoint x: 1025, endPoint y: 227, distance: 371.9
click at [663, 307] on button "Add to cart" at bounding box center [676, 307] width 69 height 21
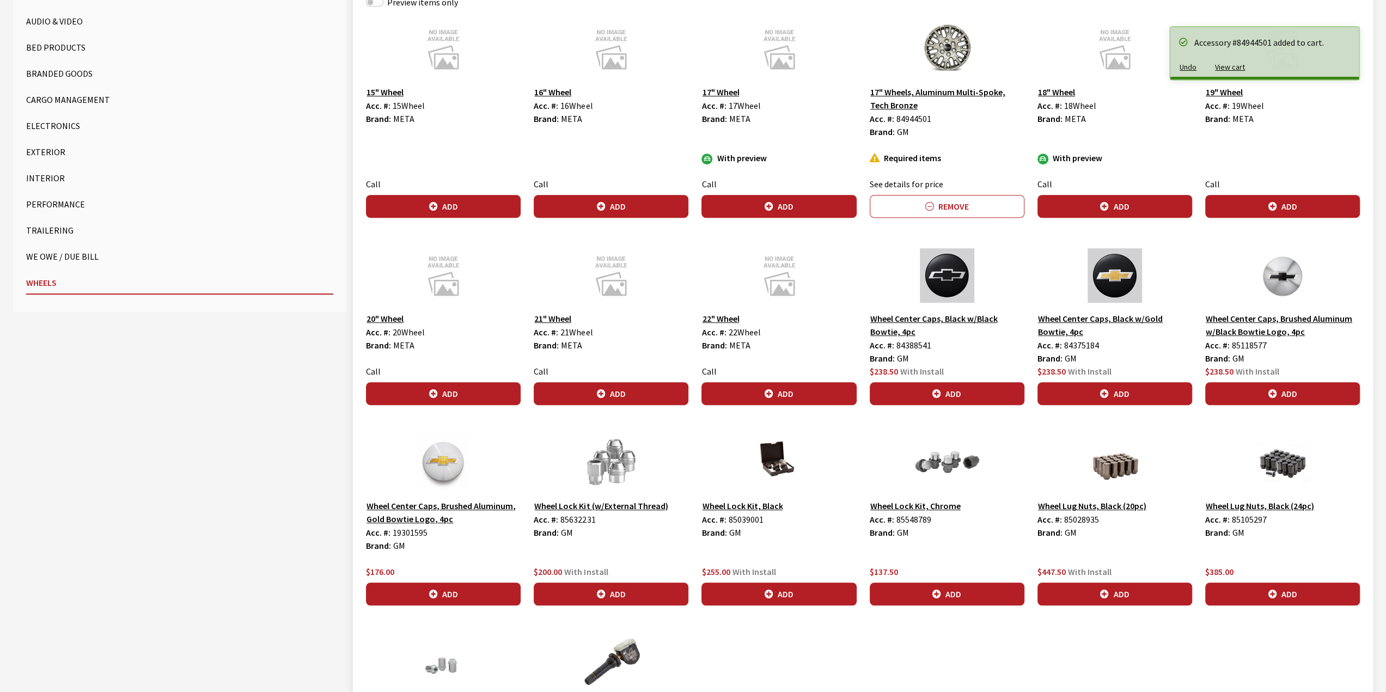
scroll to position [0, 0]
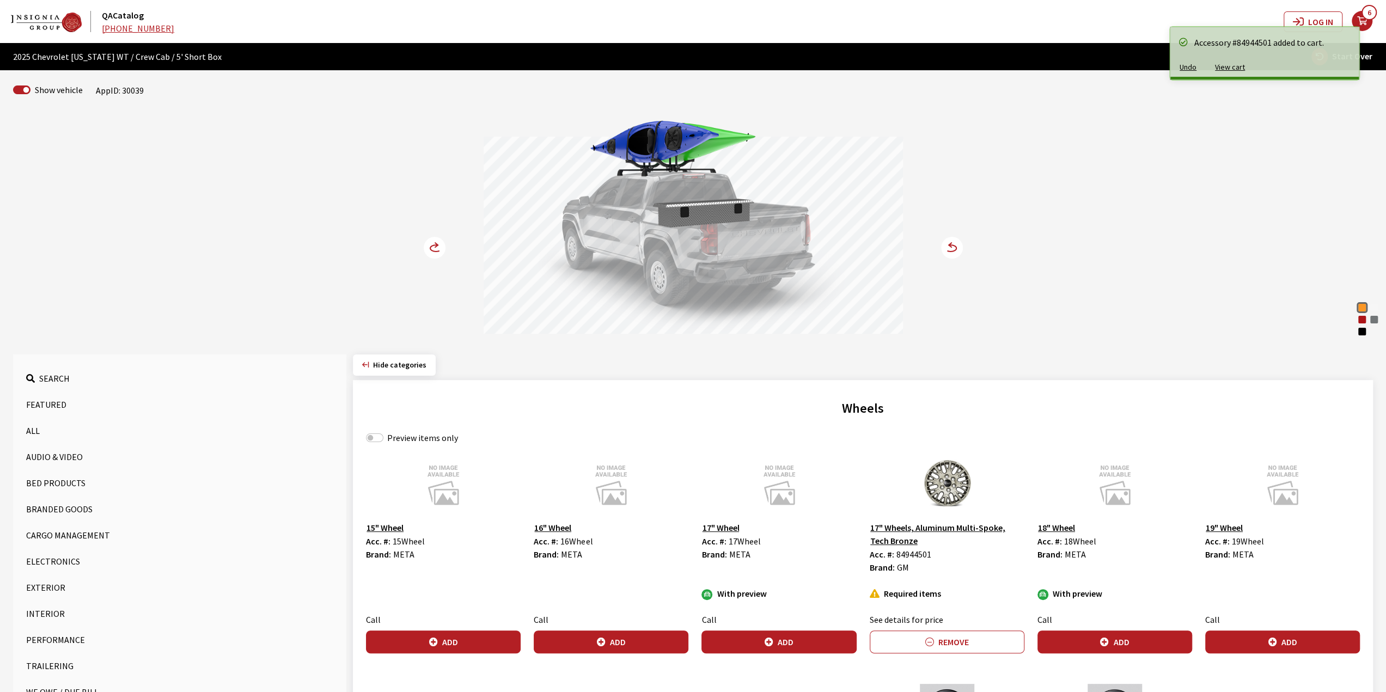
drag, startPoint x: 454, startPoint y: 251, endPoint x: 441, endPoint y: 248, distance: 13.3
click at [452, 251] on div "Sunrise Orange Summit White Radiant Red Tintcoat [PERSON_NAME] Metallic Black S…" at bounding box center [693, 226] width 719 height 222
click at [437, 247] on circle at bounding box center [435, 248] width 22 height 22
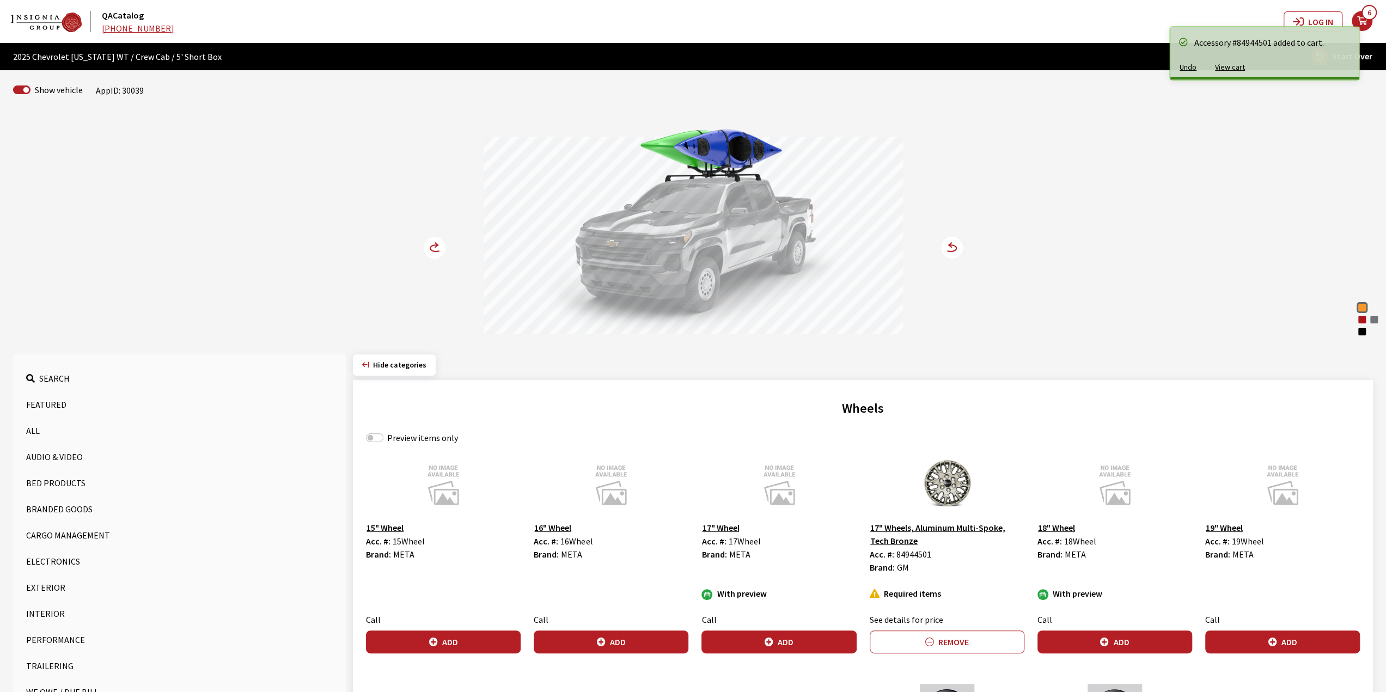
click at [437, 247] on circle at bounding box center [435, 248] width 22 height 22
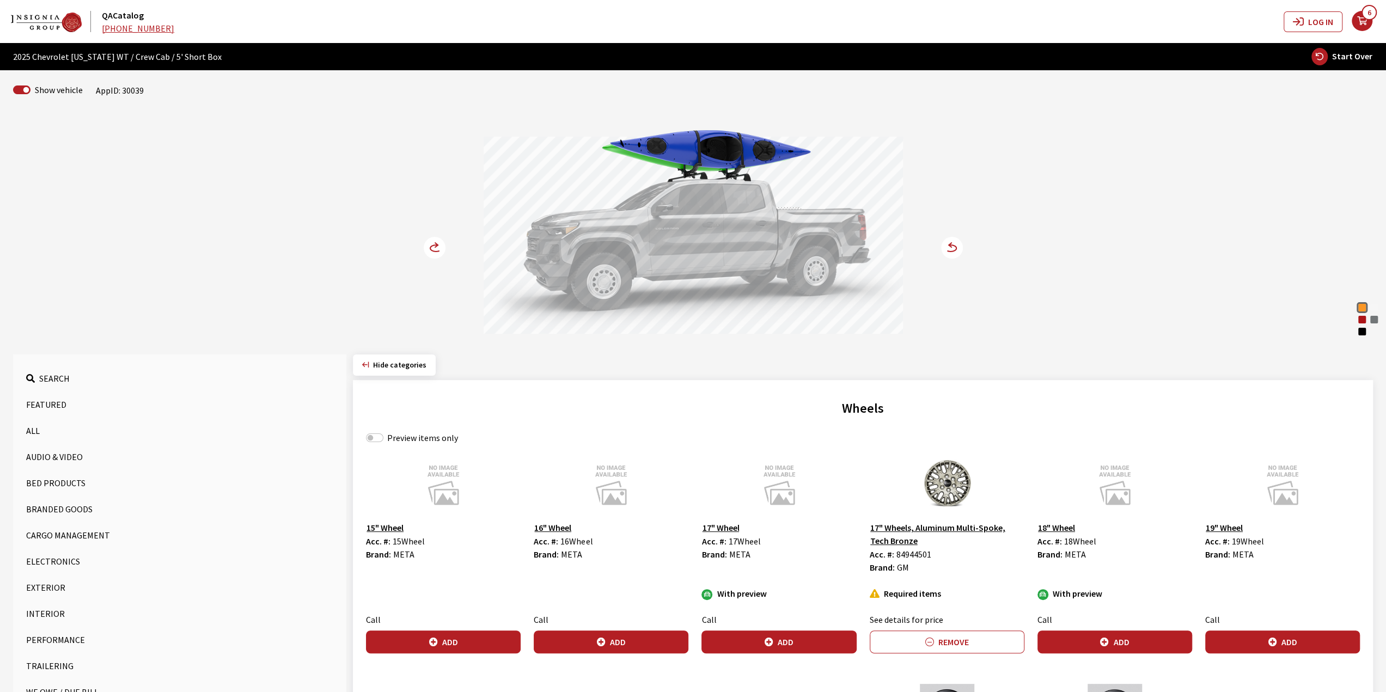
click at [63, 506] on button "Branded Goods" at bounding box center [179, 509] width 307 height 22
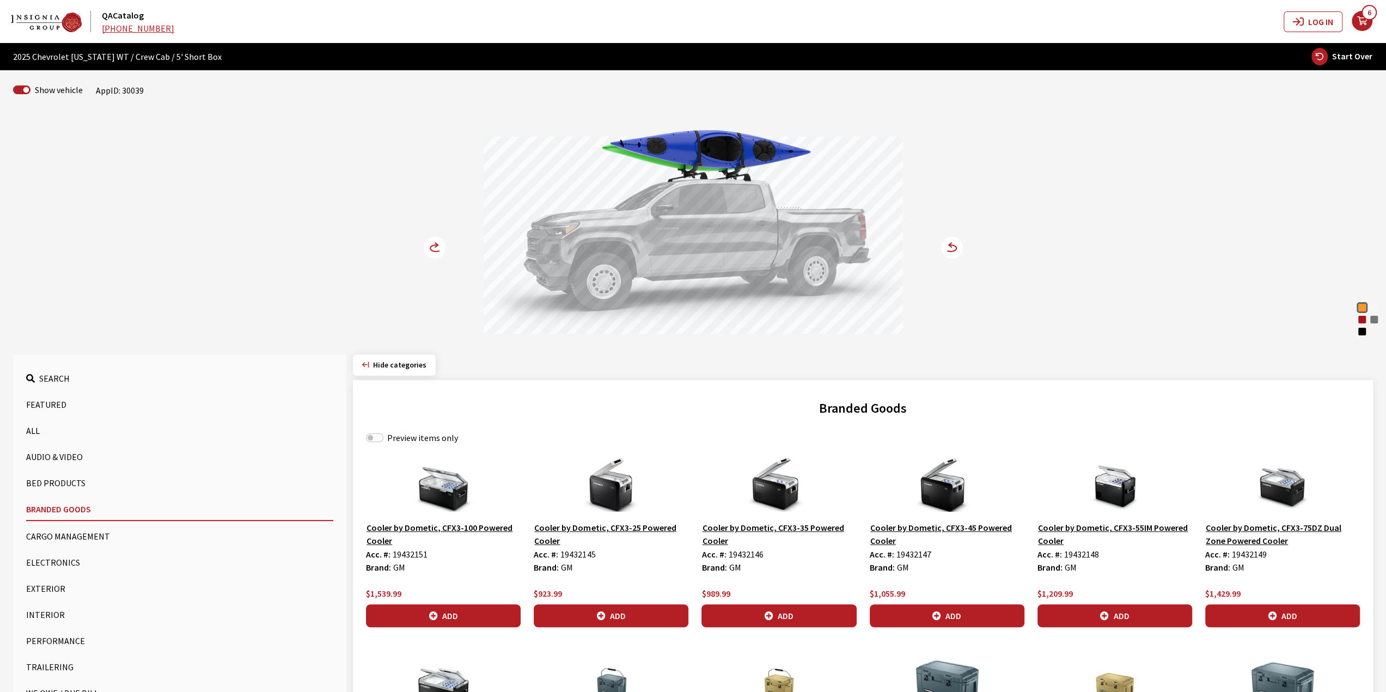
click at [89, 538] on button "Cargo Management" at bounding box center [179, 536] width 307 height 22
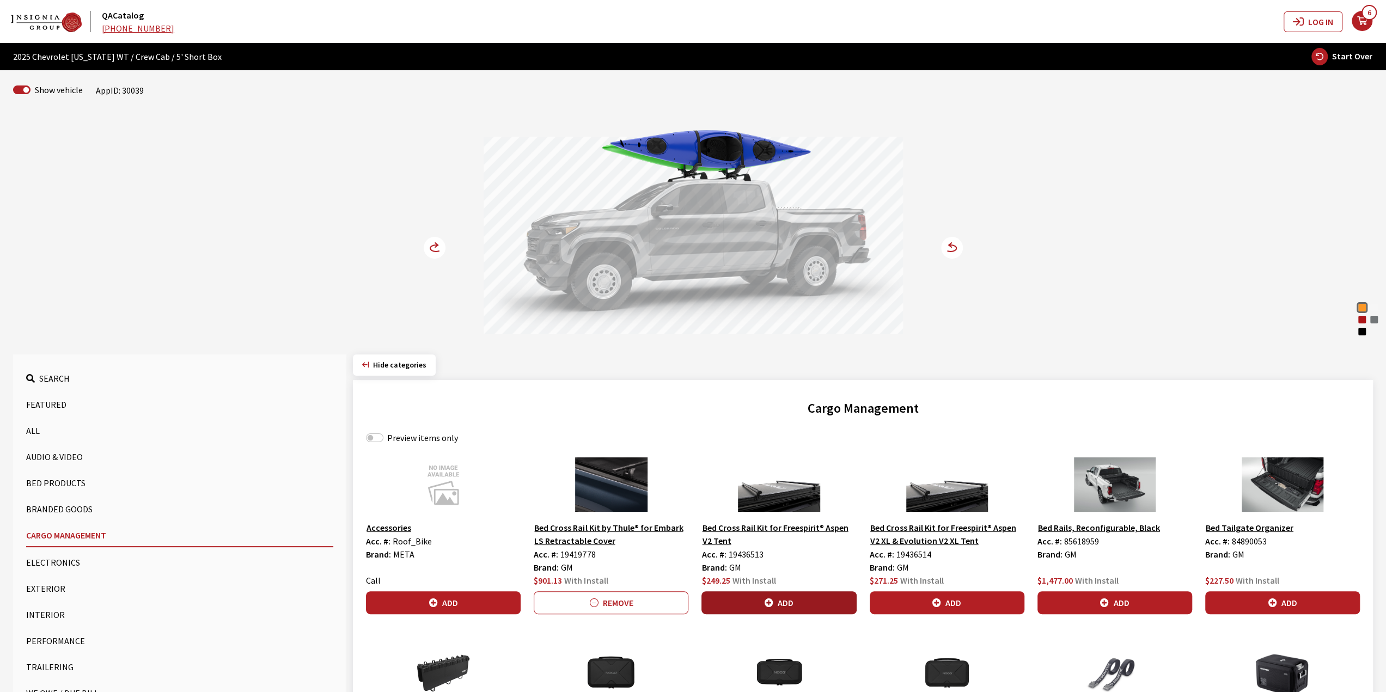
click at [758, 597] on button "Add" at bounding box center [778, 602] width 155 height 23
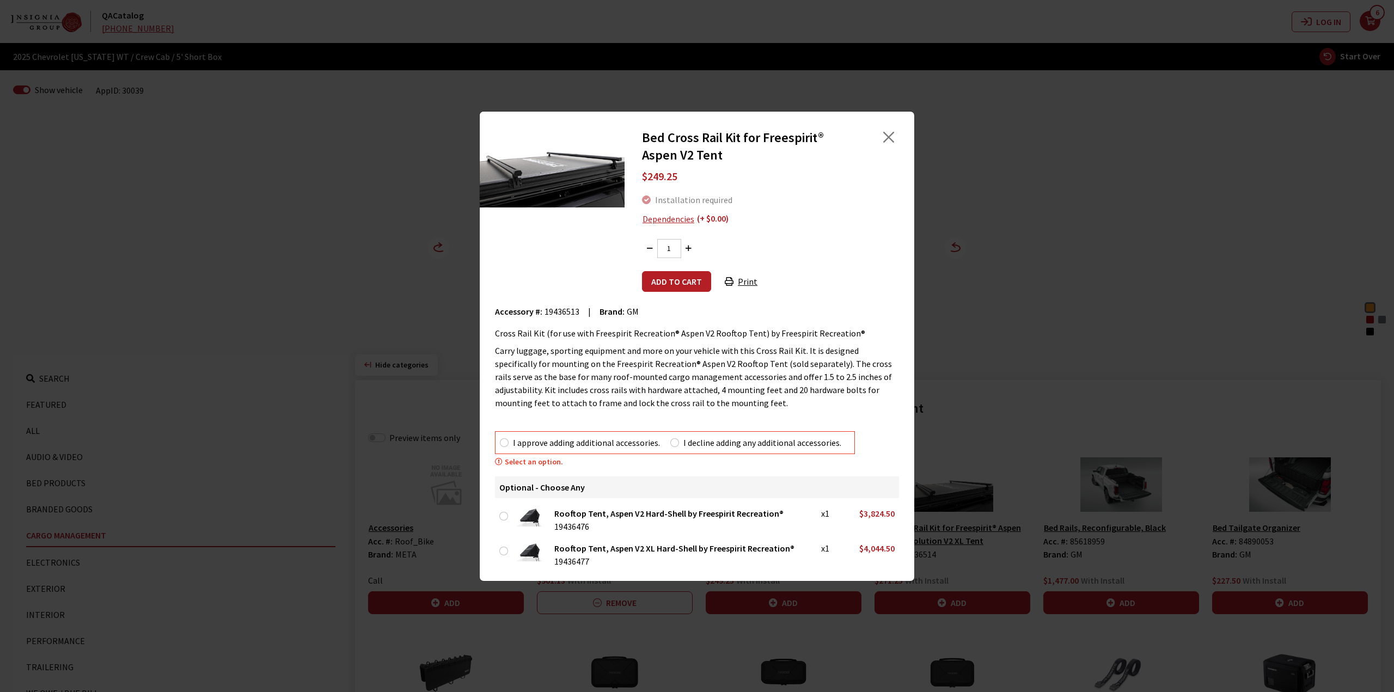
click at [563, 438] on fieldset "I approve adding additional accessories. I decline adding any additional access…" at bounding box center [675, 442] width 360 height 23
click at [609, 444] on label "I approve adding additional accessories." at bounding box center [586, 442] width 147 height 13
click at [509, 444] on input "I approve adding additional accessories." at bounding box center [504, 442] width 9 height 9
radio input "true"
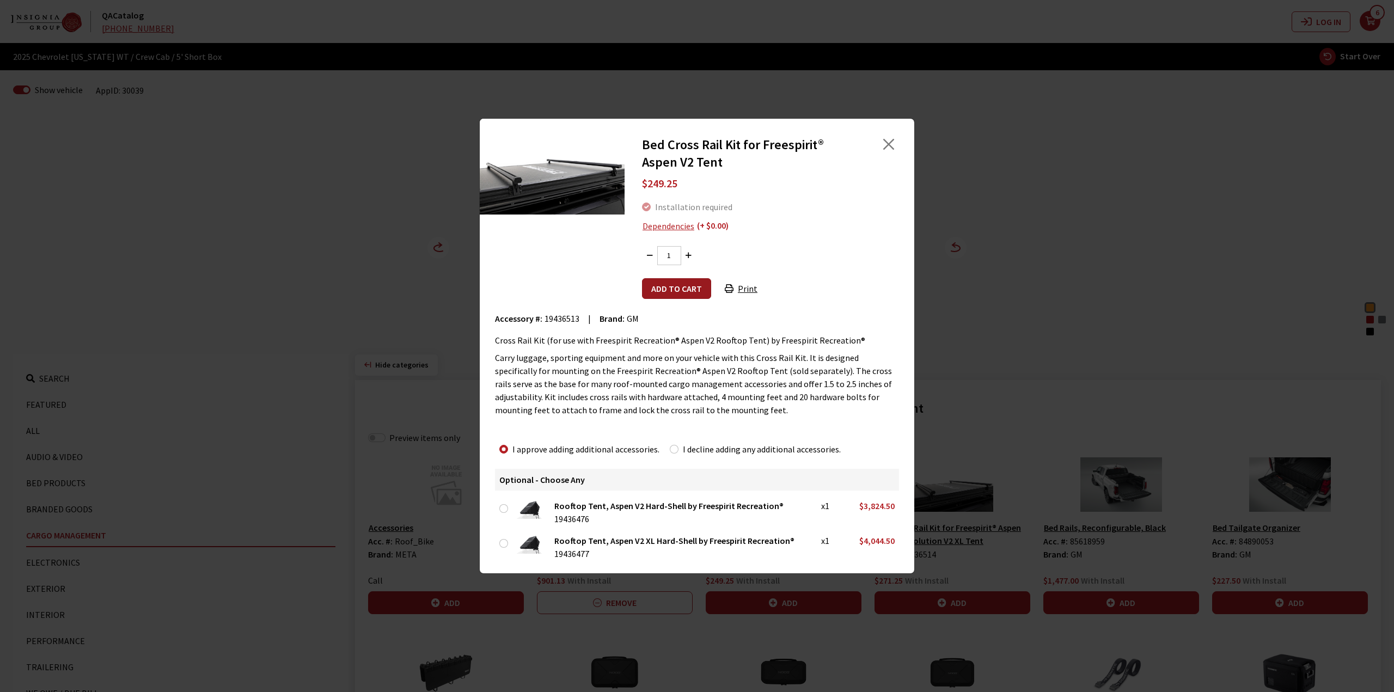
click at [677, 287] on button "Add to cart" at bounding box center [676, 288] width 69 height 21
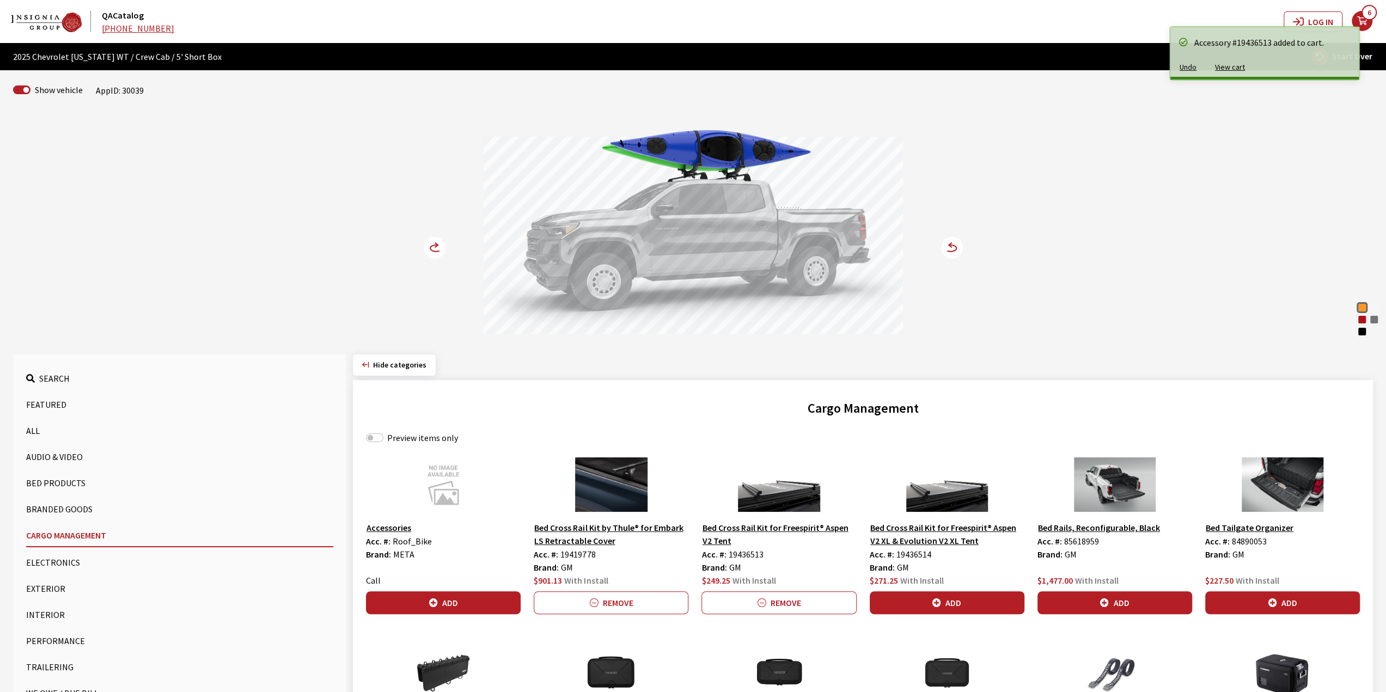
click at [449, 251] on div "Sunrise Orange Summit White Radiant Red Tintcoat [PERSON_NAME] Metallic Black S…" at bounding box center [693, 226] width 719 height 222
click at [440, 250] on icon at bounding box center [441, 248] width 8 height 9
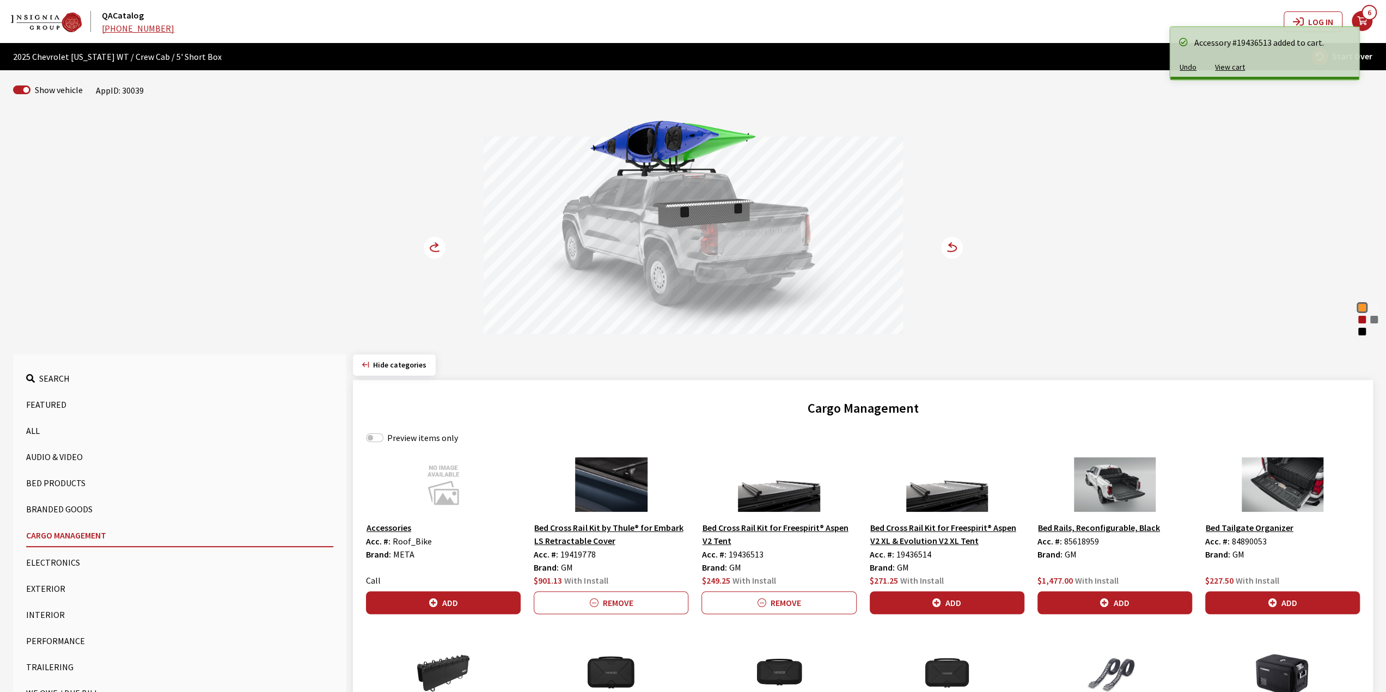
click at [440, 250] on icon at bounding box center [441, 248] width 8 height 9
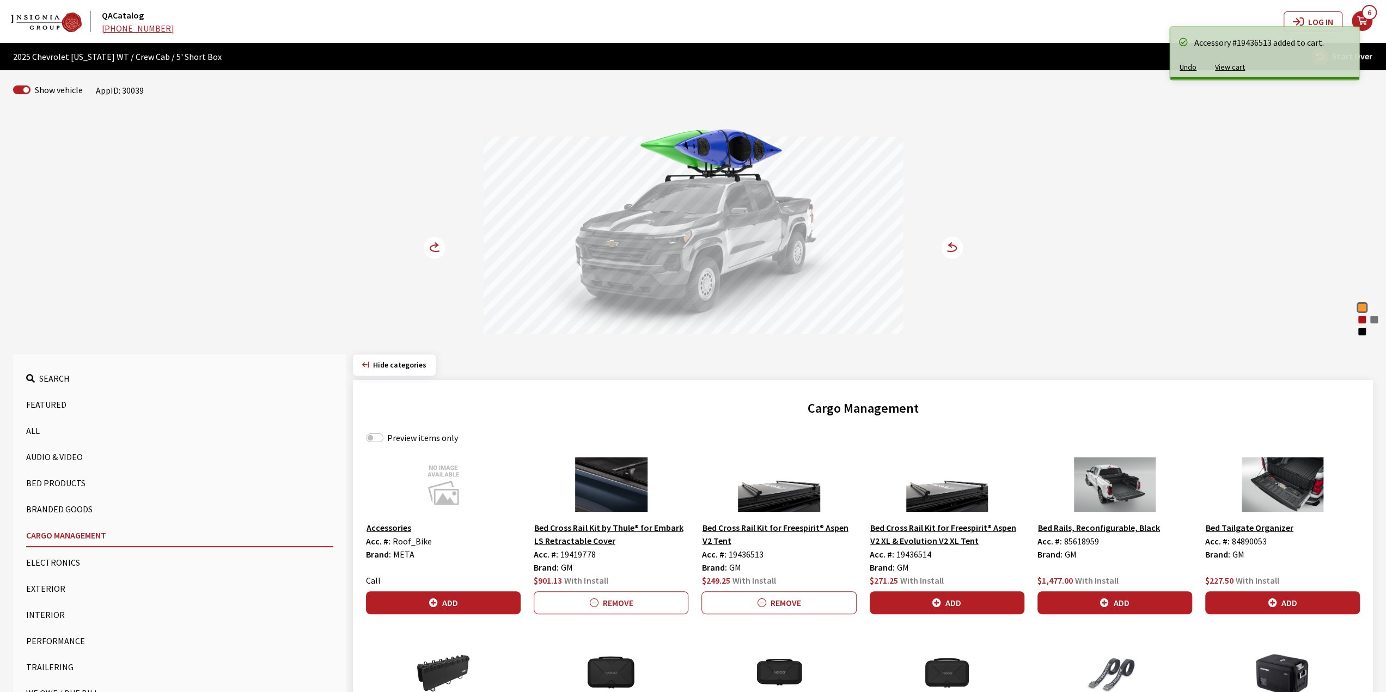
click at [440, 250] on icon at bounding box center [441, 248] width 8 height 9
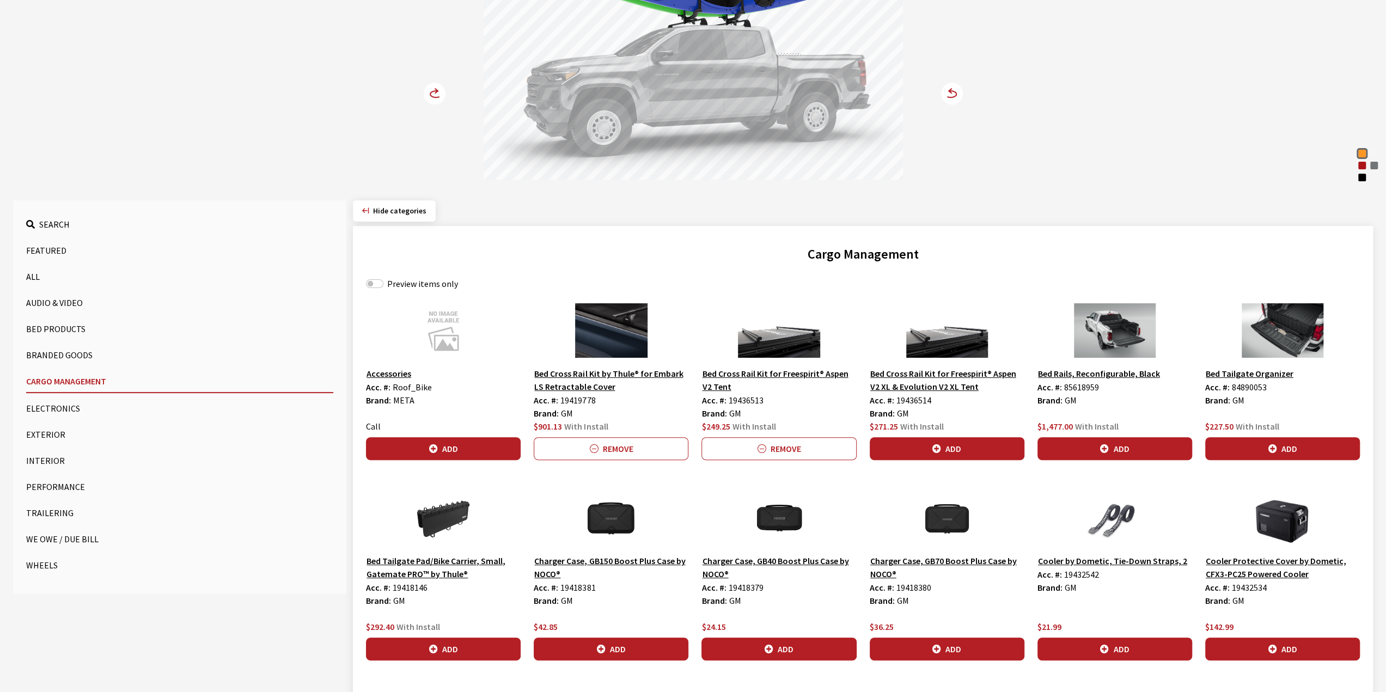
scroll to position [163, 0]
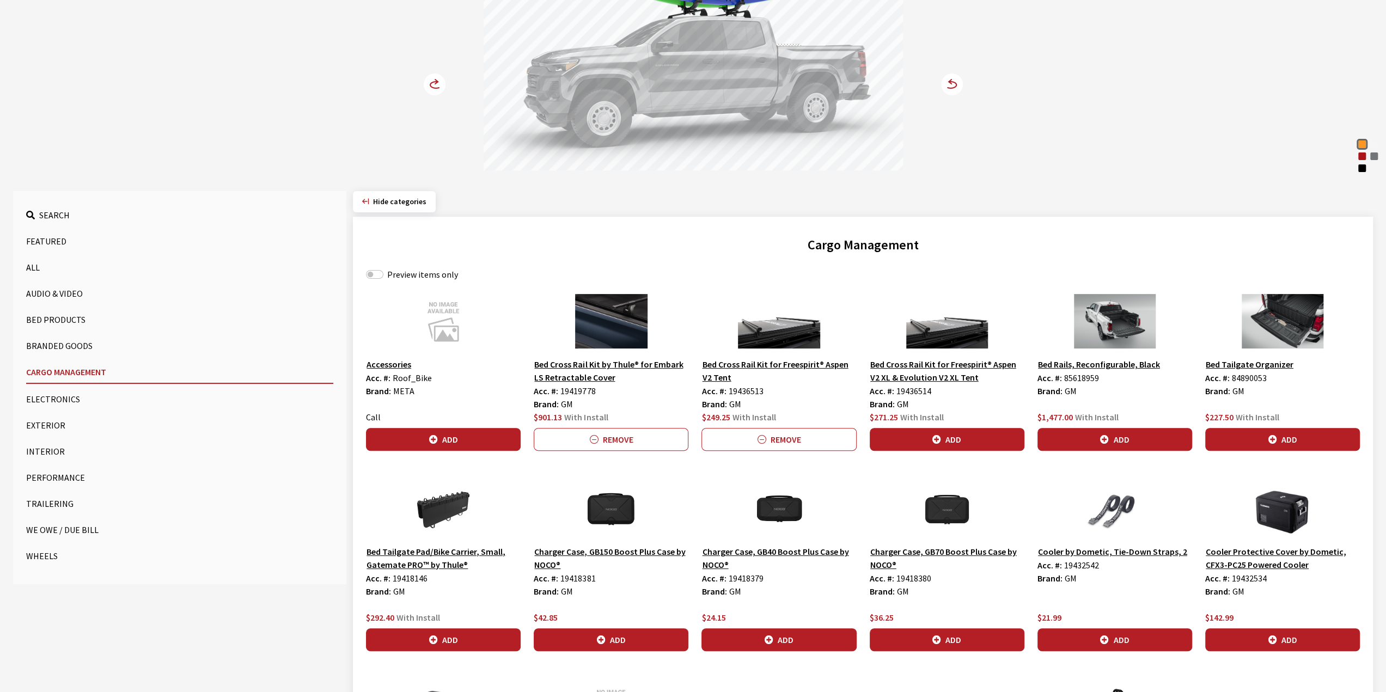
click at [51, 420] on button "Exterior" at bounding box center [179, 425] width 307 height 22
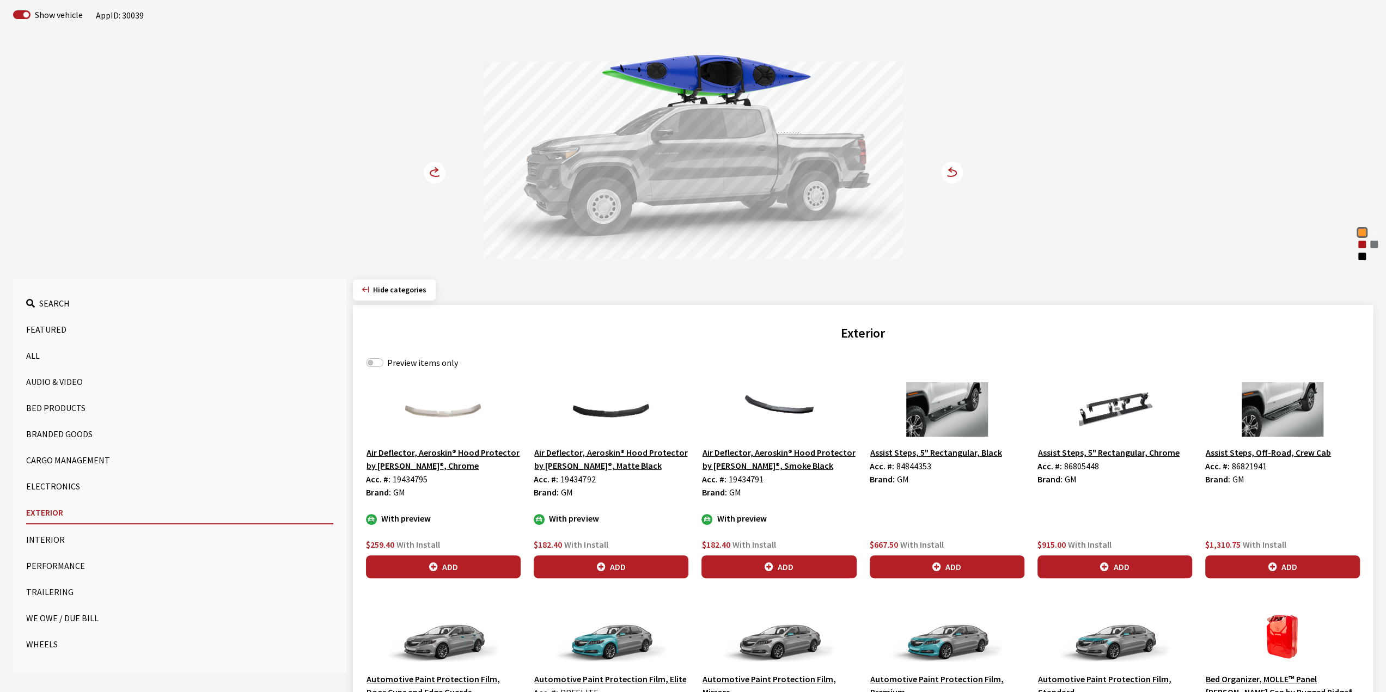
scroll to position [0, 0]
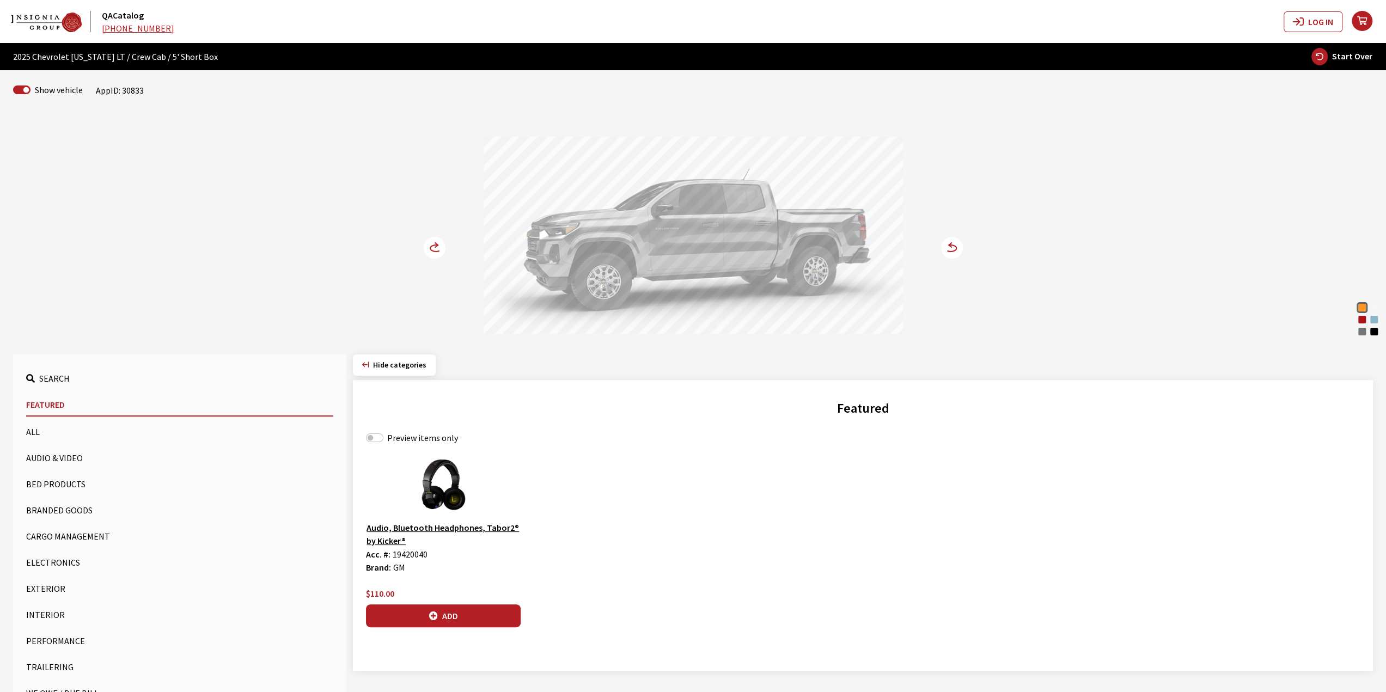
drag, startPoint x: 684, startPoint y: 199, endPoint x: 793, endPoint y: 216, distance: 109.7
click at [790, 216] on div at bounding box center [693, 237] width 419 height 200
